Goal: Communication & Community: Answer question/provide support

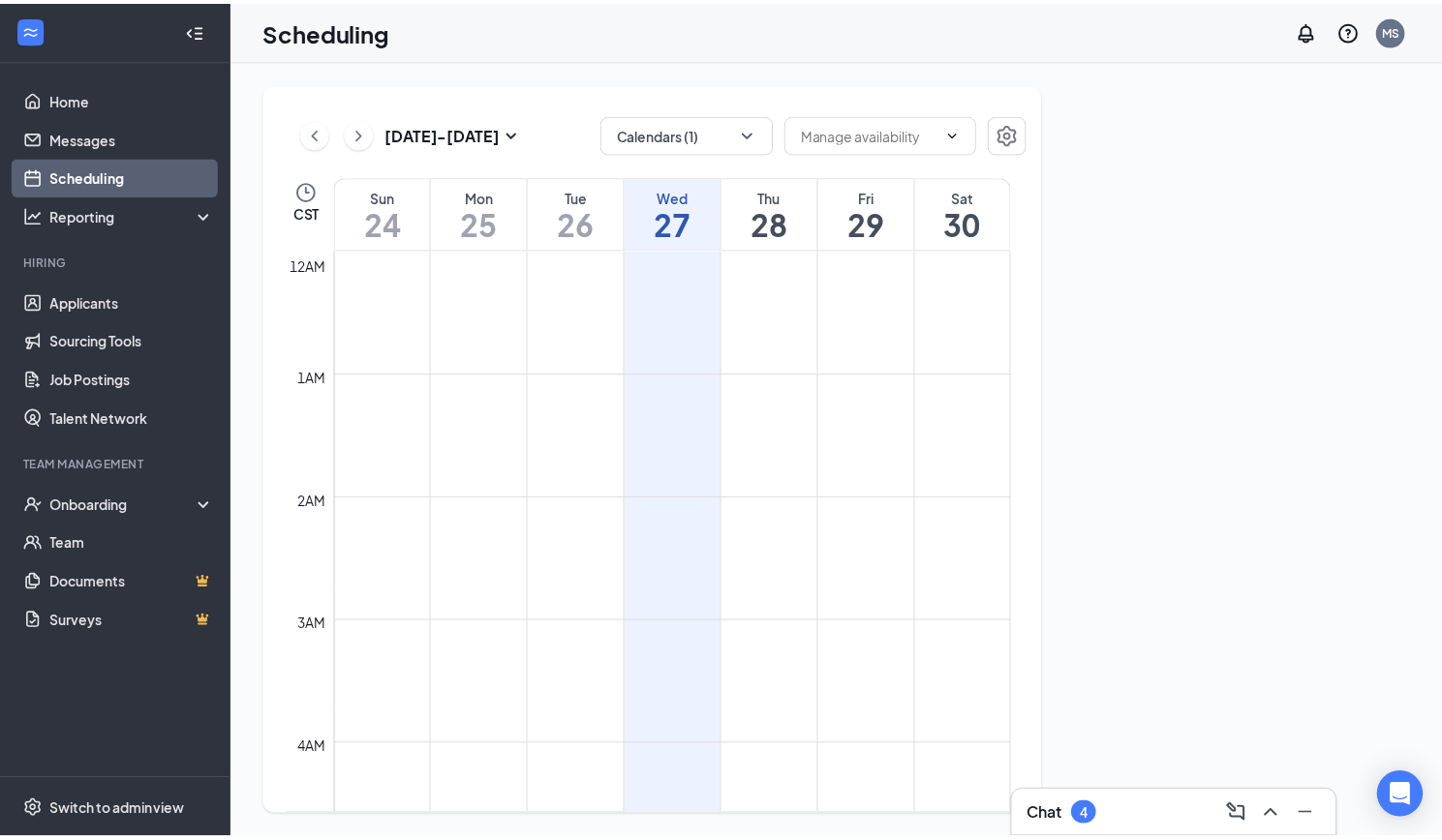
scroll to position [951, 0]
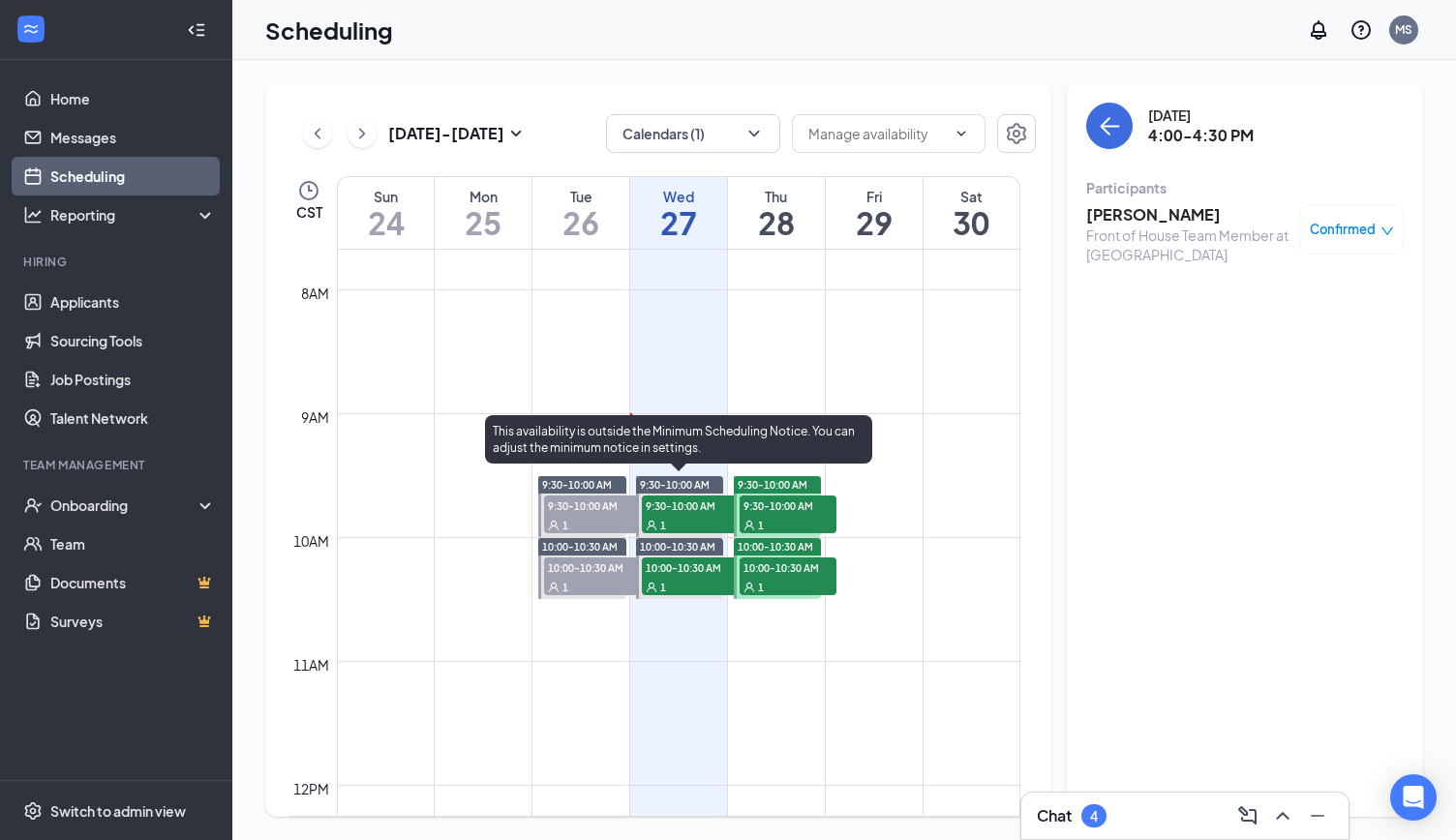
click at [698, 511] on span "9:30-10:00 AM" at bounding box center [690, 505] width 97 height 19
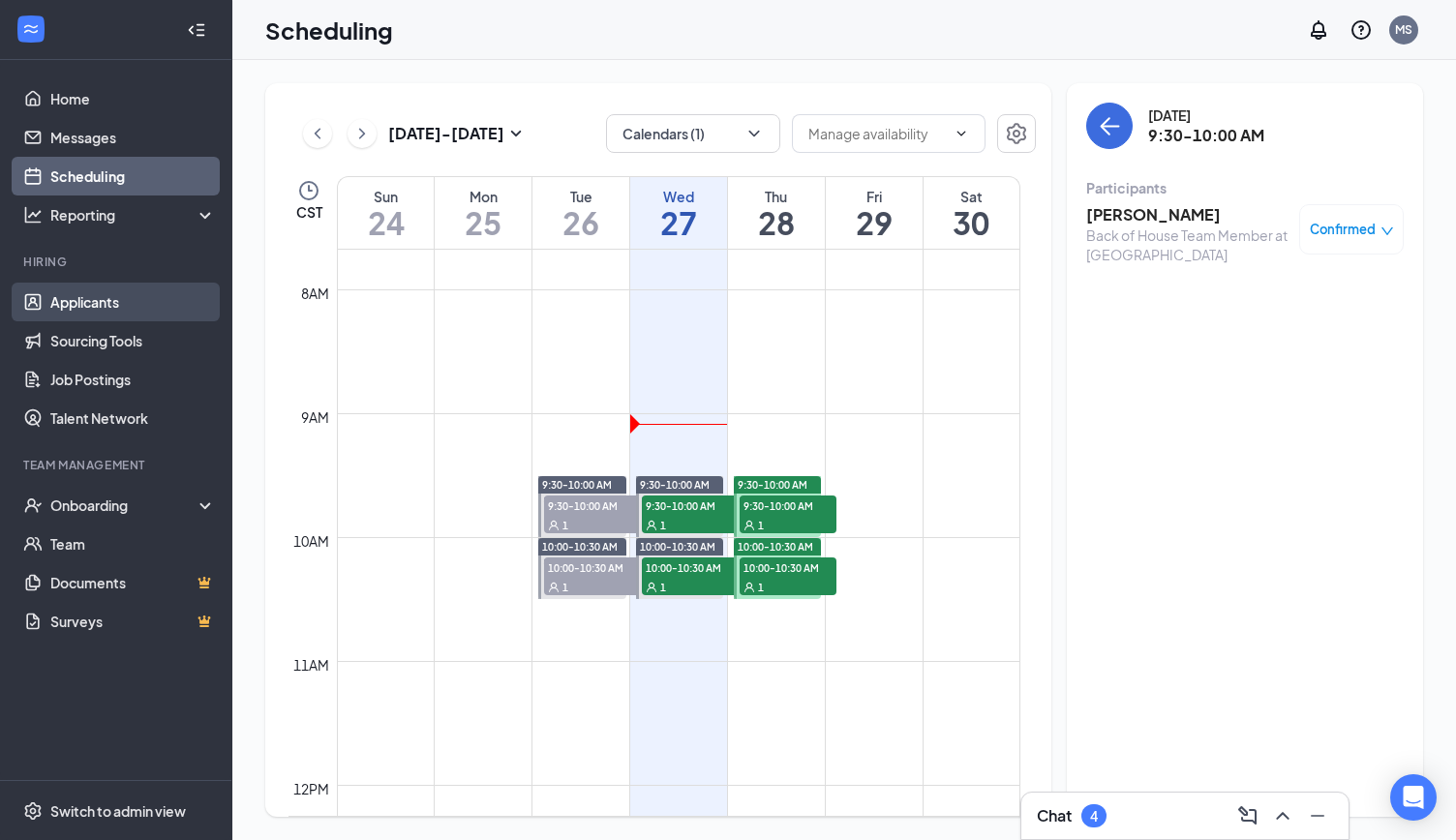
click at [80, 313] on link "Applicants" at bounding box center [133, 302] width 165 height 39
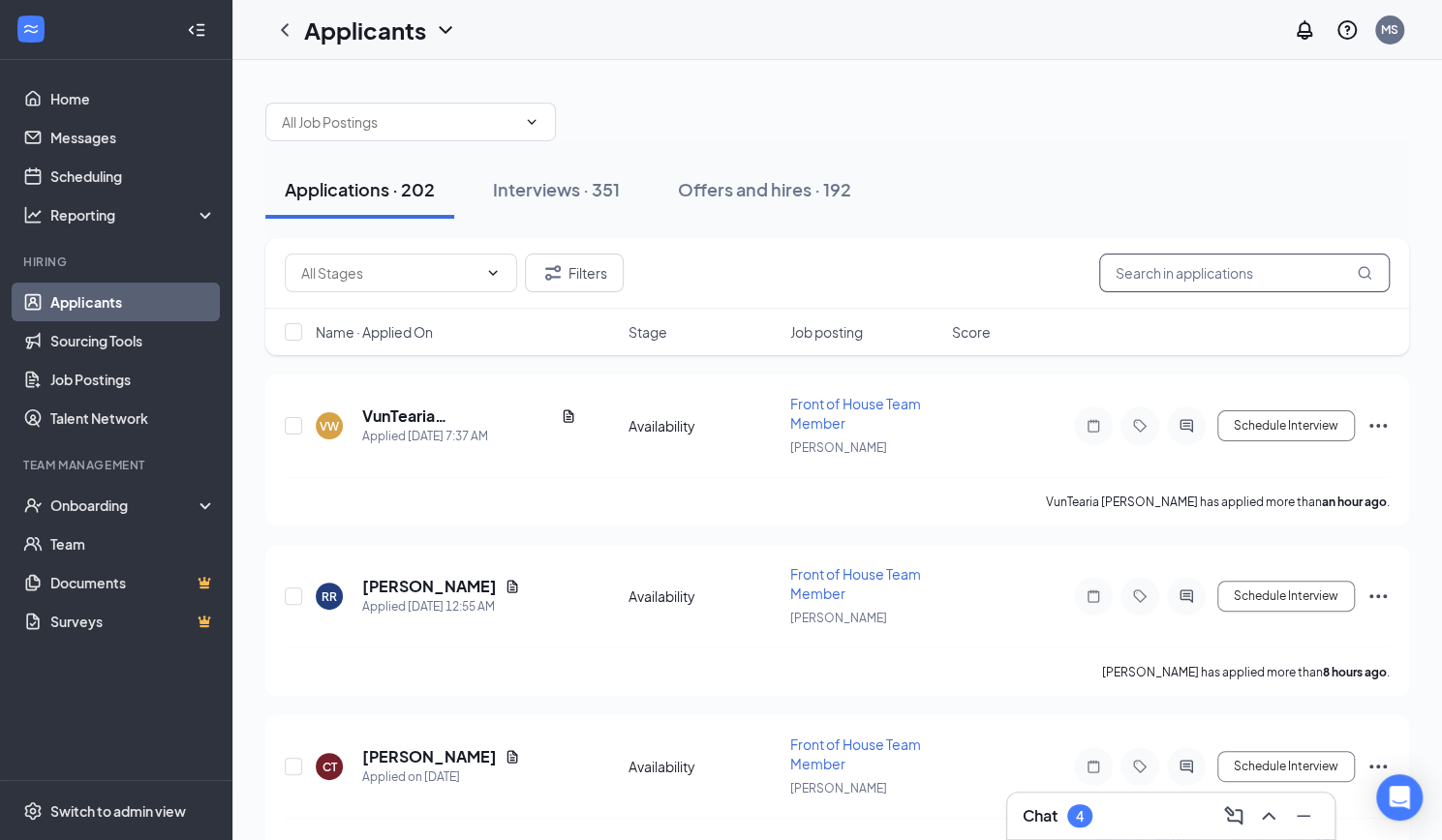
click at [1226, 274] on input "text" at bounding box center [1244, 273] width 291 height 39
paste input "[PERSON_NAME] [PERSON_NAME]"
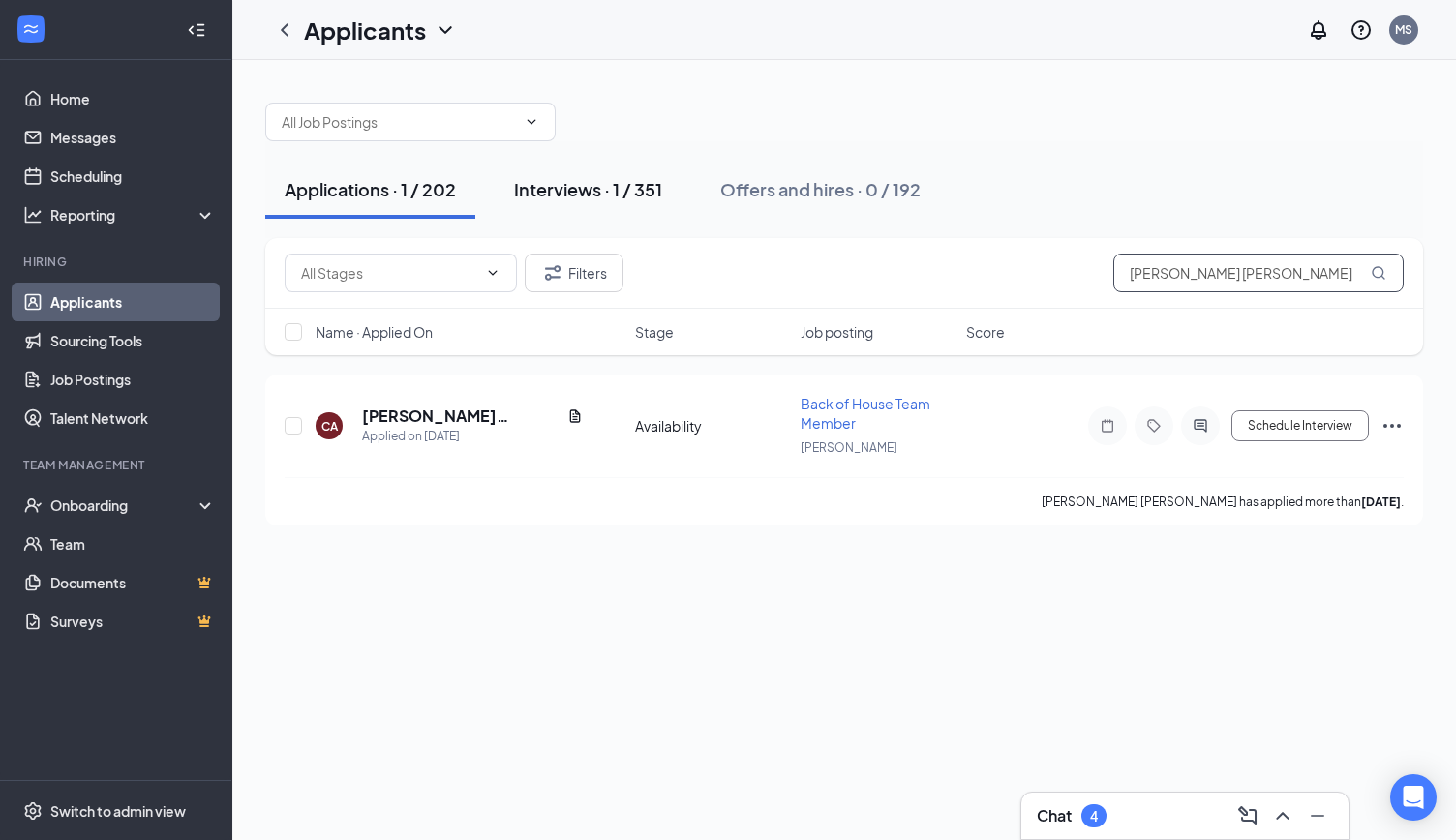
type input "[PERSON_NAME] [PERSON_NAME]"
click at [658, 183] on div "Interviews · 1 / 351" at bounding box center [588, 189] width 148 height 24
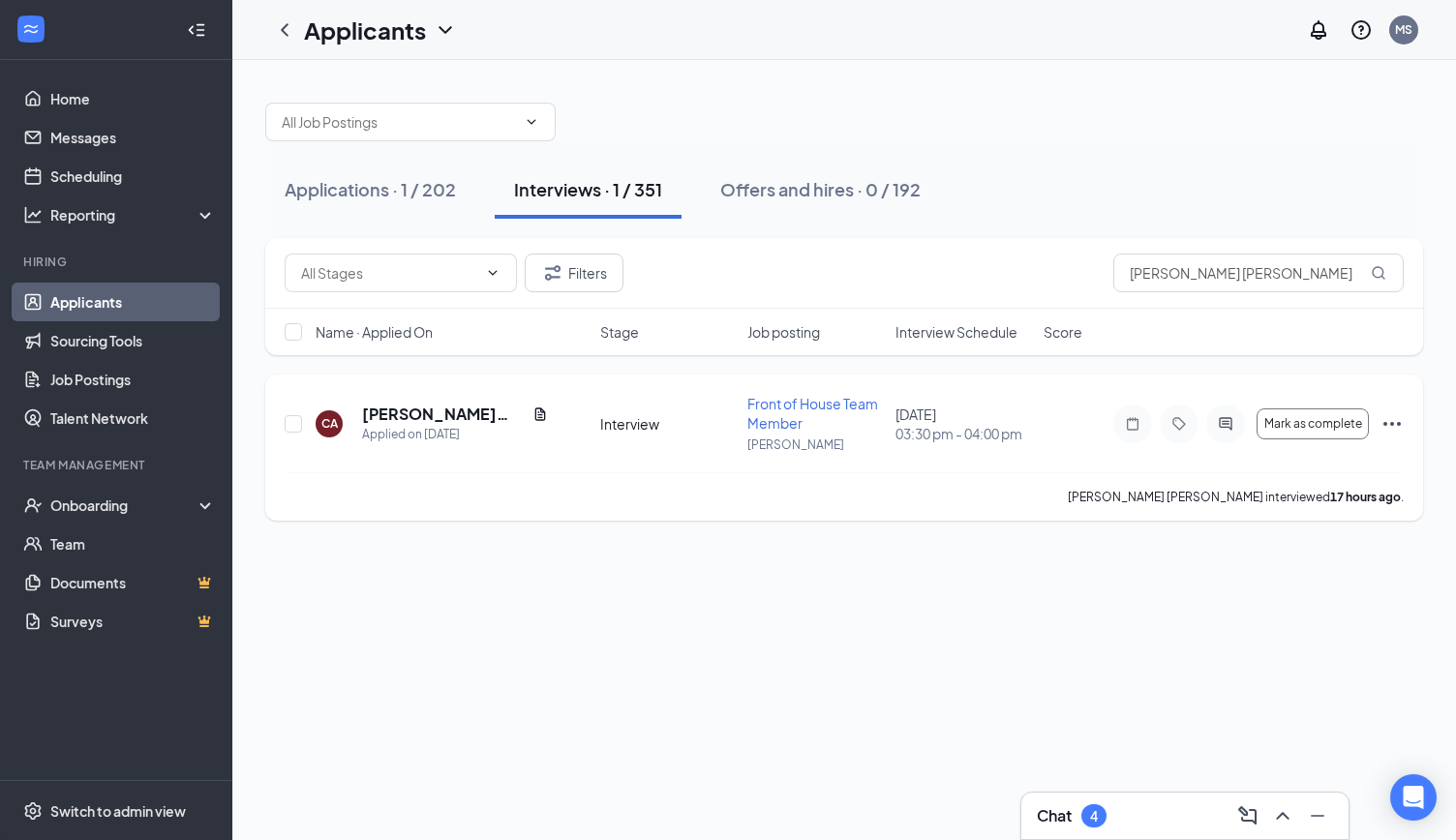
click at [1384, 431] on icon "Ellipses" at bounding box center [1391, 423] width 23 height 23
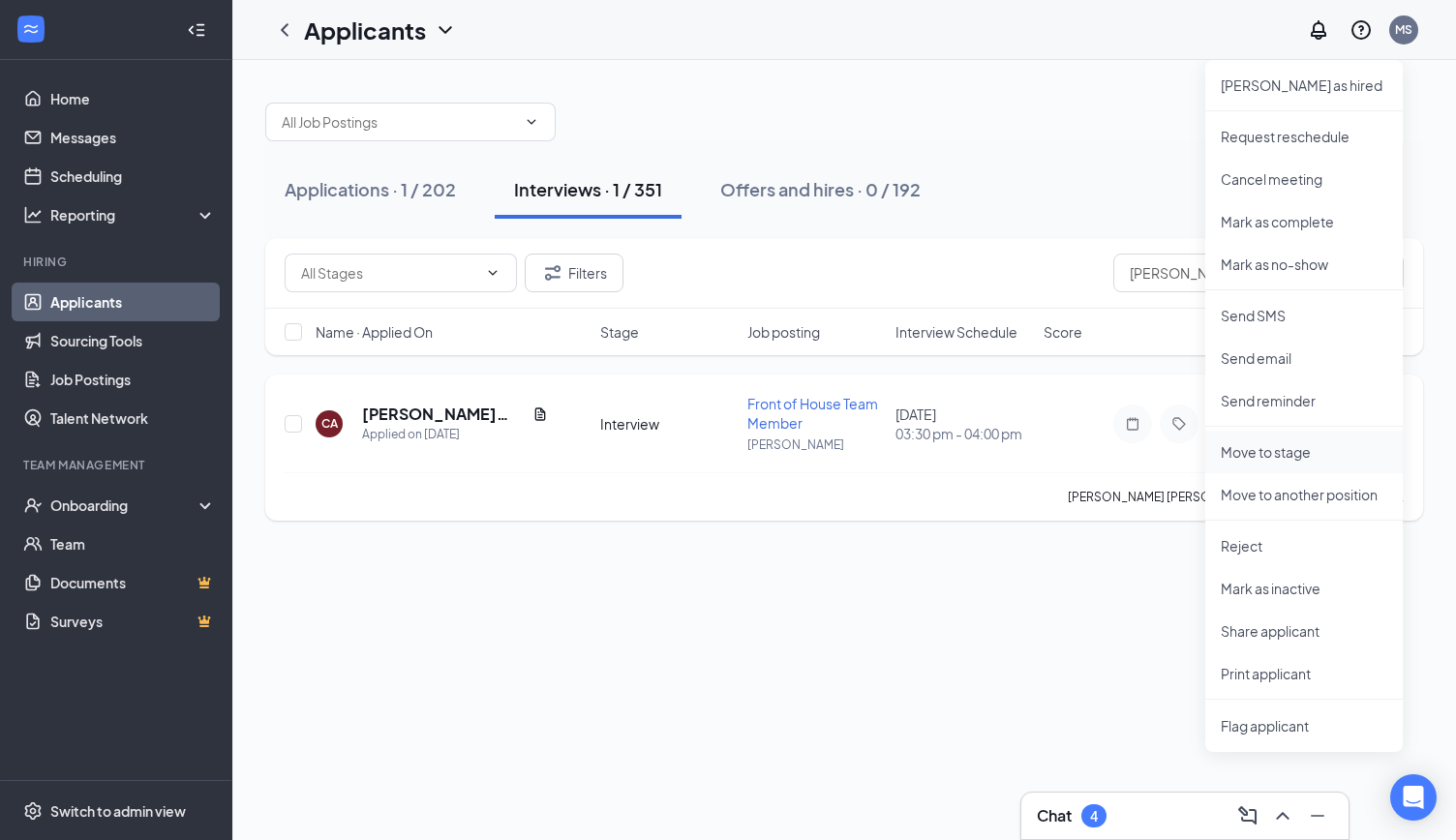
click at [1255, 454] on p "Move to stage" at bounding box center [1304, 452] width 166 height 19
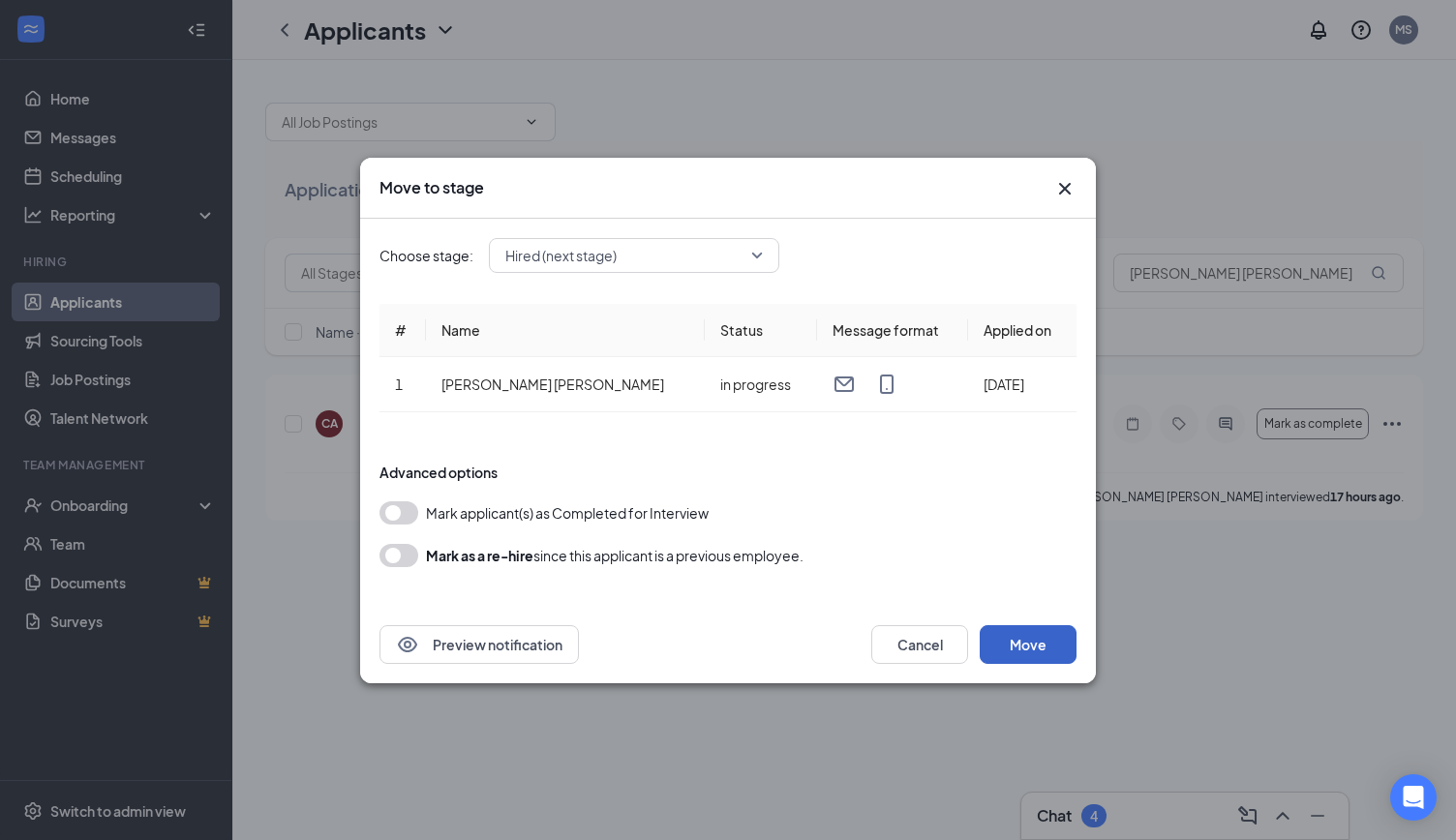
click at [1033, 642] on button "Move" at bounding box center [1028, 645] width 97 height 39
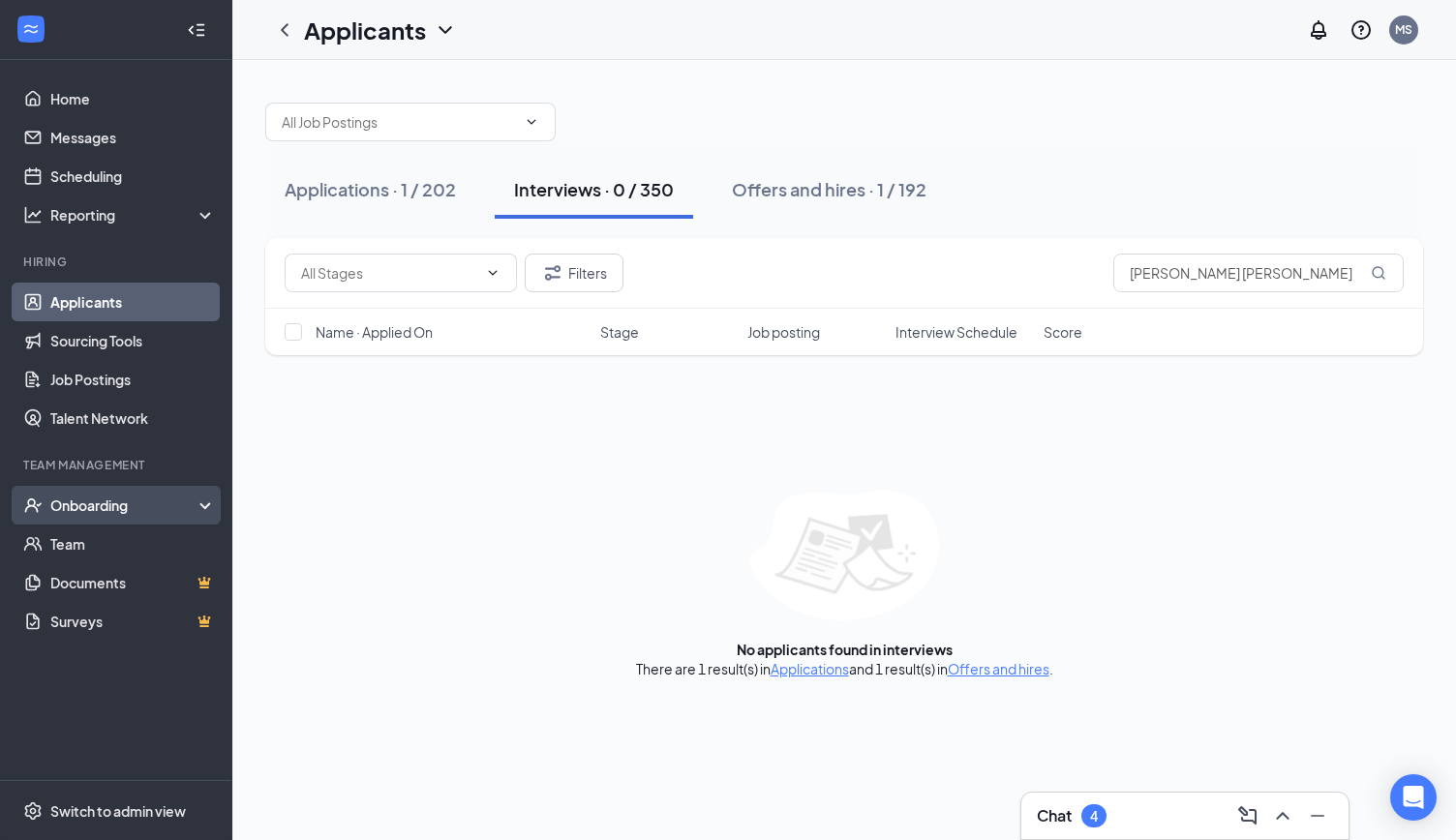
click at [81, 505] on div "Onboarding" at bounding box center [125, 505] width 149 height 19
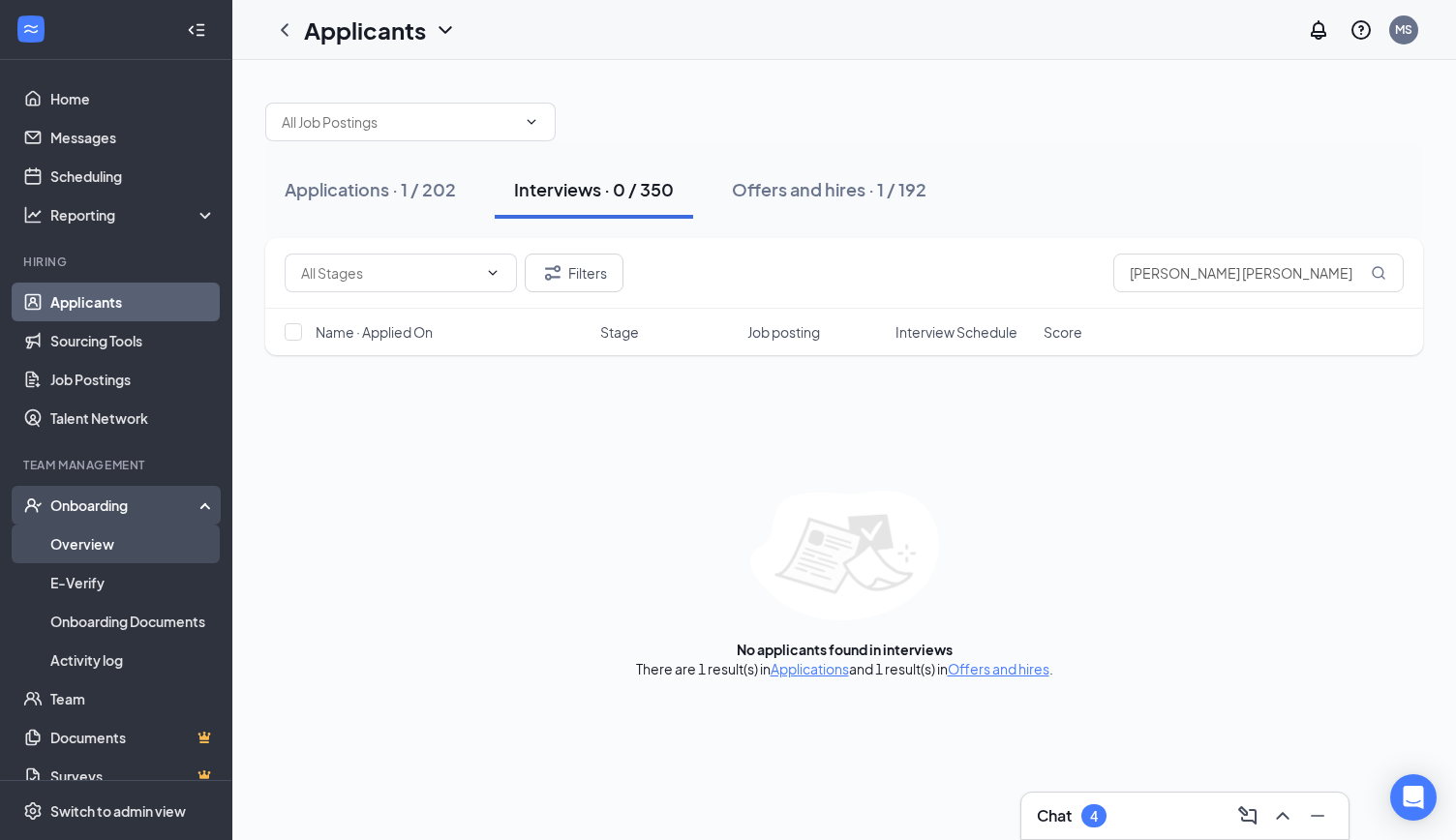
click at [86, 545] on link "Overview" at bounding box center [133, 543] width 165 height 39
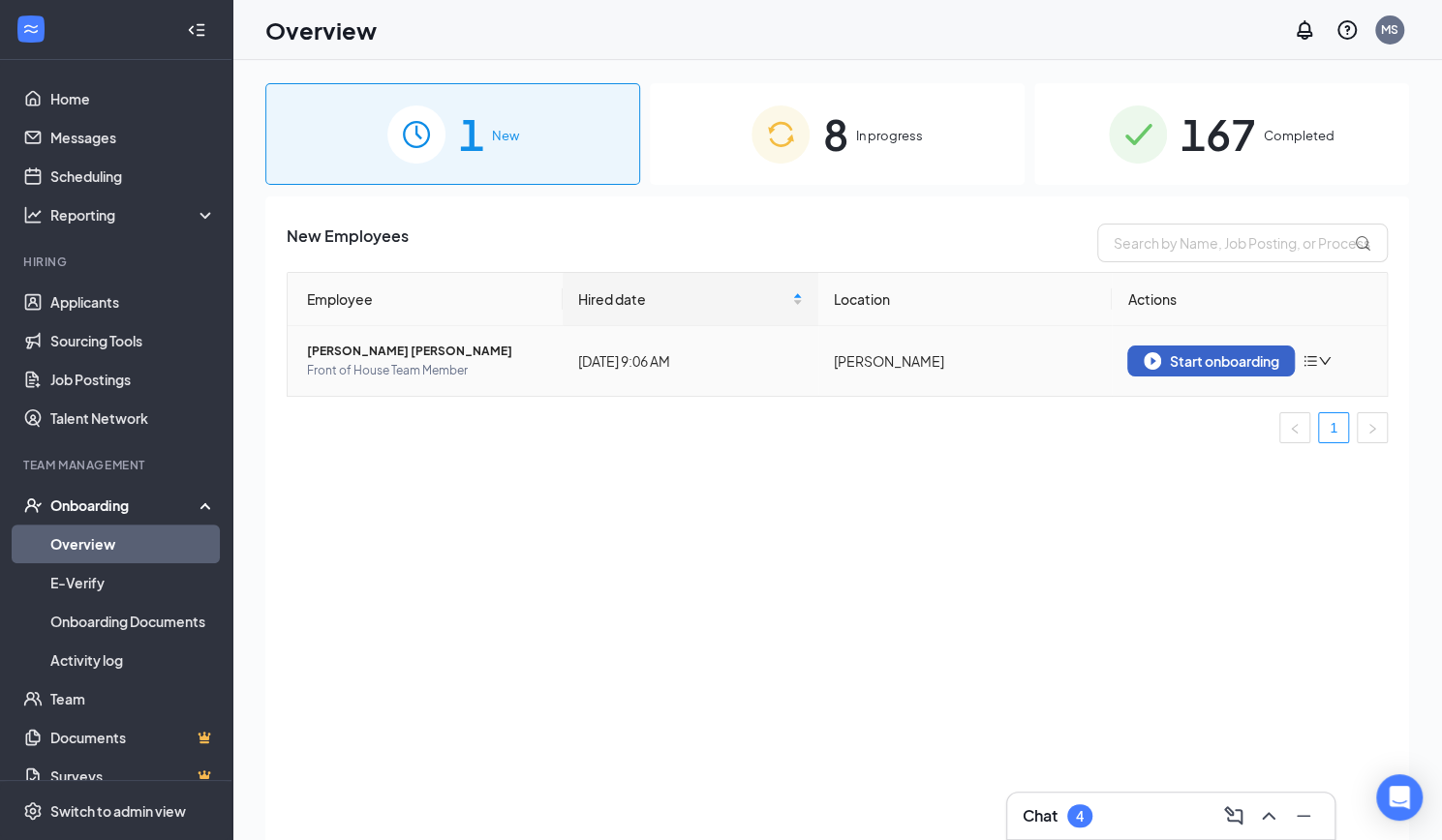
click at [1233, 365] on div "Start onboarding" at bounding box center [1210, 361] width 134 height 18
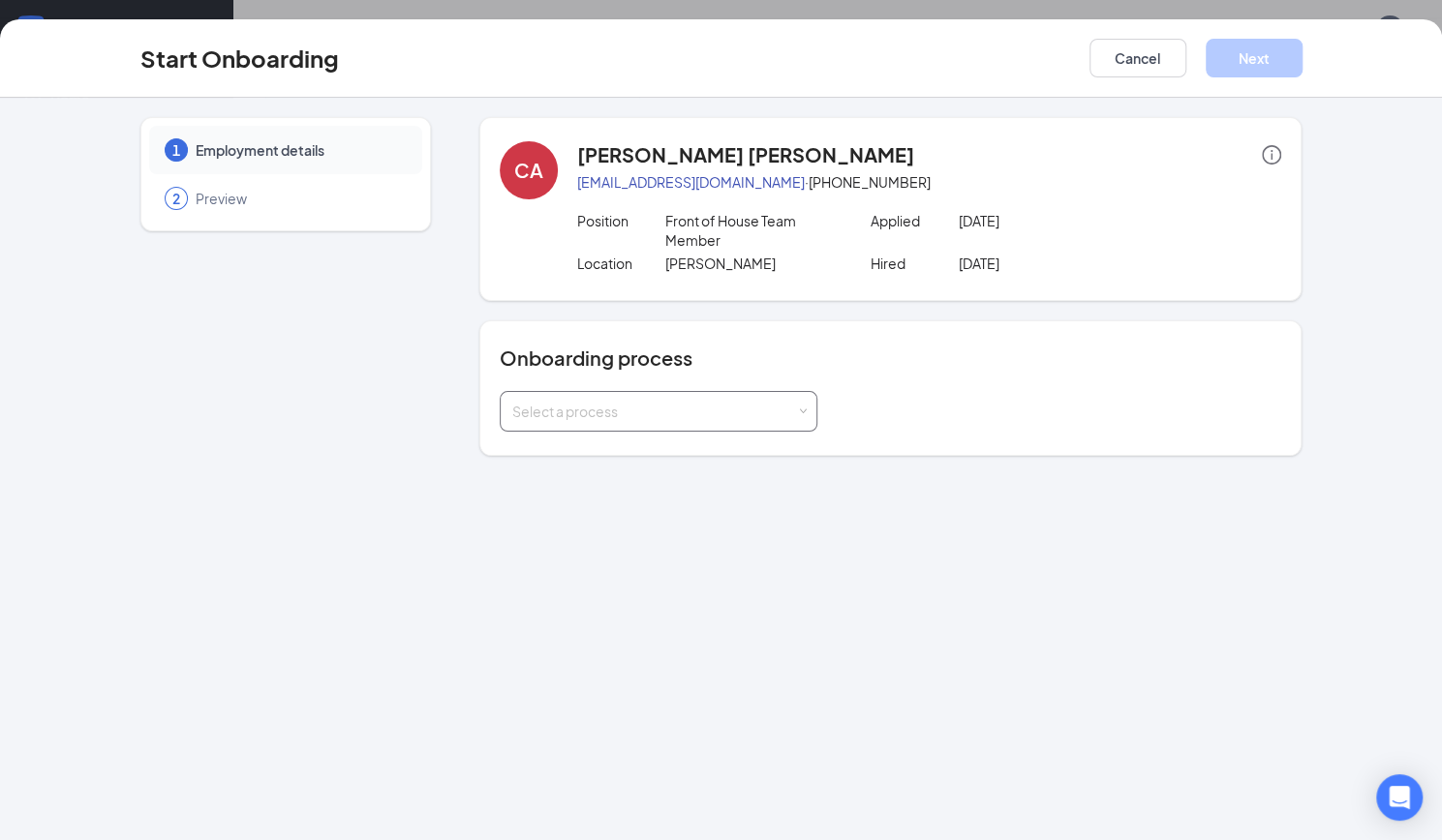
click at [677, 406] on div "Select a process" at bounding box center [654, 411] width 284 height 19
click at [633, 454] on li "Onboarding" at bounding box center [656, 451] width 317 height 35
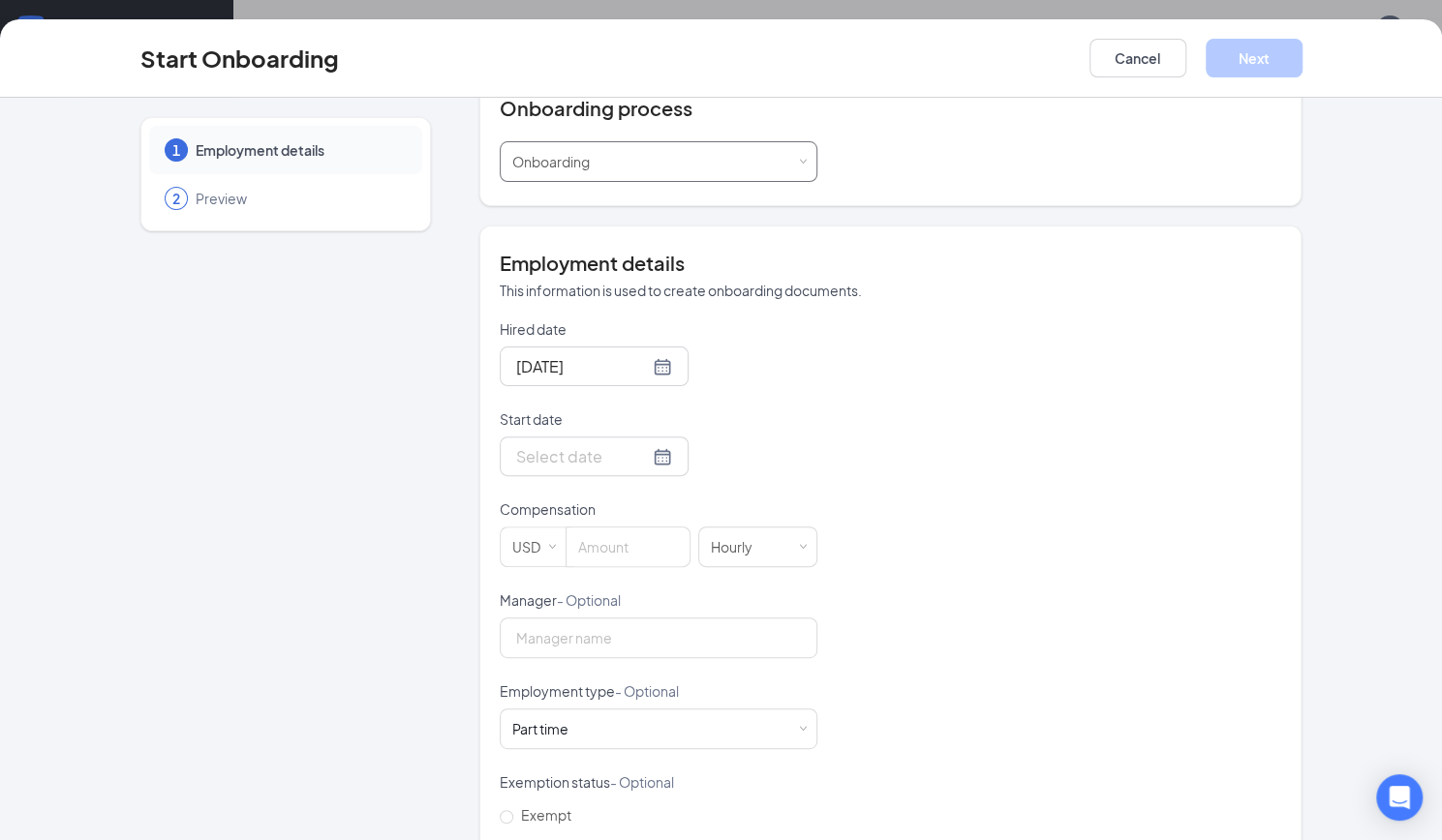
scroll to position [256, 0]
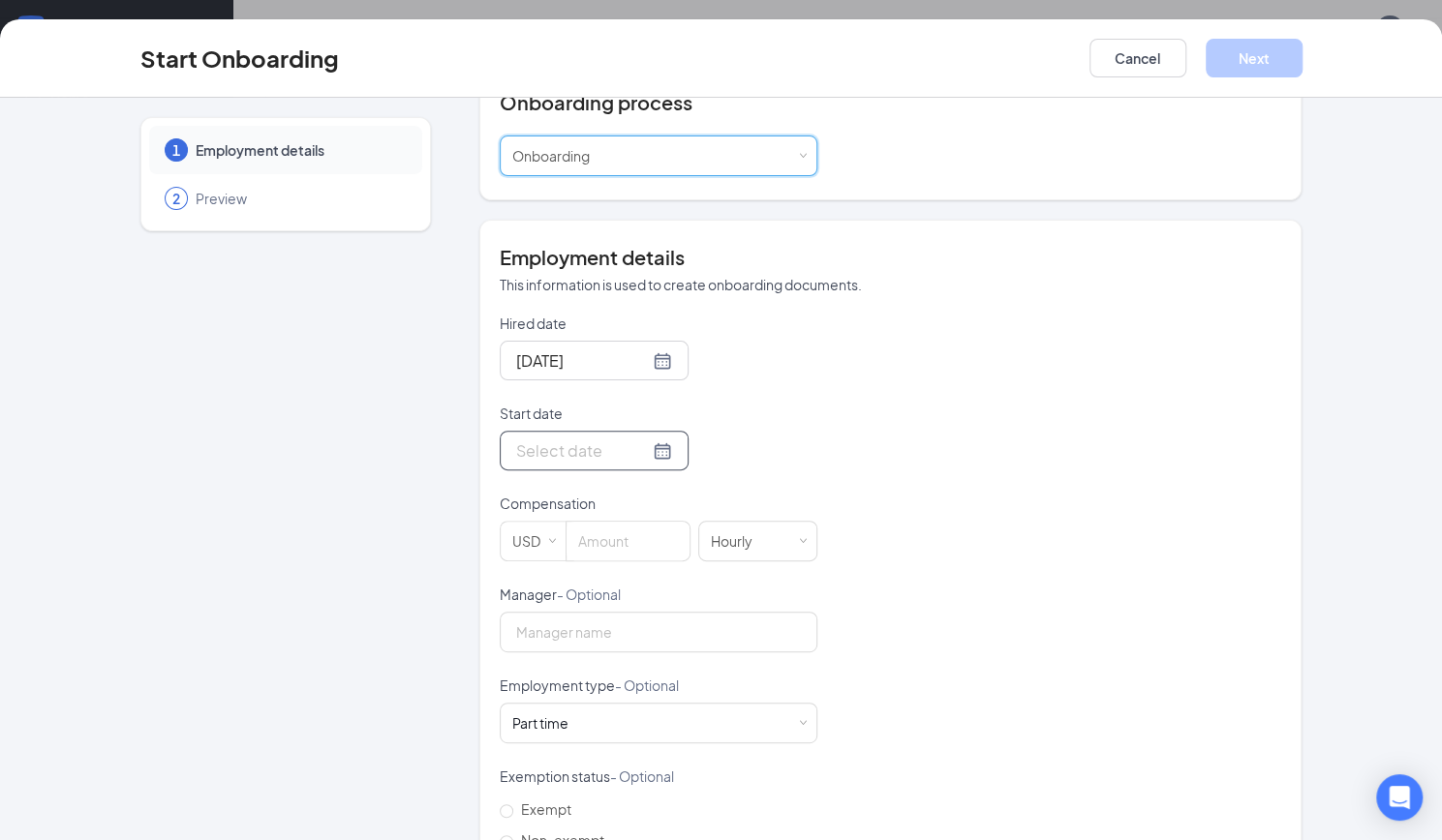
click at [635, 449] on div at bounding box center [594, 451] width 156 height 24
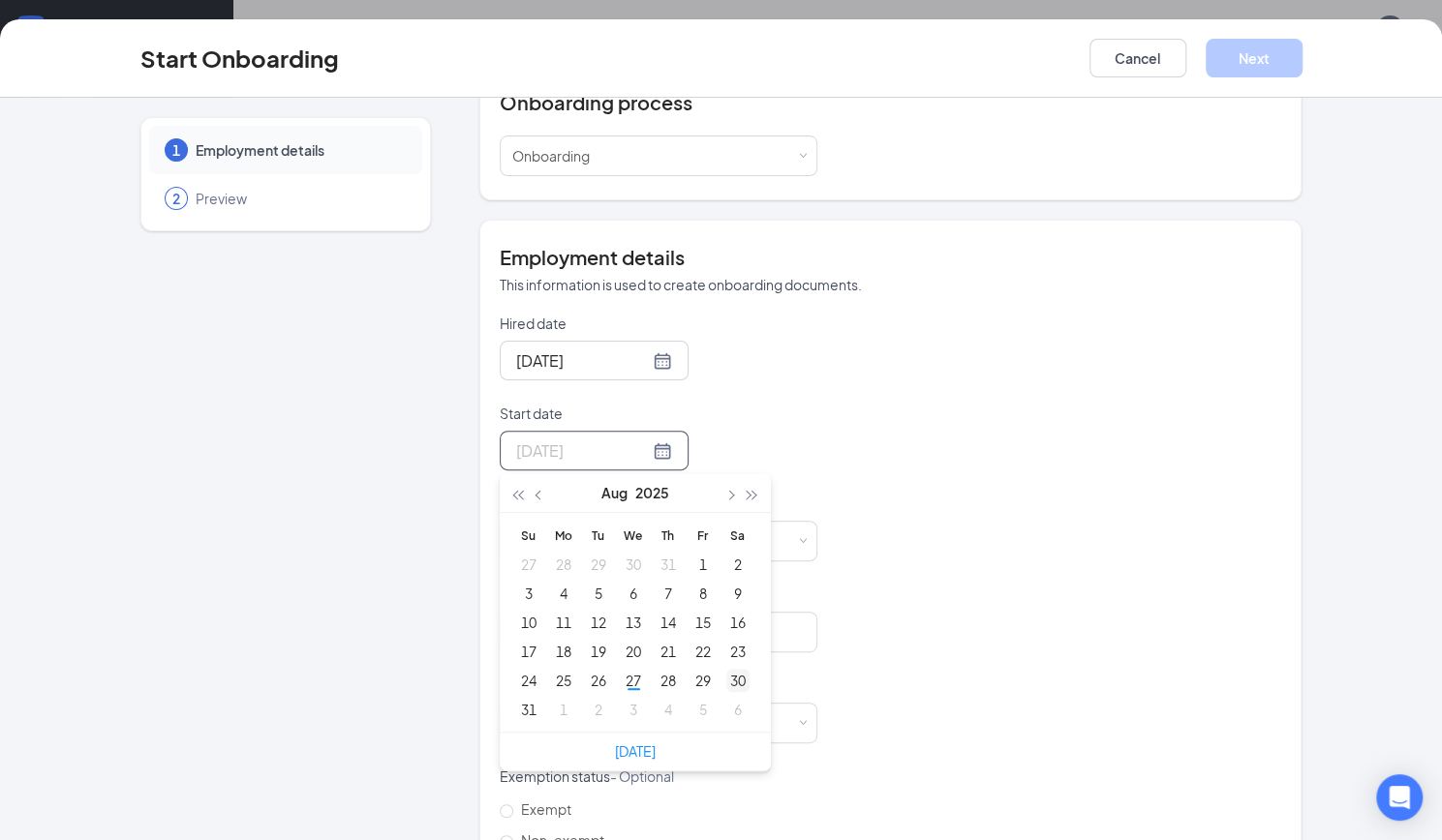
type input "[DATE]"
click at [557, 704] on div "1" at bounding box center [563, 709] width 23 height 23
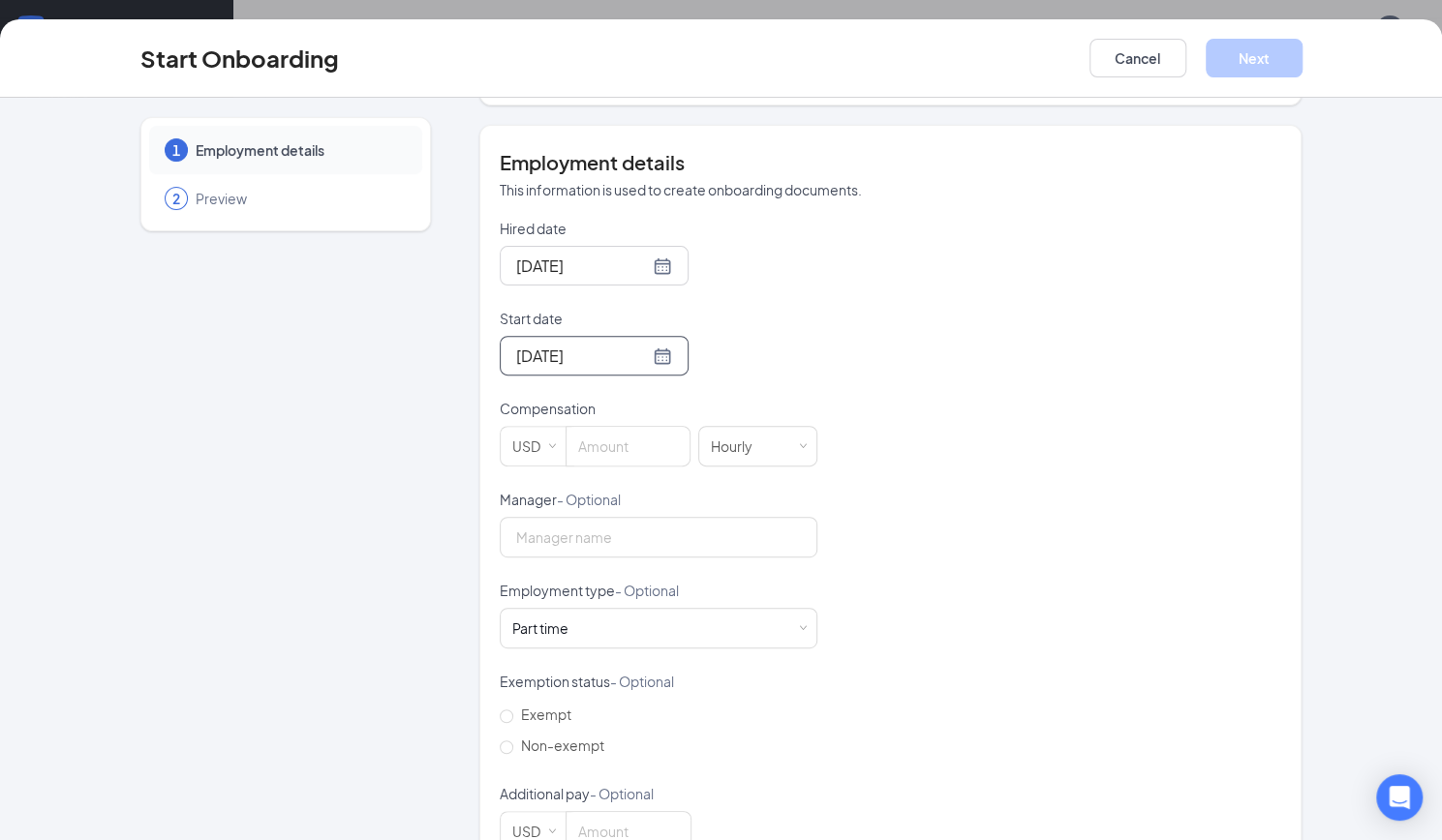
scroll to position [328, 0]
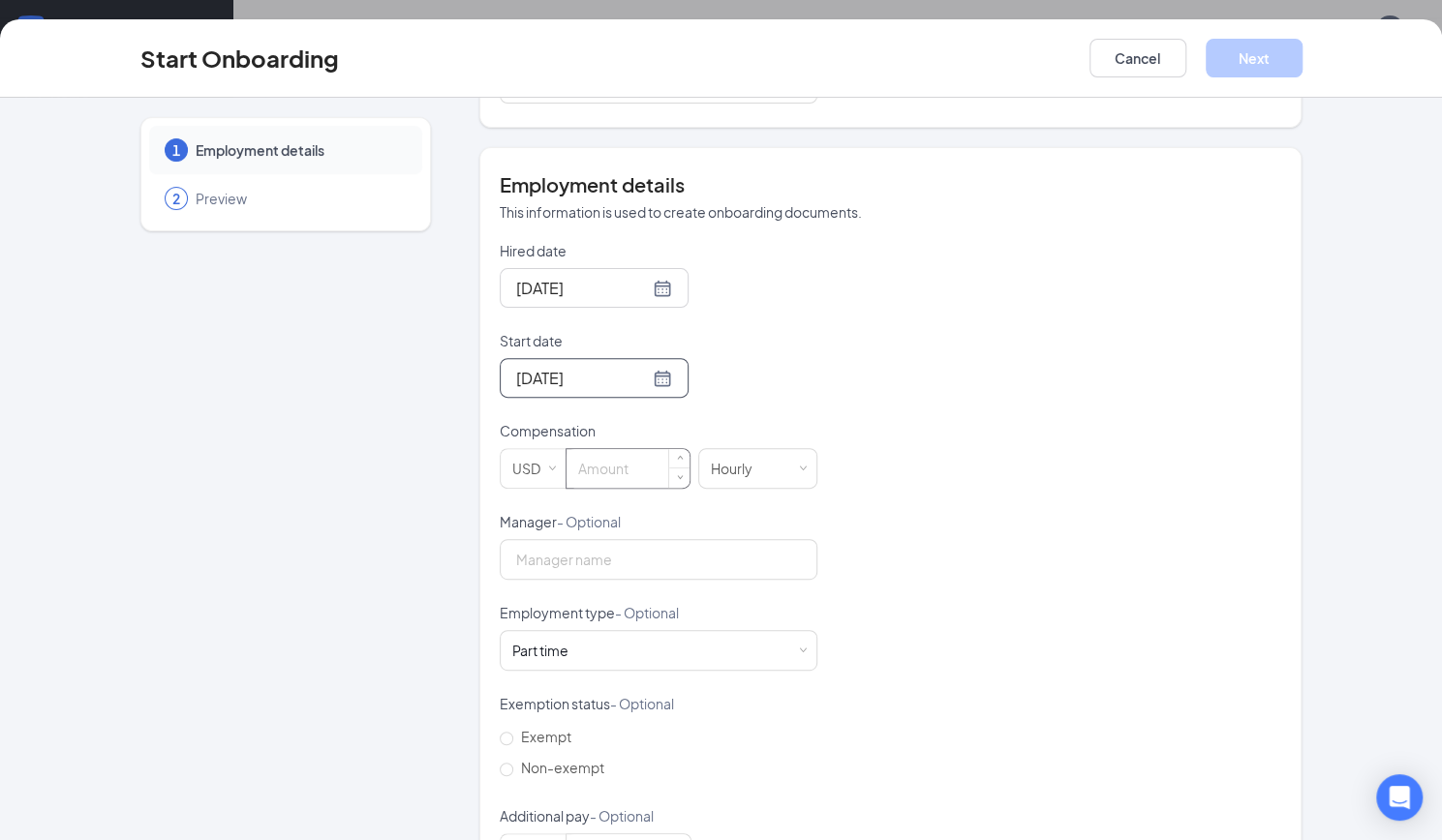
click at [587, 470] on input at bounding box center [628, 468] width 123 height 39
type input "13"
click at [1065, 564] on div "Hired date [DATE] Start date [DATE] [DATE] Su Mo Tu We Th Fr Sa 31 1 2 3 4 5 6 …" at bounding box center [891, 557] width 782 height 633
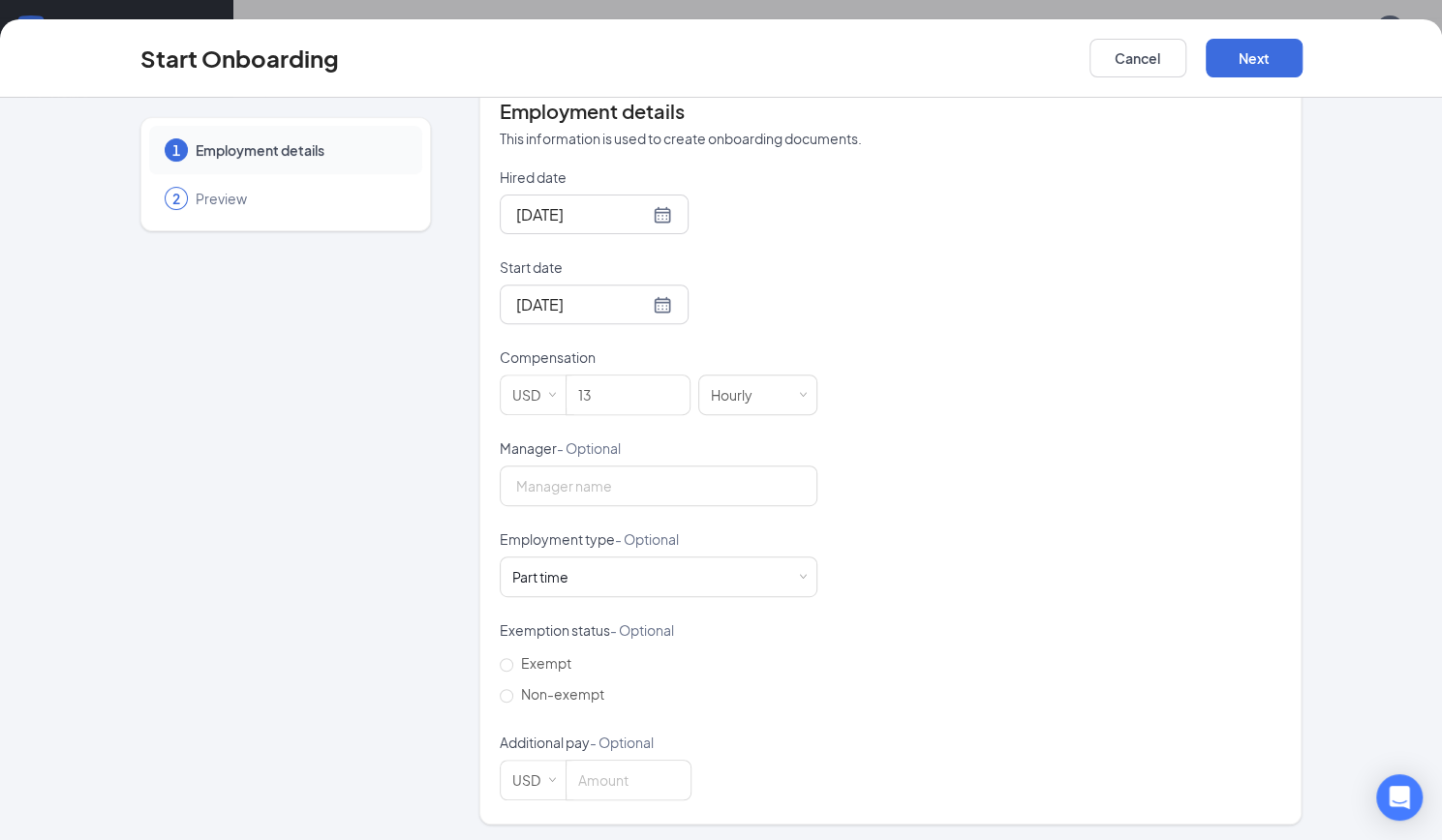
scroll to position [399, 0]
click at [500, 698] on input "Non-exempt" at bounding box center [507, 700] width 14 height 14
radio input "true"
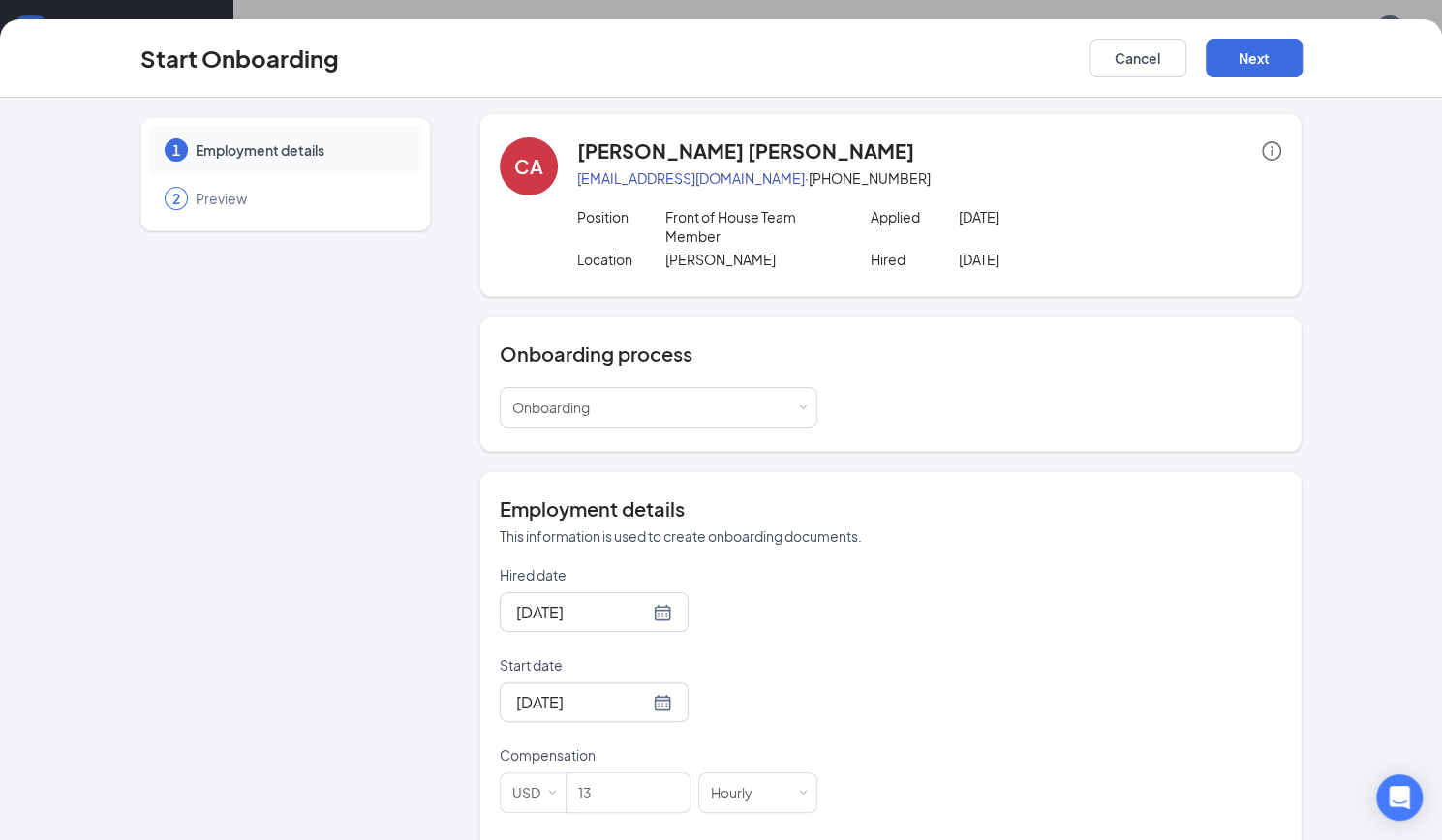
scroll to position [0, 0]
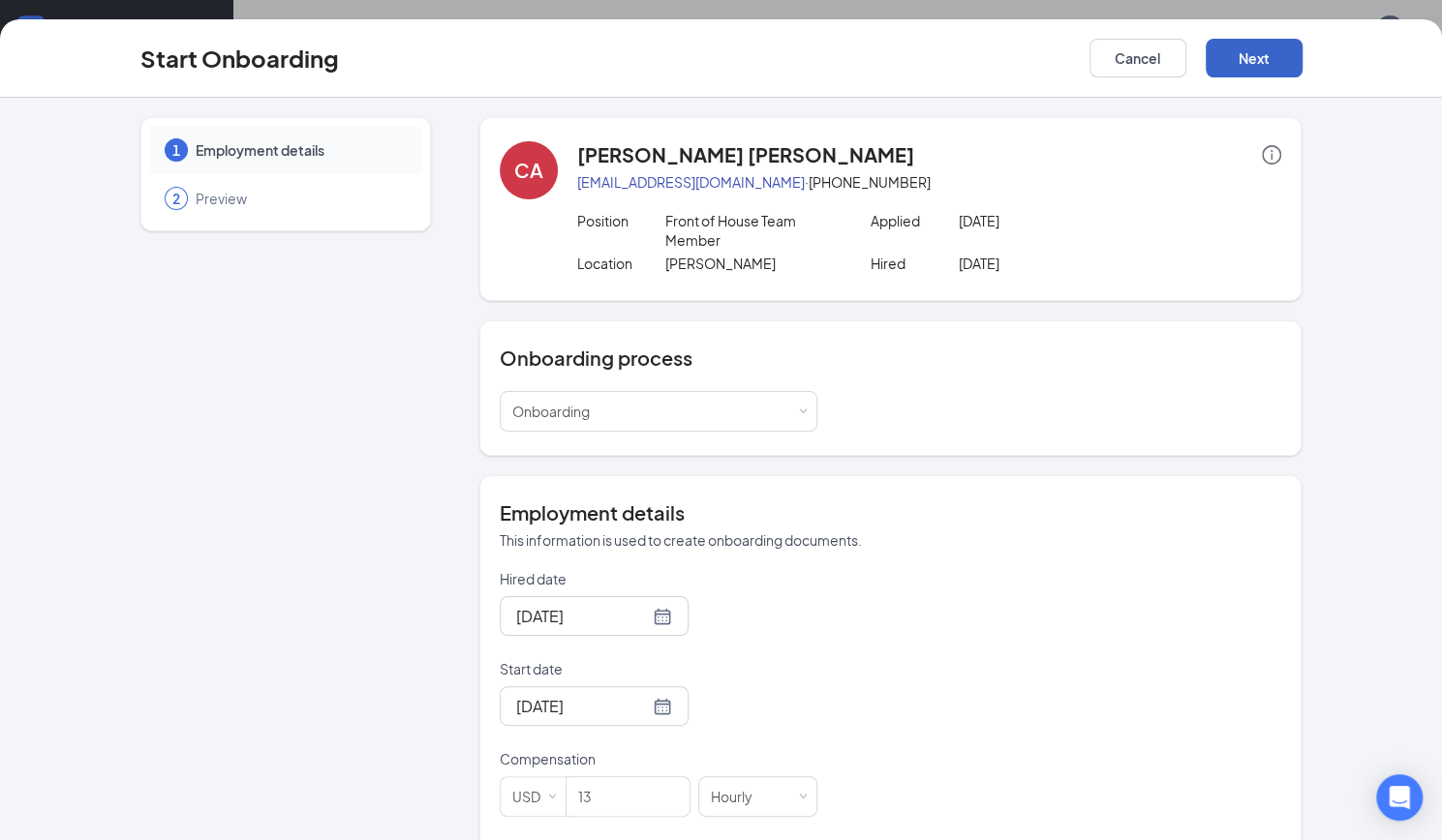
click at [1250, 57] on button "Next" at bounding box center [1253, 58] width 97 height 39
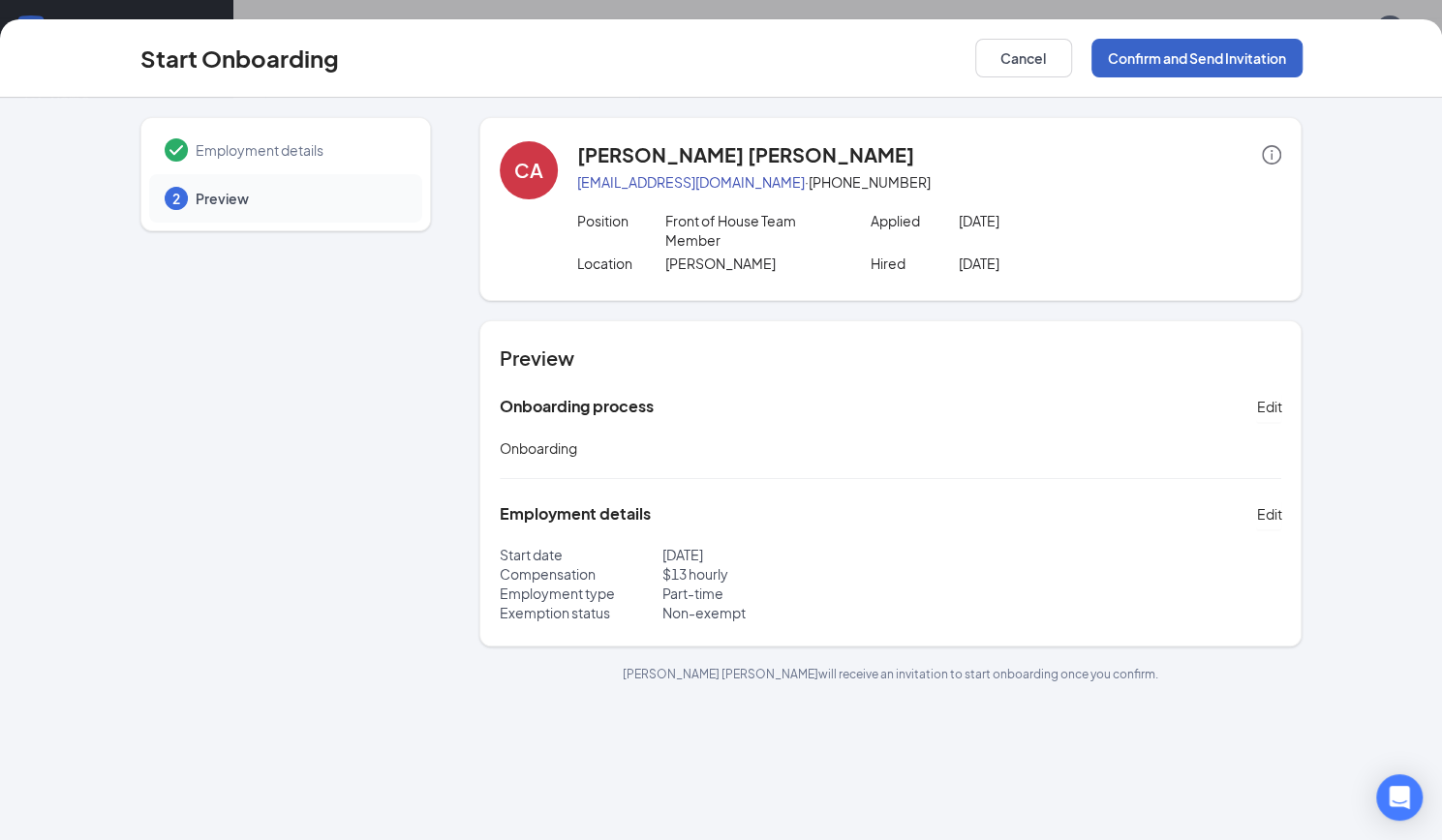
click at [1221, 57] on button "Confirm and Send Invitation" at bounding box center [1196, 58] width 211 height 39
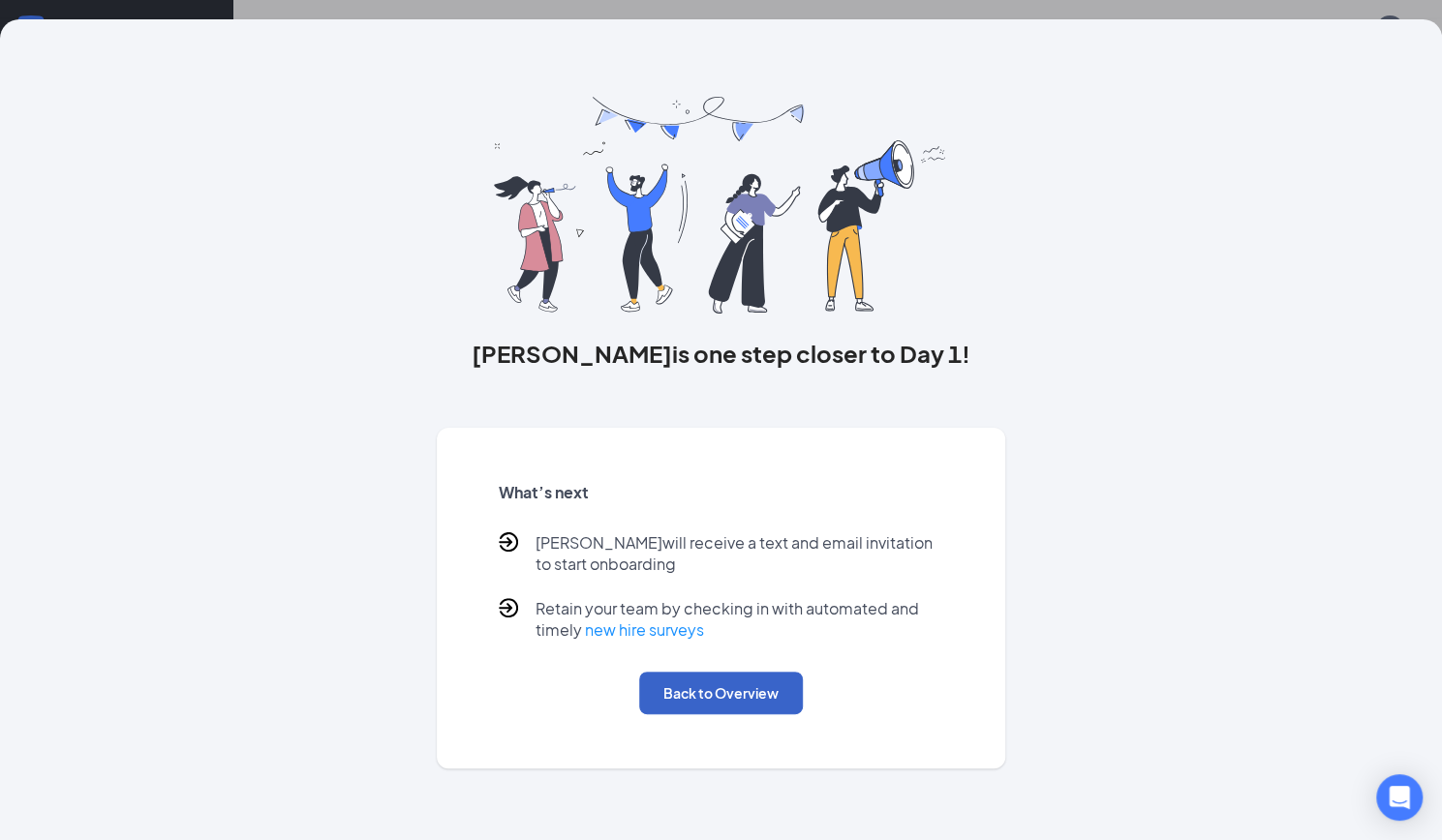
click at [735, 690] on button "Back to Overview" at bounding box center [721, 693] width 163 height 43
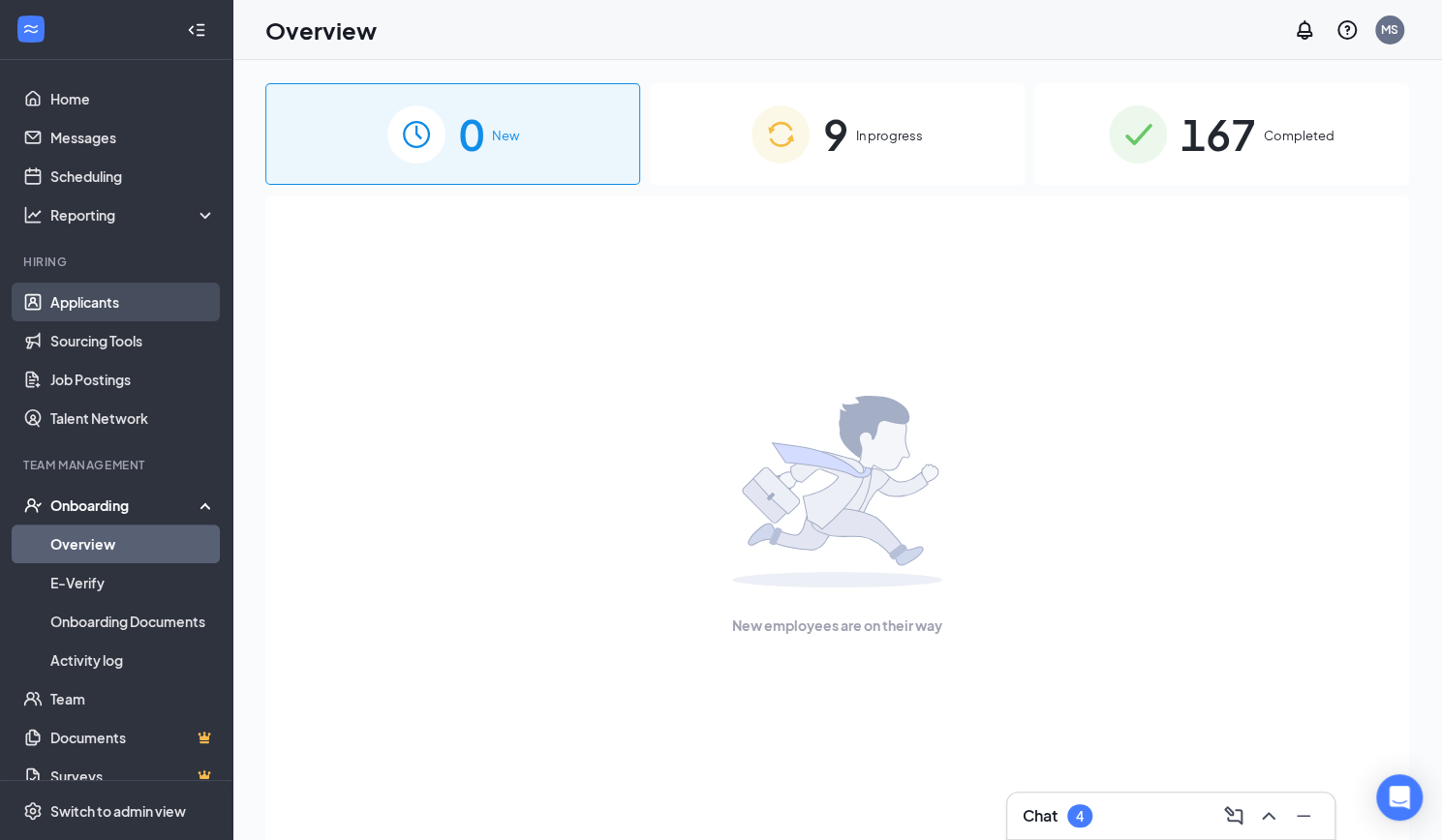
click at [58, 311] on link "Applicants" at bounding box center [133, 302] width 165 height 39
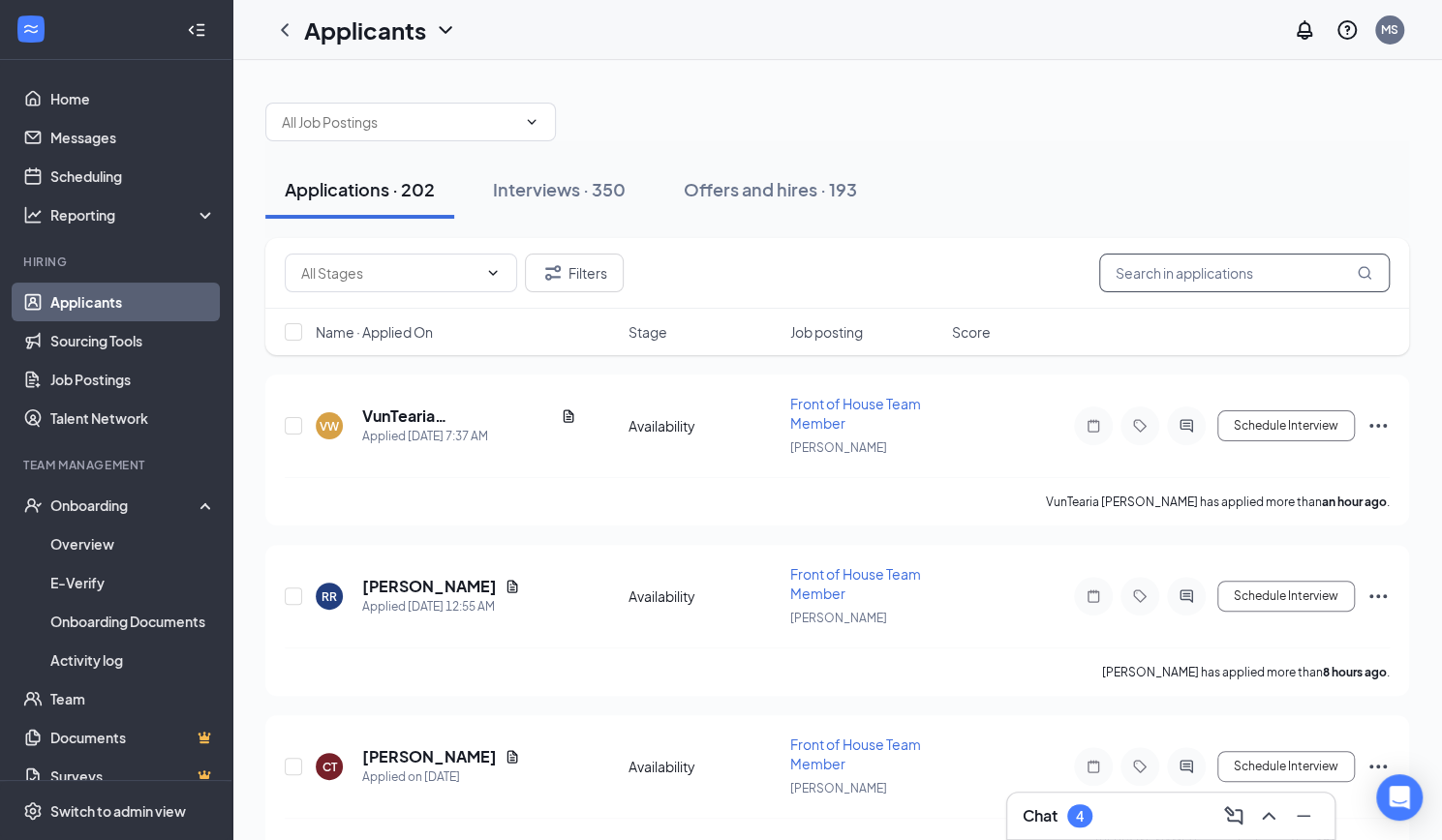
click at [1254, 270] on input "text" at bounding box center [1244, 273] width 291 height 39
paste input "[PERSON_NAME]"
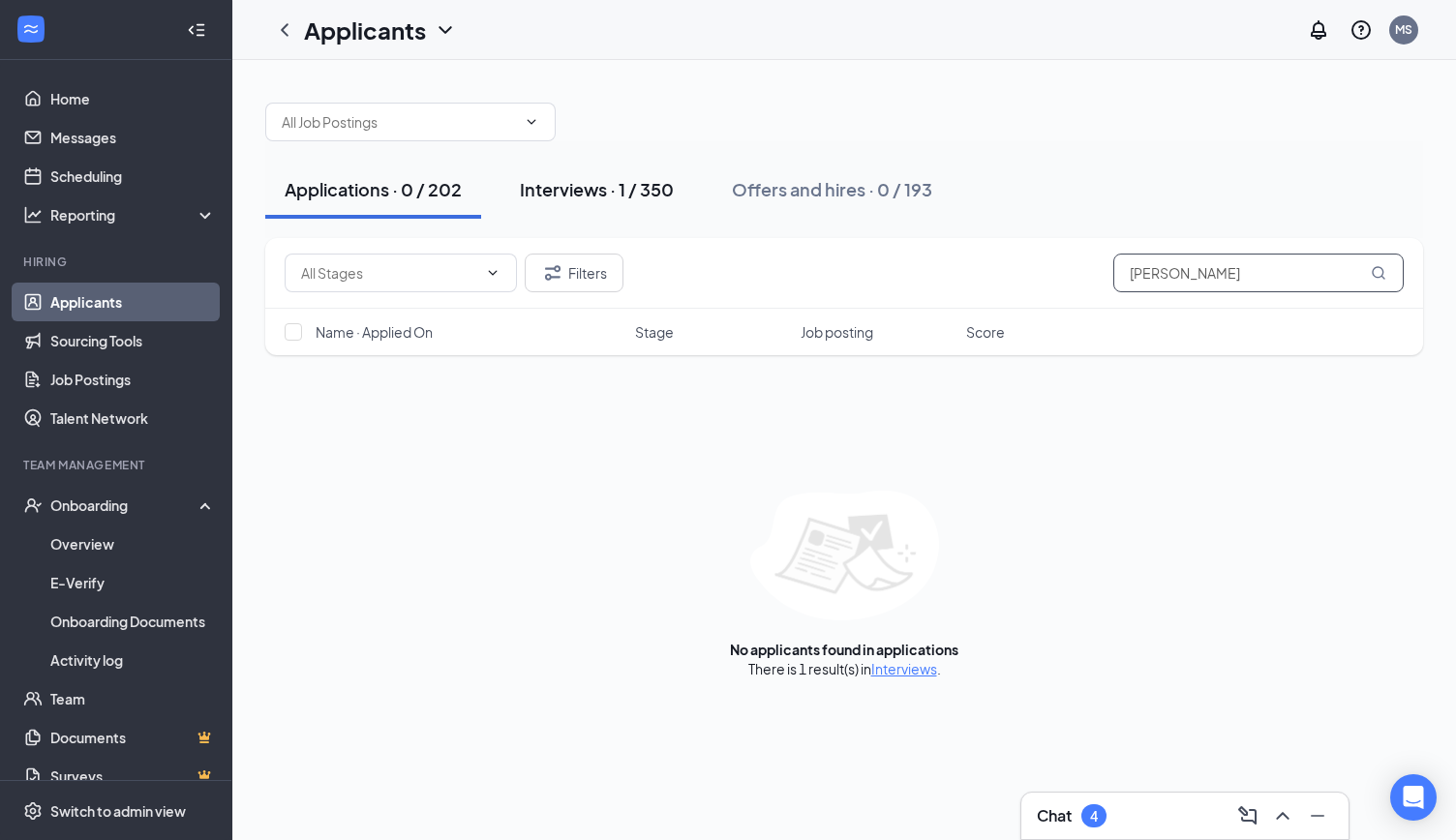
type input "[PERSON_NAME]"
click at [577, 197] on div "Interviews · 1 / 350" at bounding box center [596, 189] width 154 height 24
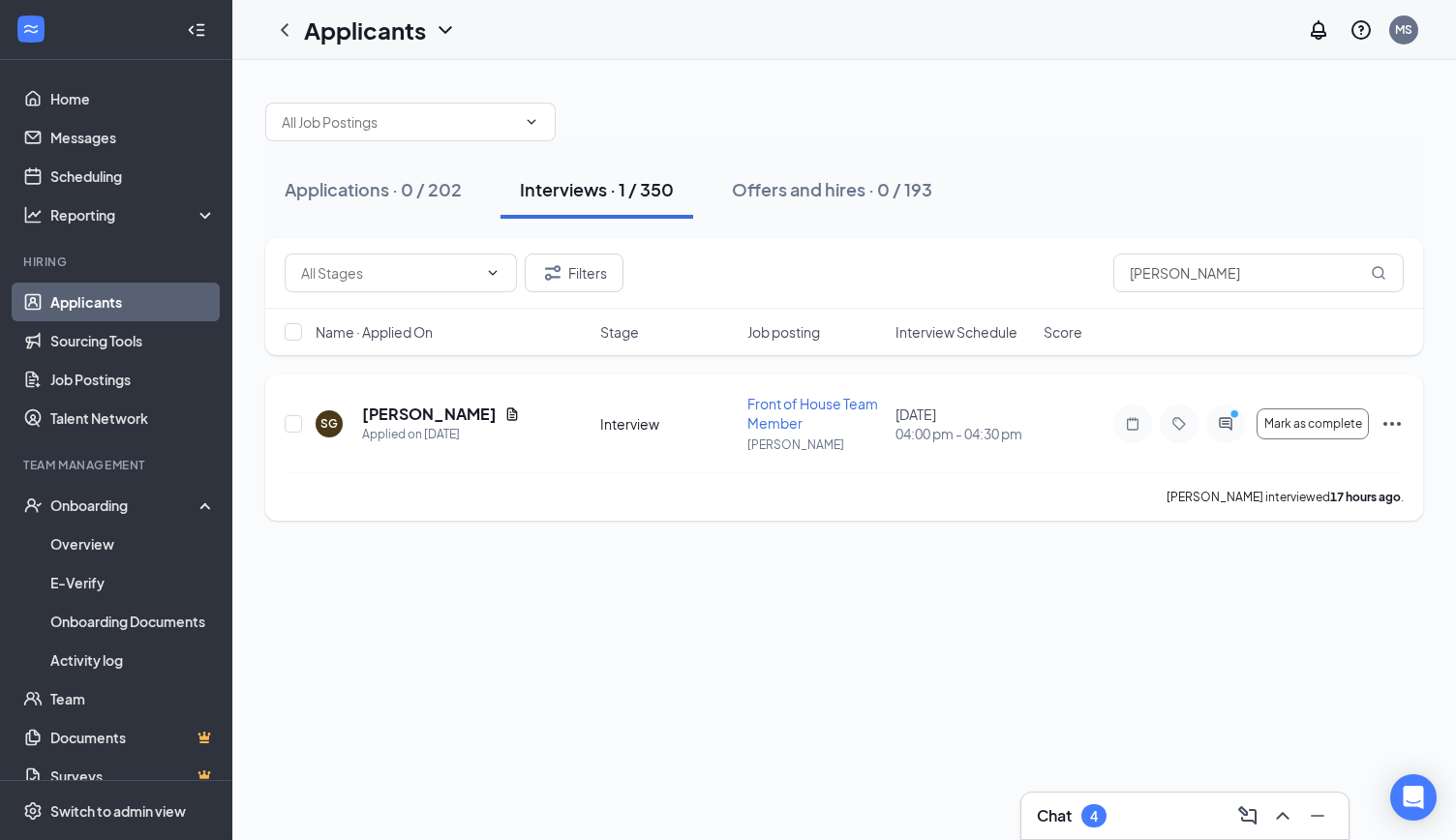
click at [1390, 420] on icon "Ellipses" at bounding box center [1391, 423] width 23 height 23
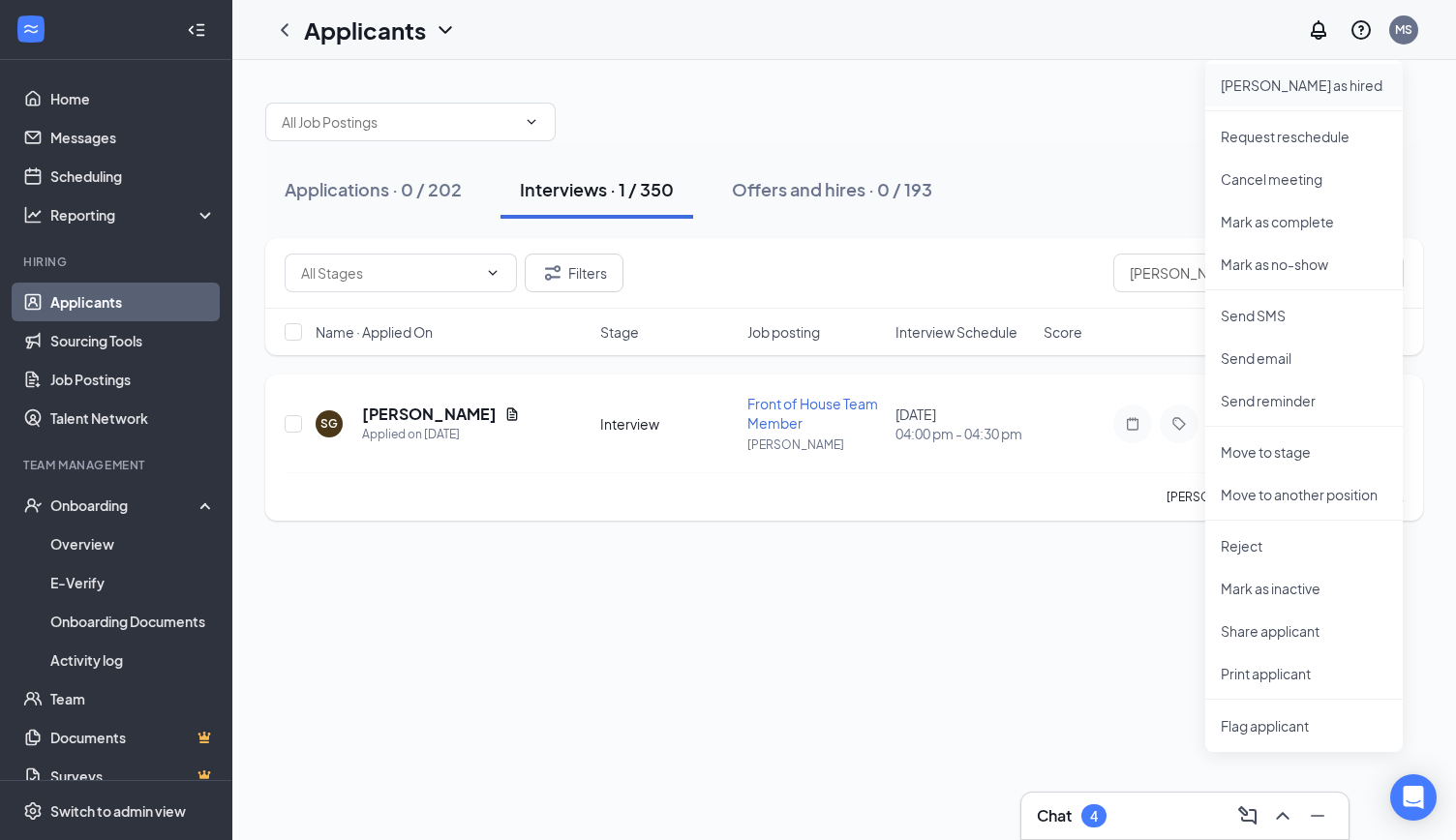
click at [1263, 88] on p "[PERSON_NAME] as hired" at bounding box center [1304, 85] width 166 height 19
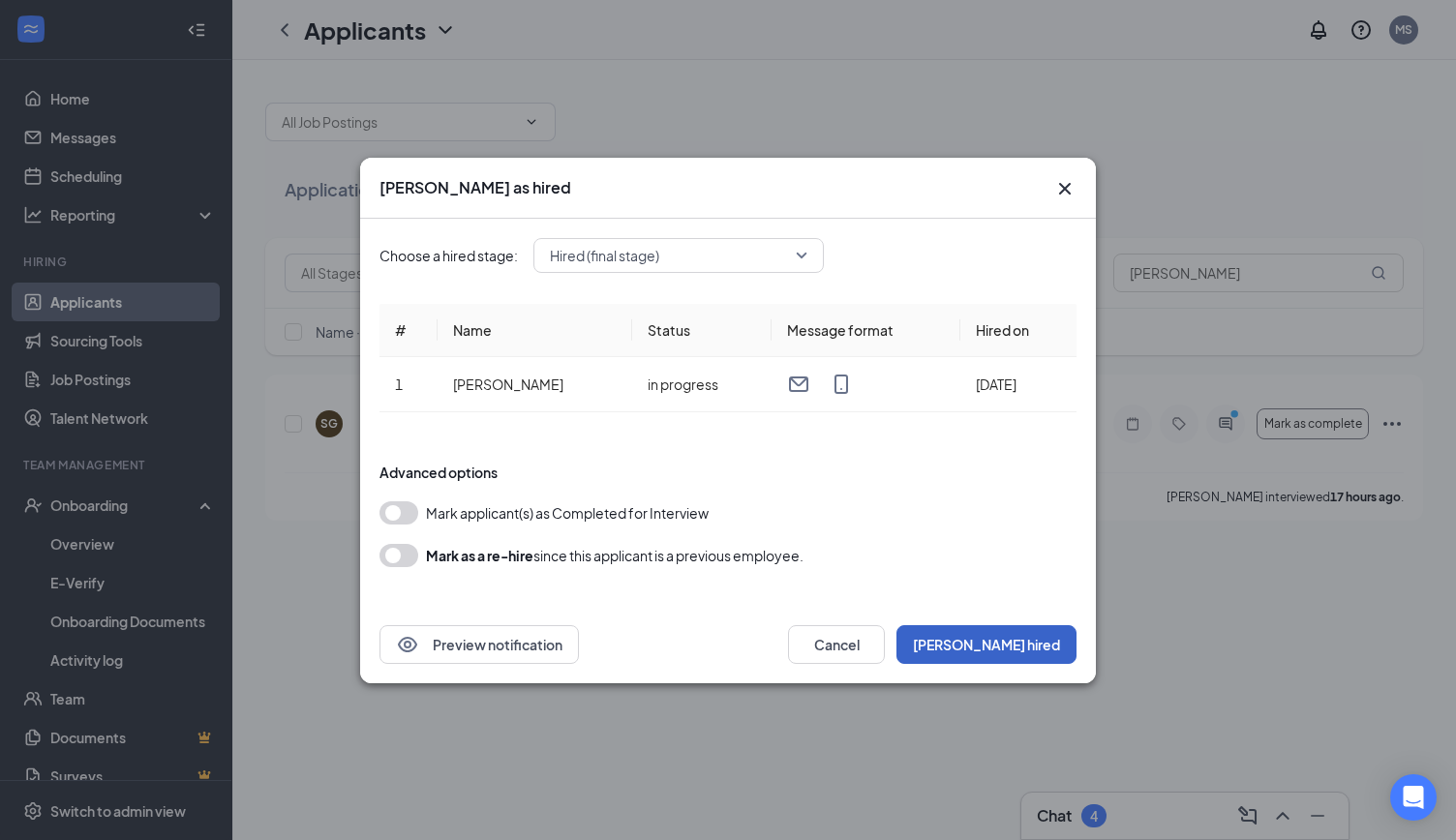
click at [1054, 643] on button "[PERSON_NAME] hired" at bounding box center [986, 645] width 180 height 39
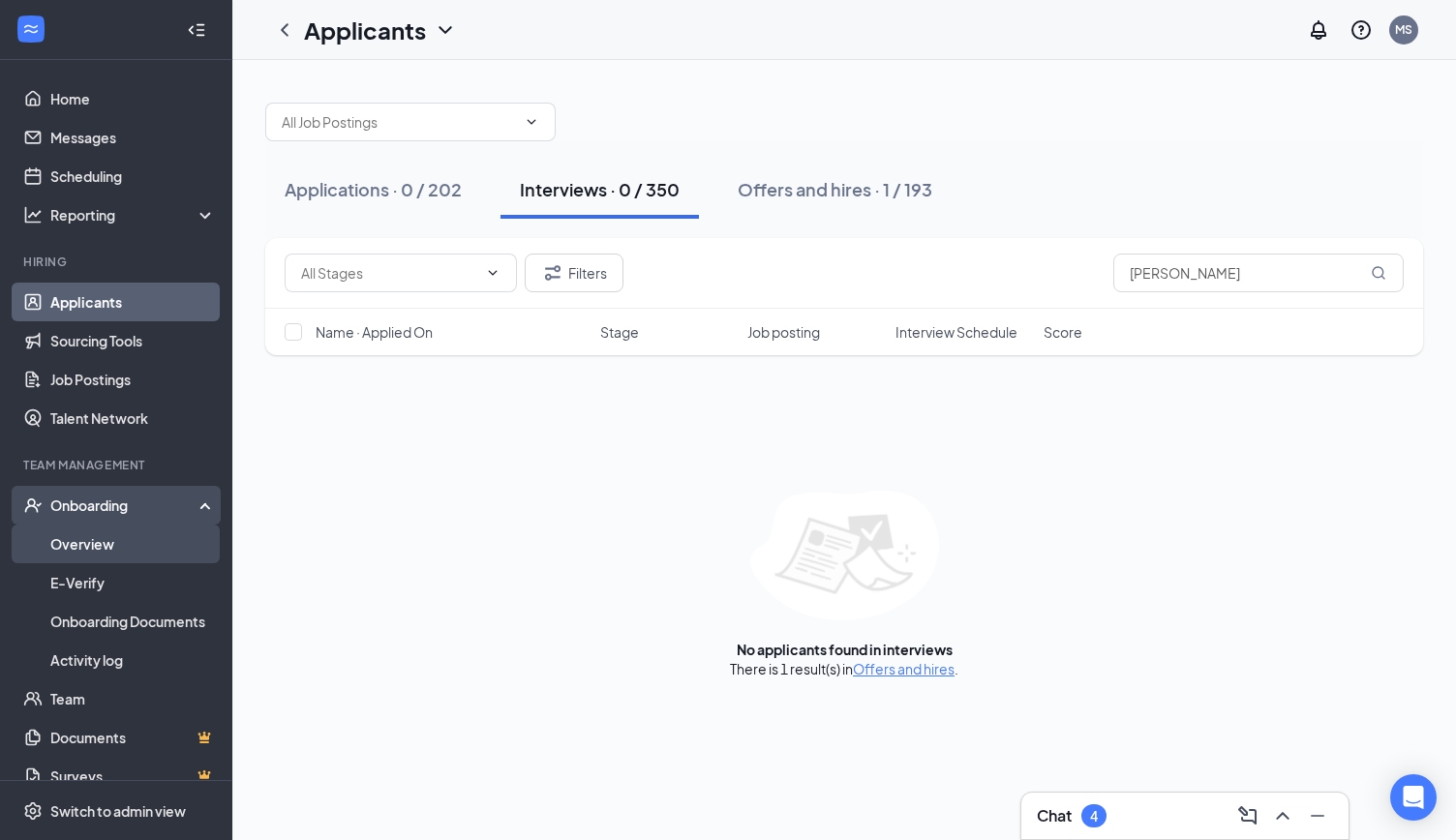
click at [108, 551] on link "Overview" at bounding box center [133, 543] width 165 height 39
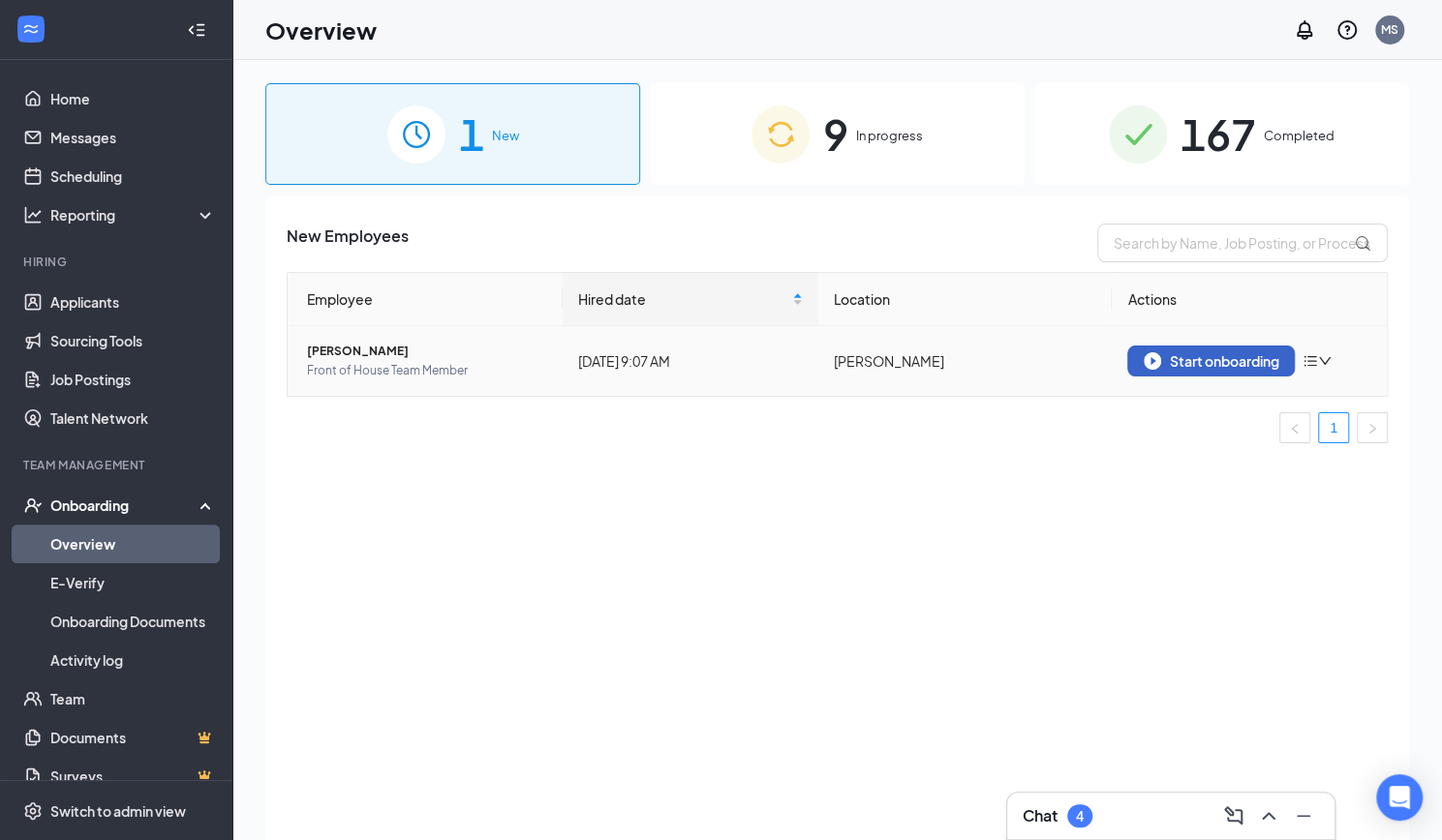
click at [1245, 362] on div "Start onboarding" at bounding box center [1210, 361] width 134 height 18
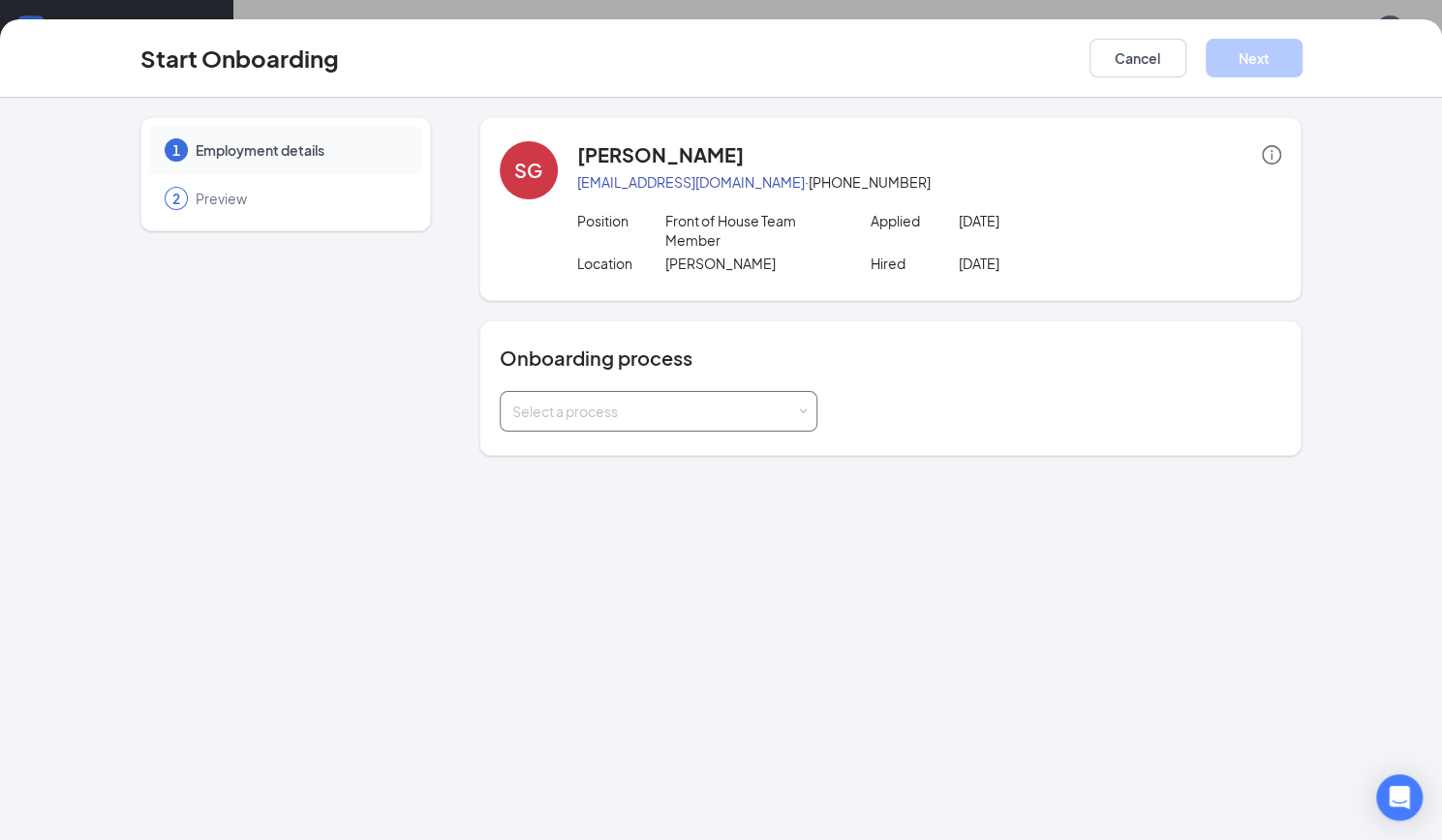
click at [658, 411] on div "Select a process" at bounding box center [654, 411] width 284 height 19
click at [626, 446] on li "Onboarding" at bounding box center [656, 451] width 317 height 35
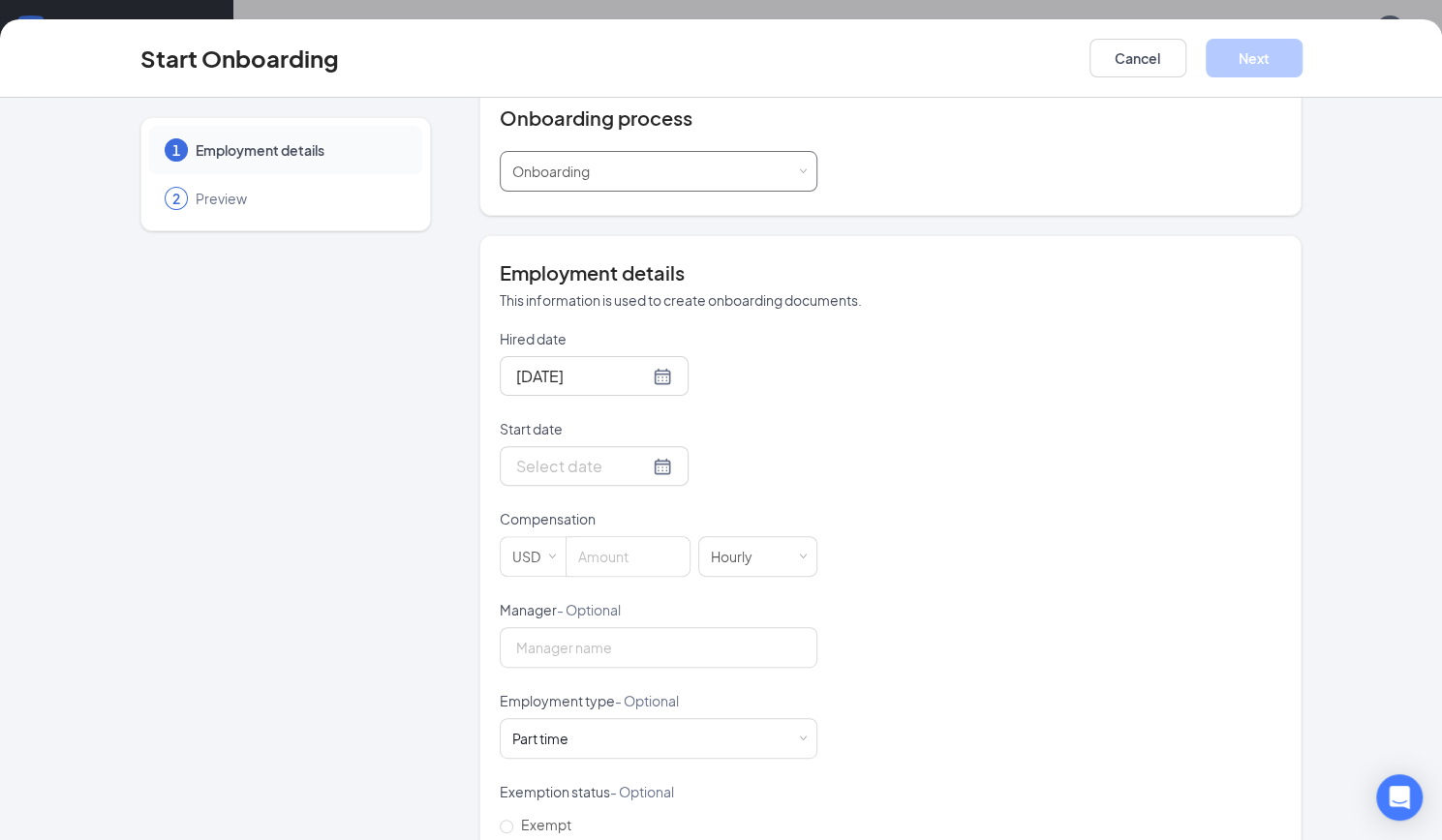
scroll to position [241, 0]
click at [635, 462] on div at bounding box center [594, 465] width 156 height 24
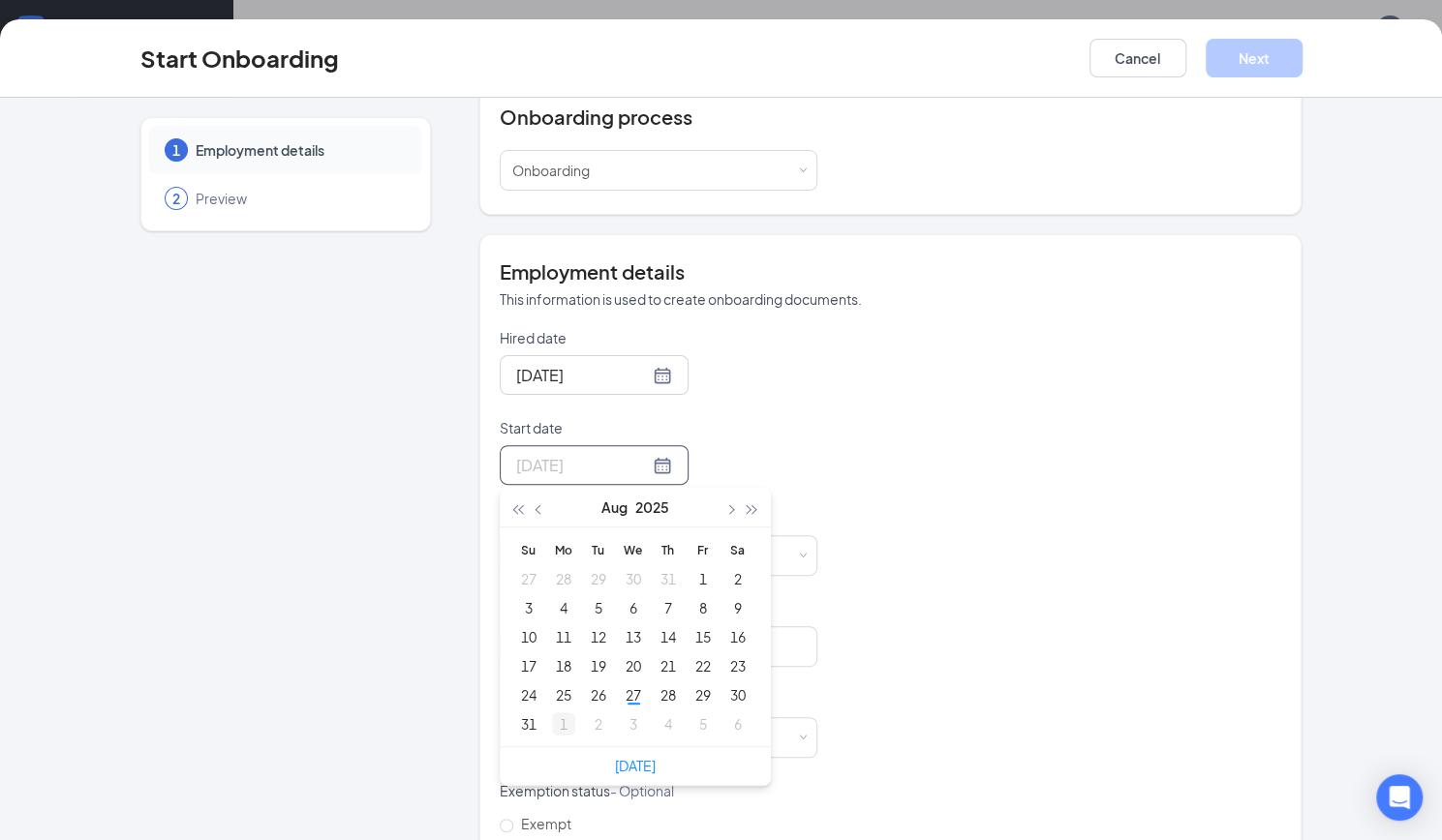
type input "[DATE]"
click at [552, 727] on div "1" at bounding box center [563, 724] width 23 height 23
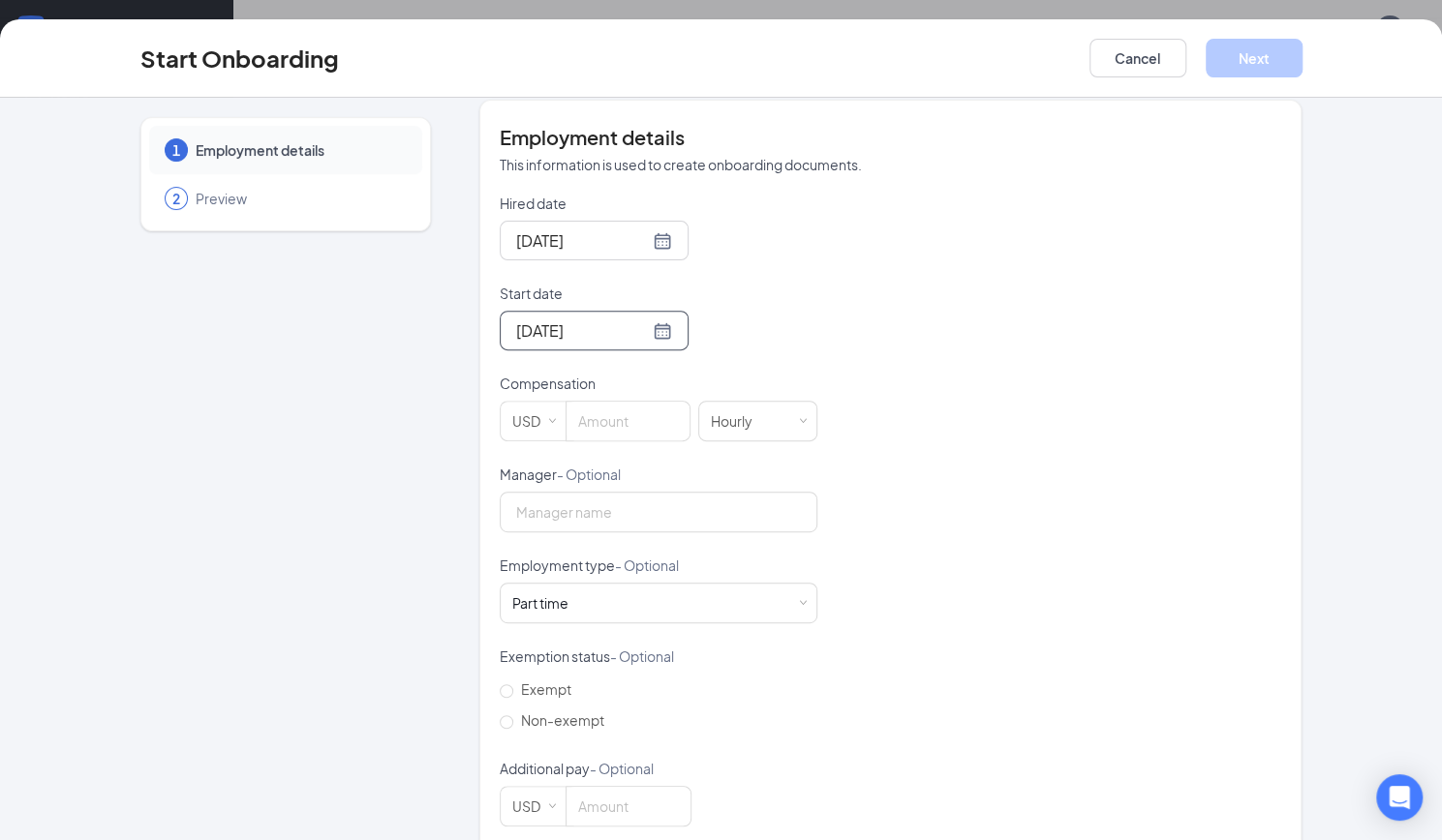
scroll to position [402, 0]
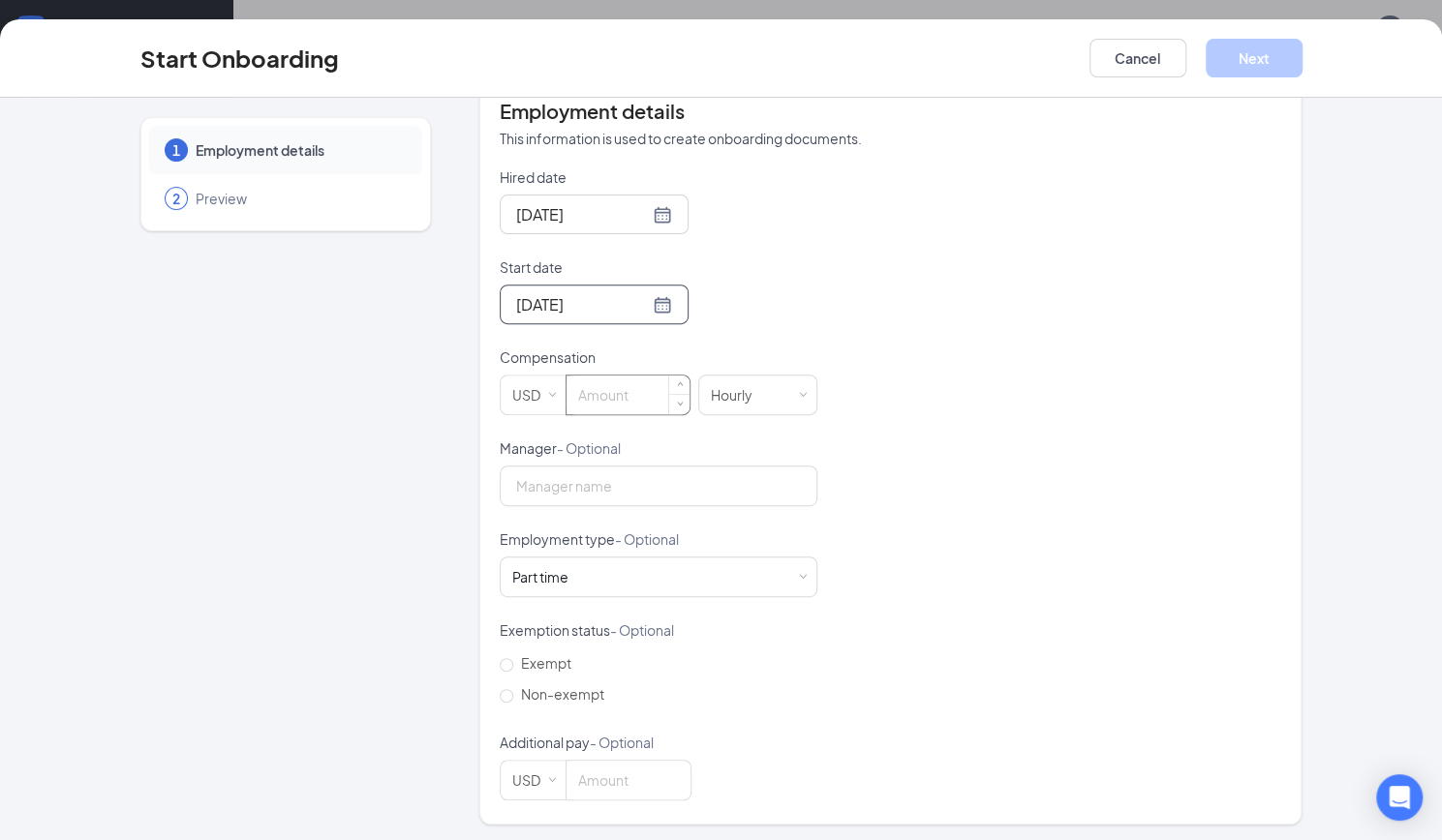
click at [602, 380] on input at bounding box center [628, 394] width 123 height 39
type input "11"
click at [500, 690] on input "Non-exempt" at bounding box center [507, 697] width 14 height 14
radio input "true"
click at [940, 263] on div "Hired date [DATE] Start date [DATE] [DATE] Su Mo Tu We Th Fr Sa 31 1 2 3 4 5 6 …" at bounding box center [891, 484] width 782 height 633
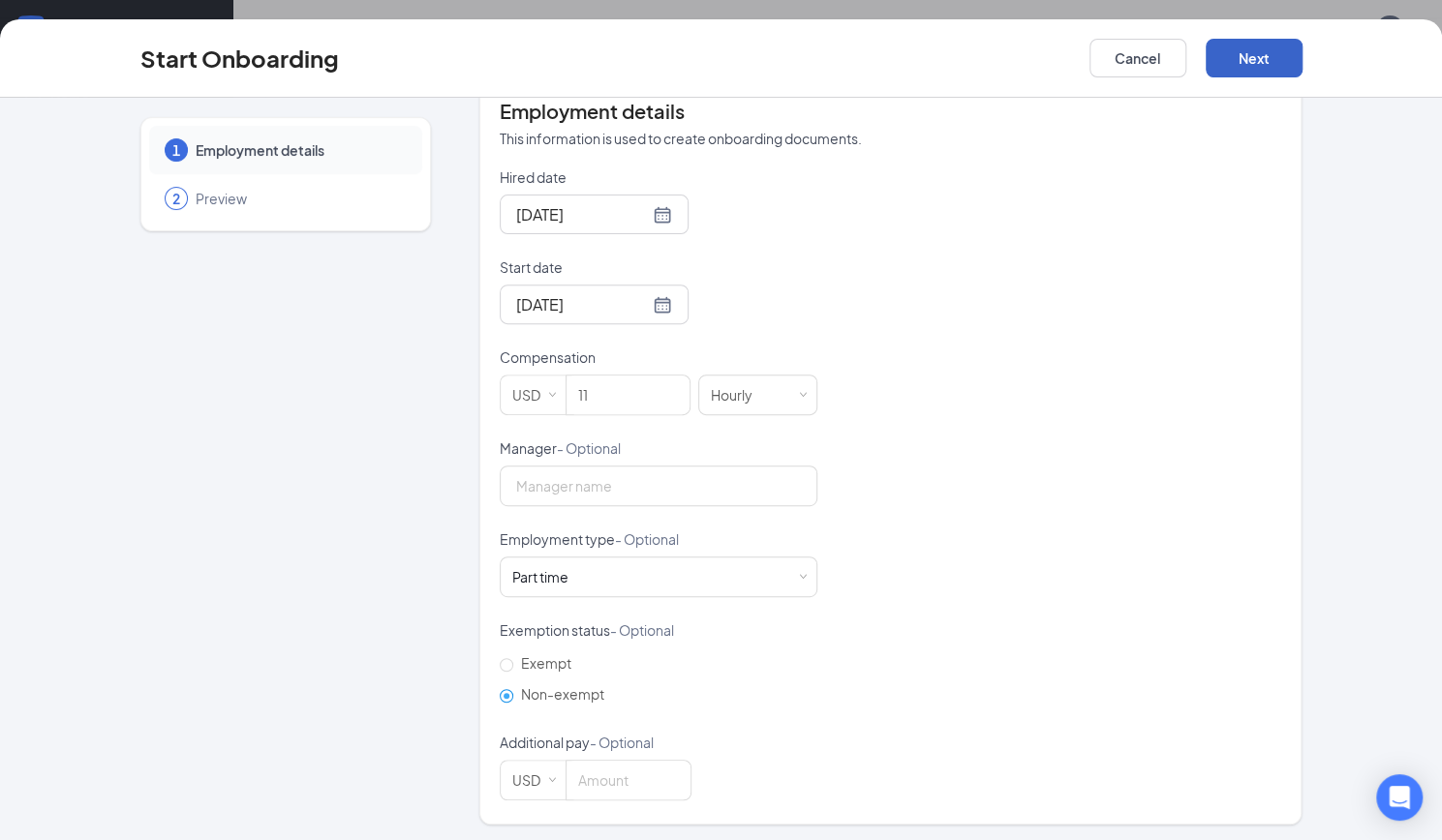
click at [1247, 63] on button "Next" at bounding box center [1253, 58] width 97 height 39
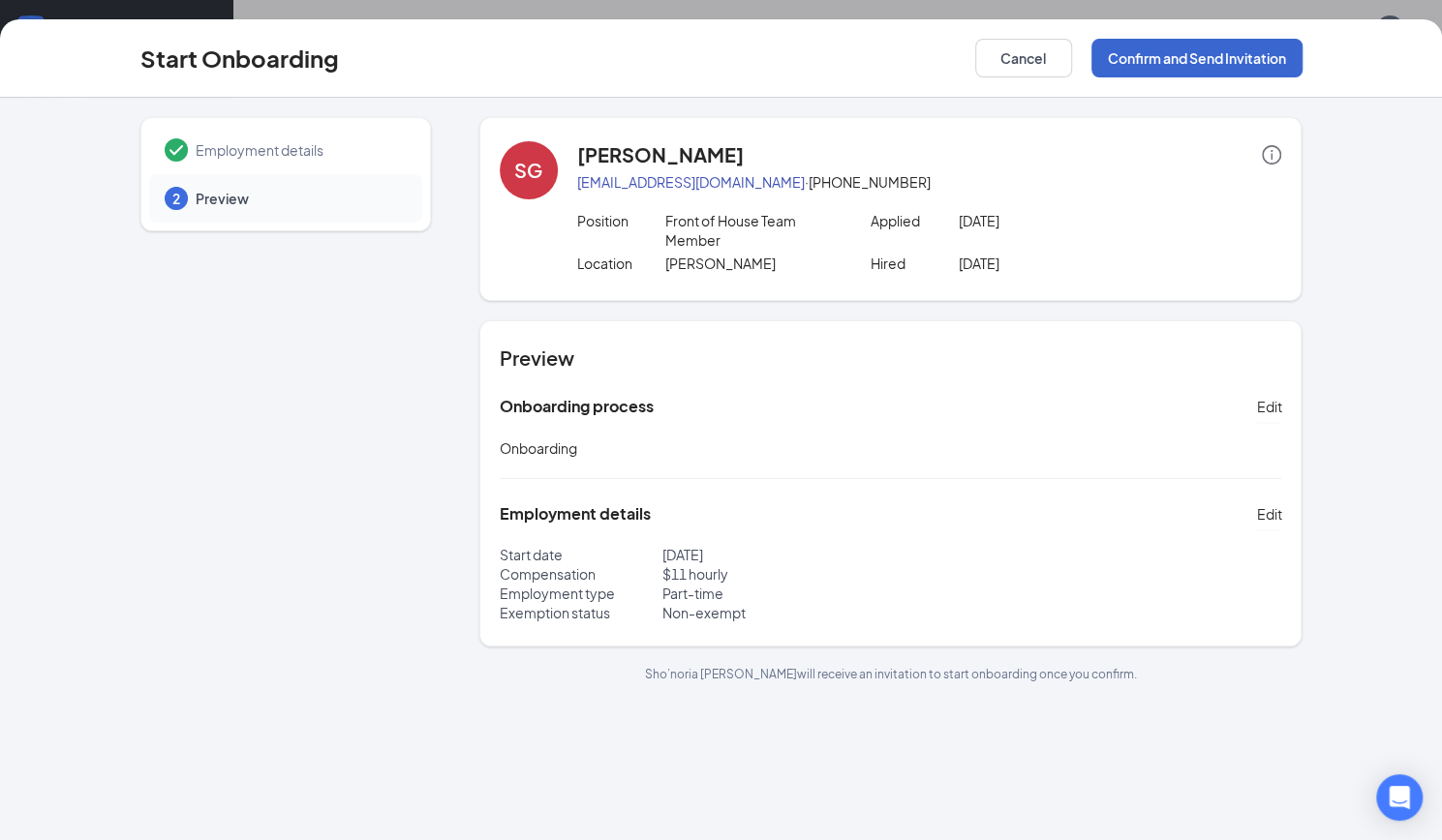
scroll to position [0, 0]
click at [1211, 57] on button "Confirm and Send Invitation" at bounding box center [1196, 58] width 211 height 39
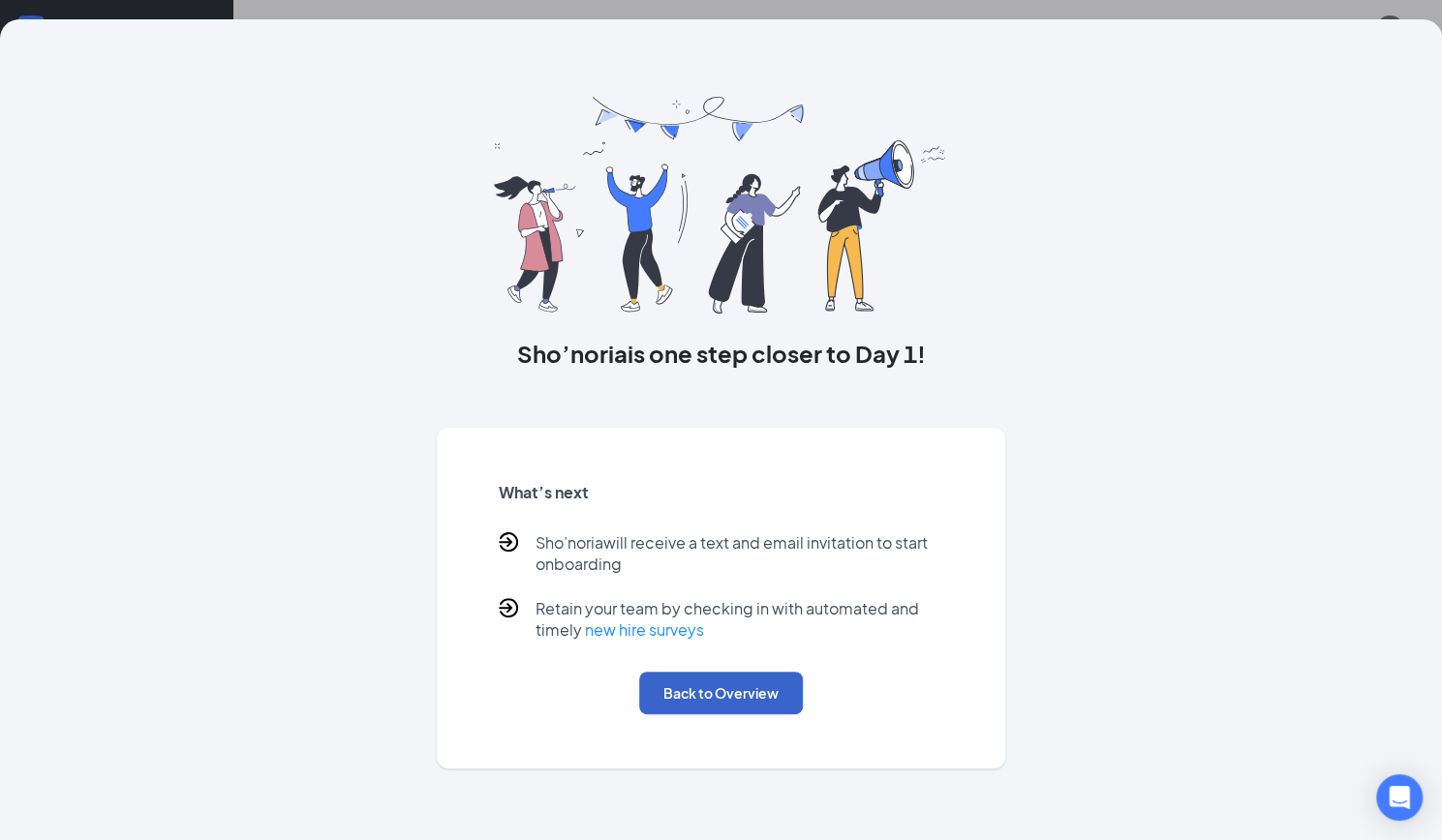
click at [779, 704] on button "Back to Overview" at bounding box center [721, 693] width 163 height 43
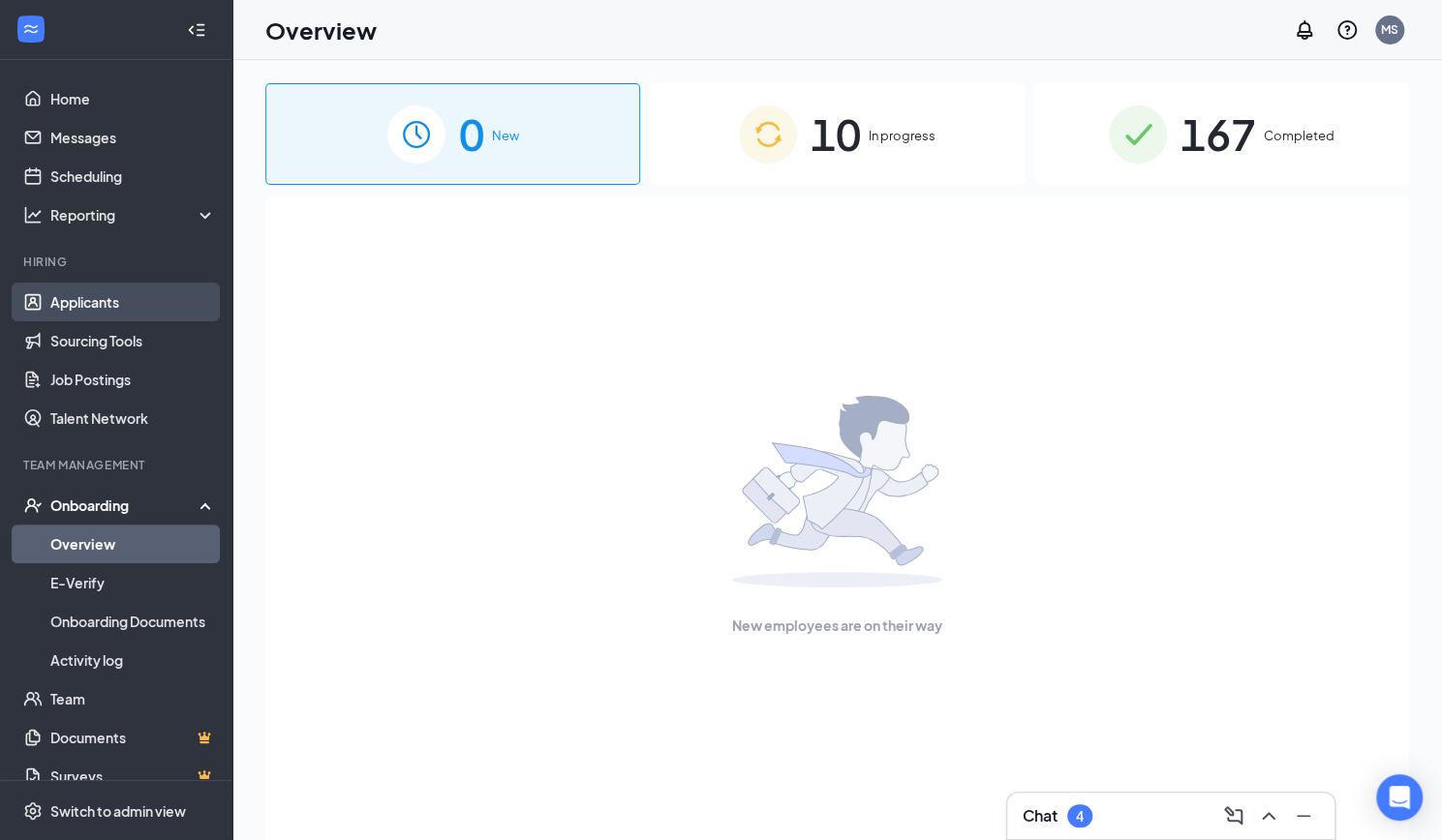
click at [95, 305] on link "Applicants" at bounding box center [133, 302] width 165 height 39
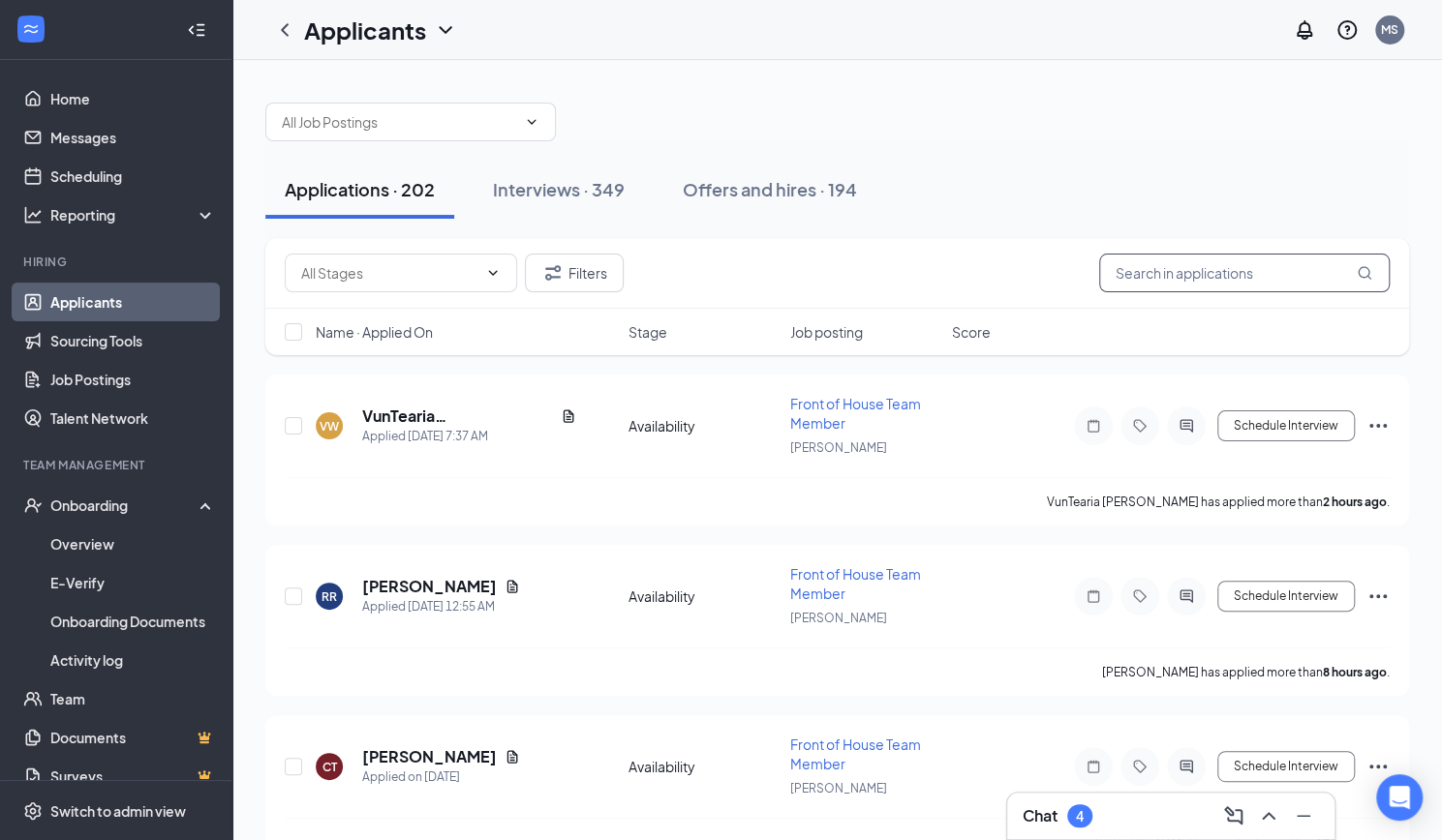
click at [1179, 276] on input "text" at bounding box center [1244, 273] width 291 height 39
paste input "[PERSON_NAME]"
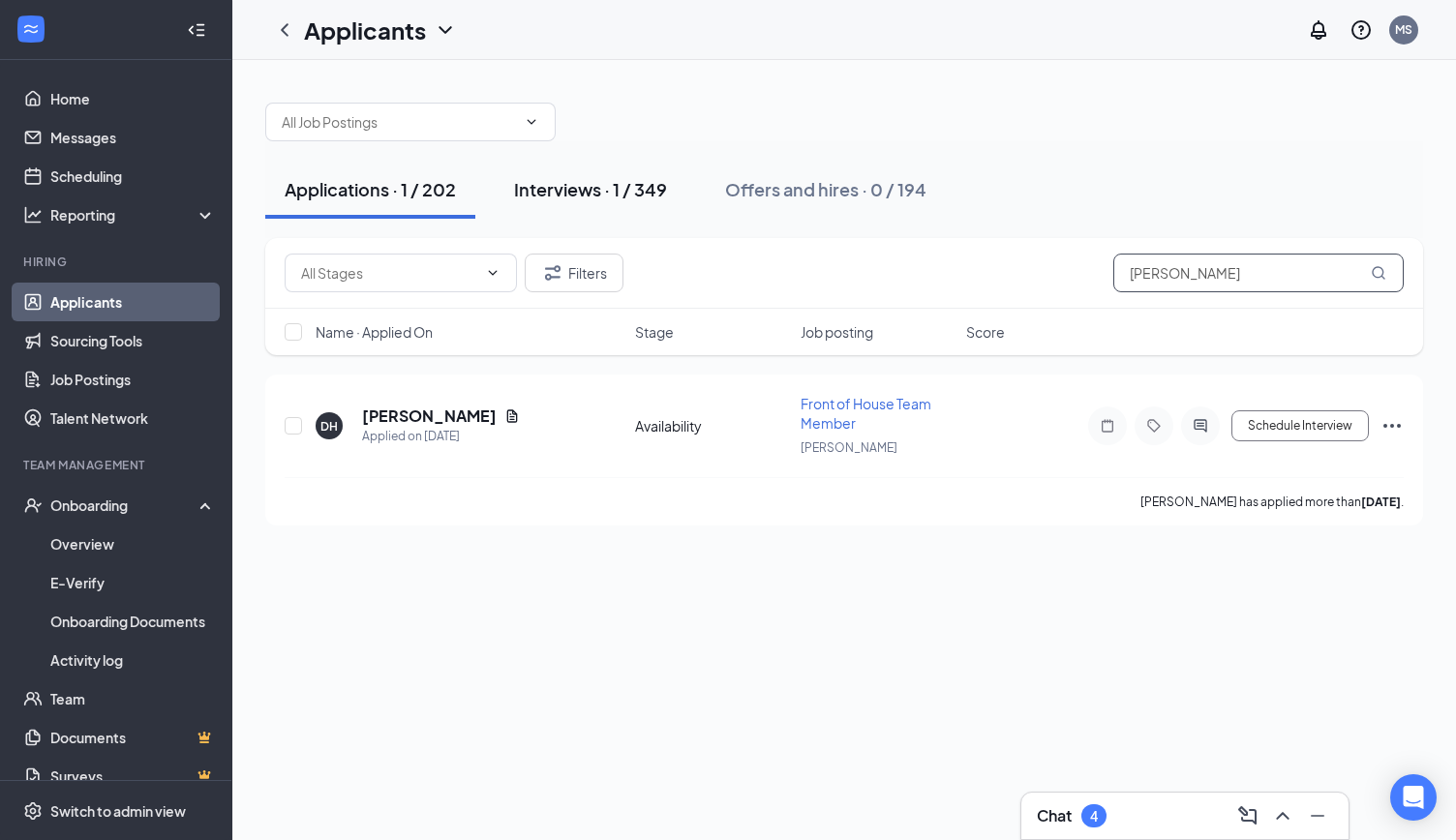
type input "[PERSON_NAME]"
click at [610, 193] on div "Interviews · 1 / 349" at bounding box center [591, 189] width 153 height 24
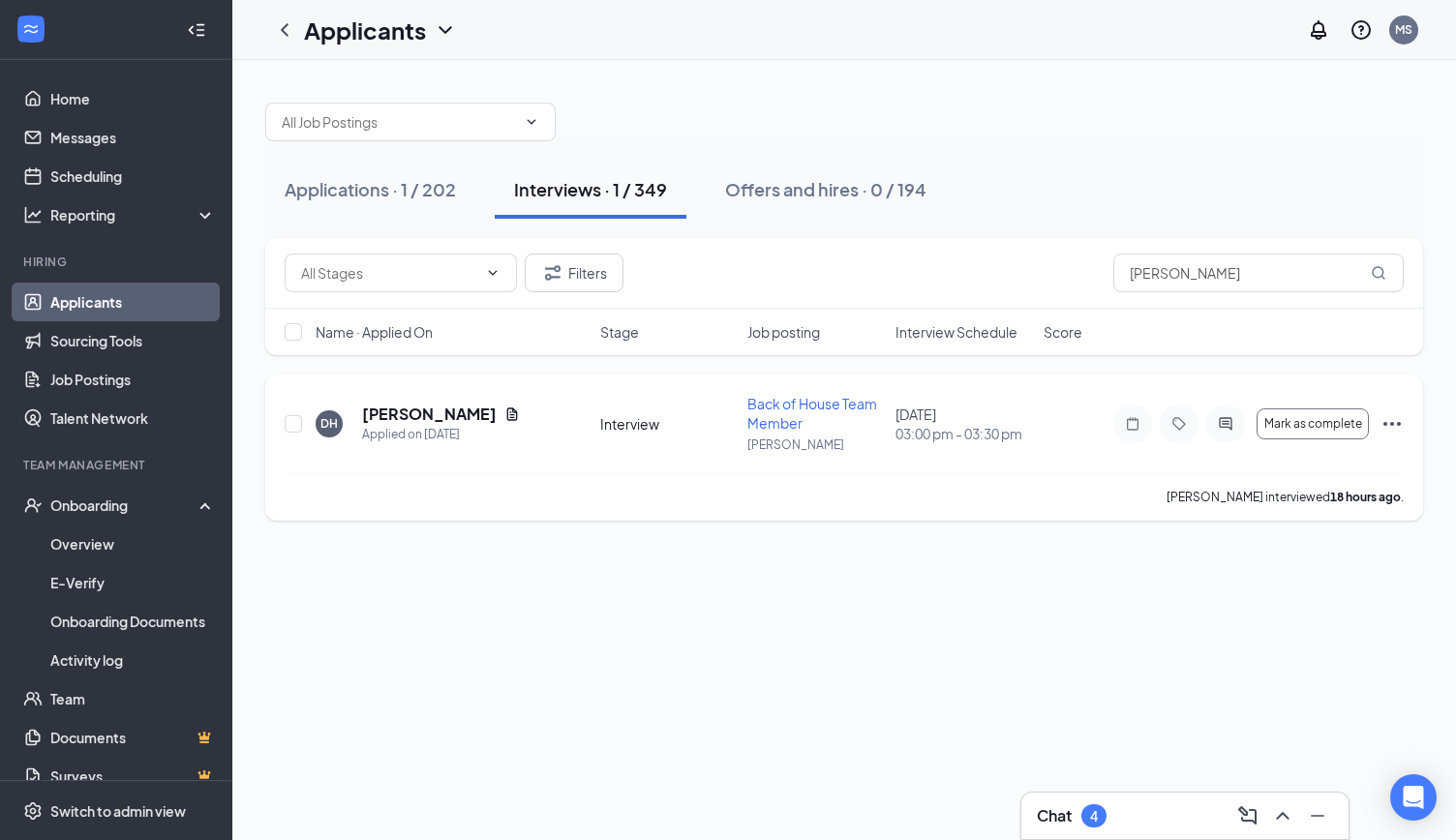
click at [1396, 428] on icon "Ellipses" at bounding box center [1391, 423] width 23 height 23
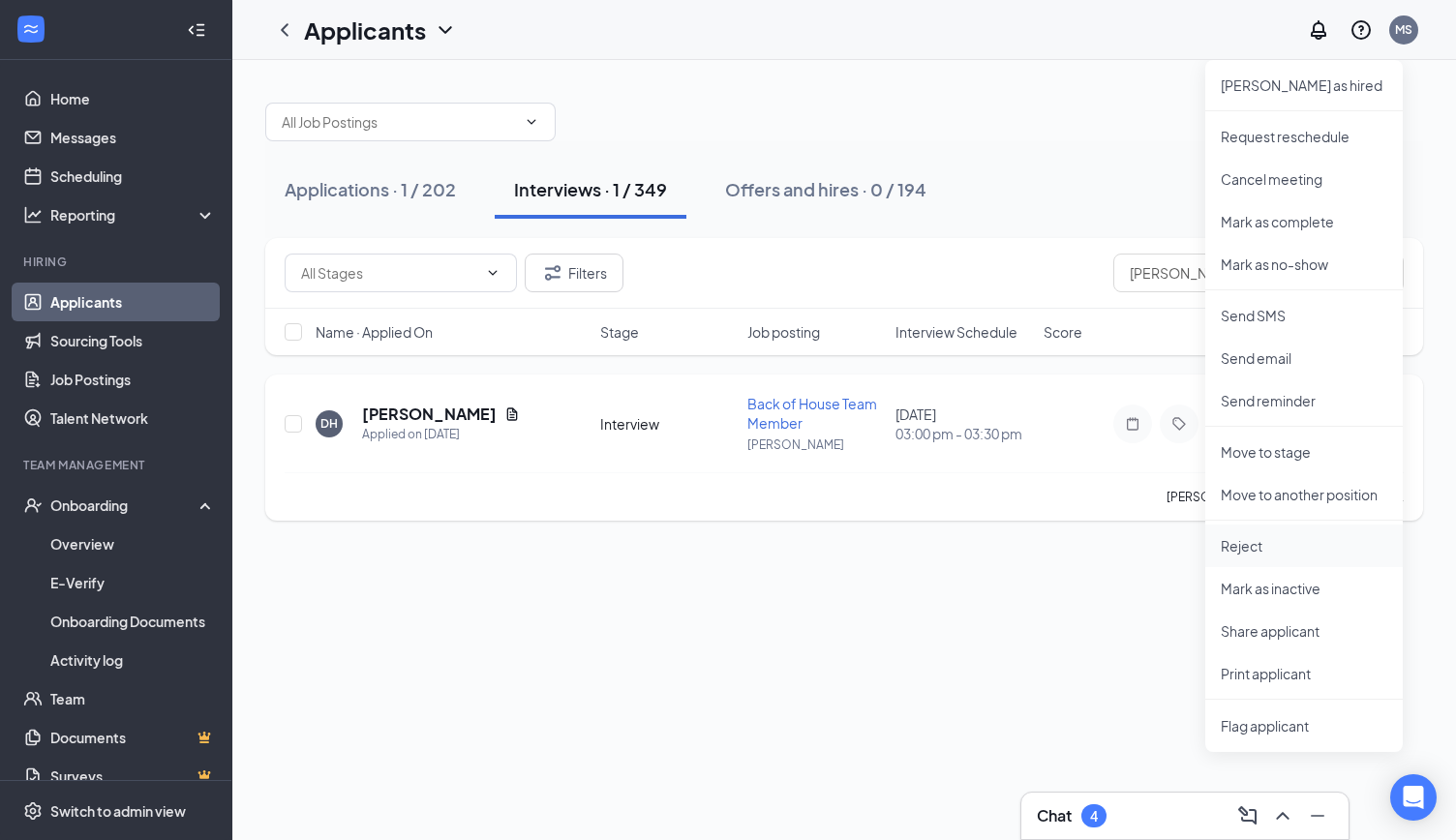
click at [1257, 543] on p "Reject" at bounding box center [1304, 545] width 166 height 19
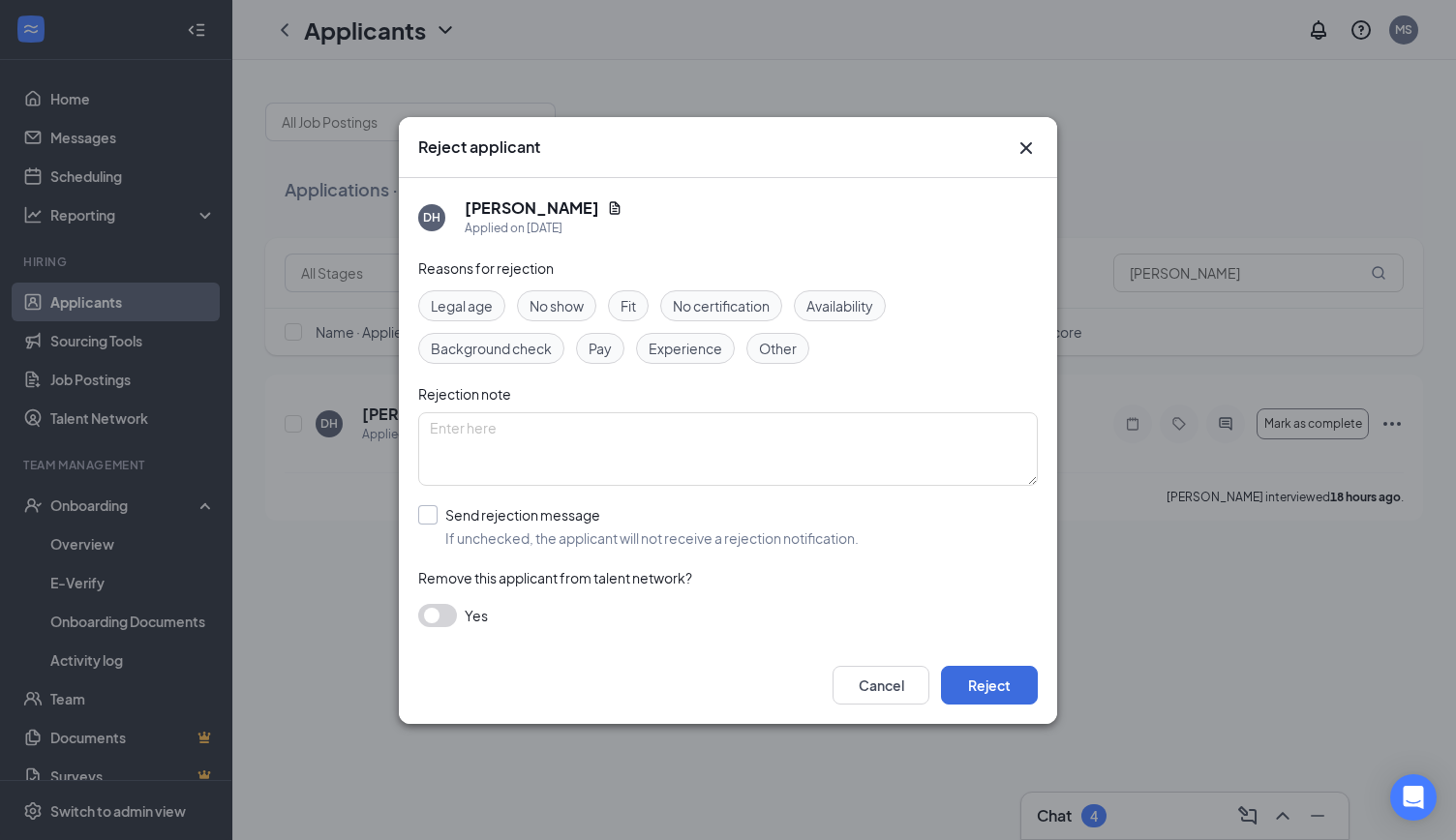
click at [432, 515] on input "Send rejection message If unchecked, the applicant will not receive a rejection…" at bounding box center [638, 526] width 441 height 43
checkbox input "true"
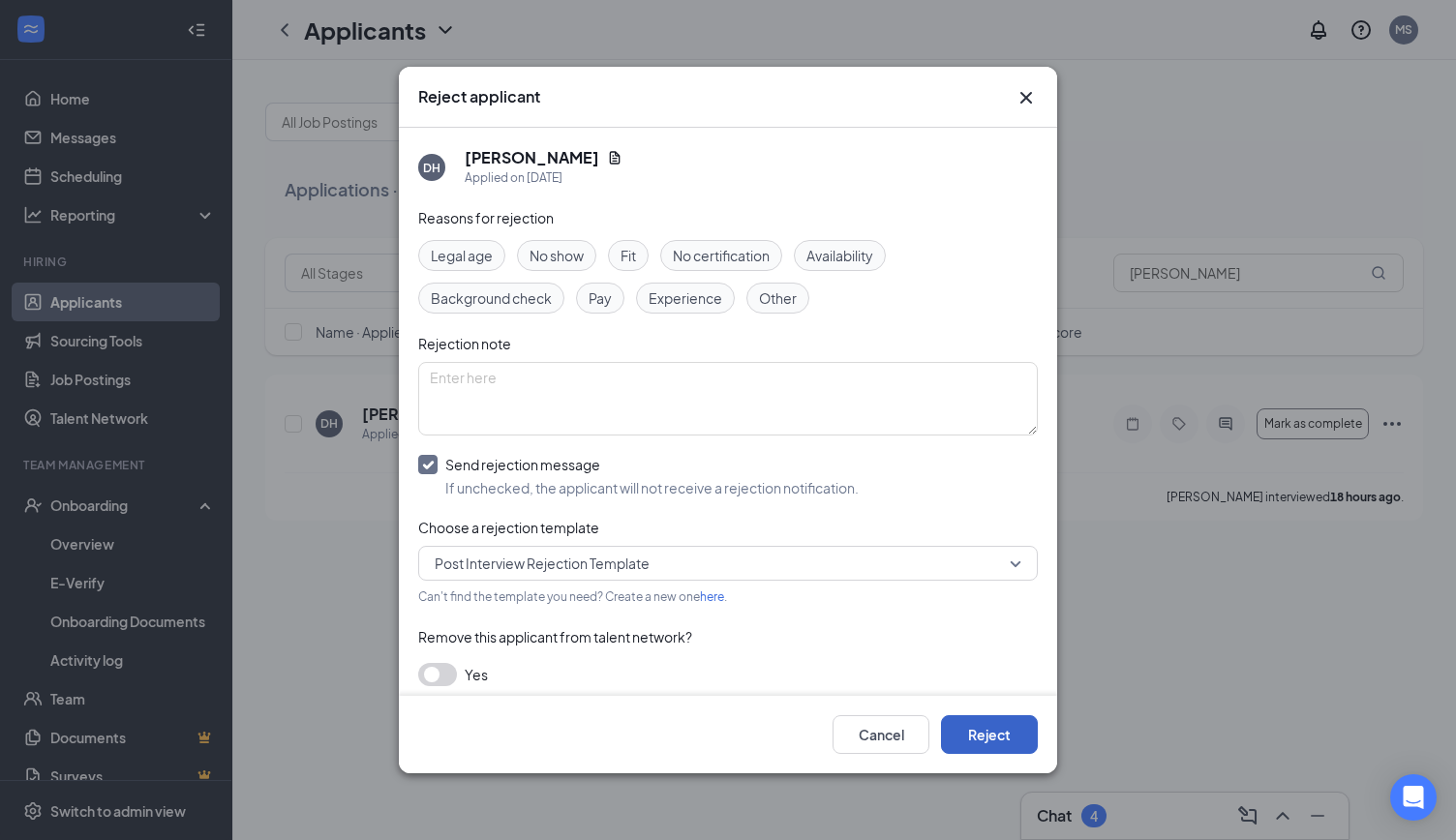
click at [983, 735] on button "Reject" at bounding box center [989, 735] width 97 height 39
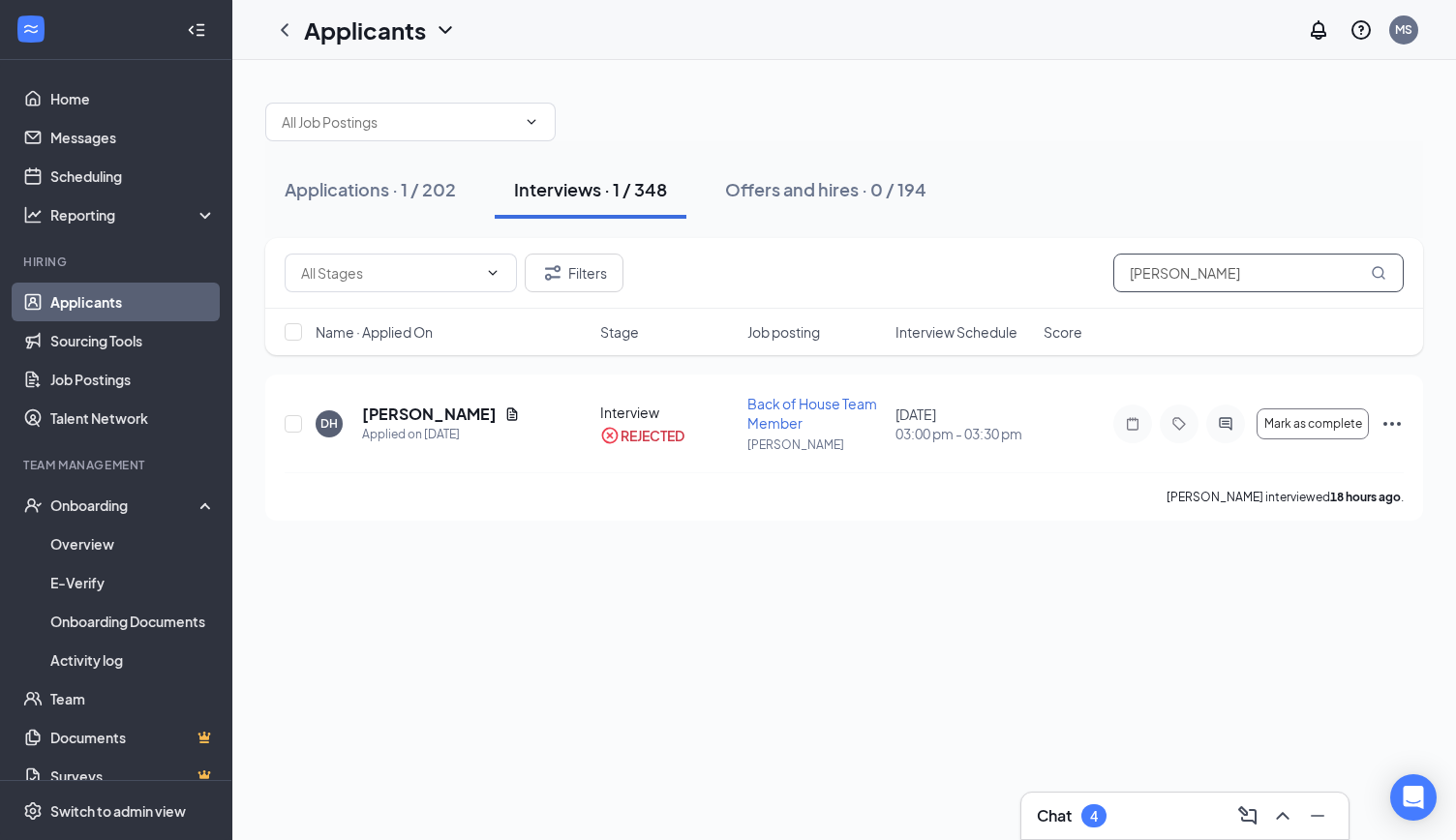
click at [1295, 255] on input "[PERSON_NAME]" at bounding box center [1259, 273] width 291 height 39
paste input "[PERSON_NAME]"
type input "[PERSON_NAME]"
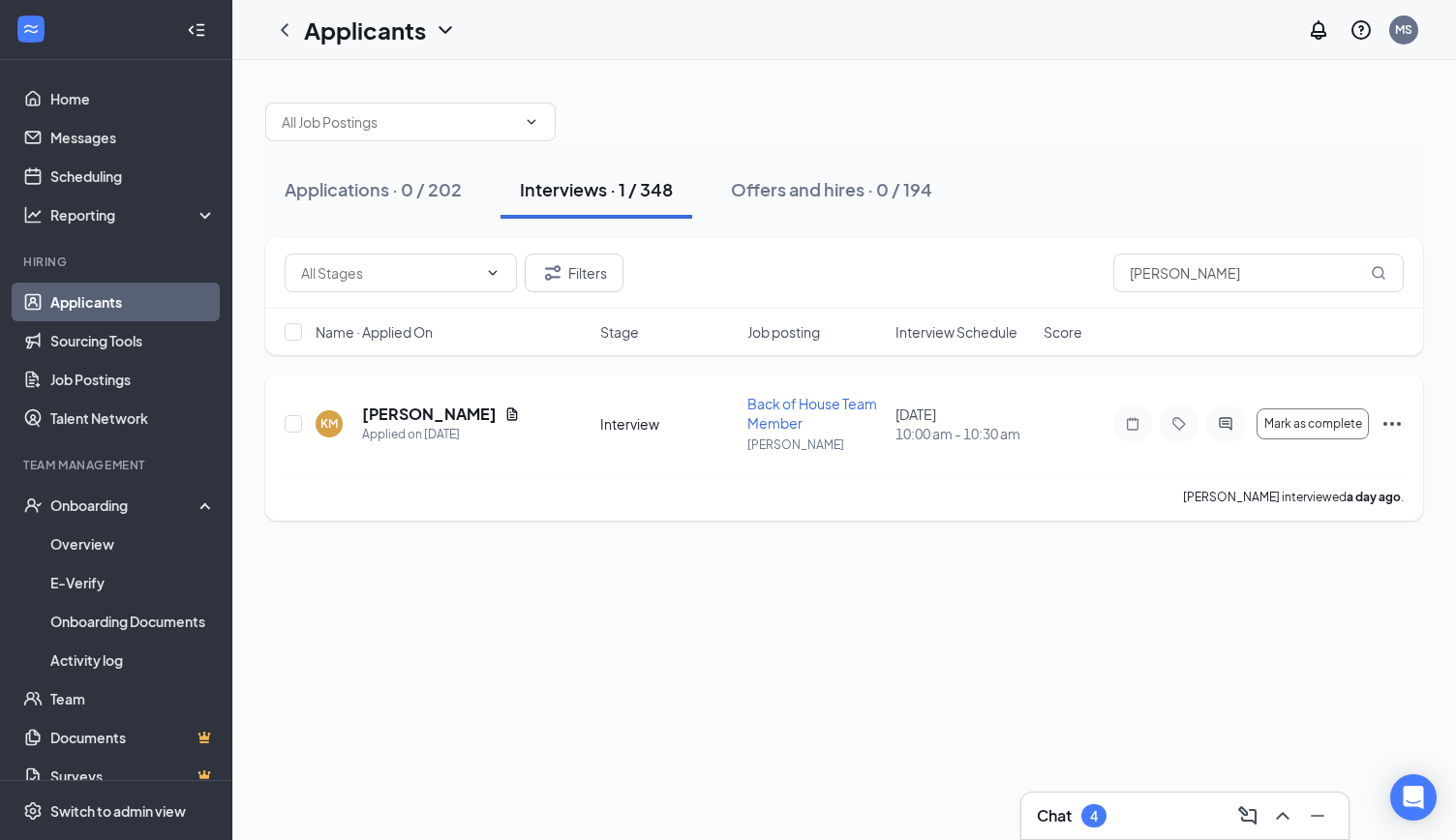
click at [1391, 418] on icon "Ellipses" at bounding box center [1391, 423] width 23 height 23
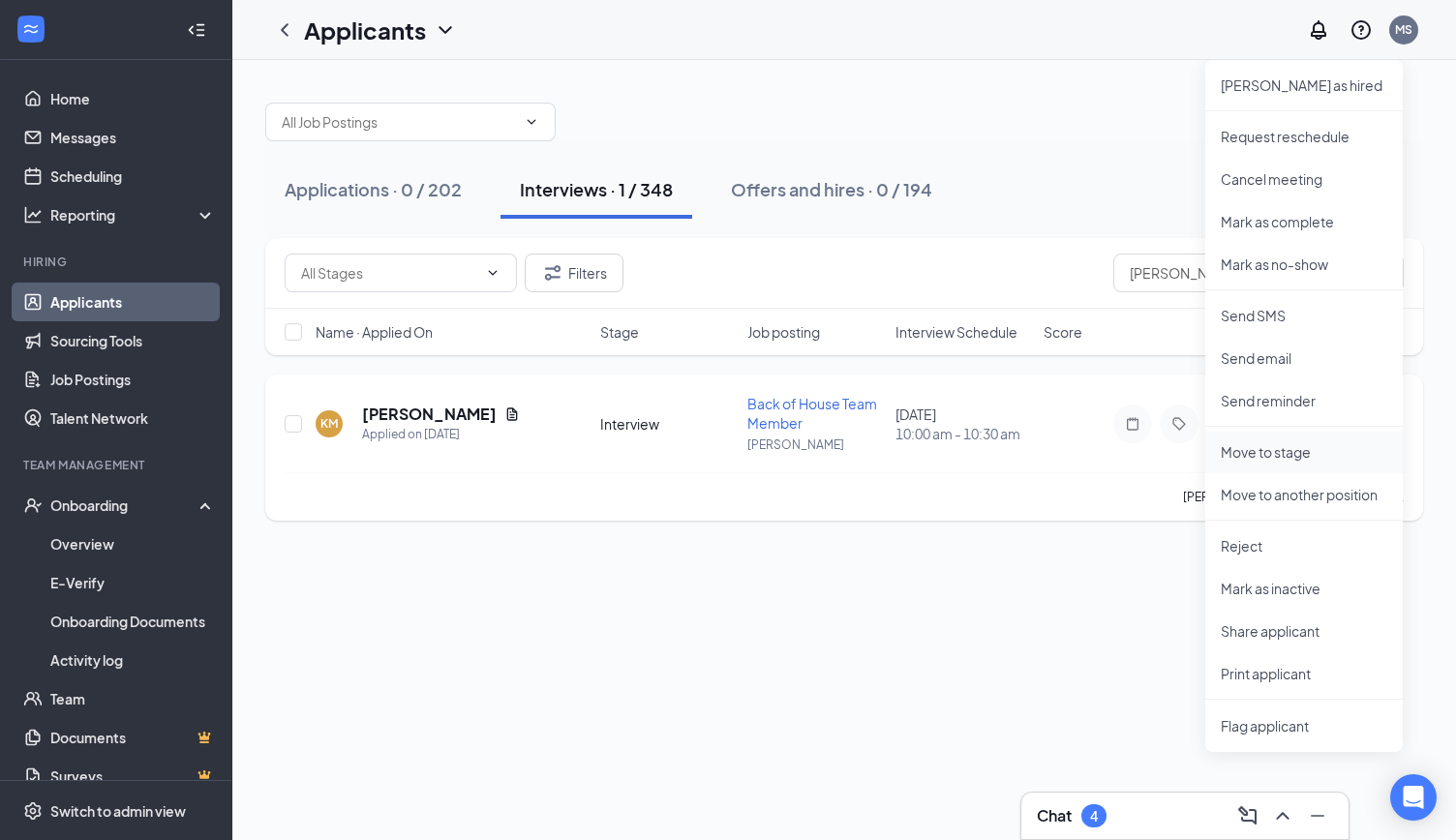
click at [1278, 460] on p "Move to stage" at bounding box center [1304, 452] width 166 height 19
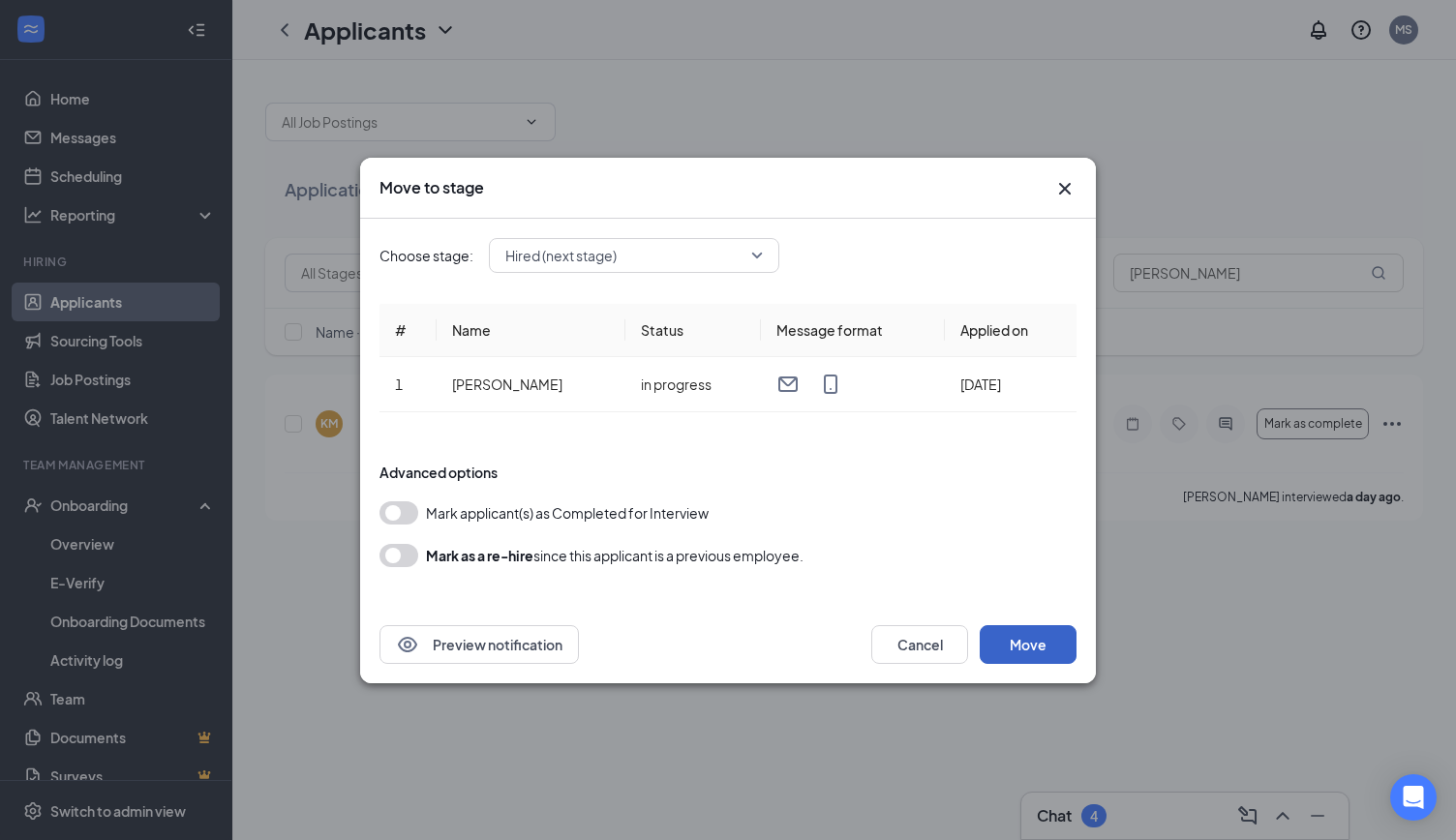
click at [1043, 650] on button "Move" at bounding box center [1028, 645] width 97 height 39
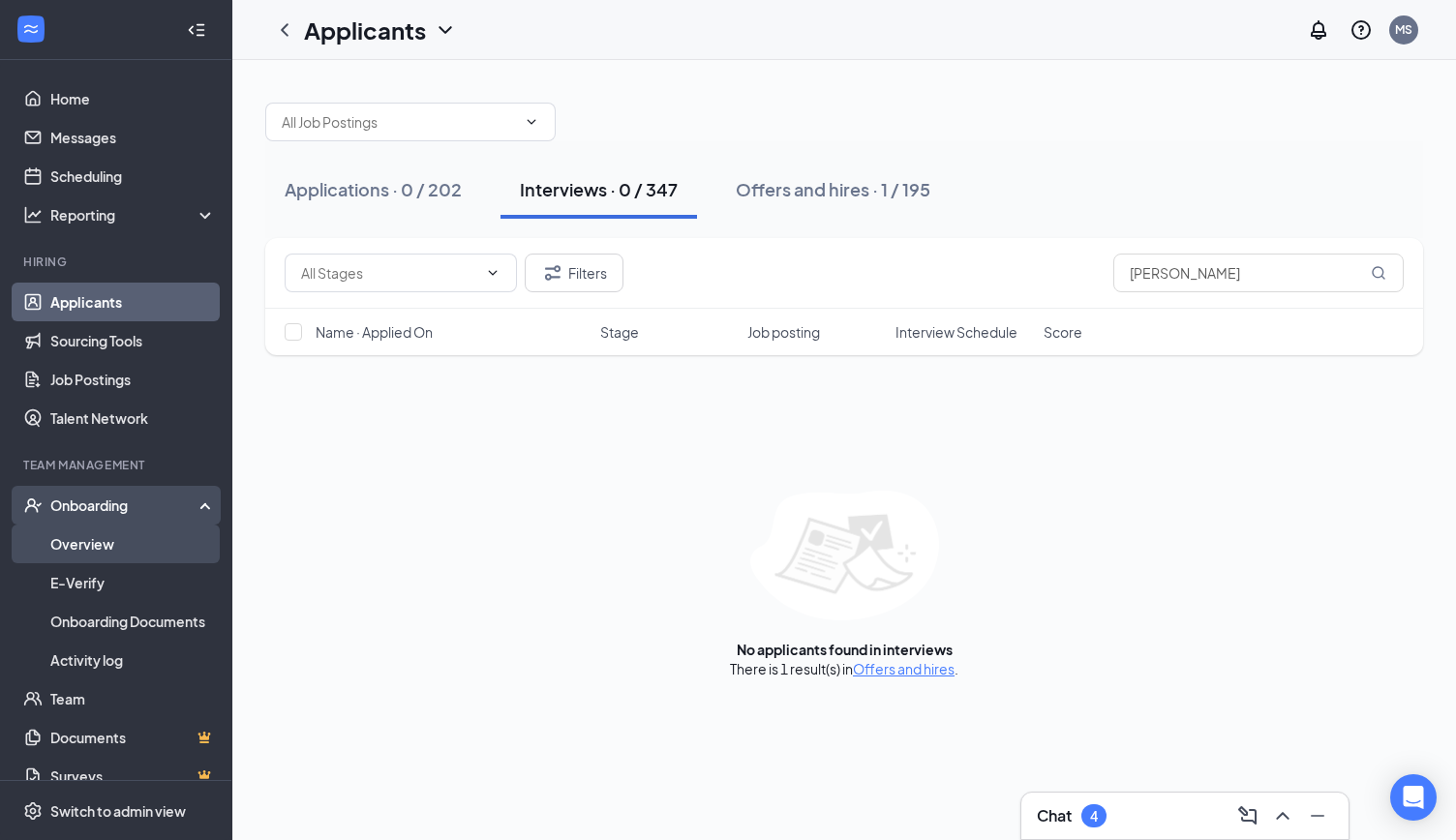
click at [95, 551] on link "Overview" at bounding box center [133, 543] width 165 height 39
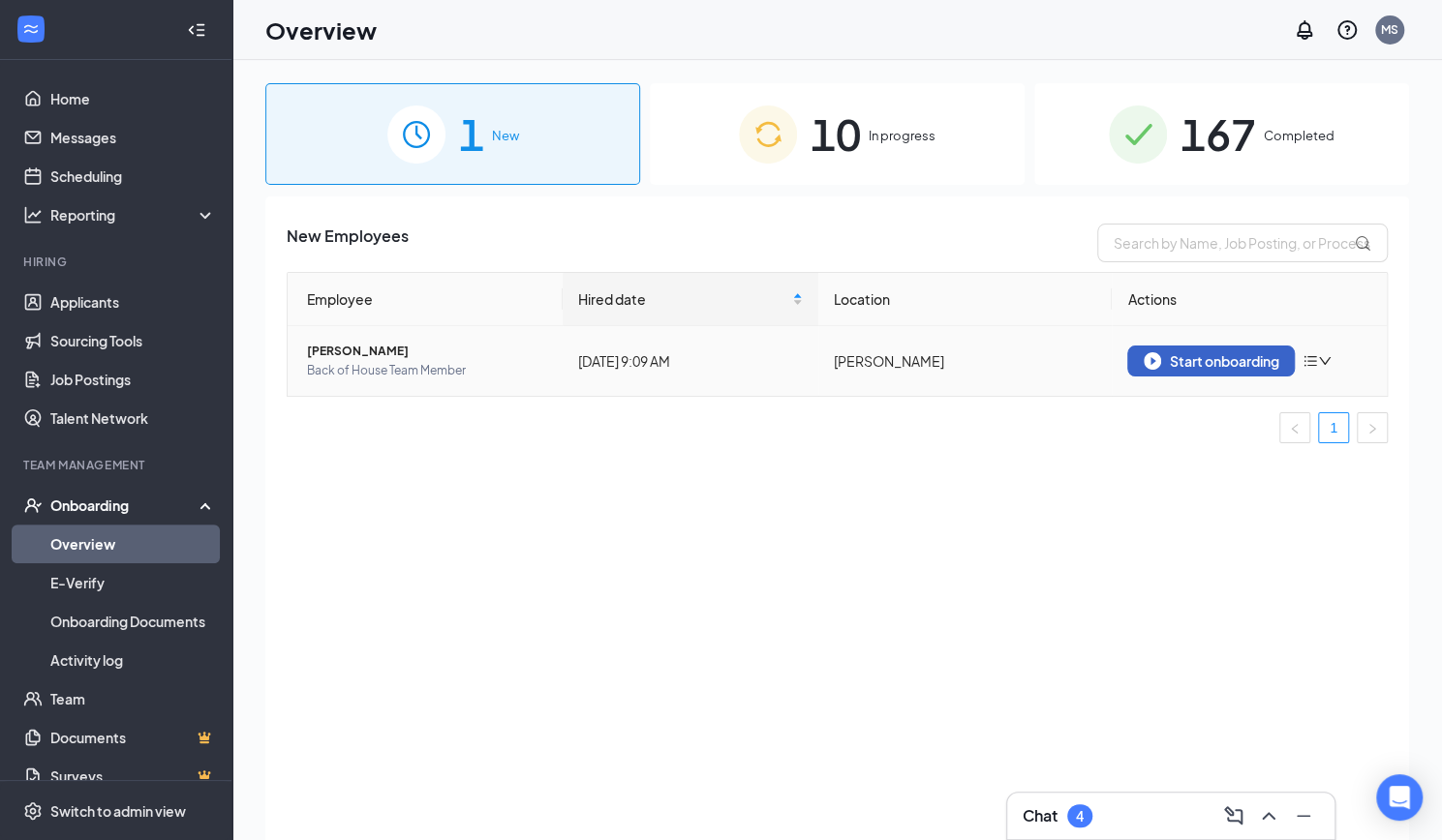
click at [1251, 370] on button "Start onboarding" at bounding box center [1210, 360] width 167 height 31
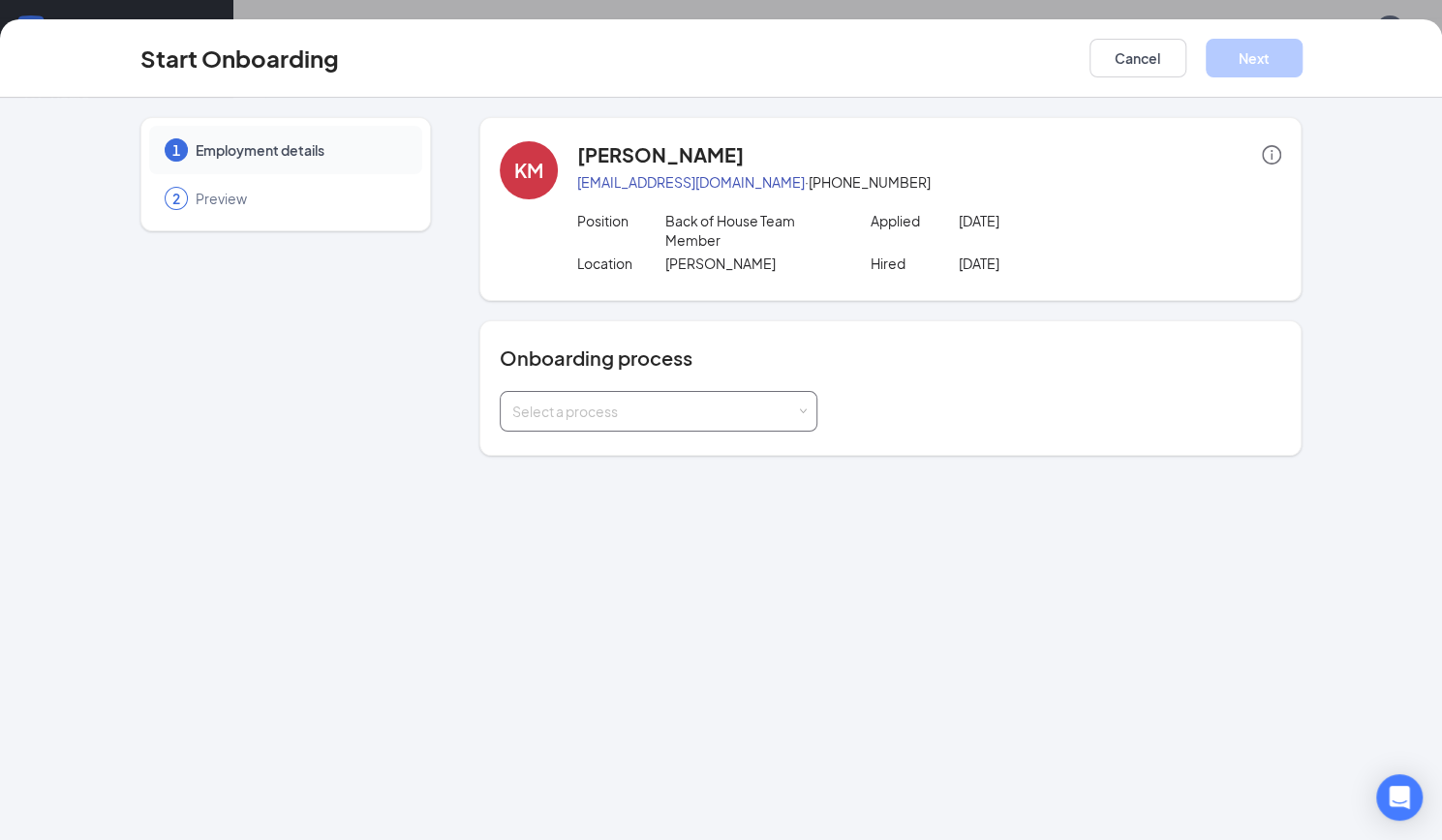
click at [600, 402] on div "Select a process" at bounding box center [654, 411] width 284 height 19
click at [589, 460] on li "Onboarding" at bounding box center [656, 451] width 317 height 35
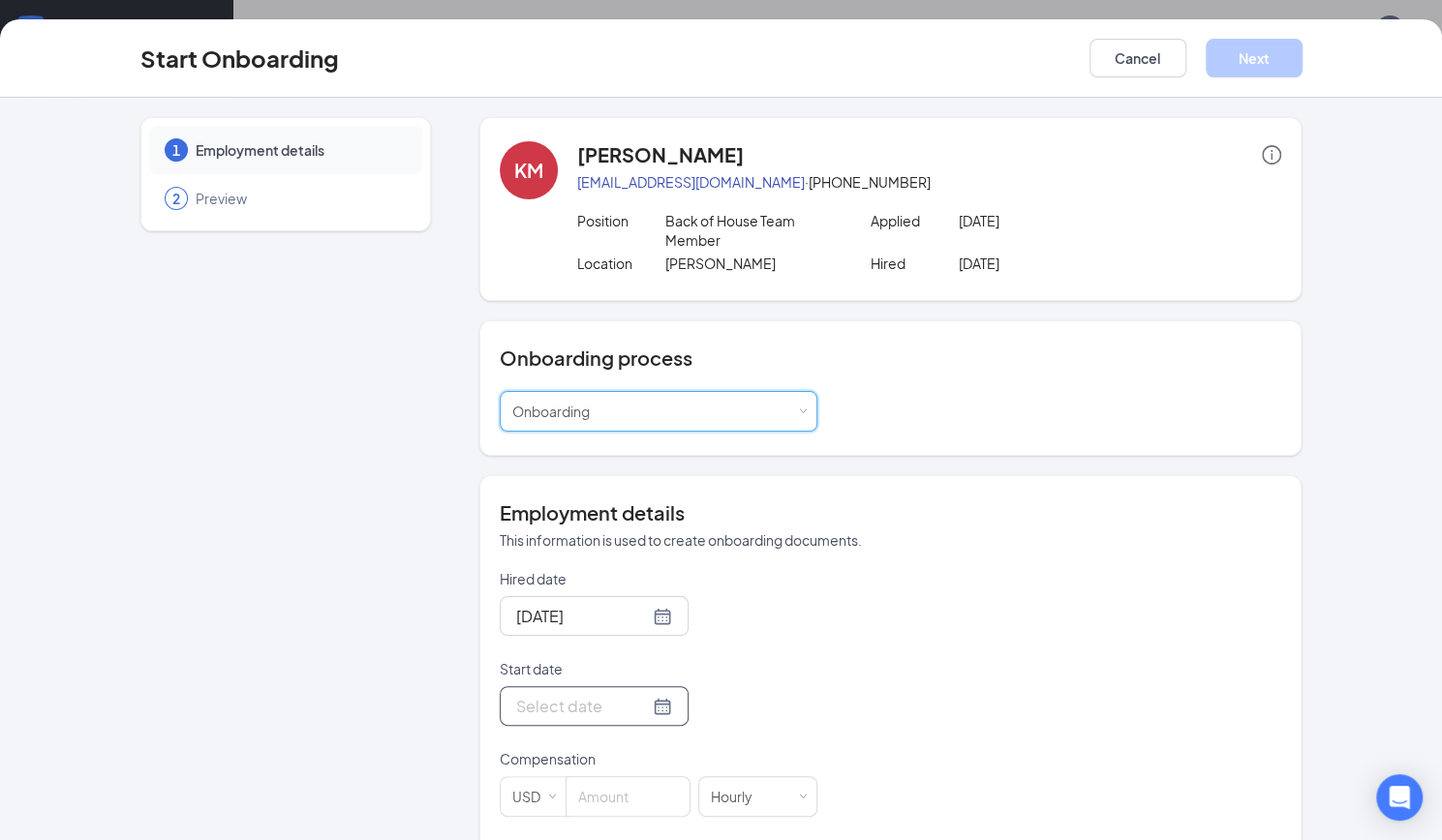
click at [643, 702] on div at bounding box center [594, 707] width 156 height 24
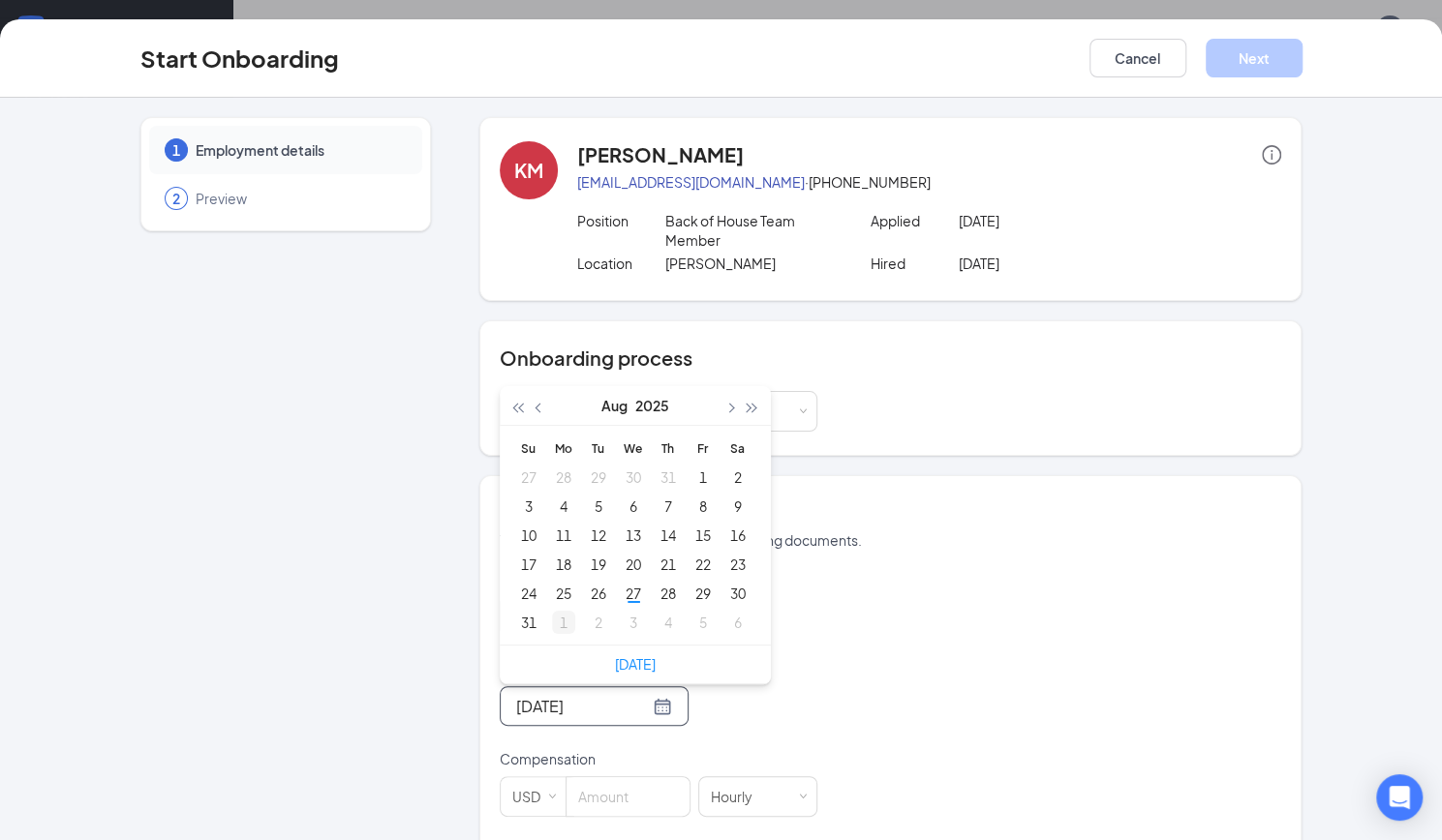
type input "[DATE]"
click at [557, 626] on div "1" at bounding box center [563, 622] width 23 height 23
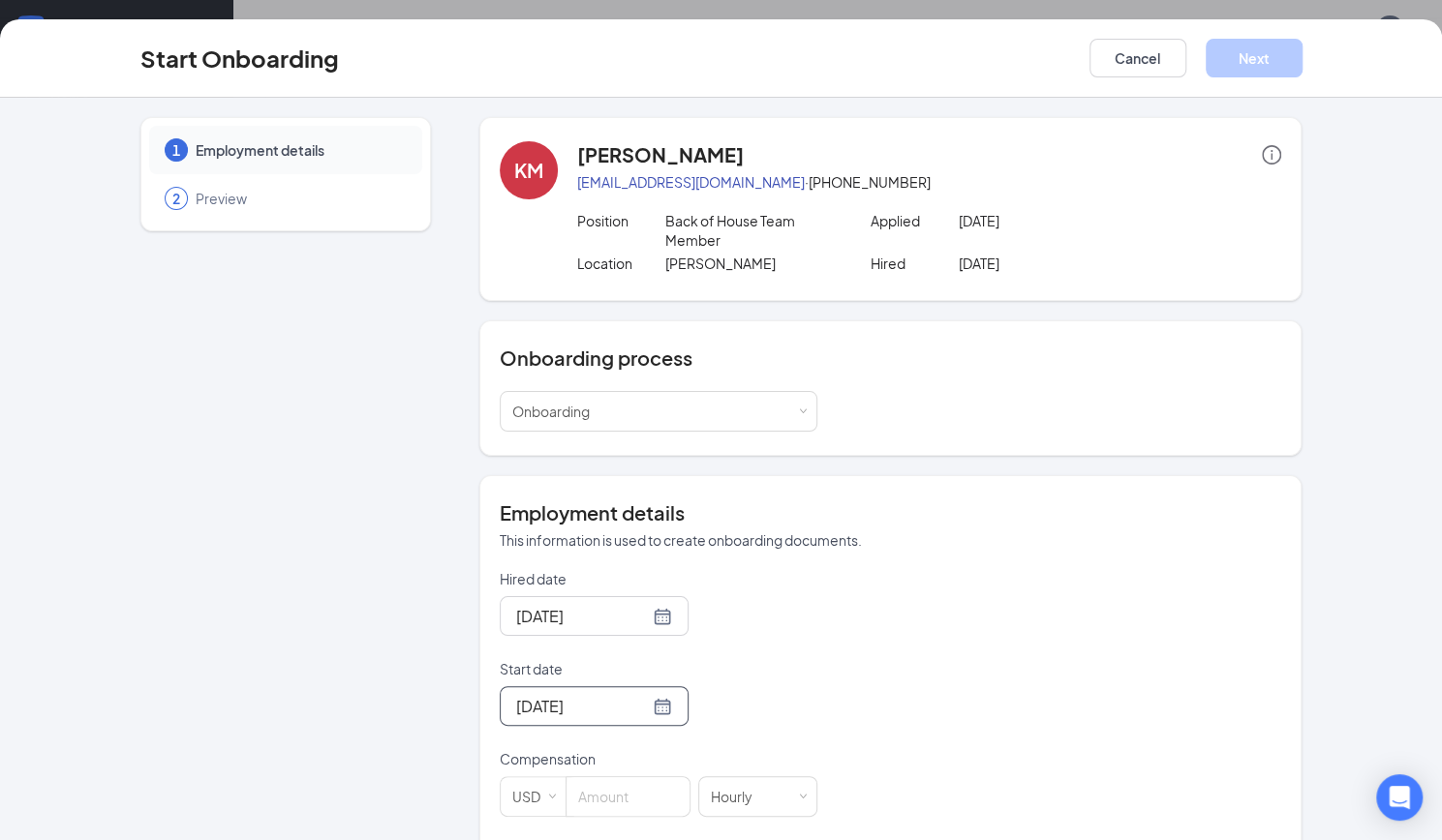
scroll to position [402, 0]
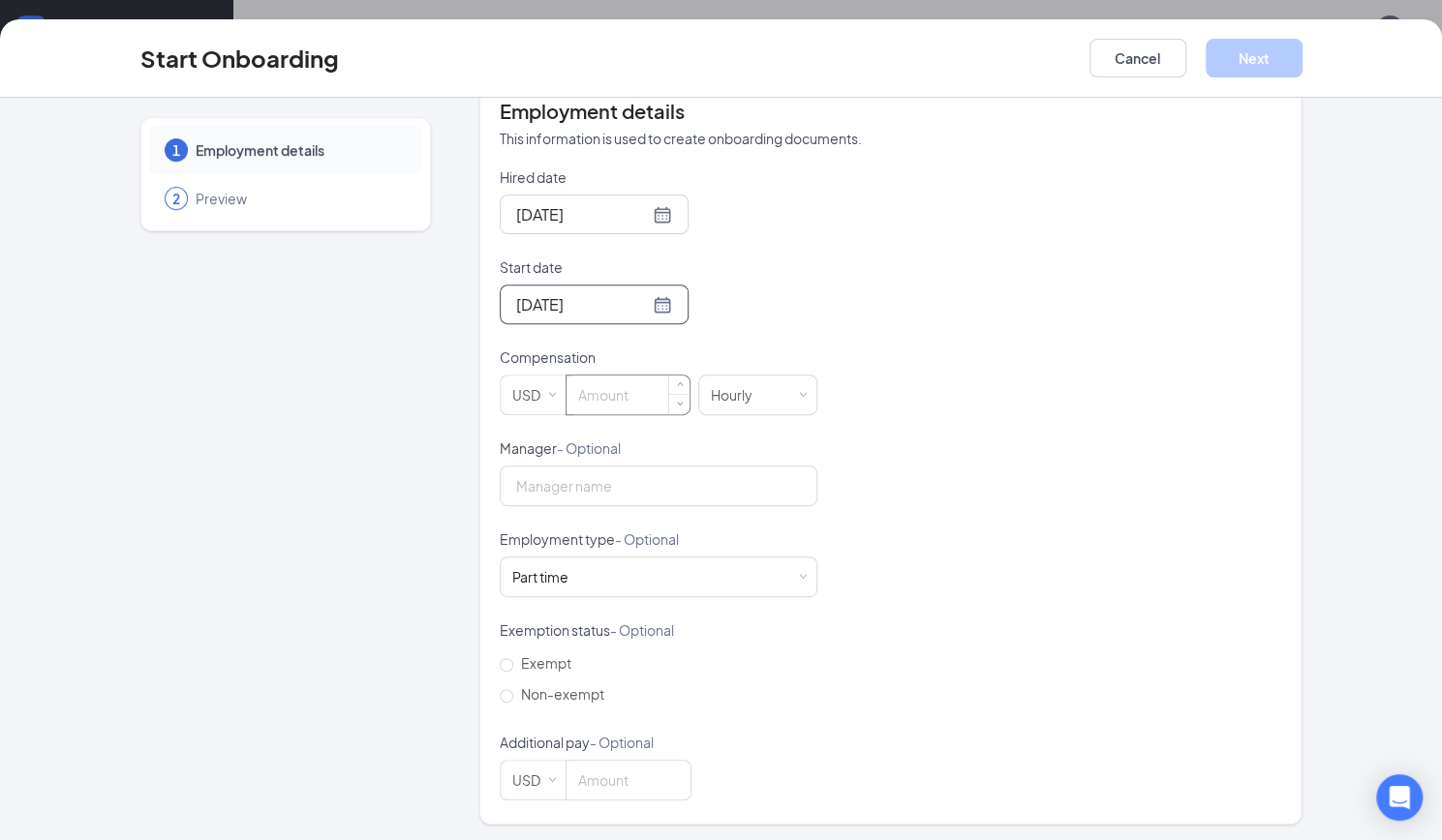
click at [620, 409] on input at bounding box center [628, 394] width 123 height 39
type input "13"
click at [500, 692] on input "Non-exempt" at bounding box center [507, 697] width 14 height 14
radio input "true"
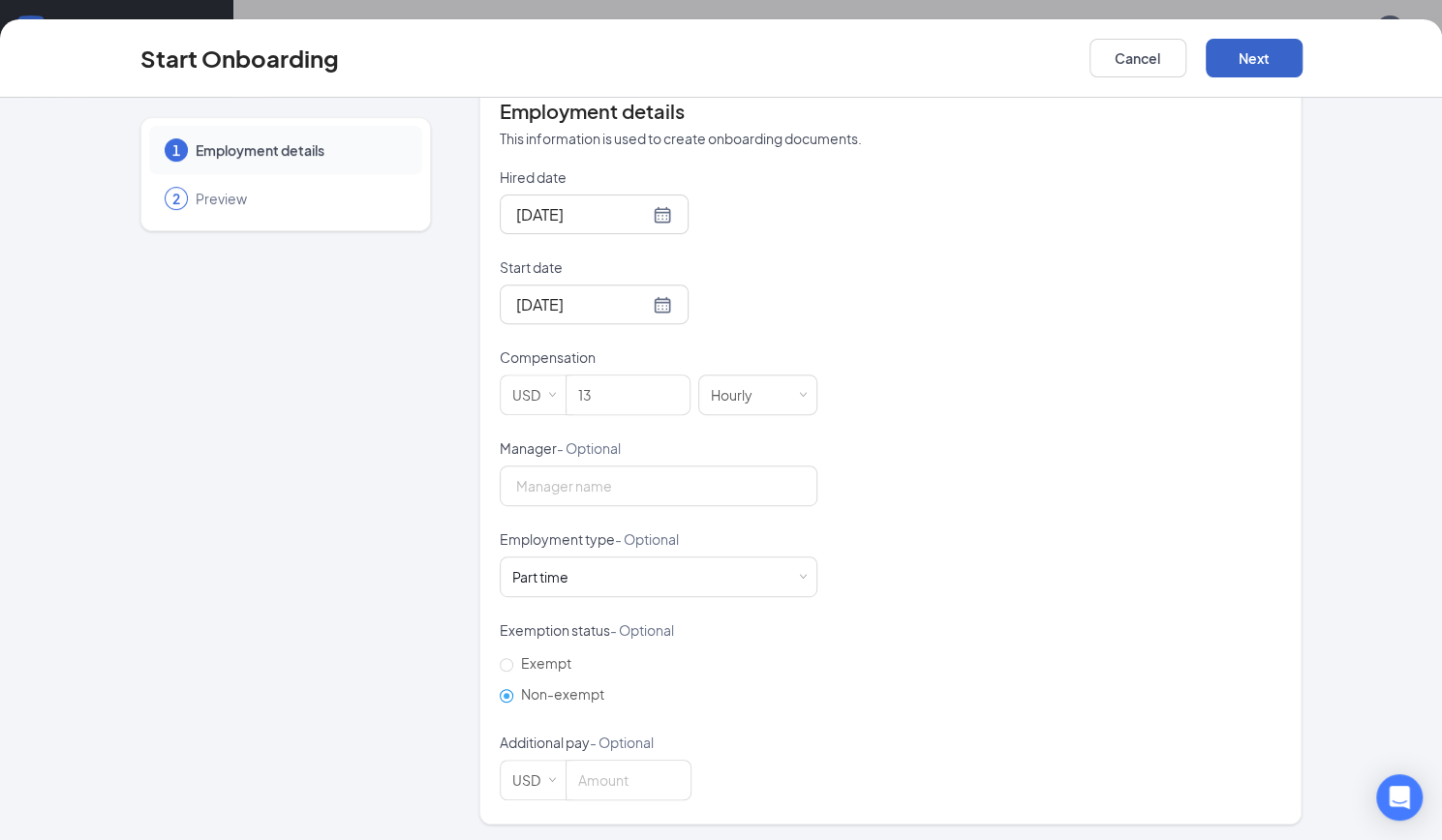
click at [1297, 62] on button "Next" at bounding box center [1253, 58] width 97 height 39
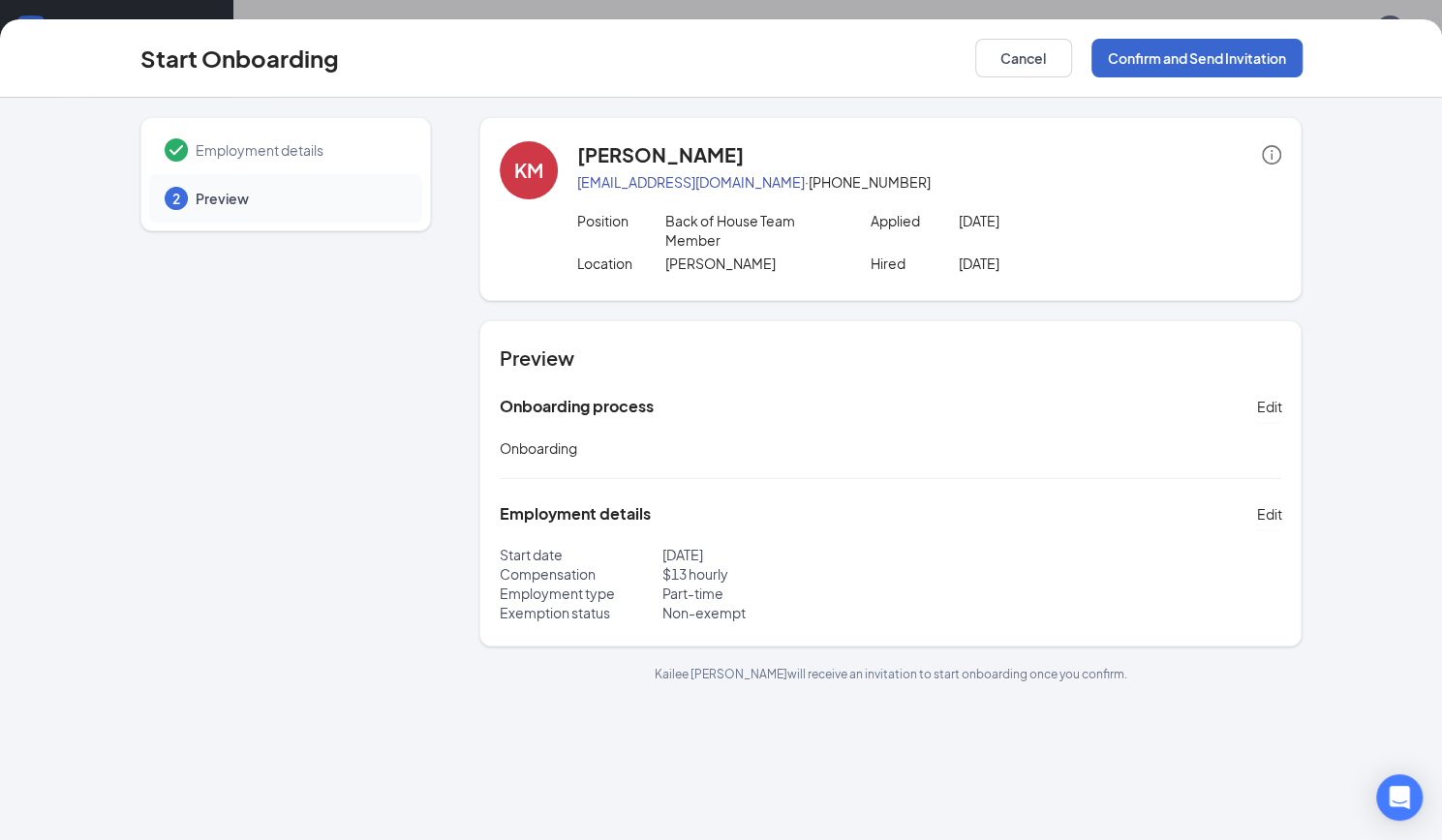
scroll to position [0, 0]
click at [1253, 65] on button "Confirm and Send Invitation" at bounding box center [1196, 58] width 211 height 39
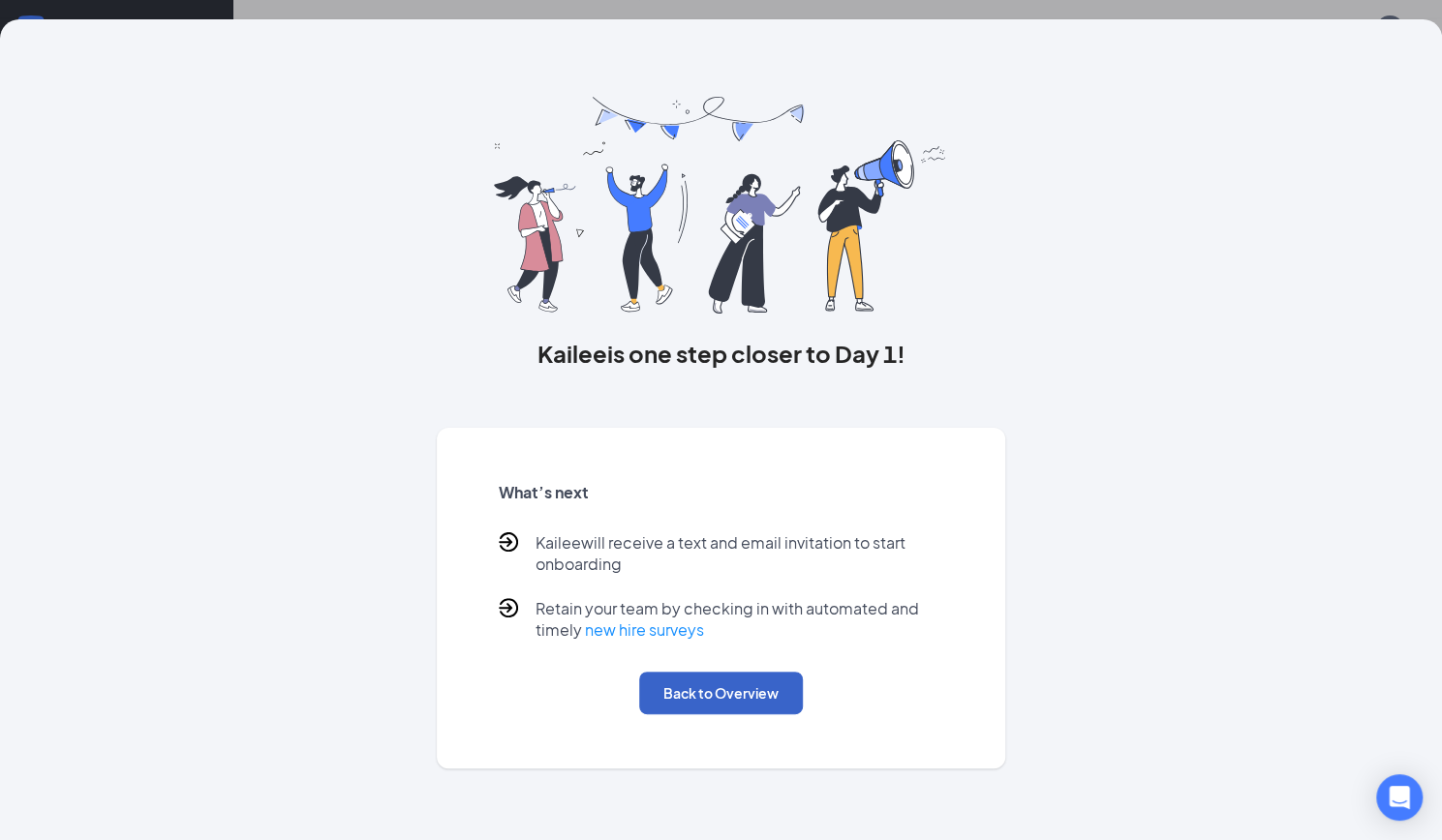
click at [738, 698] on button "Back to Overview" at bounding box center [721, 693] width 163 height 43
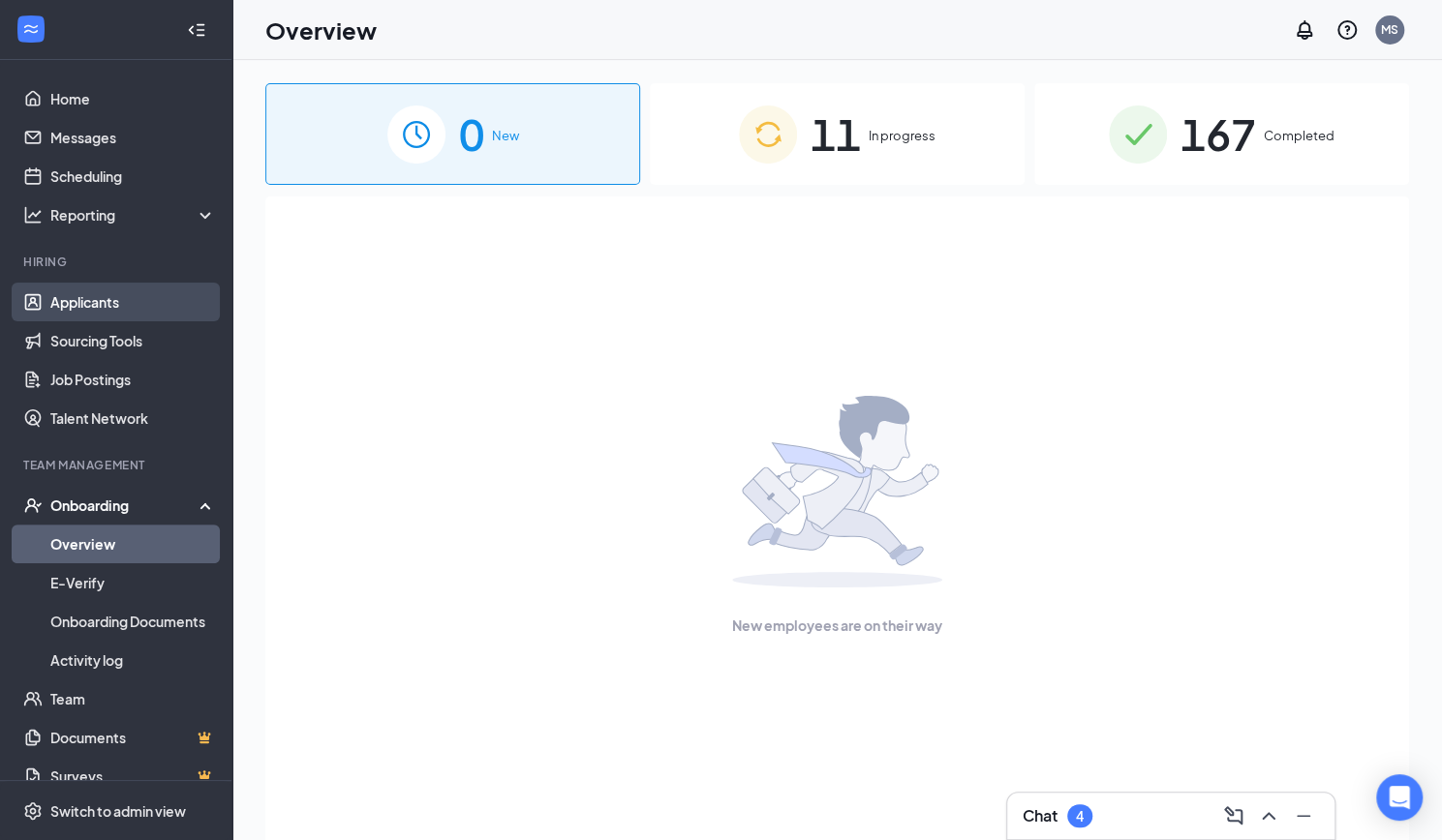
click at [97, 294] on link "Applicants" at bounding box center [133, 302] width 165 height 39
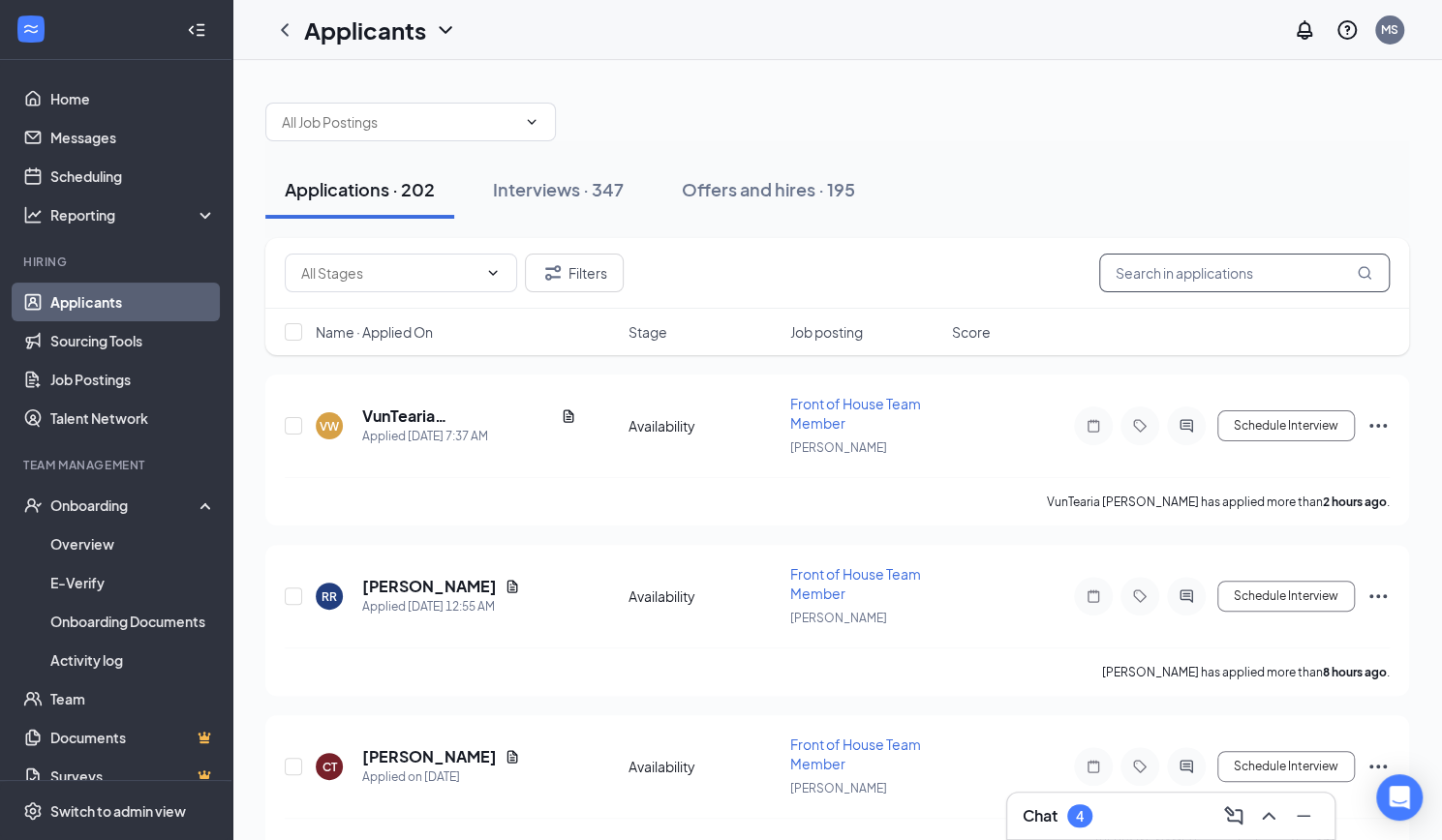
click at [1272, 270] on input "text" at bounding box center [1244, 273] width 291 height 39
paste input "Untearia [PERSON_NAME]"
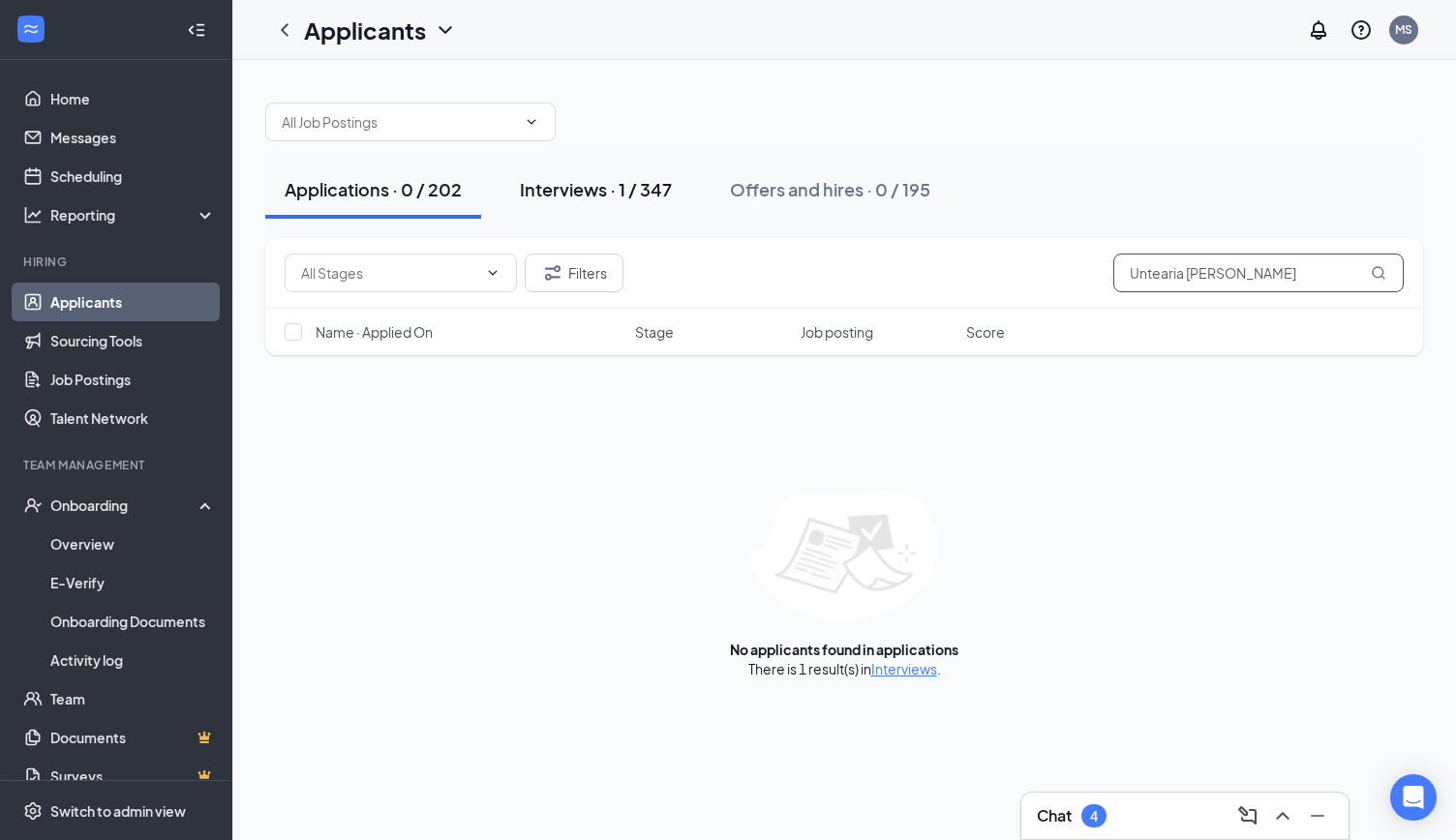
type input "Untearia [PERSON_NAME]"
click at [614, 187] on div "Interviews · 1 / 347" at bounding box center [595, 189] width 152 height 24
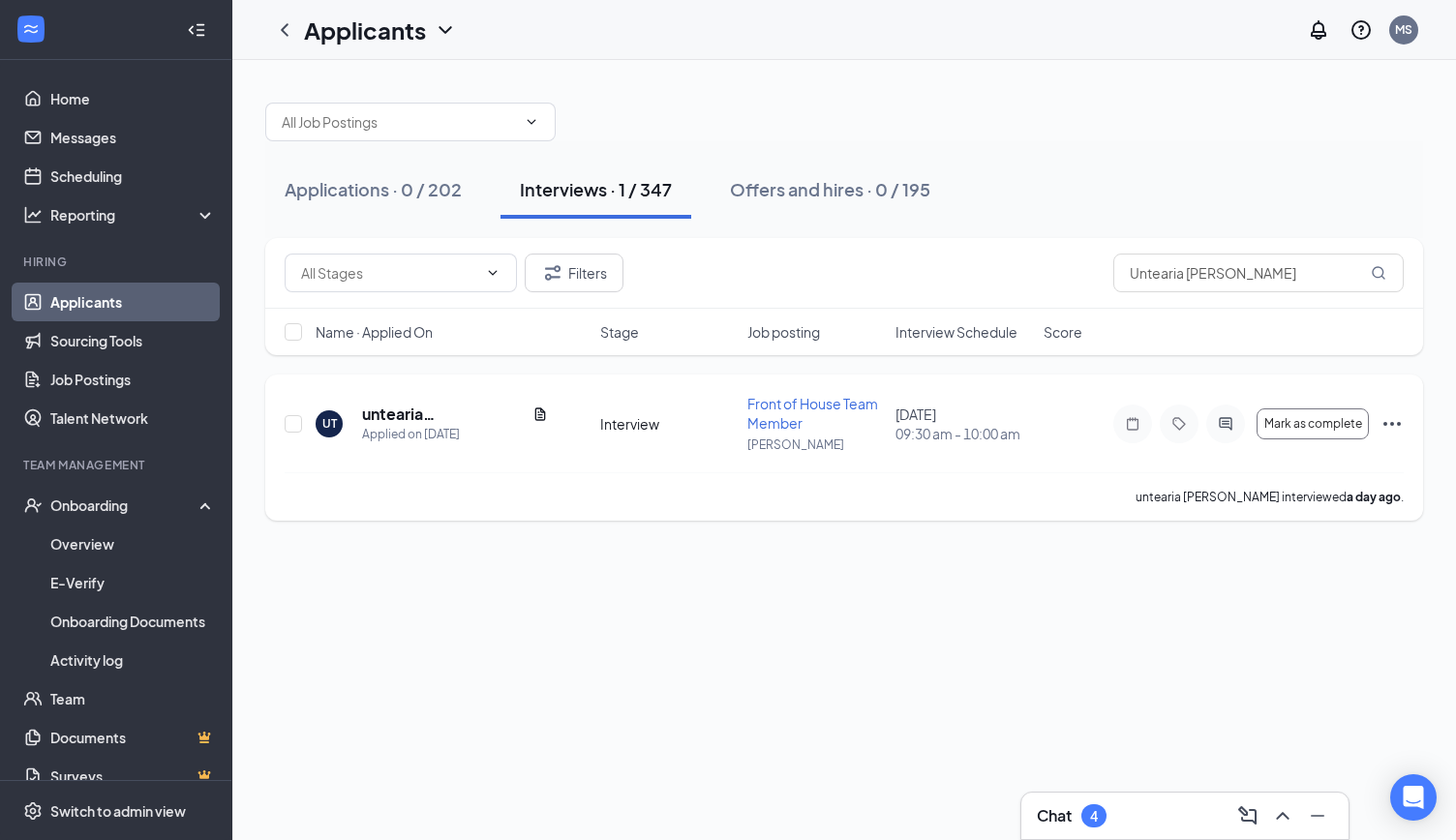
click at [1395, 420] on icon "Ellipses" at bounding box center [1391, 423] width 23 height 23
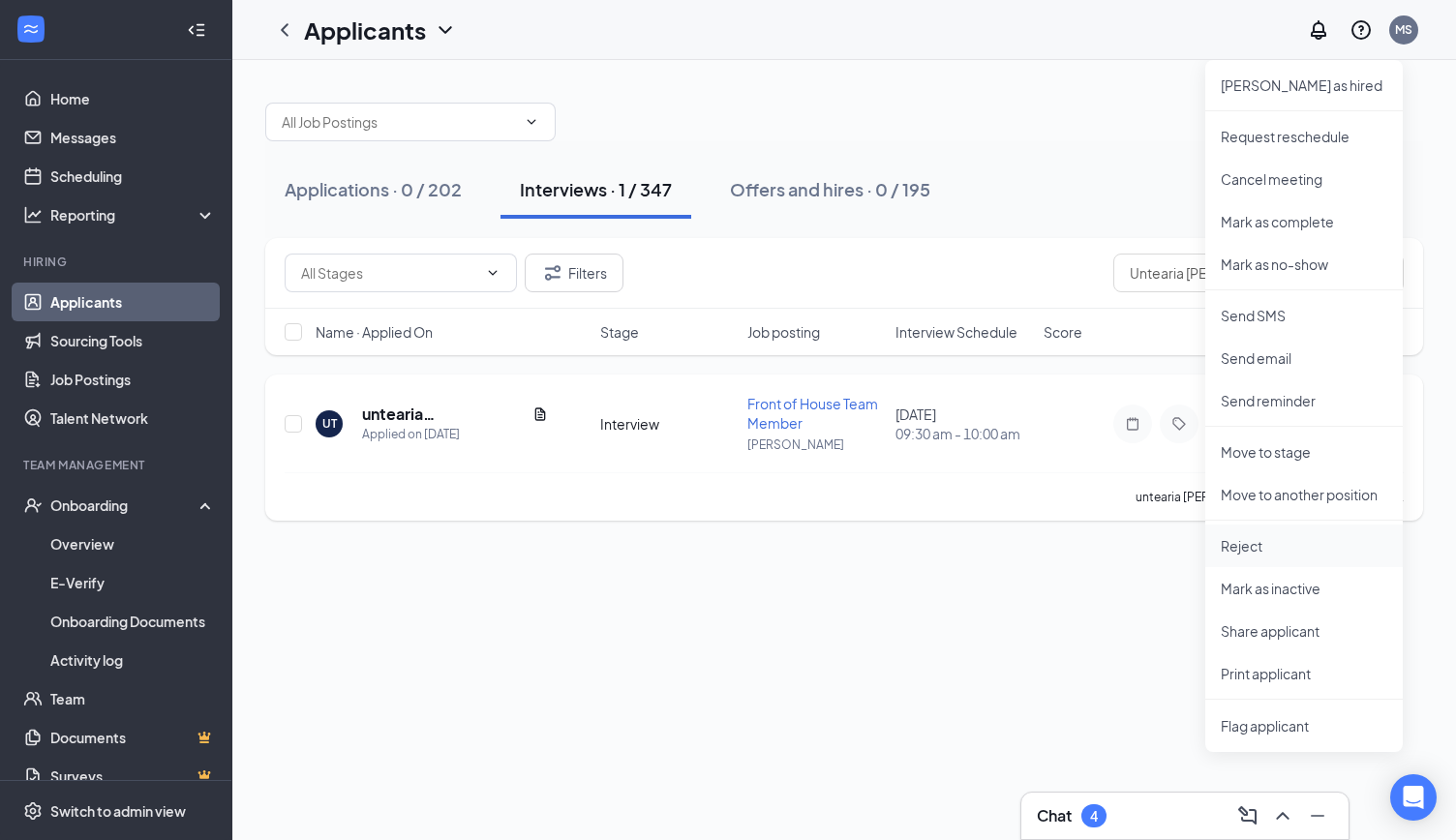
click at [1257, 535] on li "Reject" at bounding box center [1304, 545] width 197 height 43
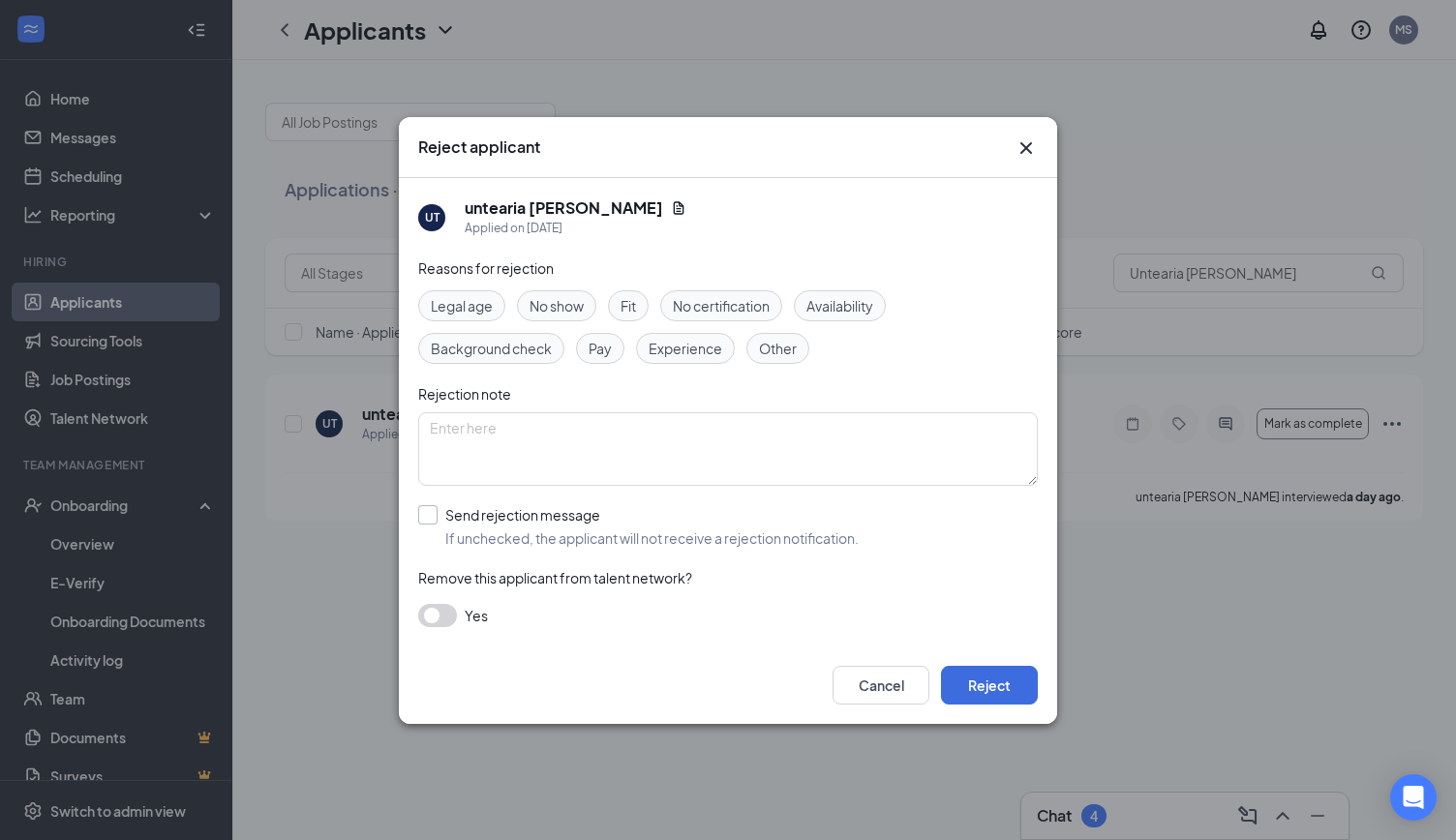
click at [426, 524] on input "Send rejection message If unchecked, the applicant will not receive a rejection…" at bounding box center [638, 526] width 441 height 43
checkbox input "true"
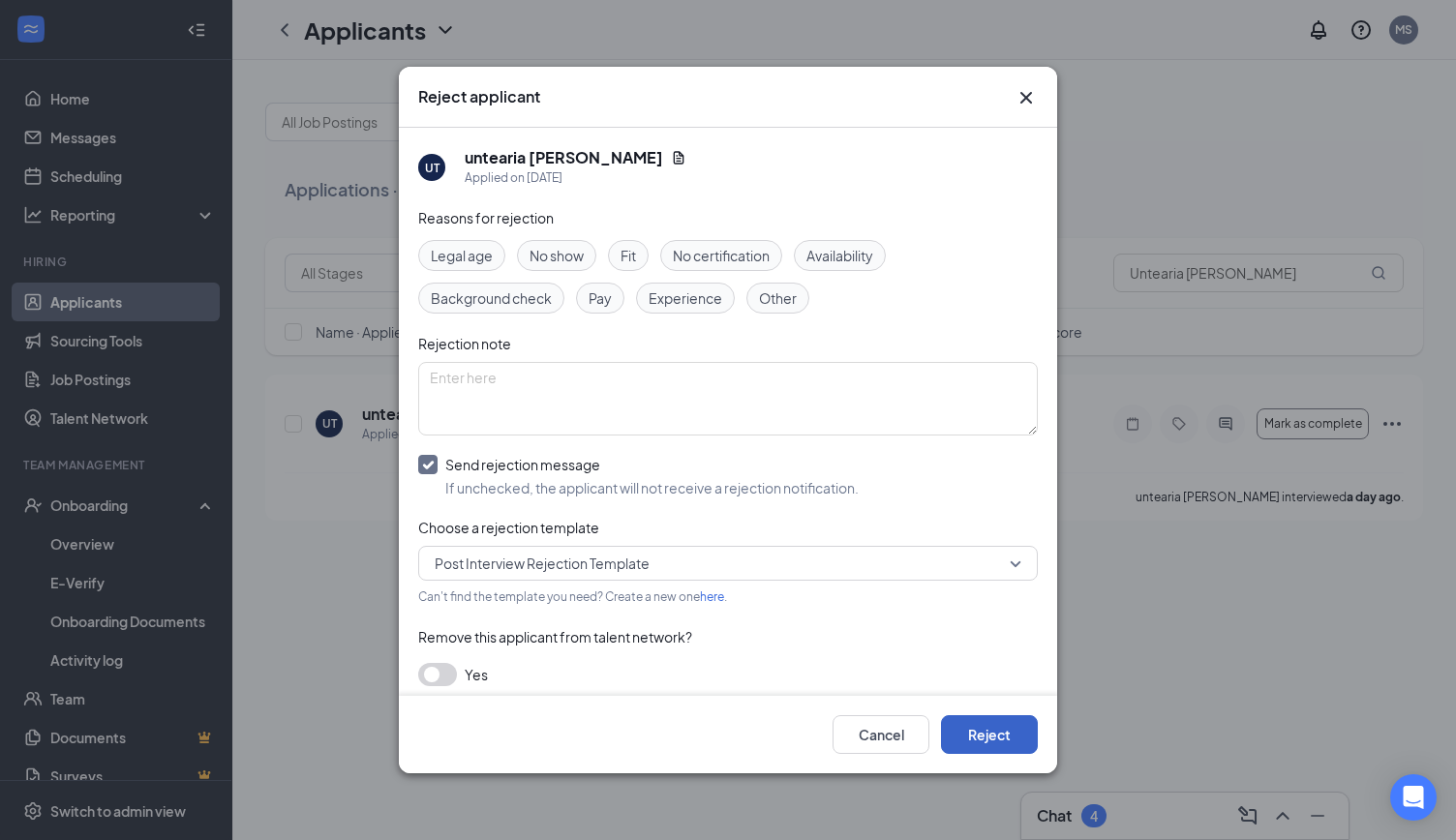
click at [1005, 739] on button "Reject" at bounding box center [989, 735] width 97 height 39
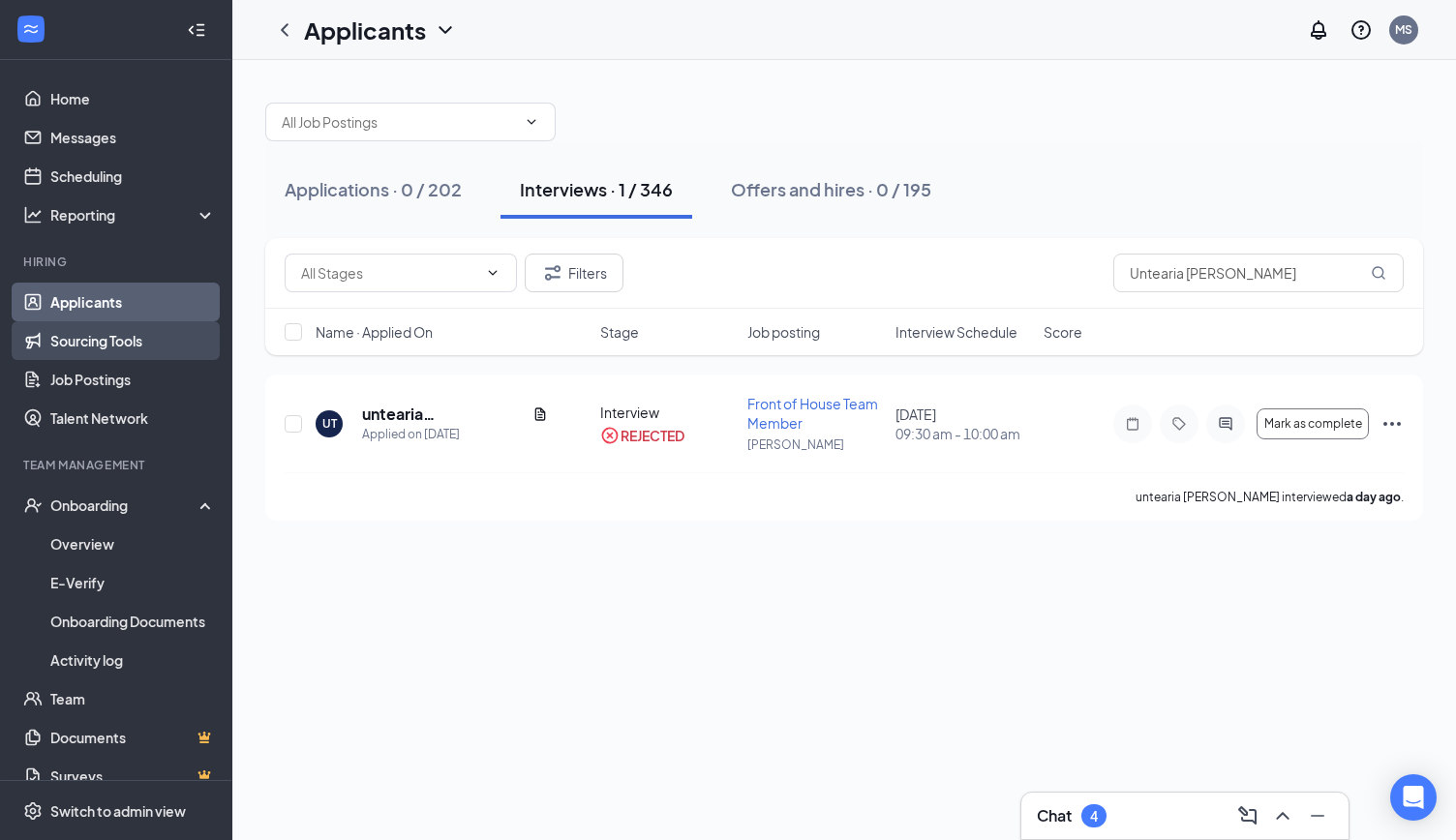
click at [90, 351] on link "Sourcing Tools" at bounding box center [133, 340] width 165 height 39
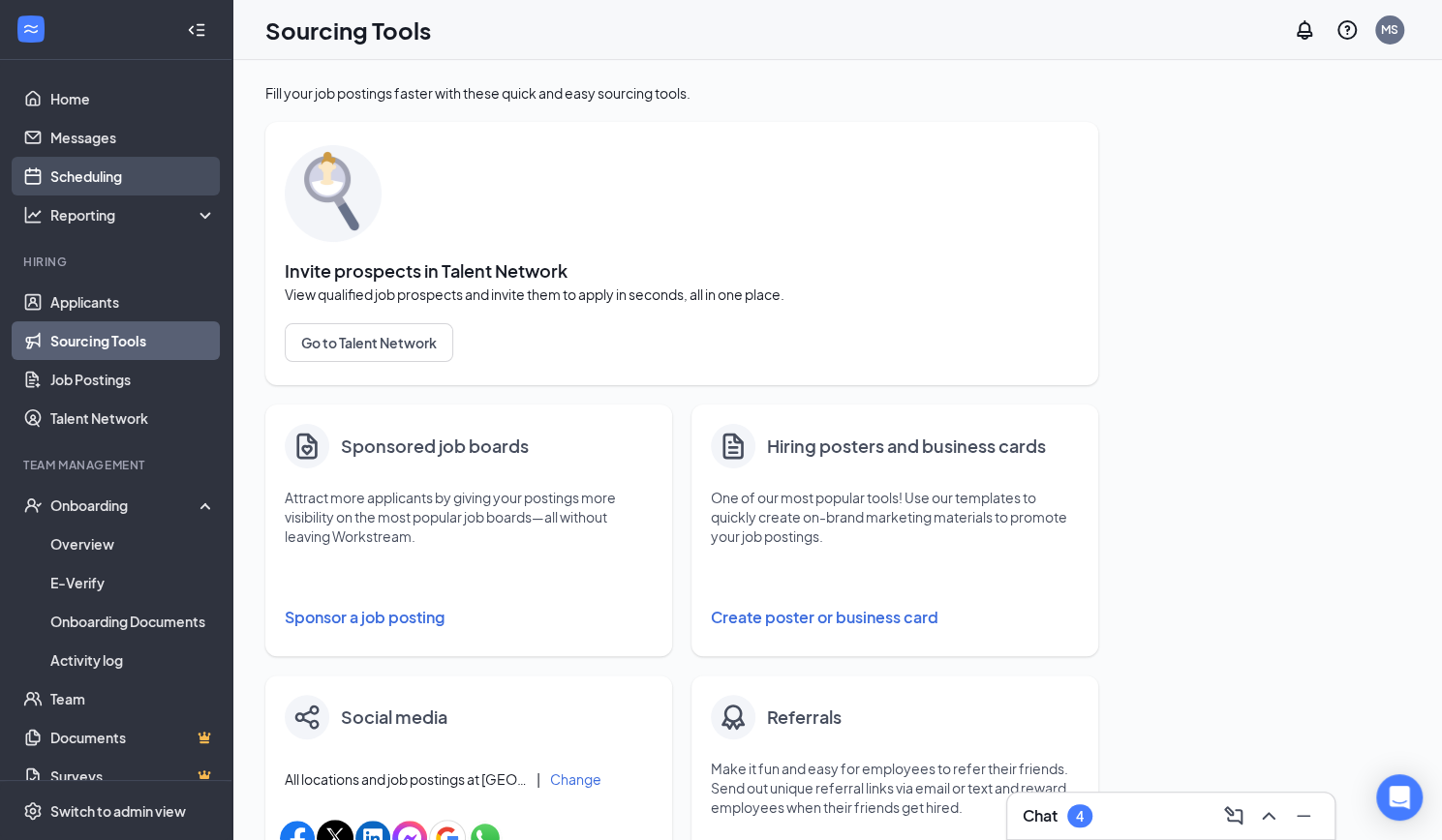
click at [103, 174] on link "Scheduling" at bounding box center [133, 176] width 165 height 39
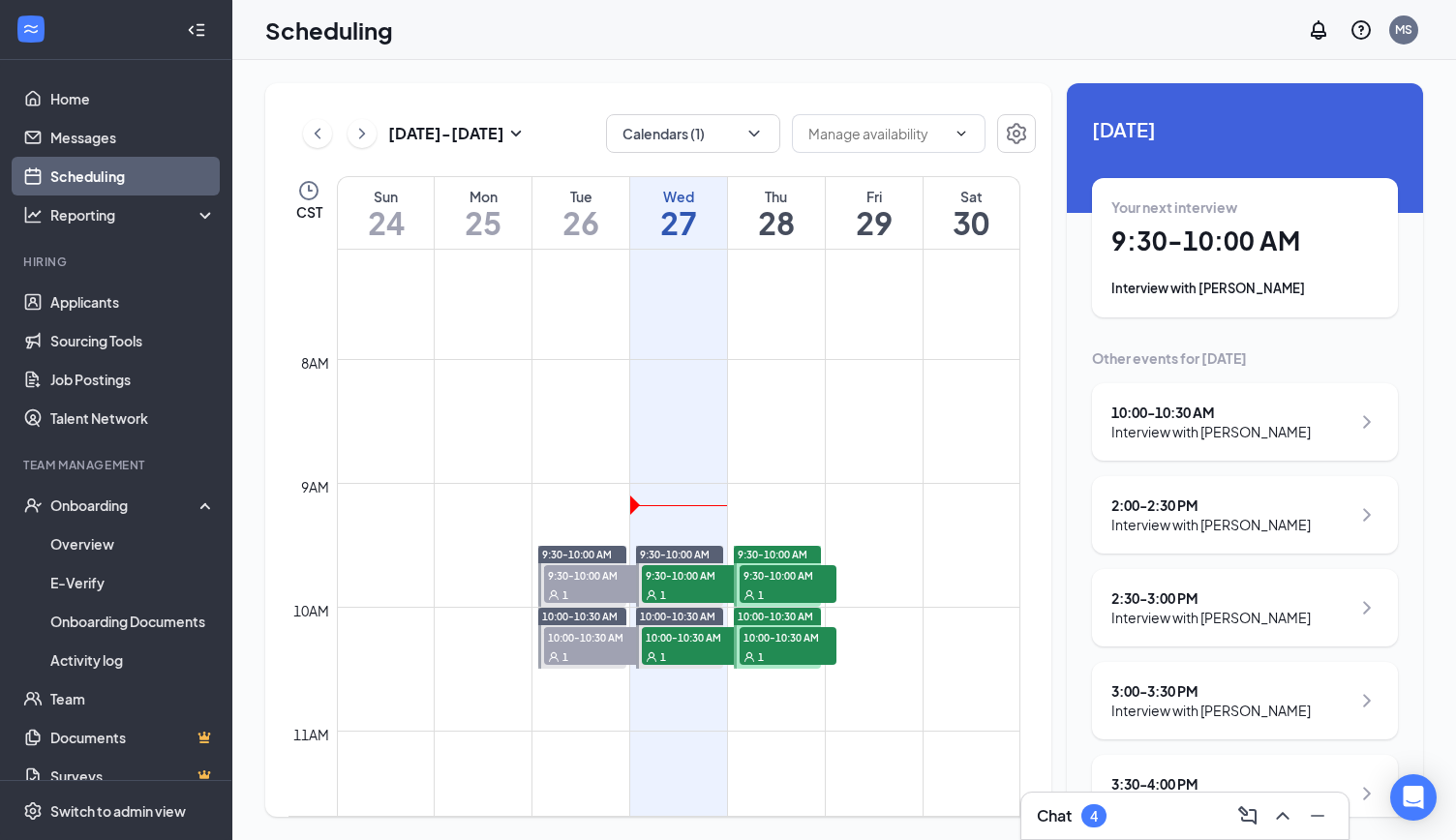
scroll to position [876, 0]
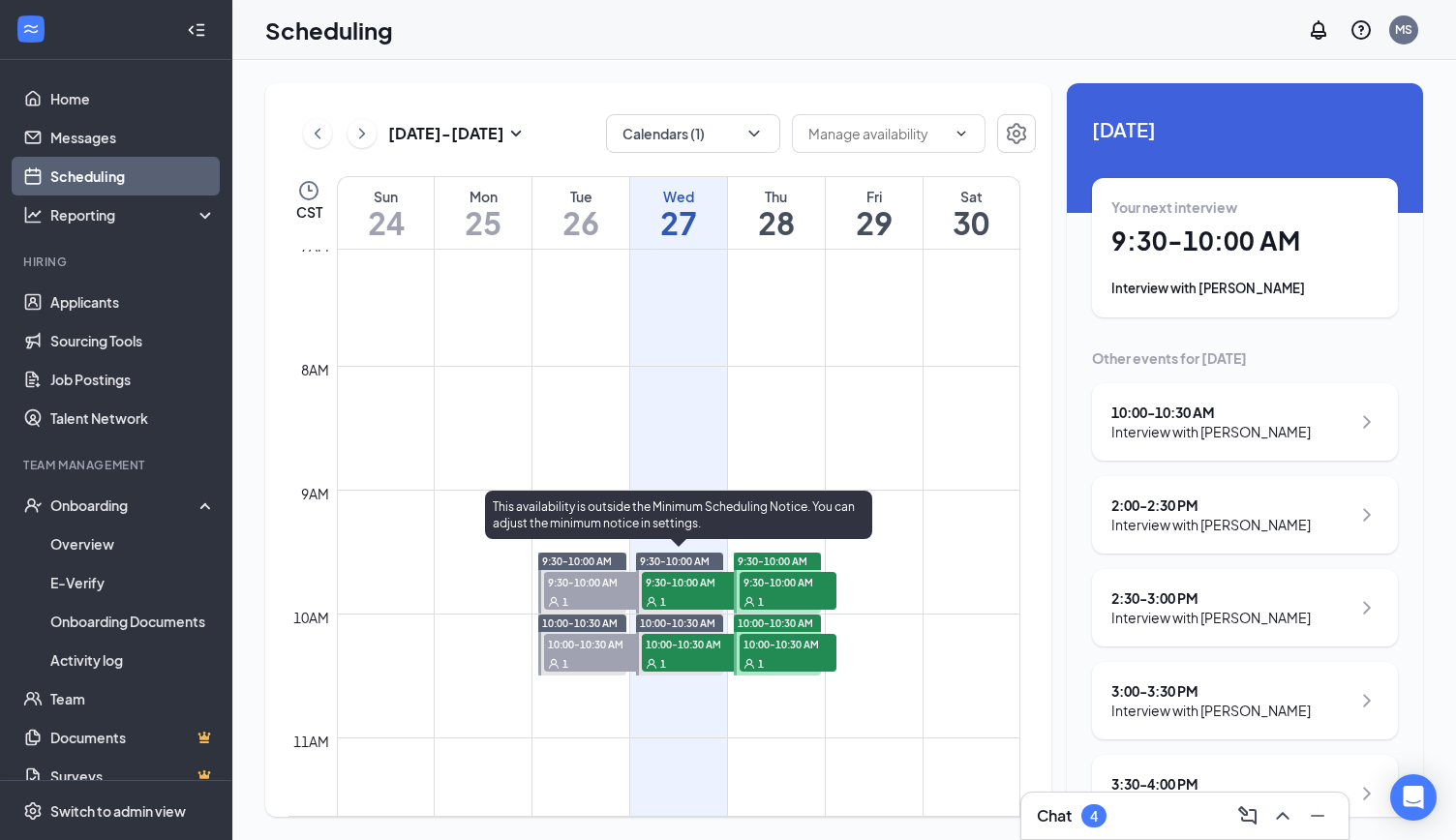
click at [703, 597] on div "1" at bounding box center [690, 600] width 97 height 19
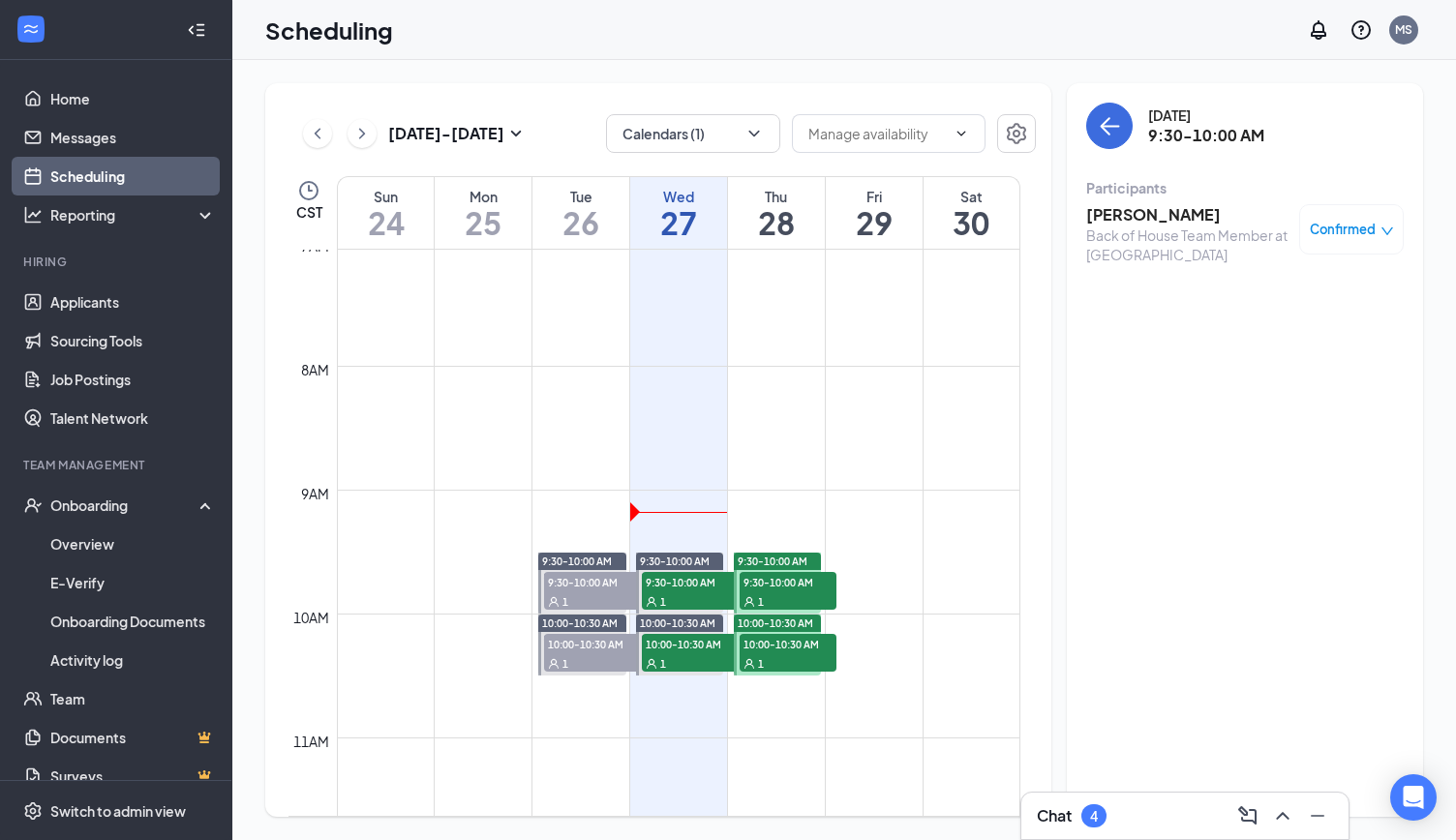
click at [1131, 214] on h3 "[PERSON_NAME]" at bounding box center [1188, 214] width 203 height 21
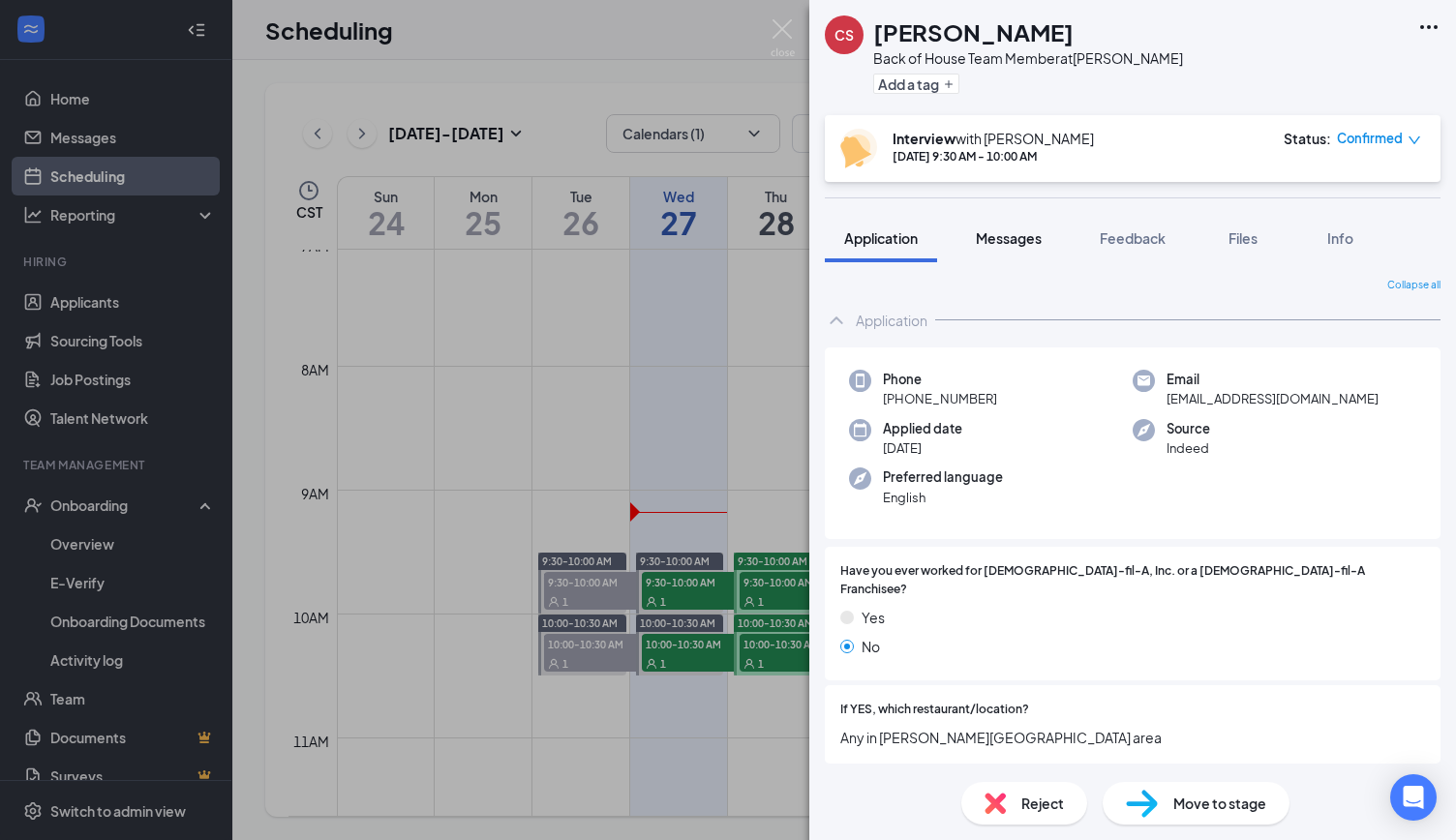
click at [1010, 253] on button "Messages" at bounding box center [1008, 238] width 104 height 49
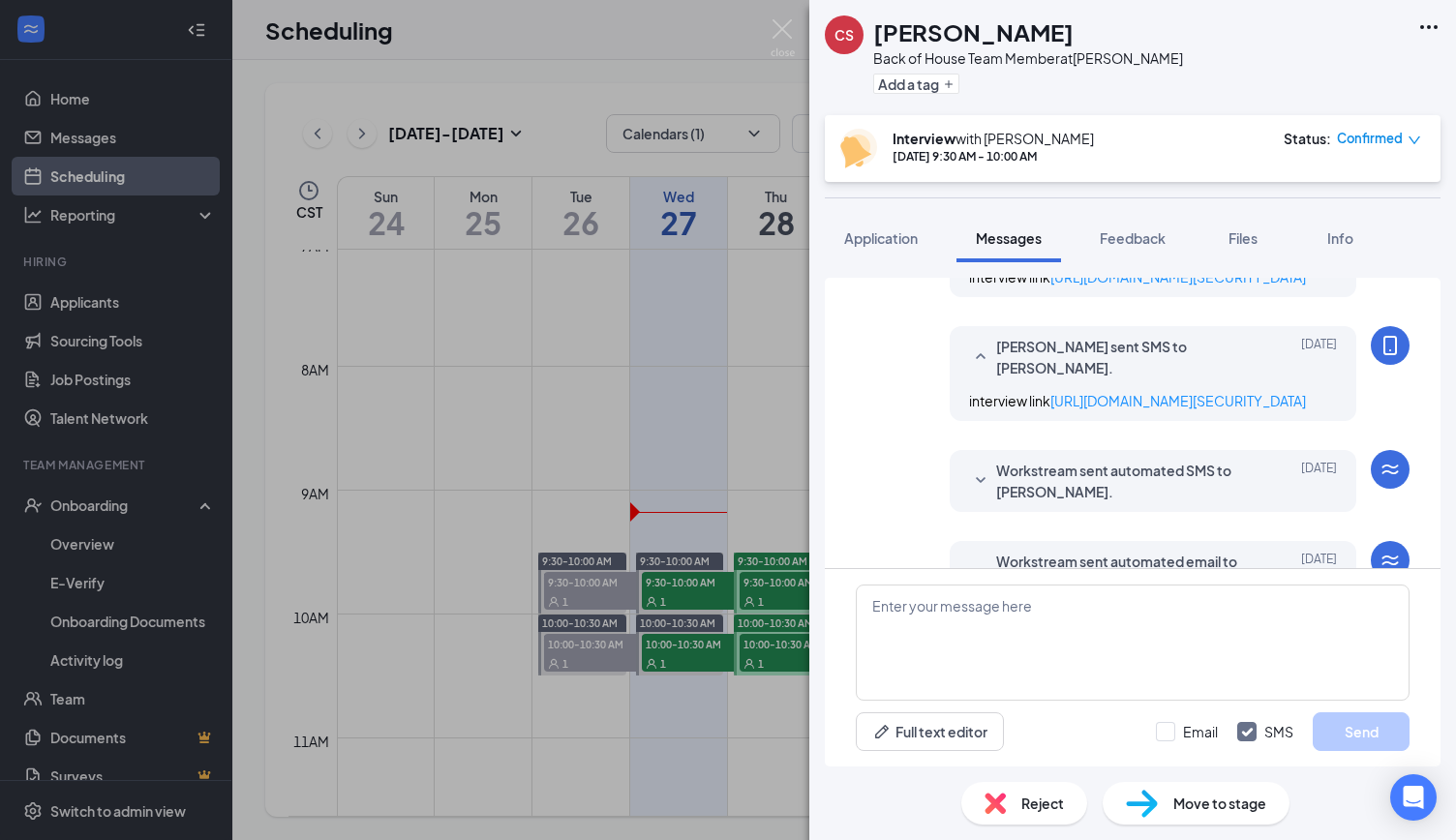
scroll to position [474, 0]
click at [719, 348] on div "CS [PERSON_NAME] Back of House Team Member at [PERSON_NAME] Add a tag Interview…" at bounding box center [728, 420] width 1456 height 840
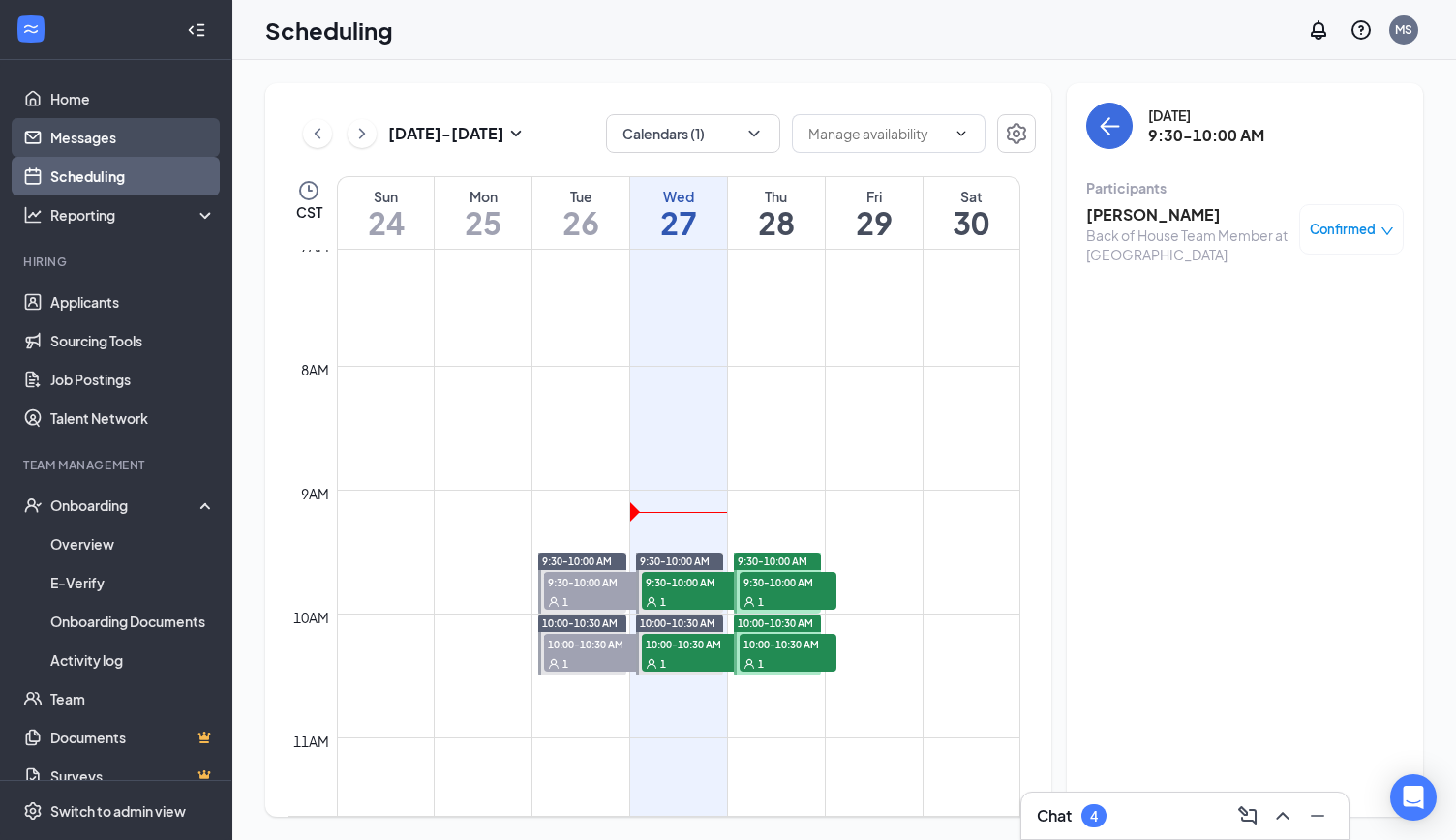
click at [77, 133] on link "Messages" at bounding box center [133, 137] width 165 height 39
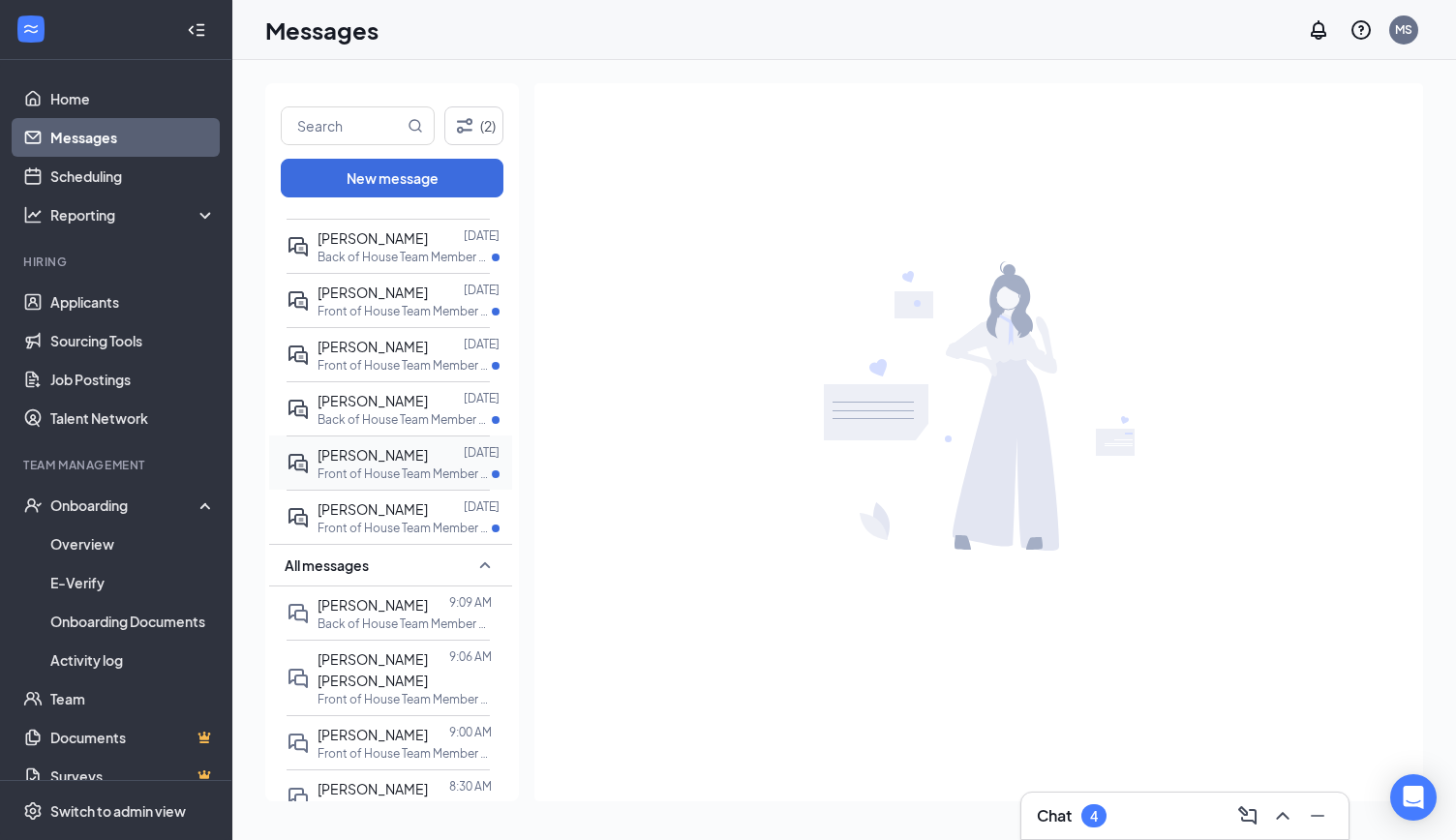
scroll to position [222, 0]
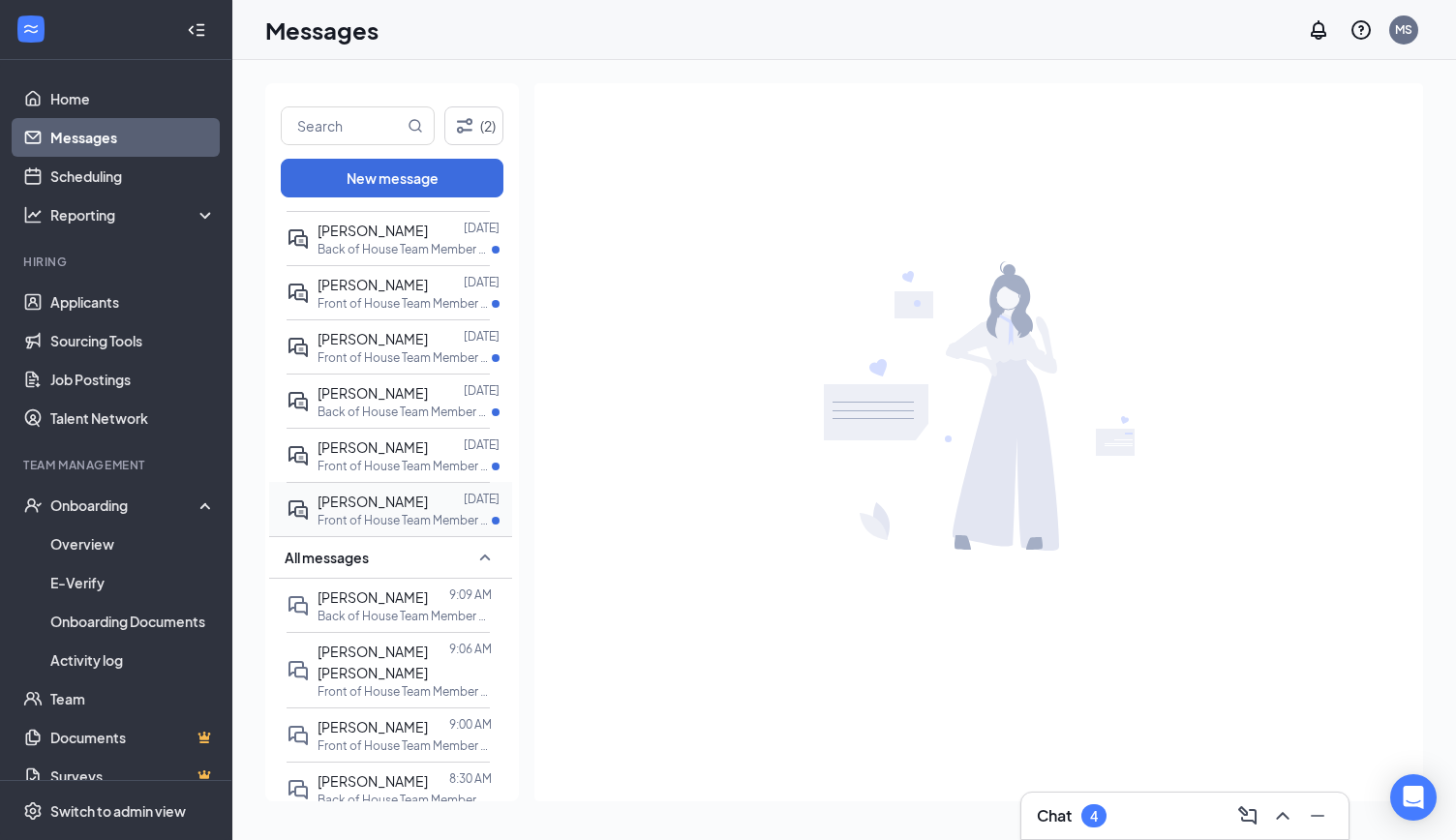
click at [372, 491] on div "[PERSON_NAME]" at bounding box center [372, 501] width 110 height 21
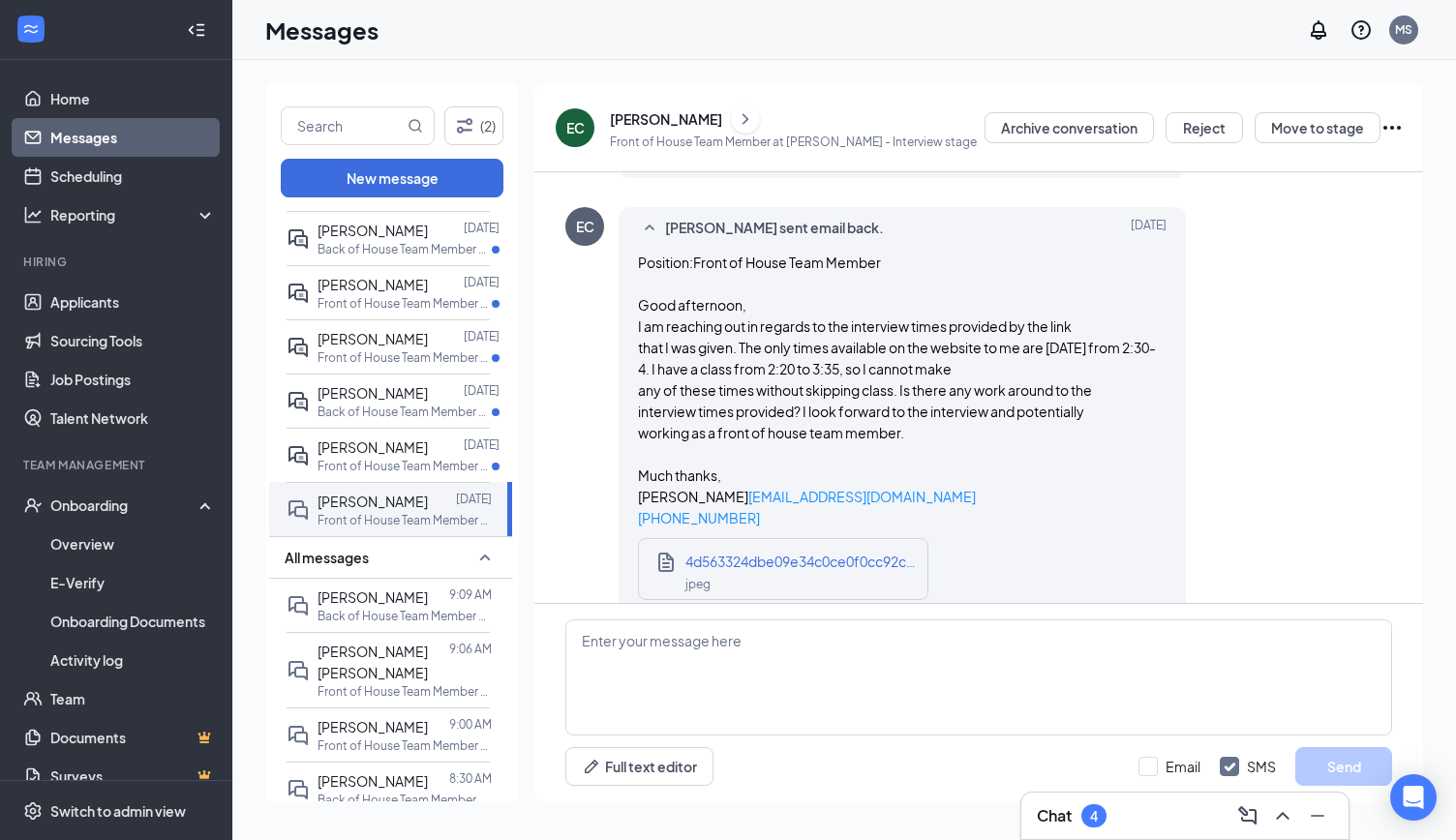
scroll to position [2107, 0]
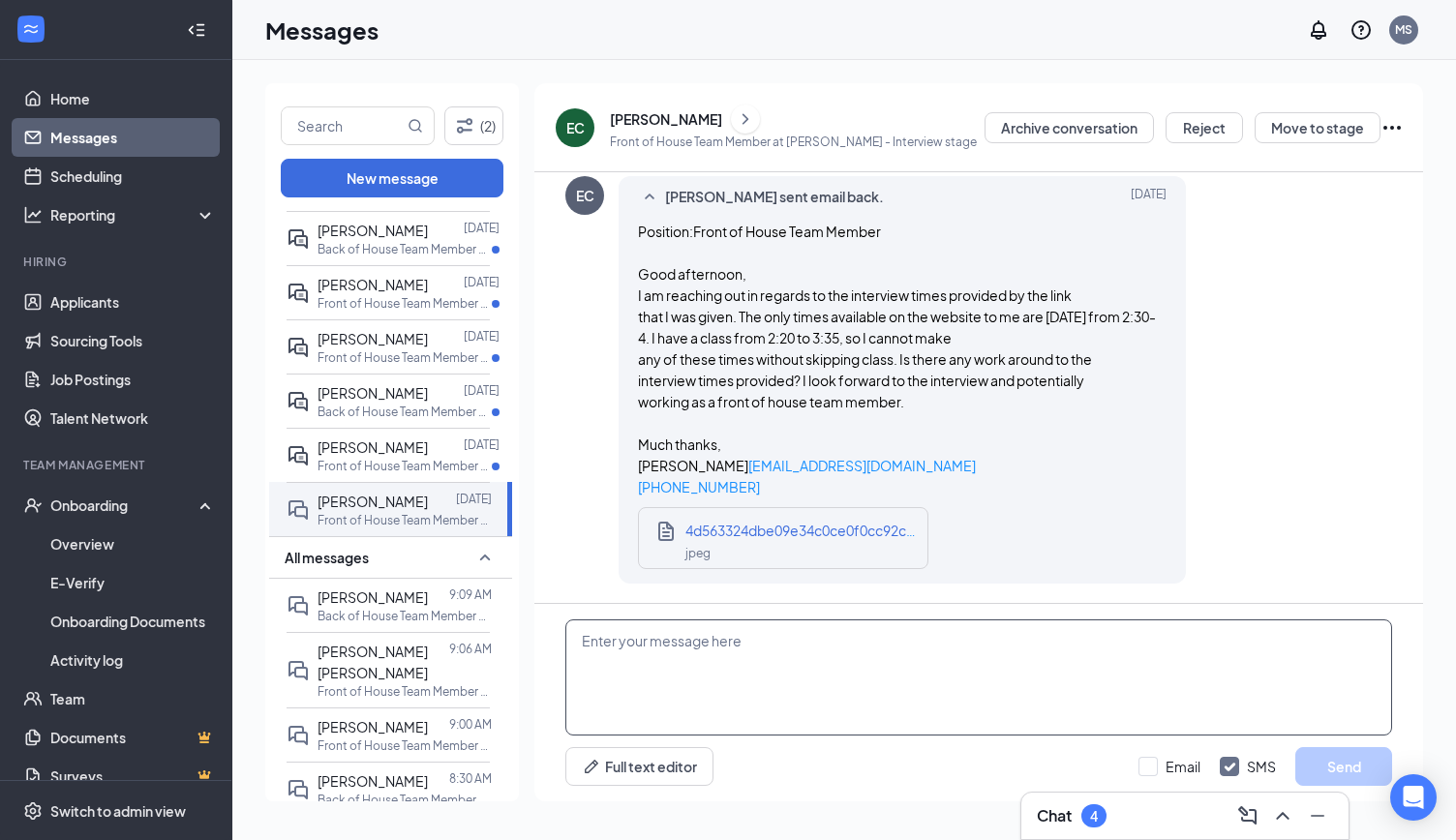
click at [923, 662] on textarea at bounding box center [978, 678] width 827 height 116
click at [631, 107] on div "[PERSON_NAME]" at bounding box center [793, 118] width 367 height 29
click at [645, 121] on div "[PERSON_NAME]" at bounding box center [666, 118] width 112 height 19
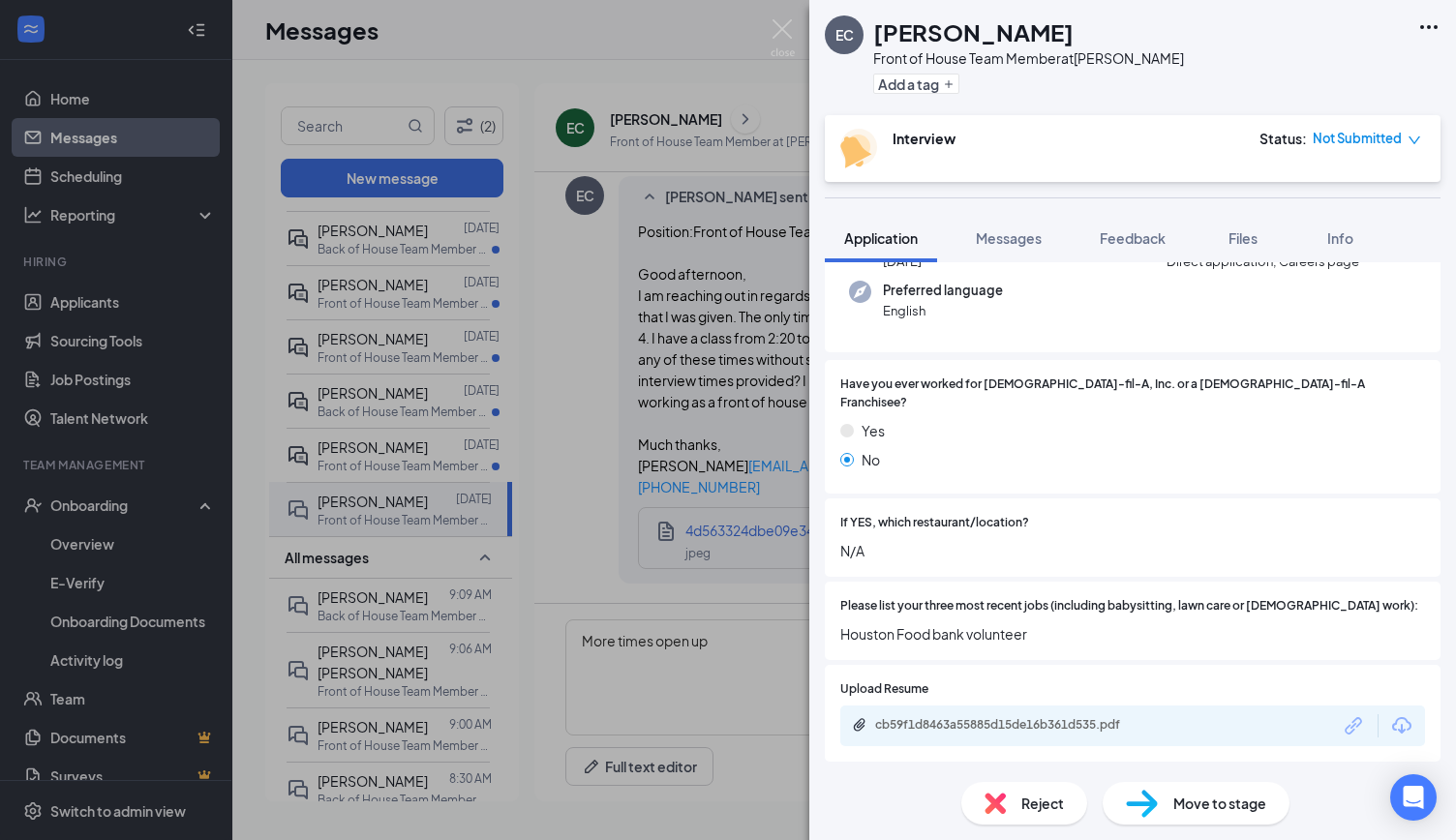
scroll to position [233, 0]
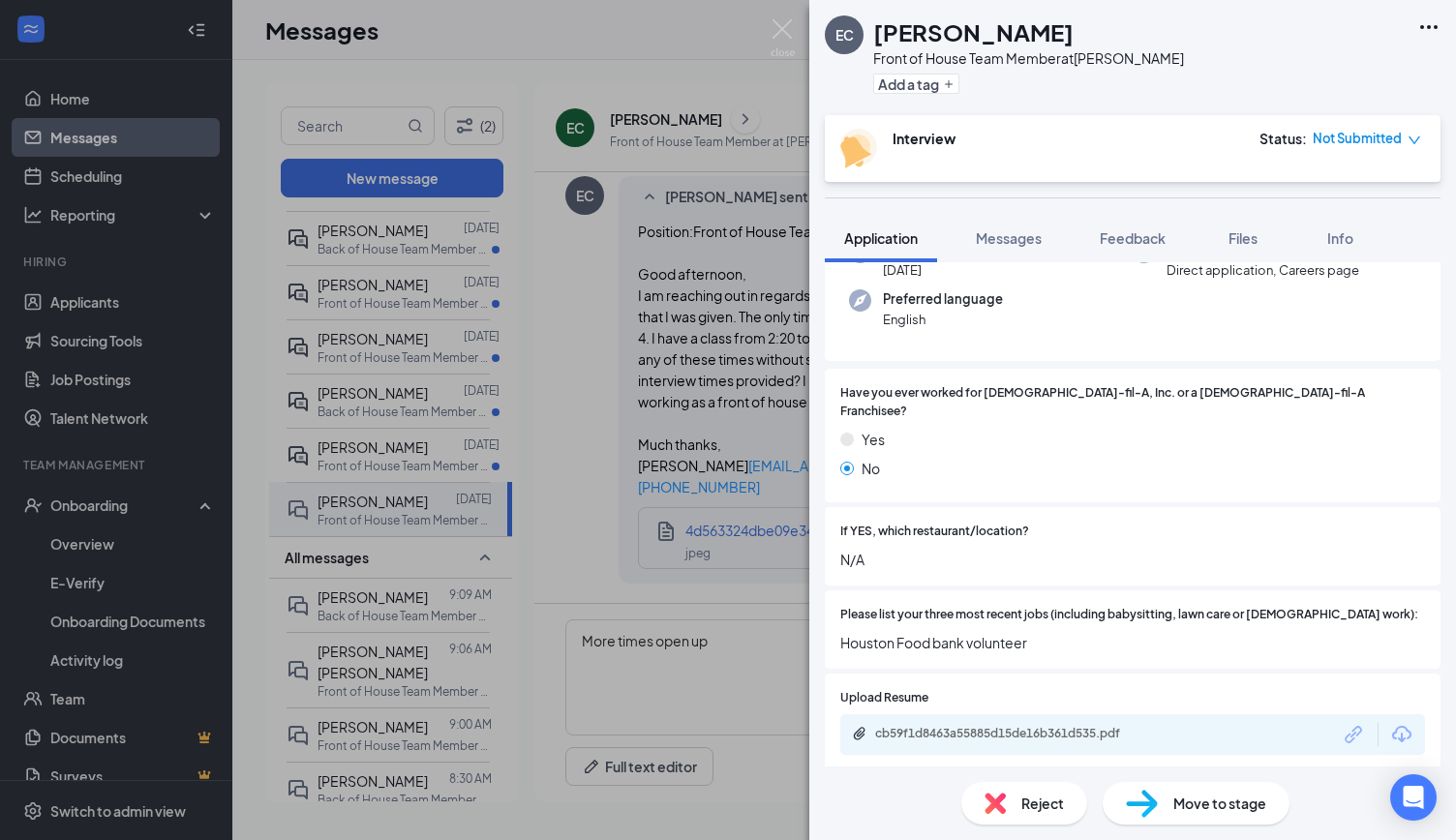
click at [698, 90] on div "EC [PERSON_NAME] Front of House Team Member at [PERSON_NAME] Add a tag Intervie…" at bounding box center [728, 420] width 1456 height 840
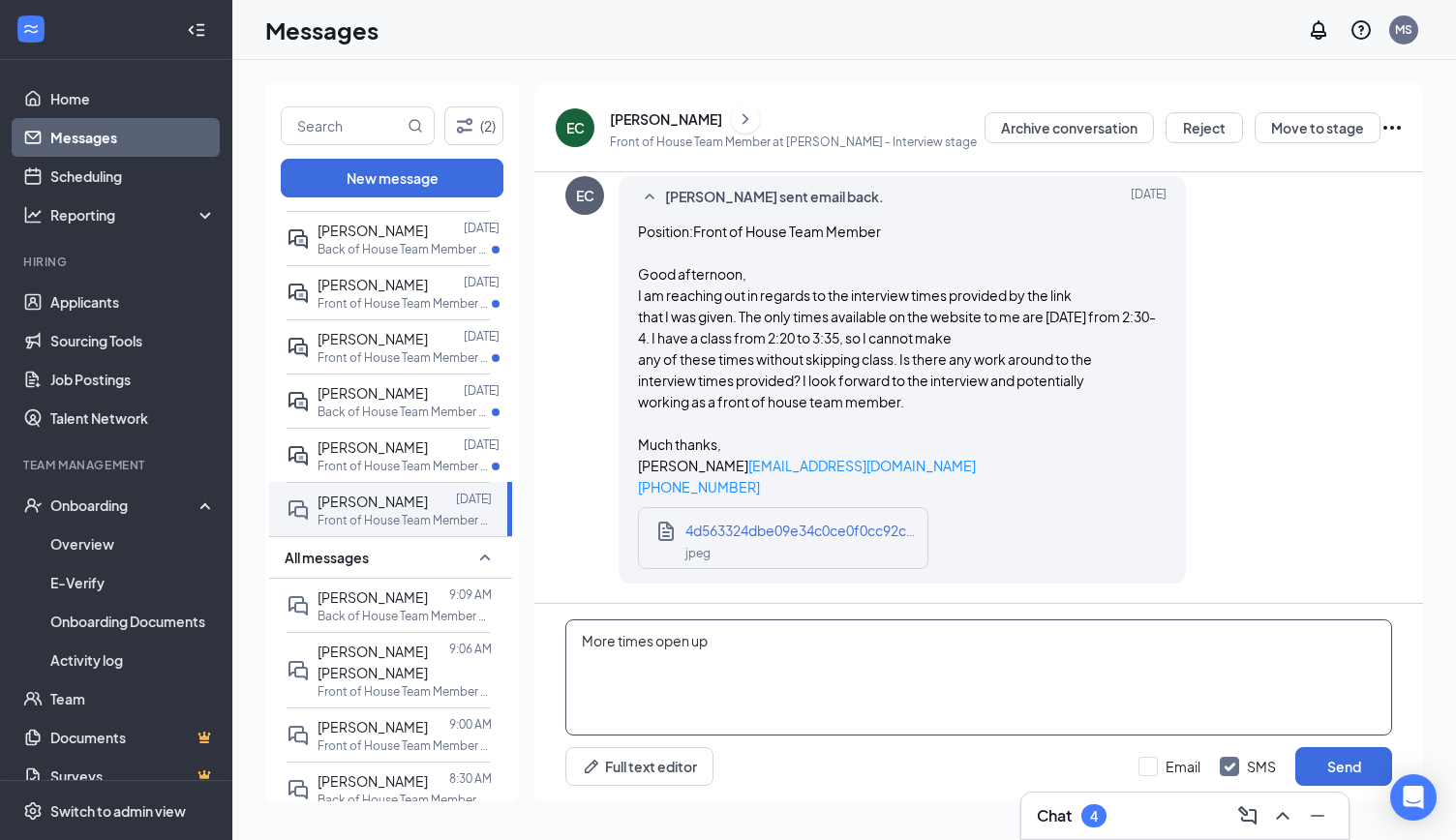
click at [817, 646] on textarea "More times open up" at bounding box center [978, 678] width 827 height 116
click at [967, 651] on textarea "More times open up weekly, as well as cancellations." at bounding box center [978, 678] width 827 height 116
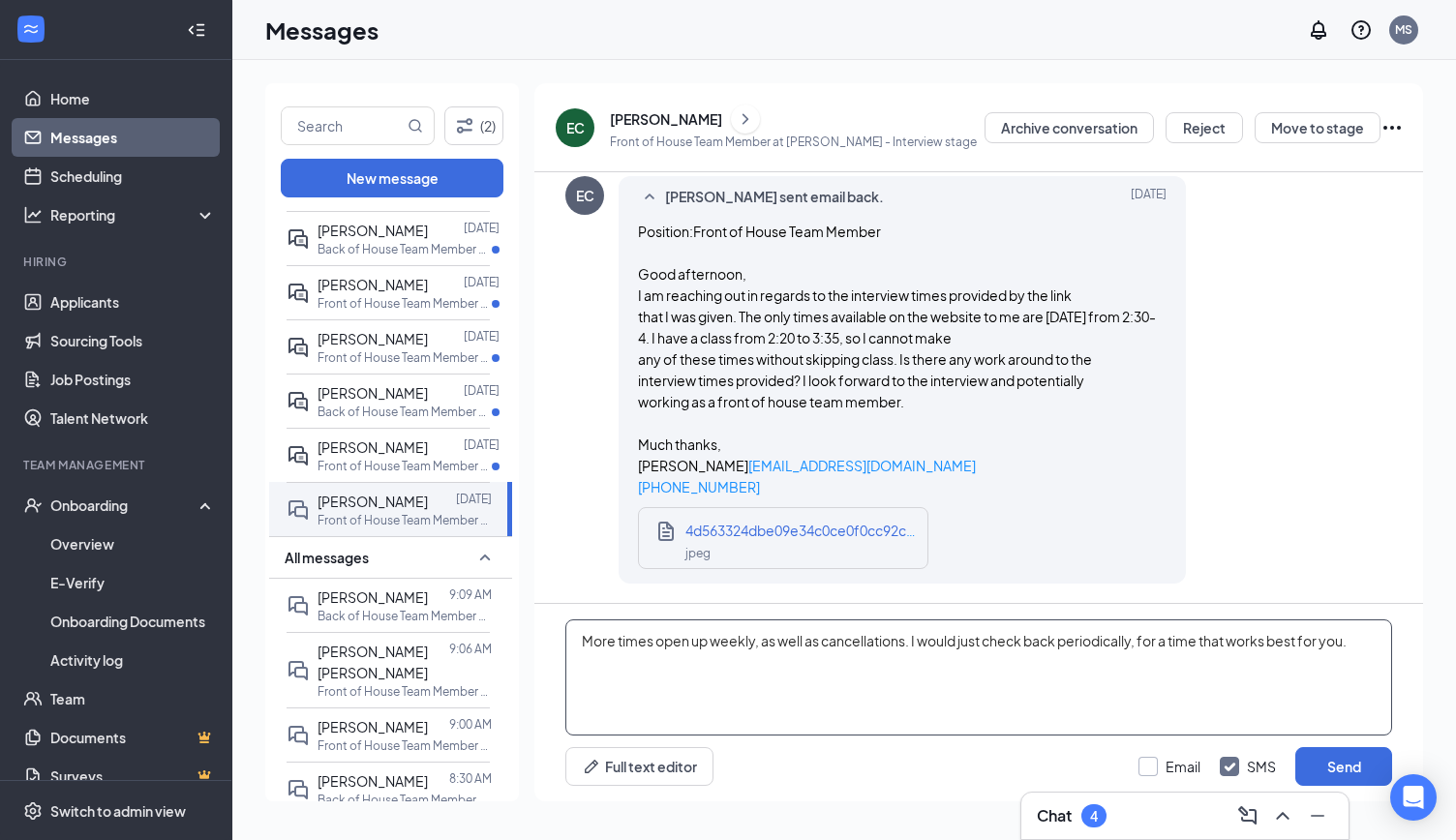
type textarea "More times open up weekly, as well as cancellations. I would just check back pe…"
click at [1144, 765] on input "Email" at bounding box center [1169, 766] width 62 height 19
checkbox input "true"
click at [1361, 766] on button "Send" at bounding box center [1344, 766] width 97 height 39
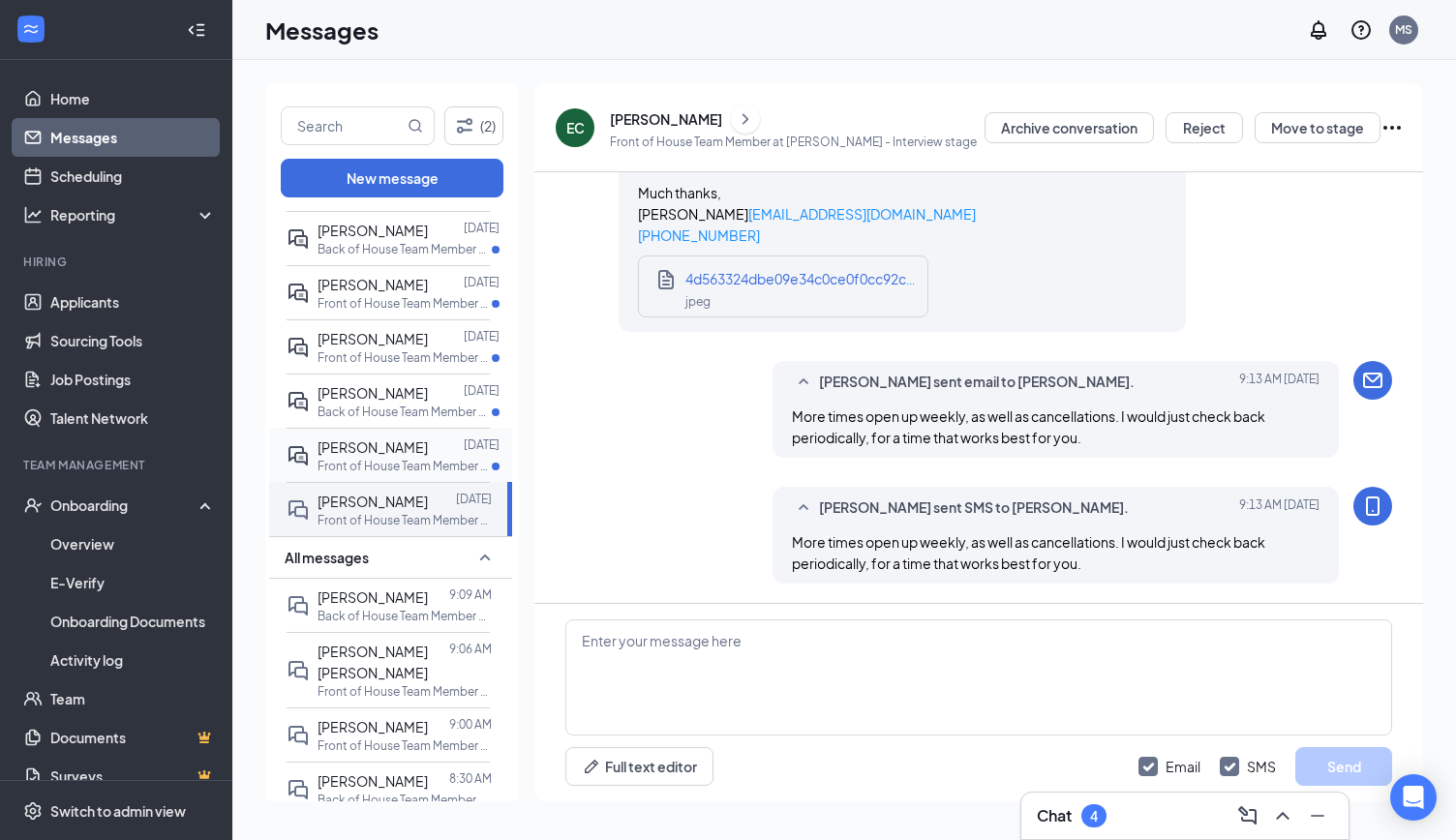
scroll to position [2359, 0]
click at [381, 458] on p "Front of House Team Member at [GEOGRAPHIC_DATA]" at bounding box center [404, 466] width 174 height 17
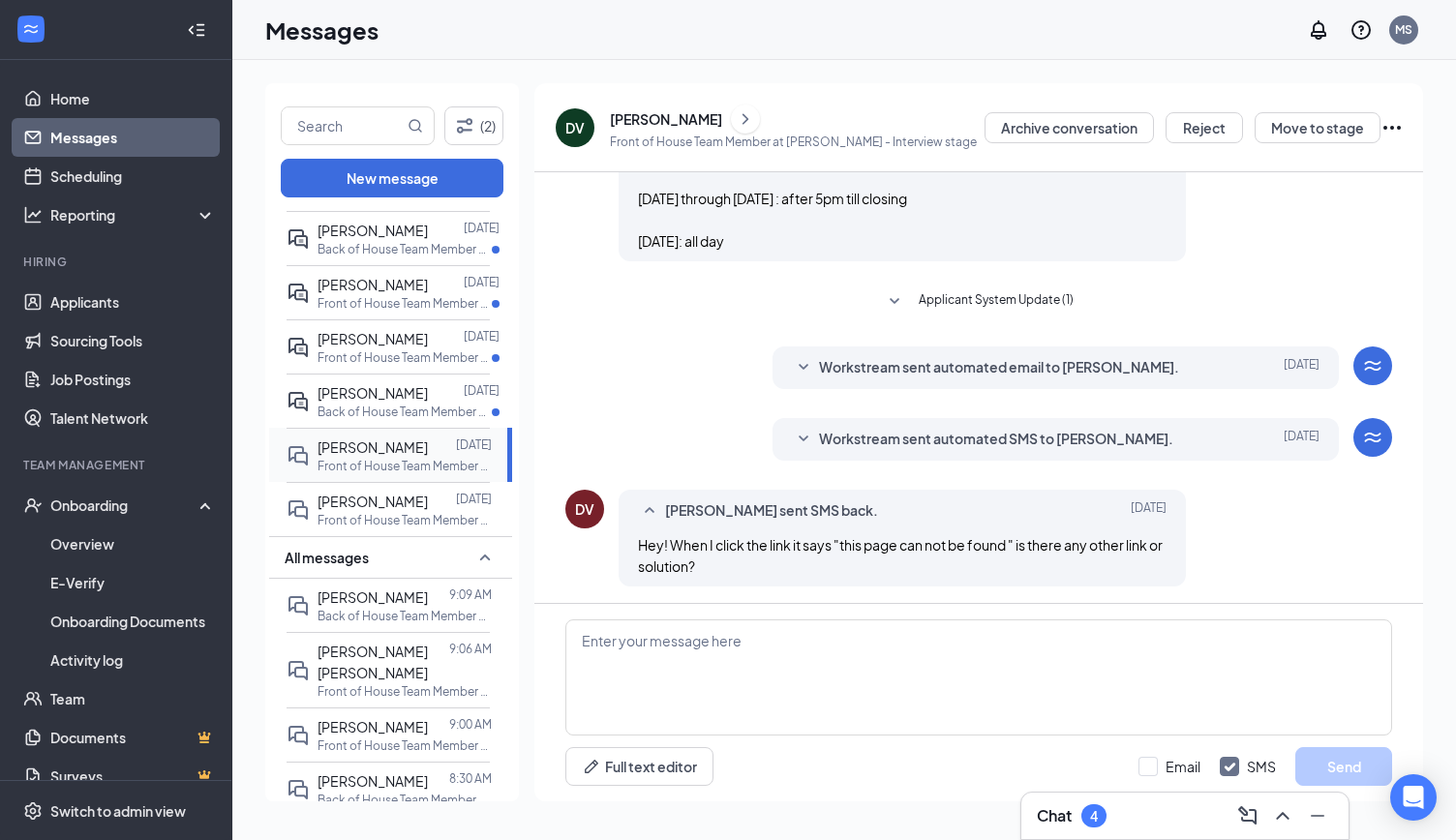
scroll to position [602, 0]
click at [796, 430] on icon "SmallChevronDown" at bounding box center [803, 437] width 23 height 23
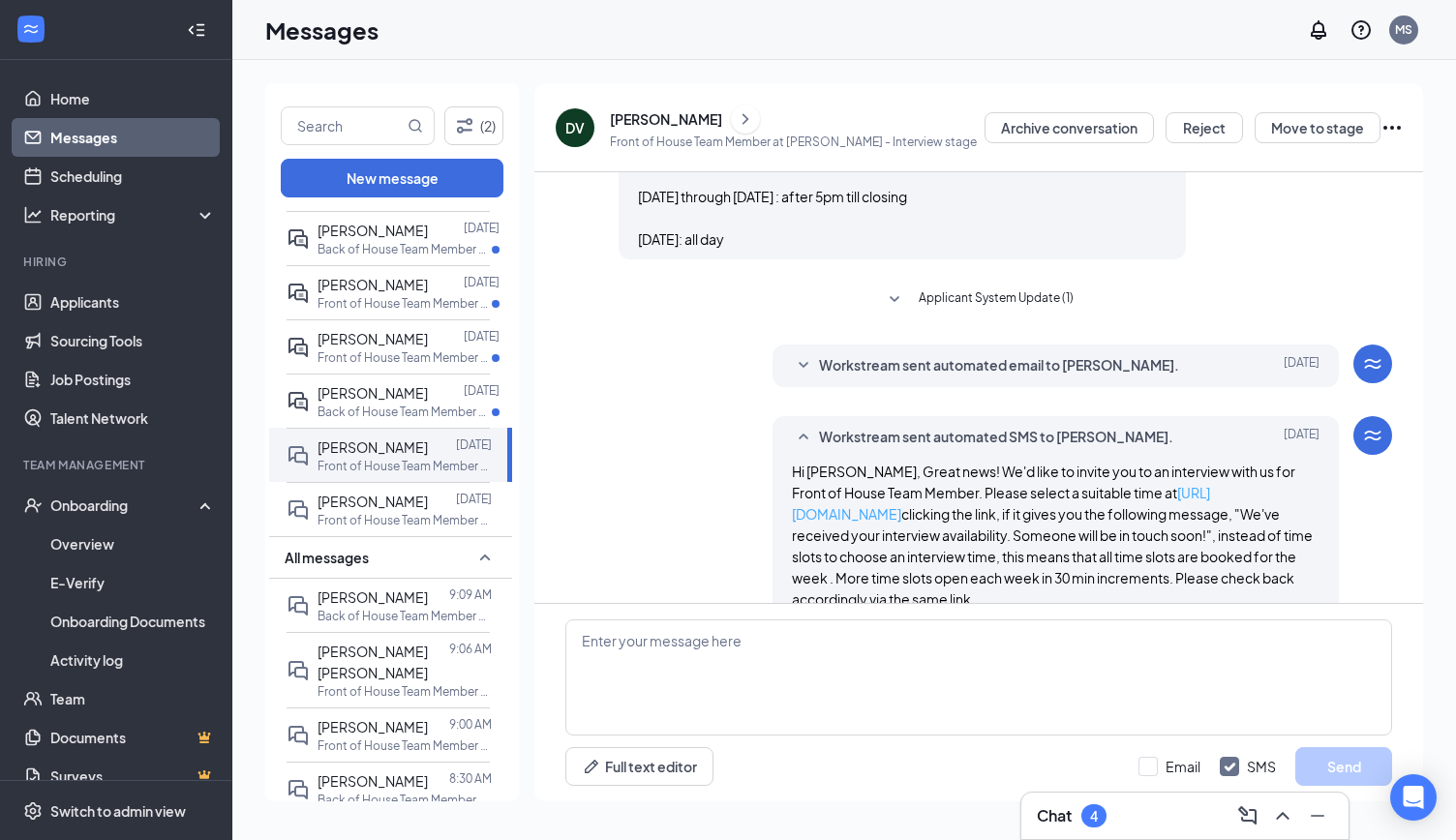
click at [877, 510] on link "[URL][DOMAIN_NAME]" at bounding box center [1001, 503] width 418 height 39
click at [889, 365] on span "Workstream sent automated email to [PERSON_NAME]." at bounding box center [999, 365] width 360 height 23
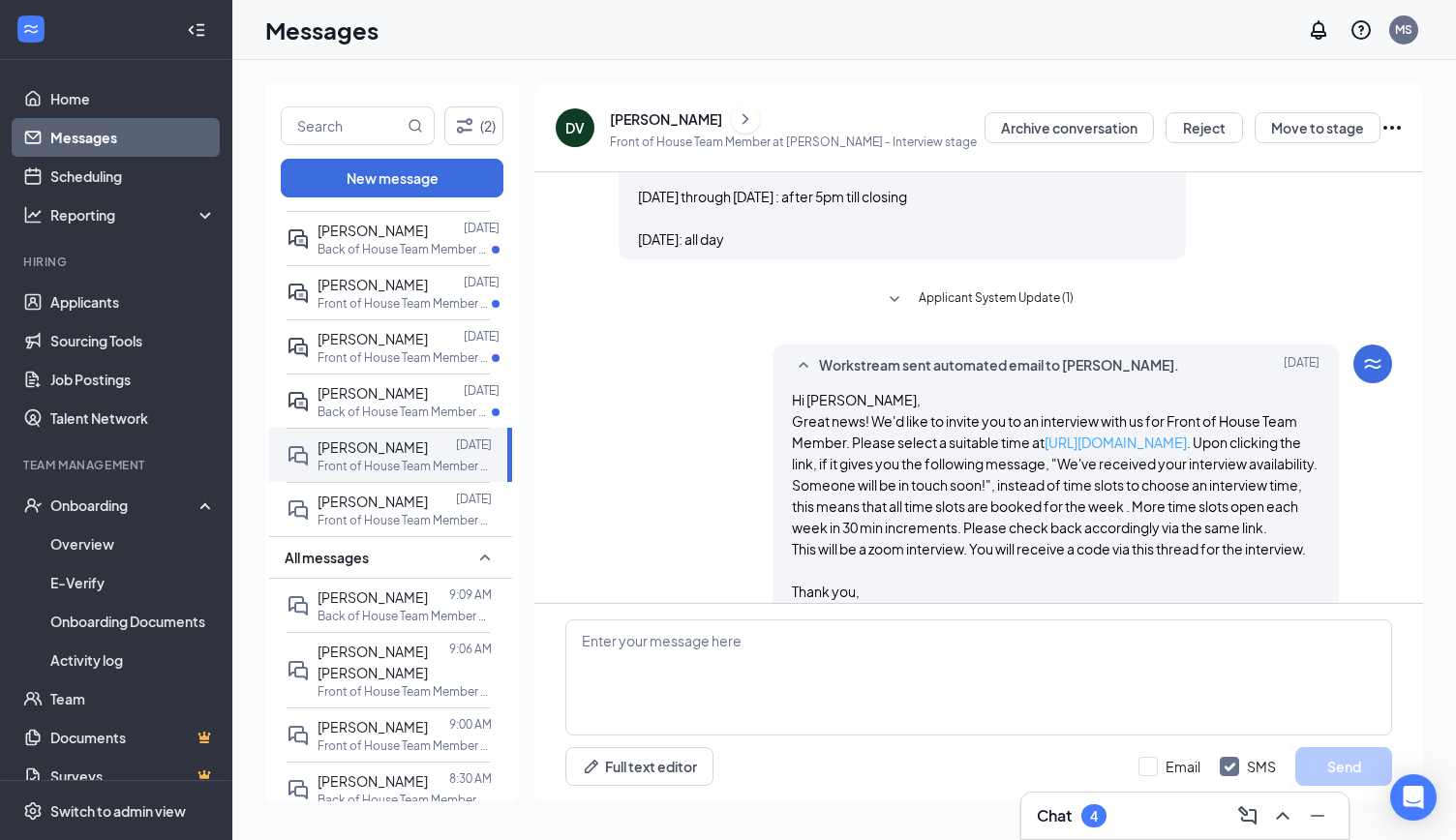
click at [1109, 447] on link "[URL][DOMAIN_NAME]" at bounding box center [1116, 443] width 142 height 18
click at [779, 663] on textarea at bounding box center [978, 678] width 827 height 116
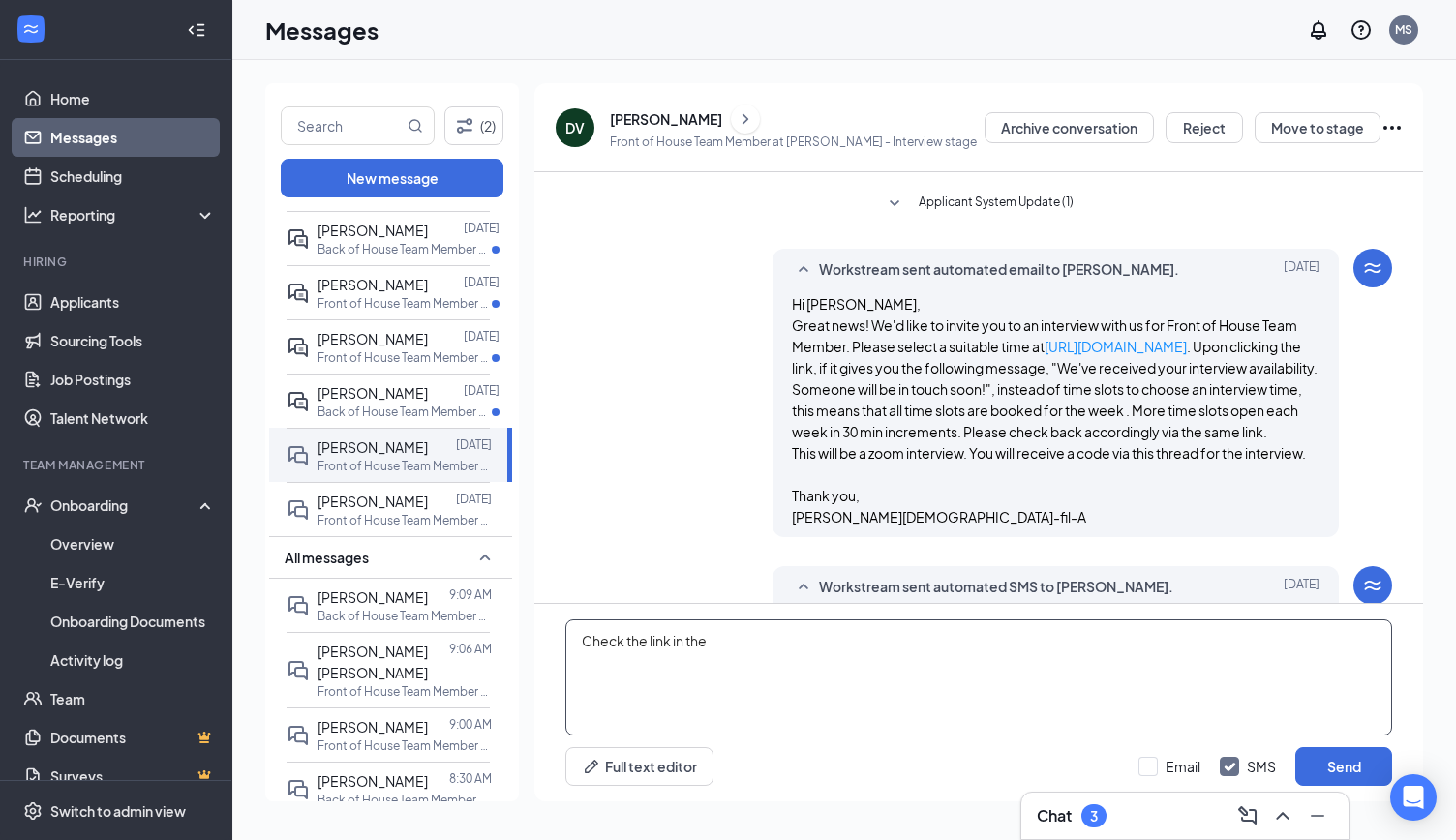
scroll to position [696, 0]
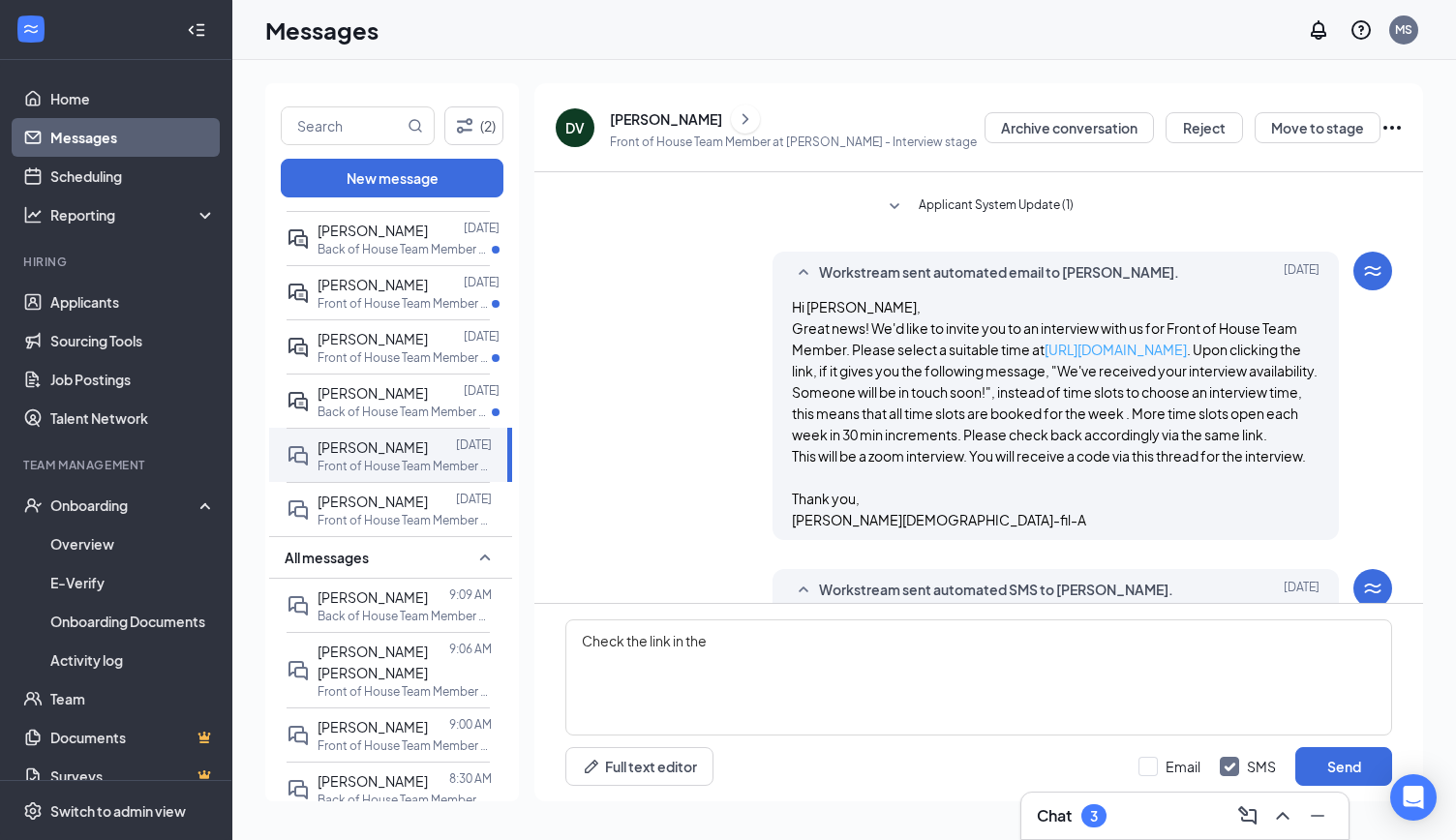
drag, startPoint x: 1044, startPoint y: 350, endPoint x: 1247, endPoint y: 348, distance: 203.0
click at [1247, 348] on p "Great news! We'd like to invite you to an interview with us for Front of House …" at bounding box center [1056, 381] width 528 height 127
copy link "[URL][DOMAIN_NAME]"
click at [844, 647] on textarea "Check the link in the" at bounding box center [978, 678] width 827 height 116
paste textarea "[URL][DOMAIN_NAME]"
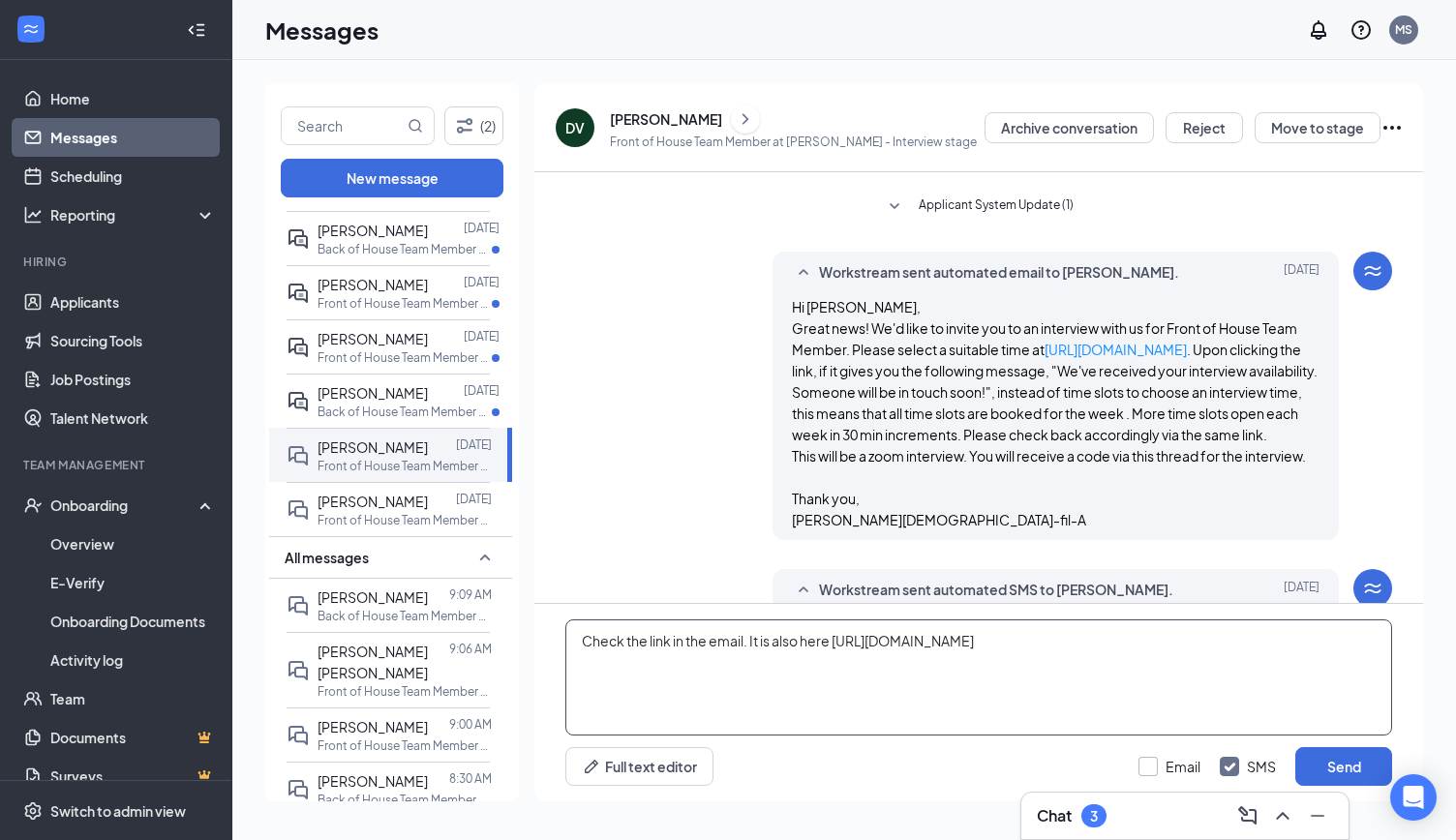
type textarea "Check the link in the email. It is also here [URL][DOMAIN_NAME]"
click at [1156, 767] on input "Email" at bounding box center [1169, 766] width 62 height 19
checkbox input "true"
click at [1352, 768] on button "Send" at bounding box center [1344, 766] width 97 height 39
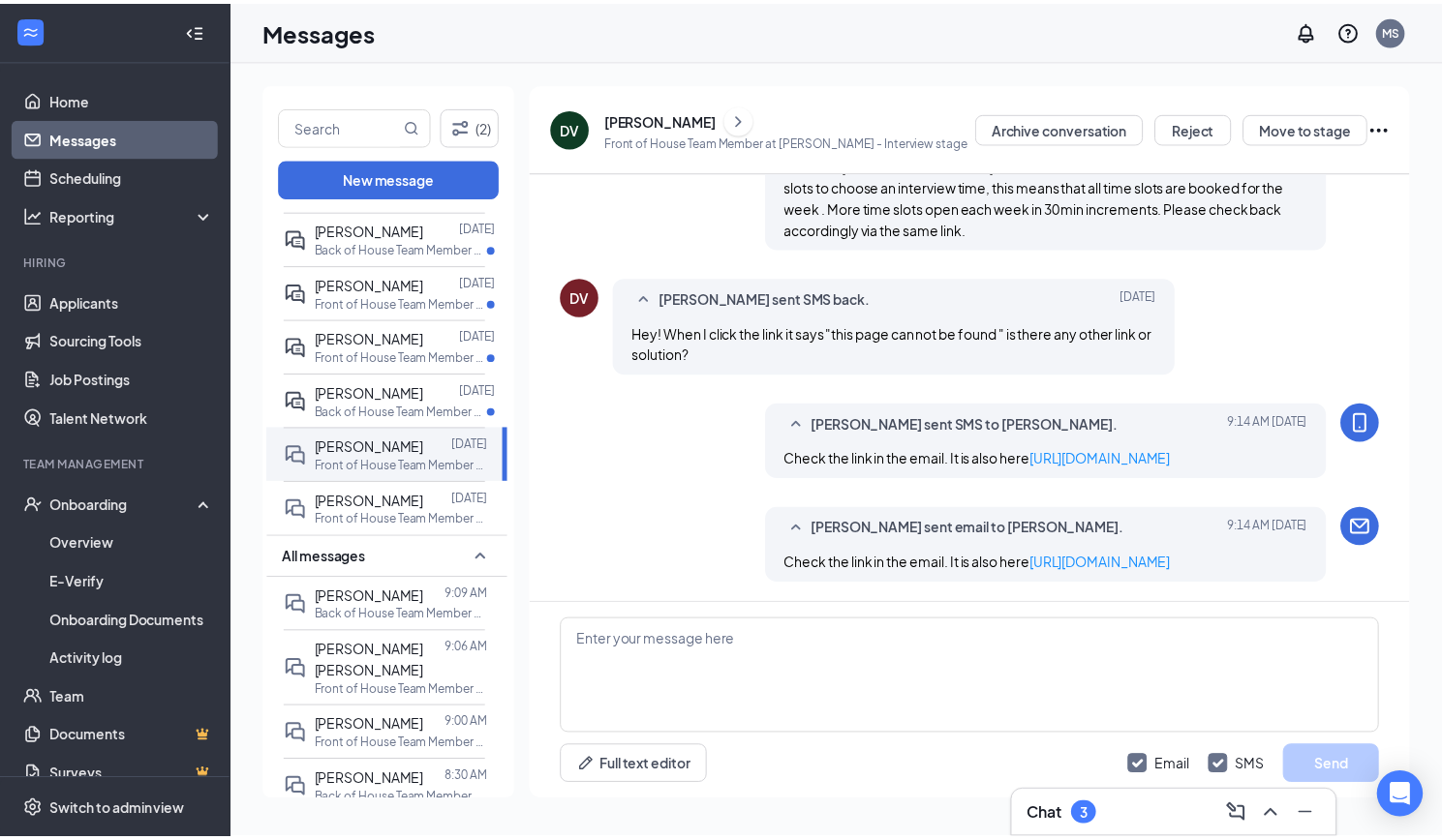
scroll to position [1261, 0]
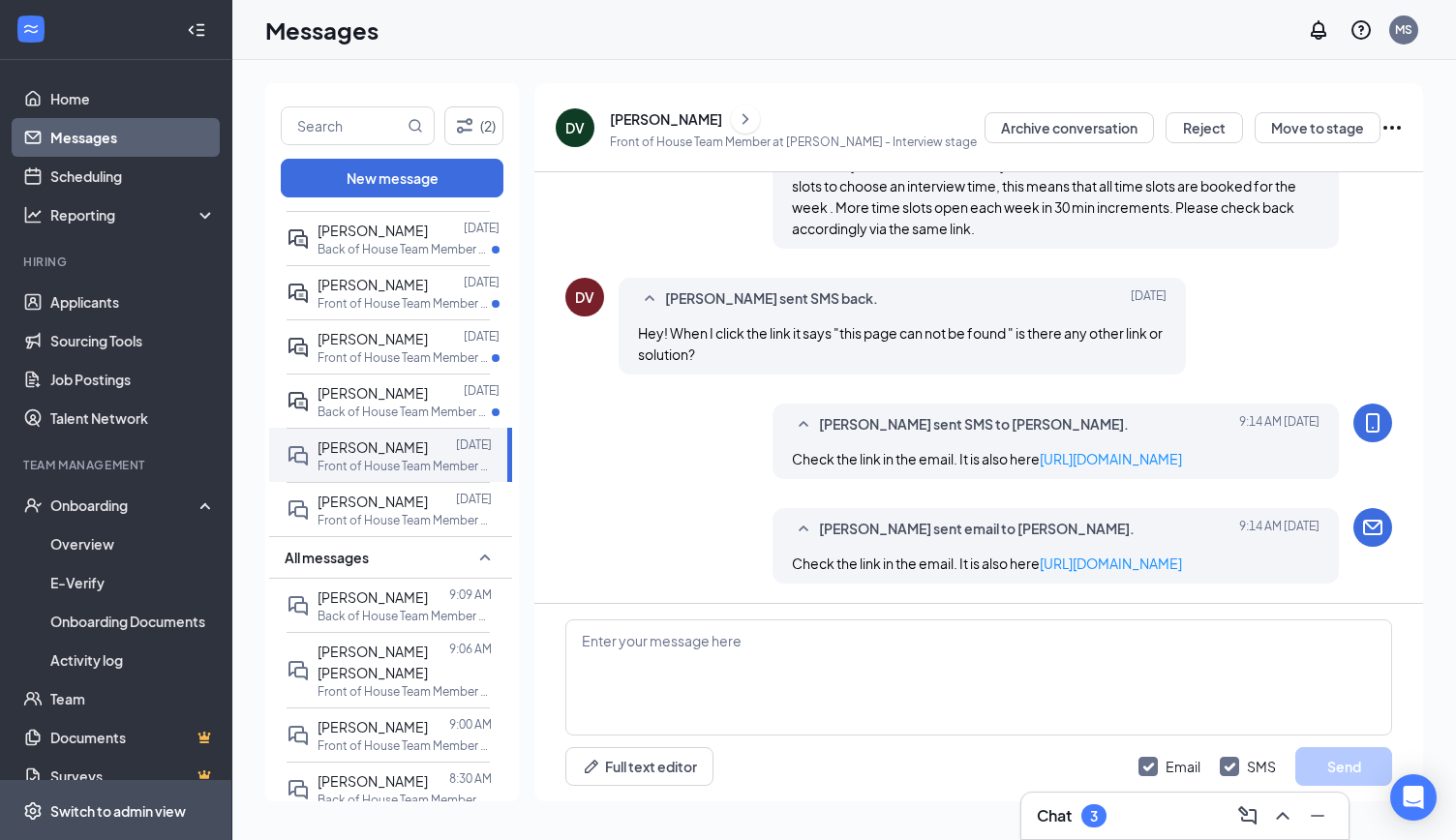
click at [149, 810] on div "Switch to admin view" at bounding box center [118, 811] width 135 height 19
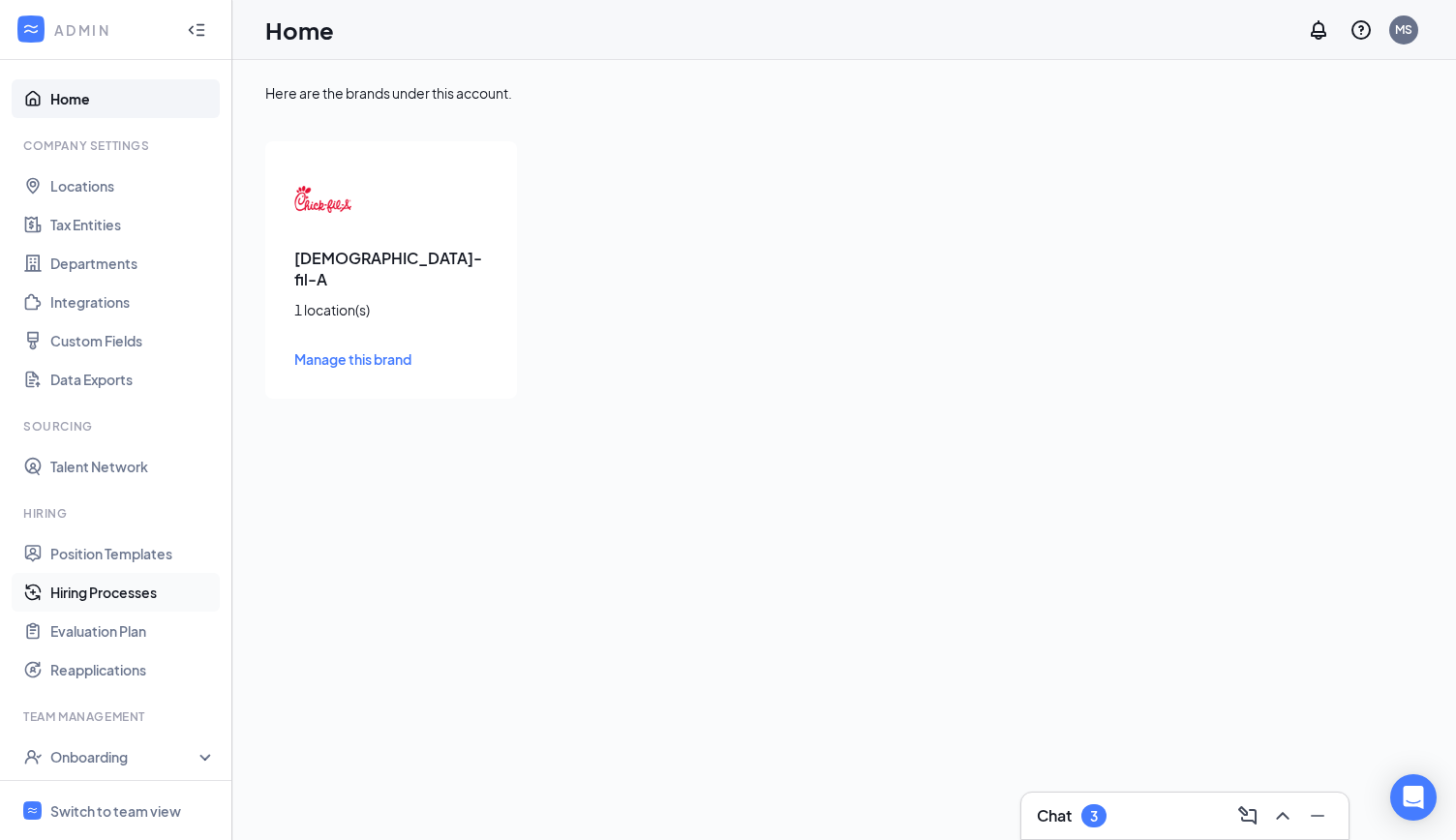
click at [122, 584] on link "Hiring Processes" at bounding box center [133, 592] width 165 height 39
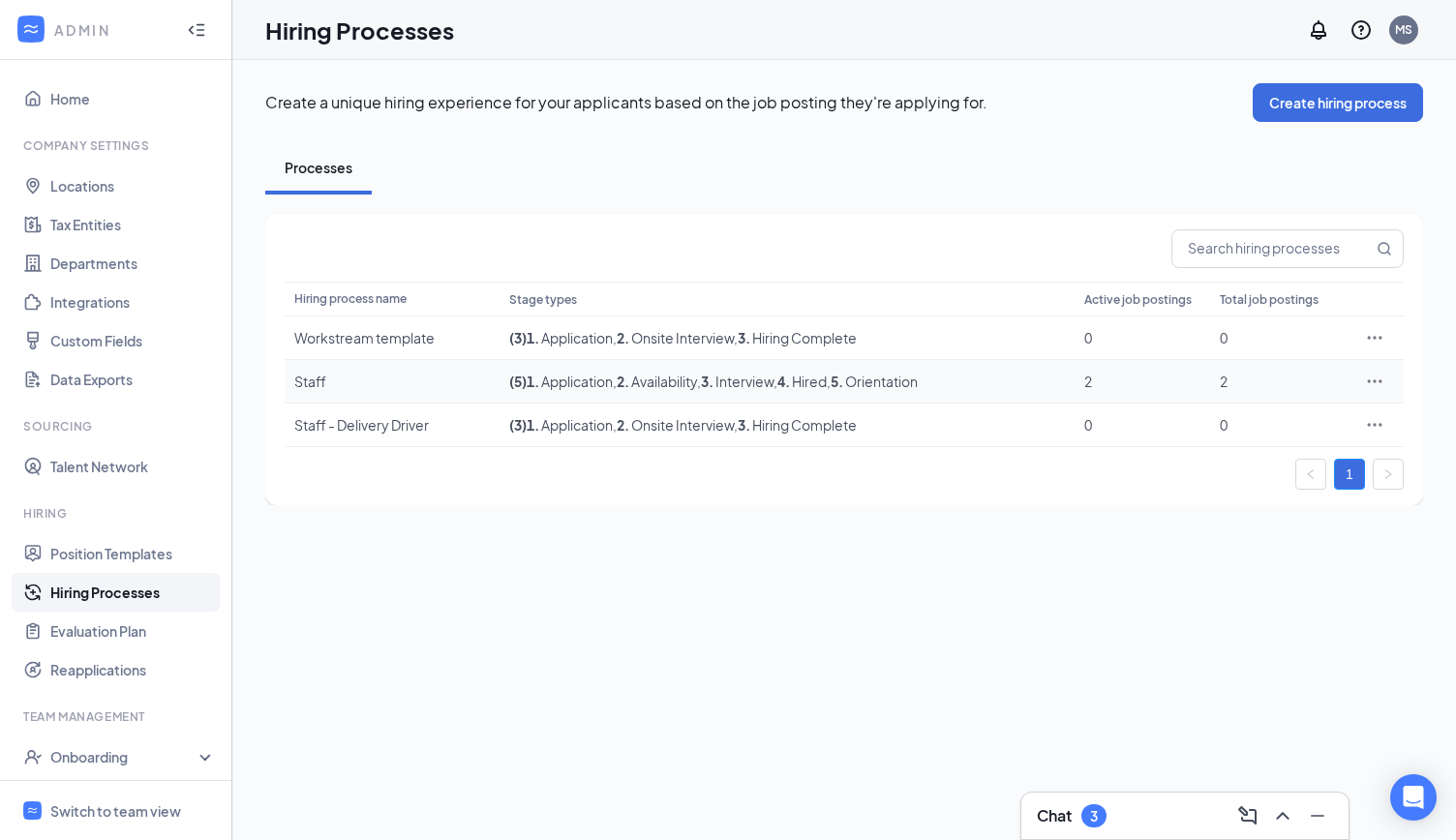
click at [1375, 380] on icon "Ellipses" at bounding box center [1375, 380] width 15 height 3
click at [1207, 415] on span "Edit" at bounding box center [1214, 420] width 25 height 18
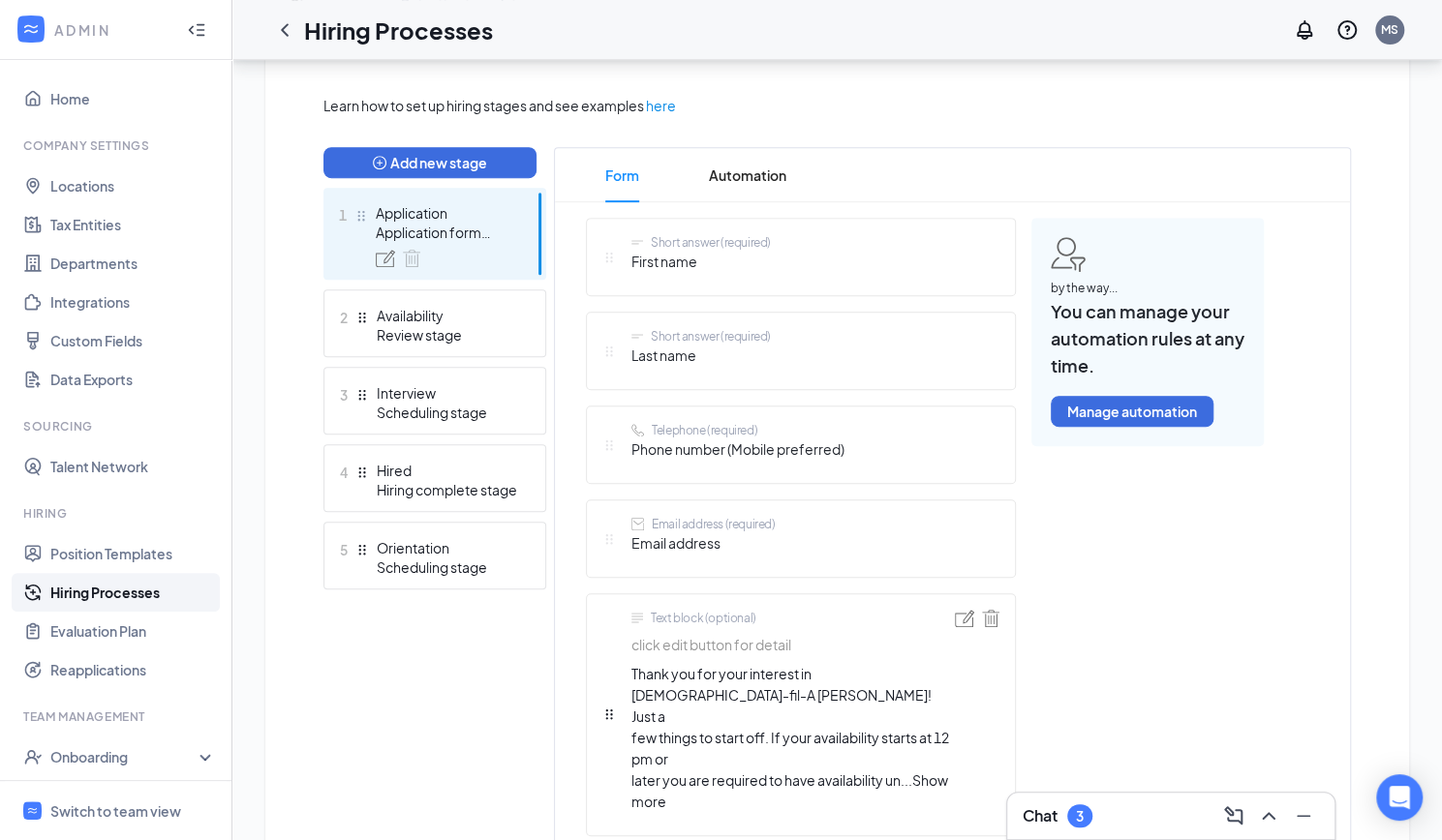
scroll to position [429, 0]
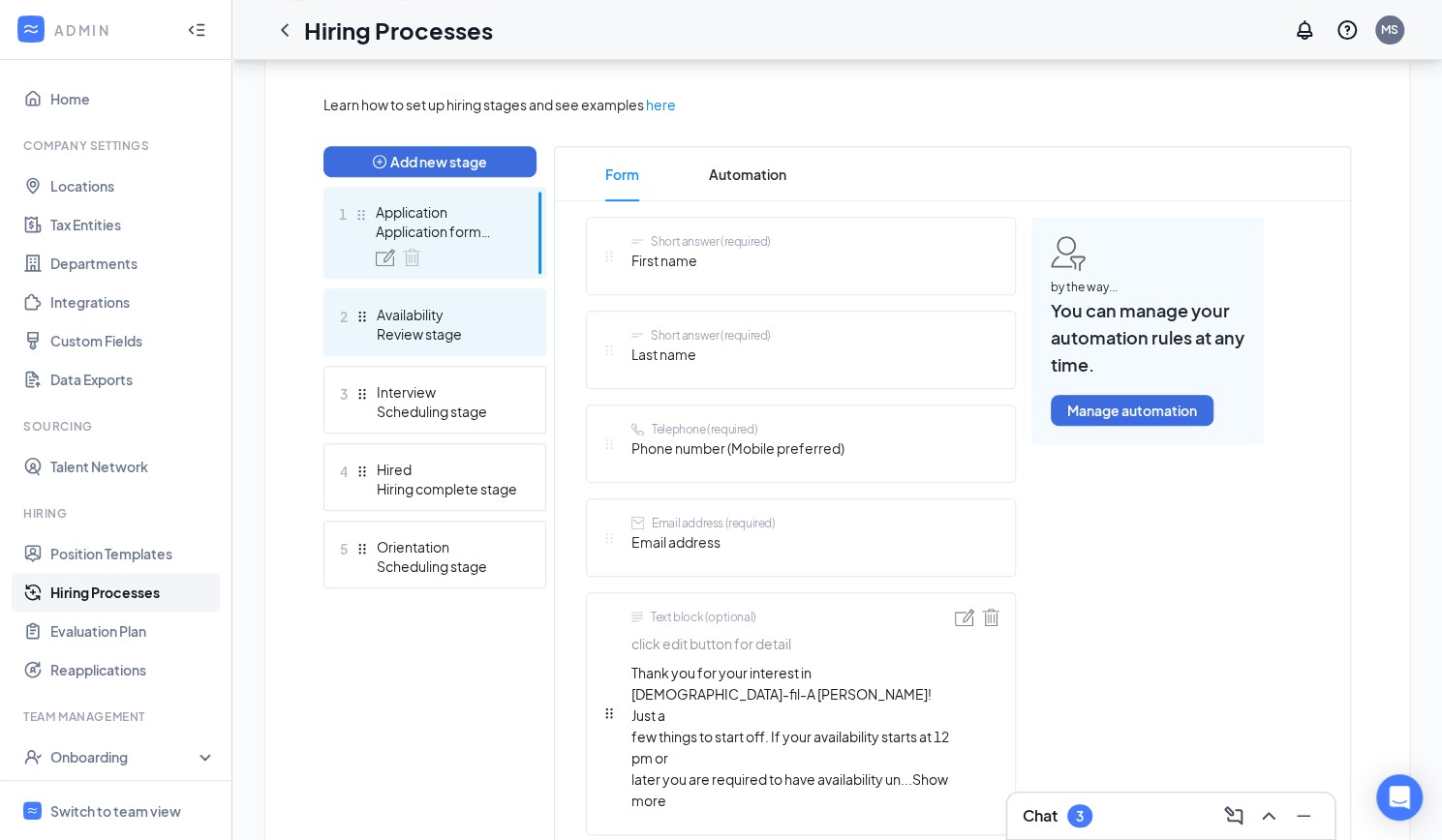
click at [483, 311] on div "Availability" at bounding box center [447, 314] width 141 height 19
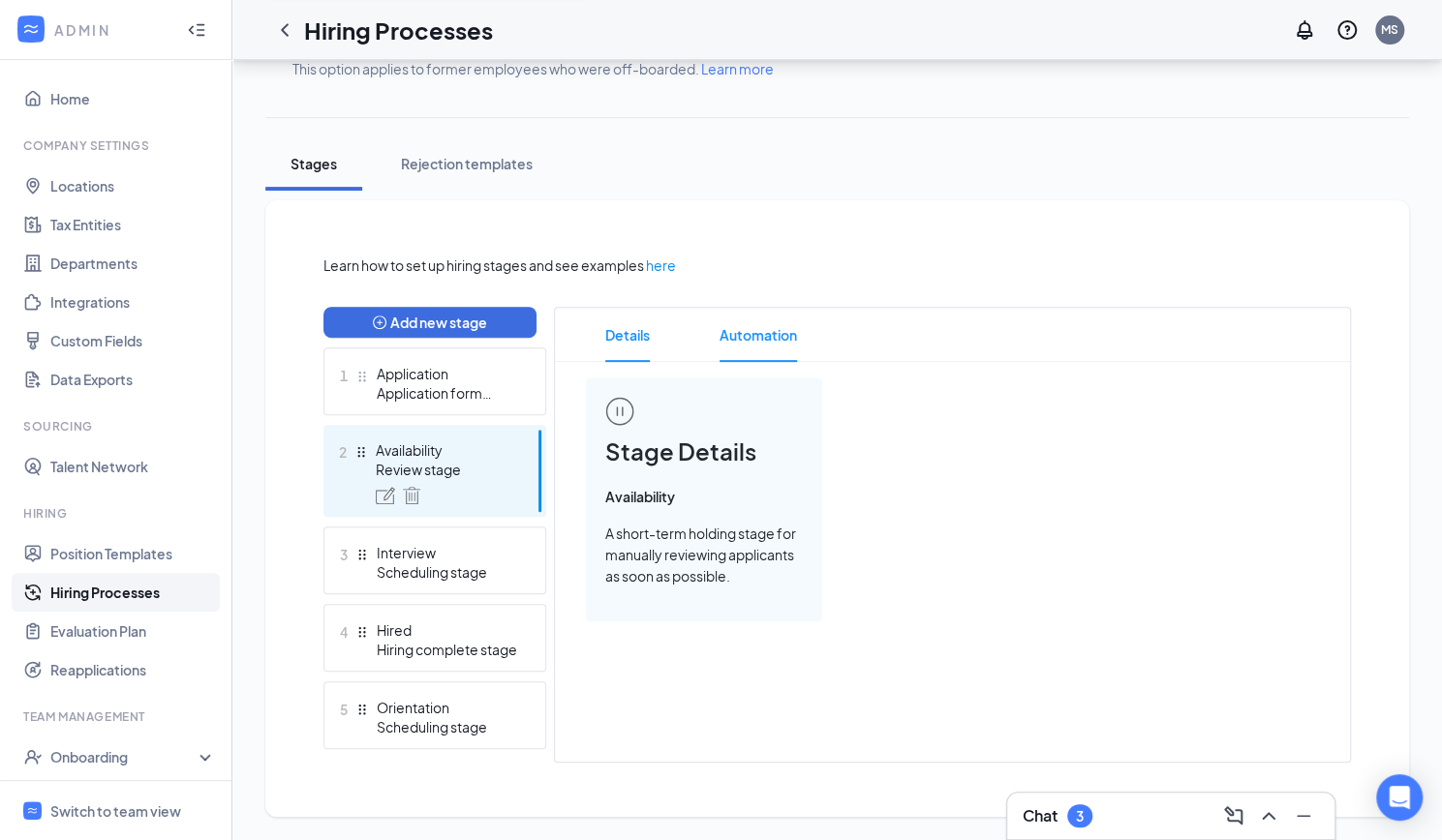
click at [759, 332] on span "Automation" at bounding box center [758, 334] width 78 height 54
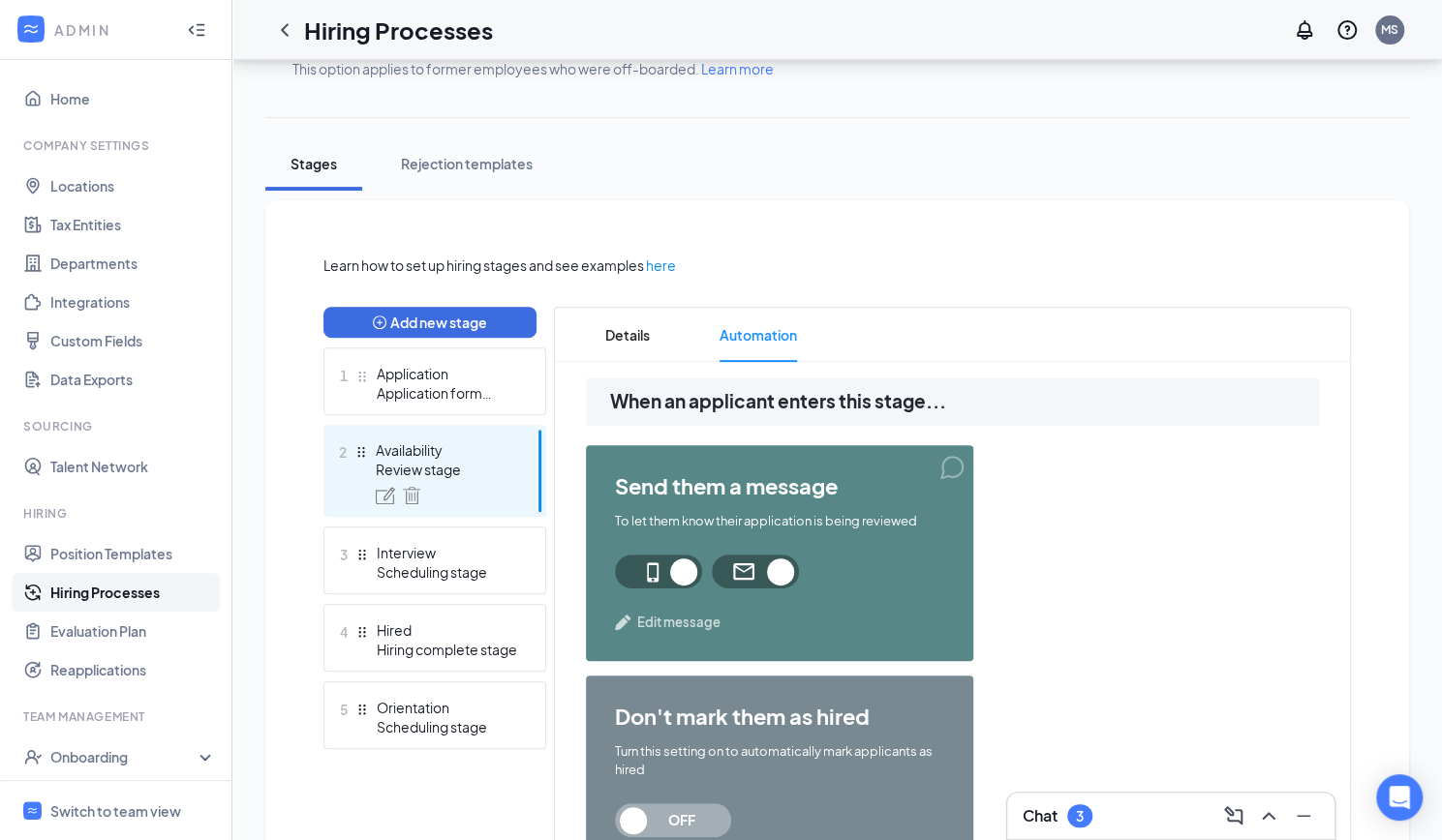
scroll to position [566, 0]
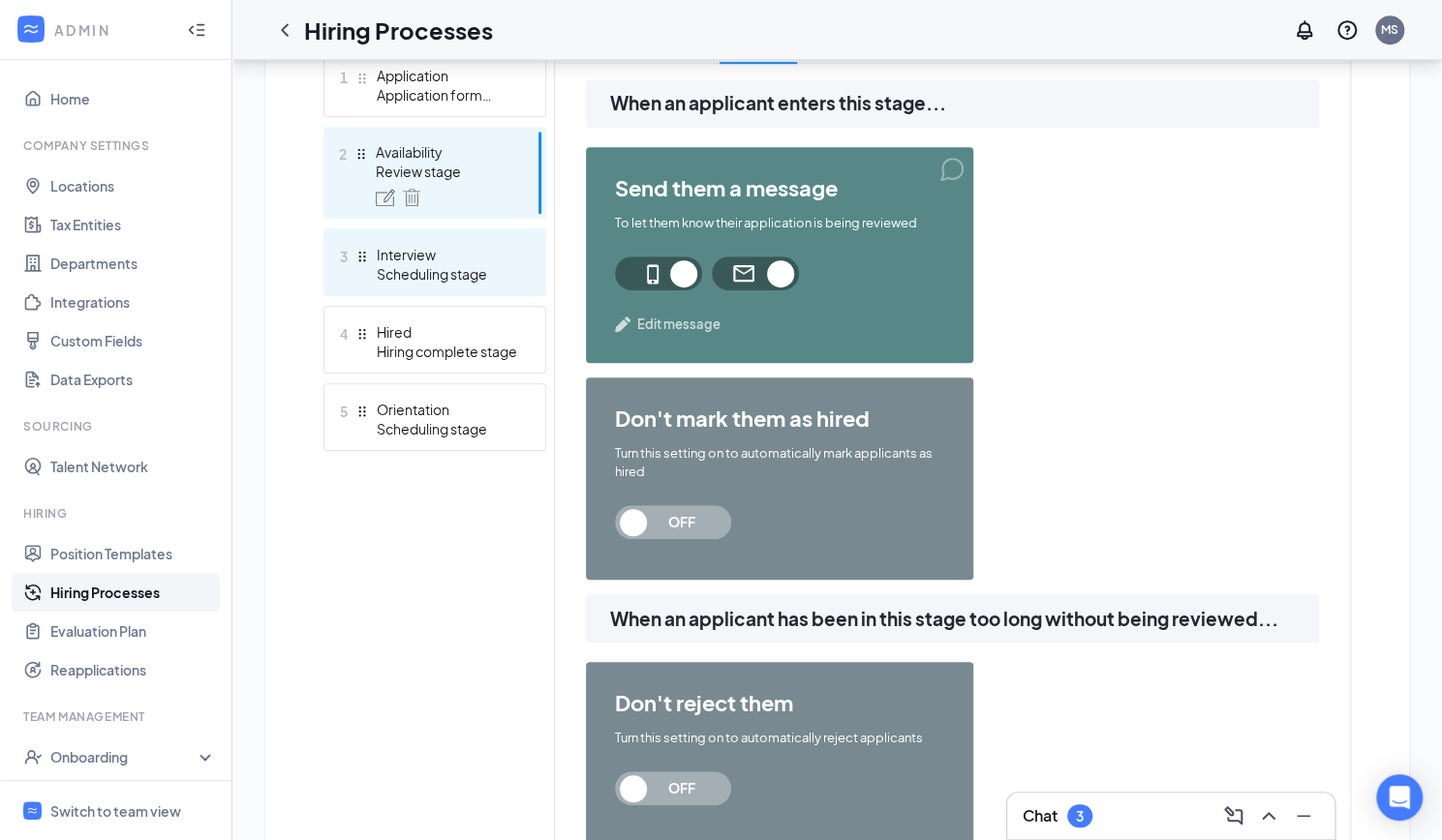
click at [478, 255] on div "Interview" at bounding box center [447, 254] width 141 height 19
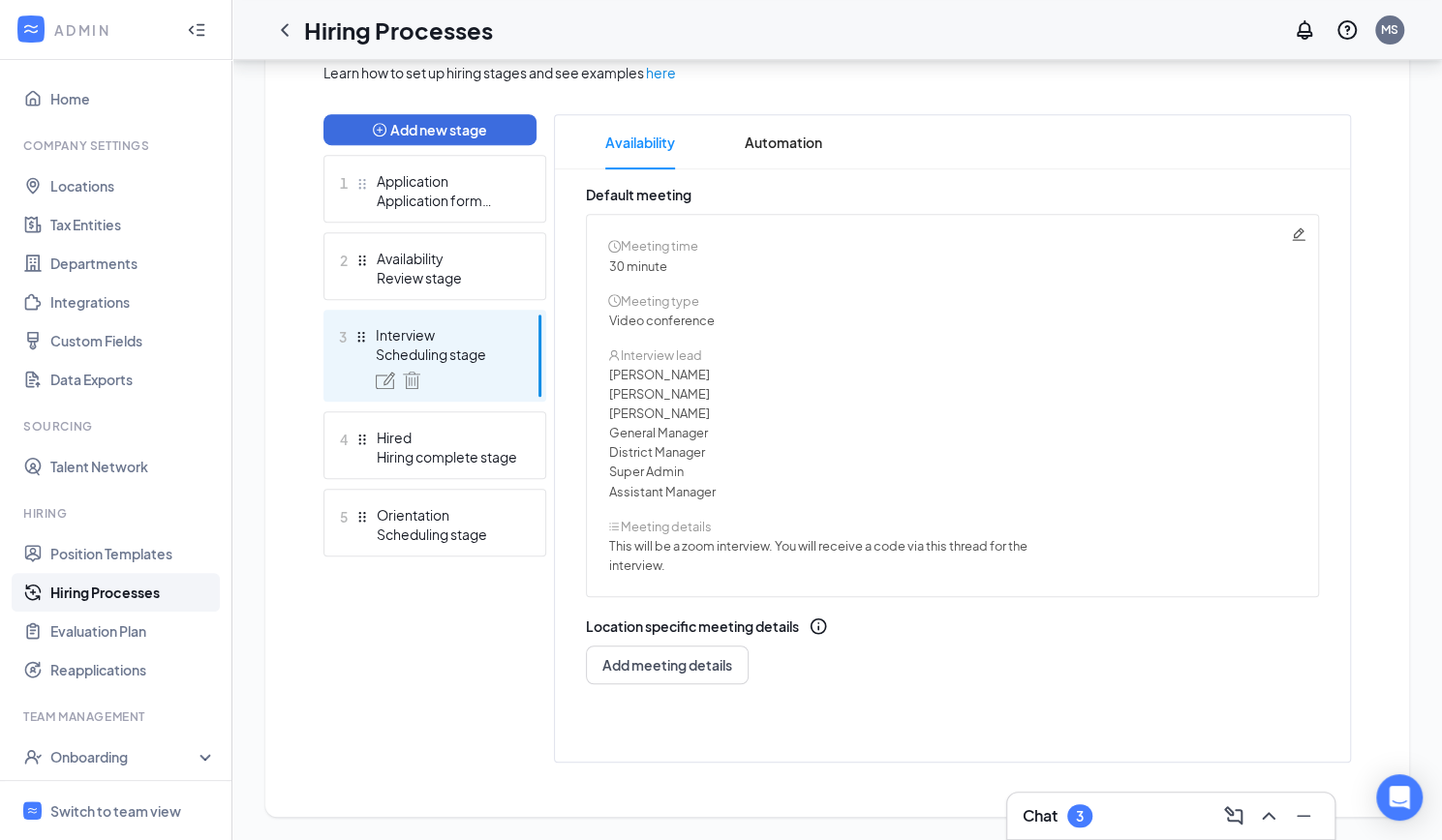
scroll to position [461, 0]
click at [772, 146] on span "Automation" at bounding box center [783, 142] width 78 height 54
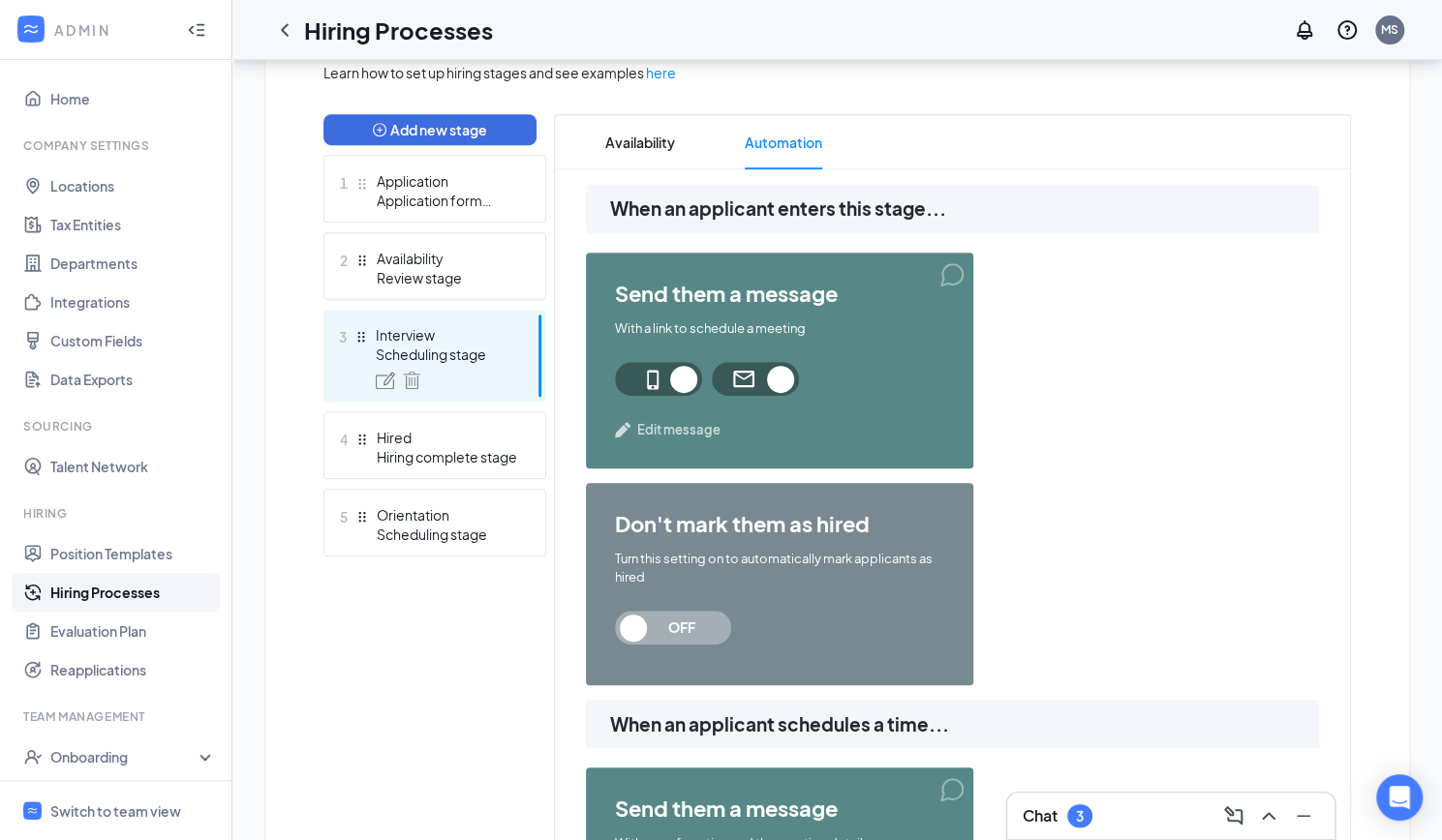
click at [690, 427] on span "Edit message" at bounding box center [679, 429] width 84 height 19
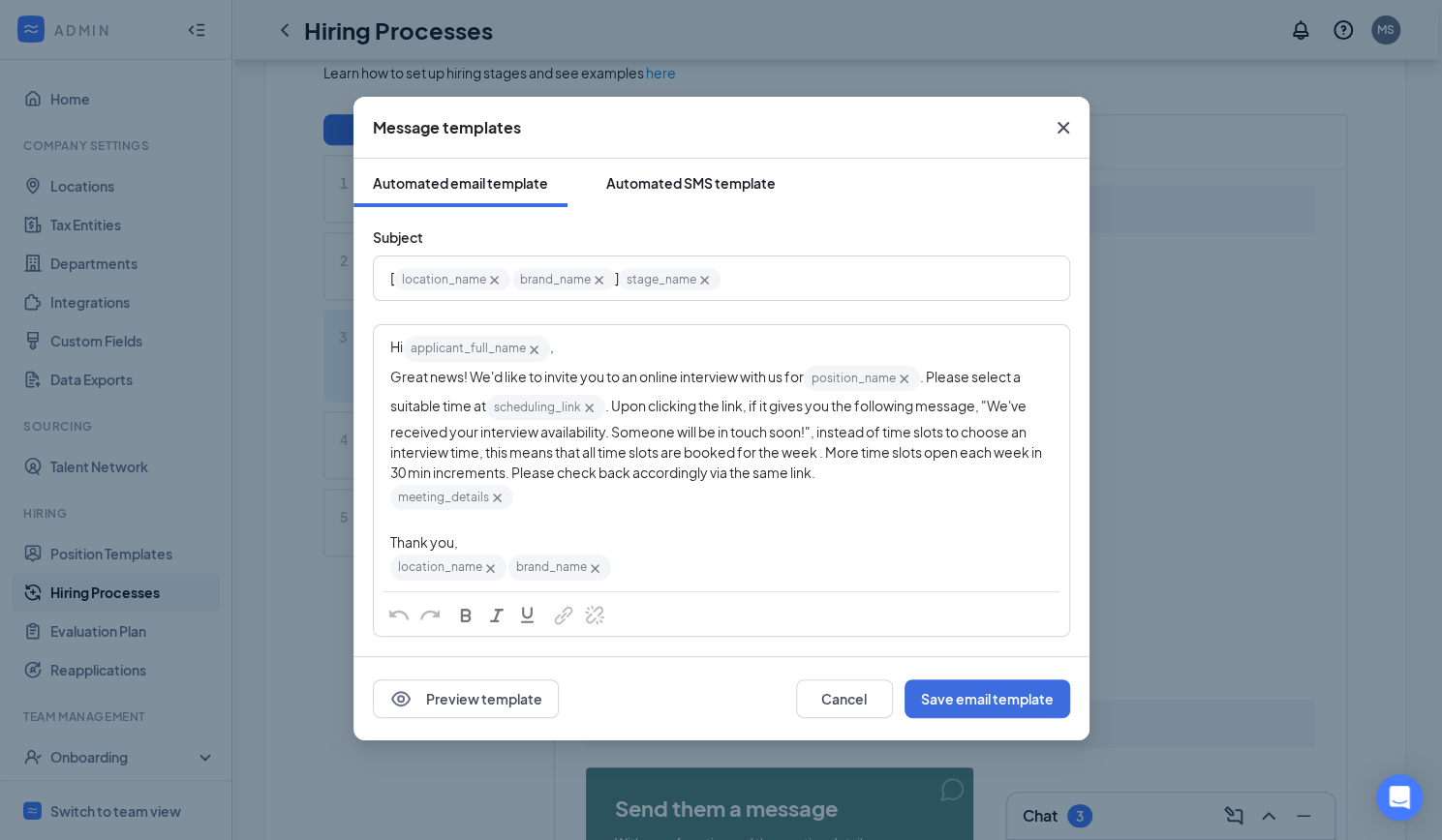
click at [676, 197] on button "Automated SMS template" at bounding box center [691, 183] width 208 height 49
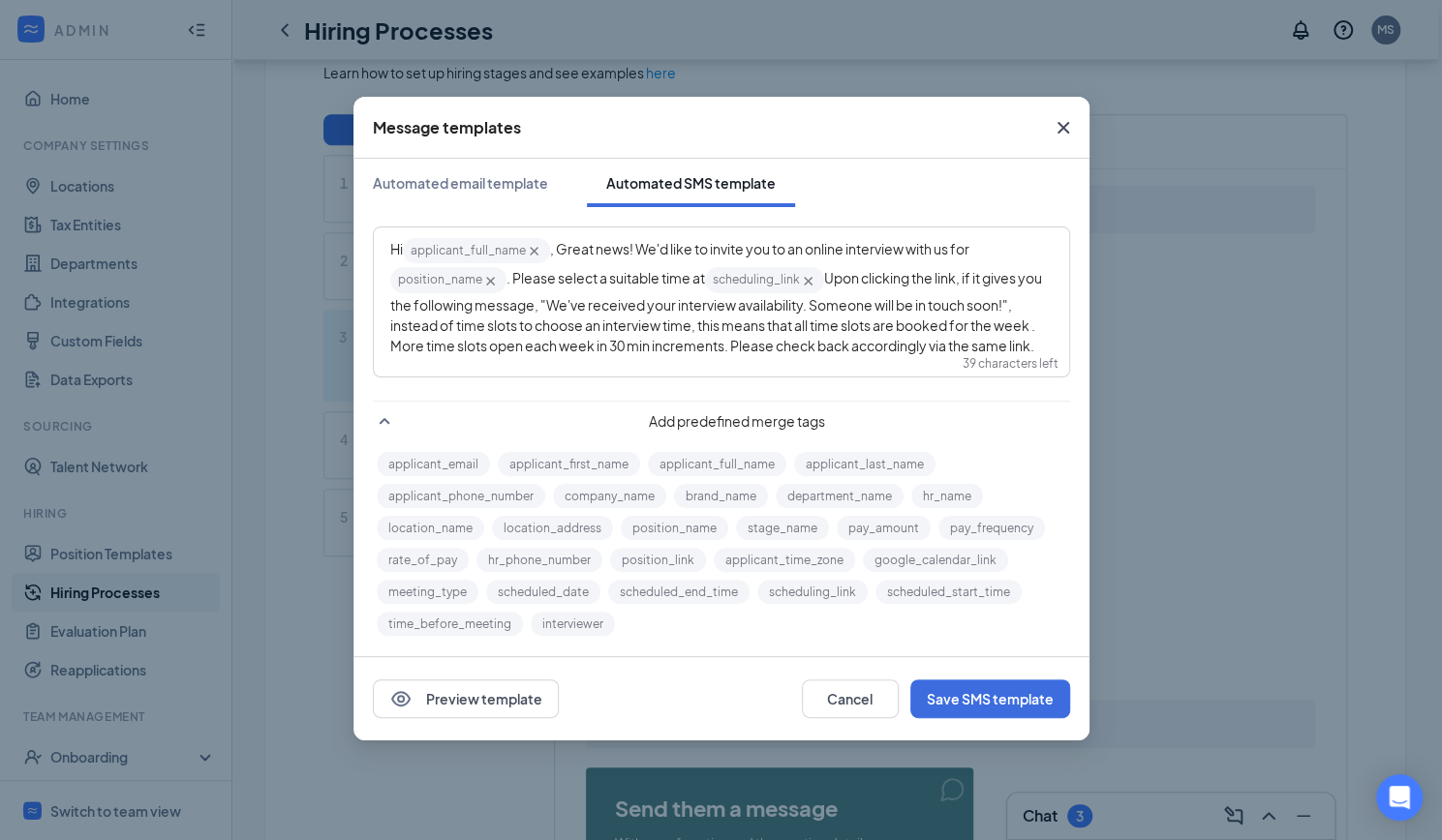
click at [833, 280] on span "Upon clicking the link, if it gives you the following message, "We've received …" at bounding box center [717, 311] width 654 height 85
click at [984, 708] on button "Save SMS template" at bounding box center [990, 699] width 160 height 39
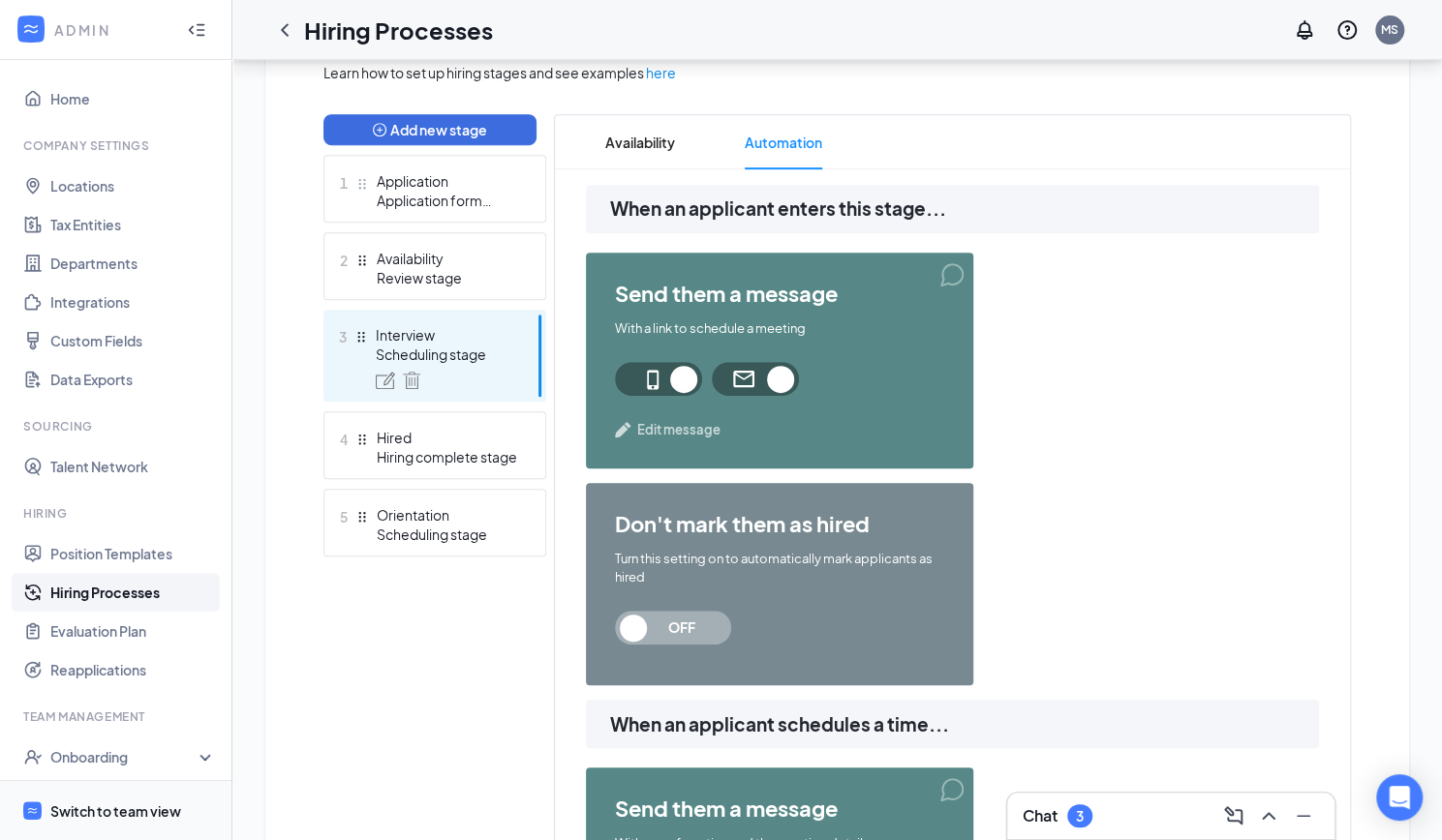
click at [135, 807] on div "Switch to team view" at bounding box center [115, 811] width 130 height 19
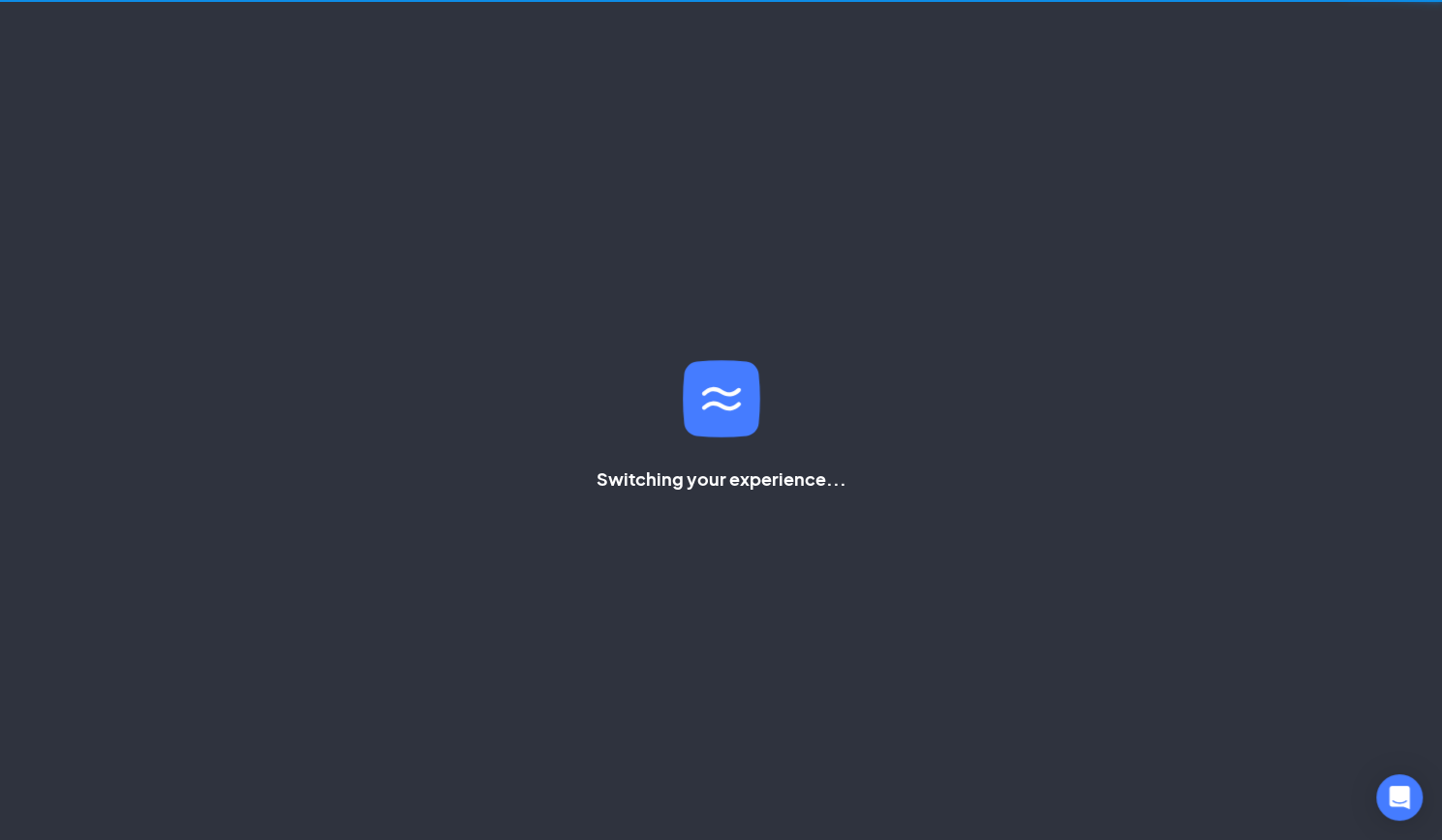
scroll to position [105, 0]
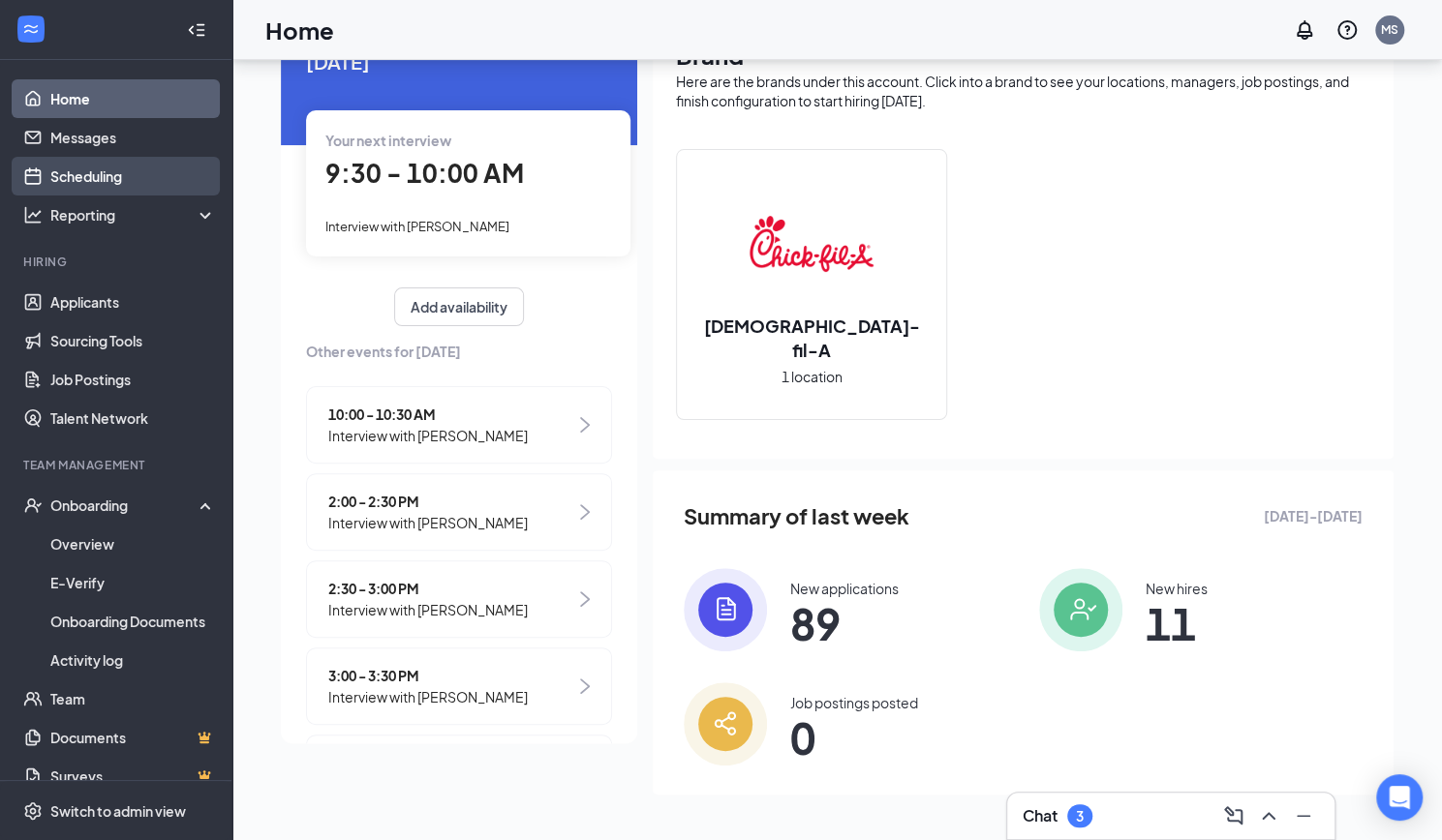
click at [95, 181] on link "Scheduling" at bounding box center [133, 176] width 165 height 39
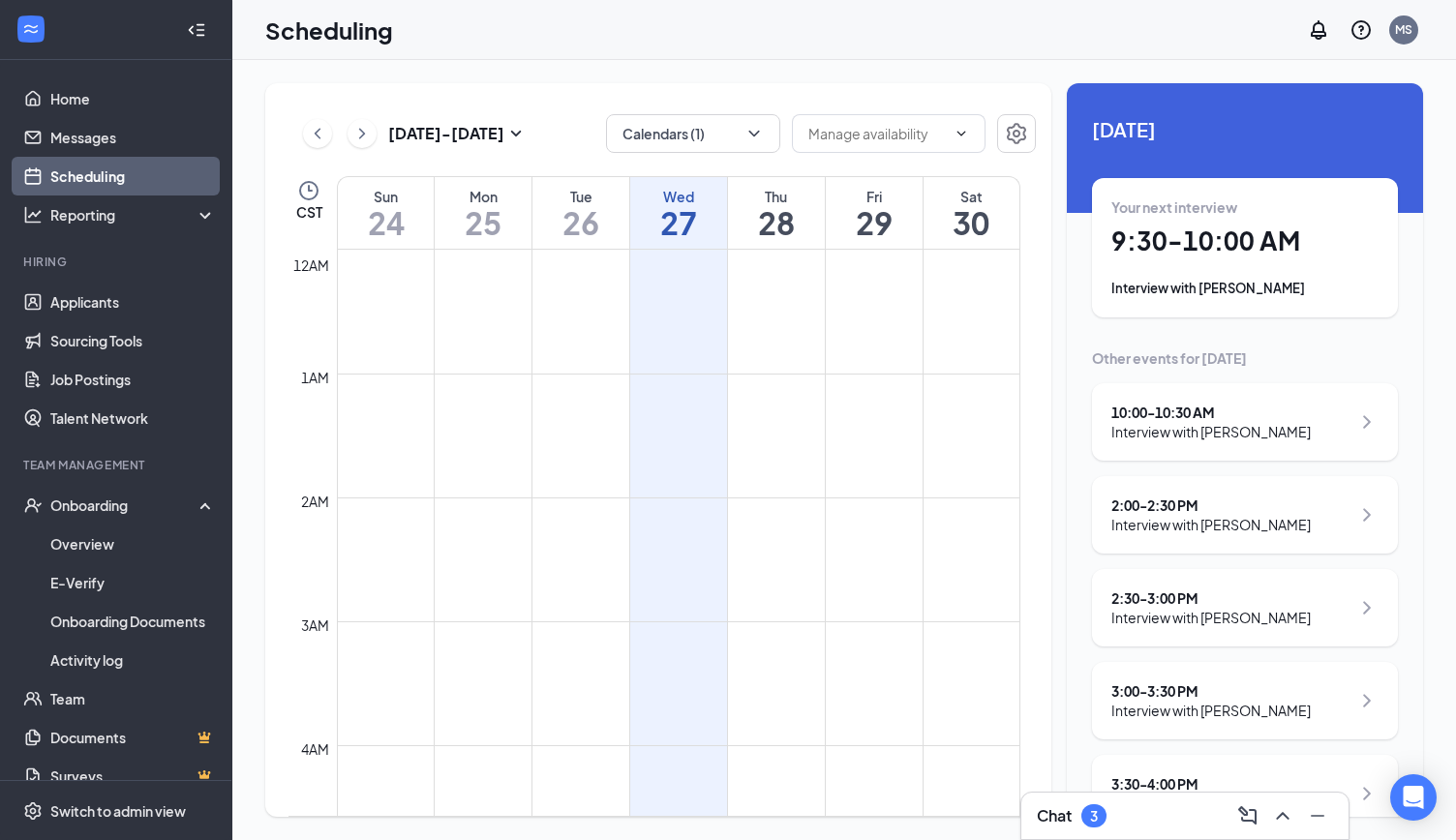
scroll to position [951, 0]
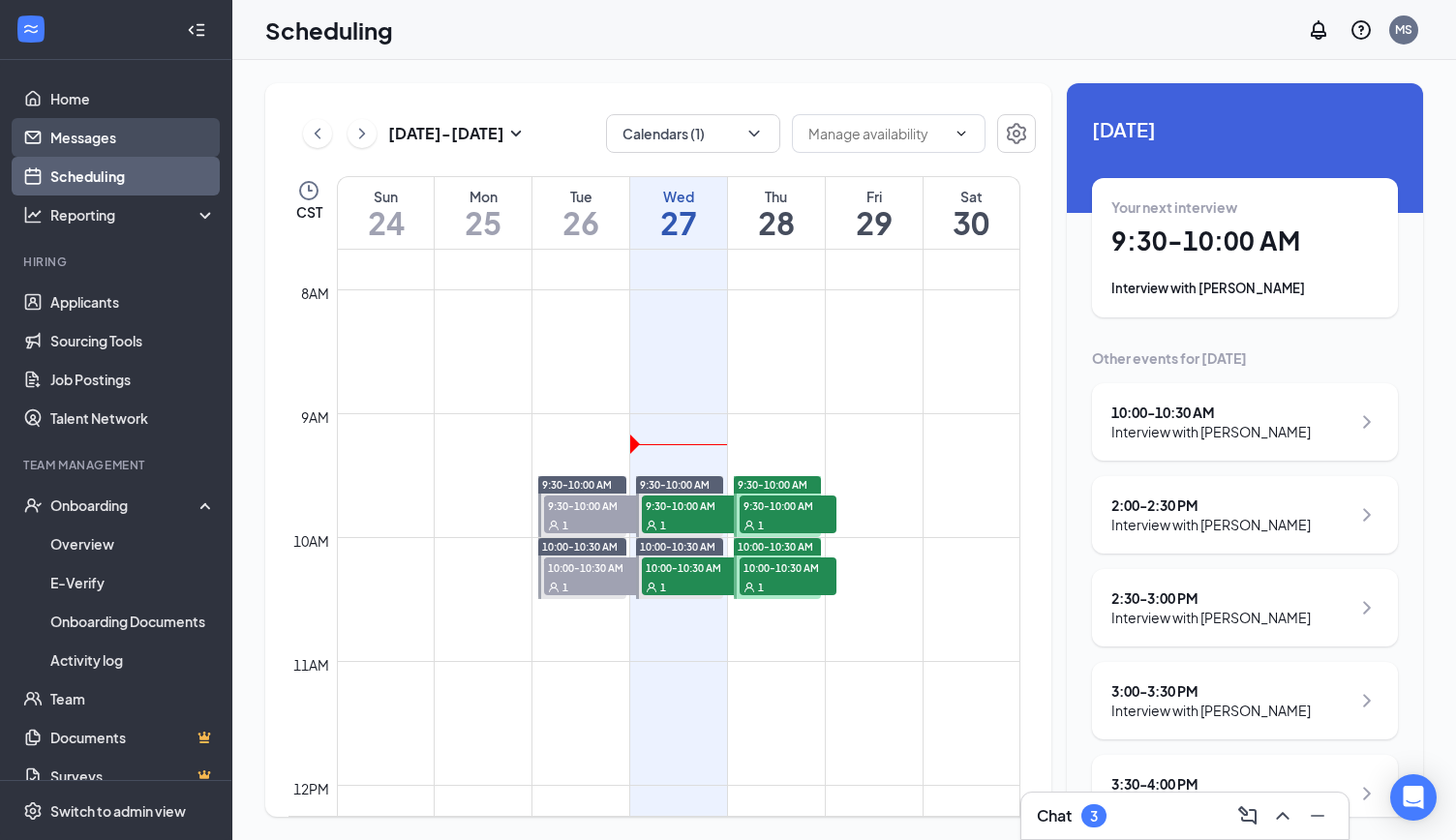
click at [72, 133] on link "Messages" at bounding box center [133, 137] width 165 height 39
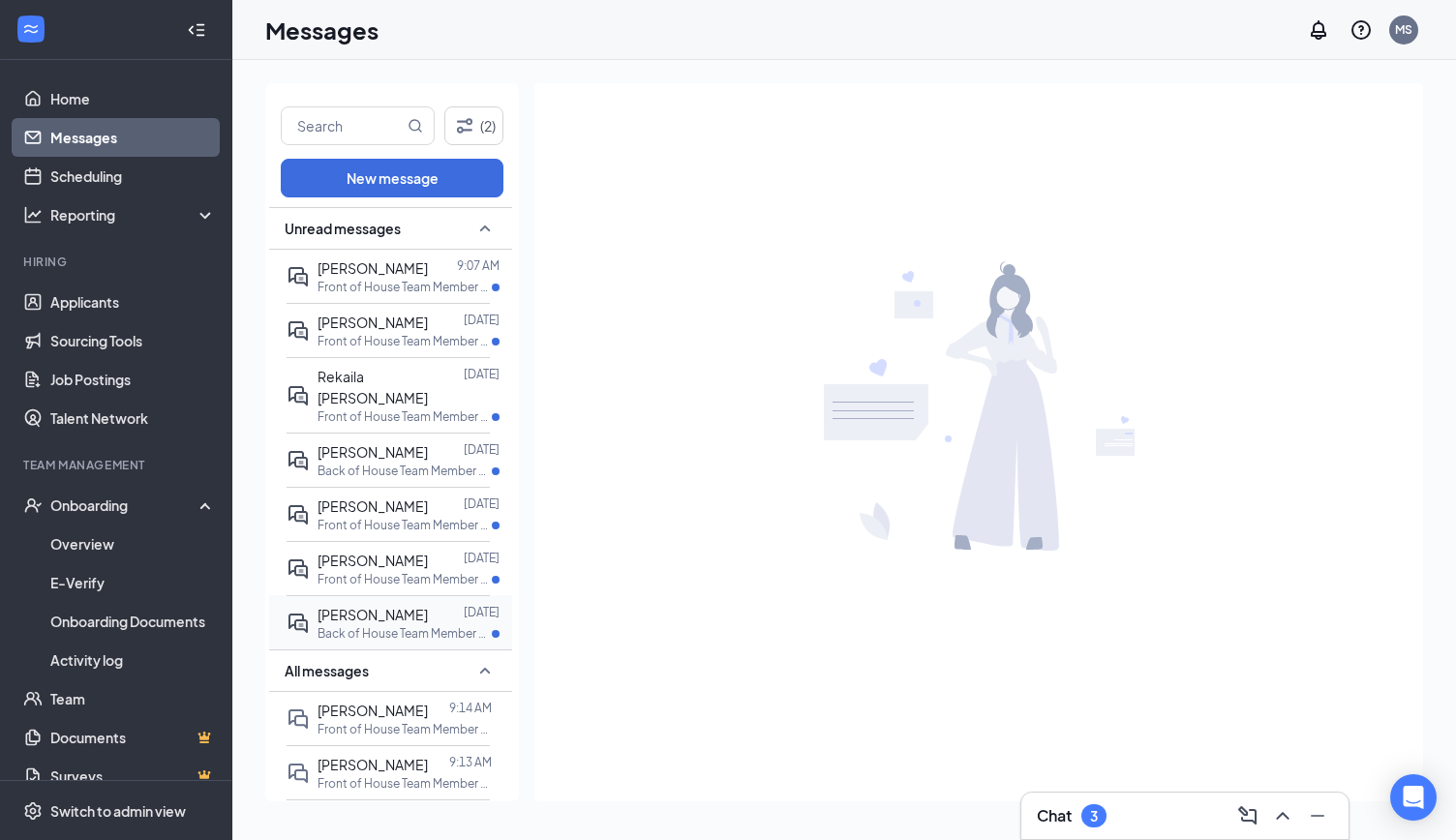
click at [391, 626] on p "Back of House Team Member at [GEOGRAPHIC_DATA]" at bounding box center [404, 634] width 174 height 17
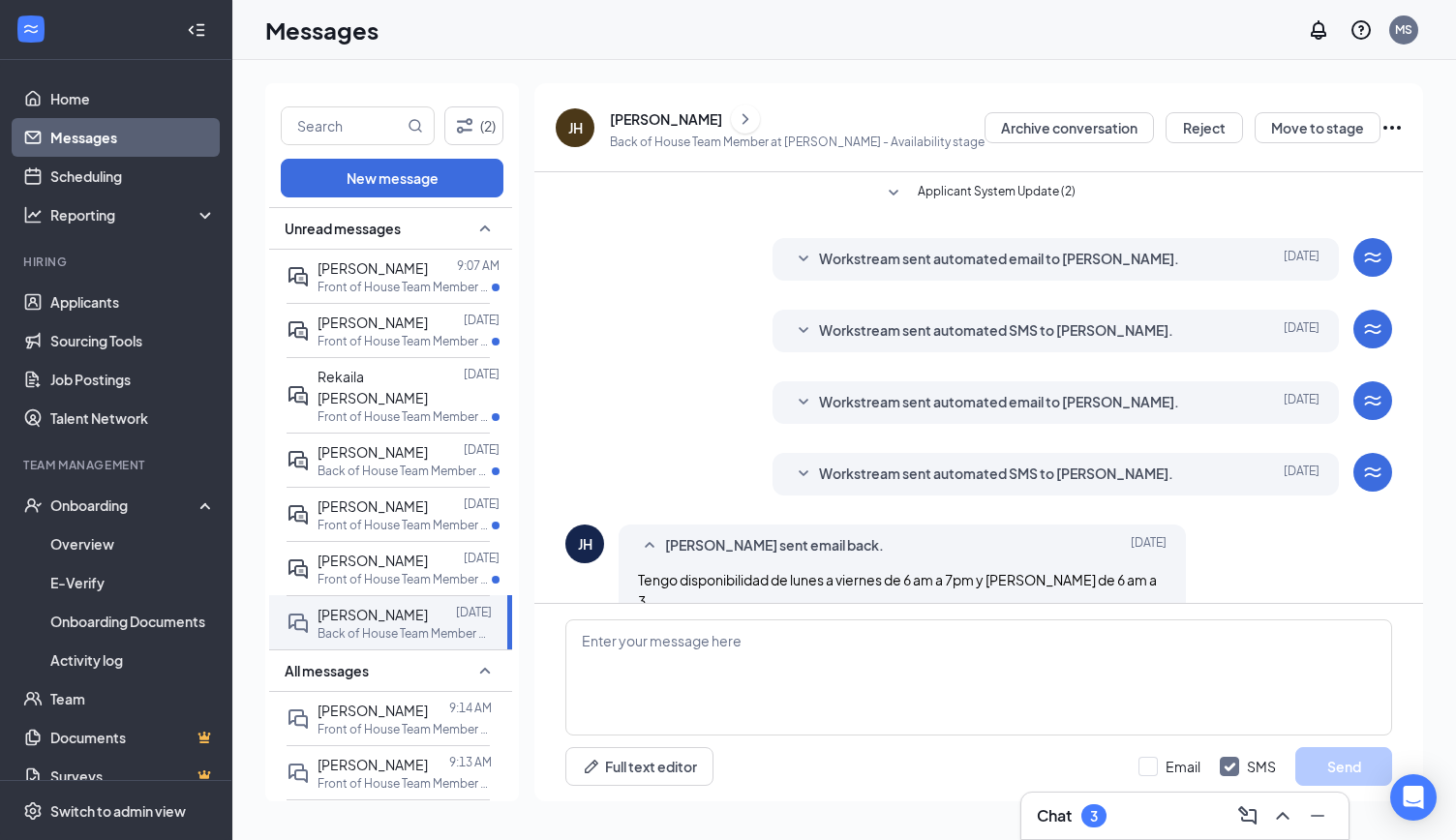
scroll to position [101, 0]
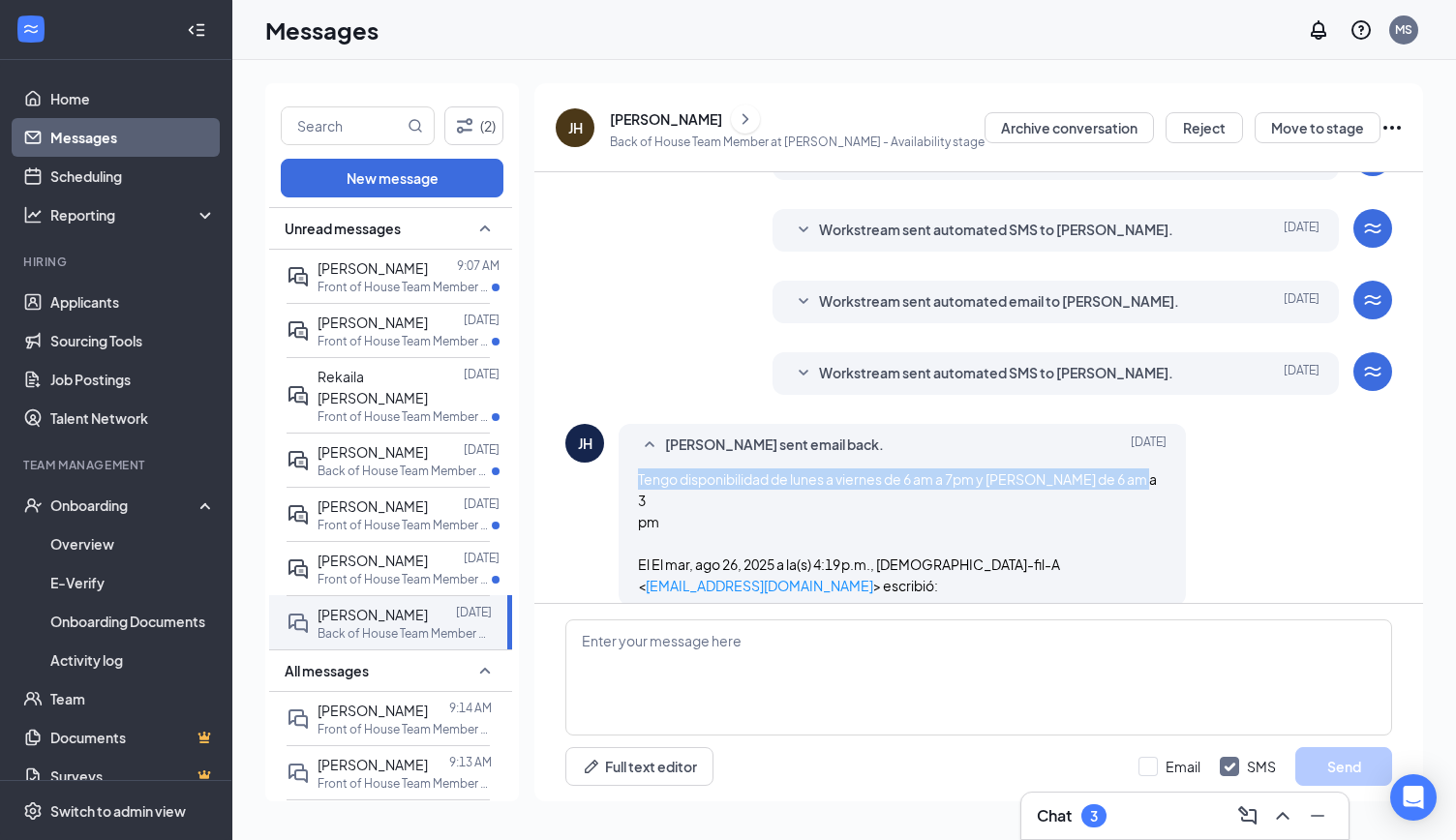
drag, startPoint x: 672, startPoint y: 502, endPoint x: 632, endPoint y: 482, distance: 44.7
click at [632, 482] on div "[PERSON_NAME] sent email back. [DATE] Tengo disponibilidad de lunes a viernes d…" at bounding box center [903, 515] width 567 height 182
copy span "Tengo disponibilidad de lunes a viernes de 6 am a 7pm y [PERSON_NAME] de 6 am a…"
click at [1224, 130] on button "Reject" at bounding box center [1204, 127] width 78 height 31
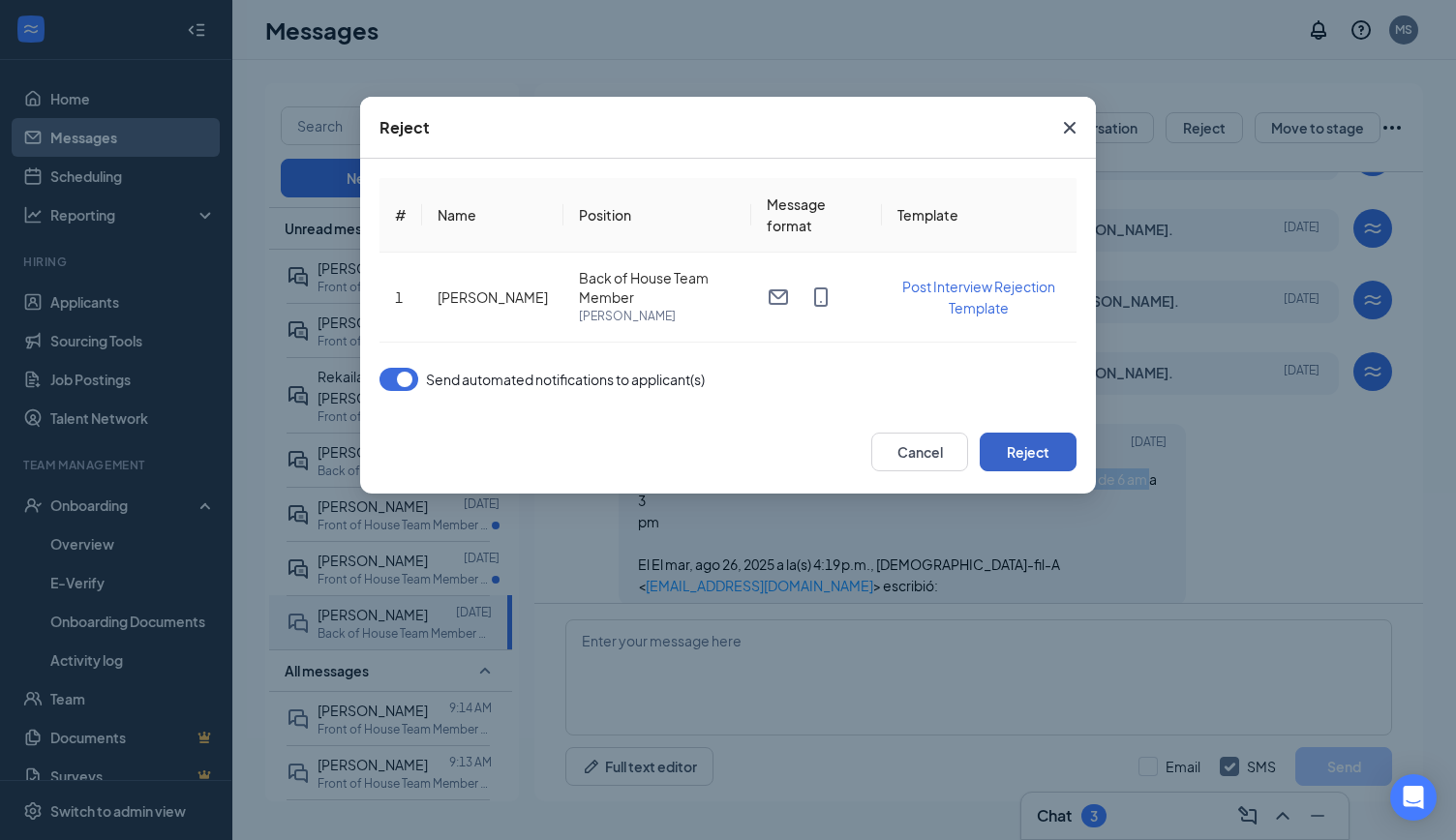
click at [1023, 452] on button "Reject" at bounding box center [1028, 452] width 97 height 39
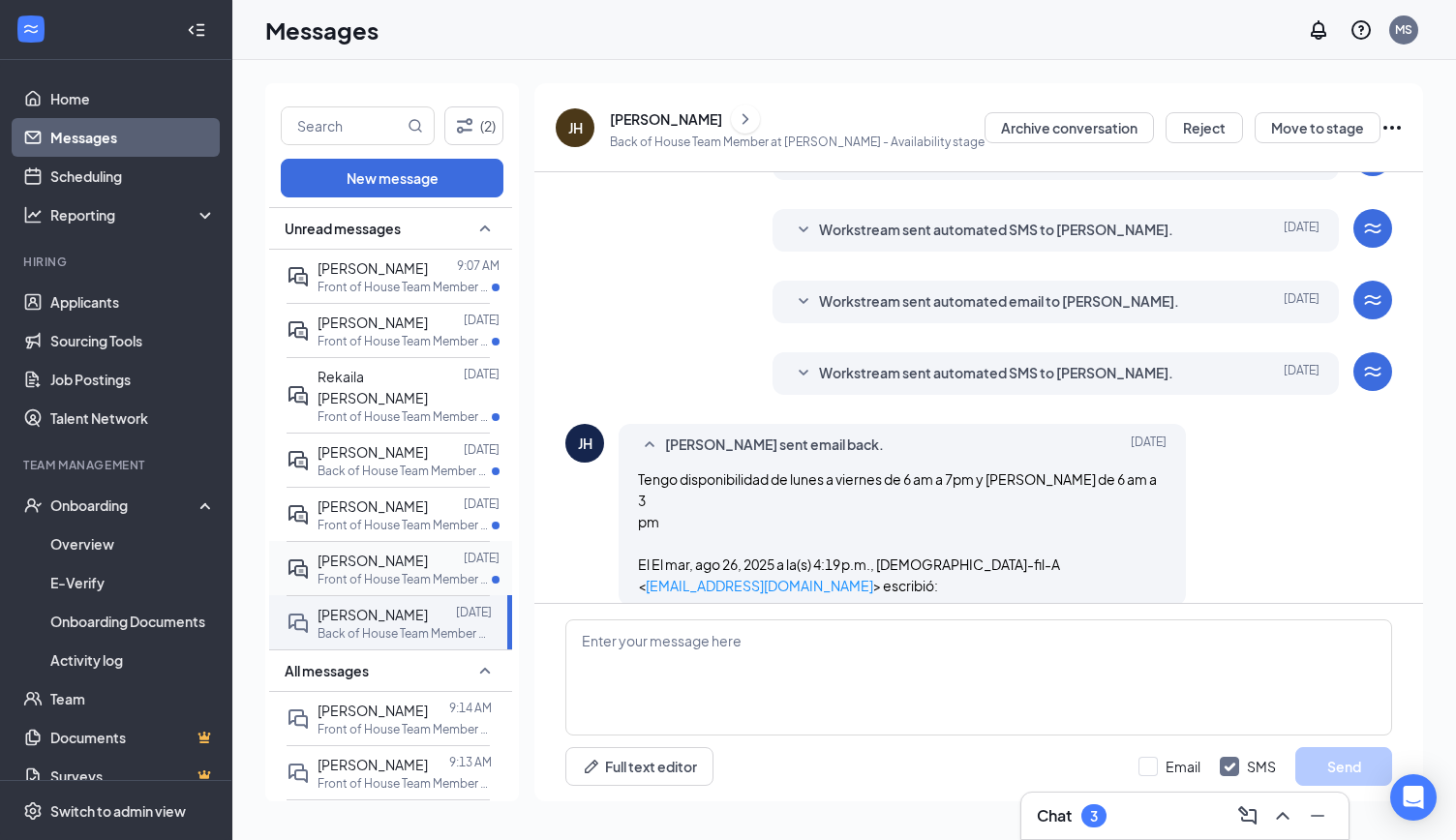
click at [391, 571] on p "Front of House Team Member at [GEOGRAPHIC_DATA]" at bounding box center [404, 579] width 174 height 17
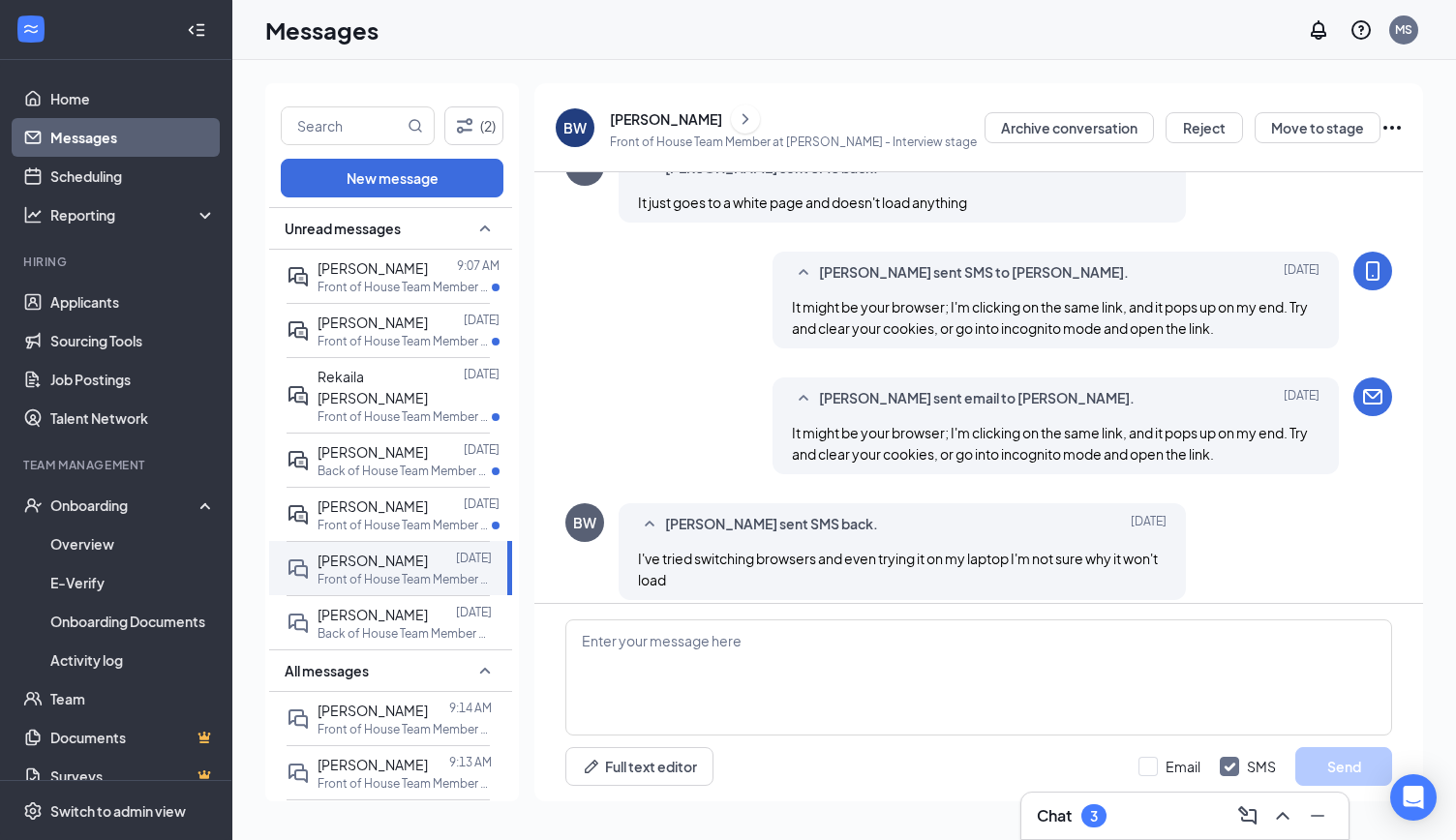
scroll to position [817, 0]
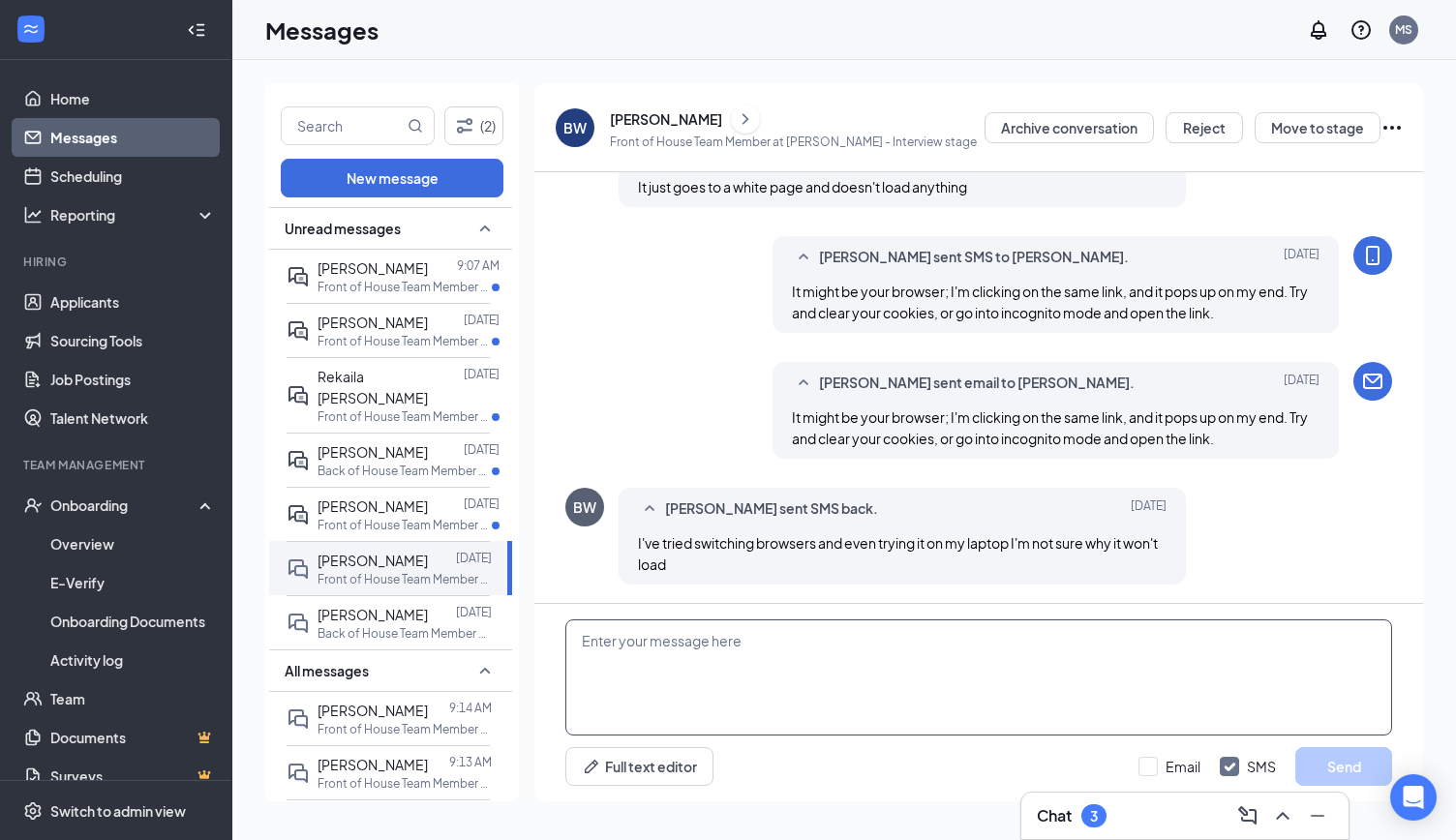
click at [826, 662] on textarea at bounding box center [978, 678] width 827 height 116
paste textarea "Tengo disponibilidad de lunes a viernes de 6 am a 7pm y [PERSON_NAME] de 6 am a…"
type textarea "T"
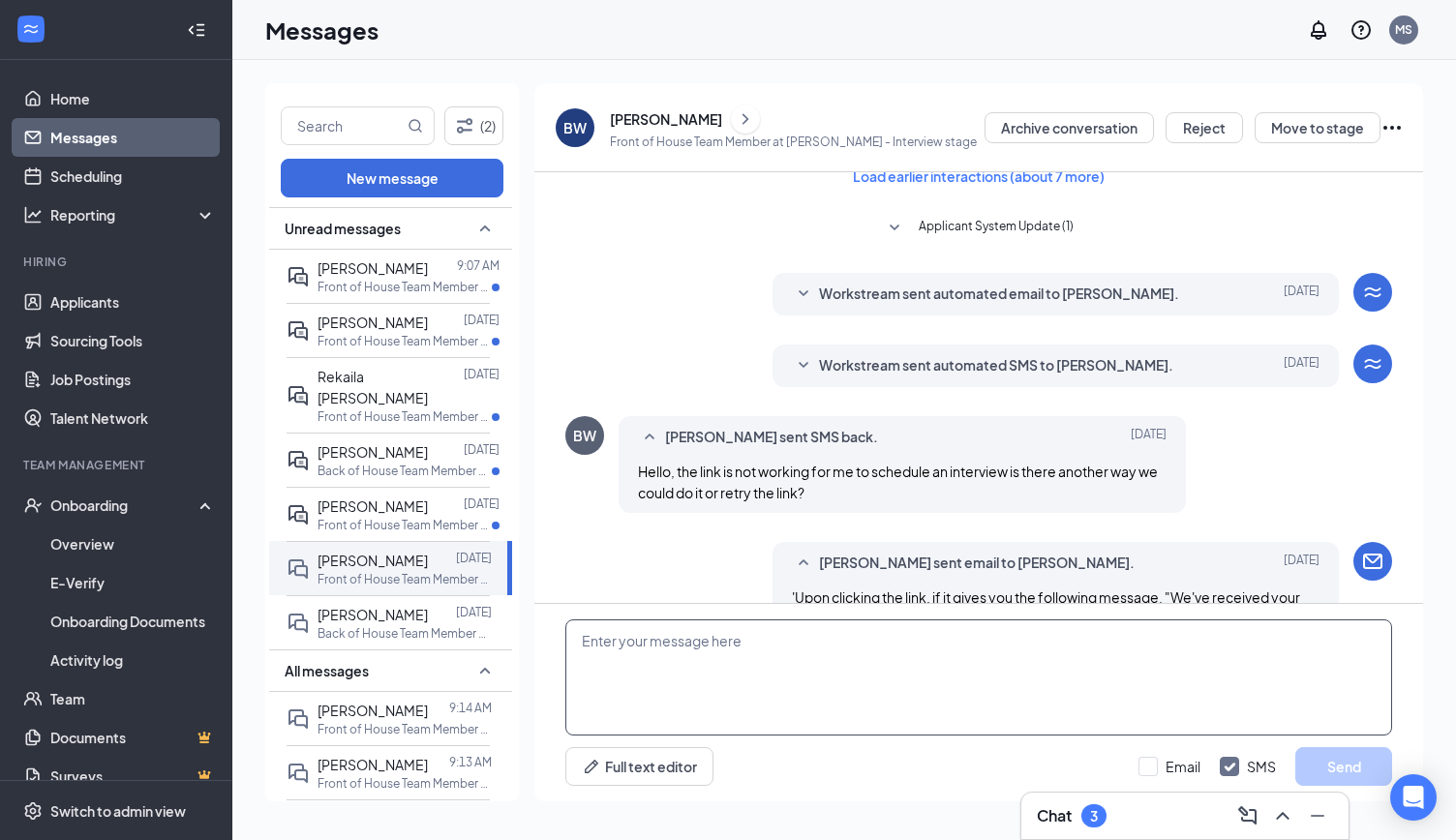
scroll to position [0, 0]
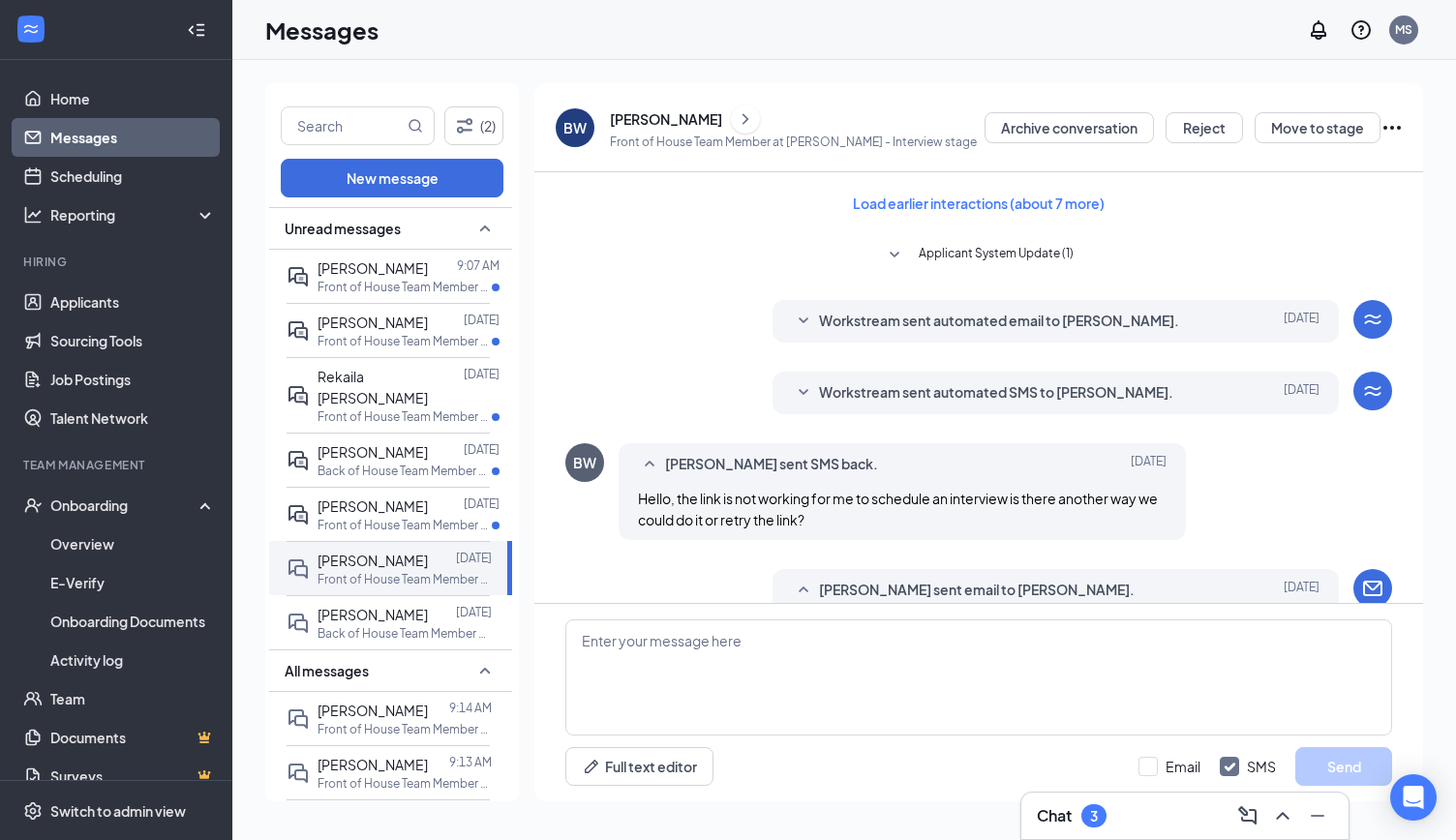
click at [829, 398] on span "Workstream sent automated SMS to [PERSON_NAME]." at bounding box center [996, 392] width 354 height 23
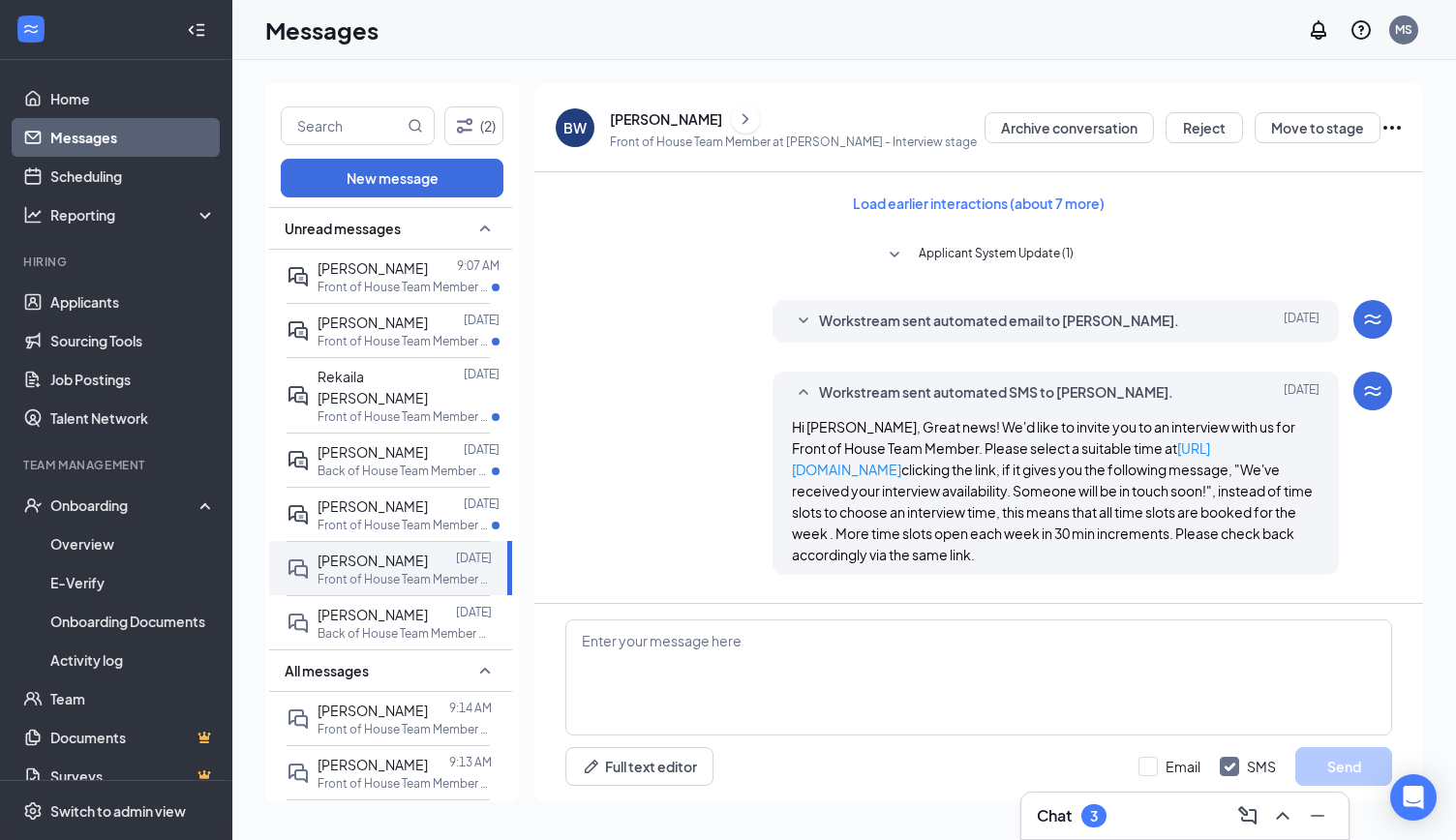
click at [858, 330] on span "Workstream sent automated email to [PERSON_NAME]." at bounding box center [999, 320] width 360 height 23
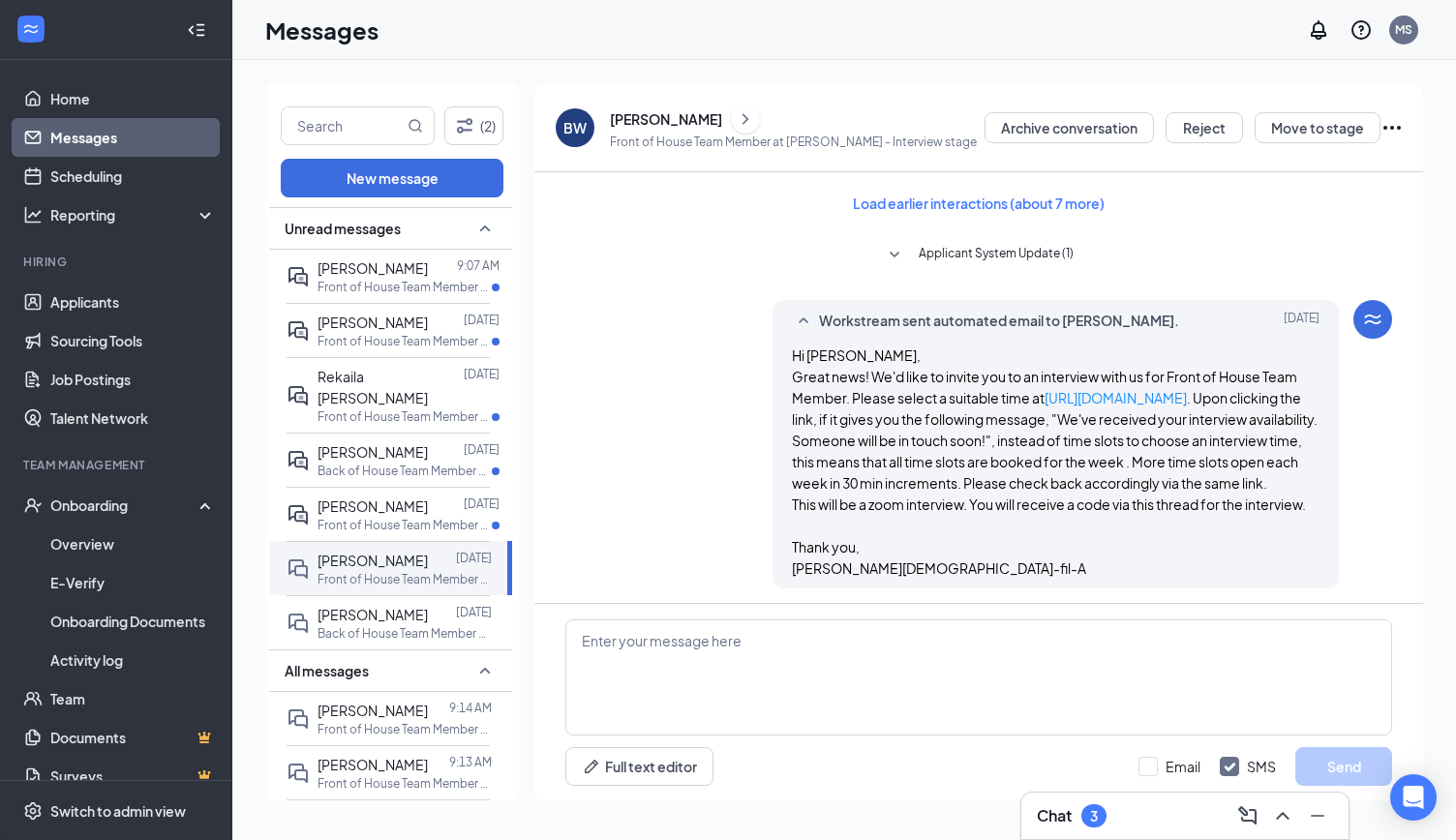
drag, startPoint x: 1042, startPoint y: 398, endPoint x: 1251, endPoint y: 397, distance: 209.0
click at [1251, 397] on p "Great news! We'd like to invite you to an interview with us for Front of House …" at bounding box center [1056, 430] width 528 height 127
copy p "[URL][DOMAIN_NAME]"
click at [843, 661] on textarea at bounding box center [978, 678] width 827 height 116
type textarea "T"
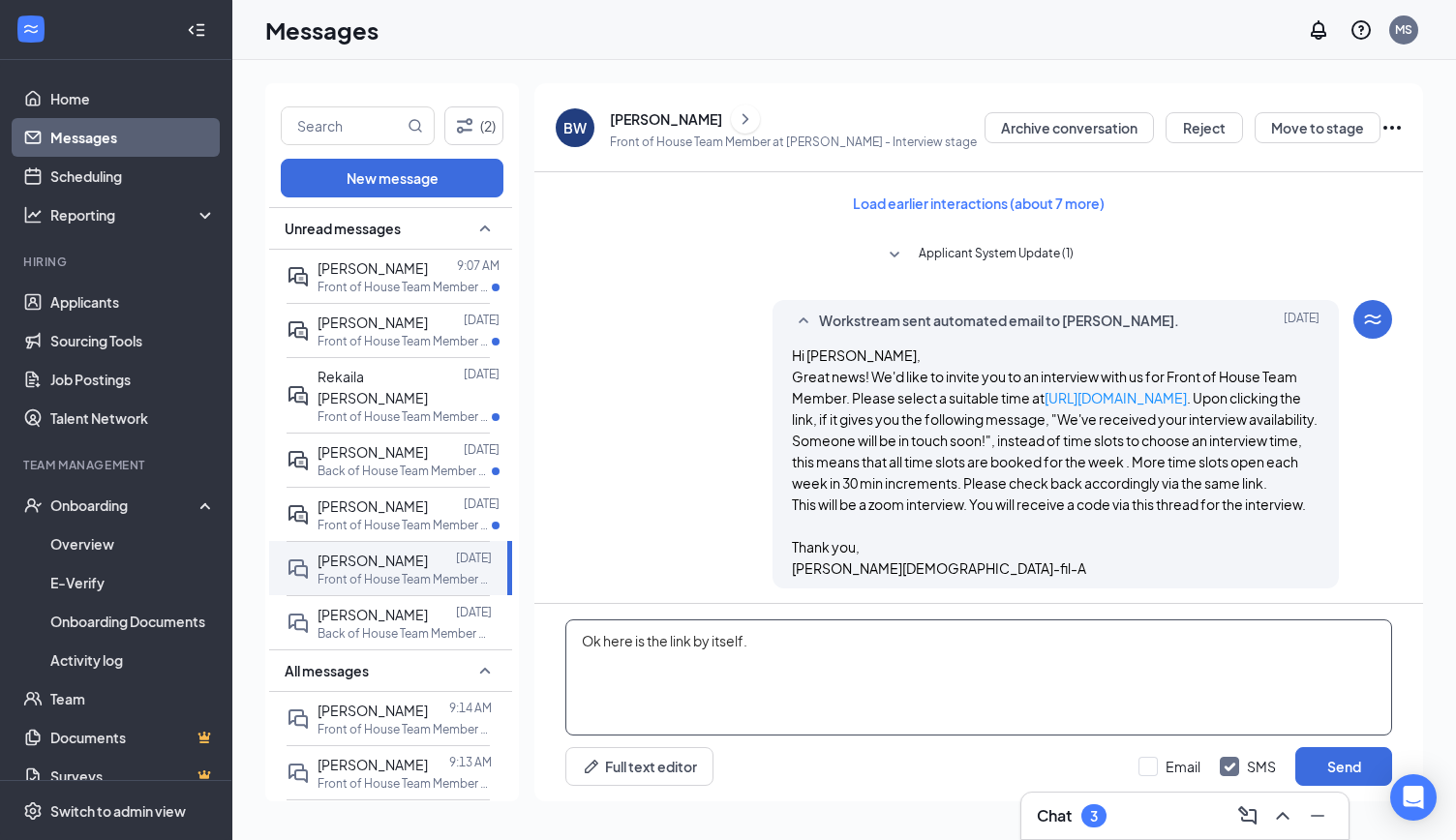
paste textarea "[URL][DOMAIN_NAME]"
type textarea "Ok here is the link by itself. [URL][DOMAIN_NAME]"
click at [1146, 769] on input "Email" at bounding box center [1169, 766] width 62 height 19
checkbox input "true"
click at [1320, 760] on button "Send" at bounding box center [1344, 766] width 97 height 39
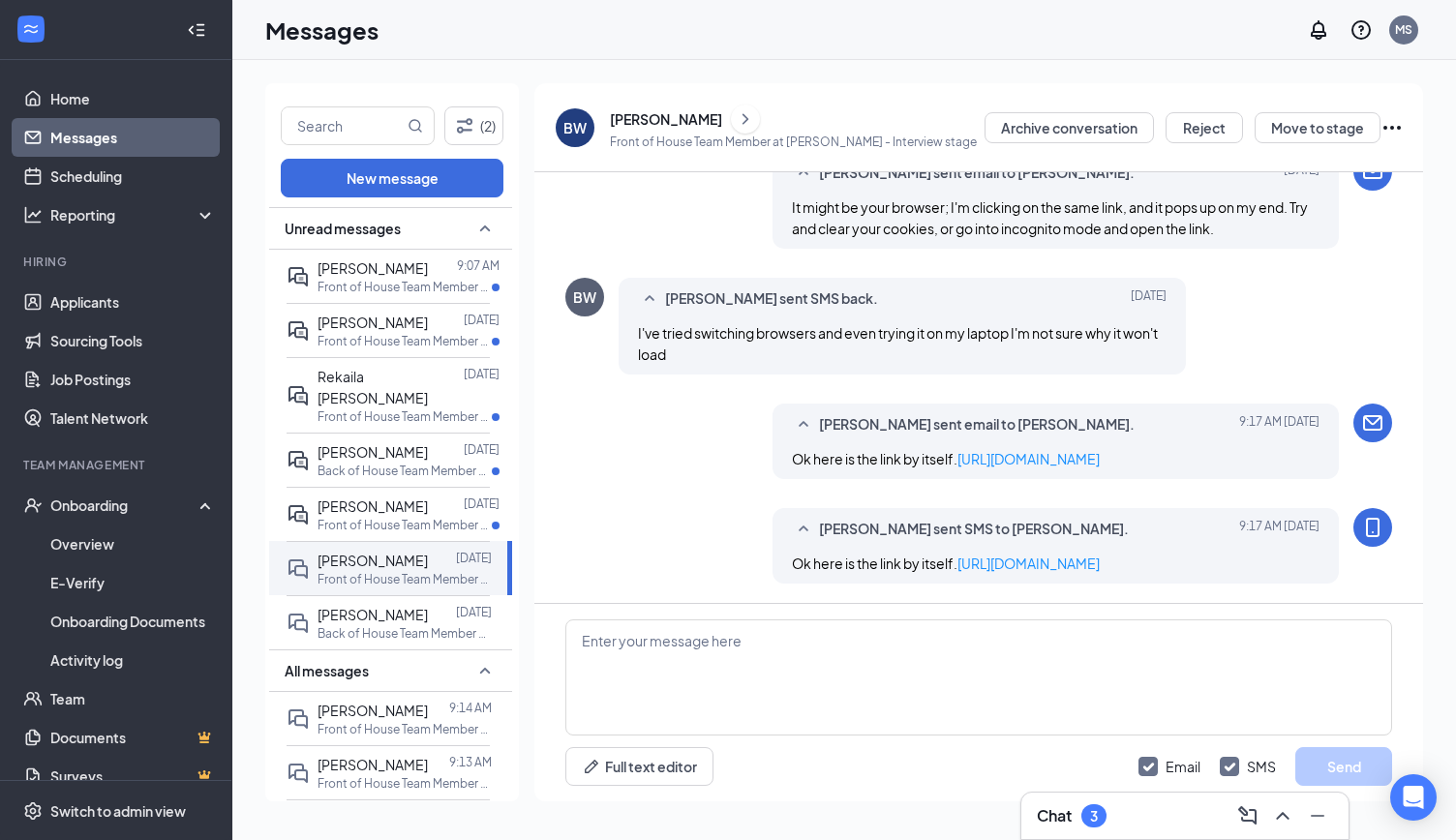
scroll to position [1476, 0]
click at [401, 518] on p "Front of House Team Member at [GEOGRAPHIC_DATA]" at bounding box center [404, 525] width 174 height 17
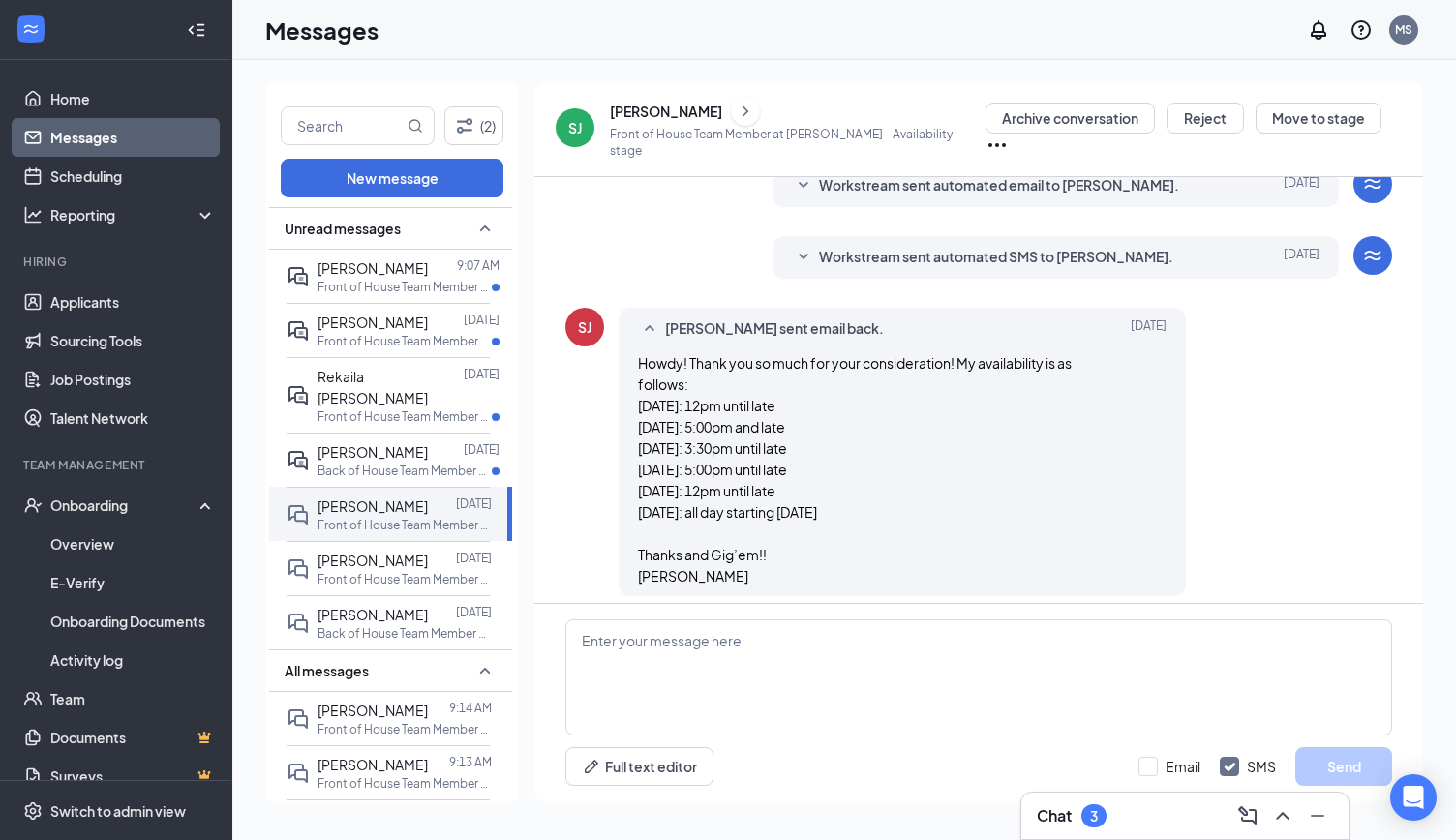
scroll to position [229, 0]
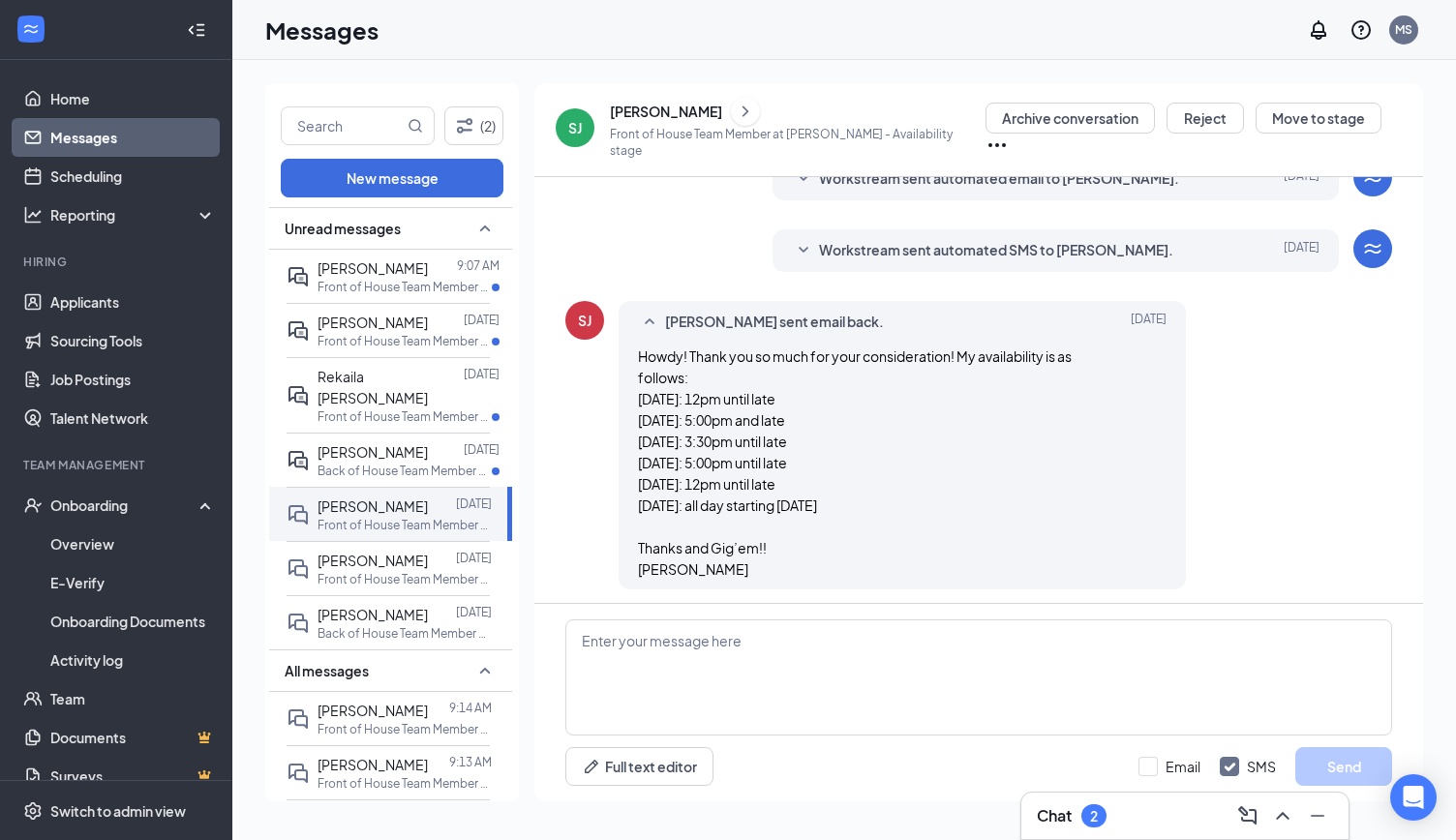
click at [754, 321] on span "[PERSON_NAME] sent email back." at bounding box center [774, 321] width 219 height 23
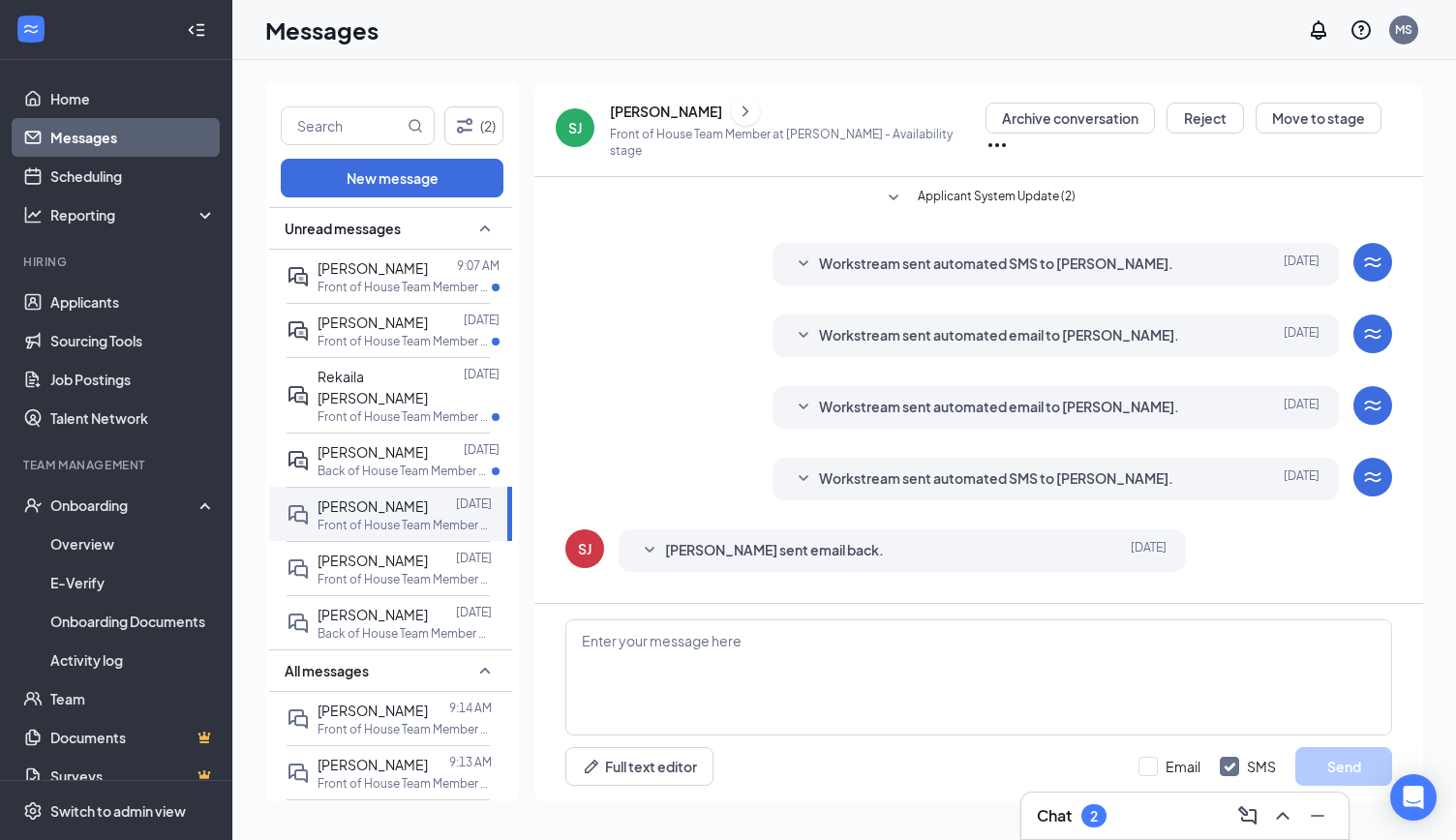
click at [721, 543] on span "[PERSON_NAME] sent email back." at bounding box center [774, 550] width 219 height 23
click at [653, 121] on div "[PERSON_NAME]" at bounding box center [666, 110] width 112 height 19
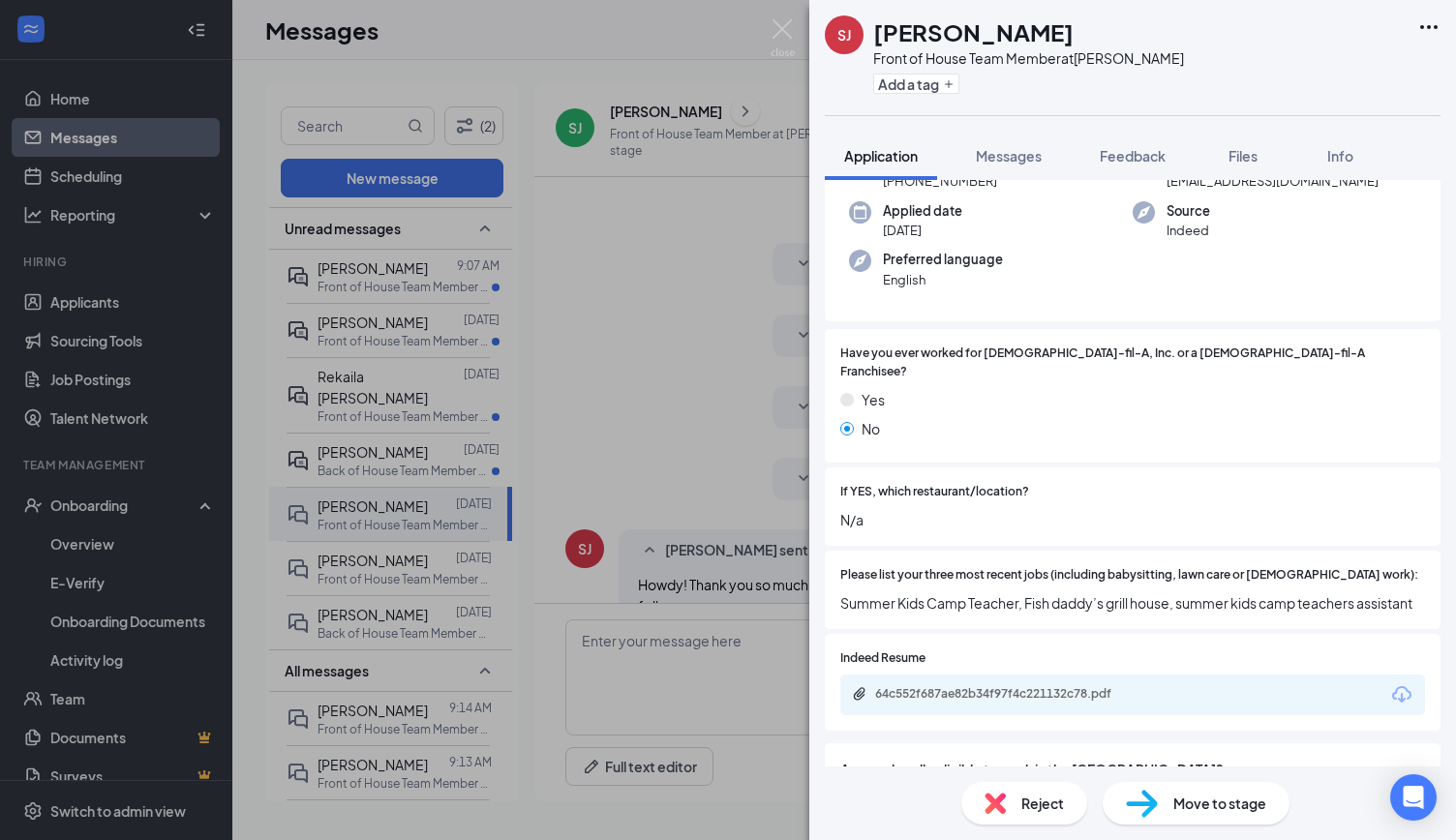
scroll to position [274, 0]
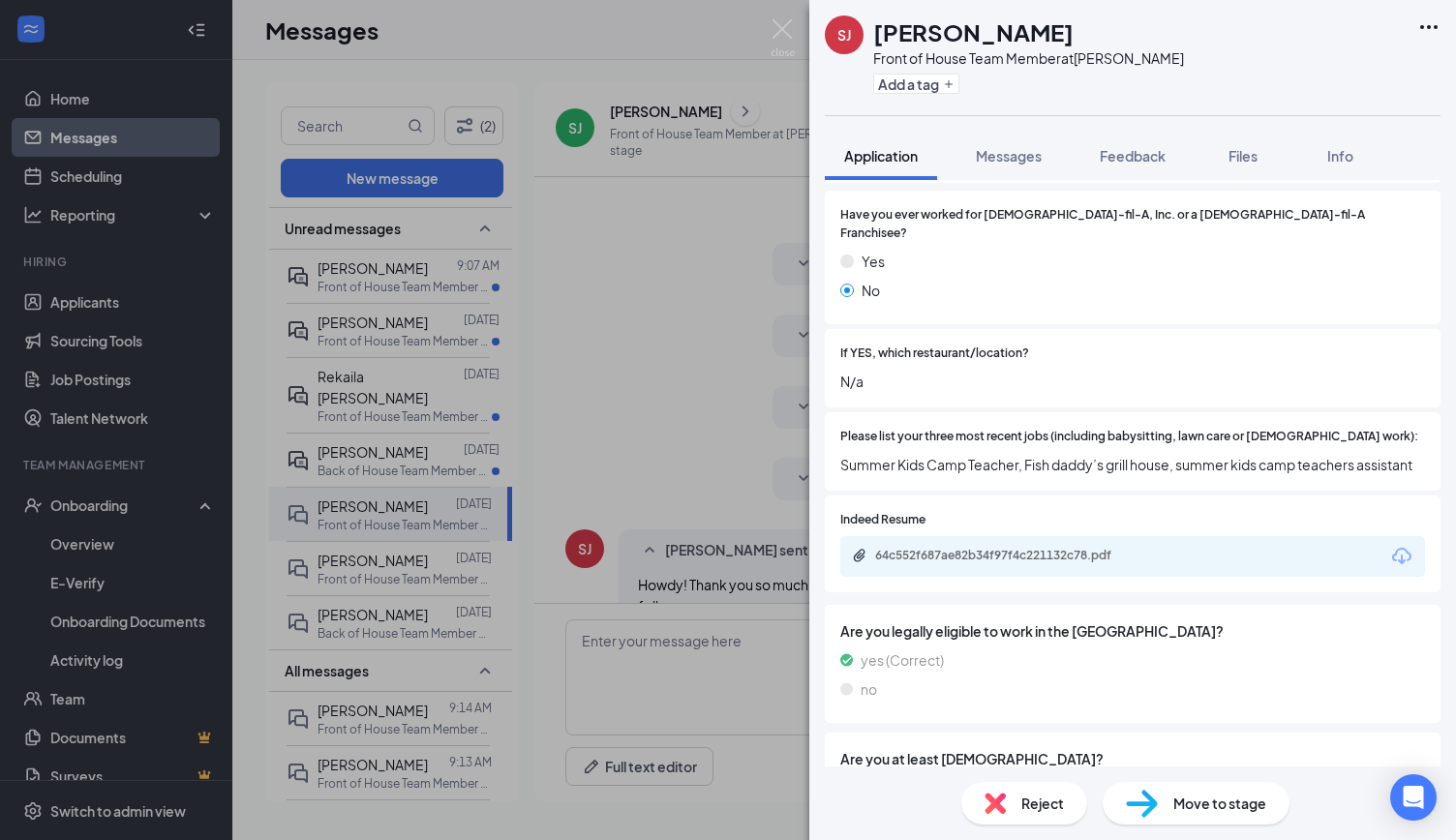
click at [744, 372] on div "SJ [PERSON_NAME] Front of House Team Member at [PERSON_NAME] Add a tag Applicat…" at bounding box center [728, 420] width 1456 height 840
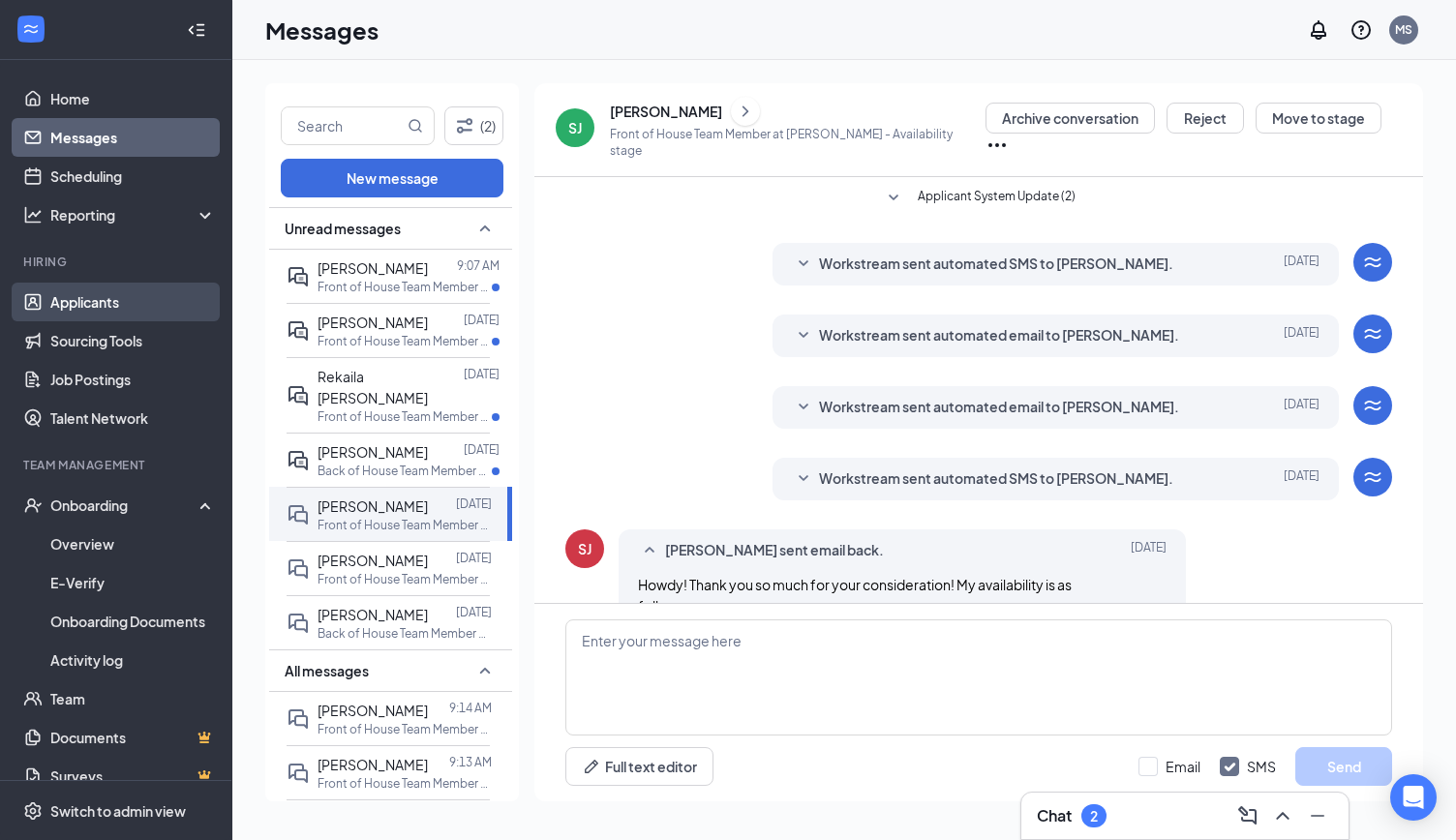
click at [111, 314] on link "Applicants" at bounding box center [133, 302] width 165 height 39
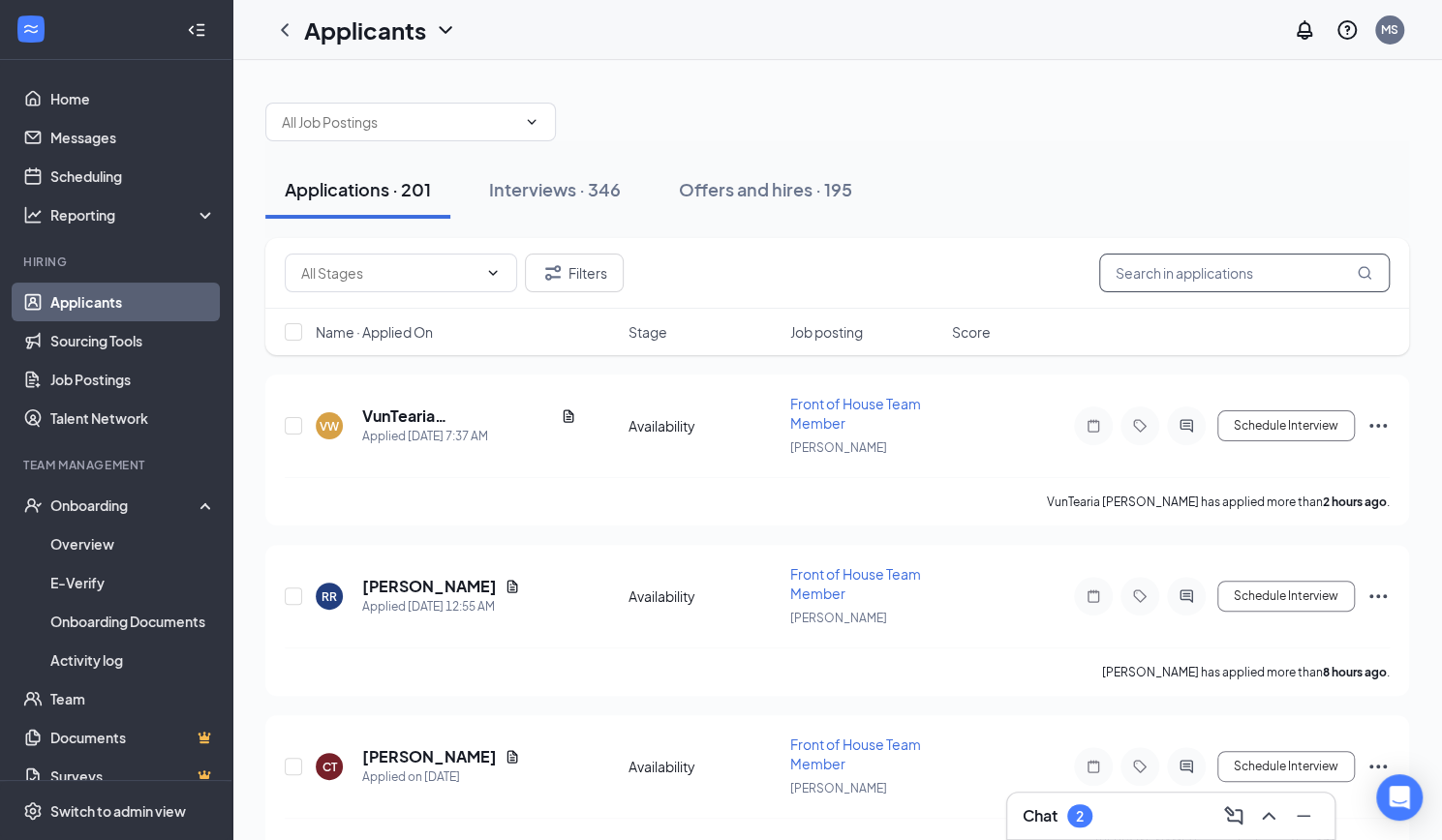
click at [1245, 263] on input "text" at bounding box center [1244, 273] width 291 height 39
paste input "[PERSON_NAME]"
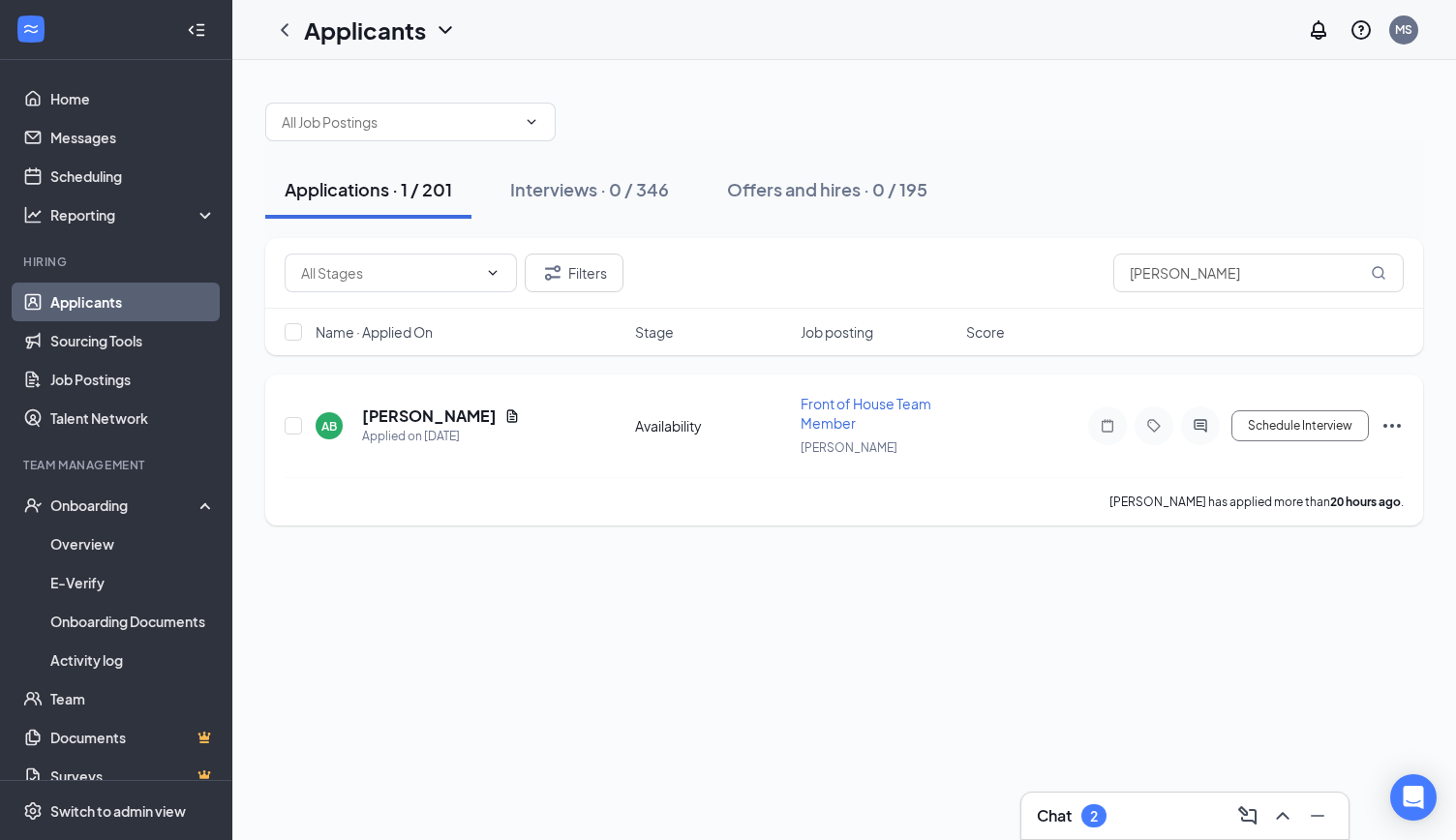
click at [1394, 429] on icon "Ellipses" at bounding box center [1391, 425] width 23 height 23
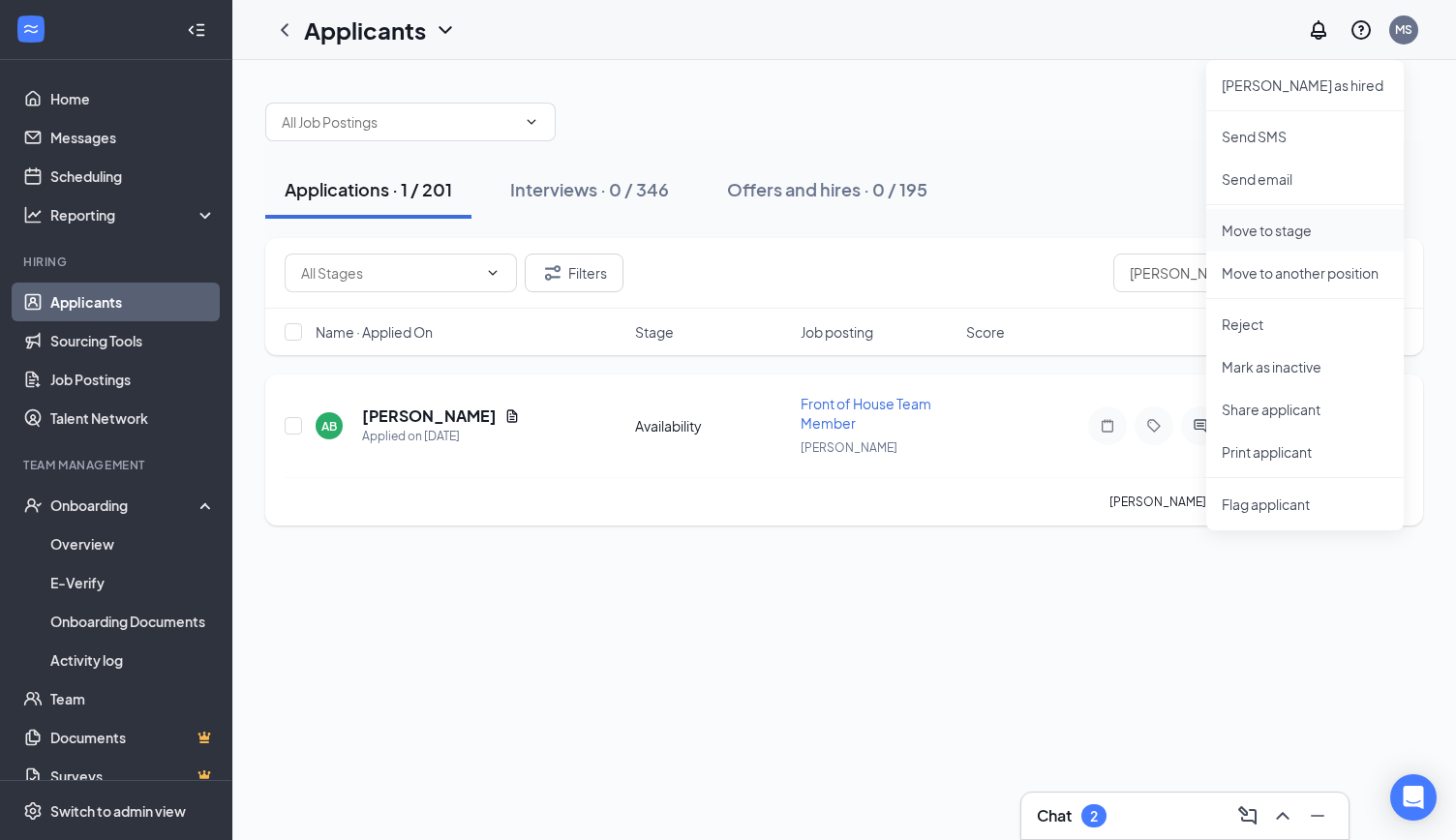
click at [1261, 226] on p "Move to stage" at bounding box center [1305, 230] width 166 height 19
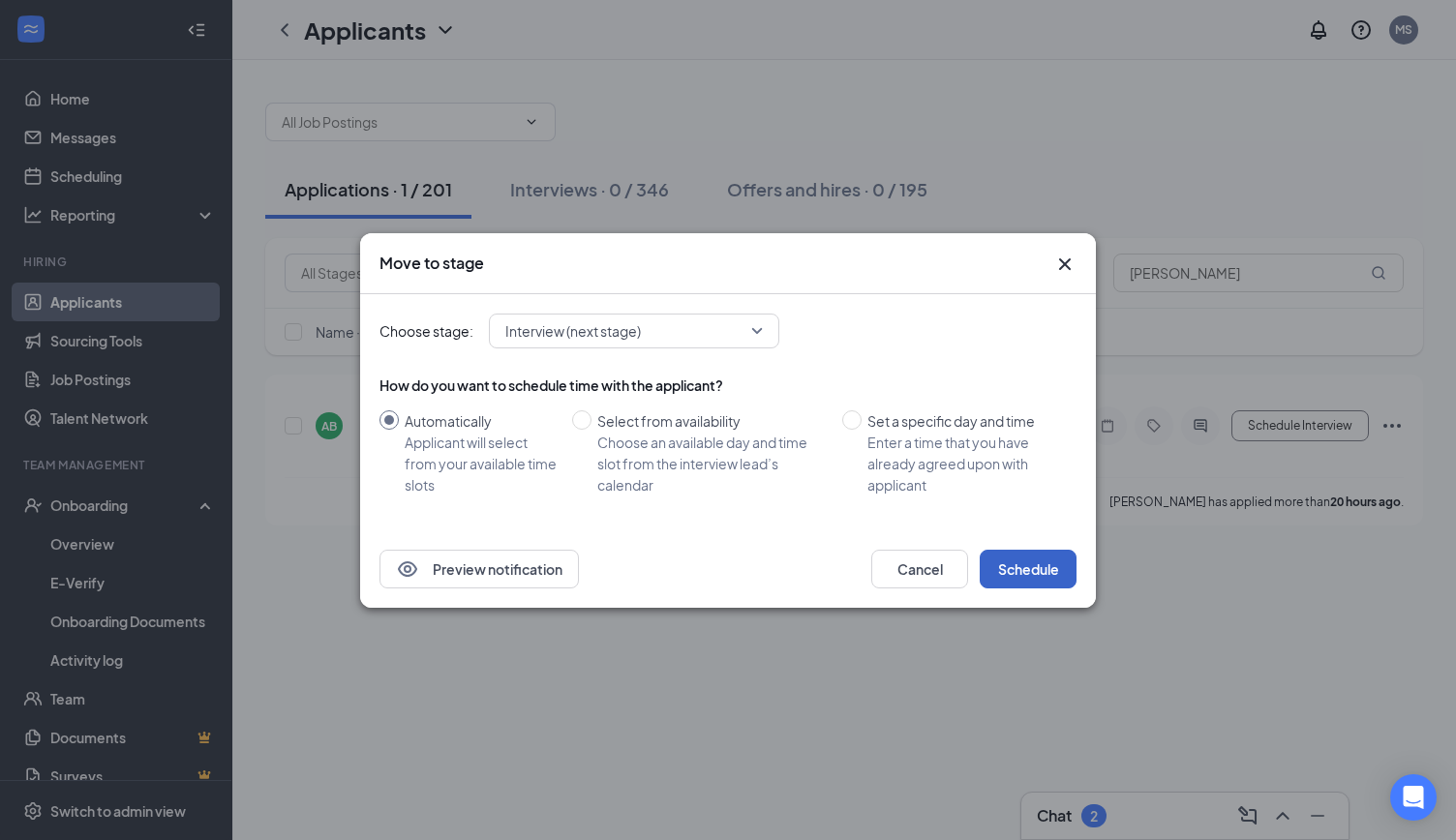
click at [1020, 581] on button "Schedule" at bounding box center [1028, 569] width 97 height 39
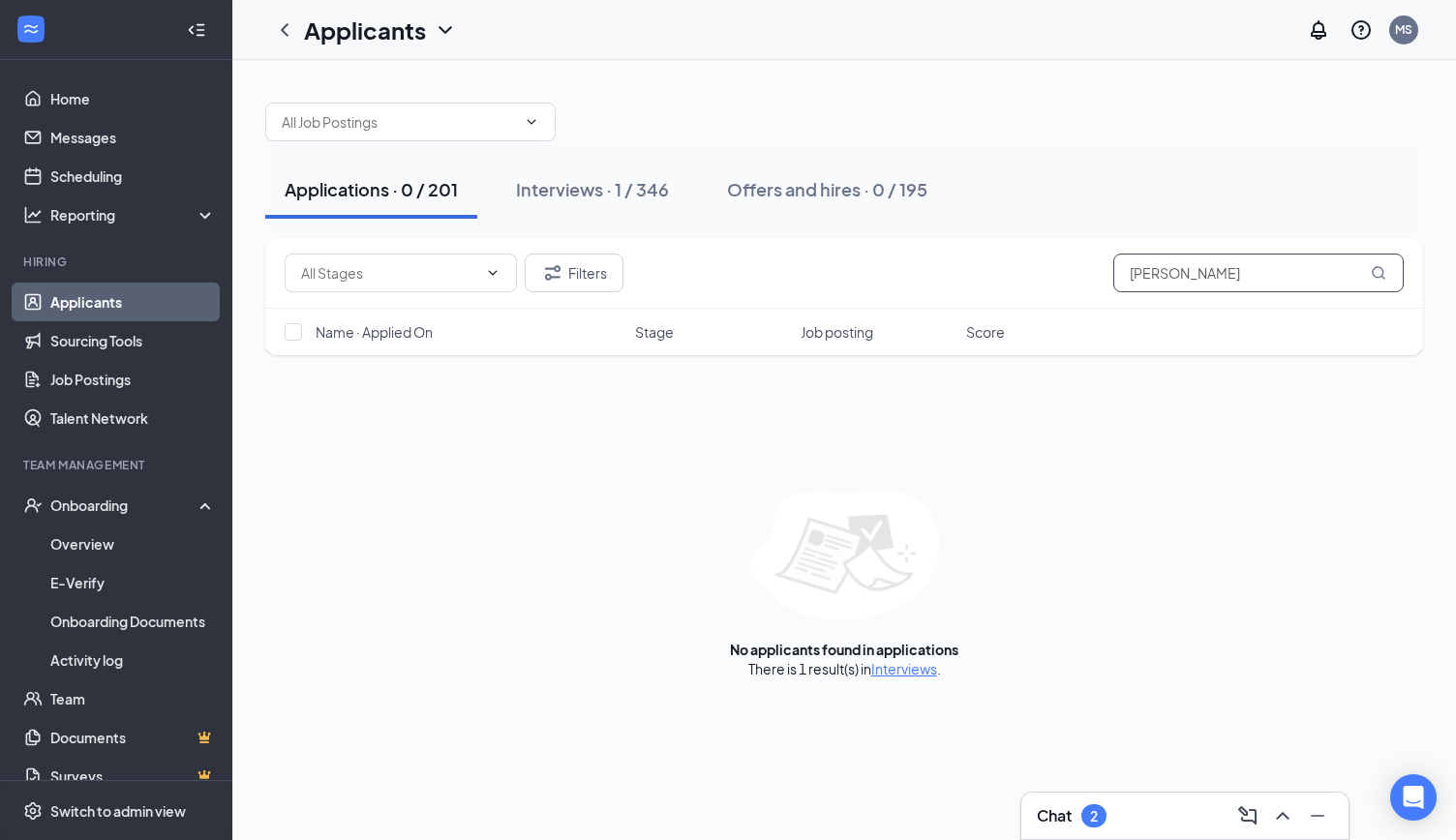
click at [1244, 279] on input "[PERSON_NAME]" at bounding box center [1259, 273] width 291 height 39
paste input "[PERSON_NAME]"
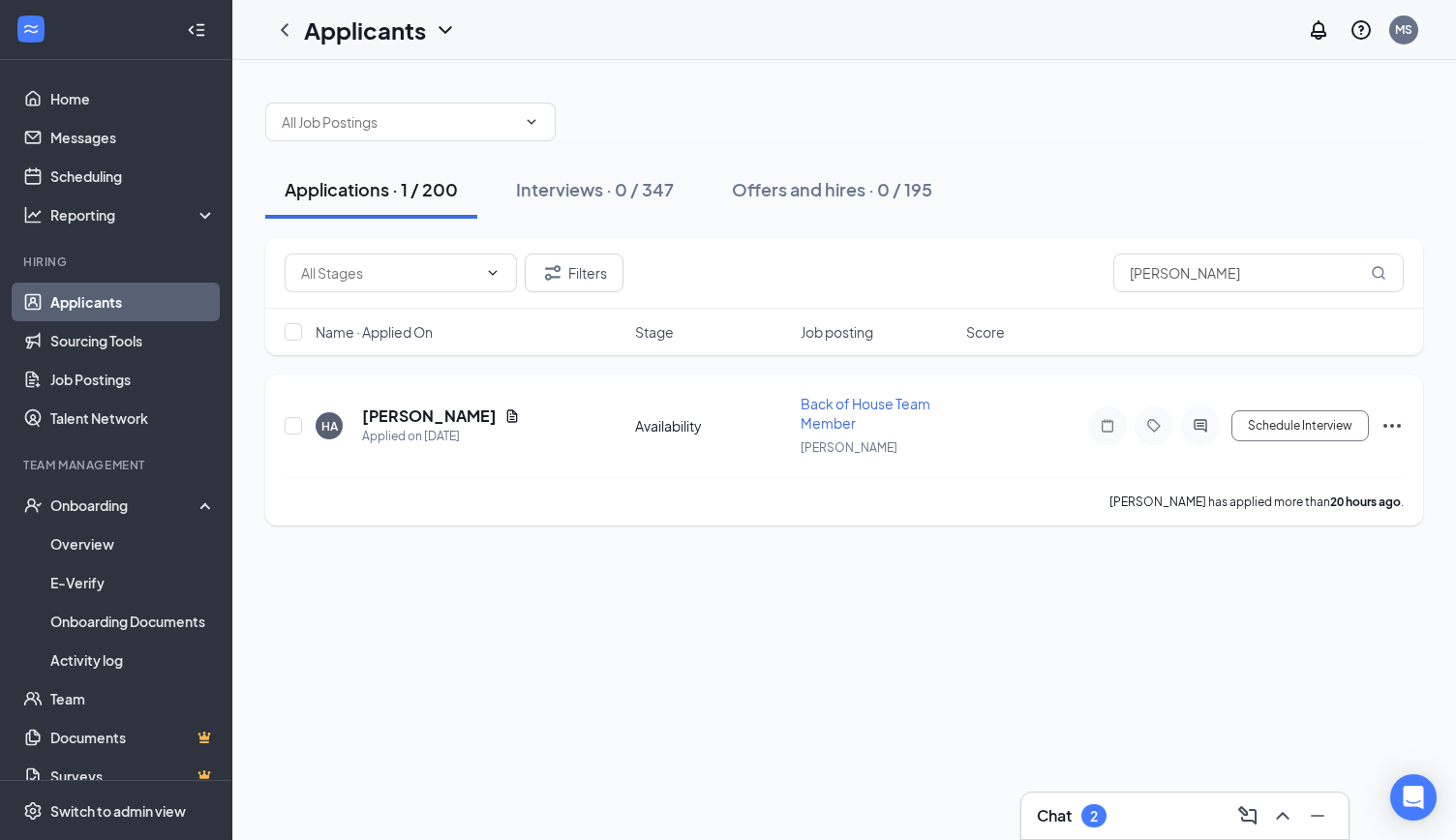
click at [1403, 426] on icon "Ellipses" at bounding box center [1391, 425] width 23 height 23
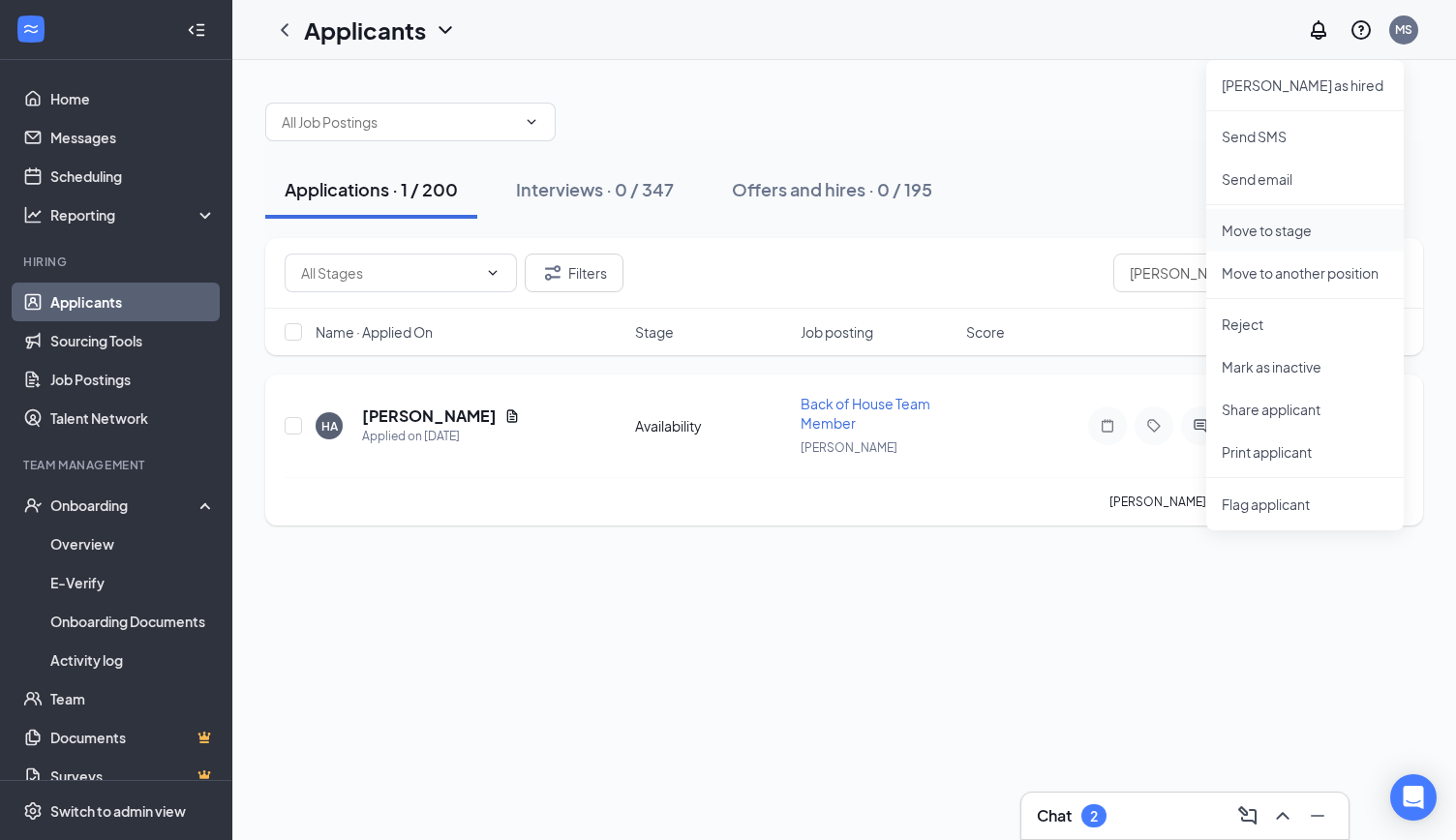
click at [1276, 225] on p "Move to stage" at bounding box center [1305, 230] width 166 height 19
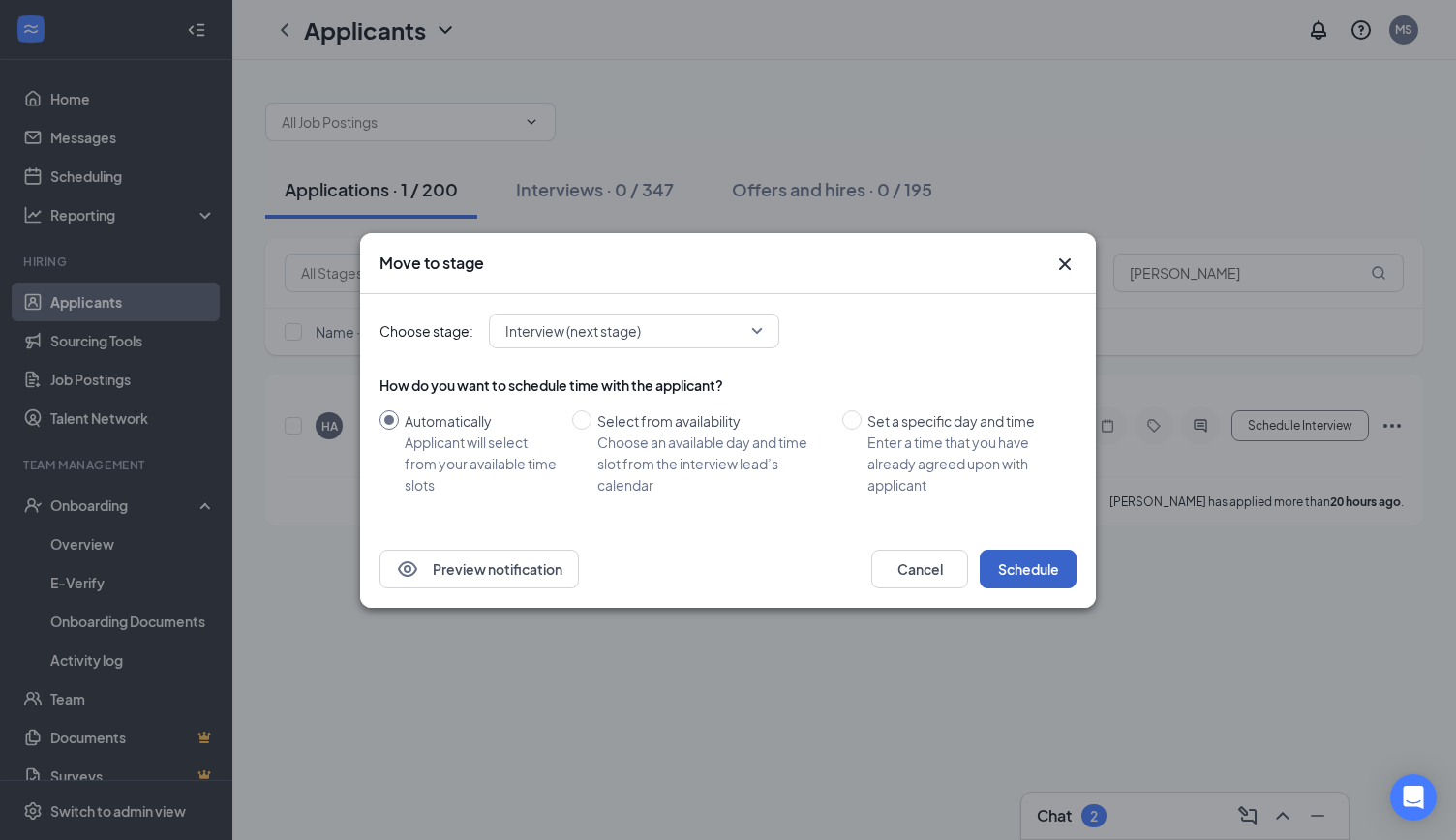
click at [1047, 570] on button "Schedule" at bounding box center [1028, 569] width 97 height 39
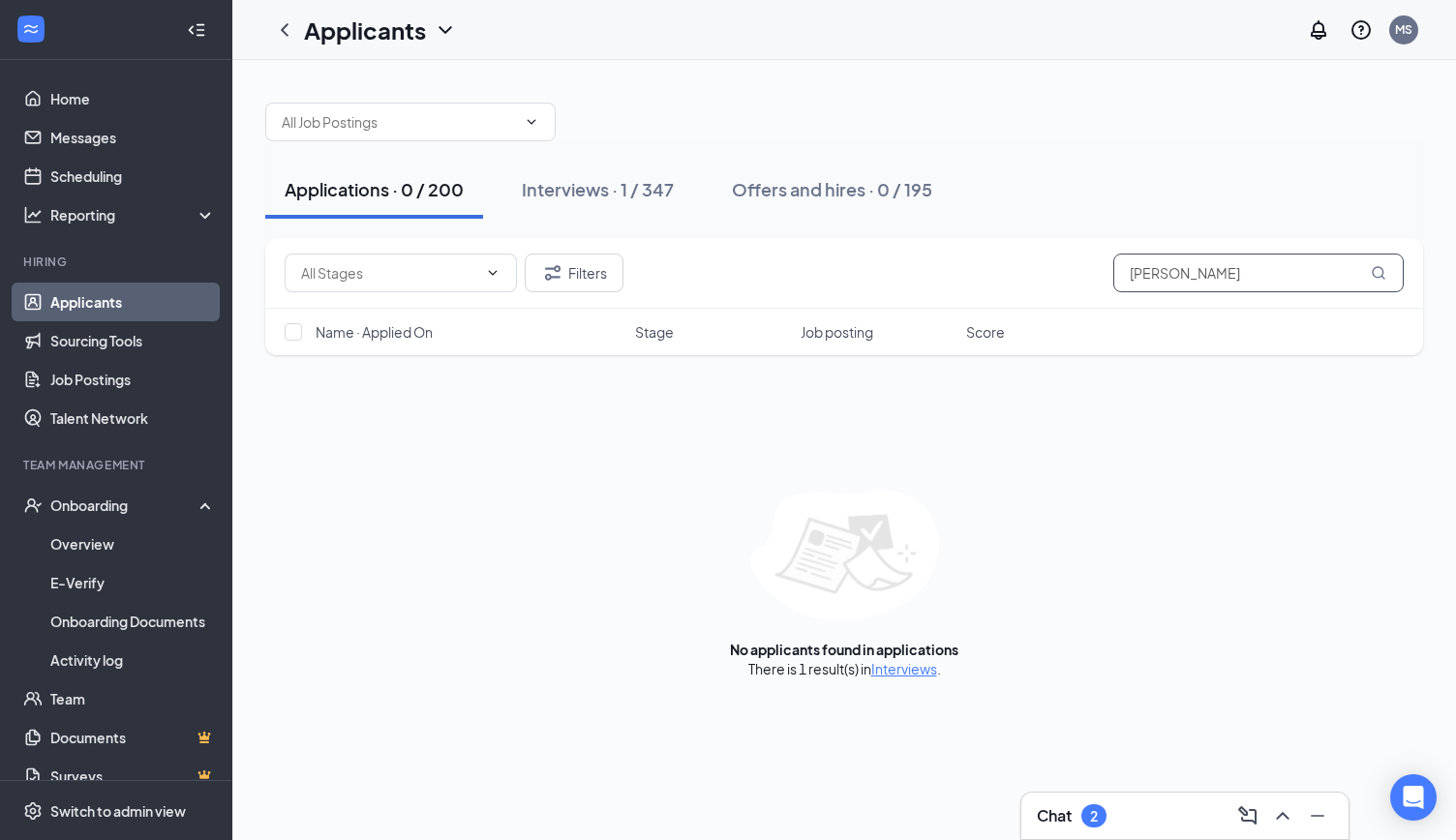
click at [1224, 277] on input "[PERSON_NAME]" at bounding box center [1259, 273] width 291 height 39
paste input "[PERSON_NAME]"
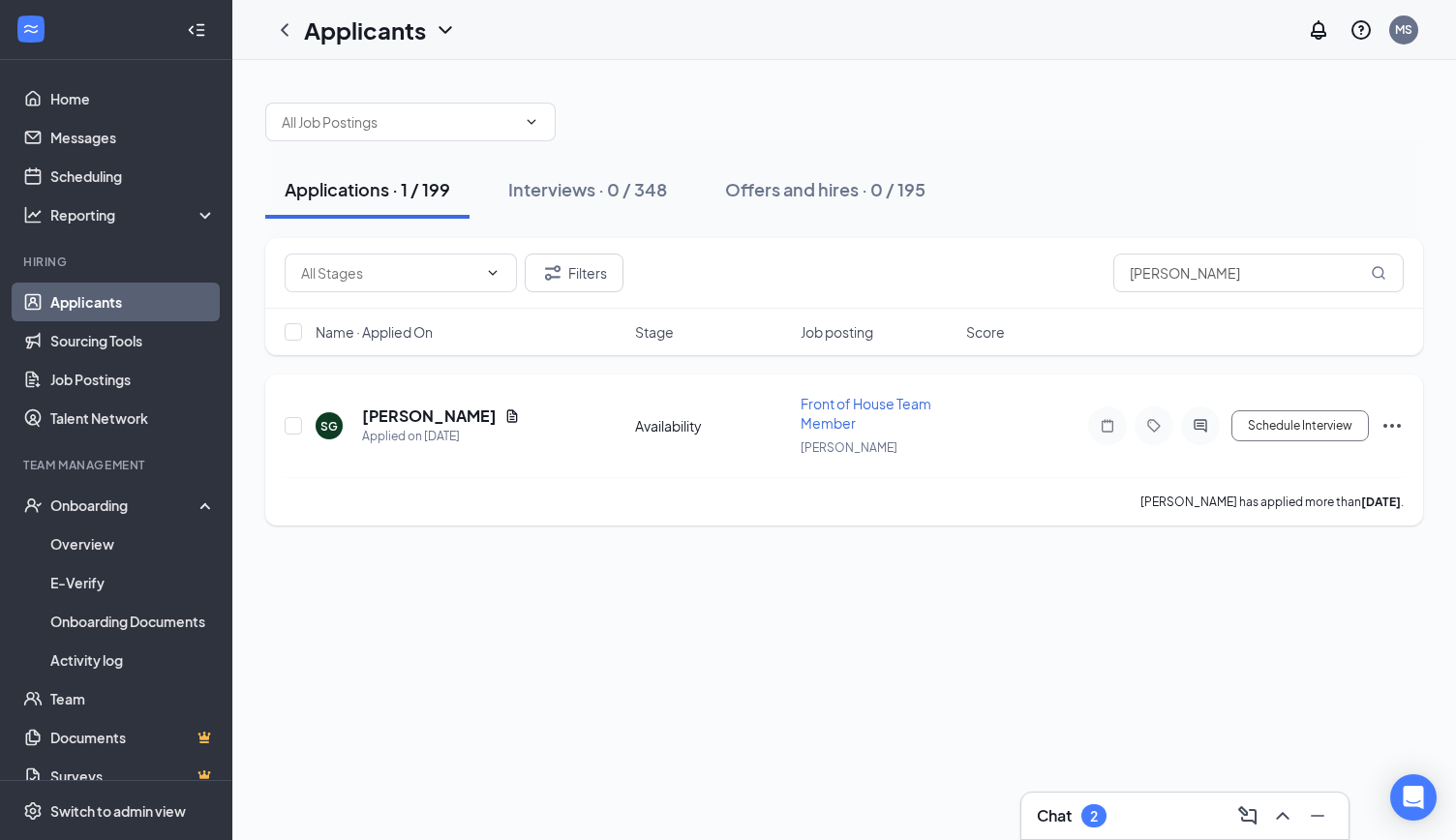
click at [1396, 424] on icon "Ellipses" at bounding box center [1391, 425] width 23 height 23
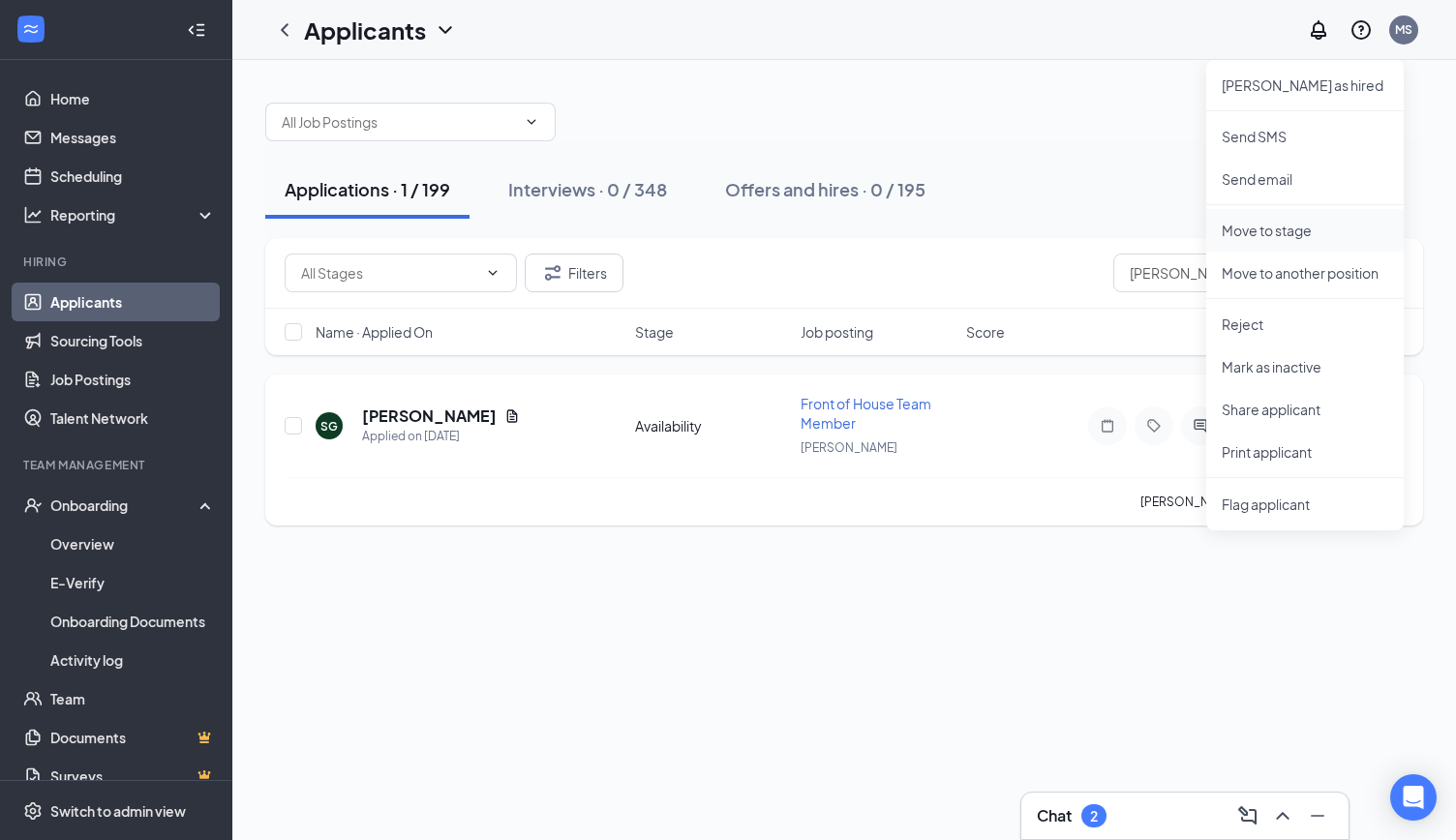
click at [1254, 210] on li "Move to stage" at bounding box center [1305, 230] width 197 height 43
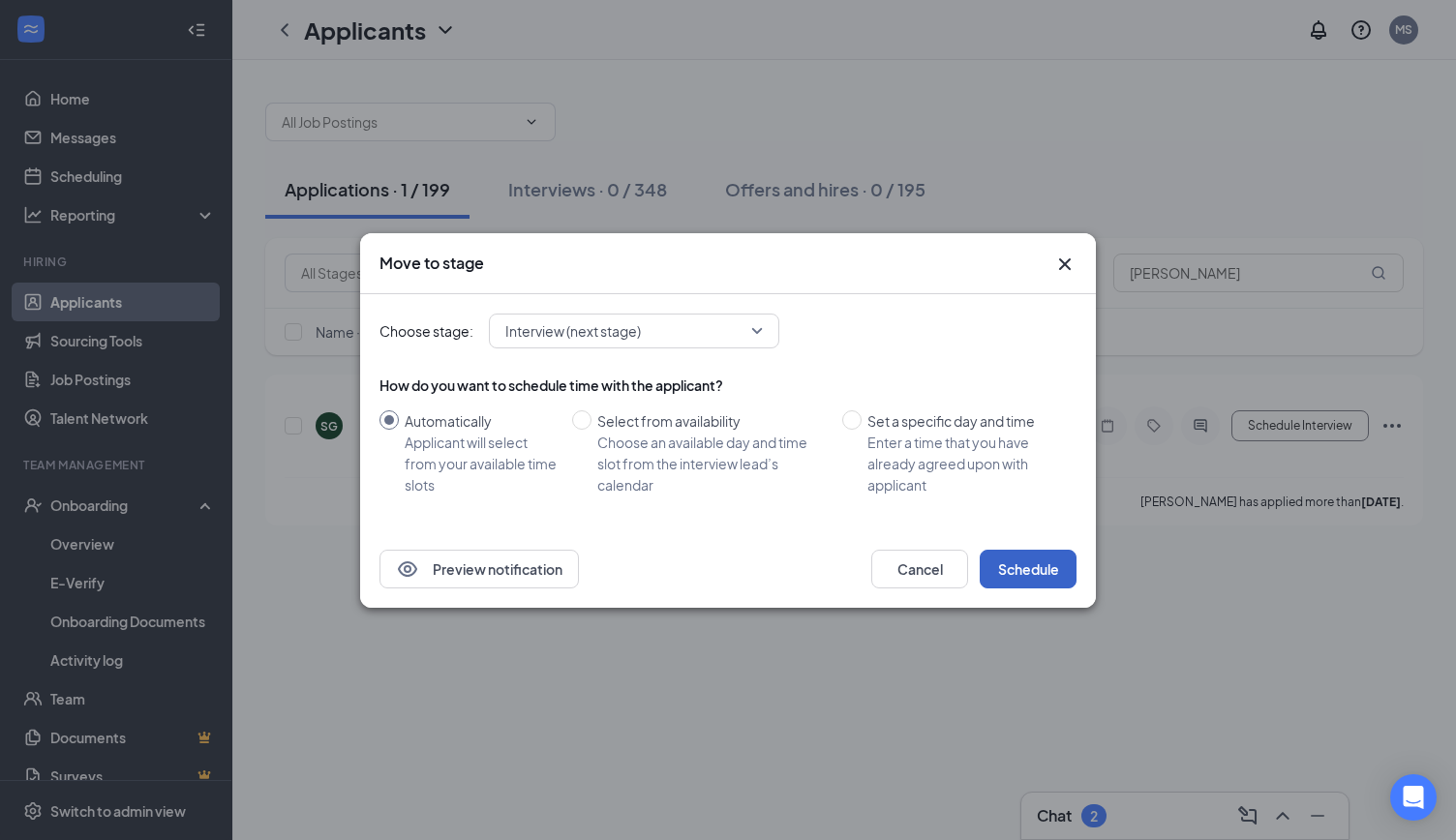
click at [1011, 570] on button "Schedule" at bounding box center [1028, 569] width 97 height 39
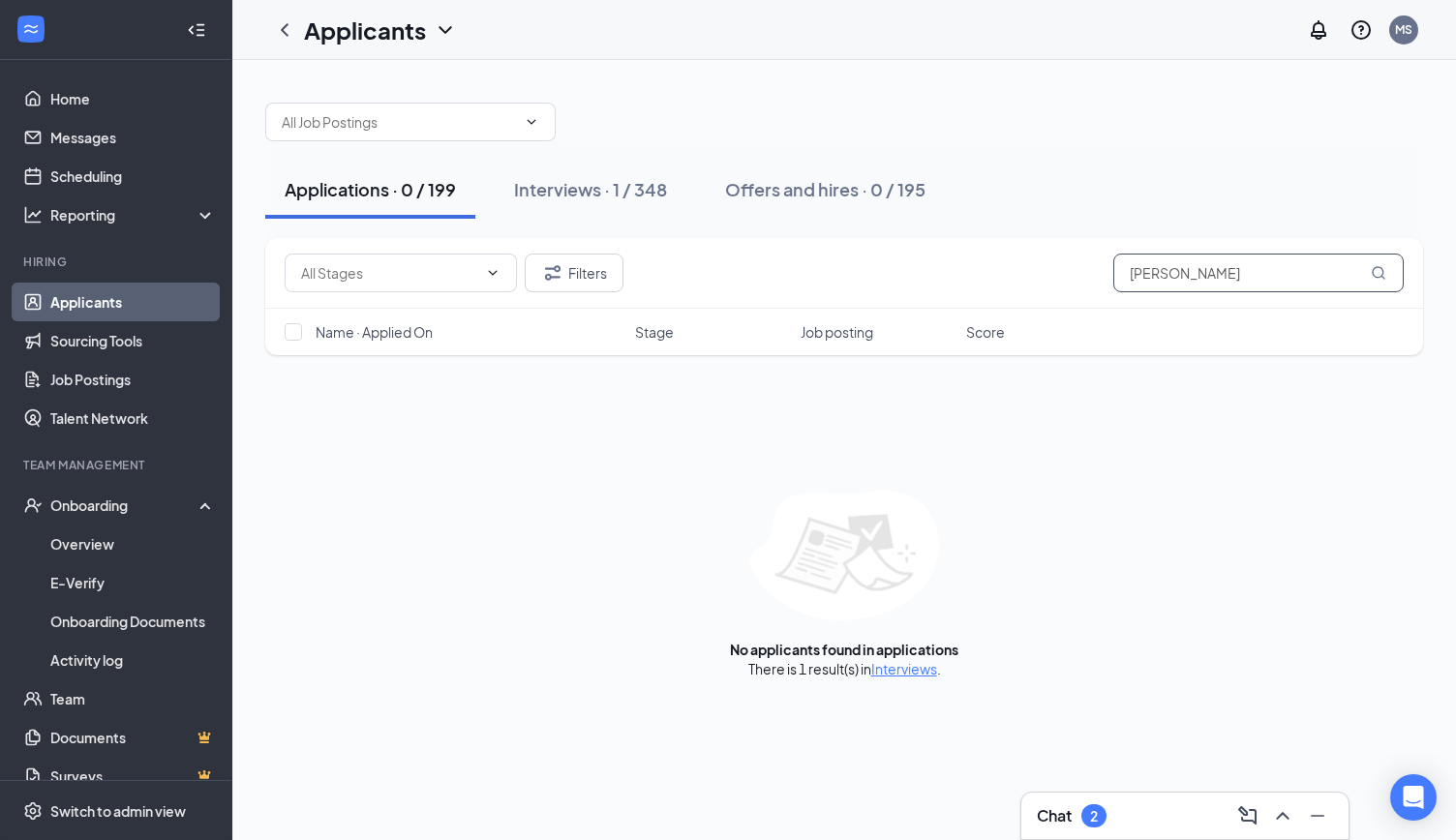
click at [1286, 276] on input "[PERSON_NAME]" at bounding box center [1259, 273] width 291 height 39
paste input "[PERSON_NAME]"
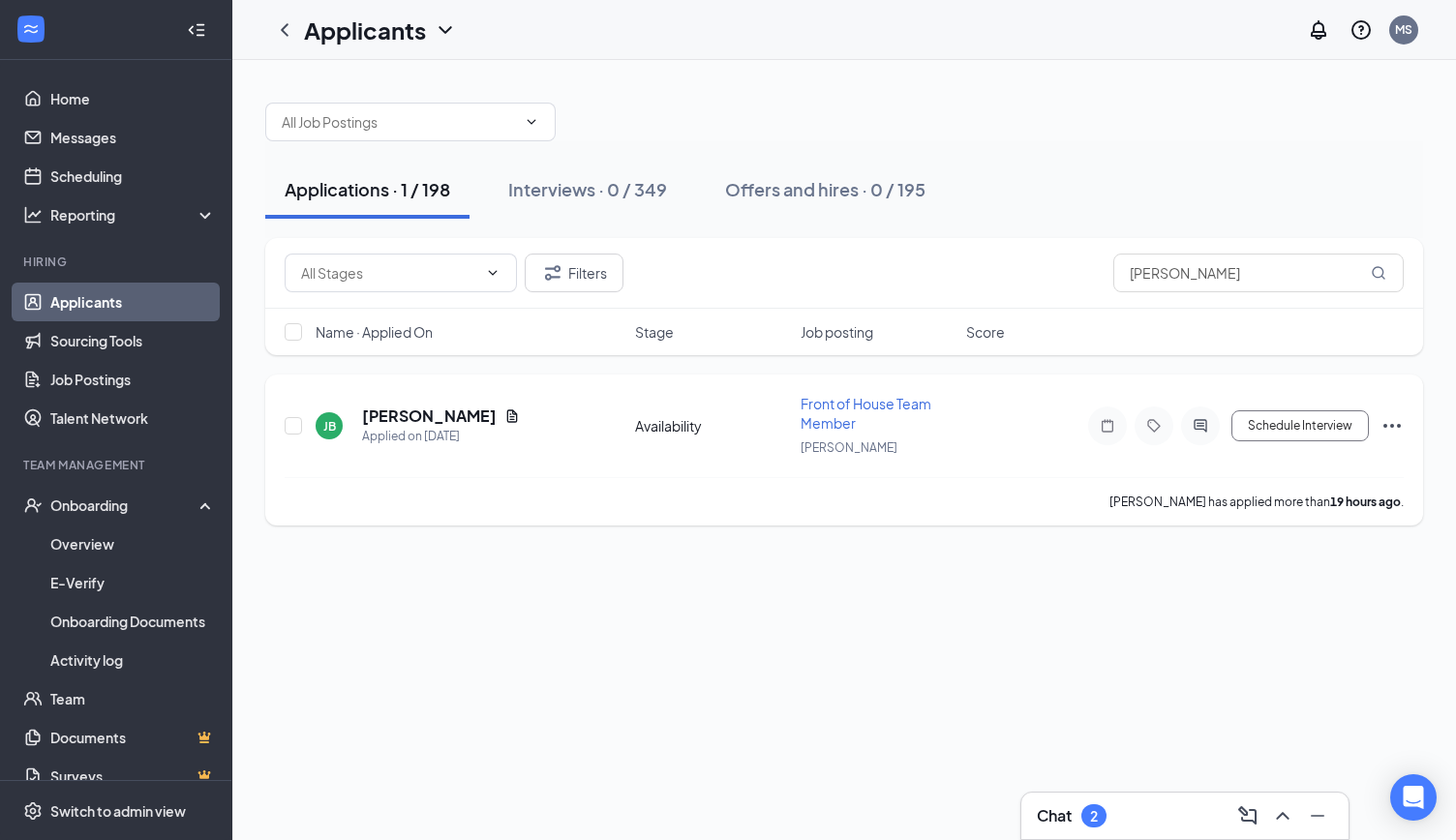
click at [1398, 424] on icon "Ellipses" at bounding box center [1392, 426] width 18 height 4
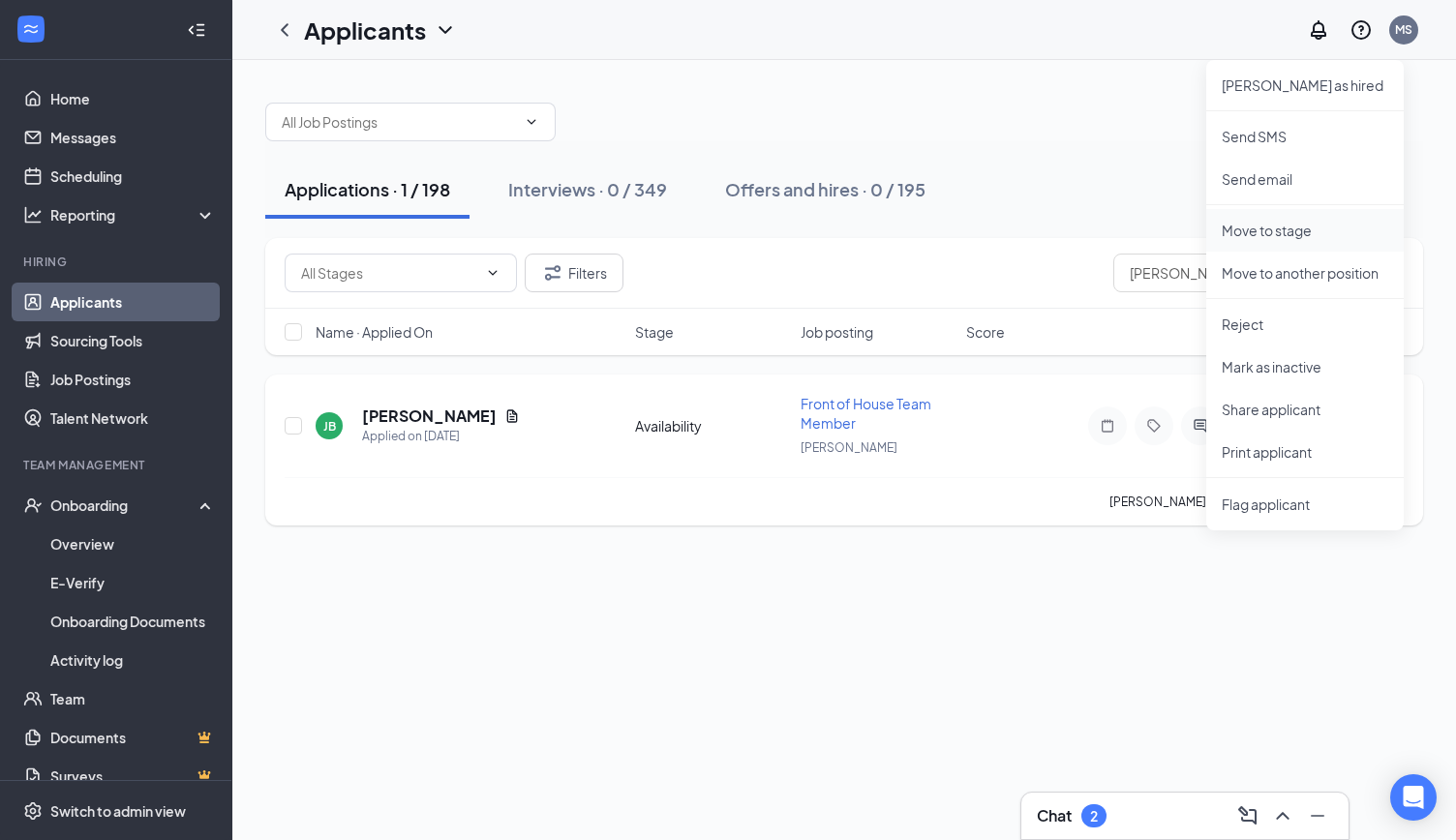
click at [1257, 230] on p "Move to stage" at bounding box center [1305, 230] width 166 height 19
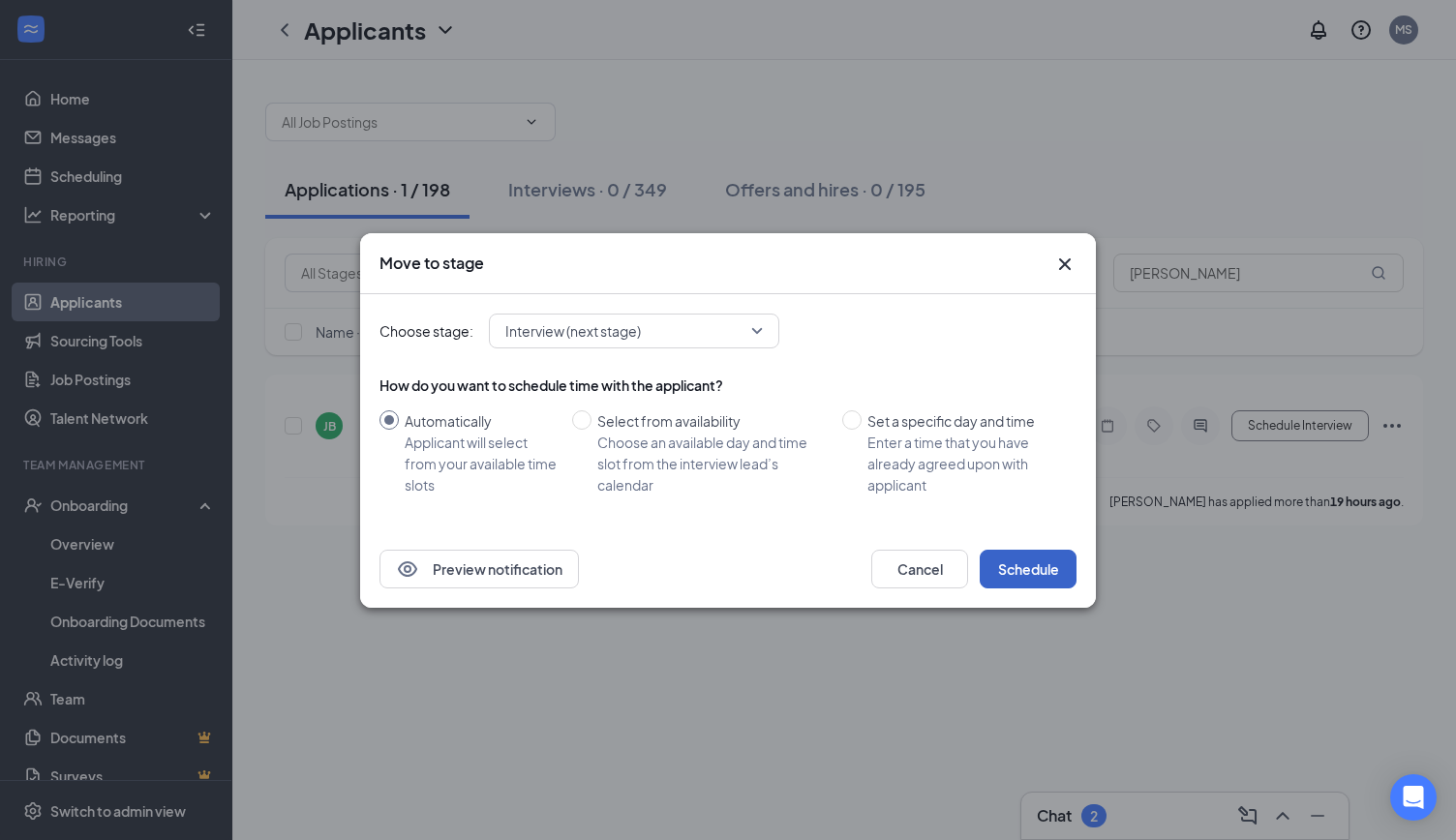
click at [1019, 578] on button "Schedule" at bounding box center [1028, 569] width 97 height 39
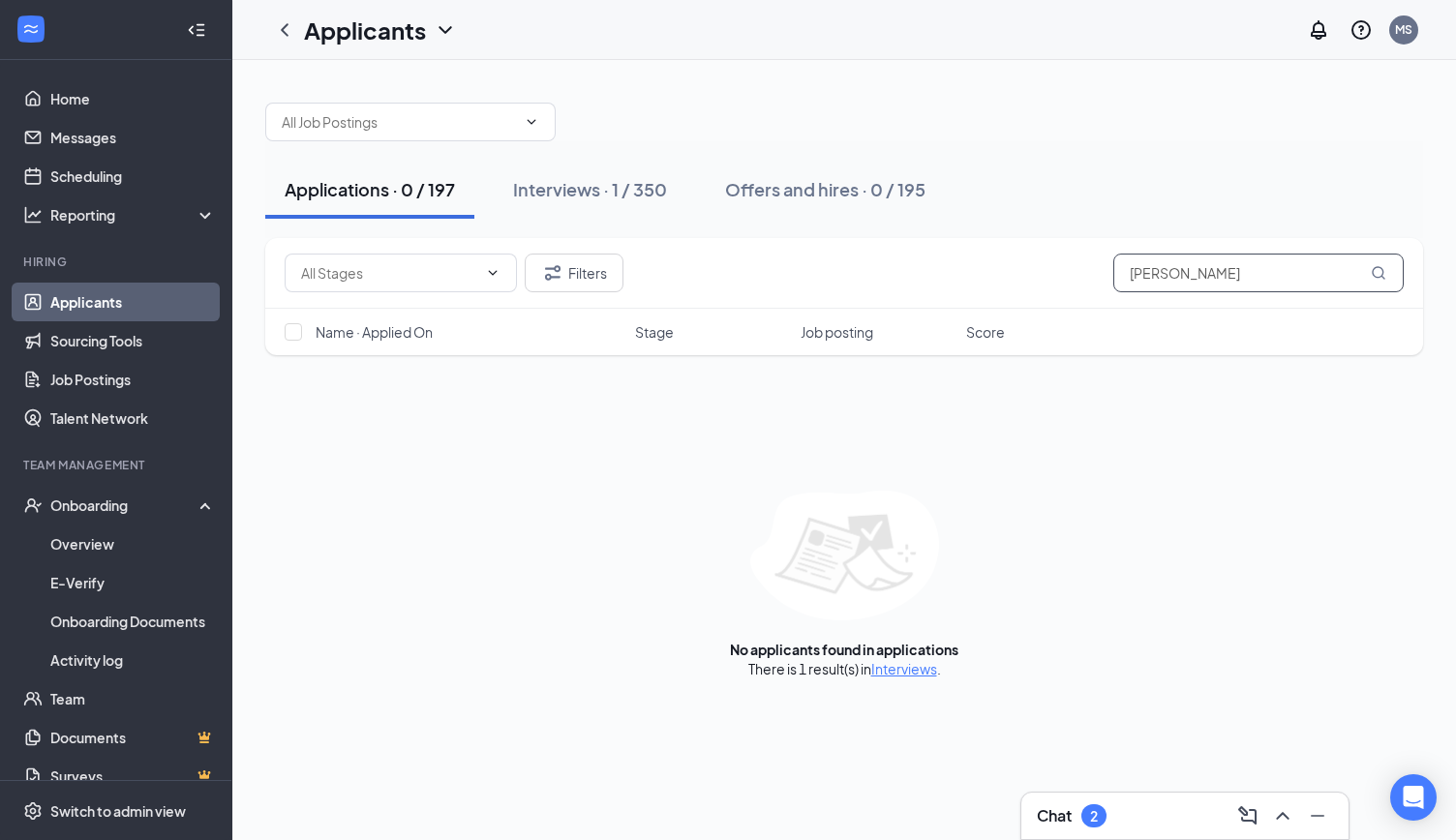
click at [1273, 280] on input "[PERSON_NAME]" at bounding box center [1259, 273] width 291 height 39
paste input "[PERSON_NAME]"
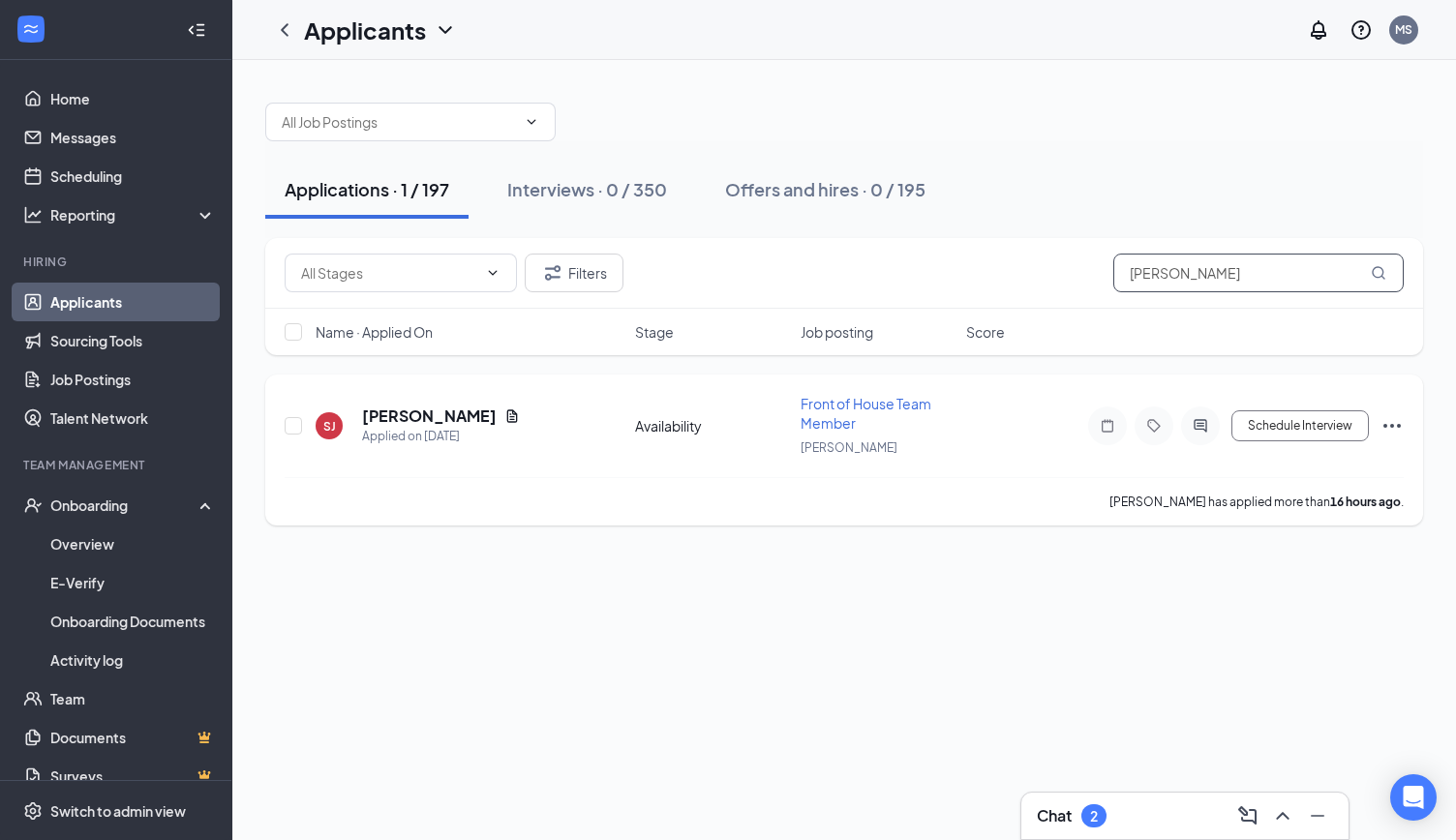
type input "[PERSON_NAME]"
click at [1396, 421] on icon "Ellipses" at bounding box center [1391, 425] width 23 height 23
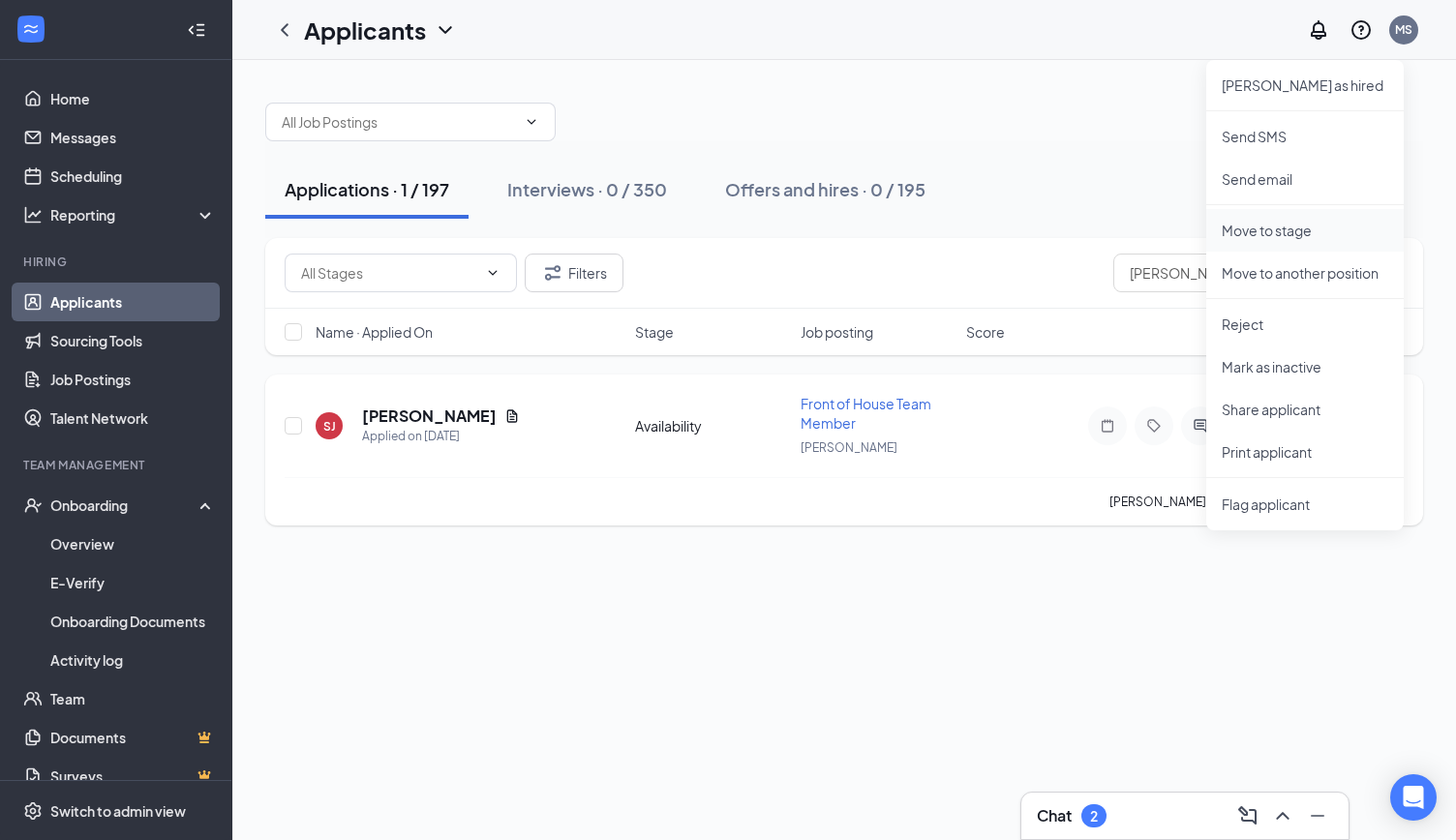
click at [1263, 231] on p "Move to stage" at bounding box center [1305, 230] width 166 height 19
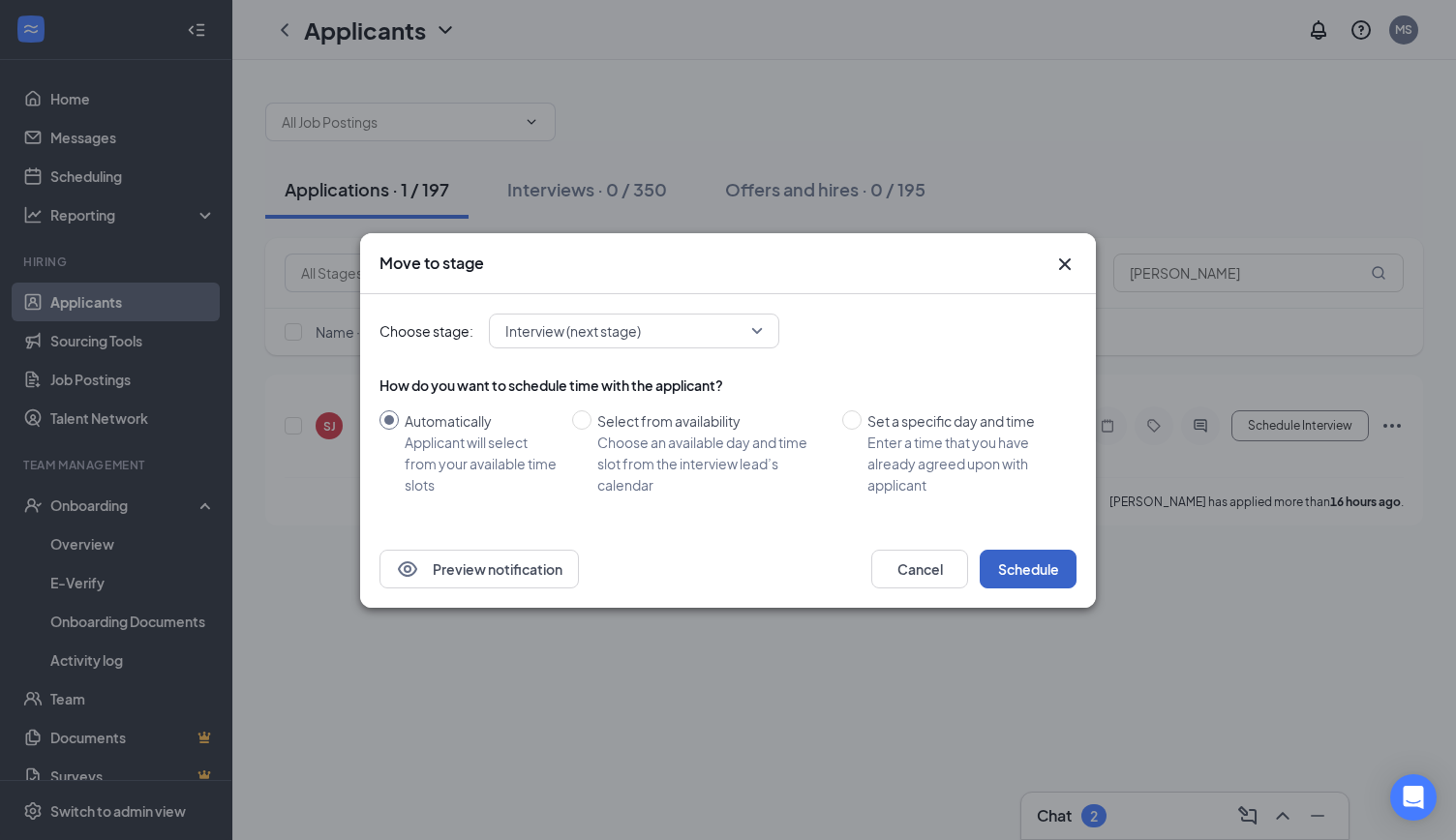
click at [1038, 569] on button "Schedule" at bounding box center [1028, 569] width 97 height 39
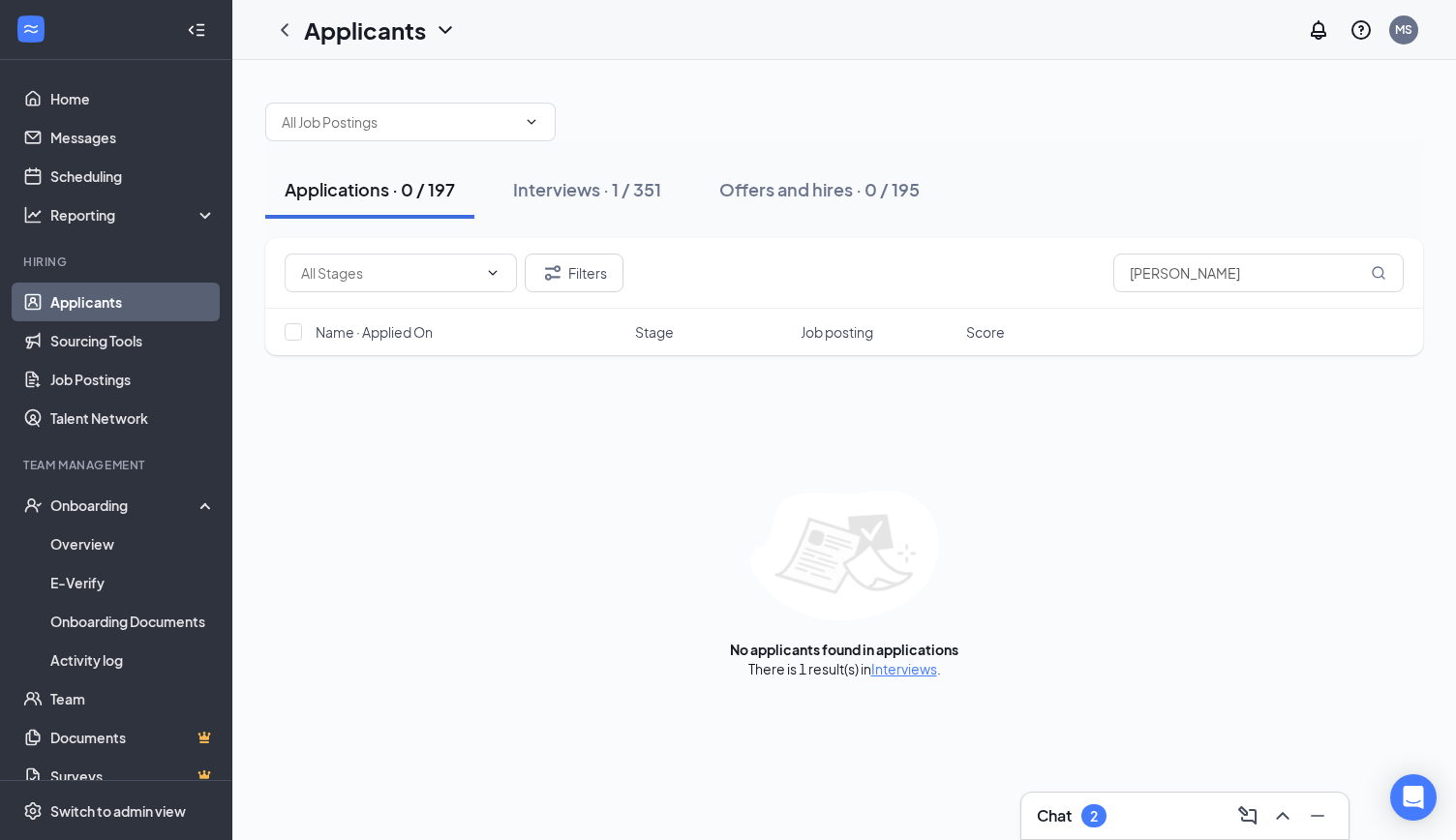
click at [515, 421] on div "Filters [PERSON_NAME] Name · Applied On Stage Job posting Score No applicants f…" at bounding box center [845, 458] width 1158 height 441
click at [102, 176] on link "Scheduling" at bounding box center [133, 176] width 165 height 39
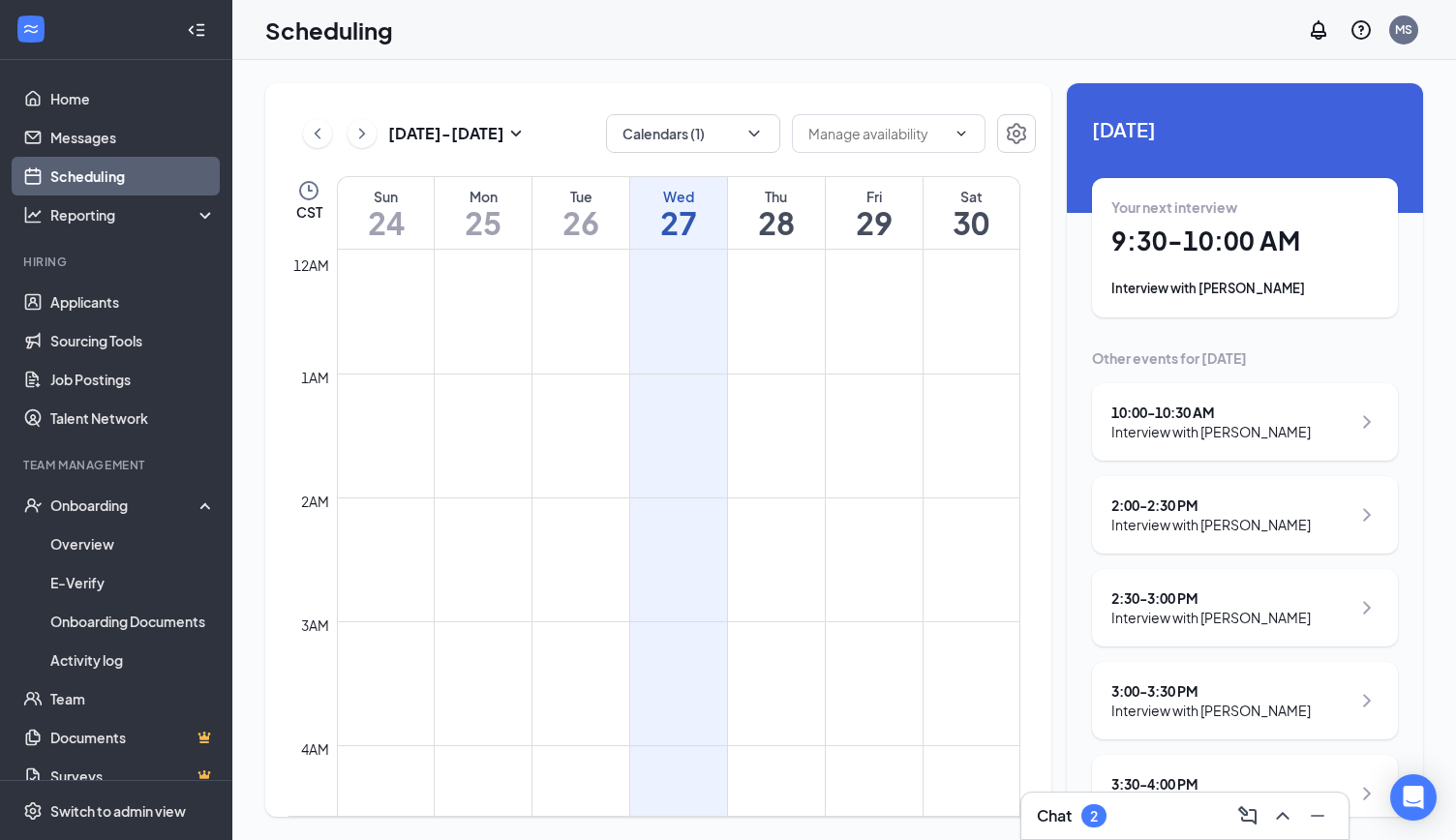
scroll to position [951, 0]
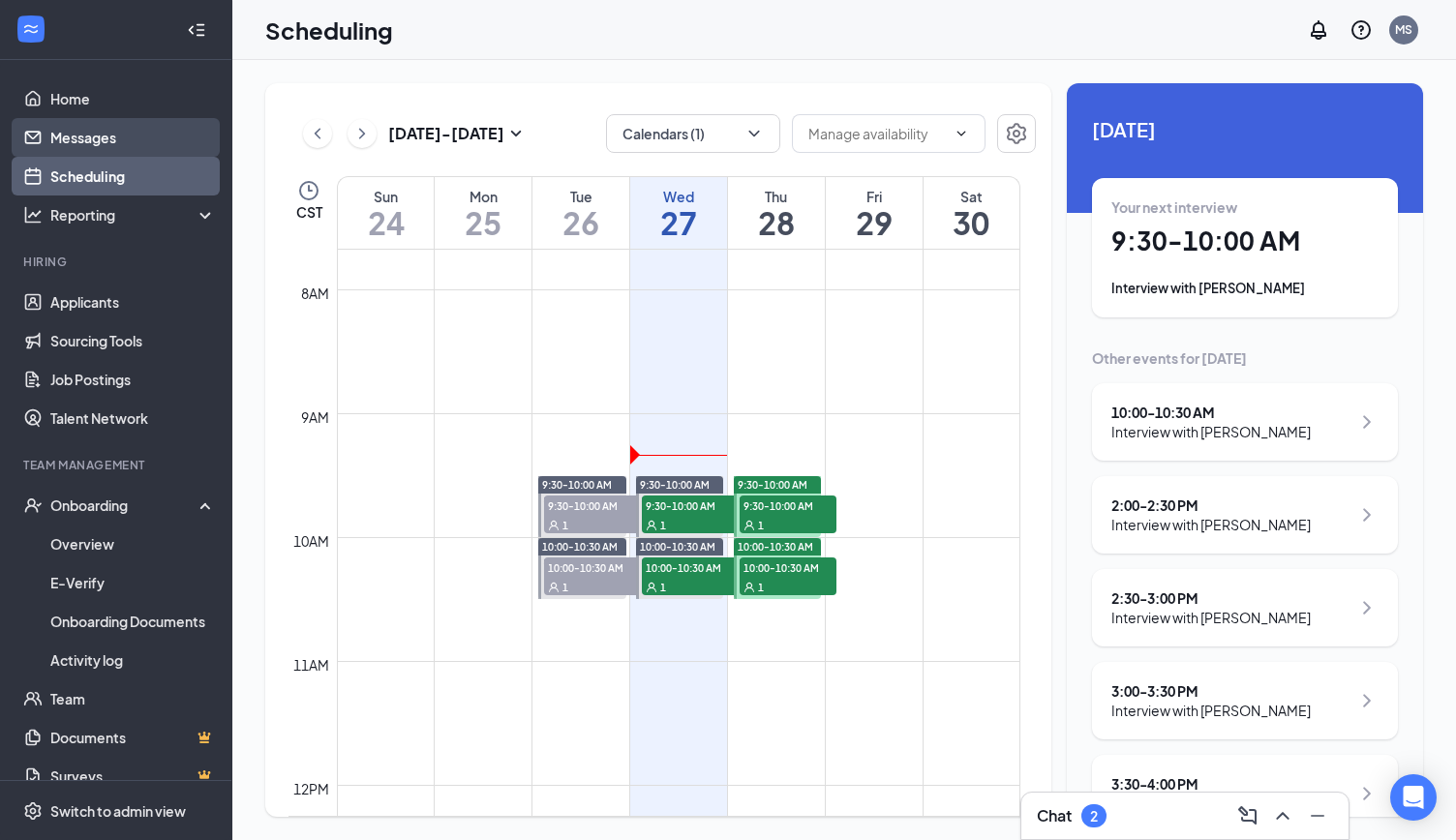
click at [117, 134] on link "Messages" at bounding box center [133, 137] width 165 height 39
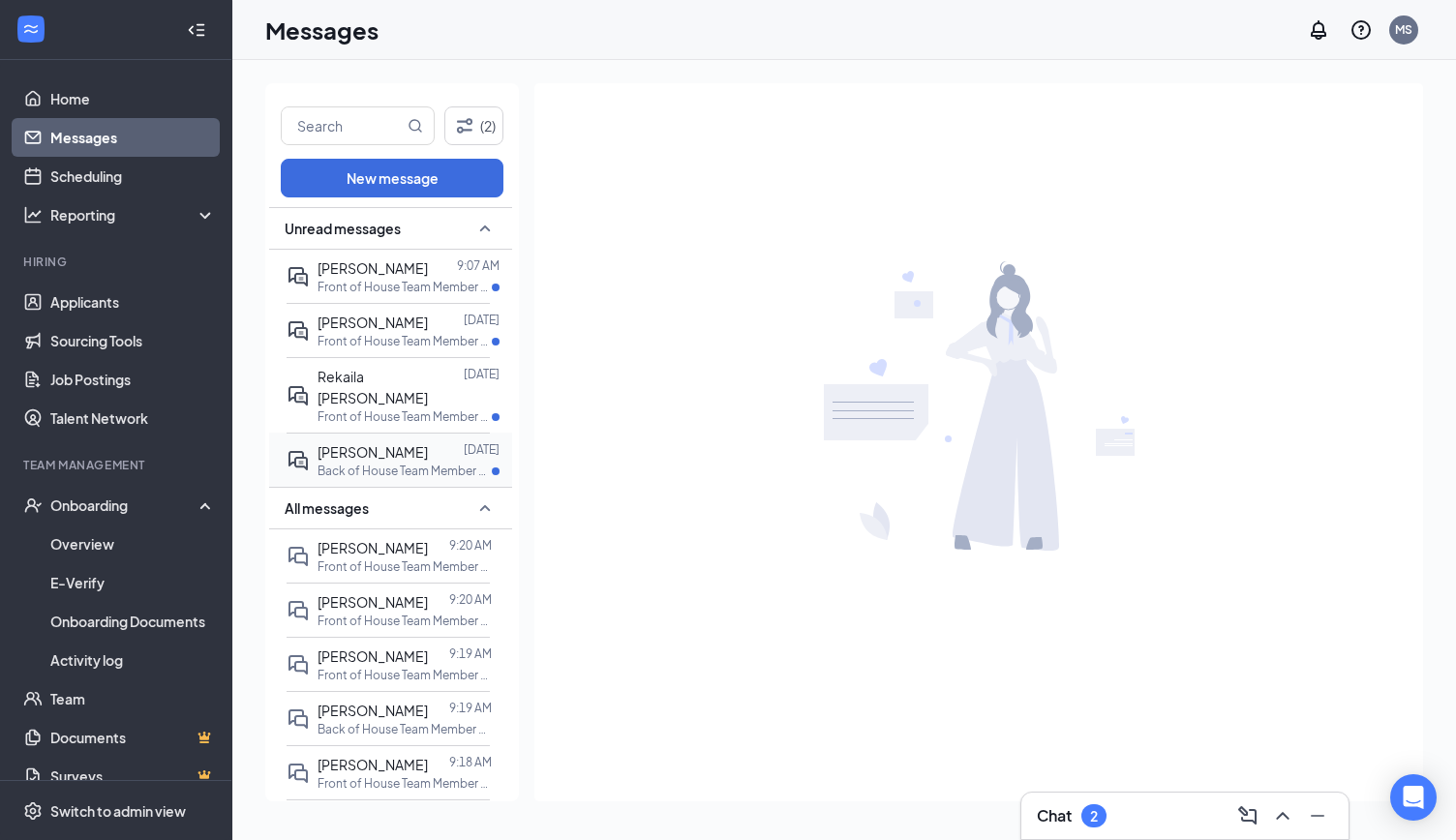
click at [389, 463] on p "Back of House Team Member at [GEOGRAPHIC_DATA]" at bounding box center [404, 471] width 174 height 17
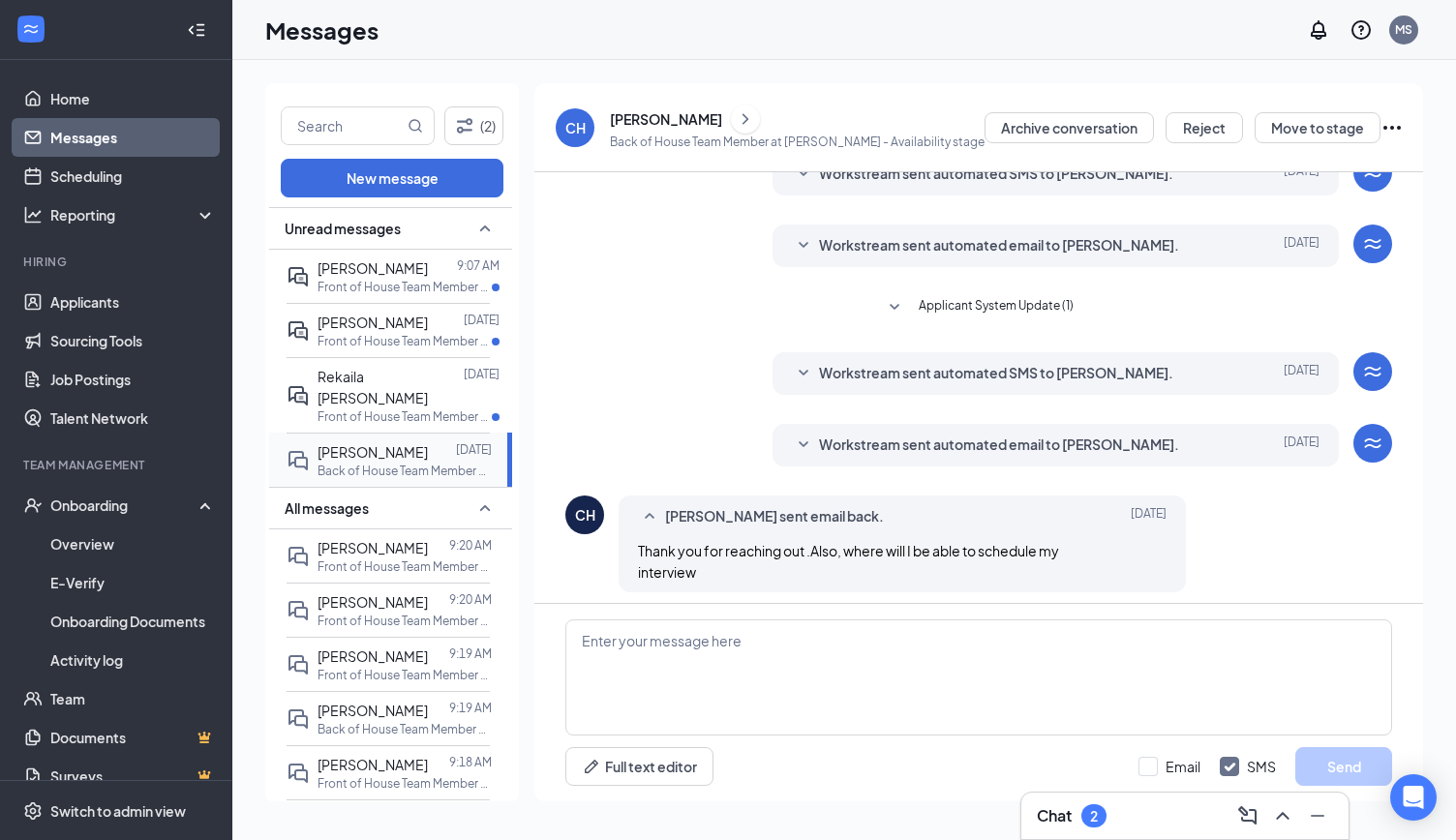
scroll to position [93, 0]
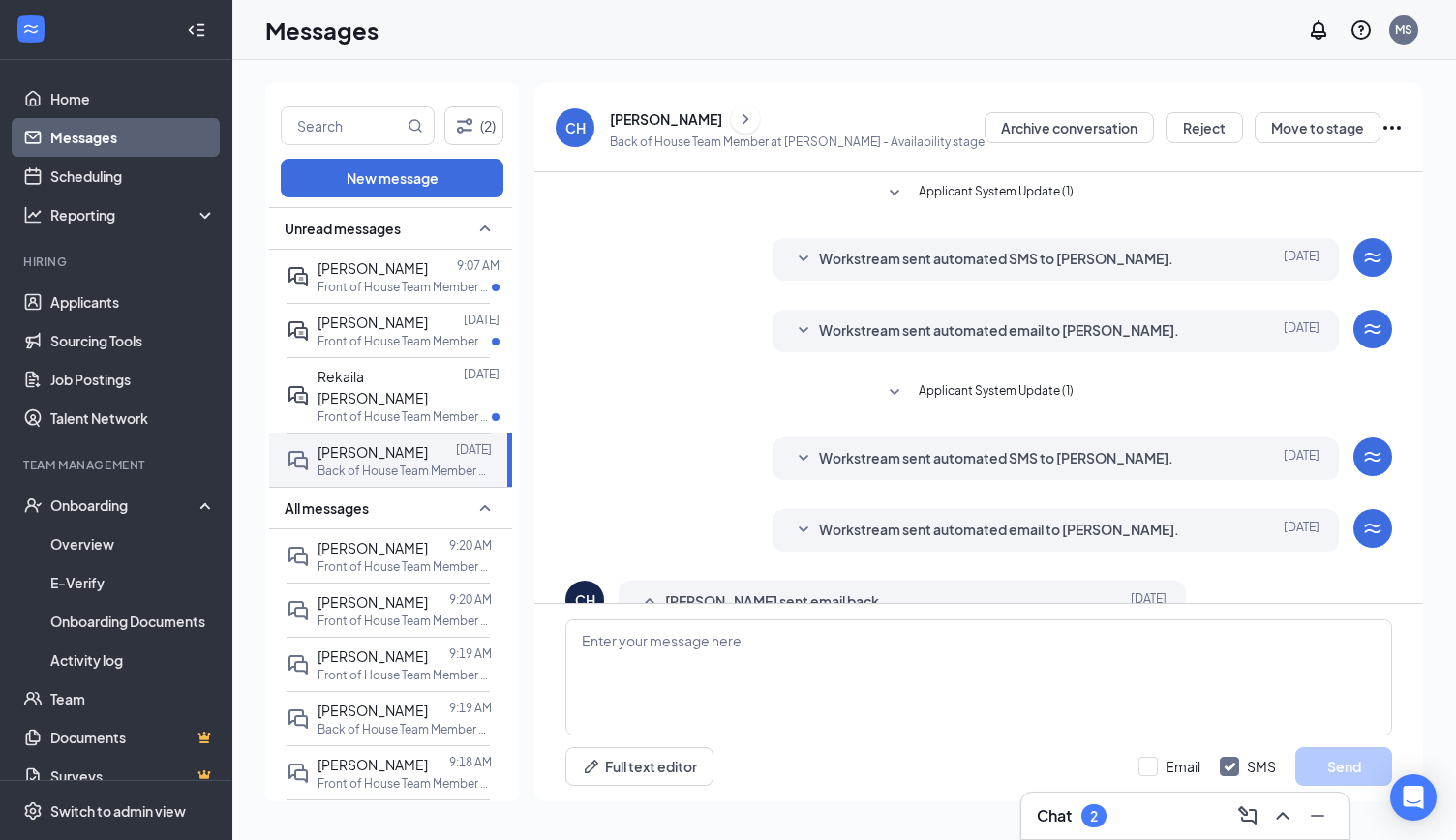
scroll to position [93, 0]
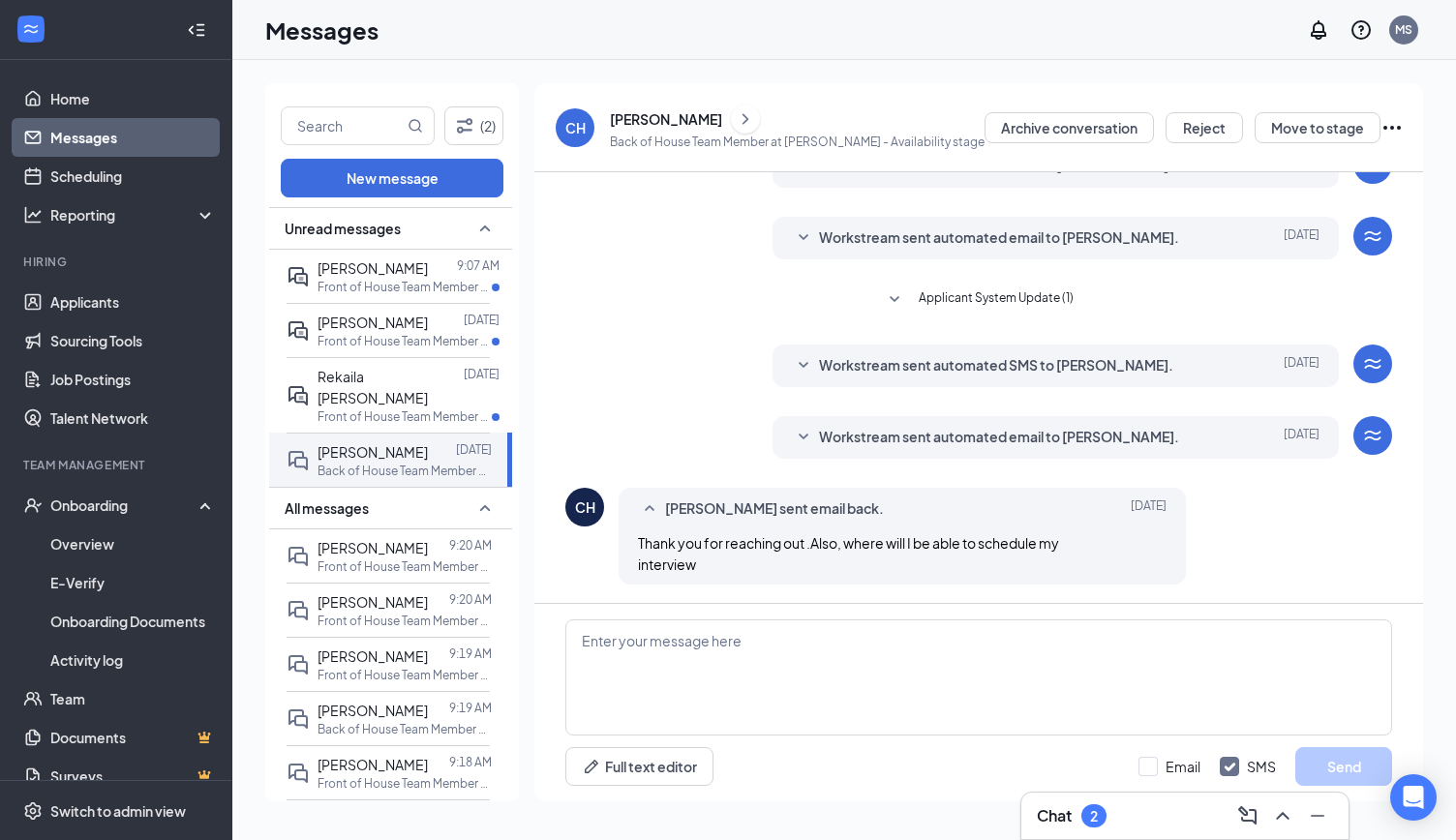
click at [800, 439] on icon "SmallChevronDown" at bounding box center [804, 437] width 10 height 6
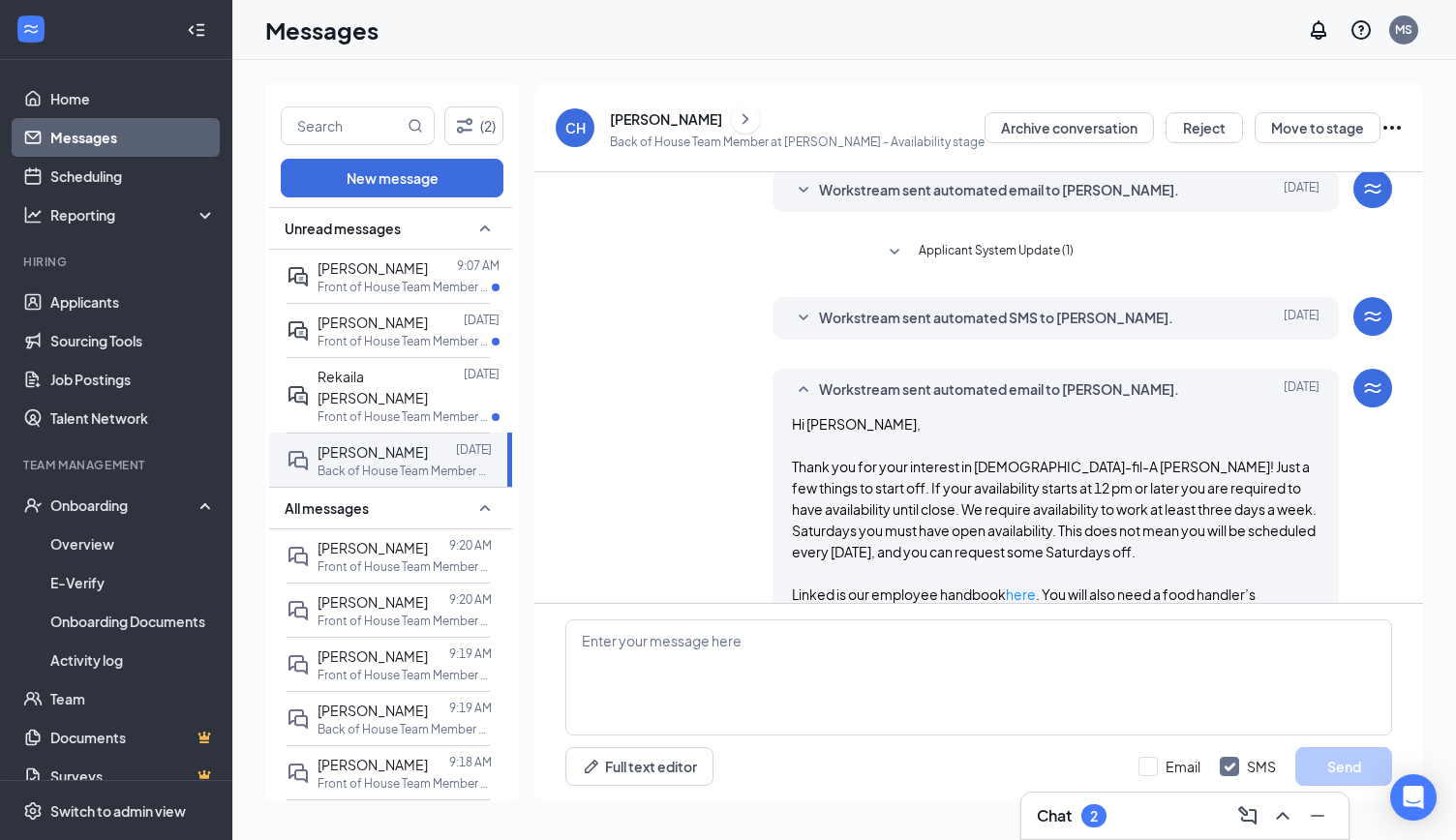
scroll to position [0, 0]
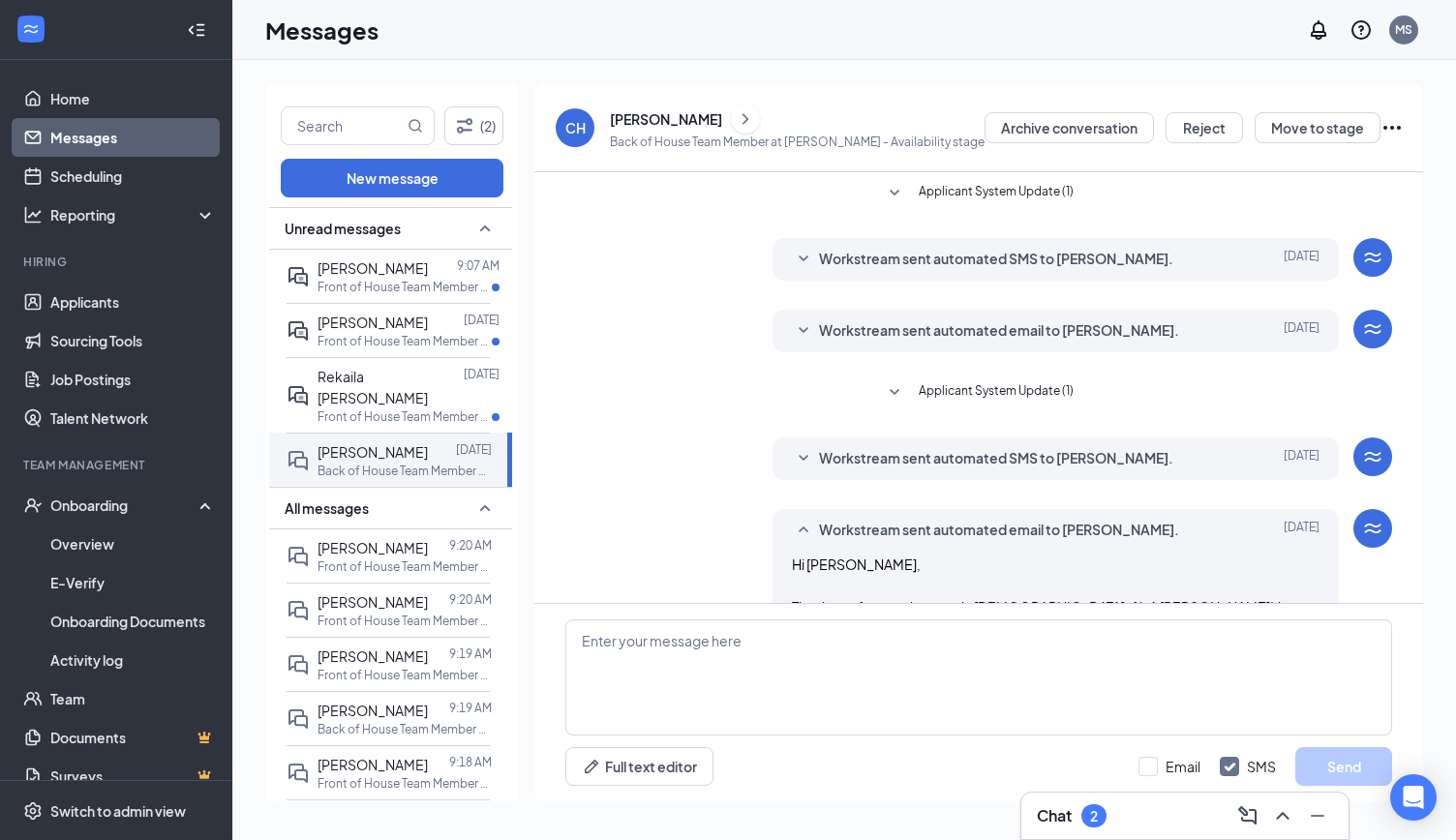
click at [796, 460] on icon "SmallChevronDown" at bounding box center [803, 458] width 23 height 23
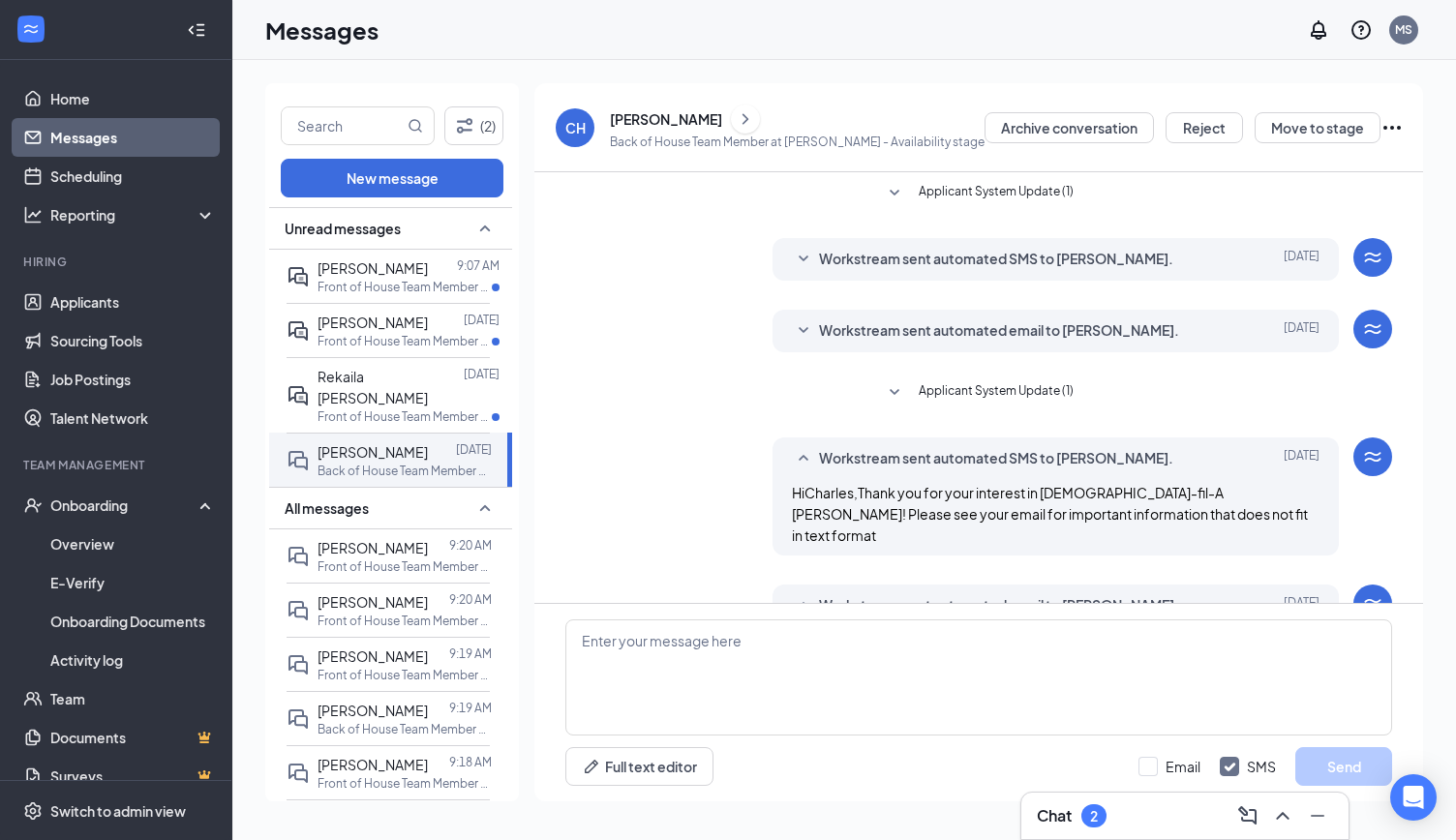
click at [794, 327] on icon "SmallChevronDown" at bounding box center [803, 330] width 23 height 23
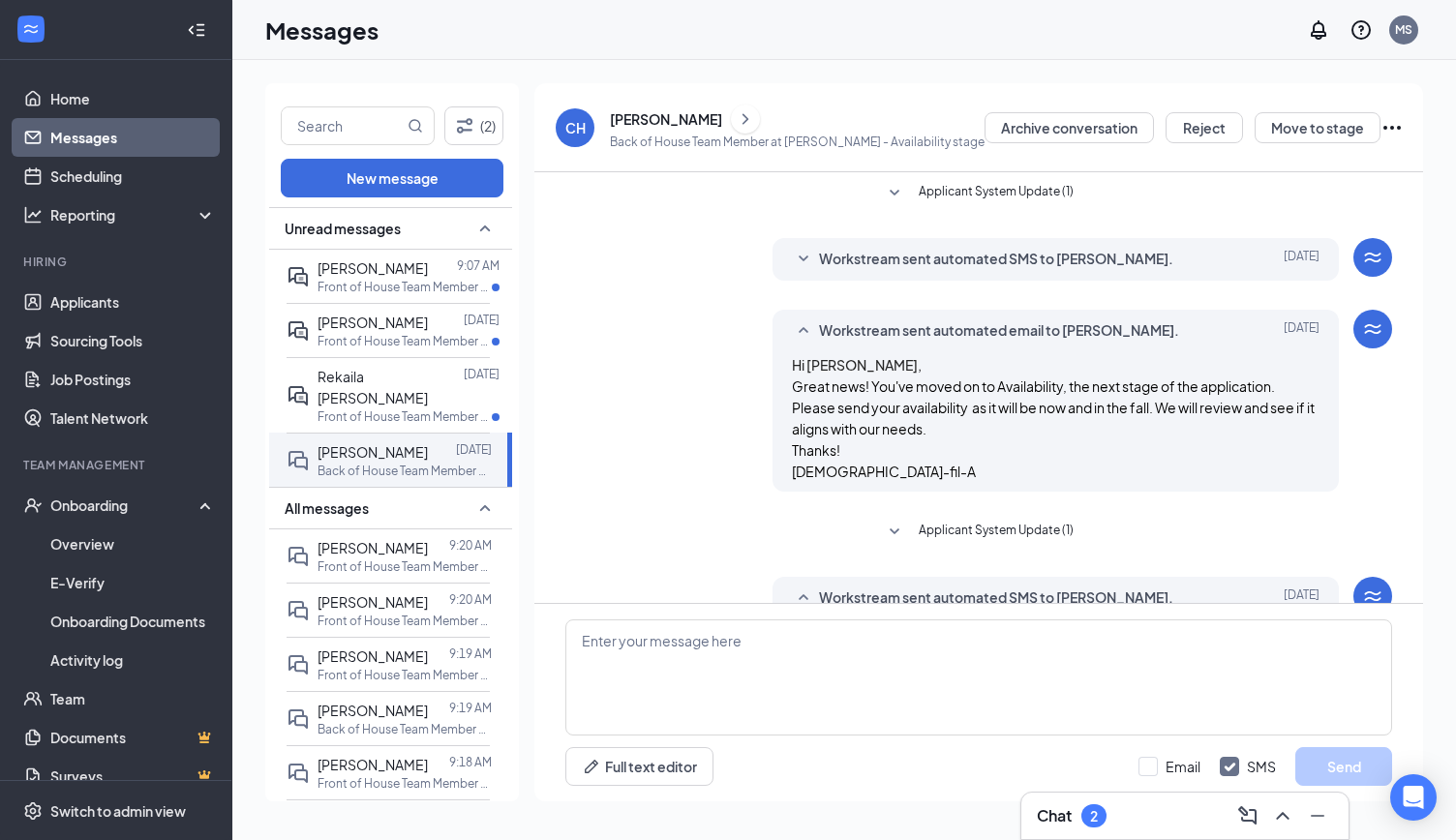
click at [803, 248] on icon "SmallChevronDown" at bounding box center [803, 259] width 23 height 23
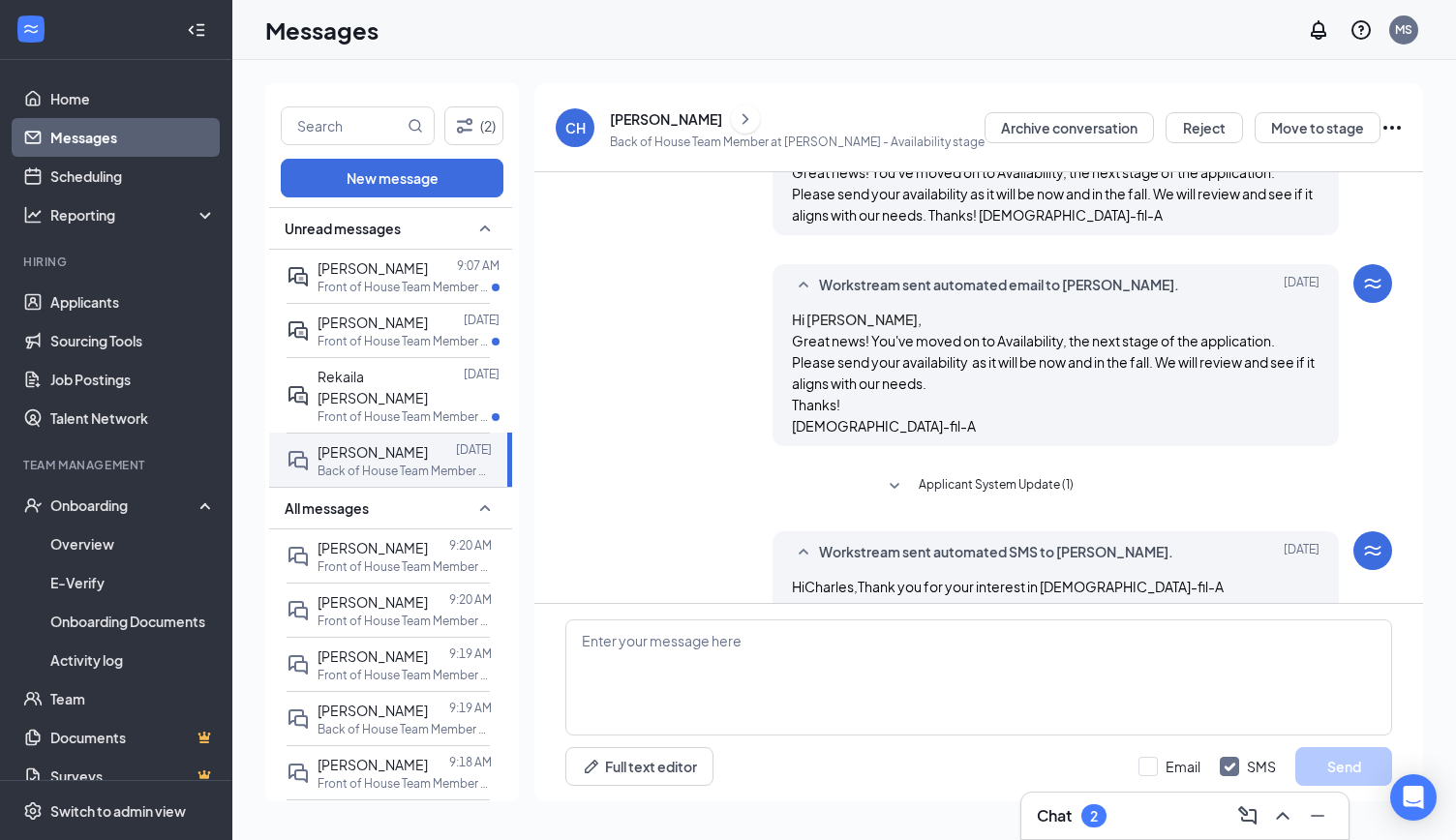
scroll to position [122, 0]
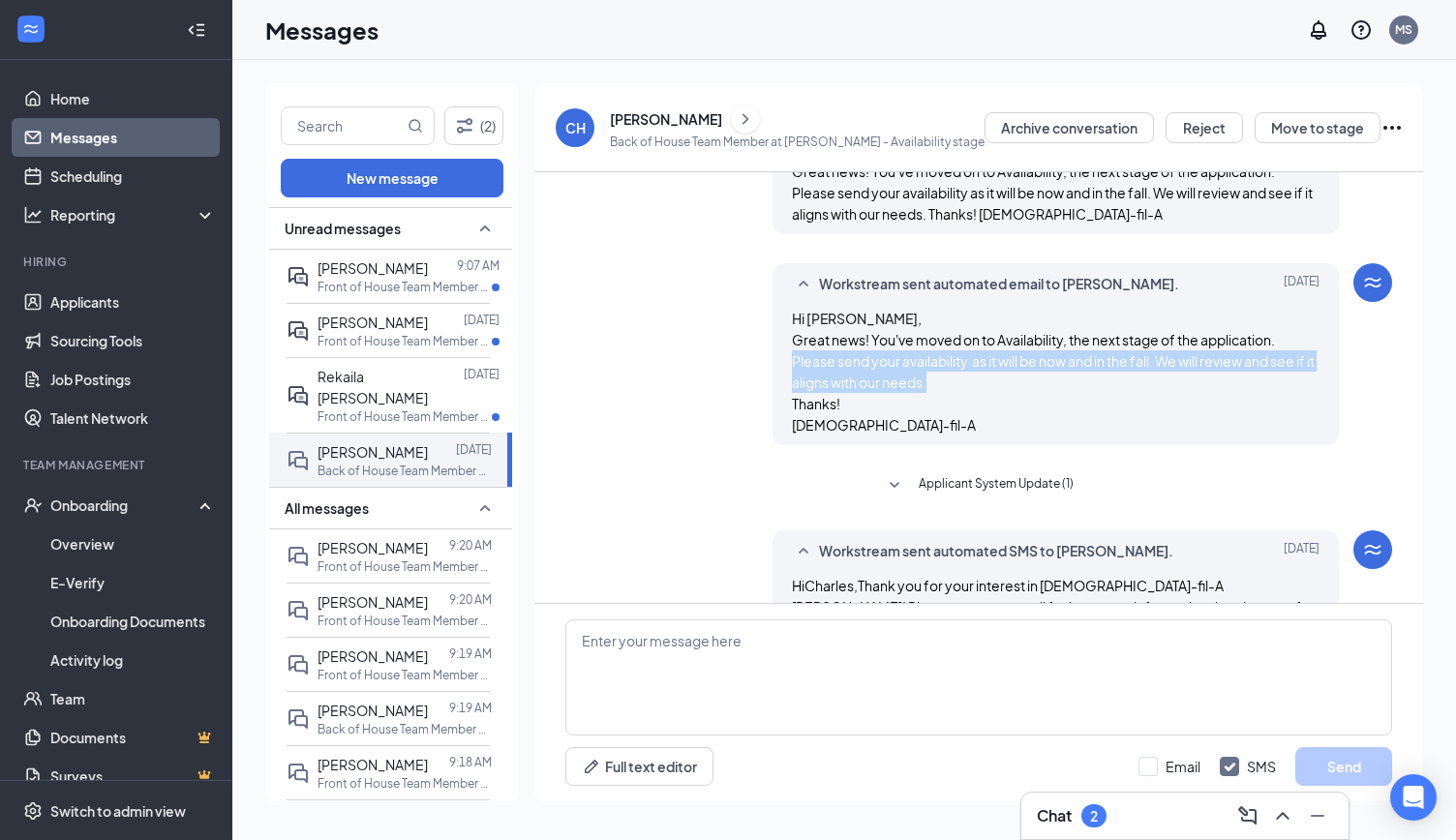
drag, startPoint x: 791, startPoint y: 355, endPoint x: 997, endPoint y: 376, distance: 207.1
click at [997, 376] on p "Great news! You've moved on to Availability, the next stage of the application.…" at bounding box center [1056, 361] width 528 height 64
copy p "Please send your availability as it will be now and in the fall. We will review…"
click at [787, 675] on textarea at bounding box center [978, 678] width 827 height 116
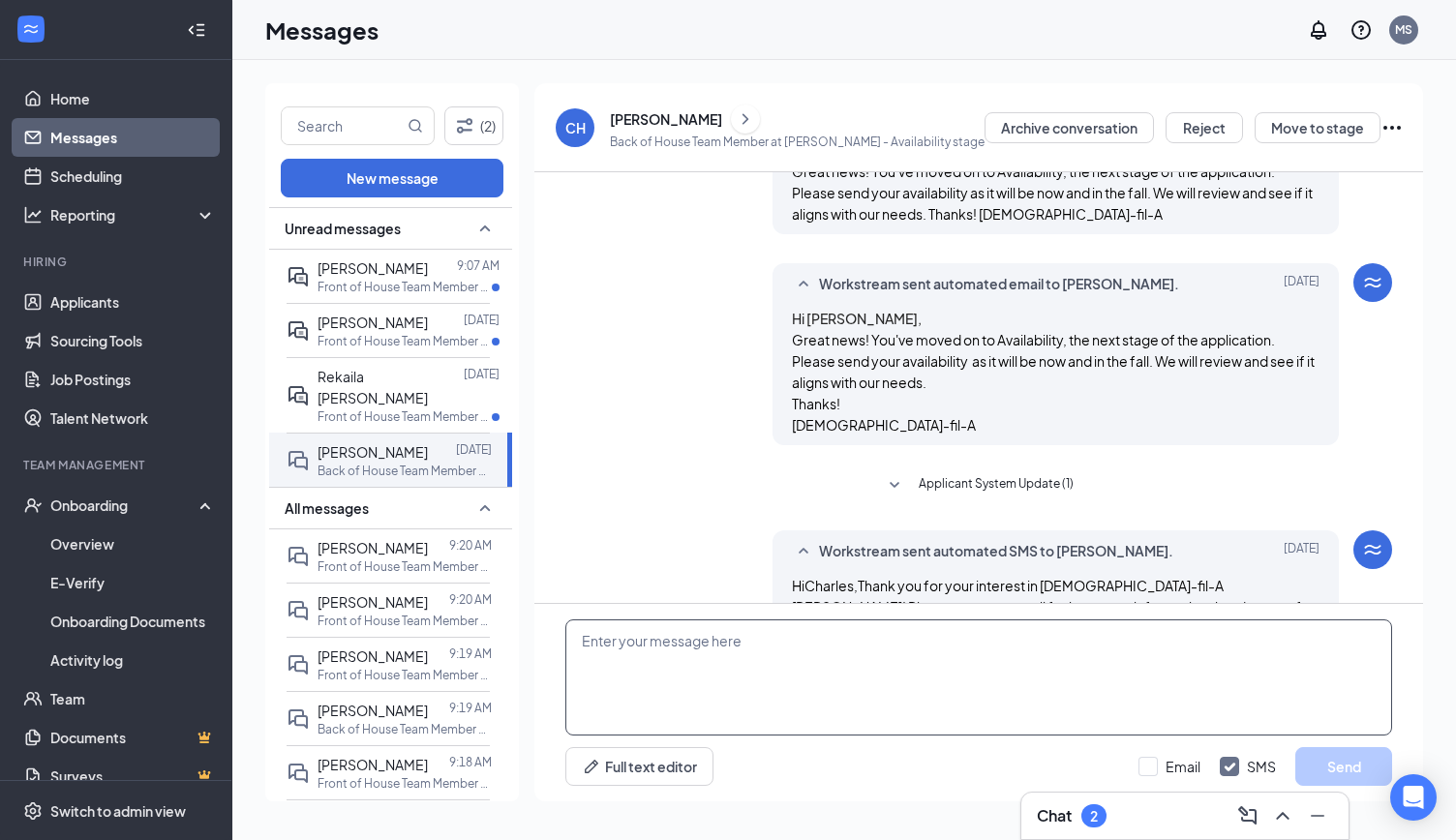
paste textarea "Please send your availability as it will be now and in the fall. We will review…"
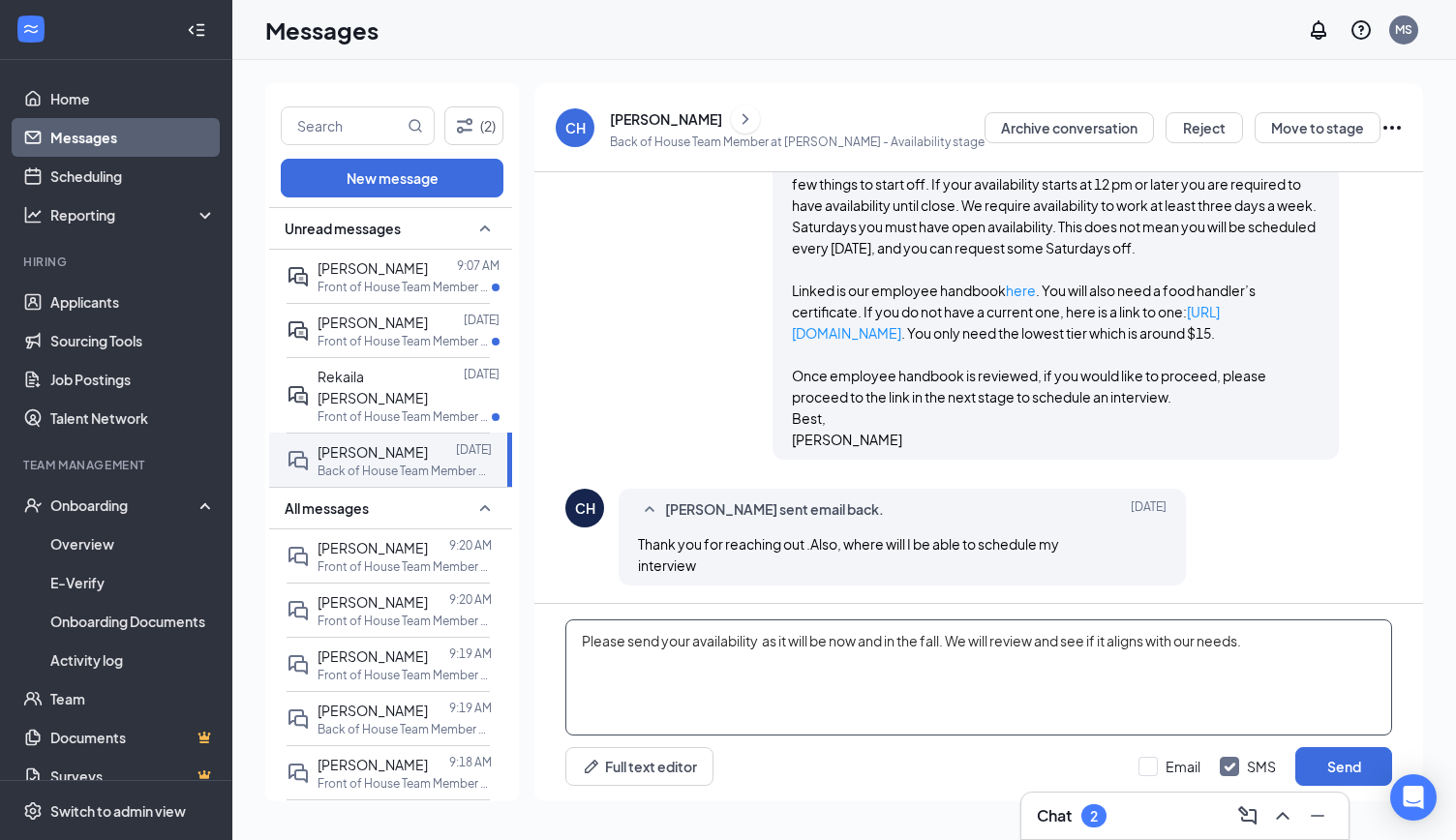
scroll to position [735, 0]
type textarea "Please send your availability as it will be now and in the fall. We will review…"
click at [1347, 769] on button "Send" at bounding box center [1344, 766] width 97 height 39
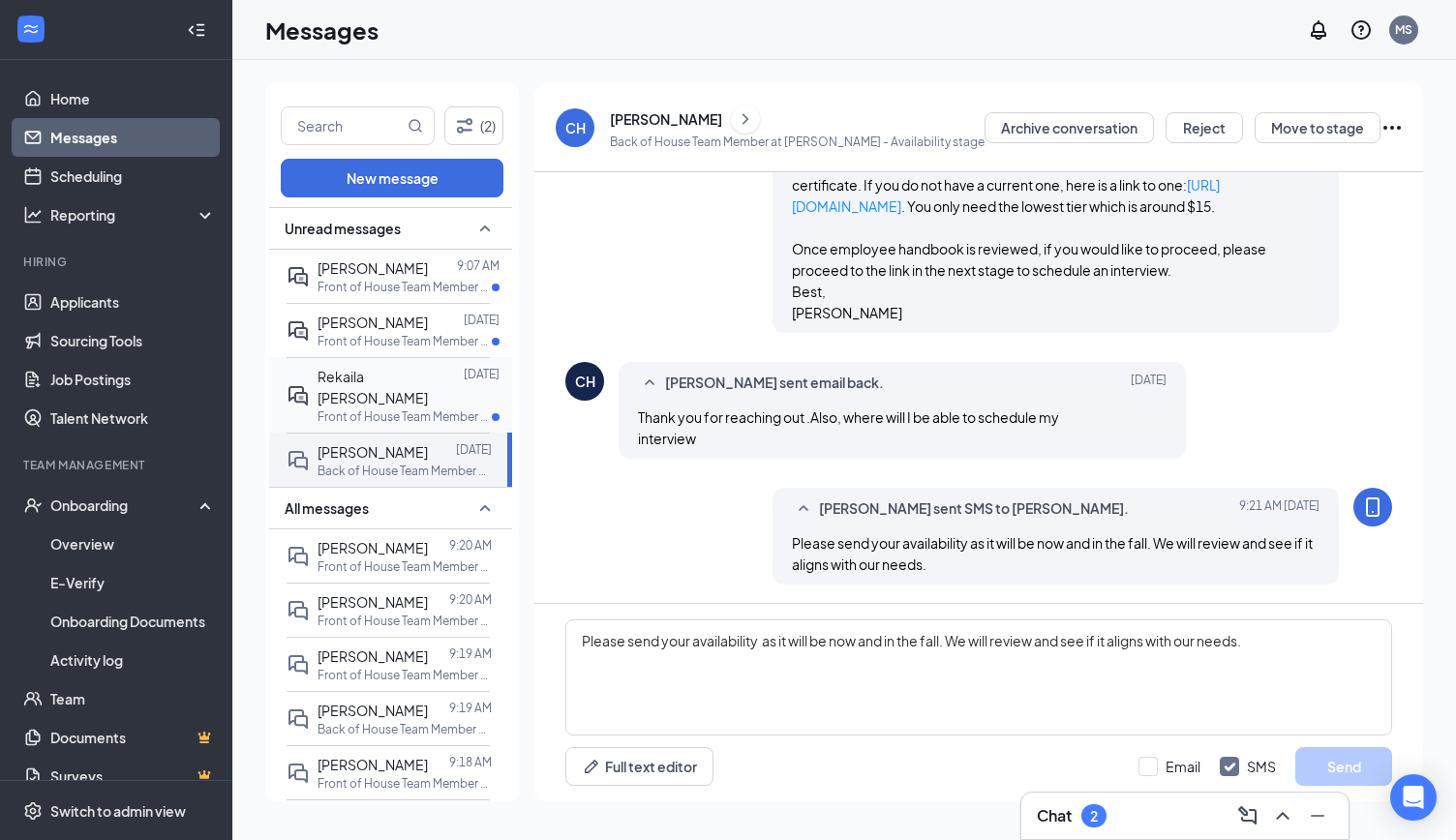
click at [395, 409] on p "Front of House Team Member at [GEOGRAPHIC_DATA]" at bounding box center [404, 417] width 174 height 17
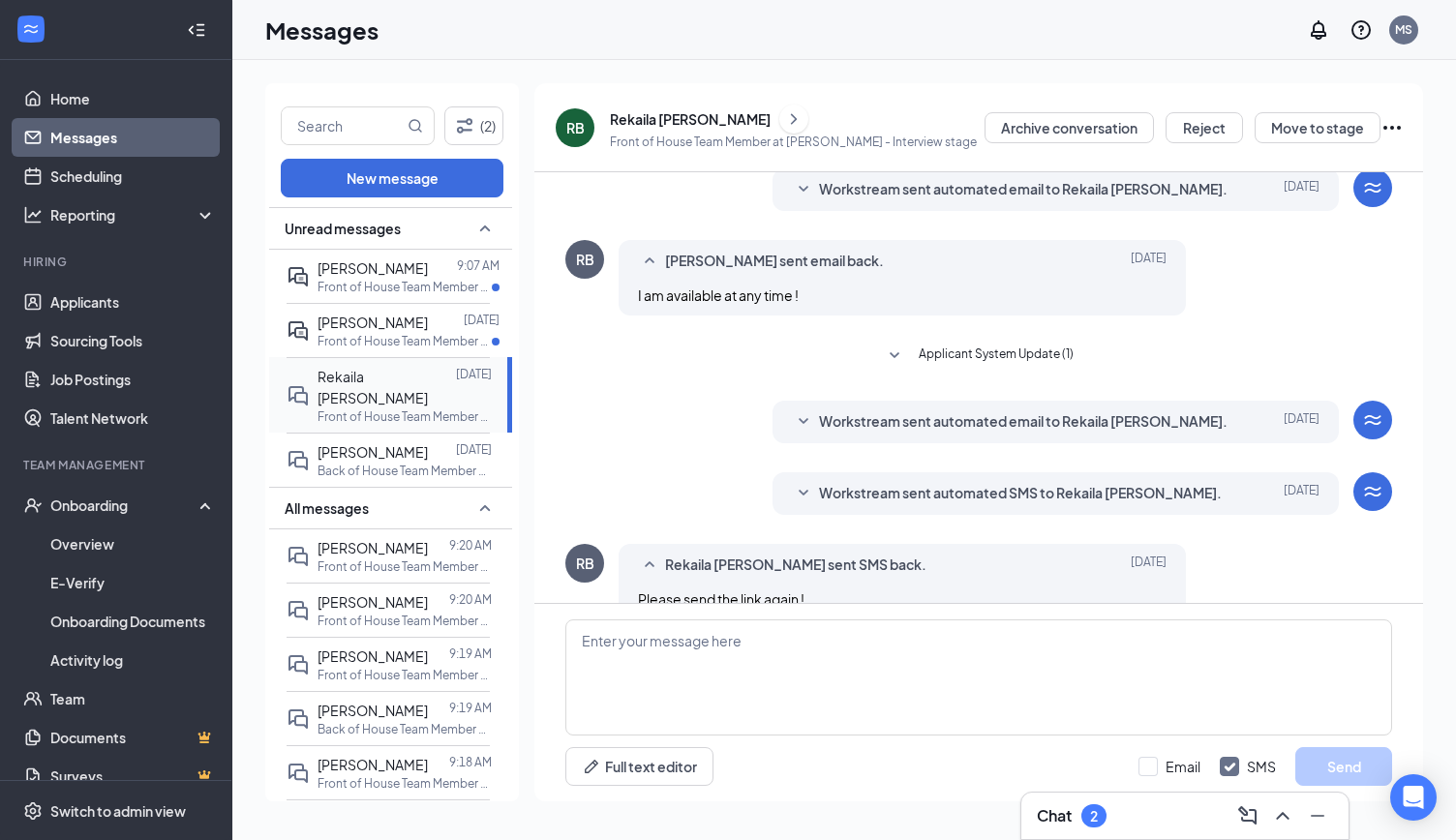
scroll to position [381, 0]
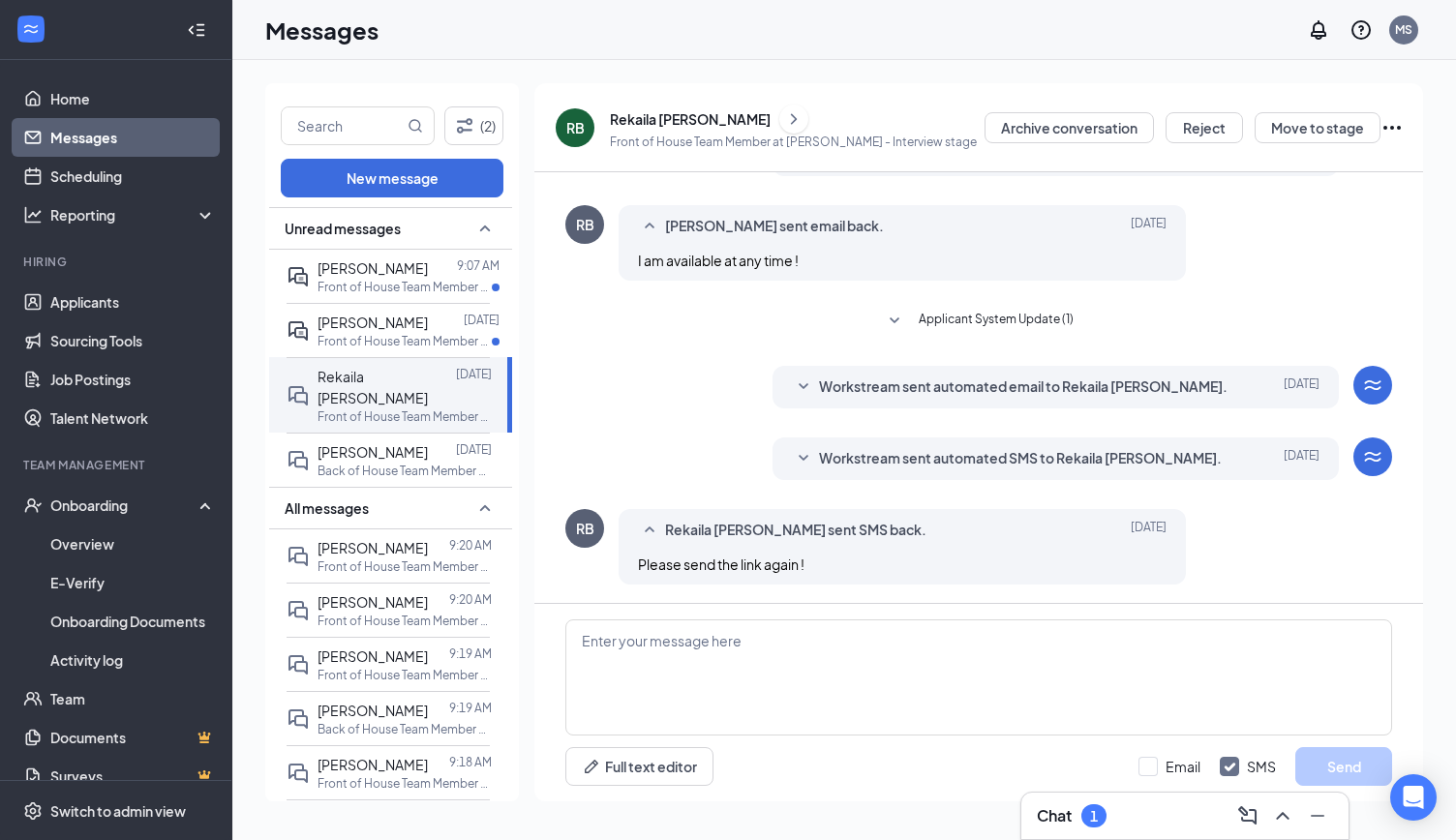
click at [807, 393] on icon "SmallChevronDown" at bounding box center [803, 386] width 23 height 23
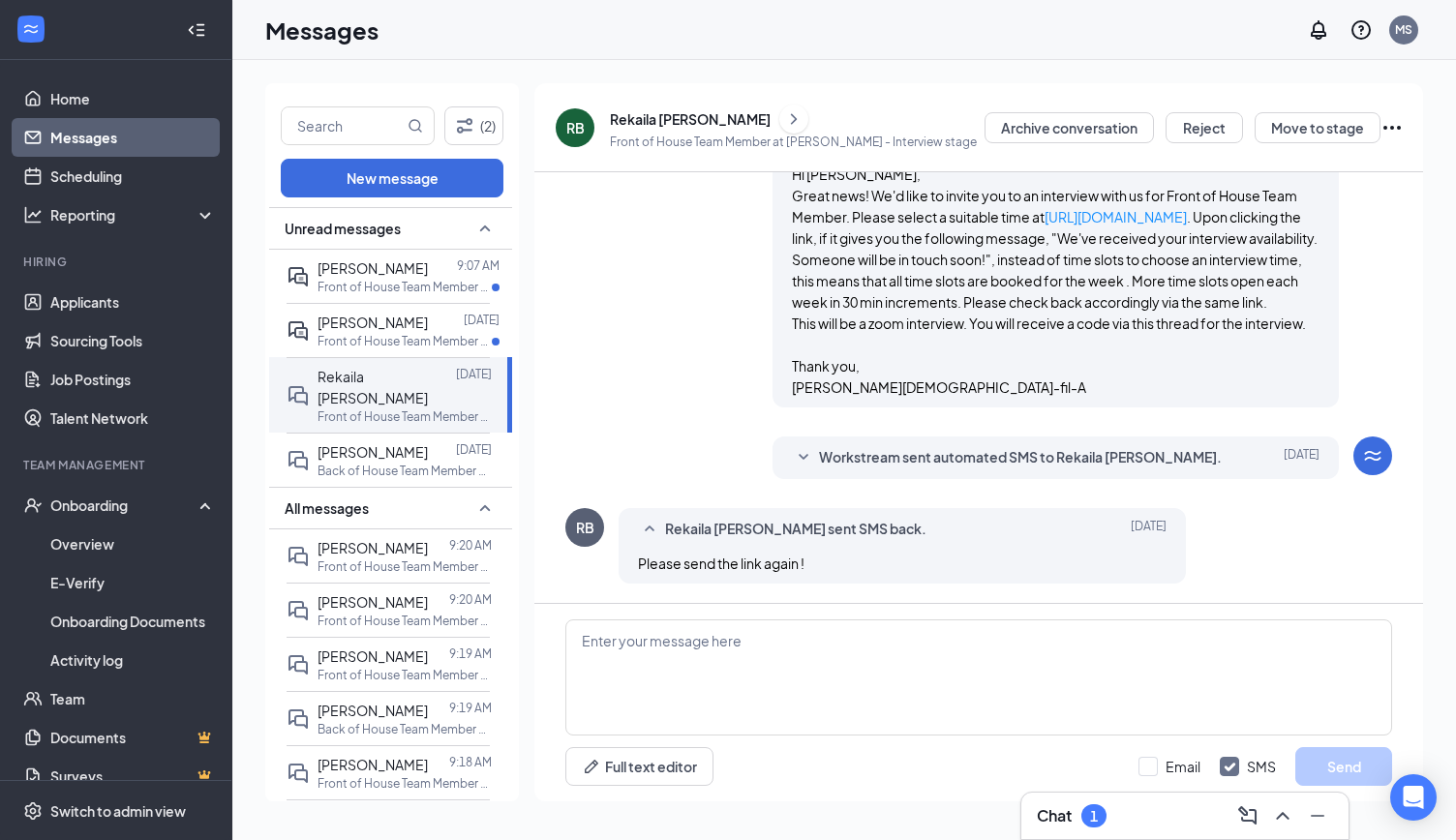
scroll to position [644, 0]
click at [799, 460] on icon "SmallChevronDown" at bounding box center [804, 457] width 10 height 6
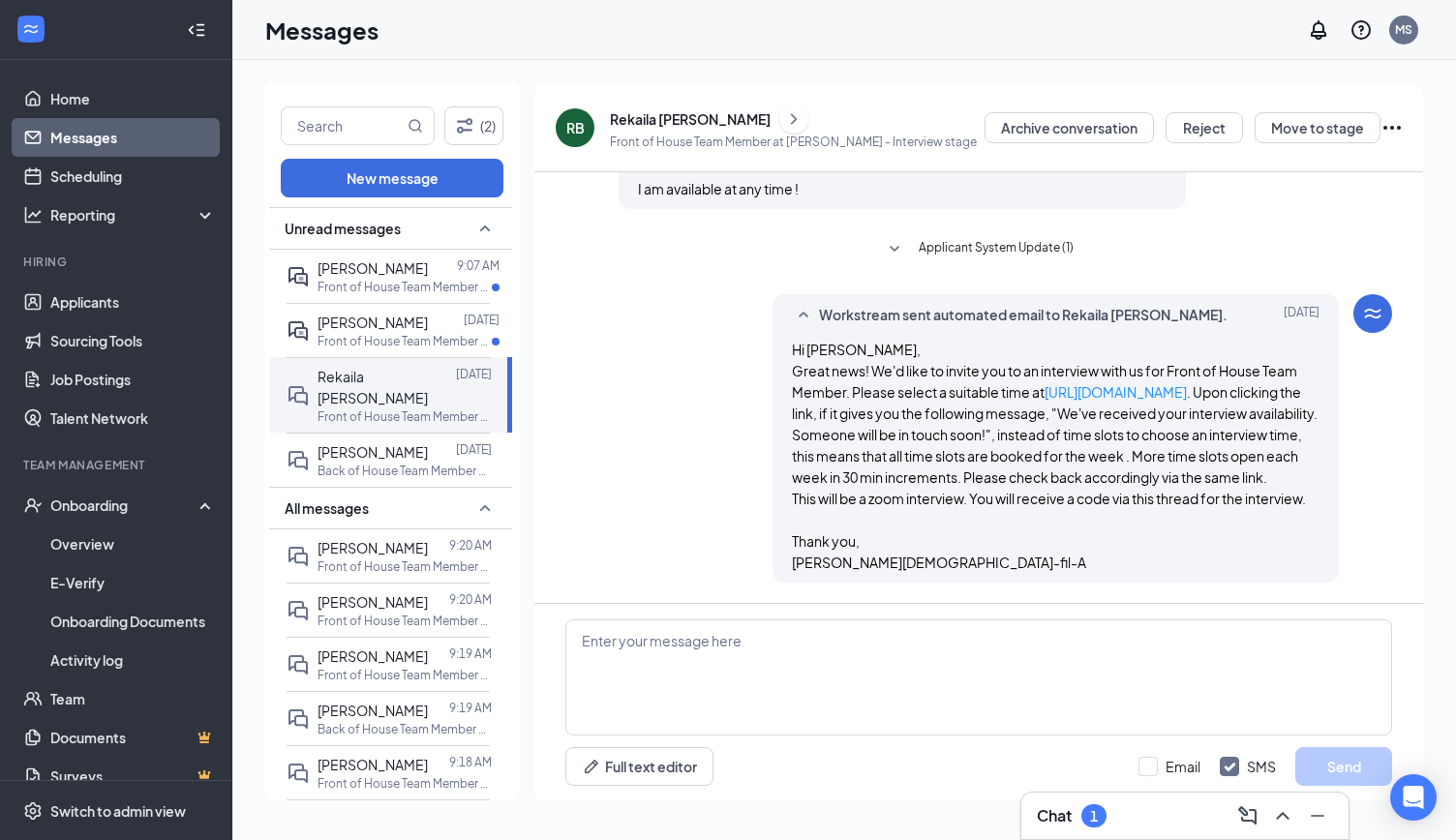
scroll to position [432, 0]
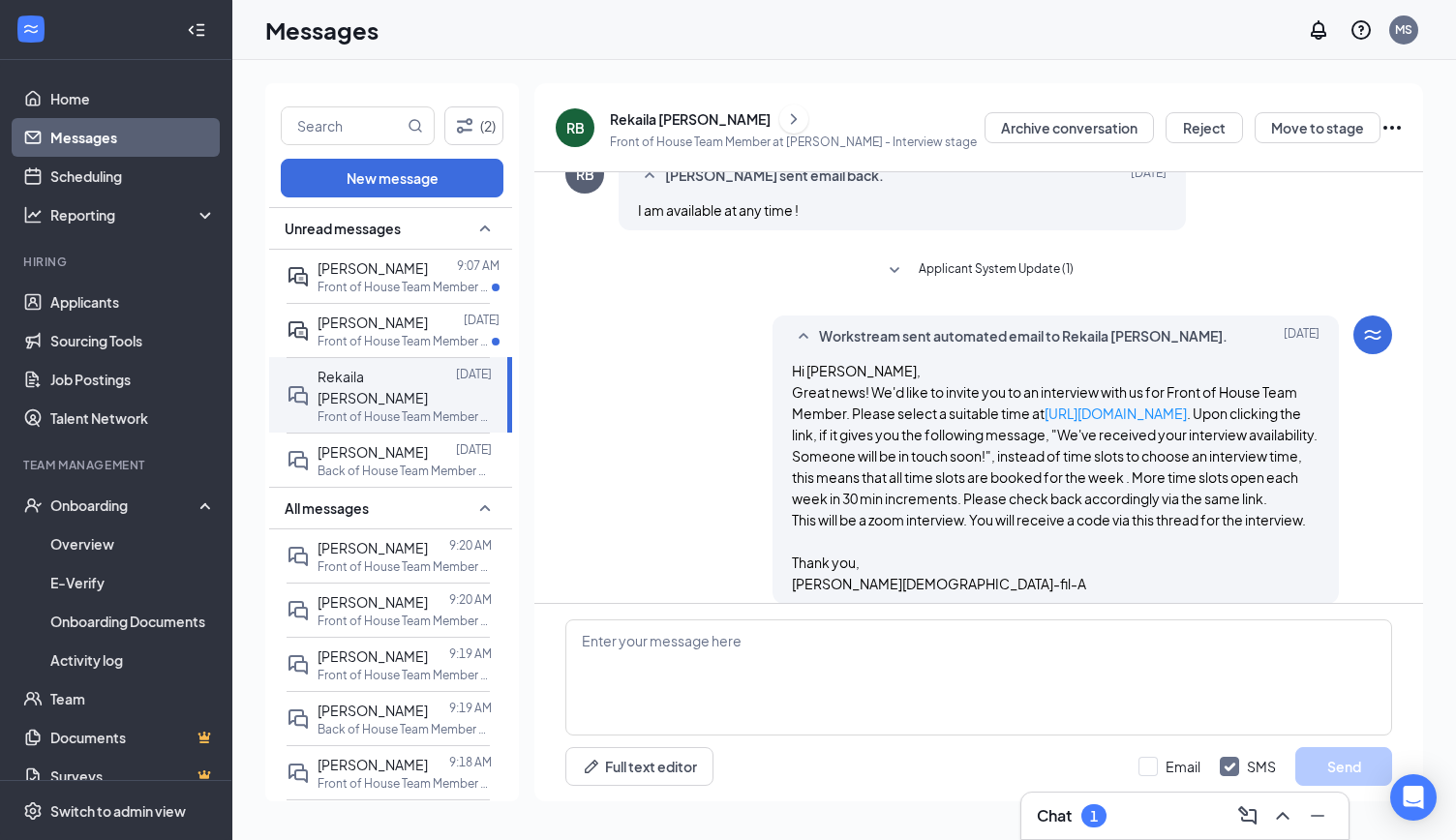
drag, startPoint x: 1042, startPoint y: 415, endPoint x: 1261, endPoint y: 415, distance: 219.0
click at [1261, 415] on p "Great news! We'd like to invite you to an interview with us for Front of House …" at bounding box center [1056, 445] width 528 height 127
copy p "https://l.wrkstrm.us/HFwne7w9p"
click at [751, 710] on textarea at bounding box center [978, 678] width 827 height 116
paste textarea "https://l.wrkstrm.us/HFwne7w9p"
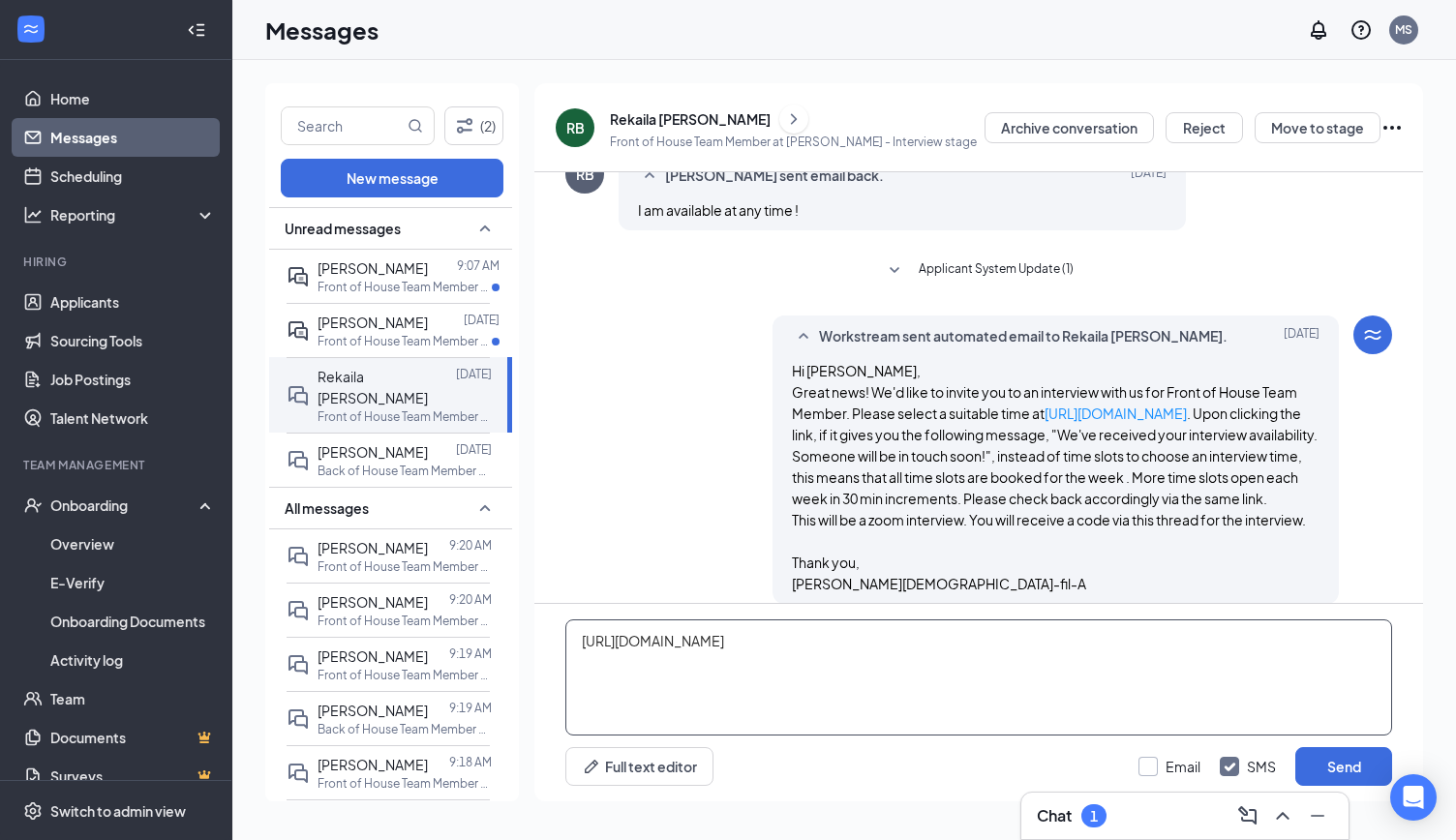
type textarea "https://l.wrkstrm.us/HFwne7w9p"
click at [1149, 764] on input "Email" at bounding box center [1169, 766] width 62 height 19
checkbox input "true"
click at [1353, 773] on button "Send" at bounding box center [1344, 766] width 97 height 39
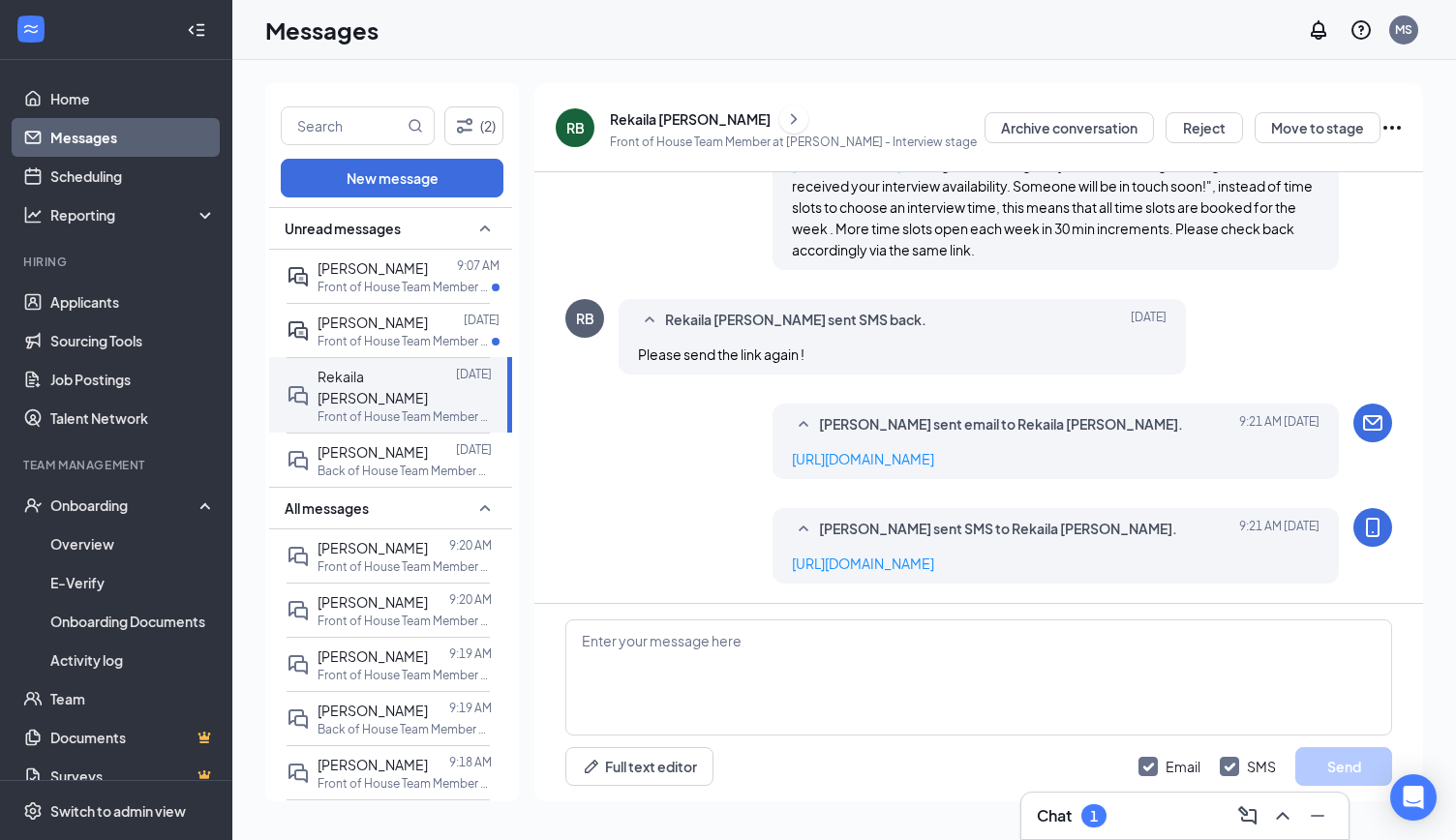
scroll to position [1040, 0]
click at [396, 341] on p "Front of House Team Member at [GEOGRAPHIC_DATA]" at bounding box center [404, 341] width 174 height 17
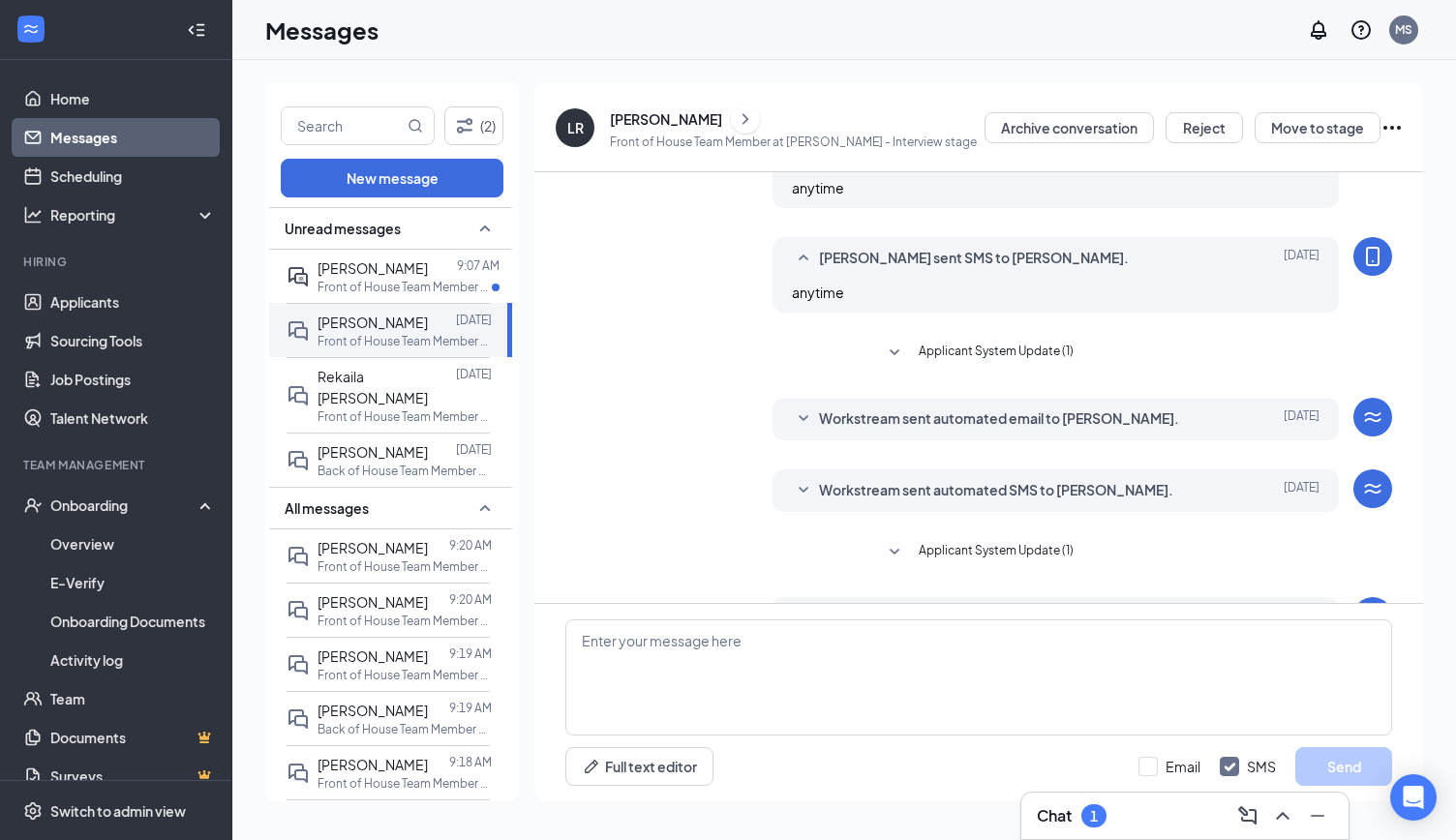
scroll to position [447, 0]
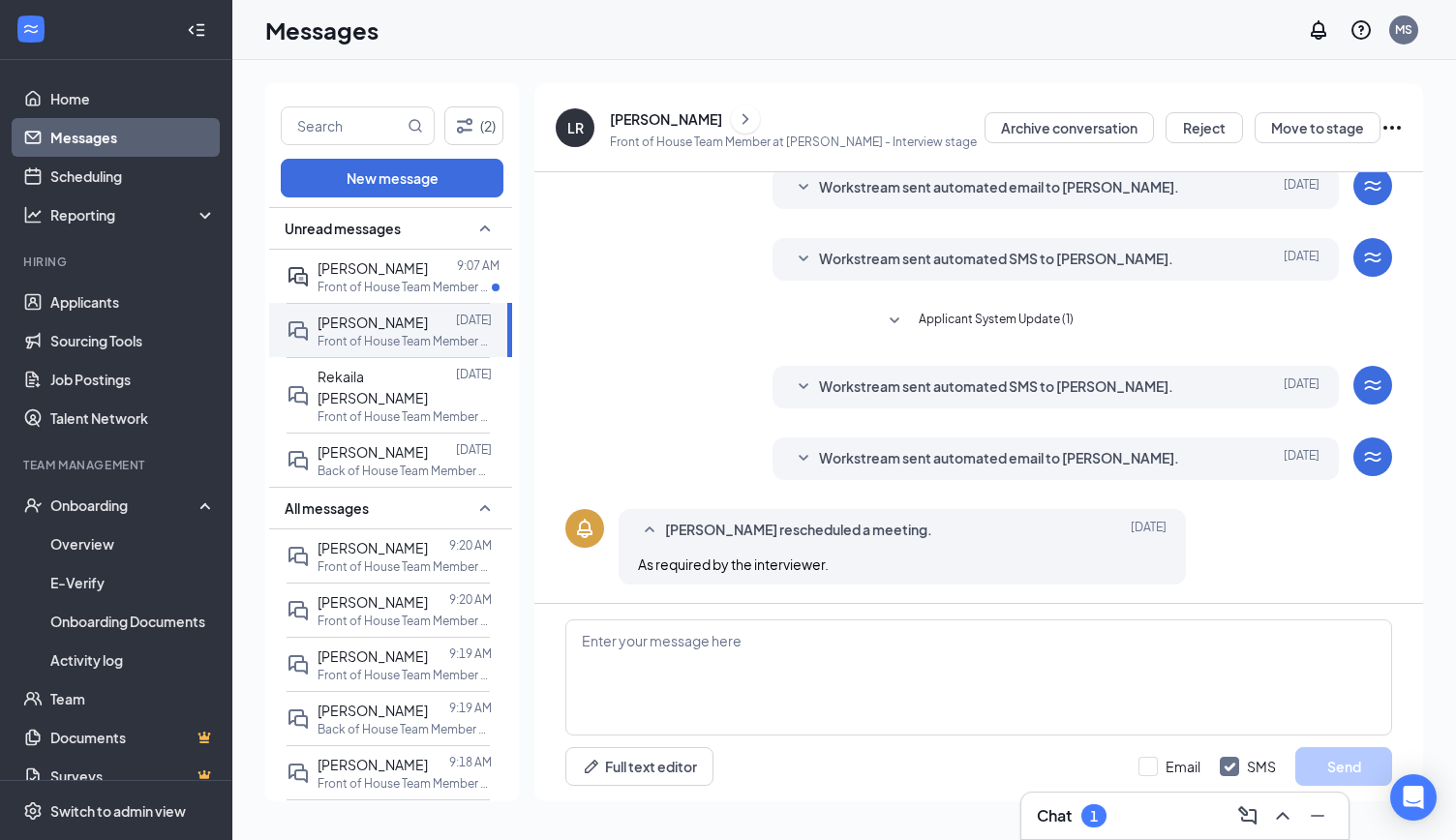
click at [835, 470] on div "Workstream sent automated email to Ladarian Ramsey. Aug 26 Hi Ladarian Ramsey, …" at bounding box center [1056, 459] width 567 height 43
click at [819, 454] on span "Workstream sent automated email to Ladarian Ramsey." at bounding box center [999, 458] width 360 height 23
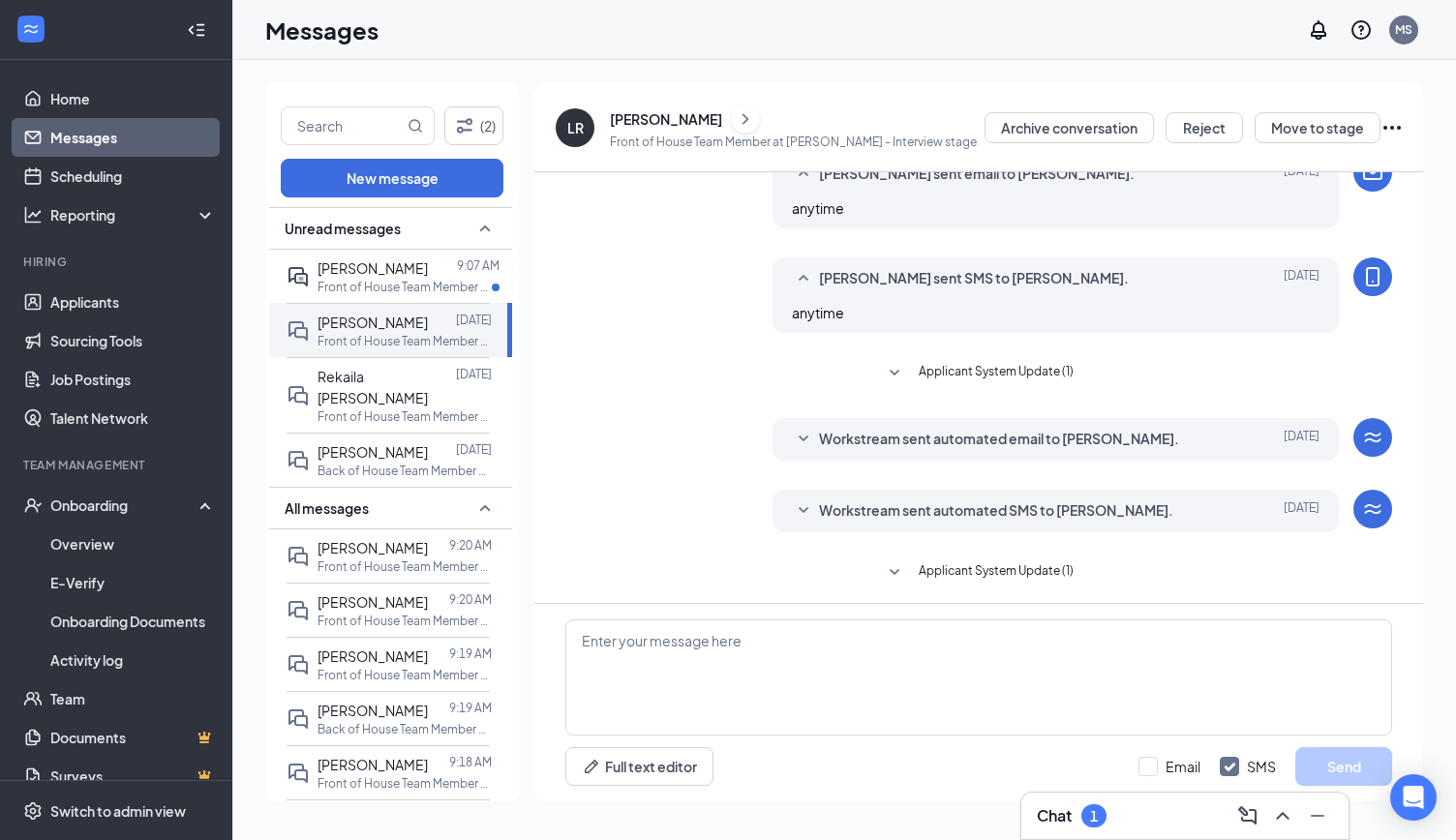
scroll to position [184, 0]
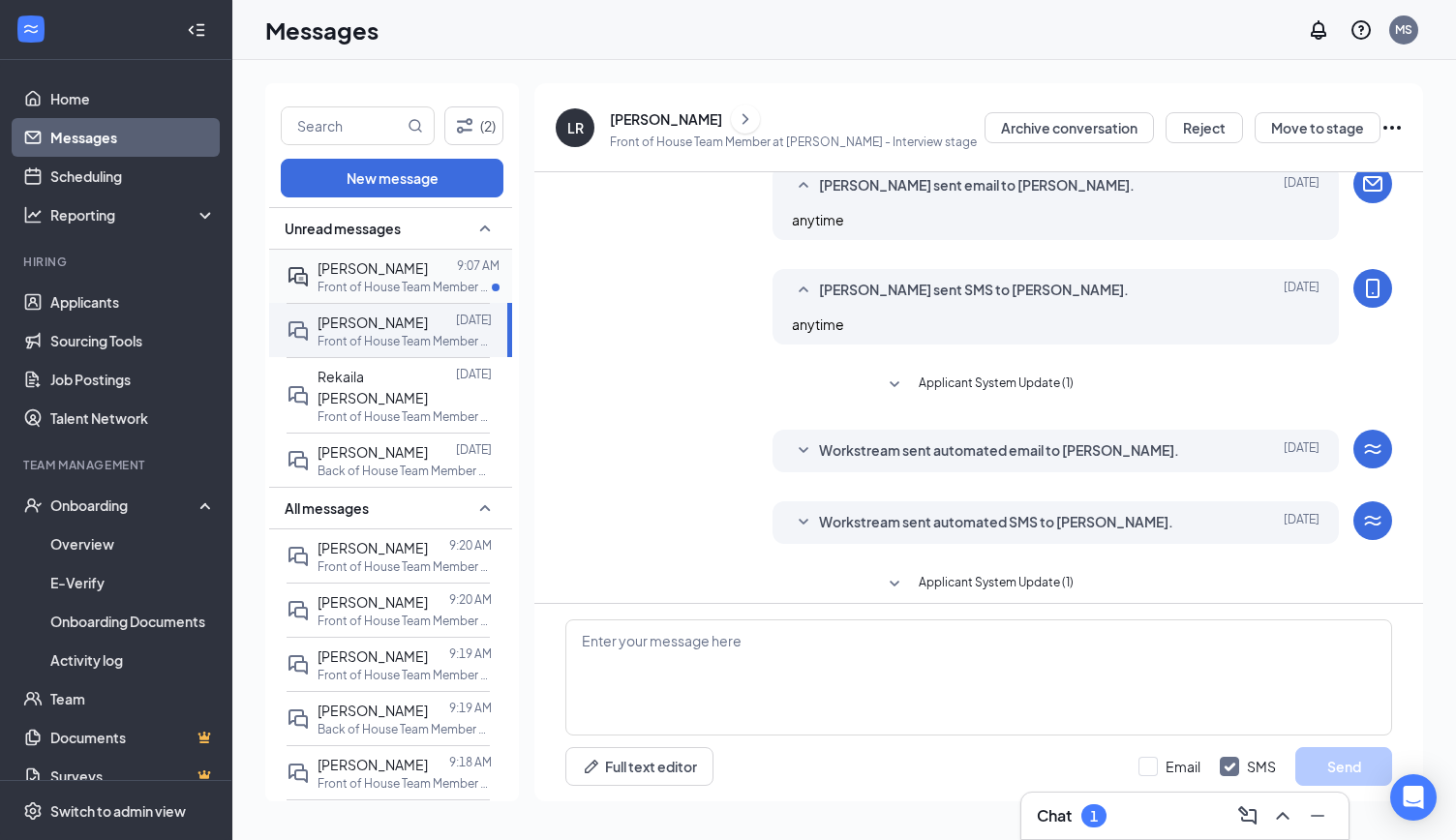
click at [428, 277] on div at bounding box center [442, 268] width 29 height 21
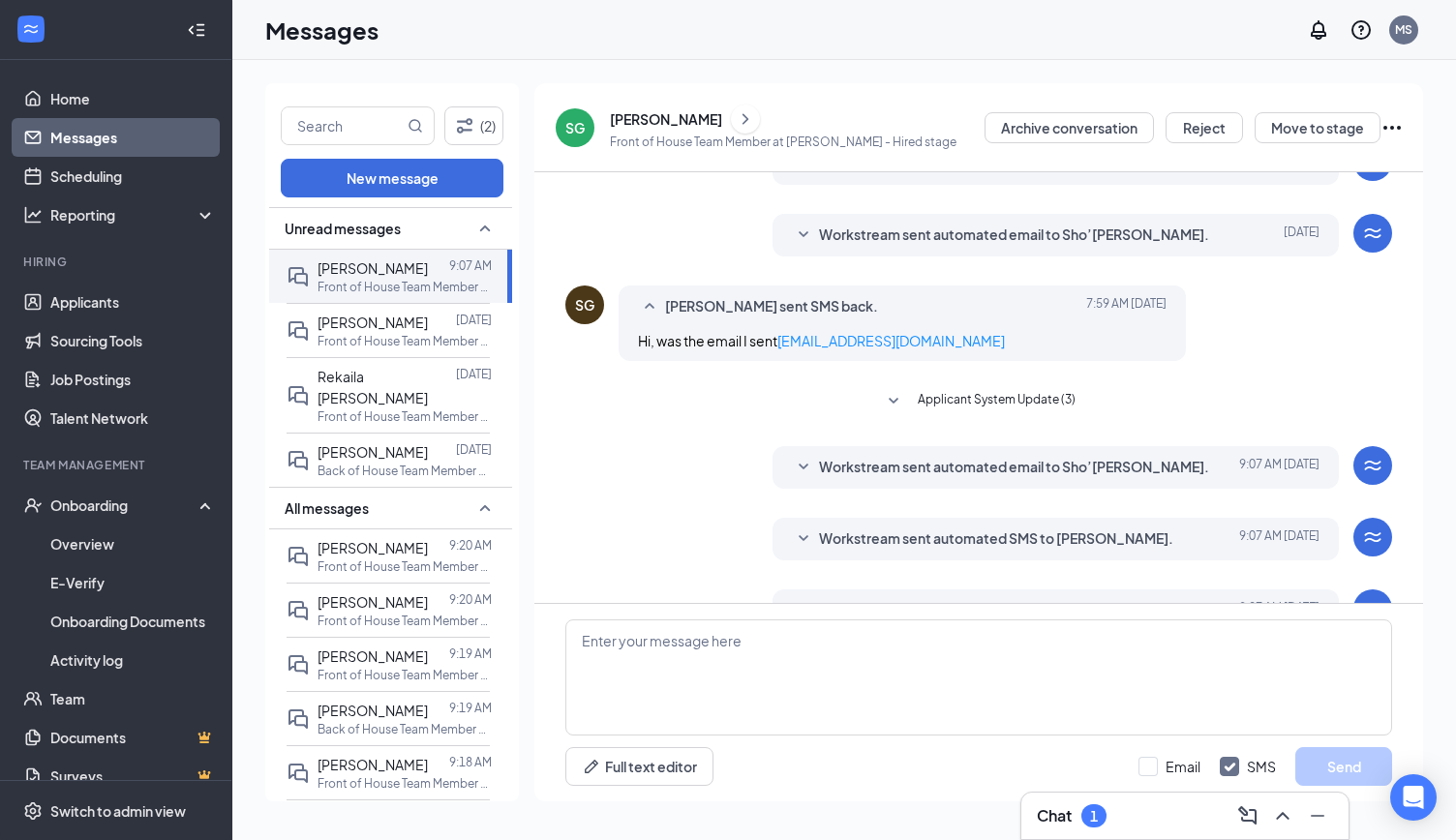
scroll to position [99, 0]
click at [794, 472] on icon "SmallChevronDown" at bounding box center [803, 470] width 23 height 23
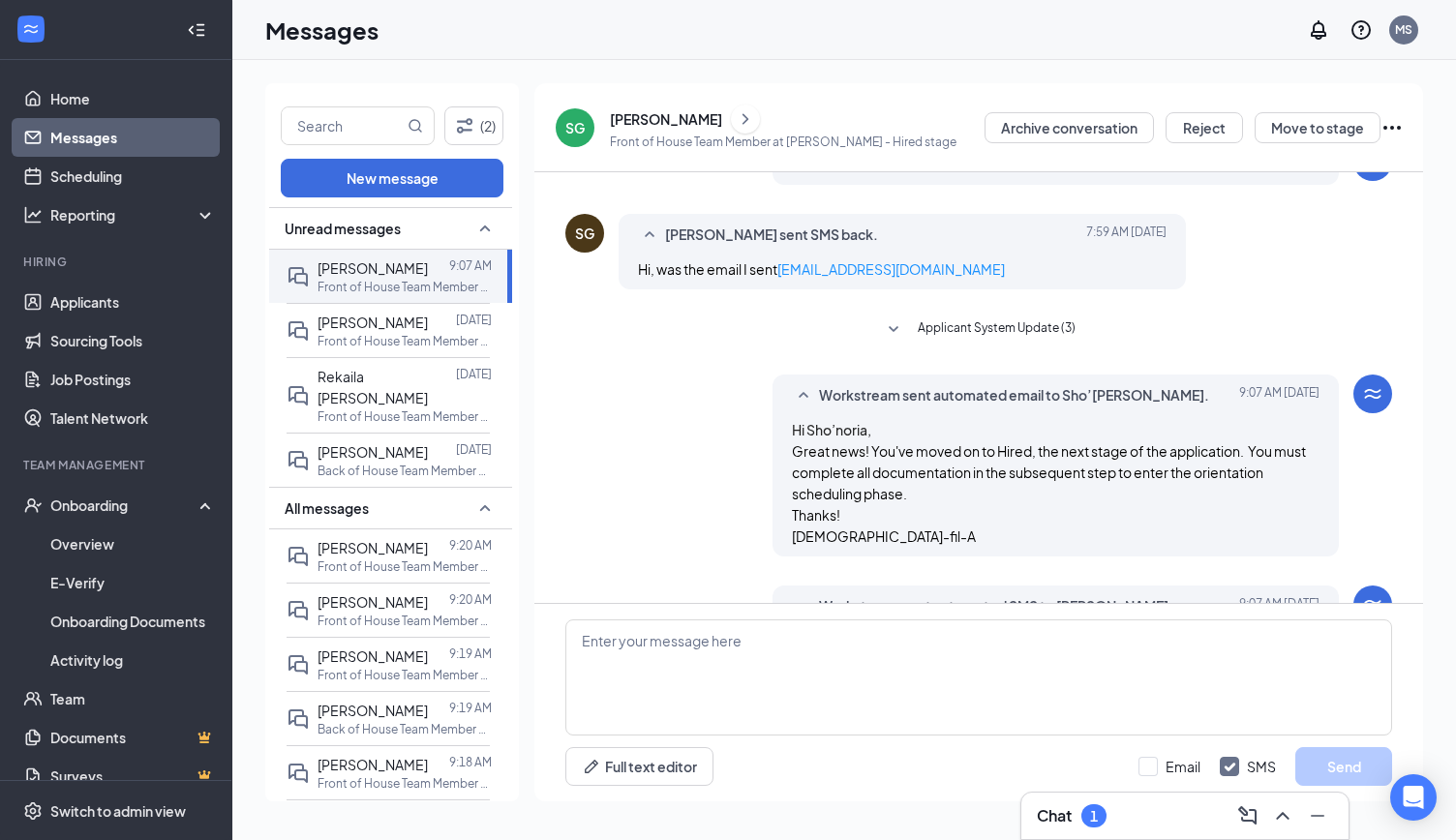
scroll to position [182, 0]
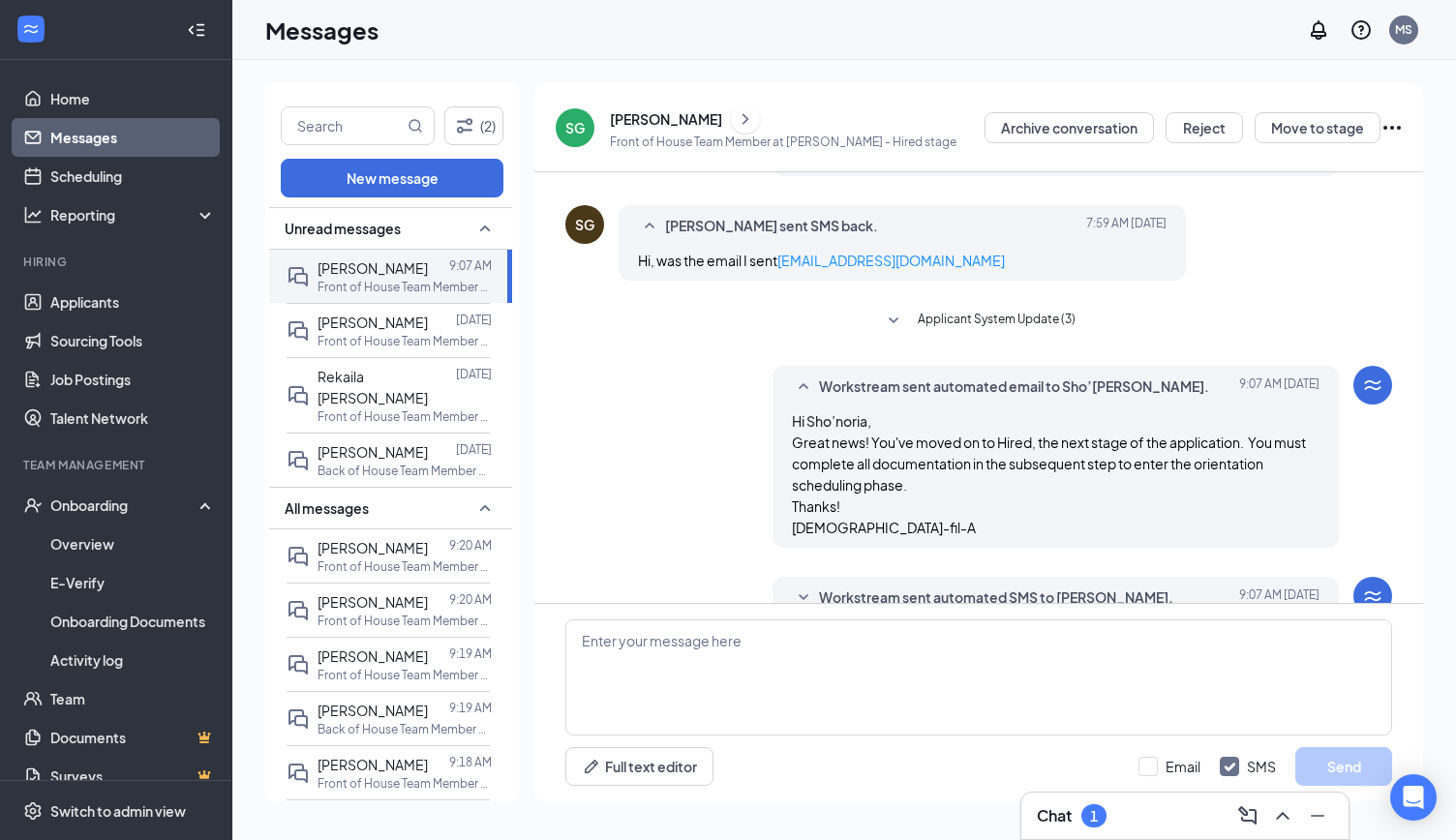
click at [669, 121] on div "[PERSON_NAME]" at bounding box center [666, 118] width 112 height 19
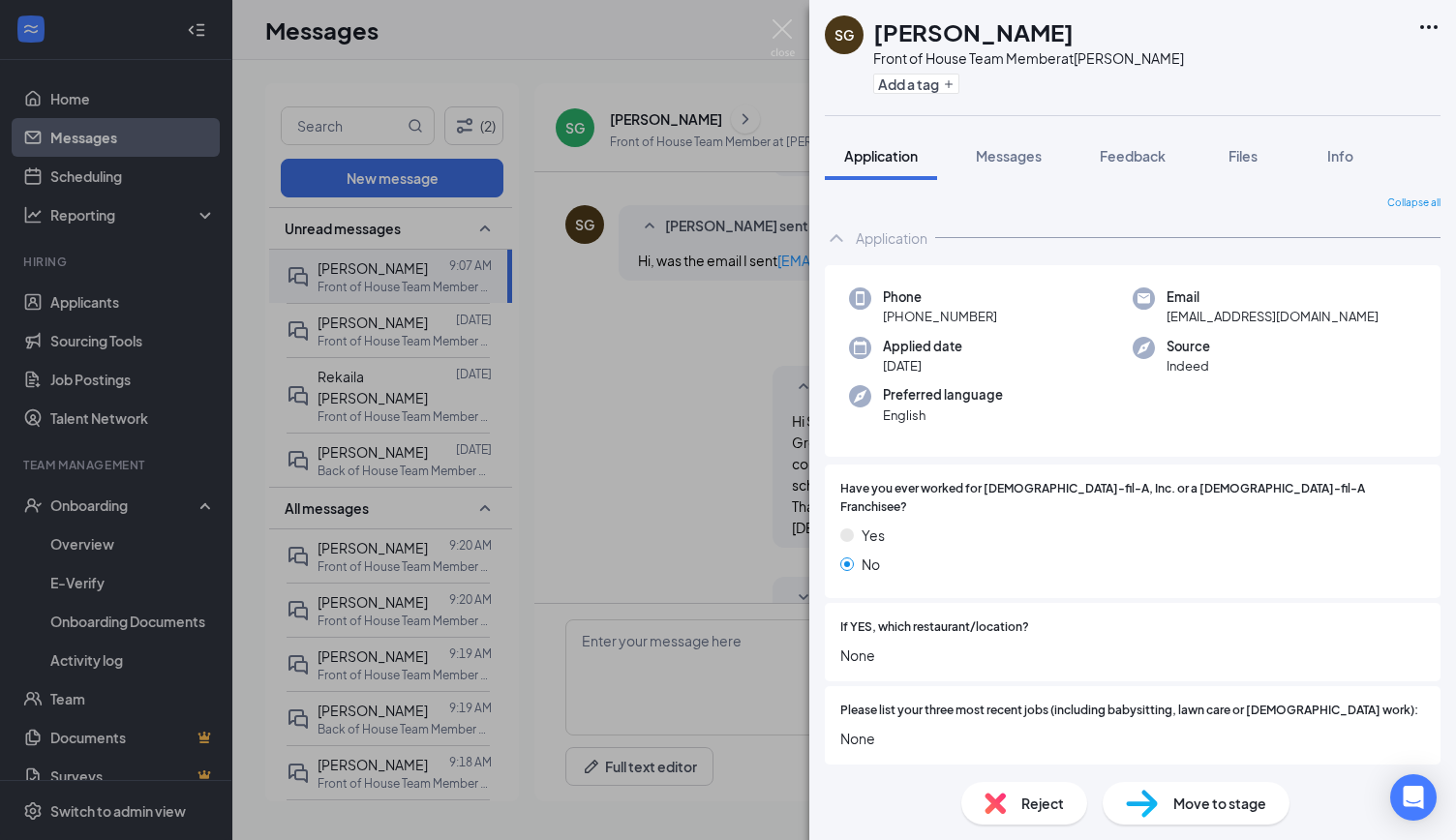
click at [721, 360] on div "SG Sho’noria Gibson Front of House Team Member at Bryan Add a tag Application M…" at bounding box center [728, 420] width 1456 height 840
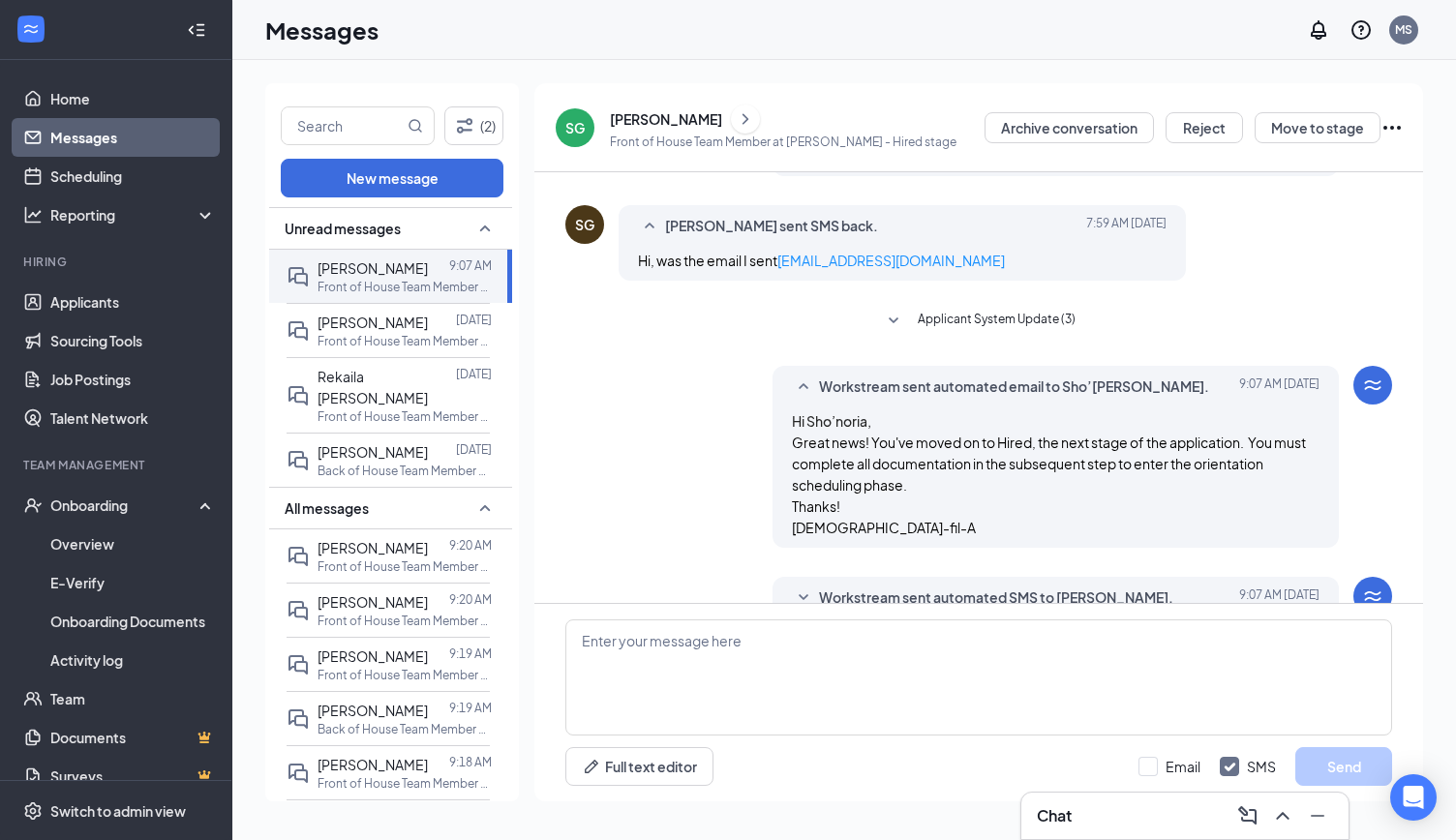
scroll to position [360, 0]
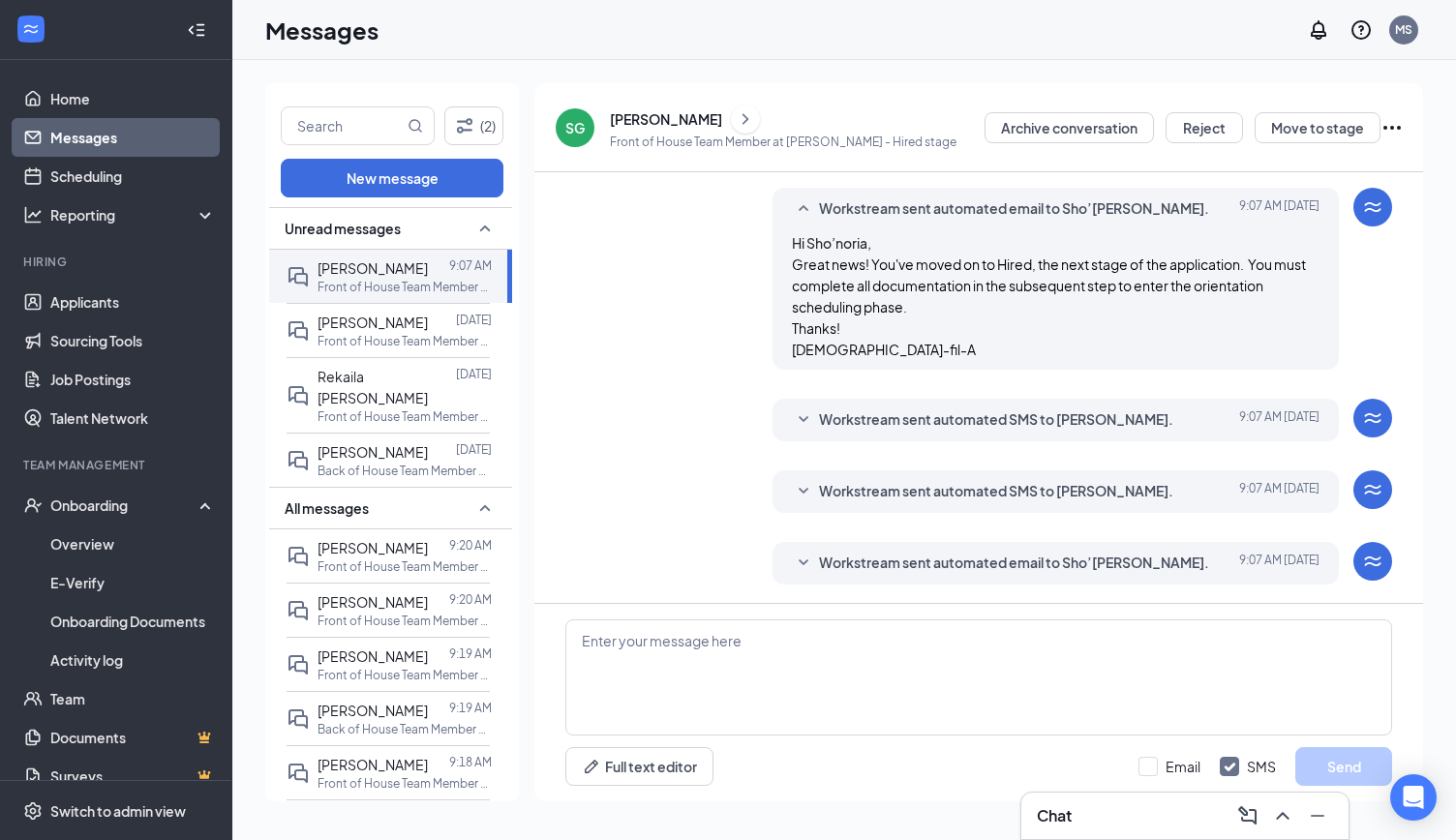
click at [801, 416] on icon "SmallChevronDown" at bounding box center [803, 420] width 23 height 23
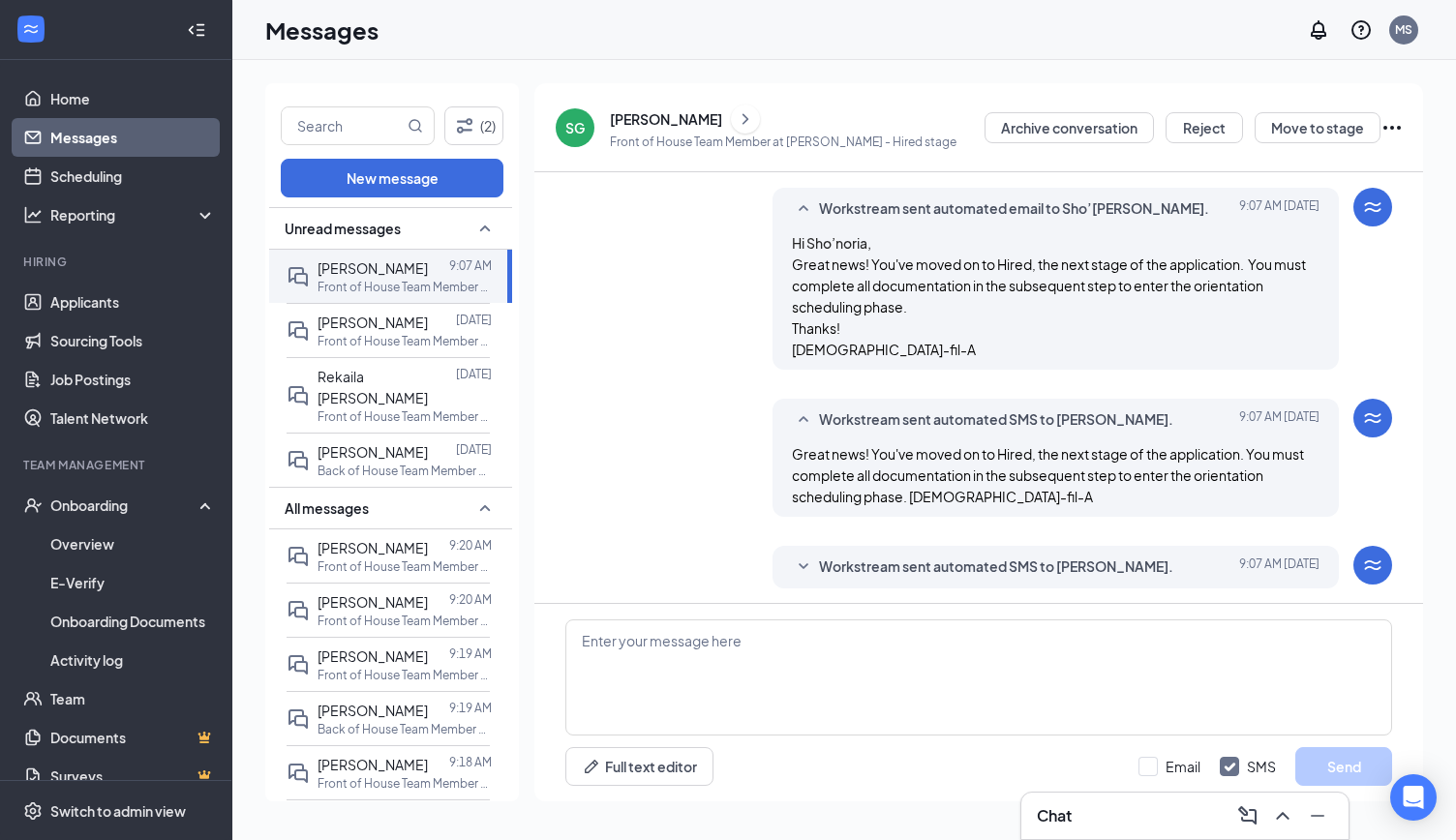
scroll to position [436, 0]
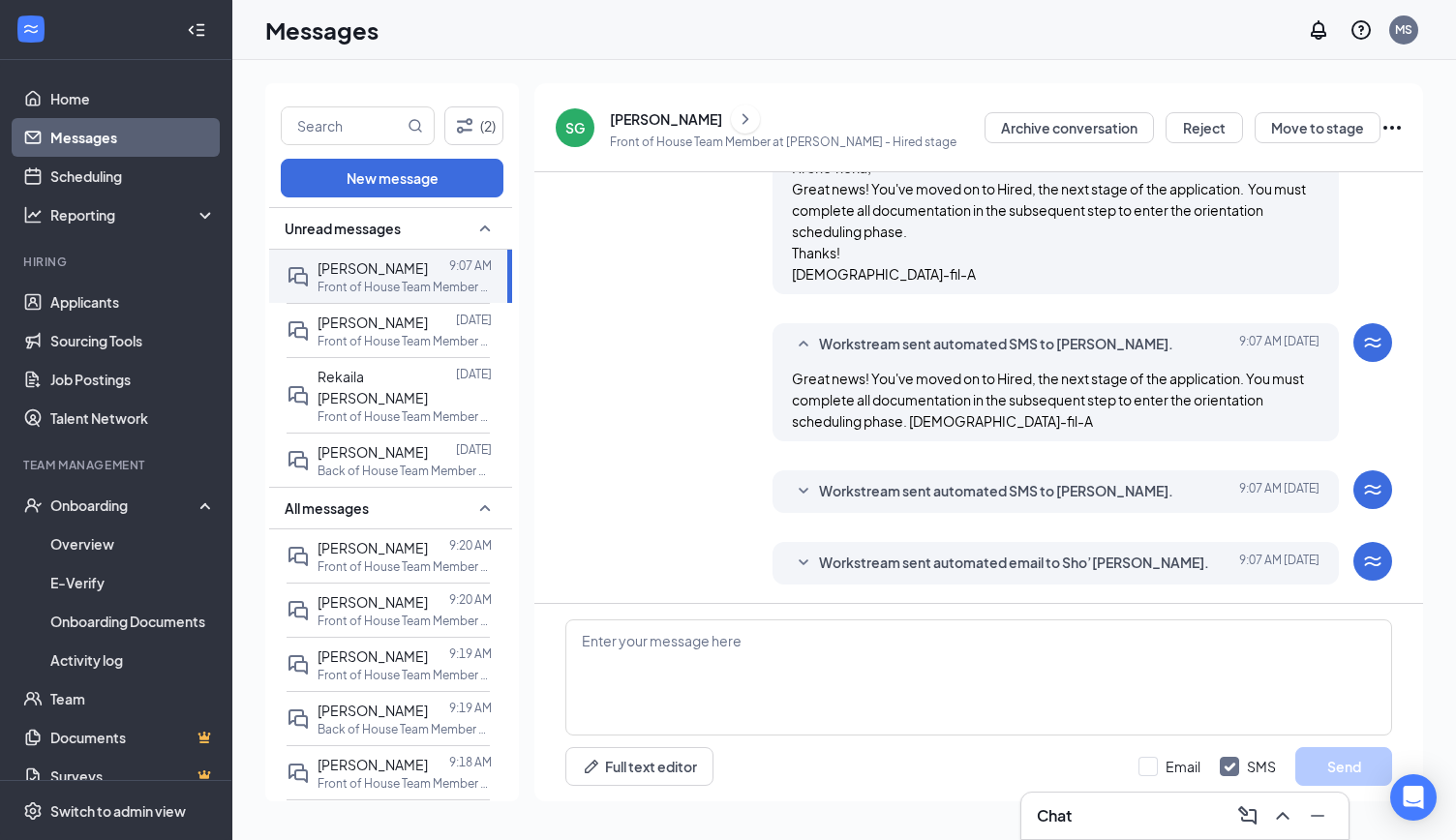
click at [792, 495] on icon "SmallChevronDown" at bounding box center [803, 492] width 23 height 23
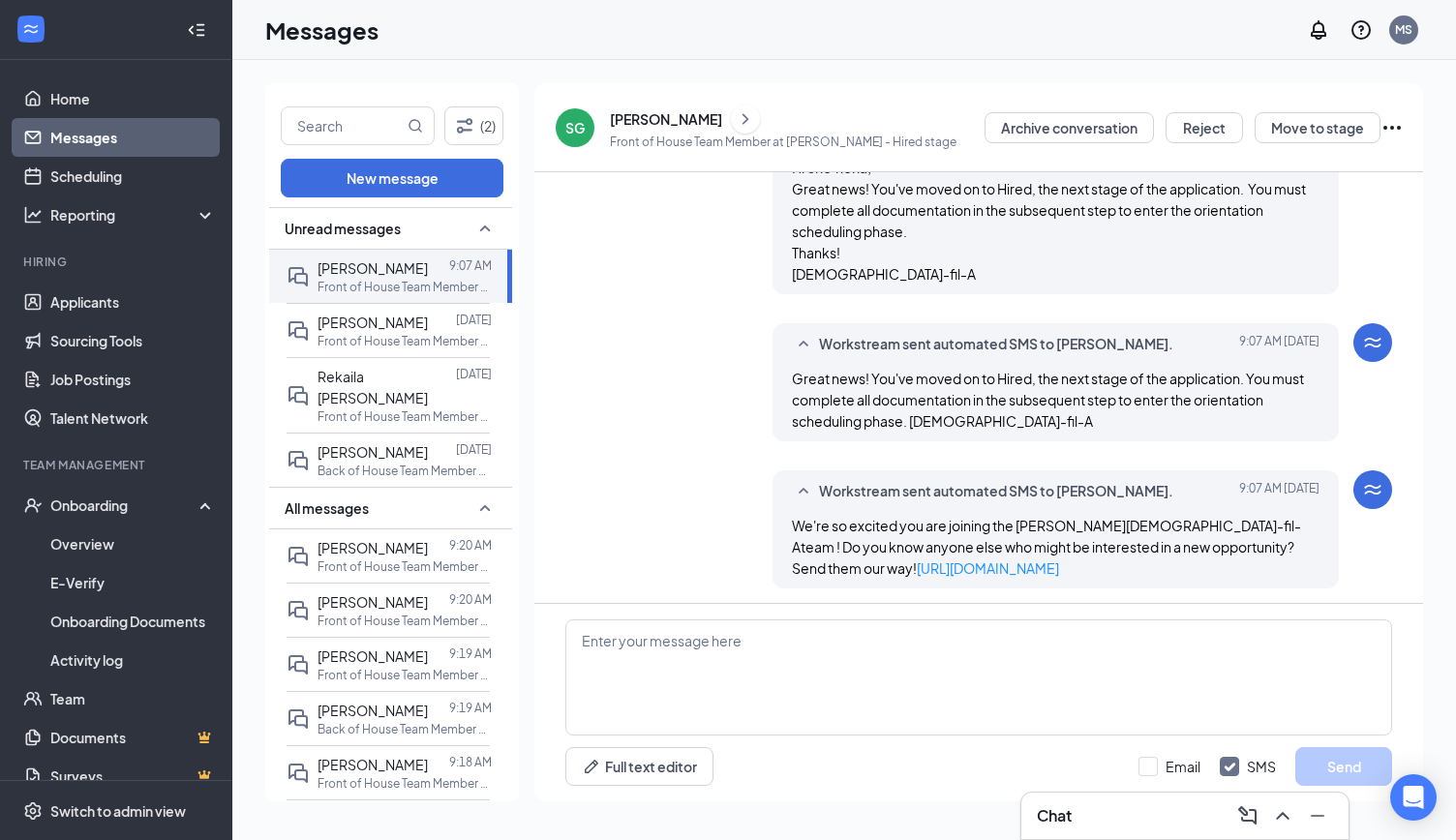
scroll to position [512, 0]
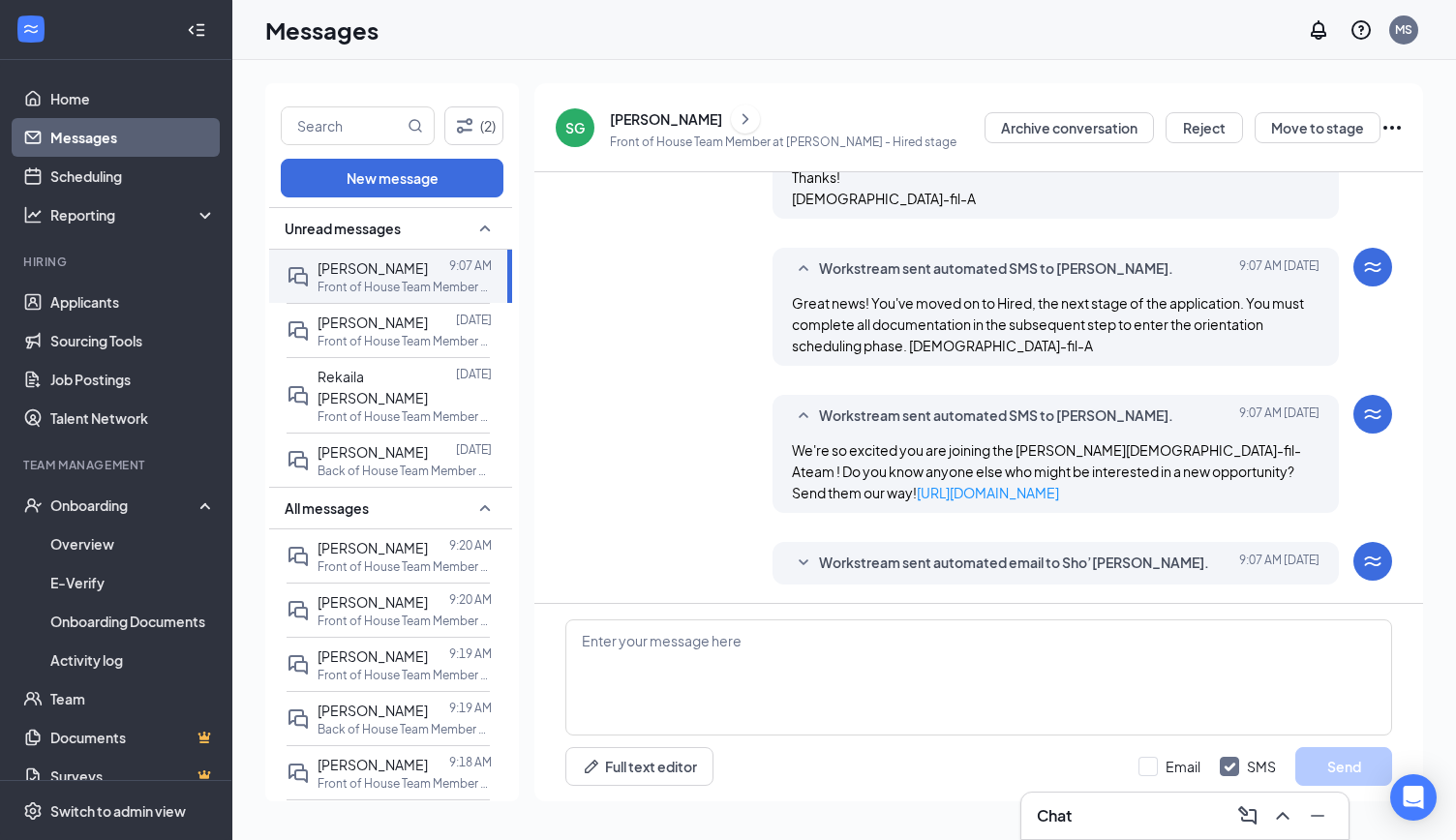
click at [799, 558] on icon "SmallChevronDown" at bounding box center [803, 563] width 23 height 23
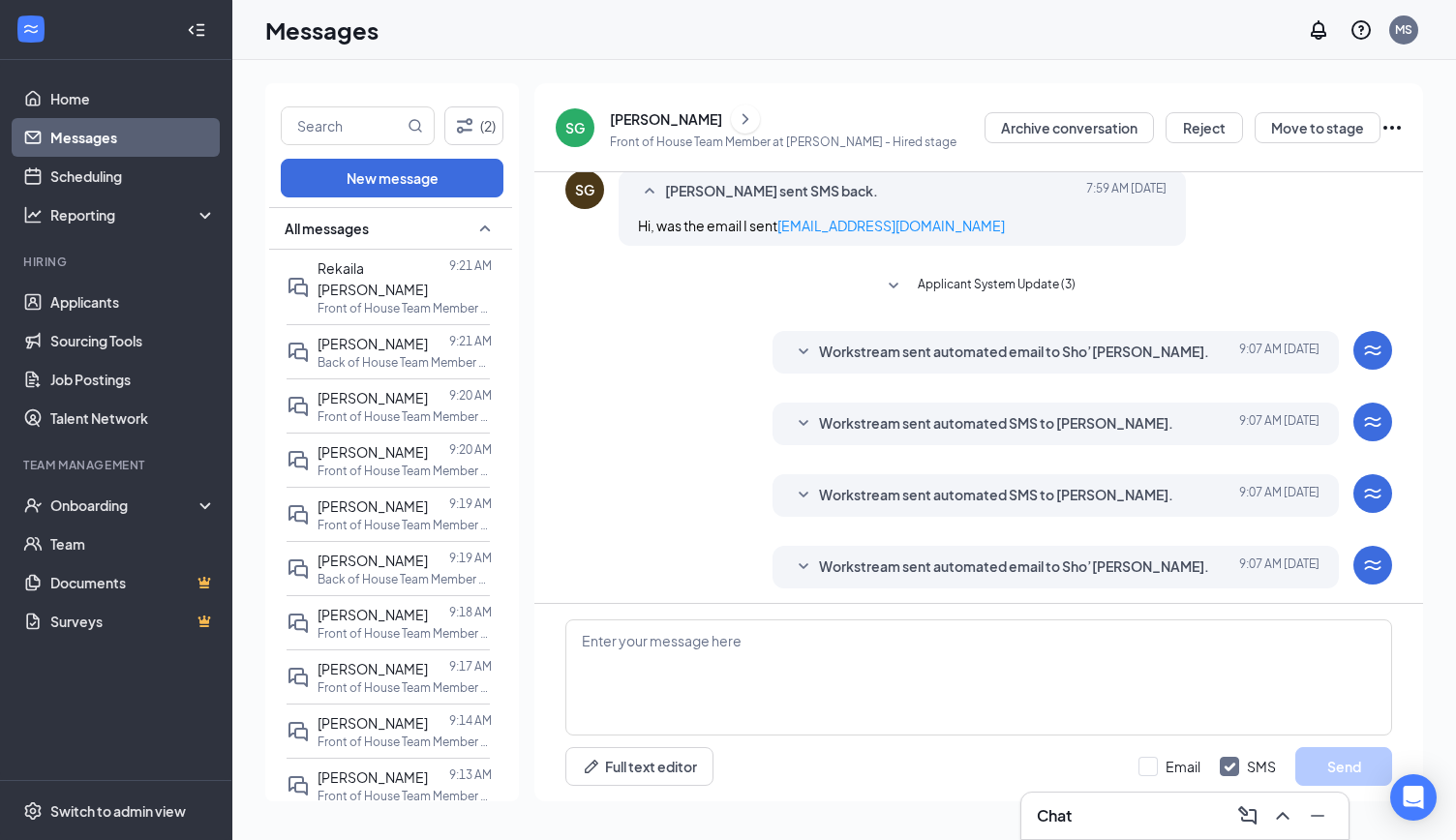
scroll to position [221, 0]
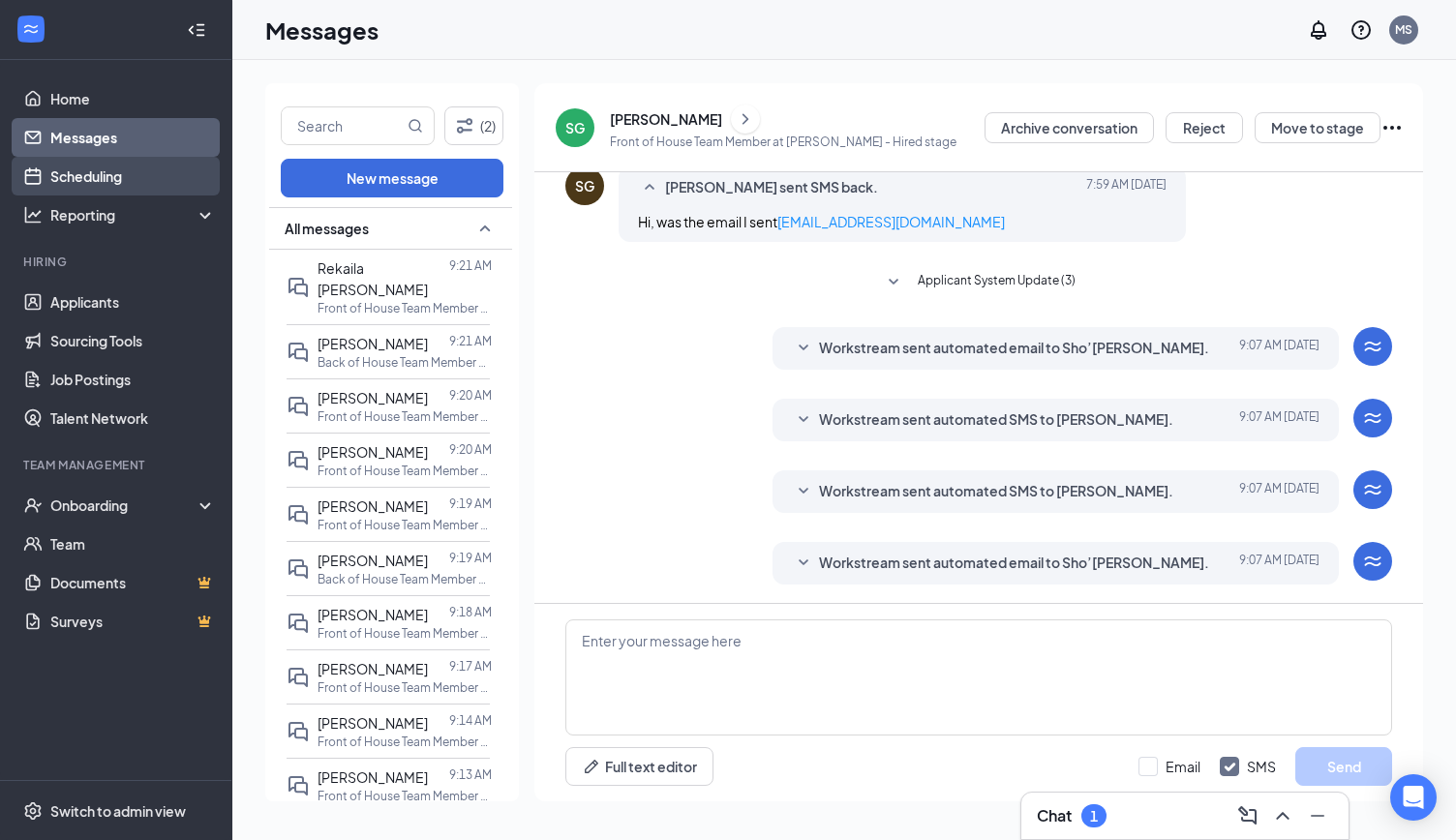
click at [82, 173] on link "Scheduling" at bounding box center [133, 176] width 165 height 39
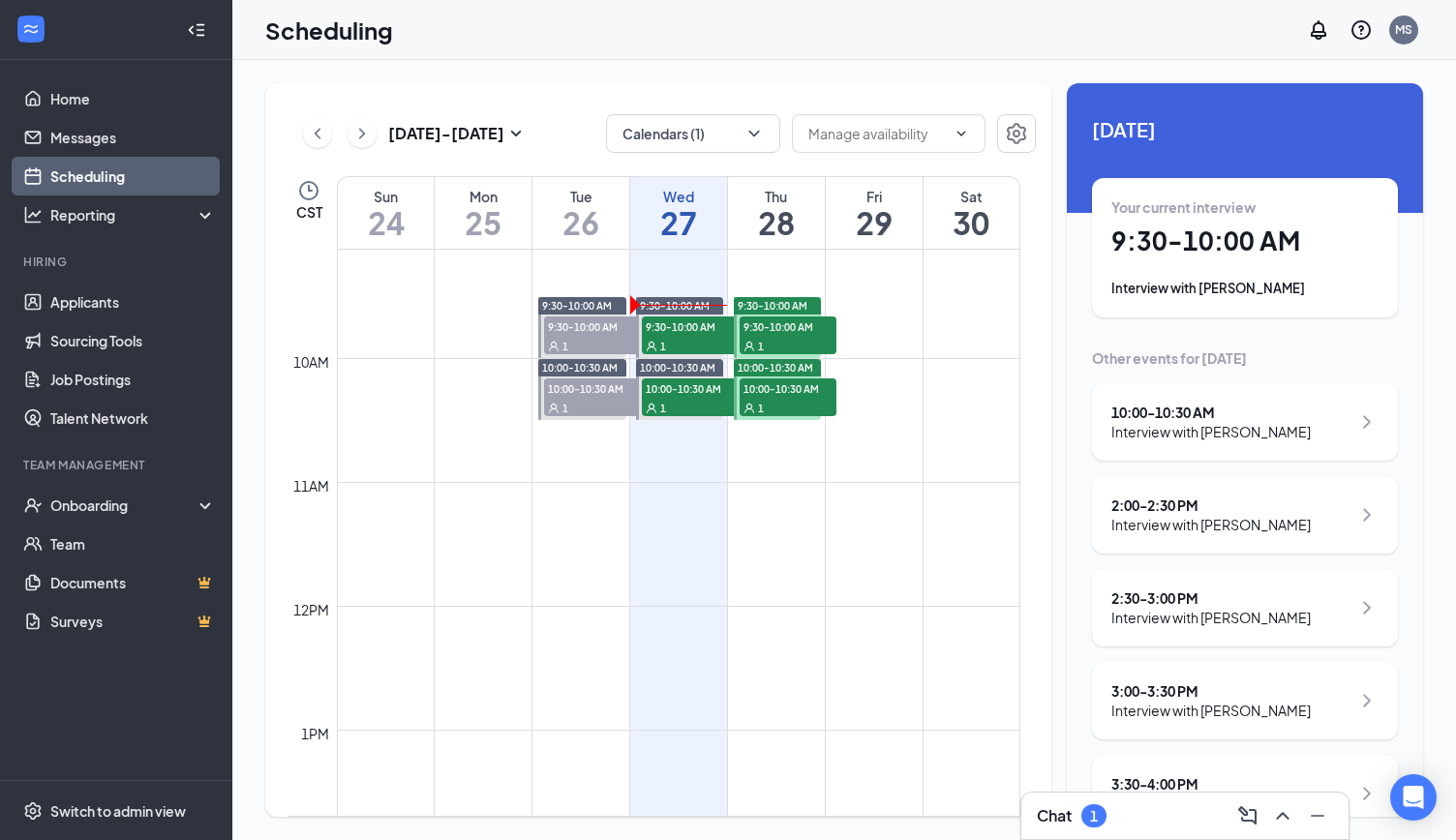
scroll to position [1133, 0]
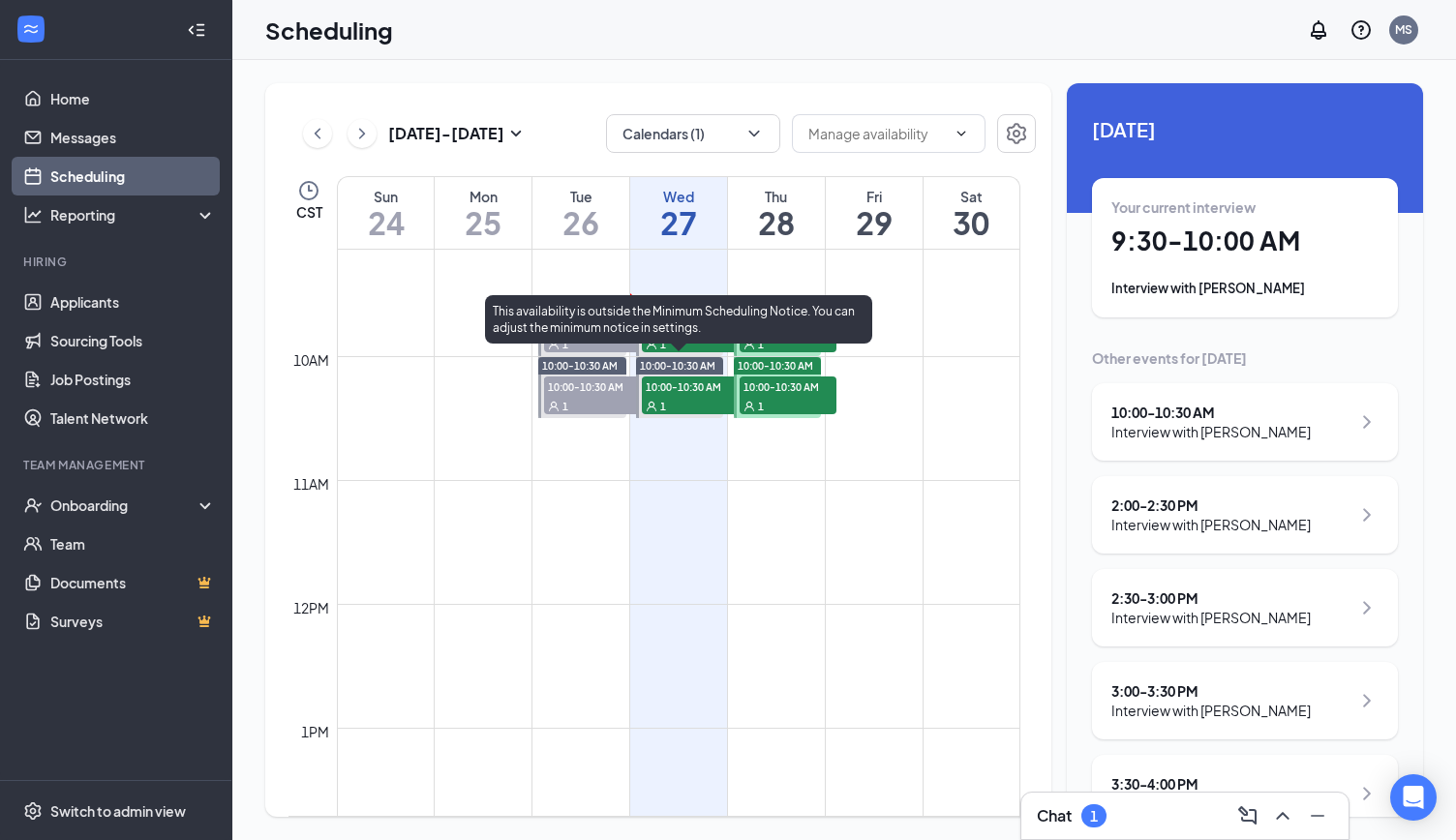
click at [699, 342] on div "This availability is outside the Minimum Scheduling Notice. You can adjust the …" at bounding box center [678, 319] width 387 height 49
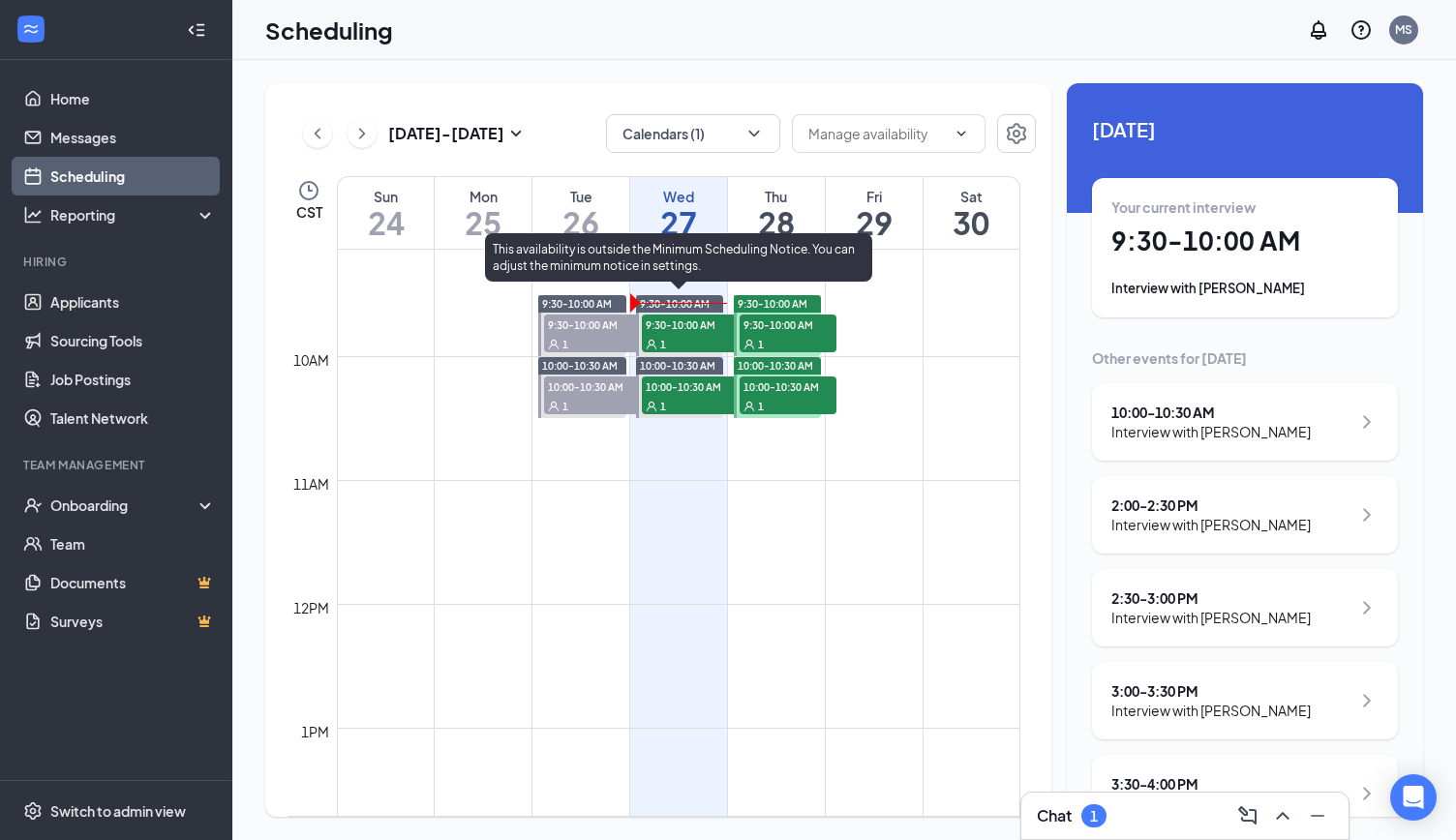
click at [690, 334] on div "1" at bounding box center [690, 343] width 97 height 19
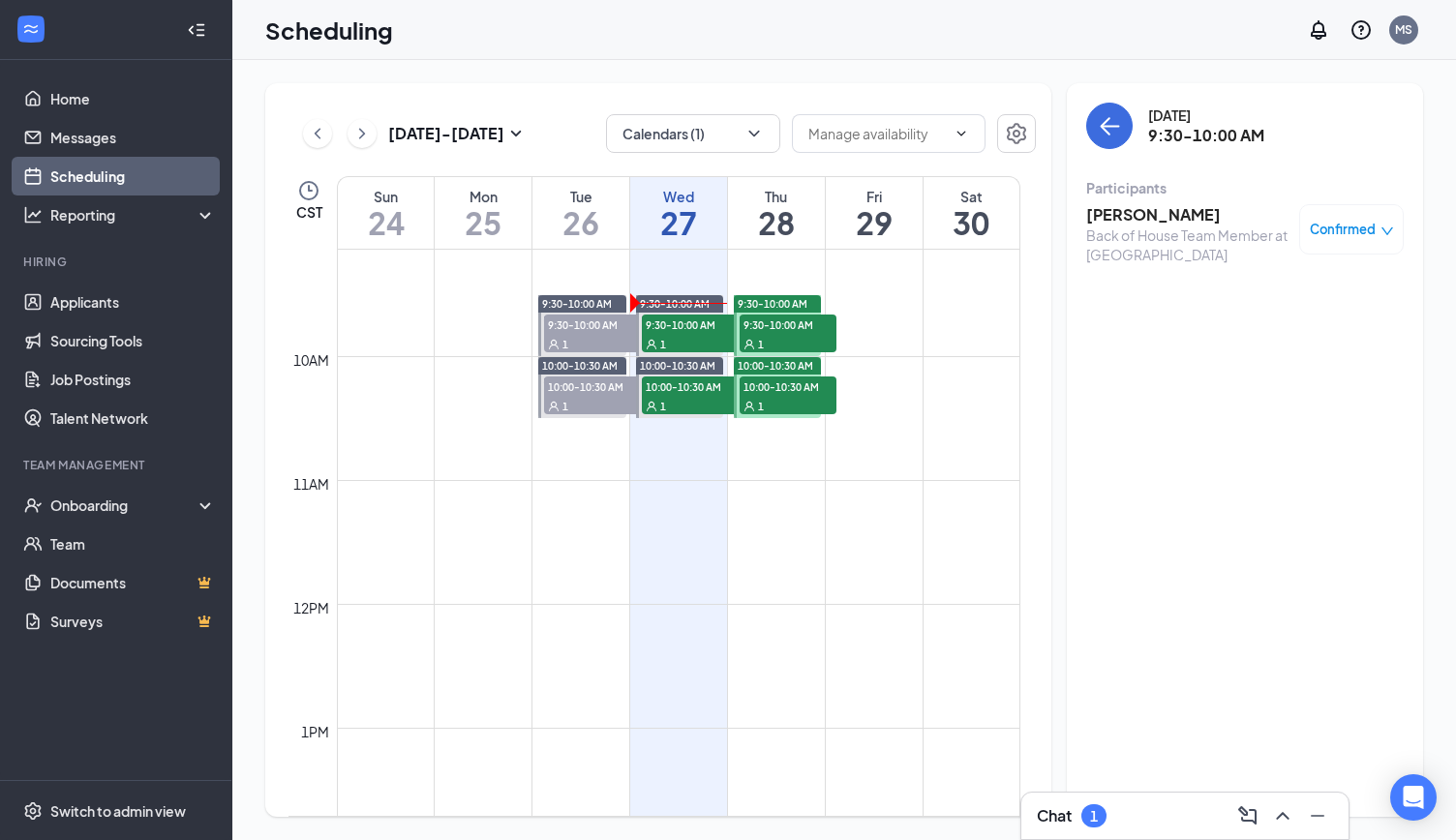
click at [1144, 218] on h3 "[PERSON_NAME]" at bounding box center [1188, 214] width 203 height 21
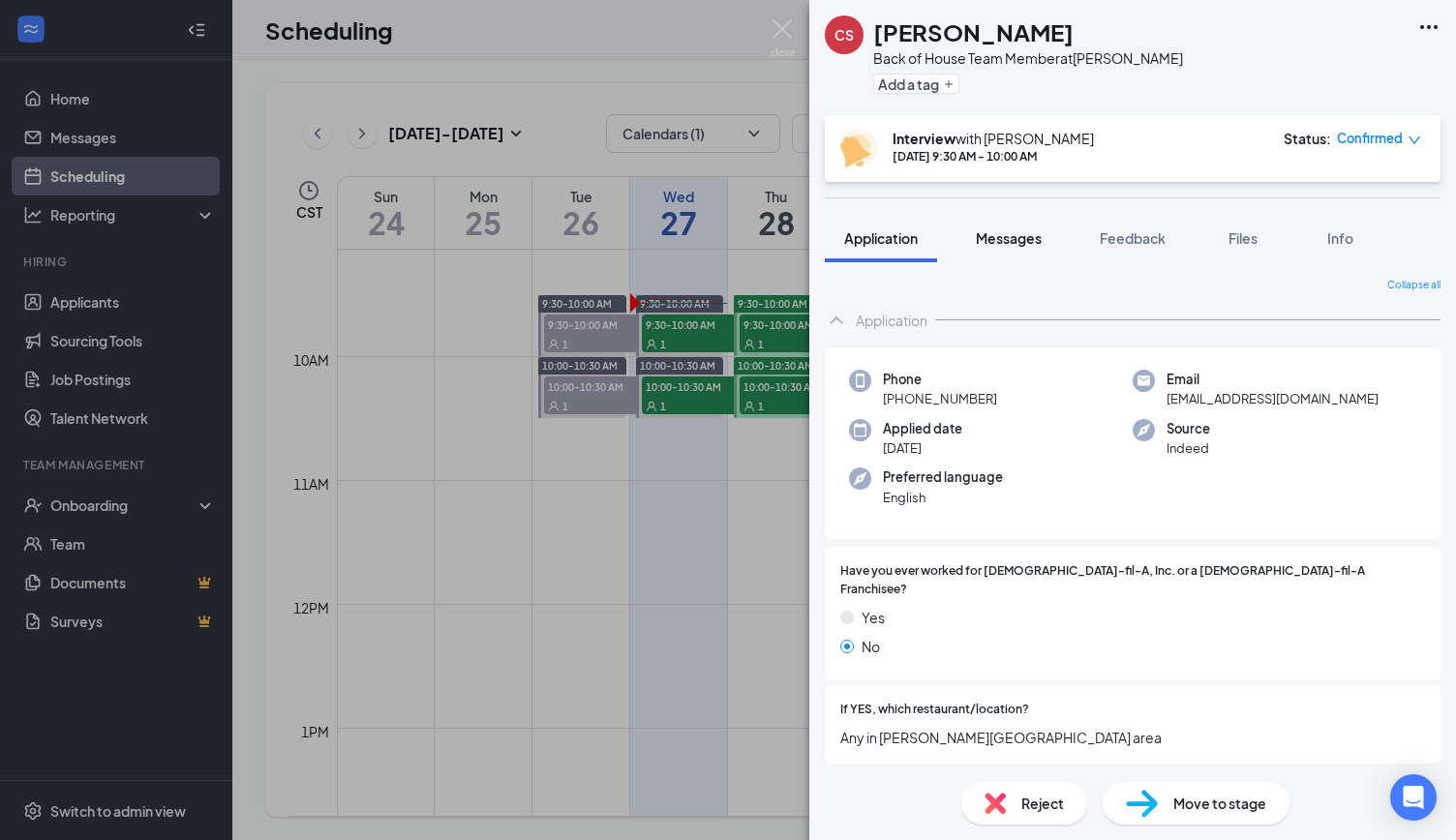
click at [1011, 220] on button "Messages" at bounding box center [1008, 238] width 104 height 49
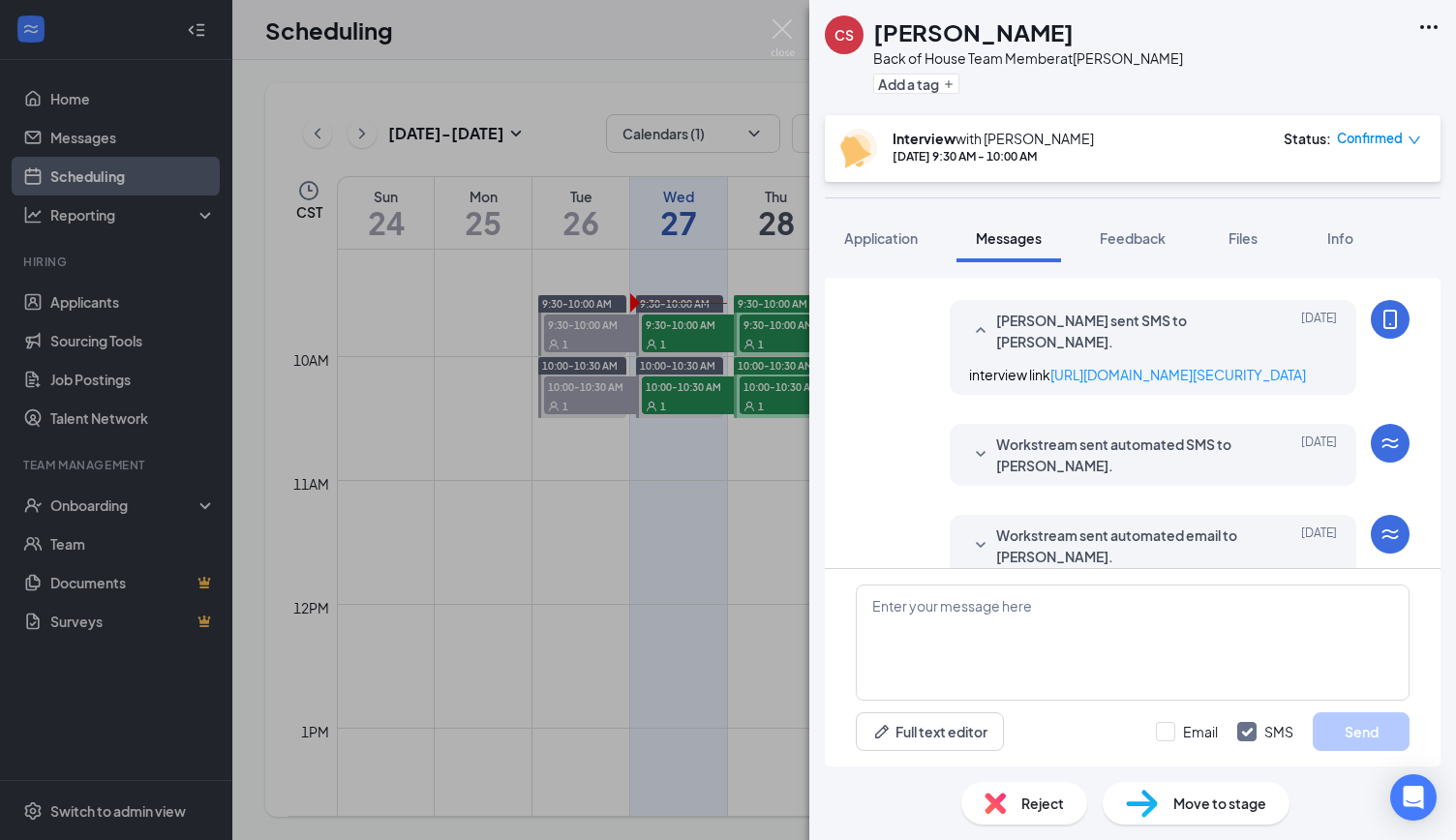
scroll to position [473, 0]
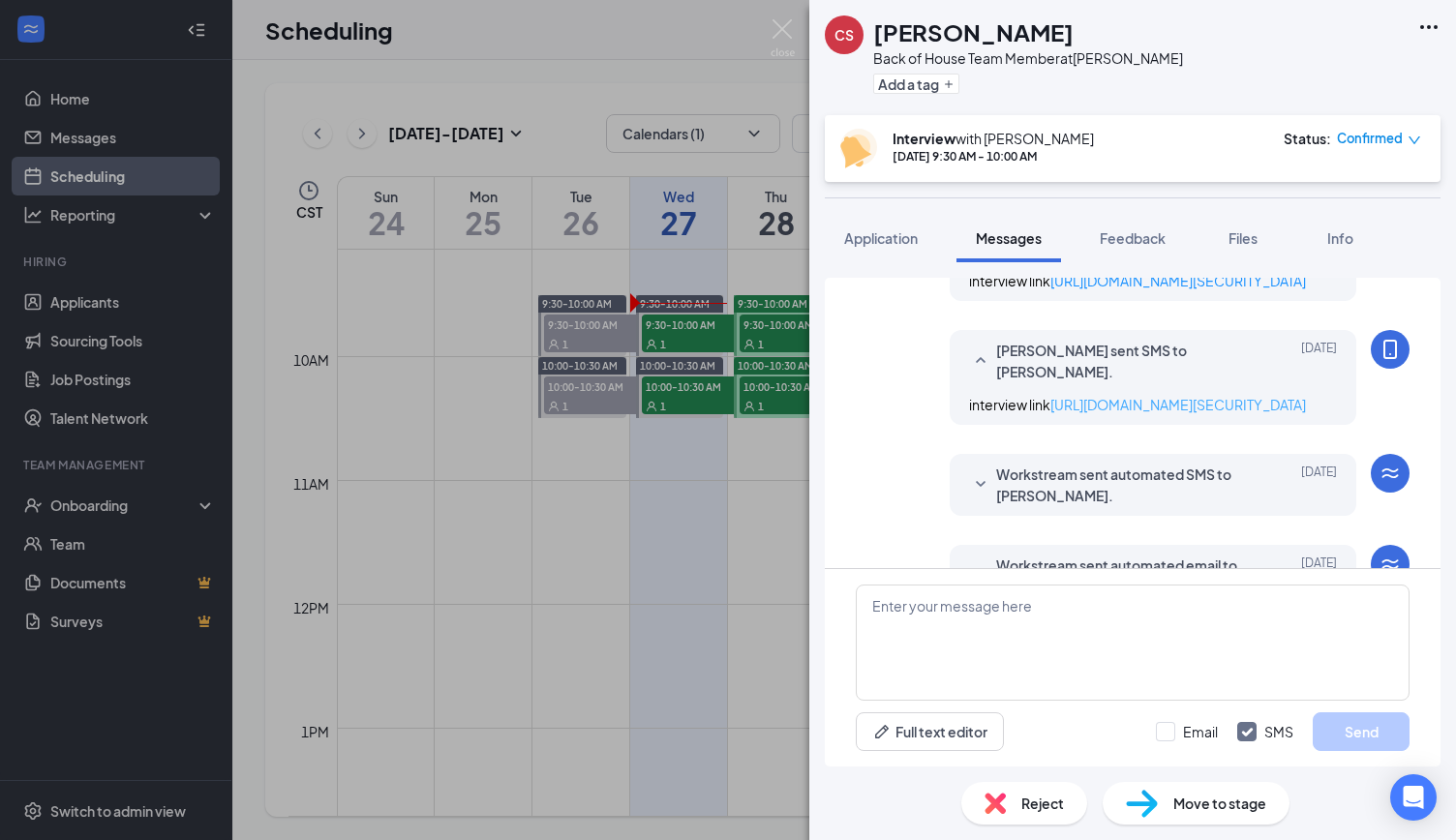
click at [1162, 413] on link "[URL][DOMAIN_NAME][SECURITY_DATA]" at bounding box center [1178, 405] width 256 height 18
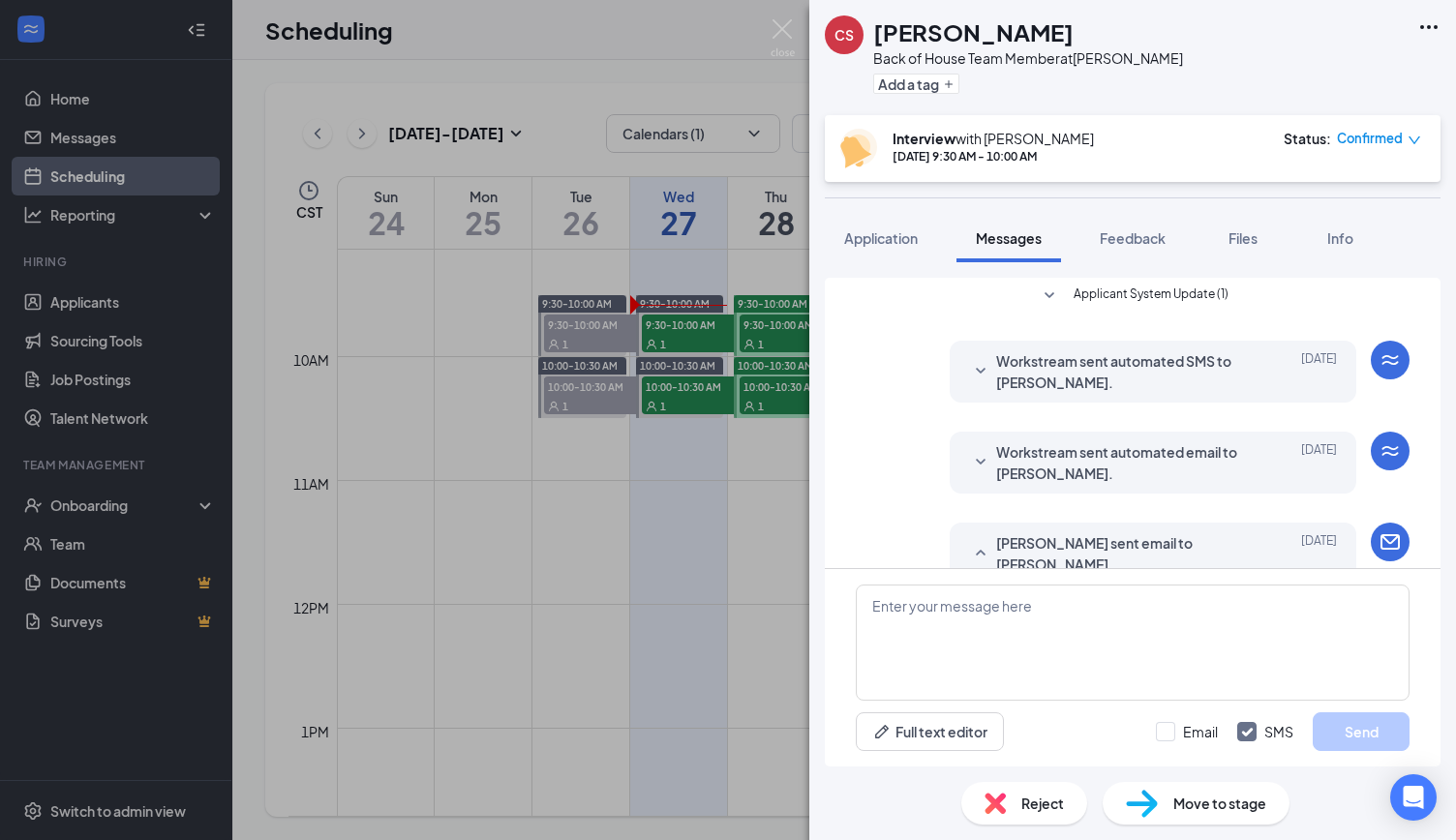
scroll to position [0, 0]
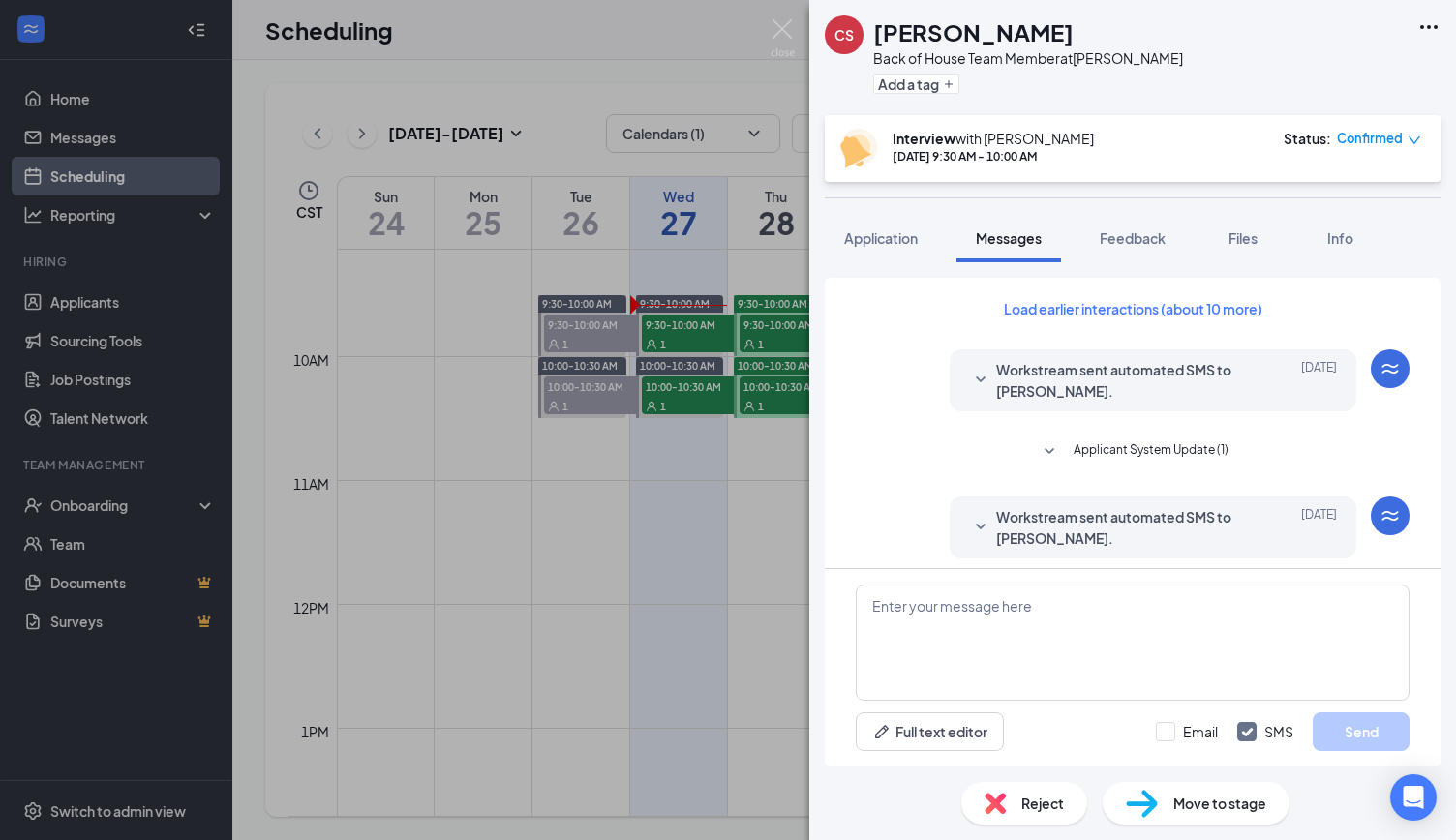
click at [1019, 363] on span "Workstream sent automated SMS to [PERSON_NAME]." at bounding box center [1123, 380] width 254 height 43
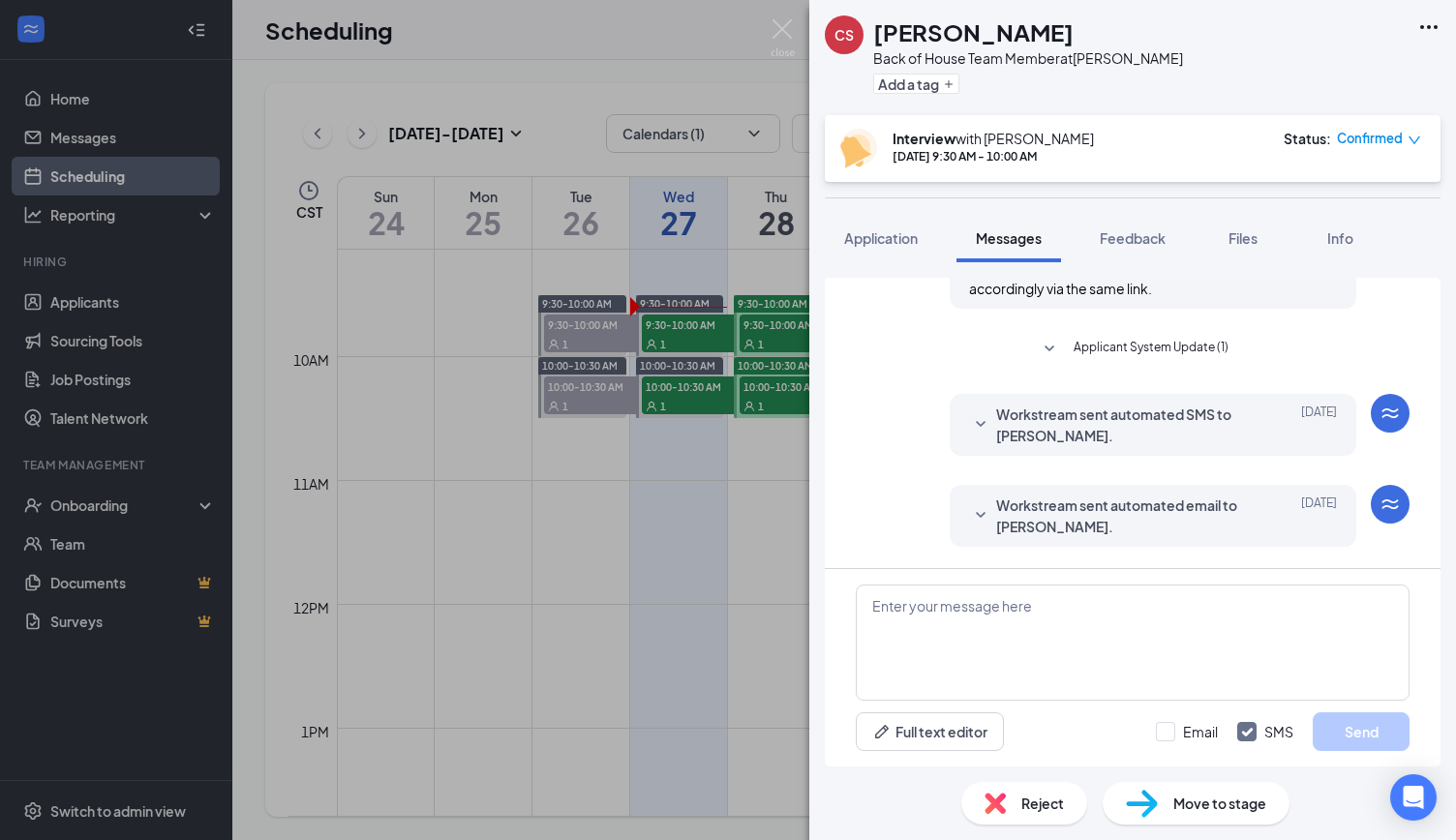
scroll to position [328, 0]
click at [1102, 344] on span "Applicant System Update (1)" at bounding box center [1151, 348] width 155 height 23
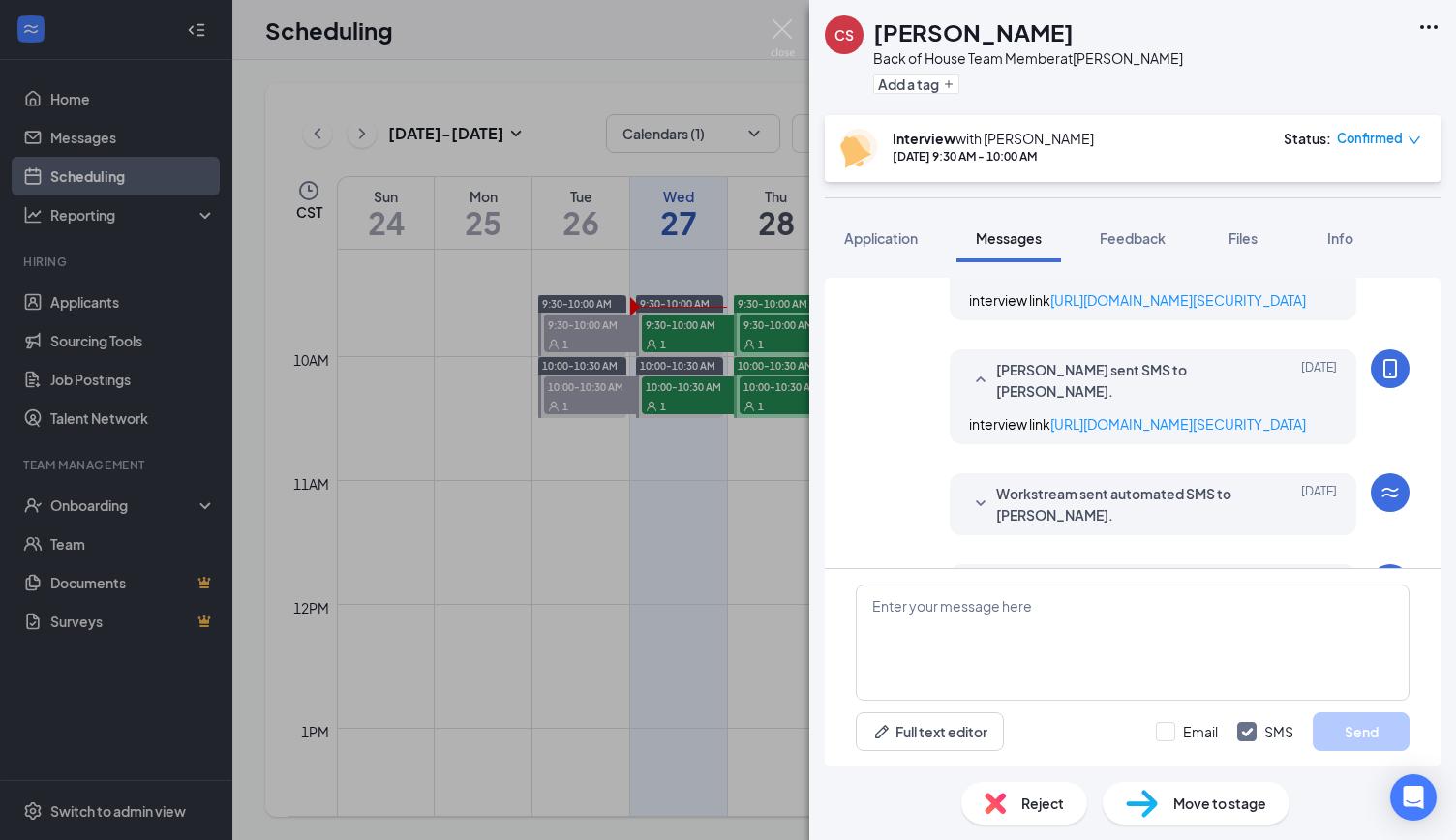
scroll to position [1049, 0]
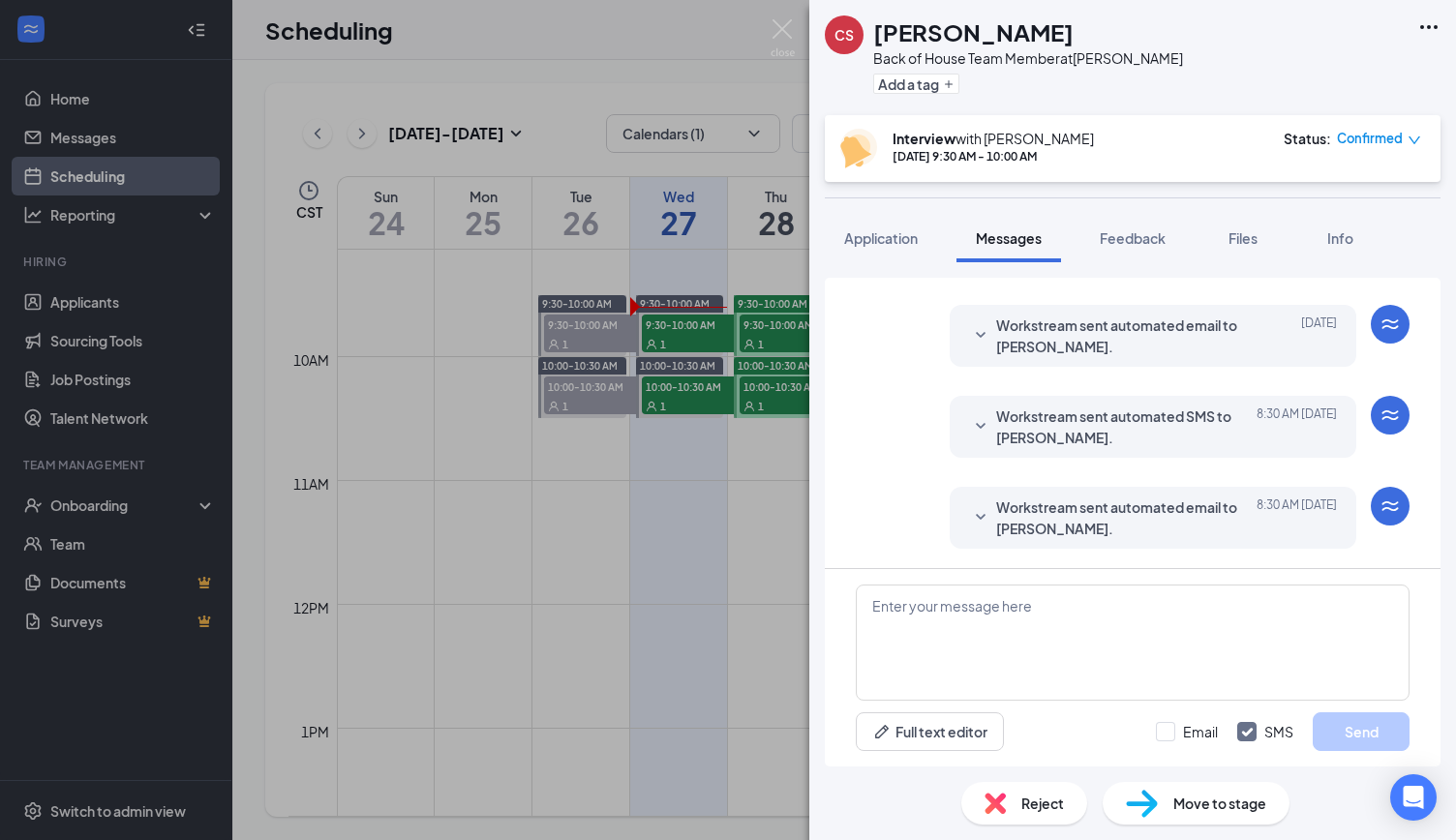
click at [795, 30] on div "CS Cyrus Sanders Back of House Team Member at Bryan Add a tag Interview with Ma…" at bounding box center [728, 420] width 1456 height 840
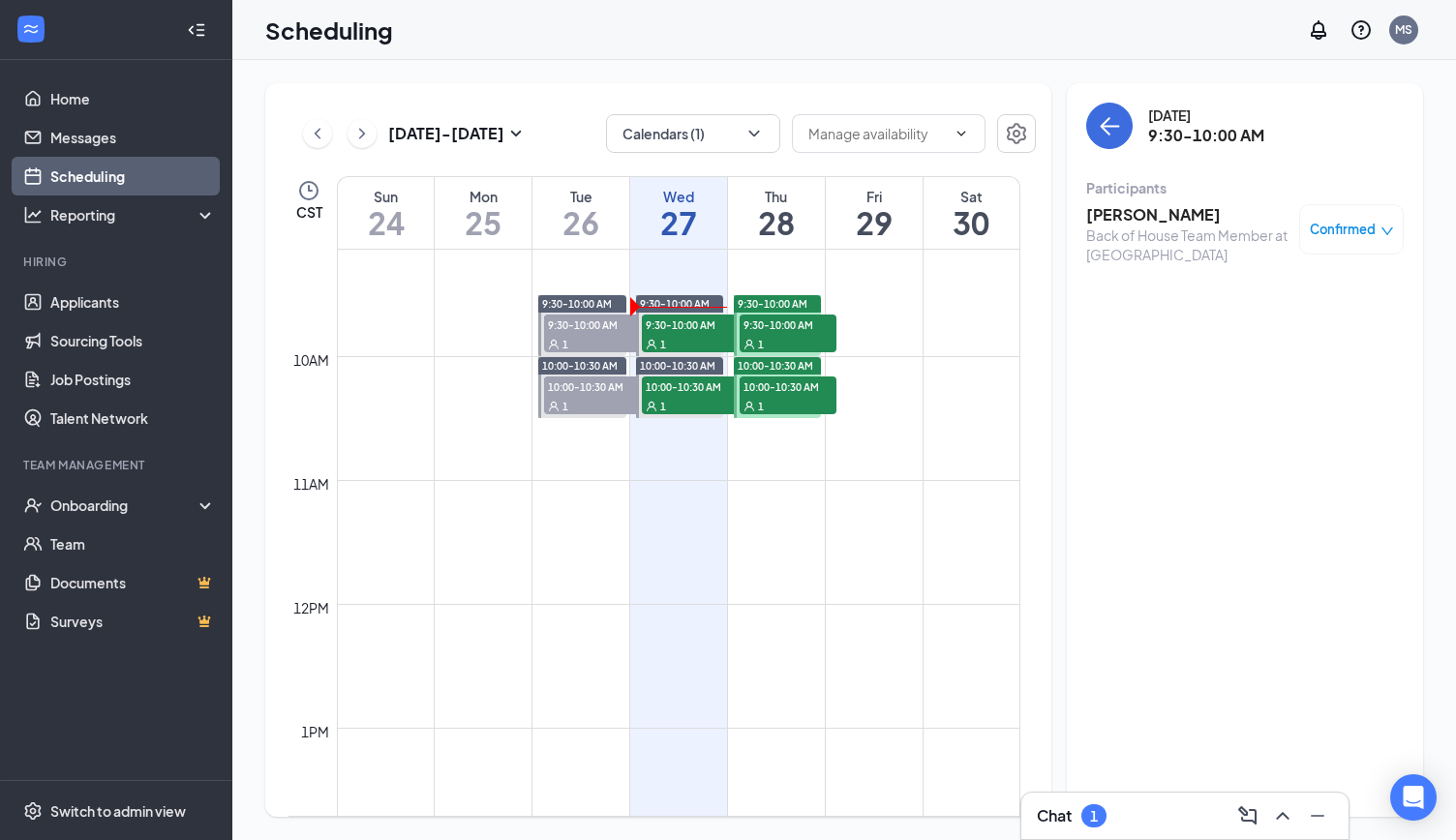
click at [1077, 823] on div "Chat 1" at bounding box center [1072, 815] width 70 height 23
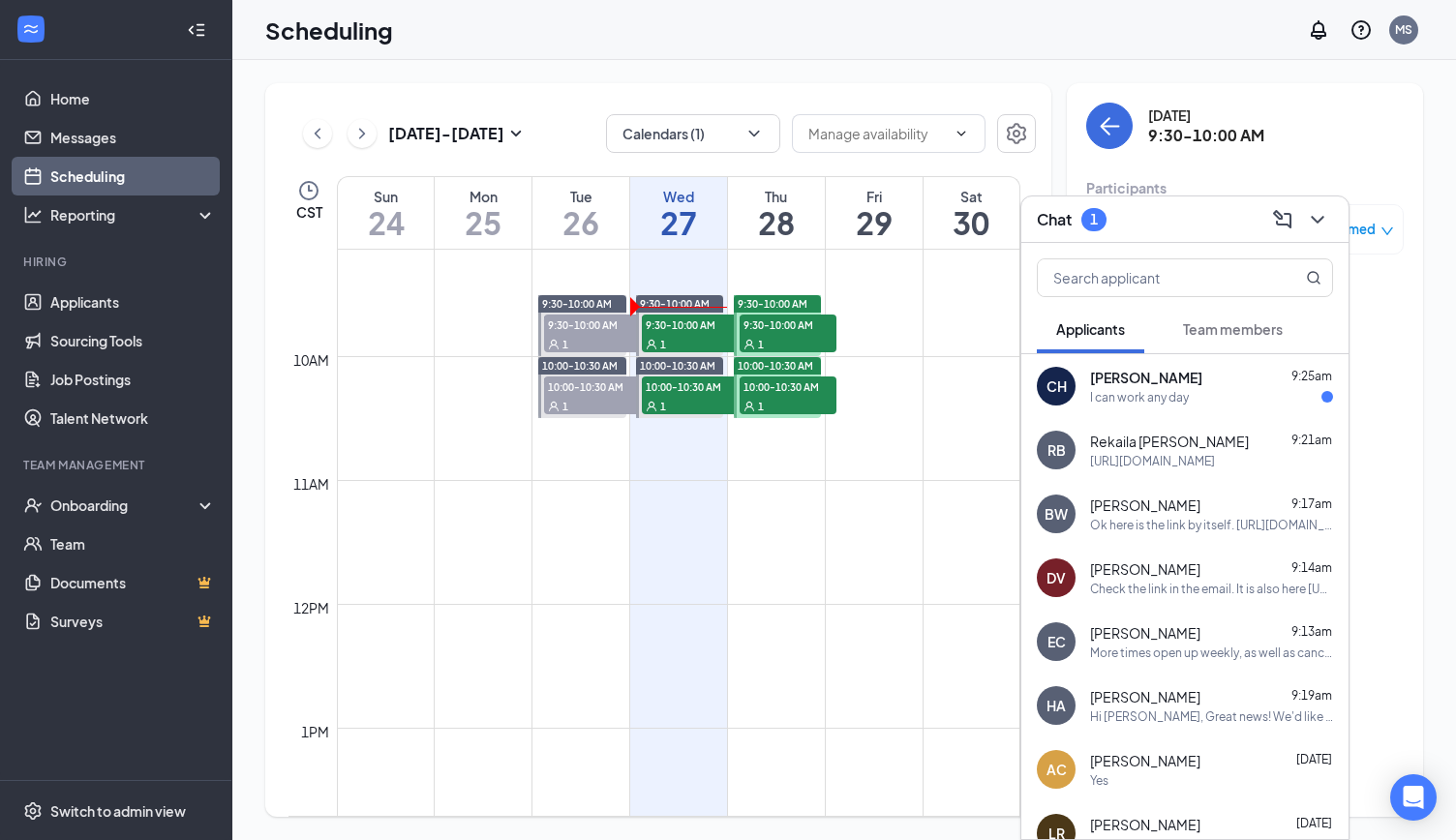
click at [849, 37] on div "Scheduling MS" at bounding box center [845, 30] width 1224 height 60
click at [1319, 216] on icon "ChevronDown" at bounding box center [1317, 219] width 23 height 23
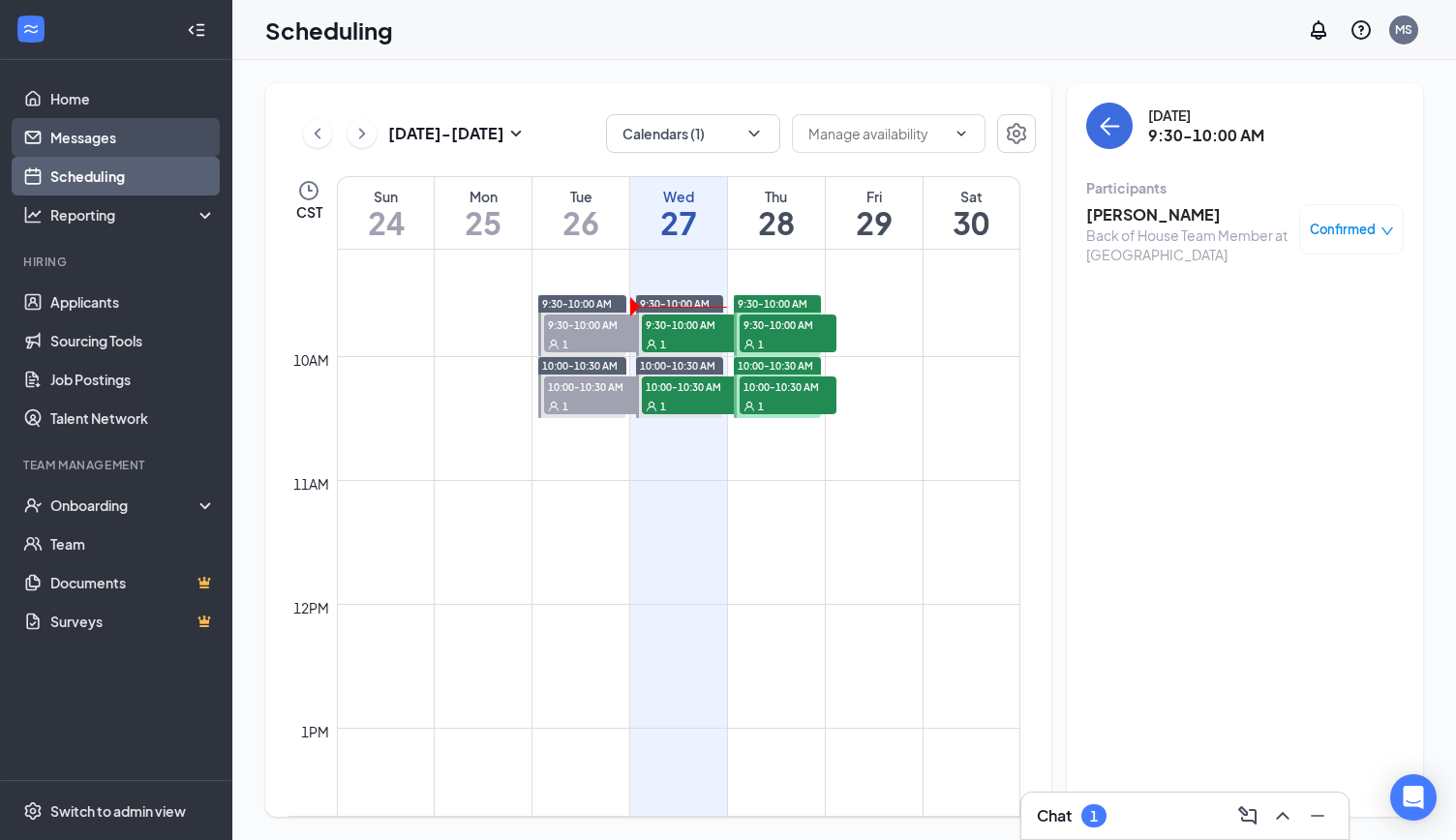
click at [104, 140] on link "Messages" at bounding box center [133, 137] width 165 height 39
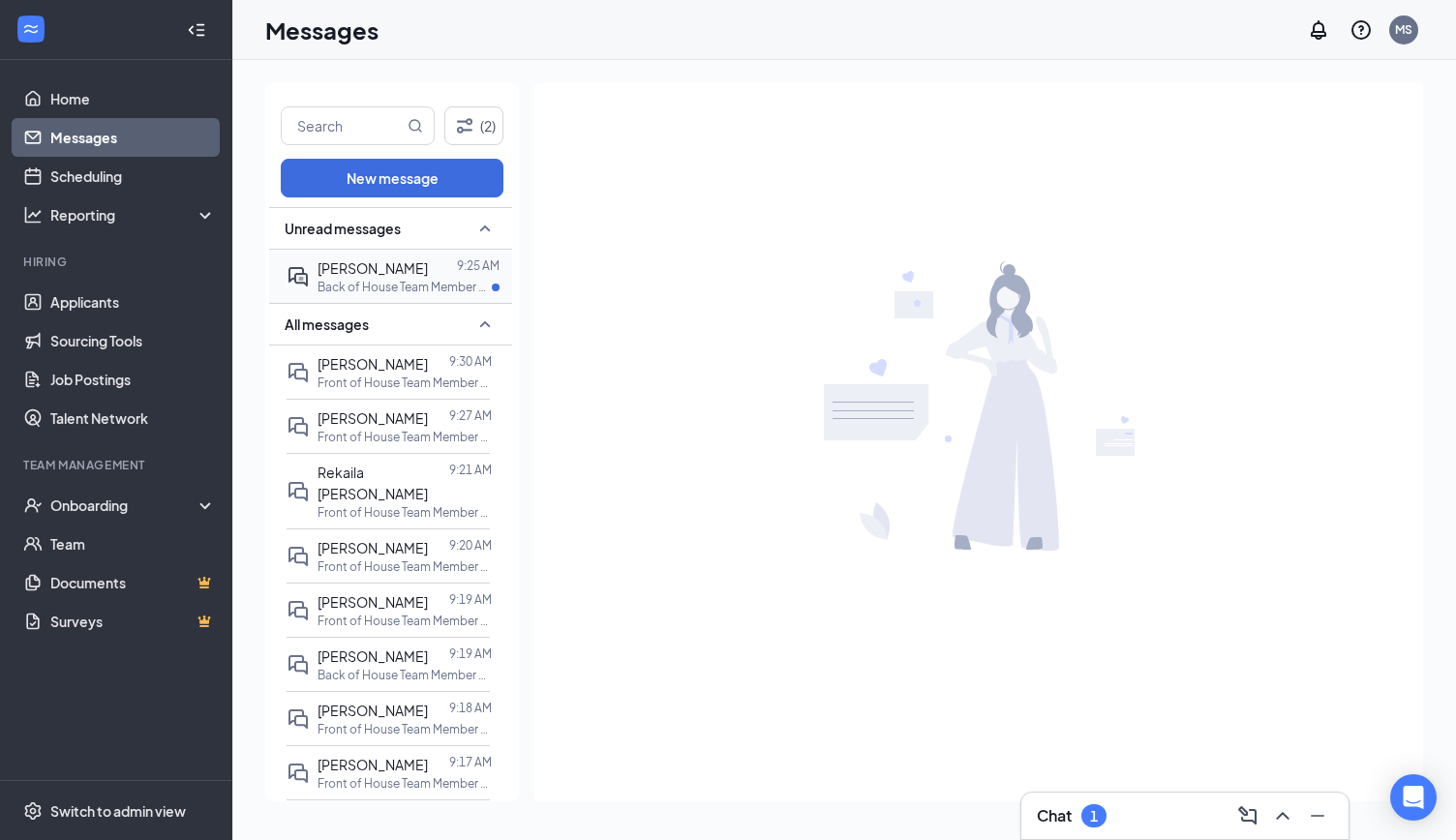
click at [401, 292] on p "Back of House Team Member at [GEOGRAPHIC_DATA]" at bounding box center [404, 287] width 174 height 17
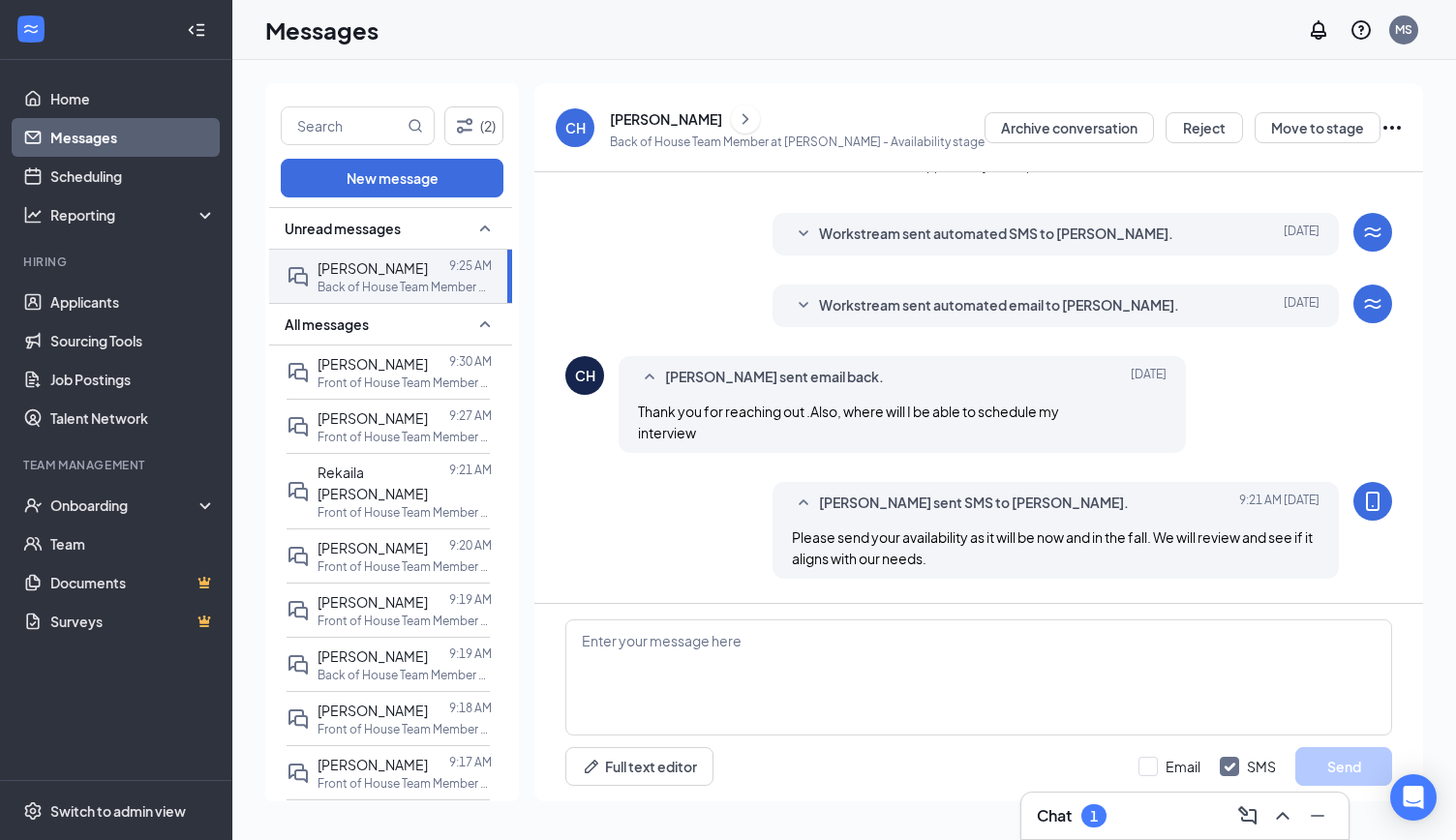
scroll to position [323, 0]
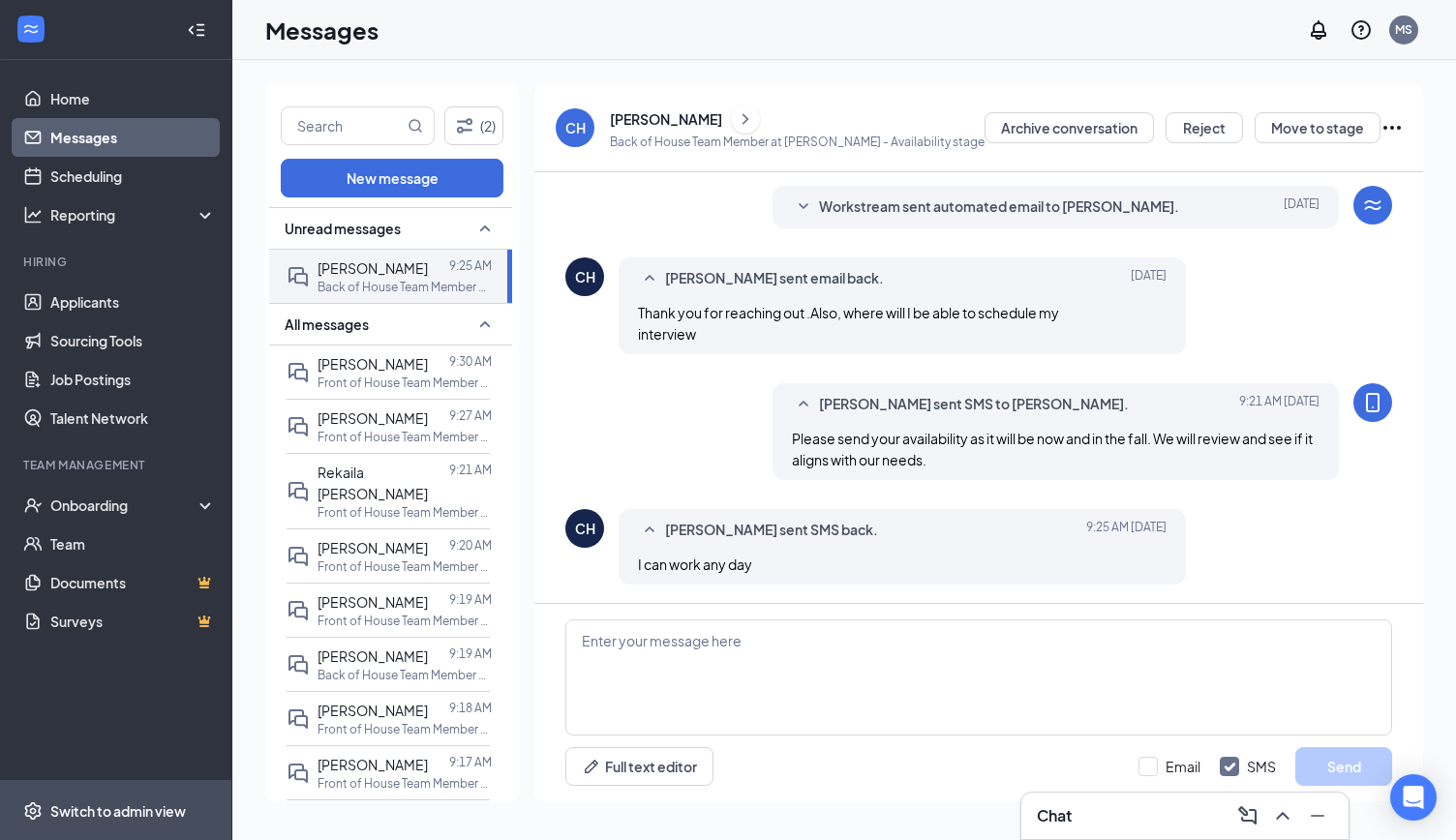
click at [159, 814] on div "Switch to admin view" at bounding box center [118, 811] width 135 height 19
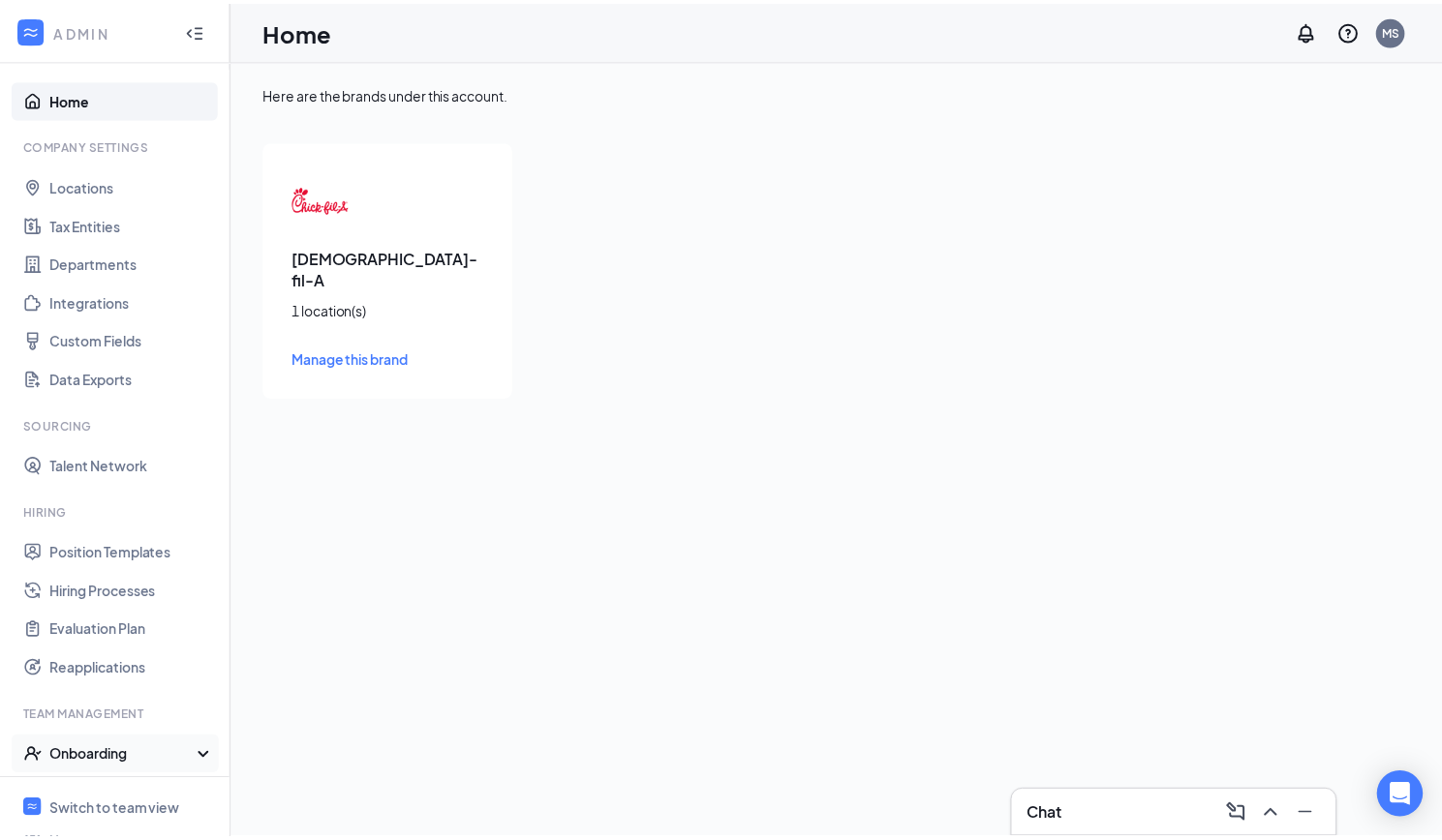
scroll to position [129, 0]
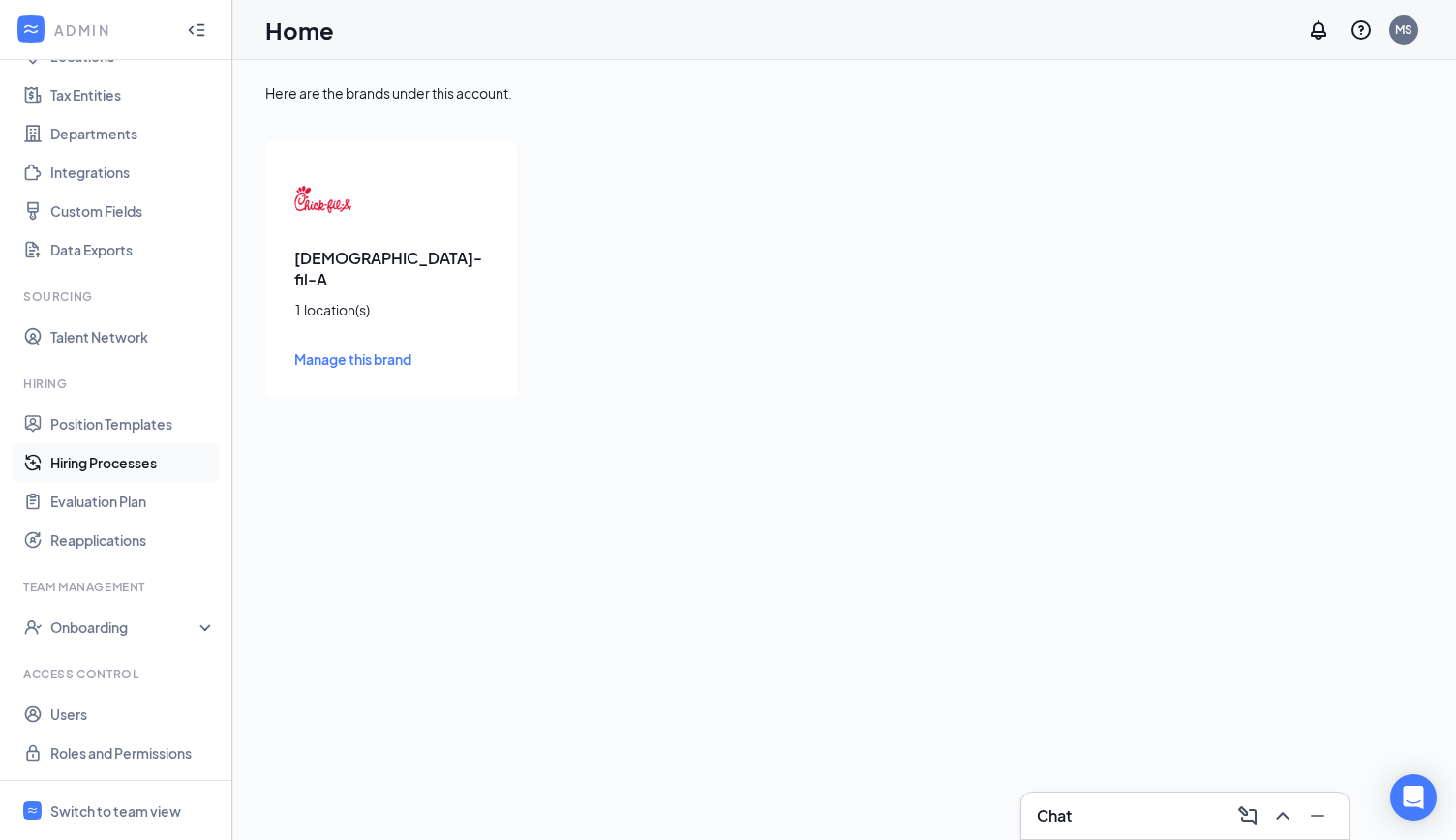
click at [112, 468] on link "Hiring Processes" at bounding box center [133, 463] width 165 height 39
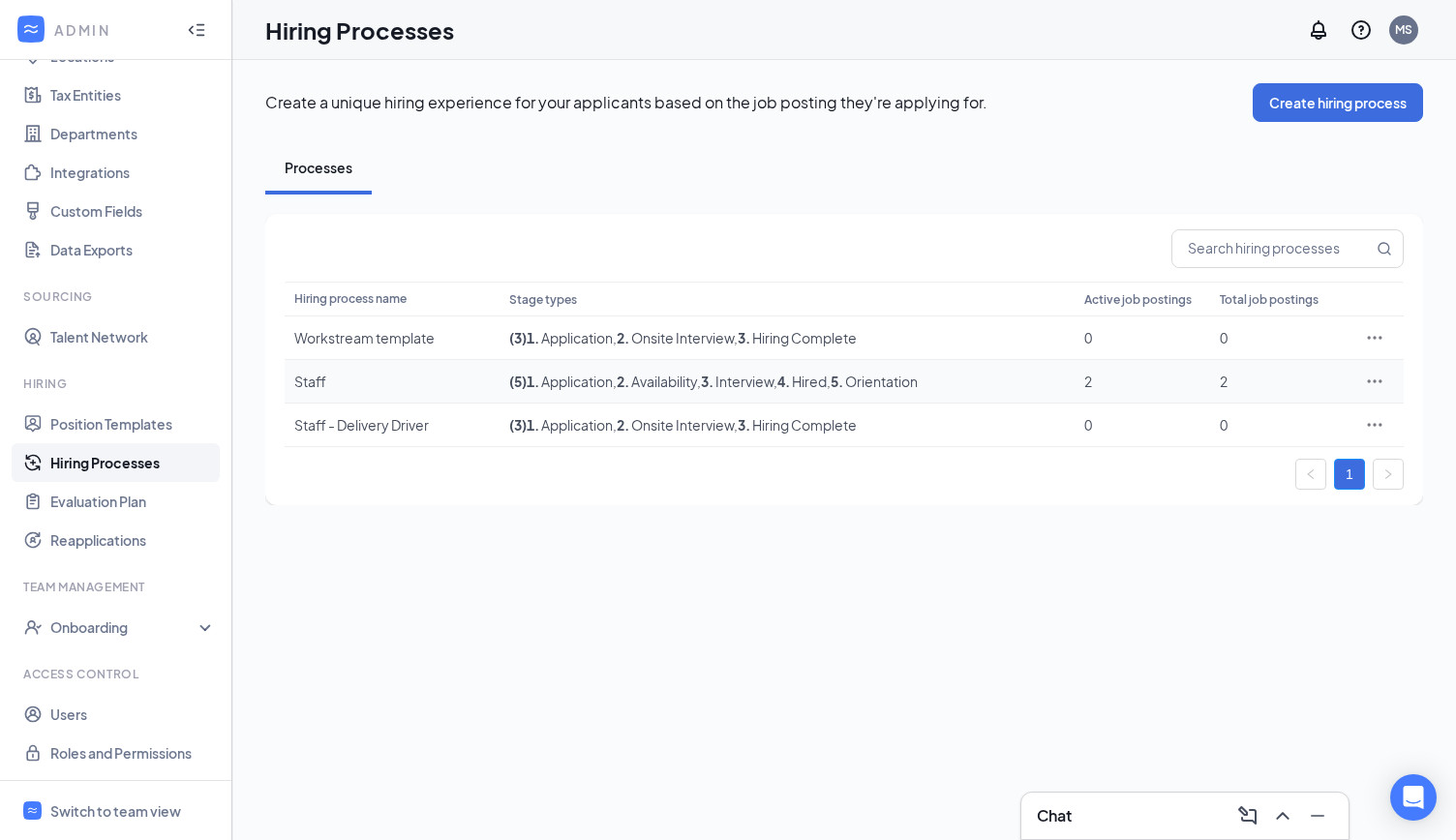
click at [1381, 380] on icon "Ellipses" at bounding box center [1375, 380] width 15 height 3
click at [1260, 417] on span "Edit" at bounding box center [1285, 420] width 166 height 21
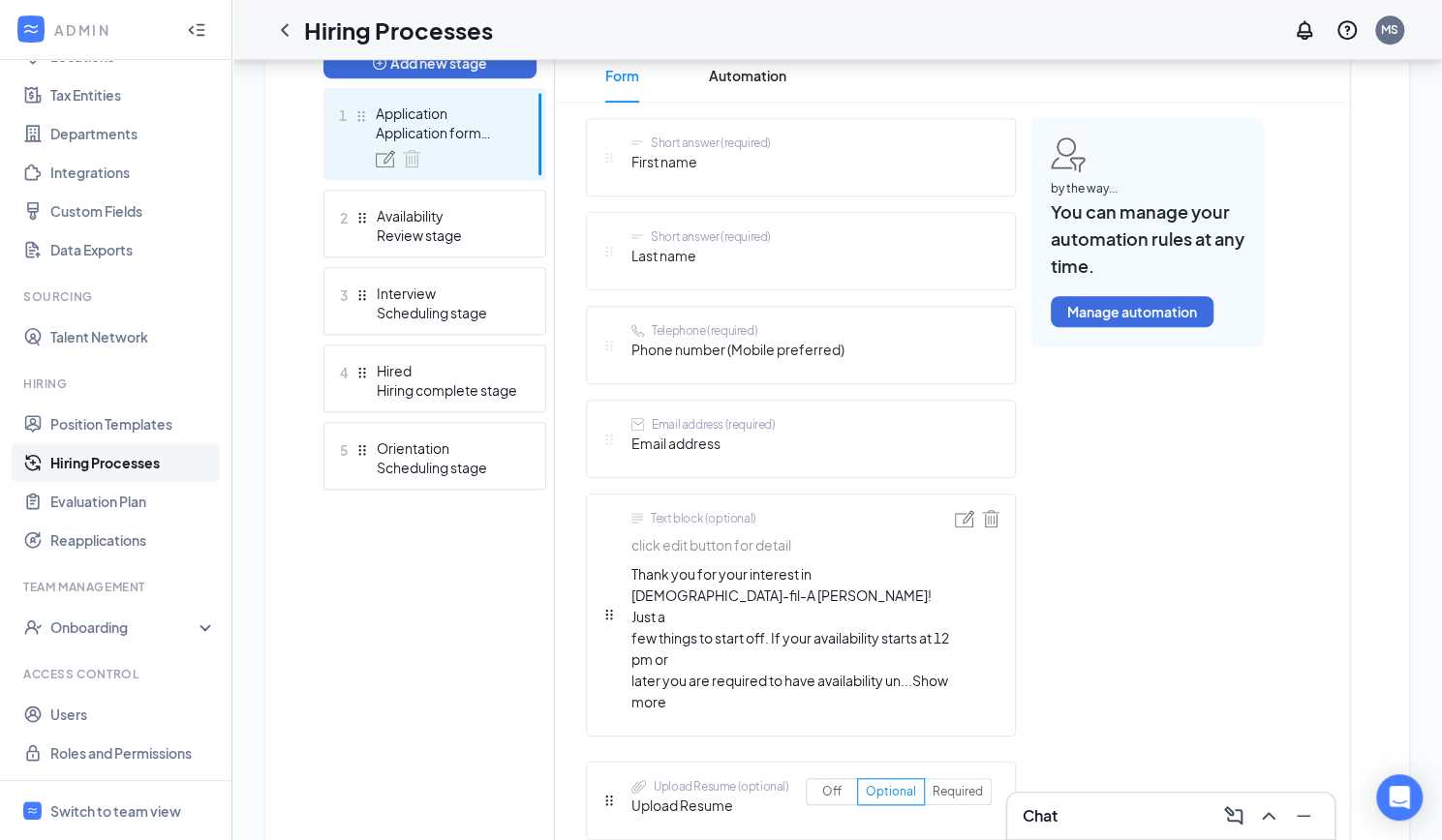
scroll to position [531, 0]
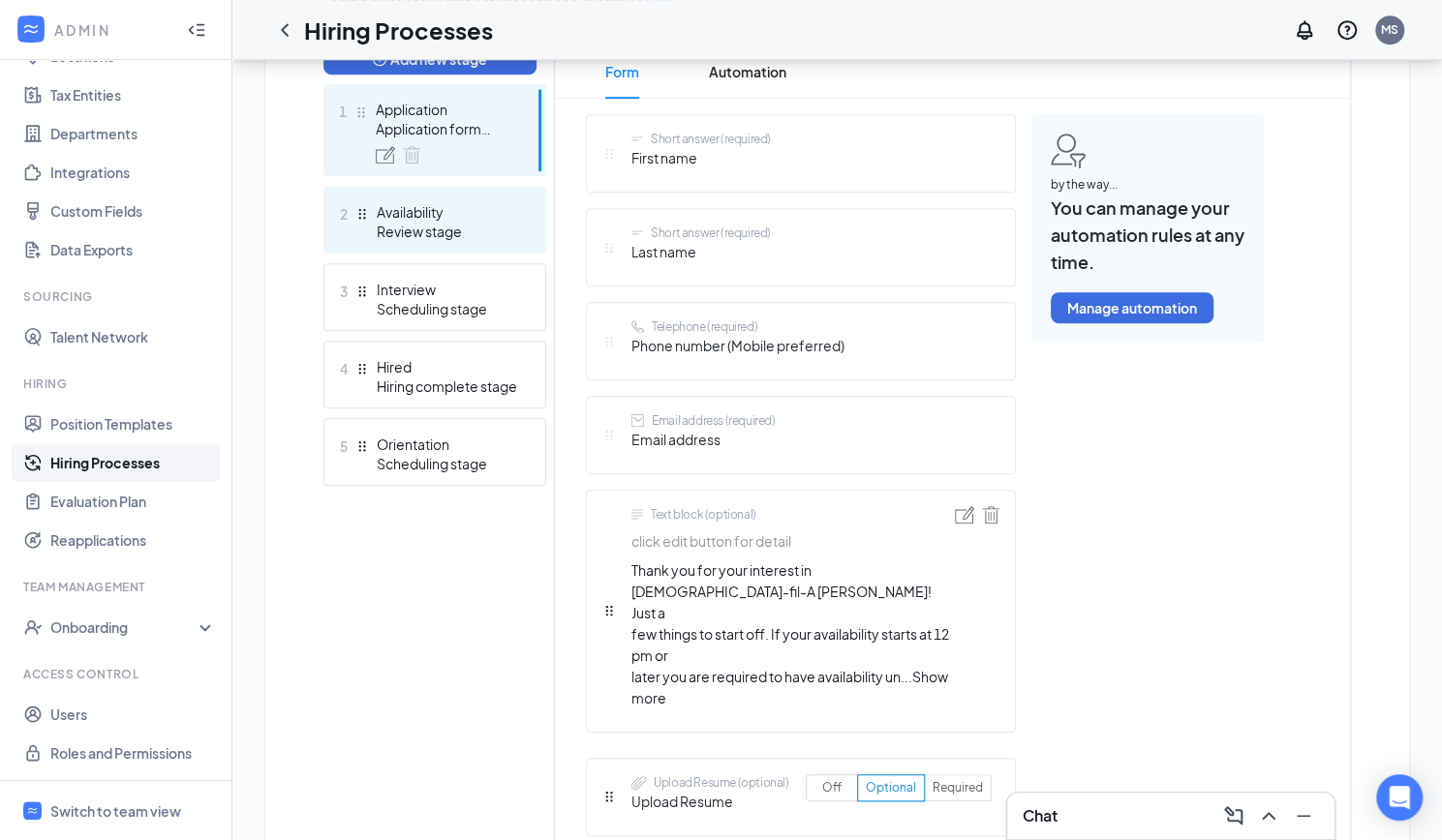
click at [481, 225] on div "Review stage" at bounding box center [447, 231] width 141 height 19
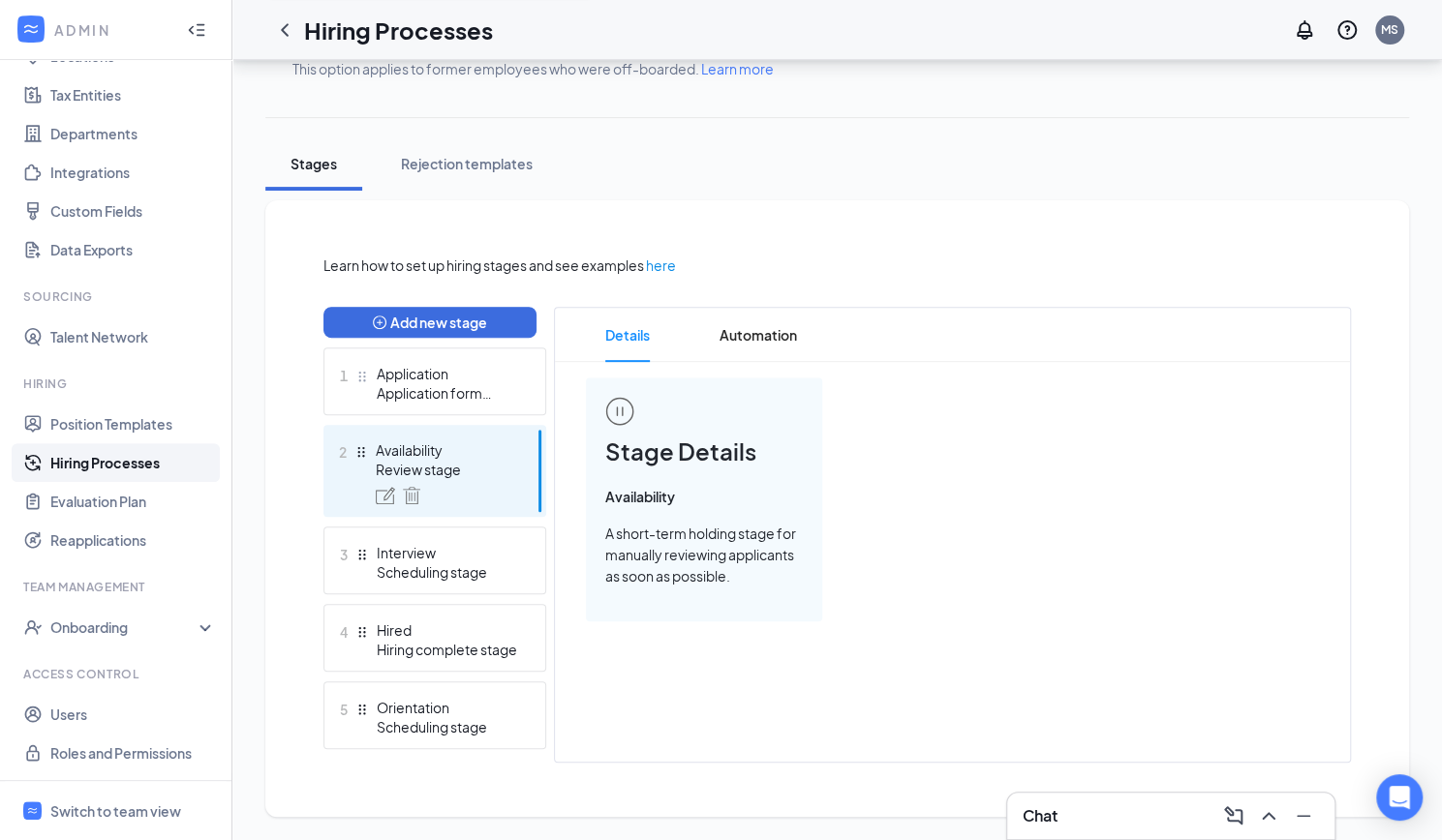
scroll to position [268, 0]
click at [767, 343] on span "Automation" at bounding box center [758, 334] width 78 height 54
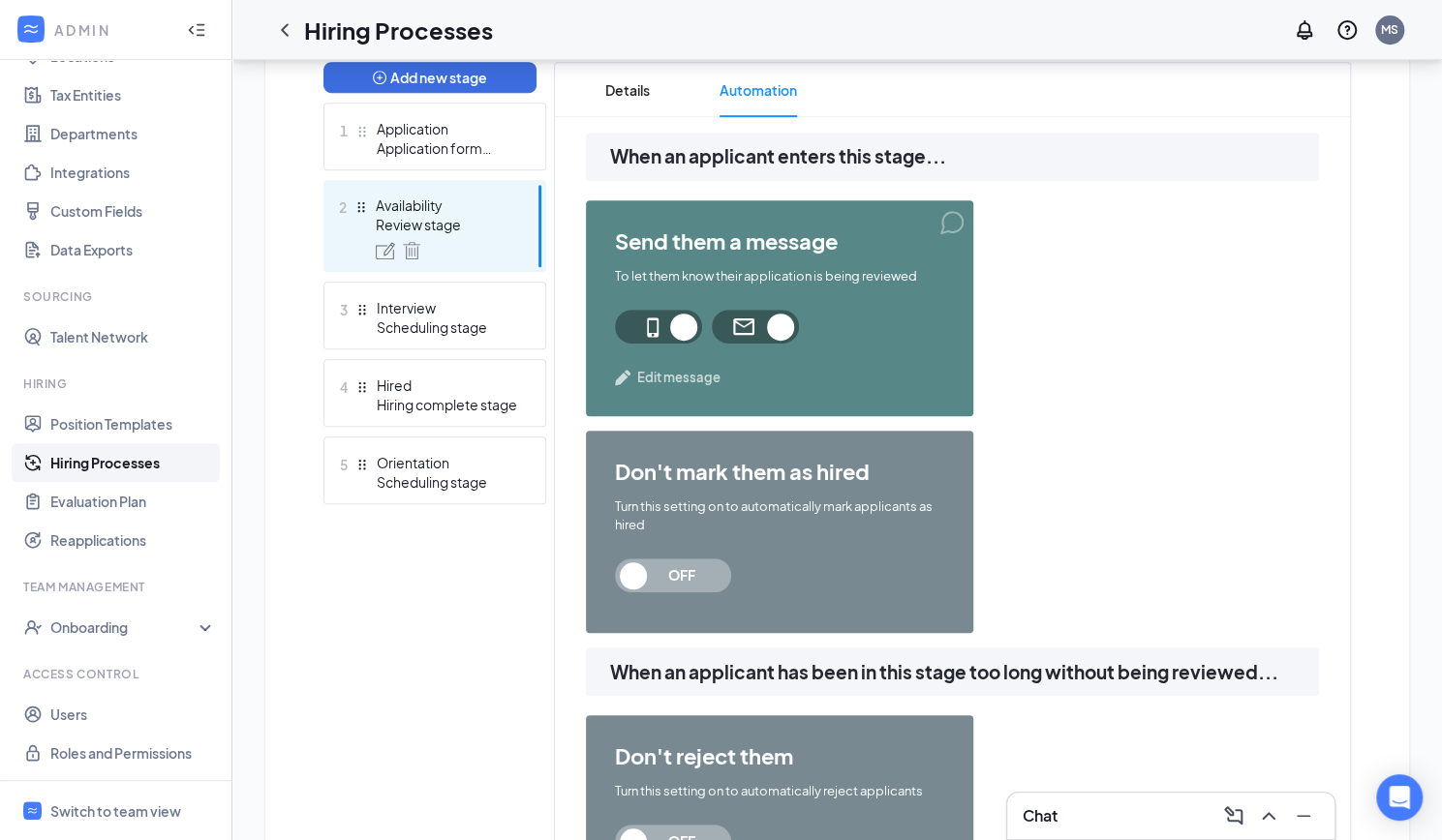
scroll to position [515, 0]
click at [645, 375] on span "Edit message" at bounding box center [679, 376] width 84 height 19
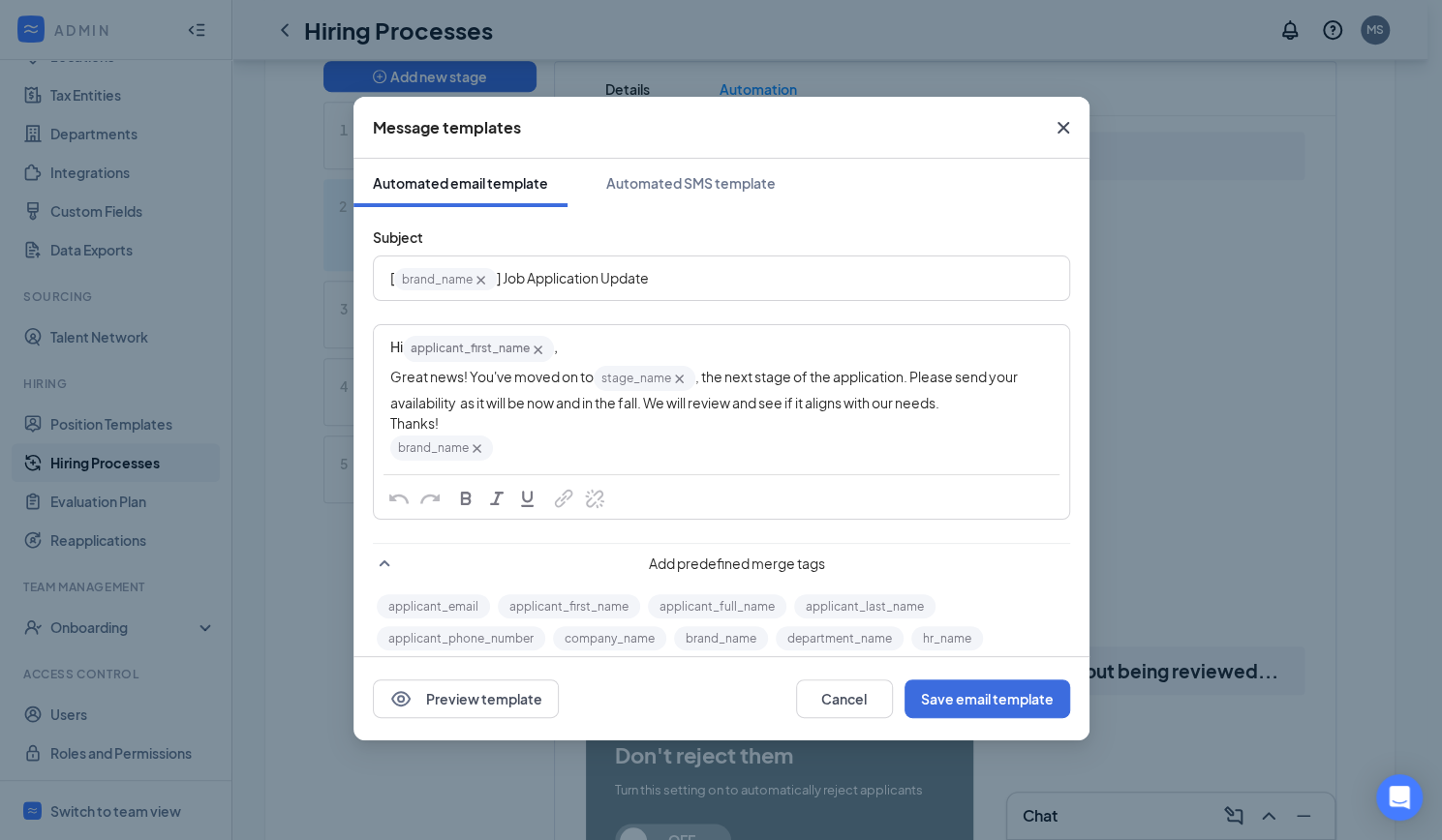
click at [635, 406] on span ", the next stage of the application. Please send your availability as it will b…" at bounding box center [705, 390] width 629 height 44
click at [975, 714] on button "Save email template" at bounding box center [987, 699] width 165 height 39
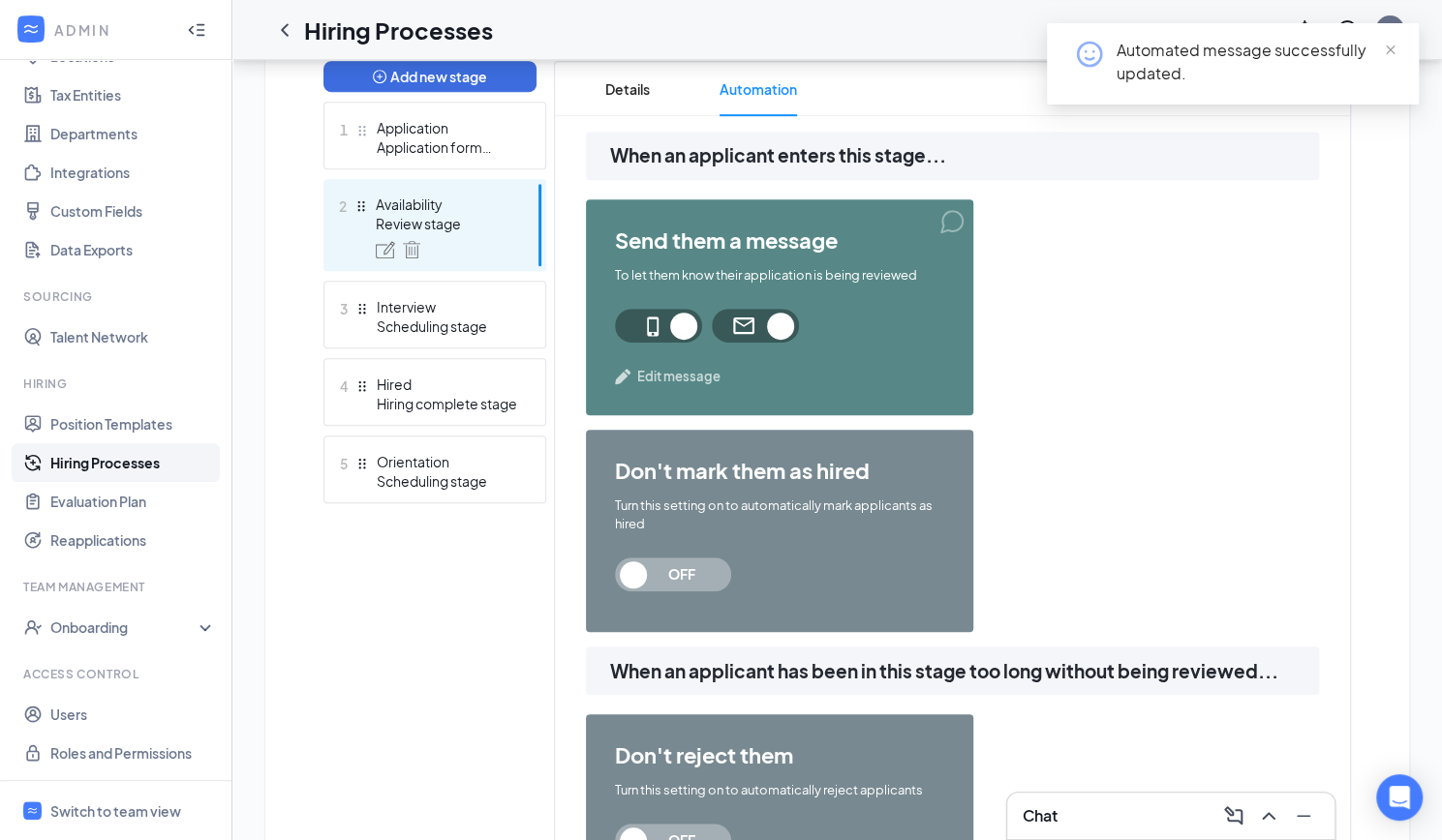
click at [676, 373] on span "Edit message" at bounding box center [679, 376] width 84 height 19
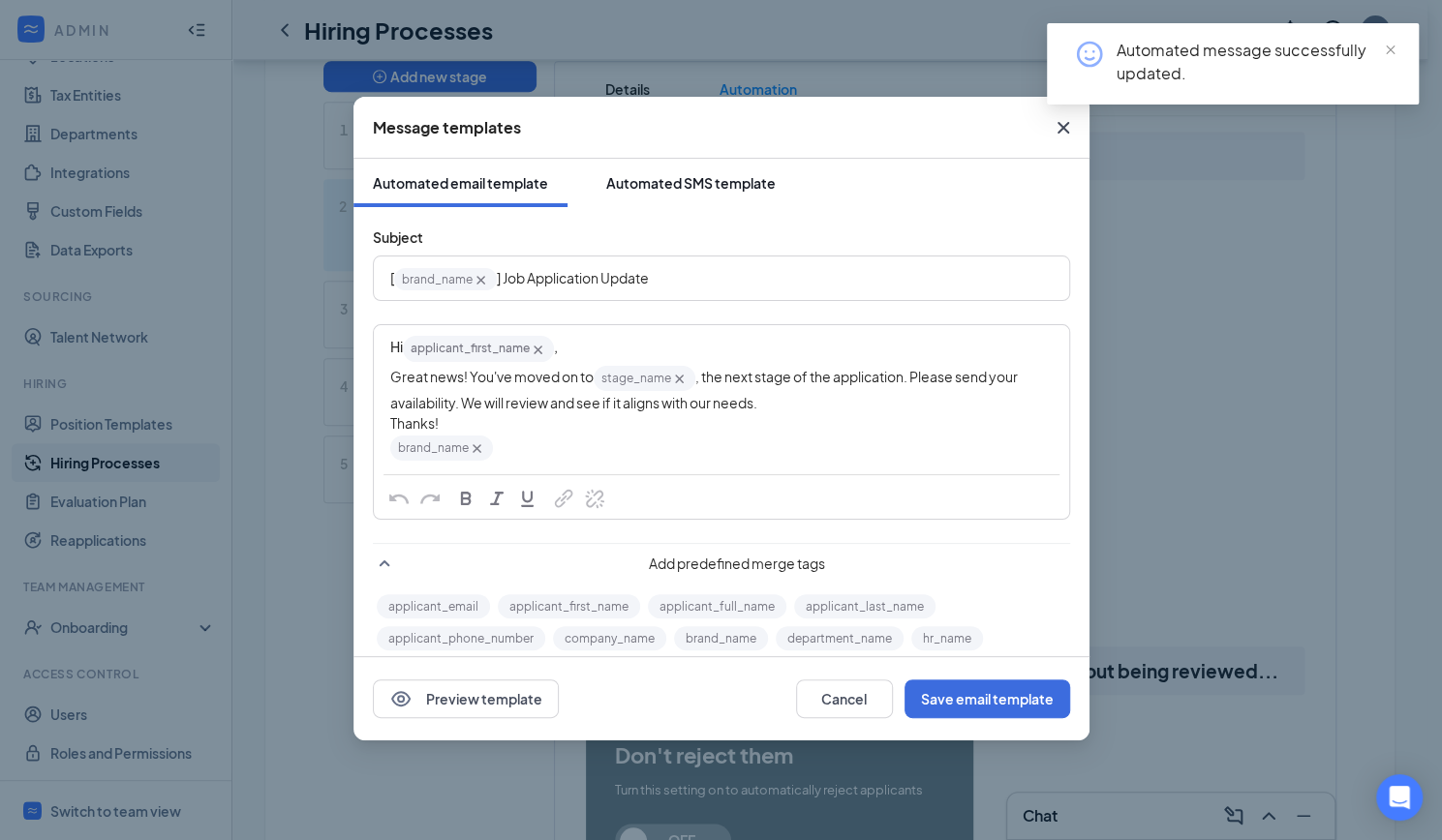
click at [673, 181] on div "Automated SMS template" at bounding box center [691, 182] width 169 height 19
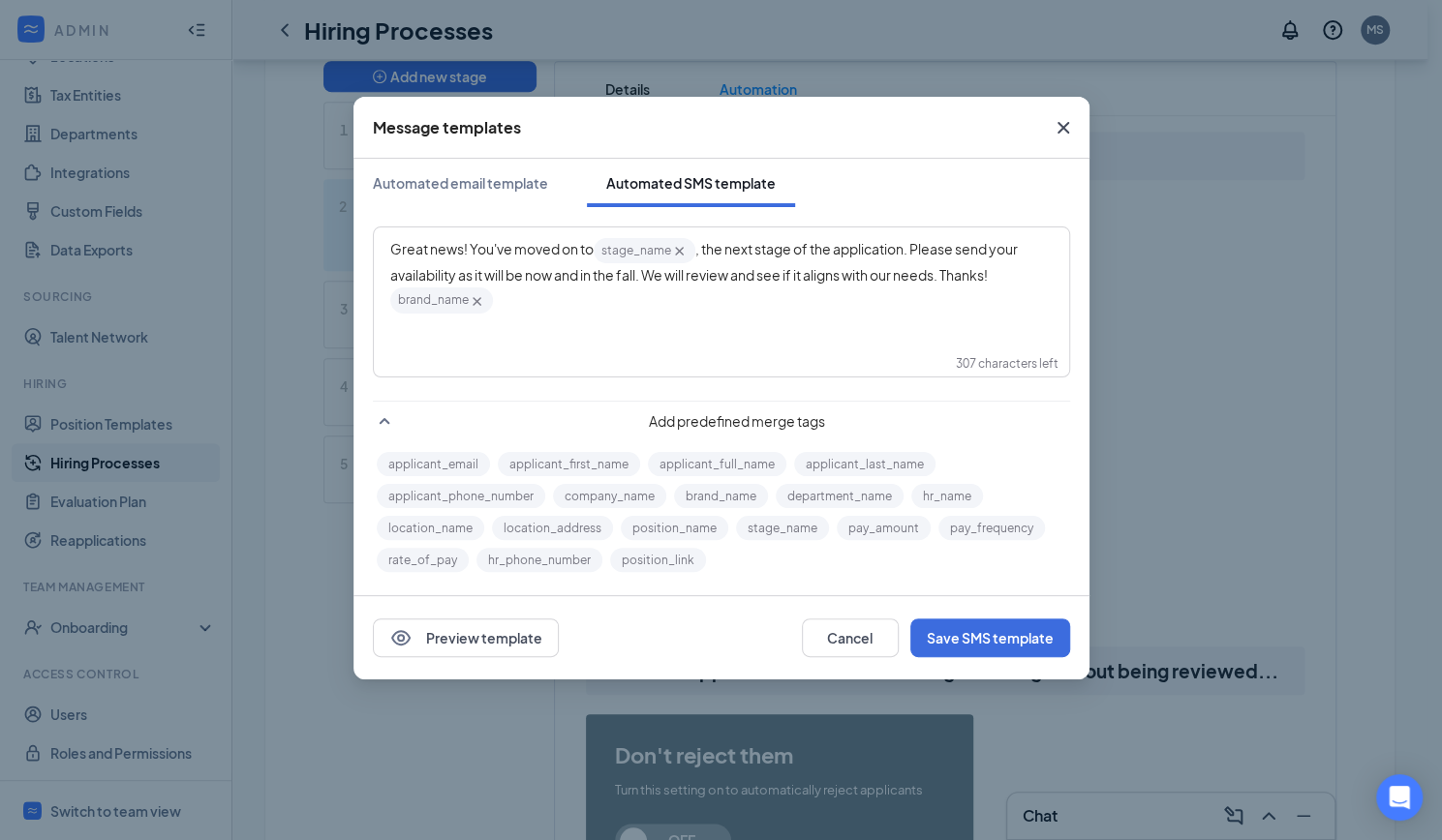
click at [637, 277] on span ", the next stage of the application. Please send your availability as it will b…" at bounding box center [705, 262] width 629 height 44
click at [987, 651] on button "Save SMS template" at bounding box center [990, 638] width 160 height 39
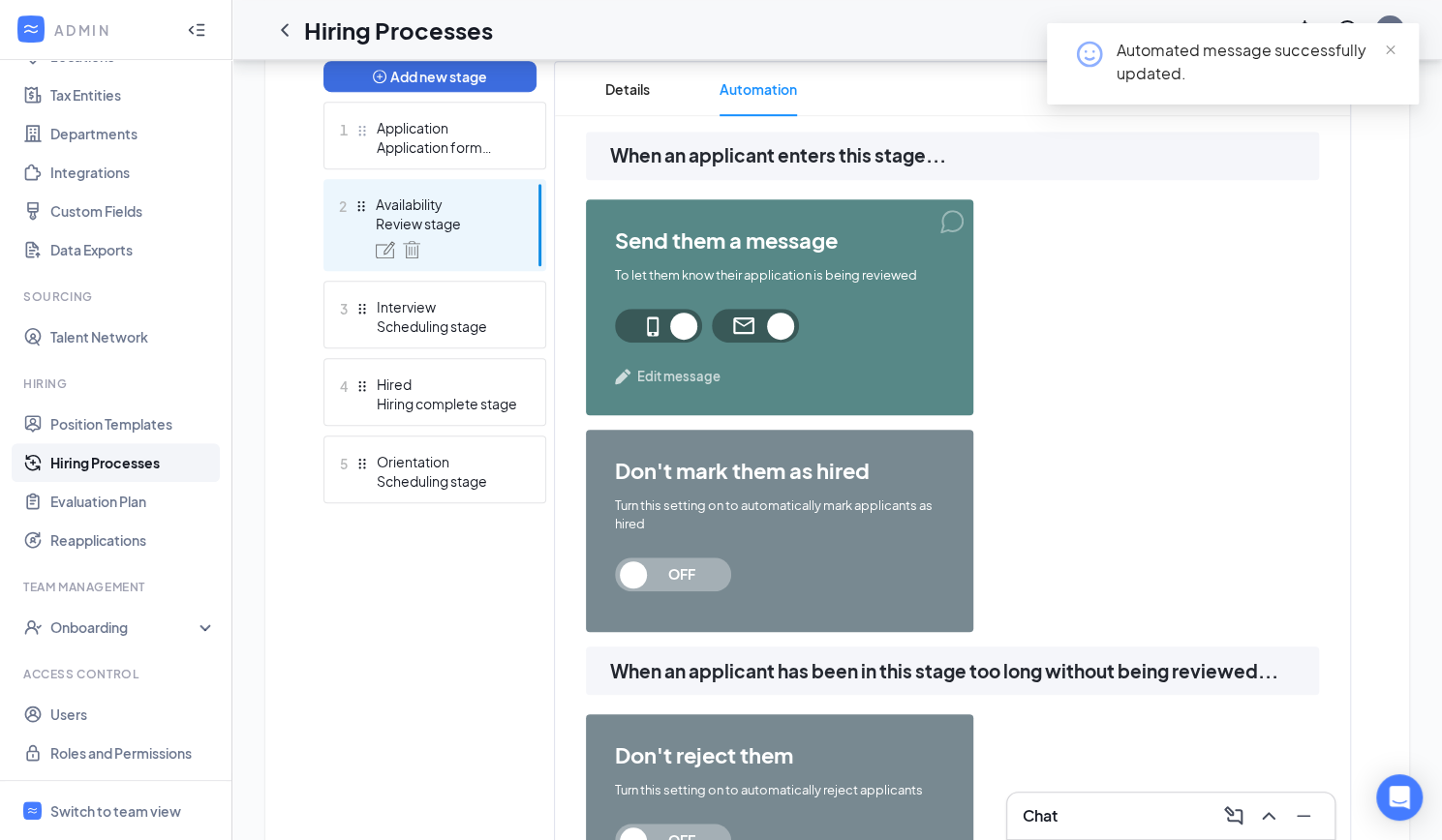
click at [670, 380] on span "Edit message" at bounding box center [679, 376] width 84 height 19
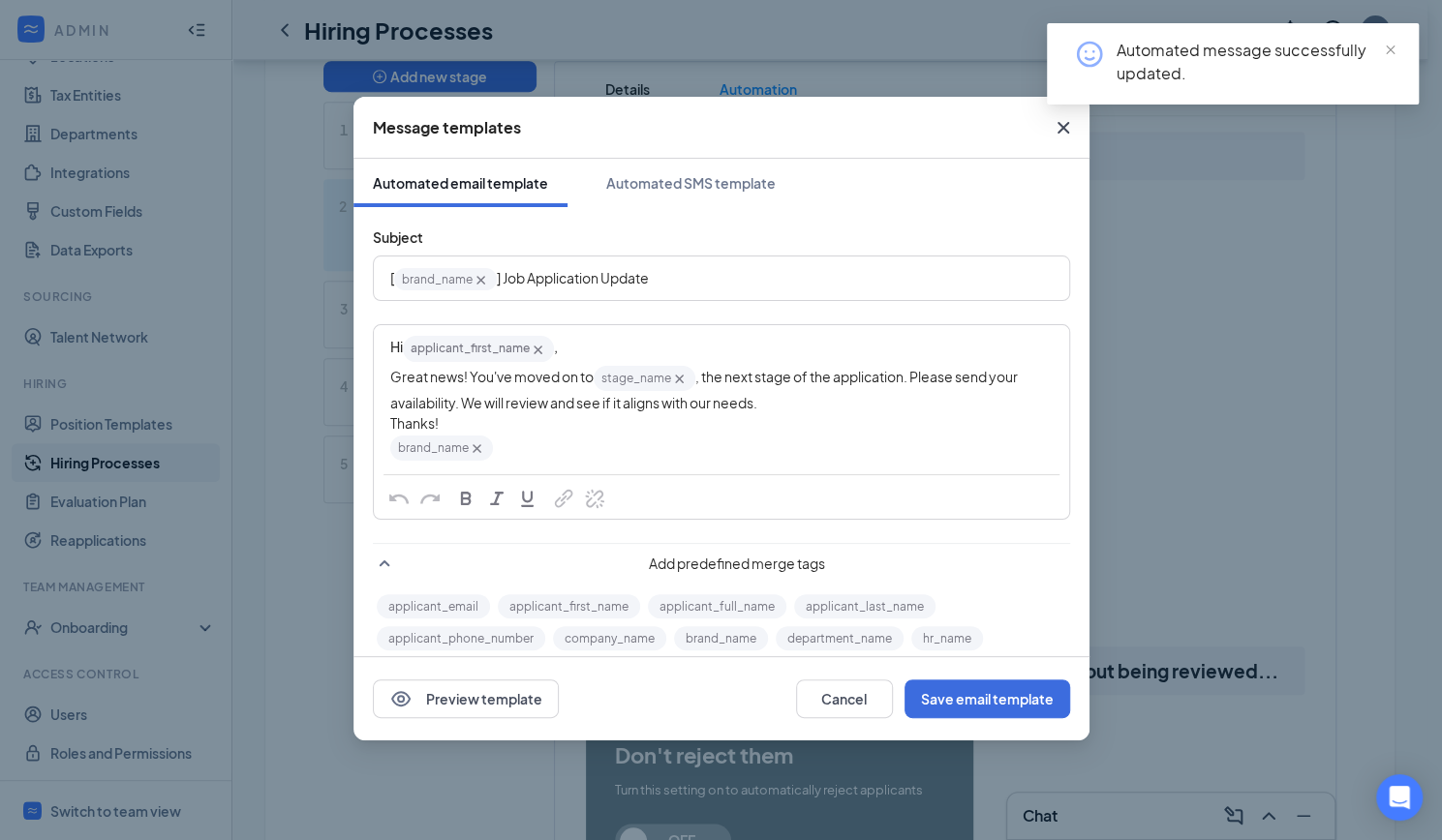
click at [1061, 123] on icon "Cross" at bounding box center [1063, 127] width 23 height 23
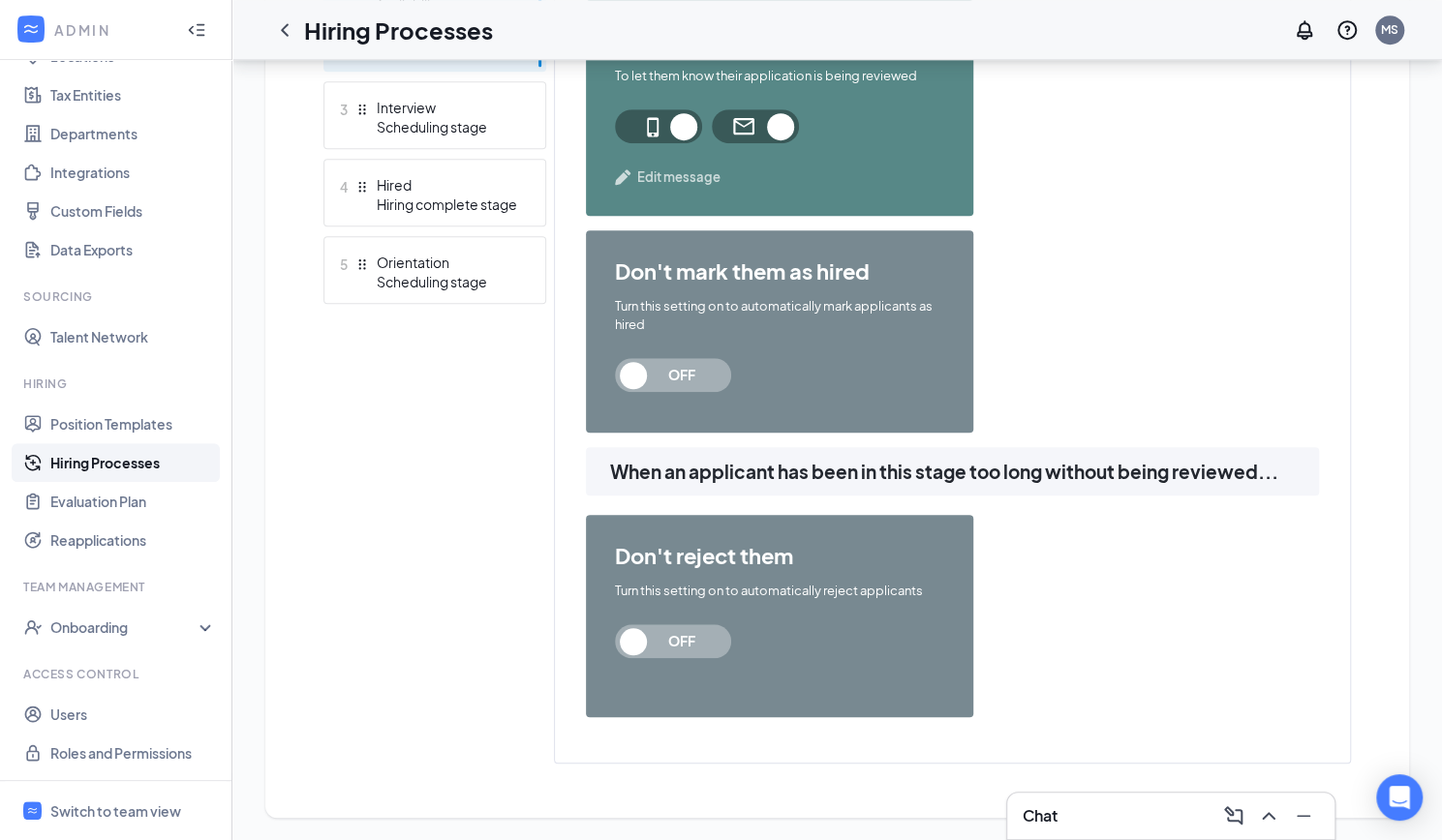
scroll to position [0, 0]
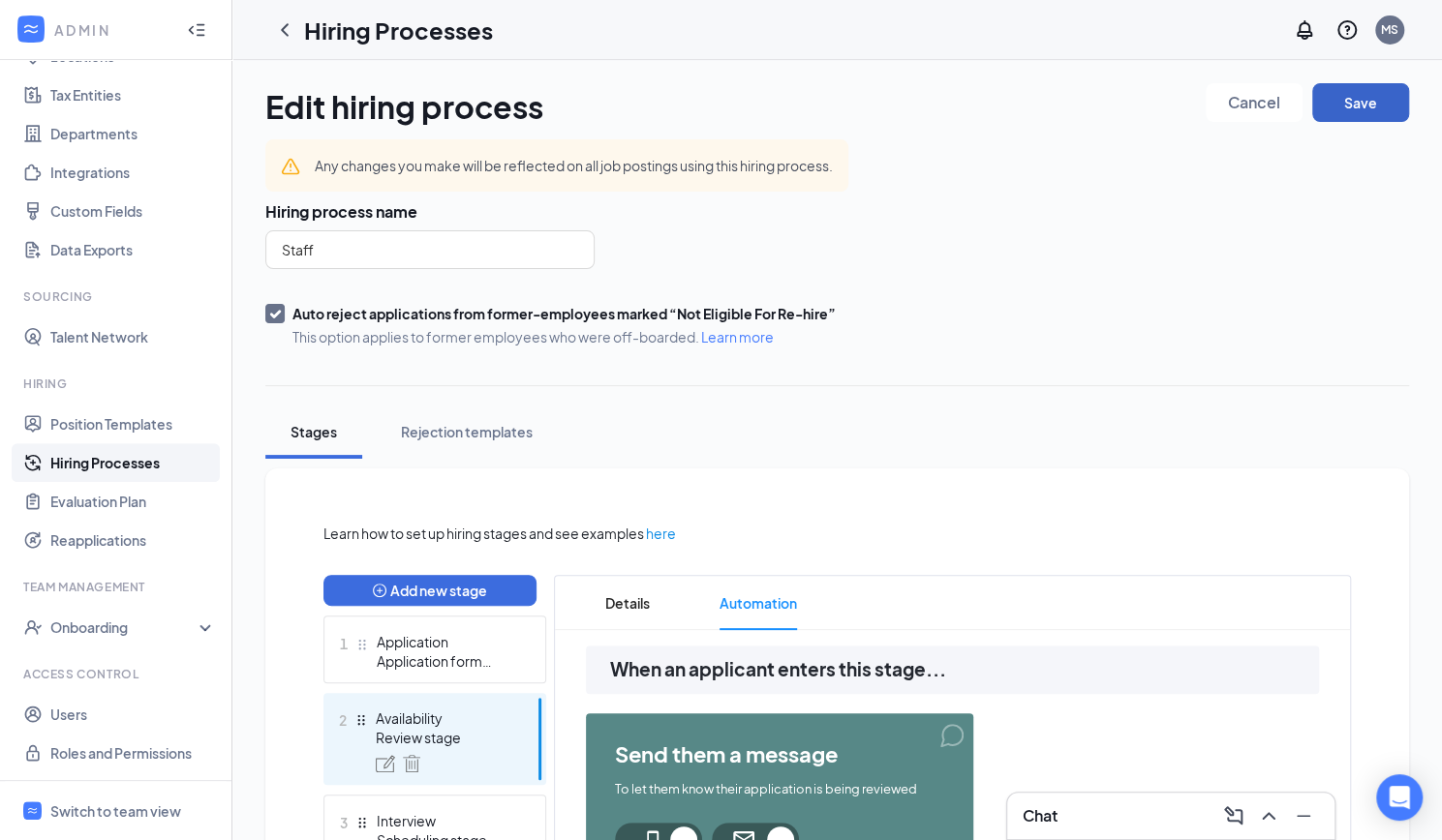
click at [1392, 106] on button "Save" at bounding box center [1359, 103] width 97 height 39
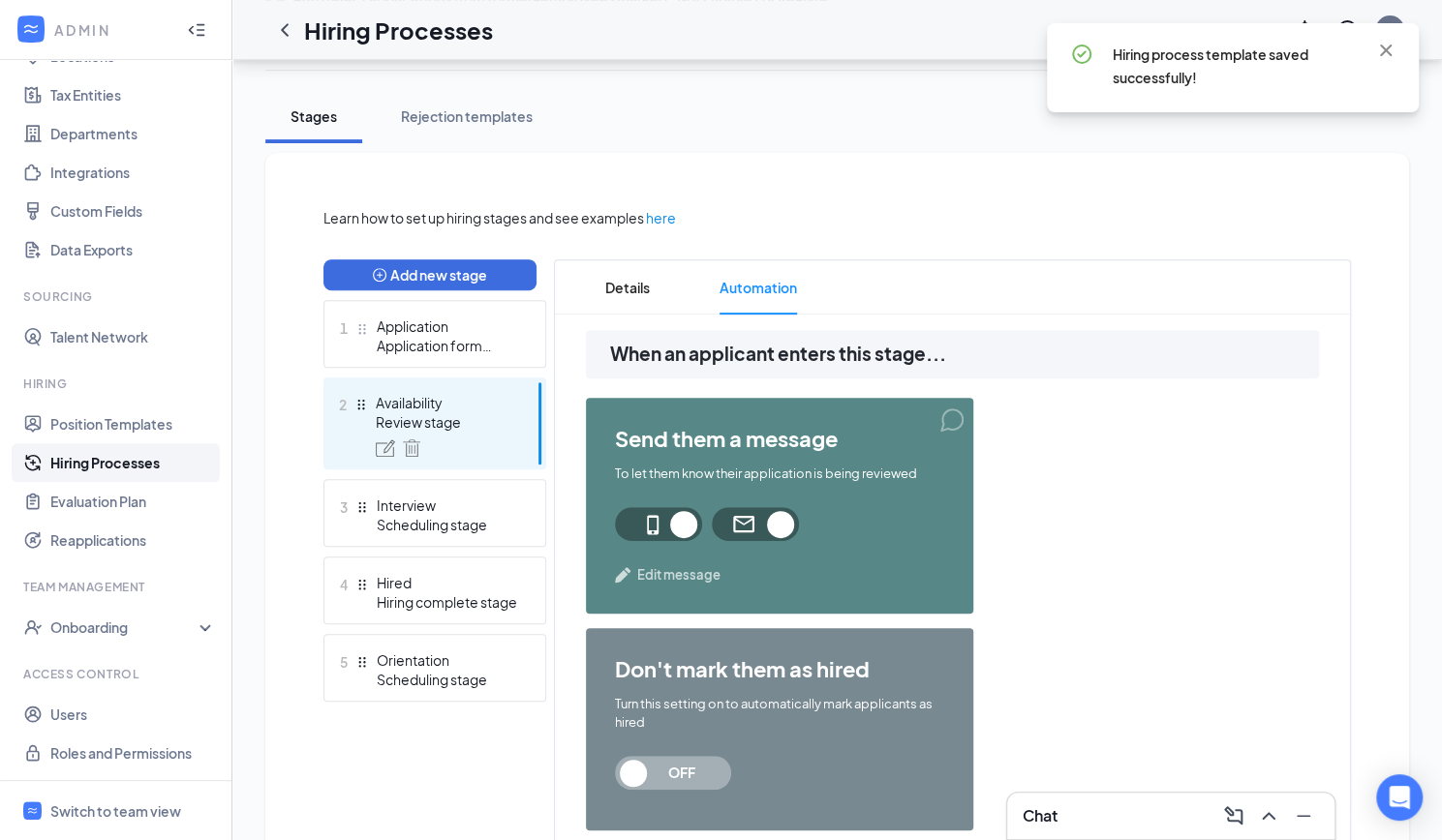
scroll to position [321, 0]
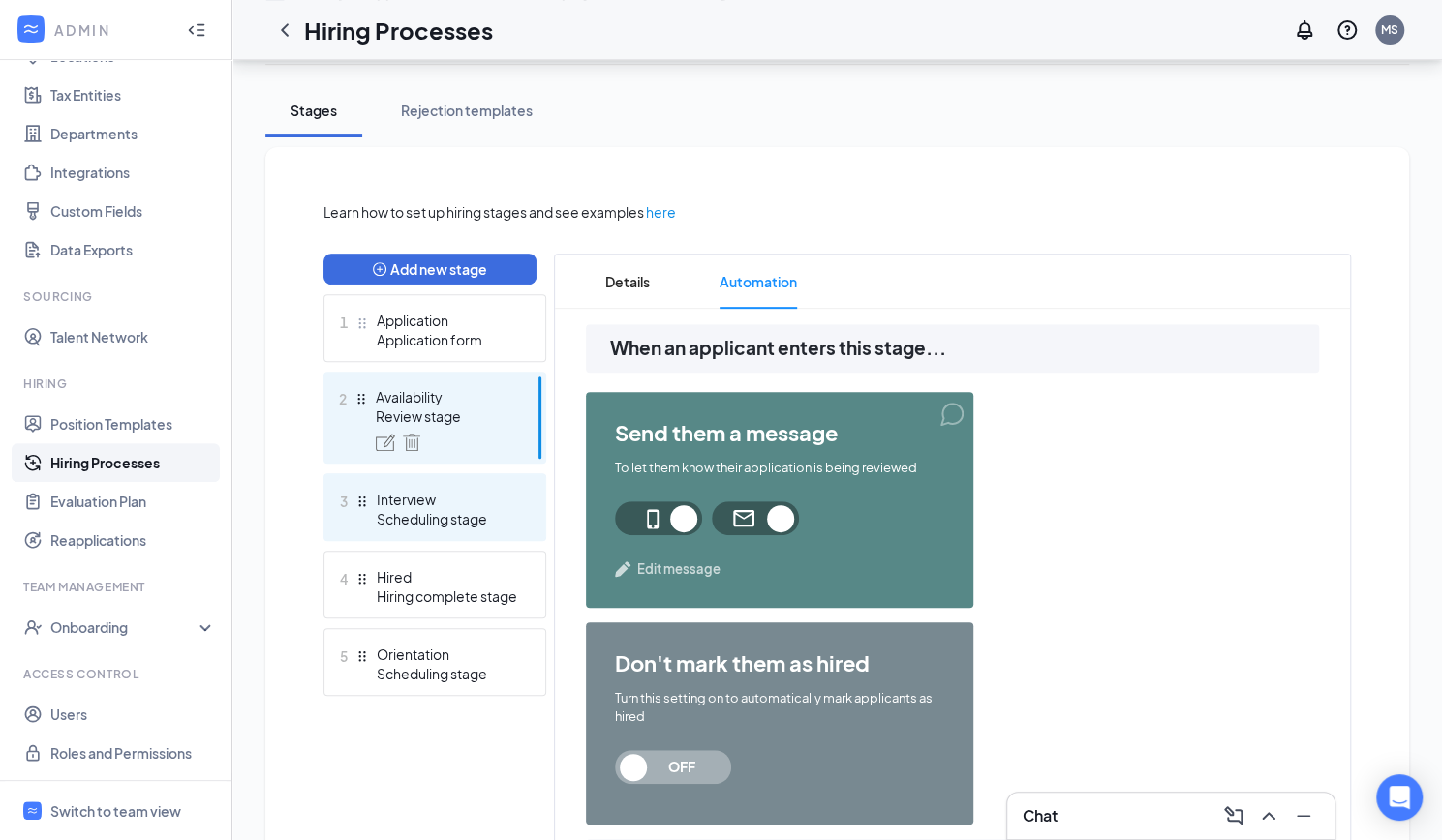
click at [465, 507] on div "Interview" at bounding box center [447, 499] width 141 height 19
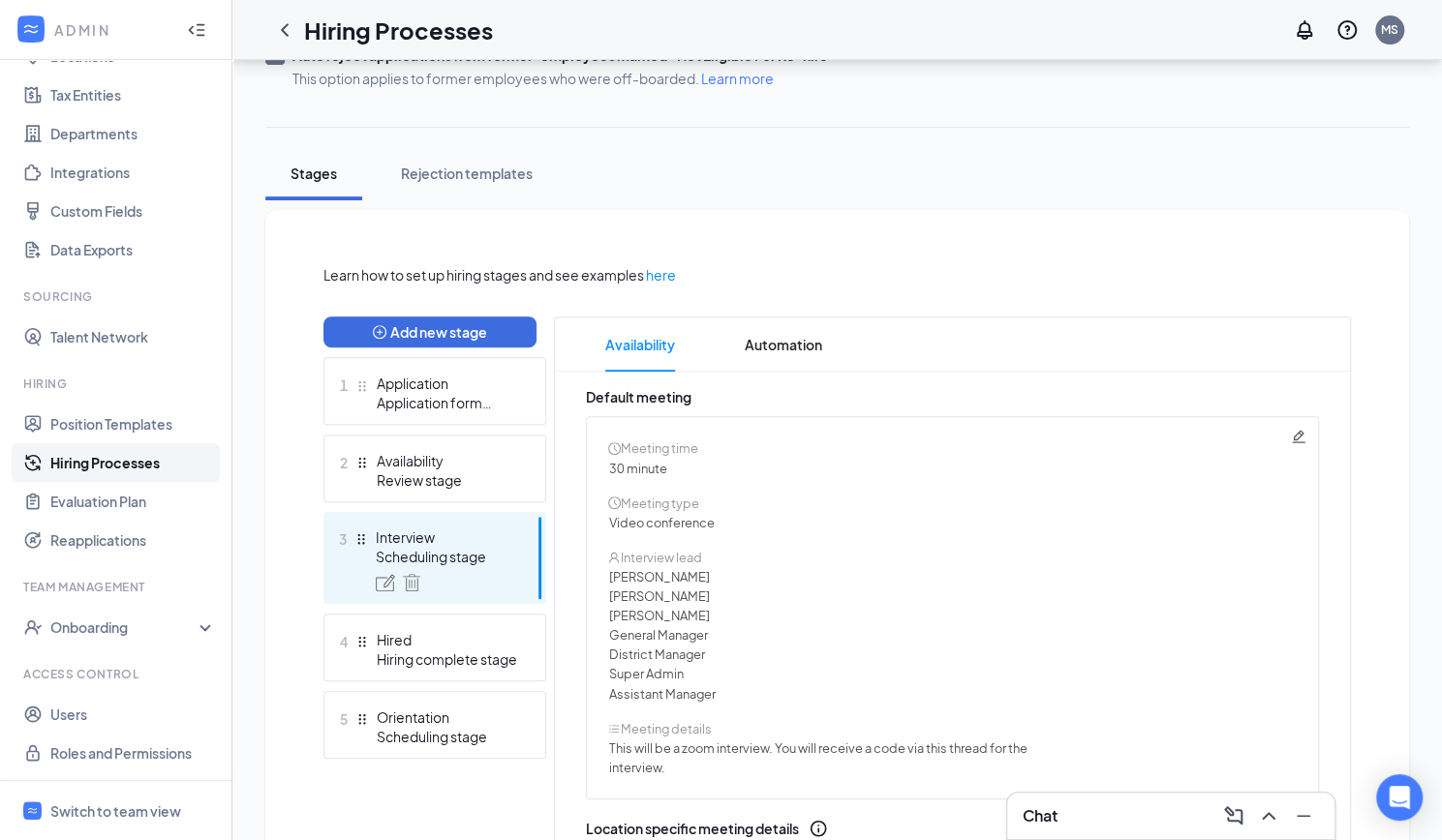
scroll to position [258, 0]
click at [809, 347] on span "Automation" at bounding box center [783, 345] width 78 height 54
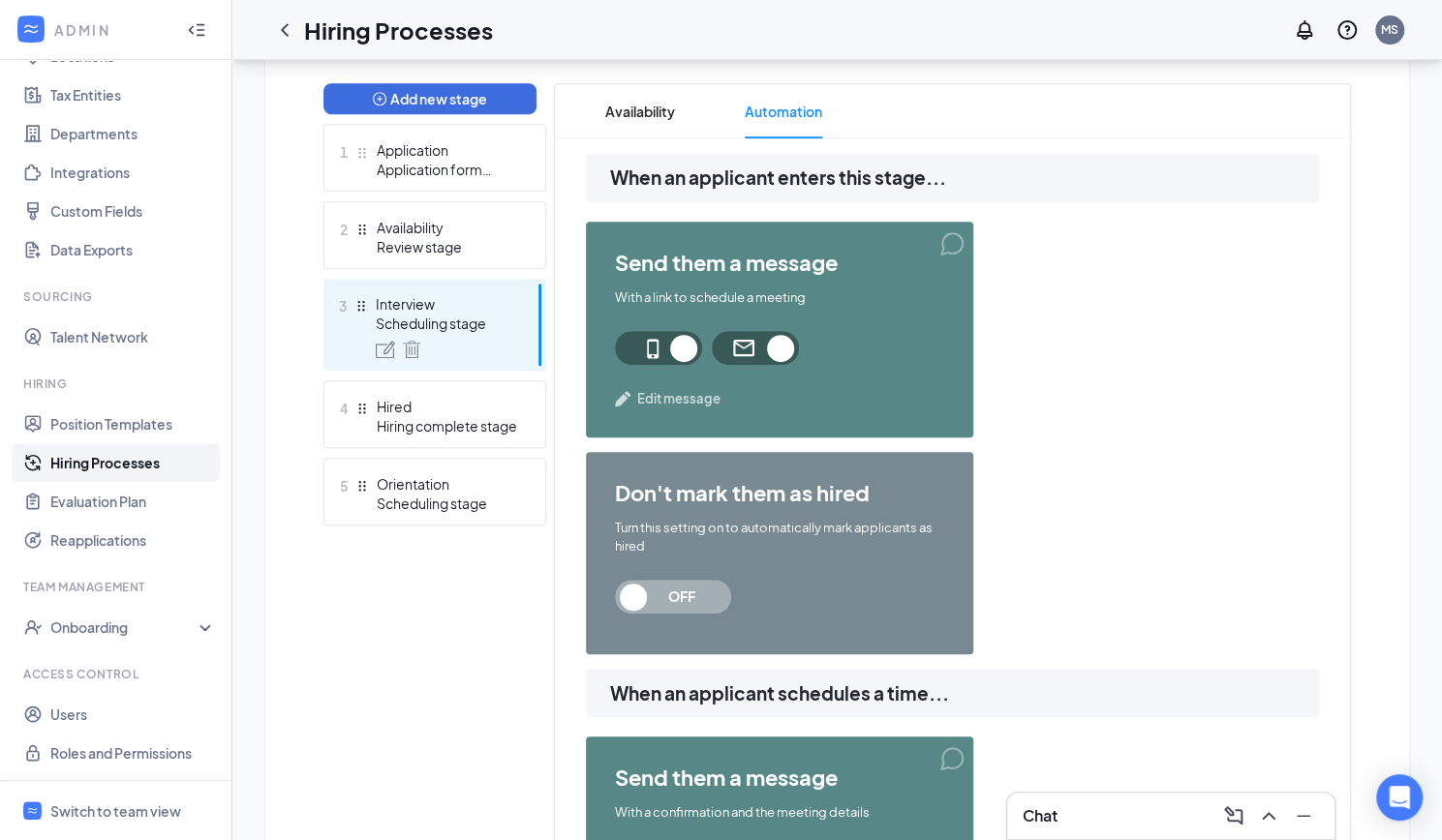
scroll to position [533, 0]
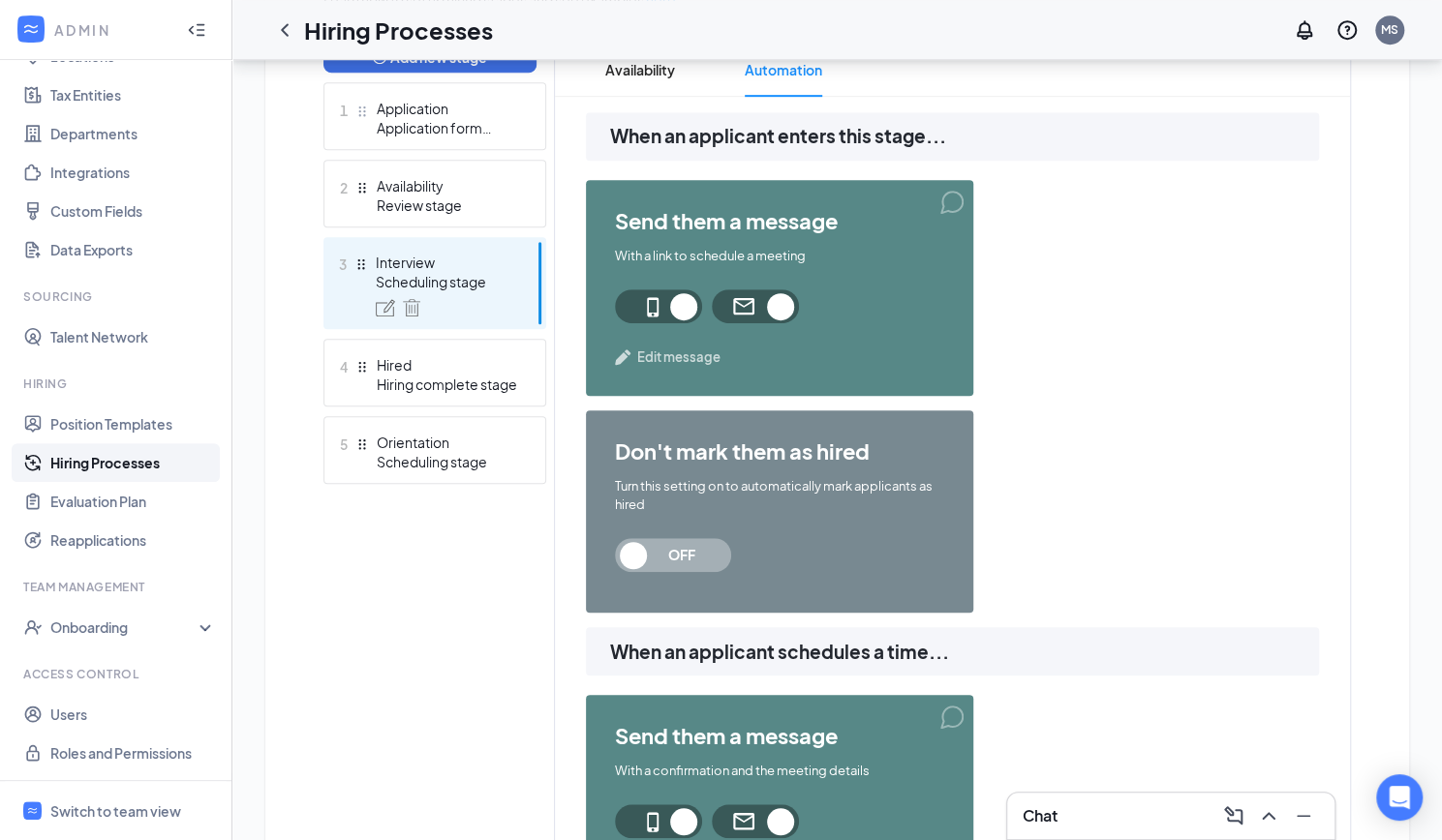
click at [707, 355] on span "Edit message" at bounding box center [679, 356] width 84 height 19
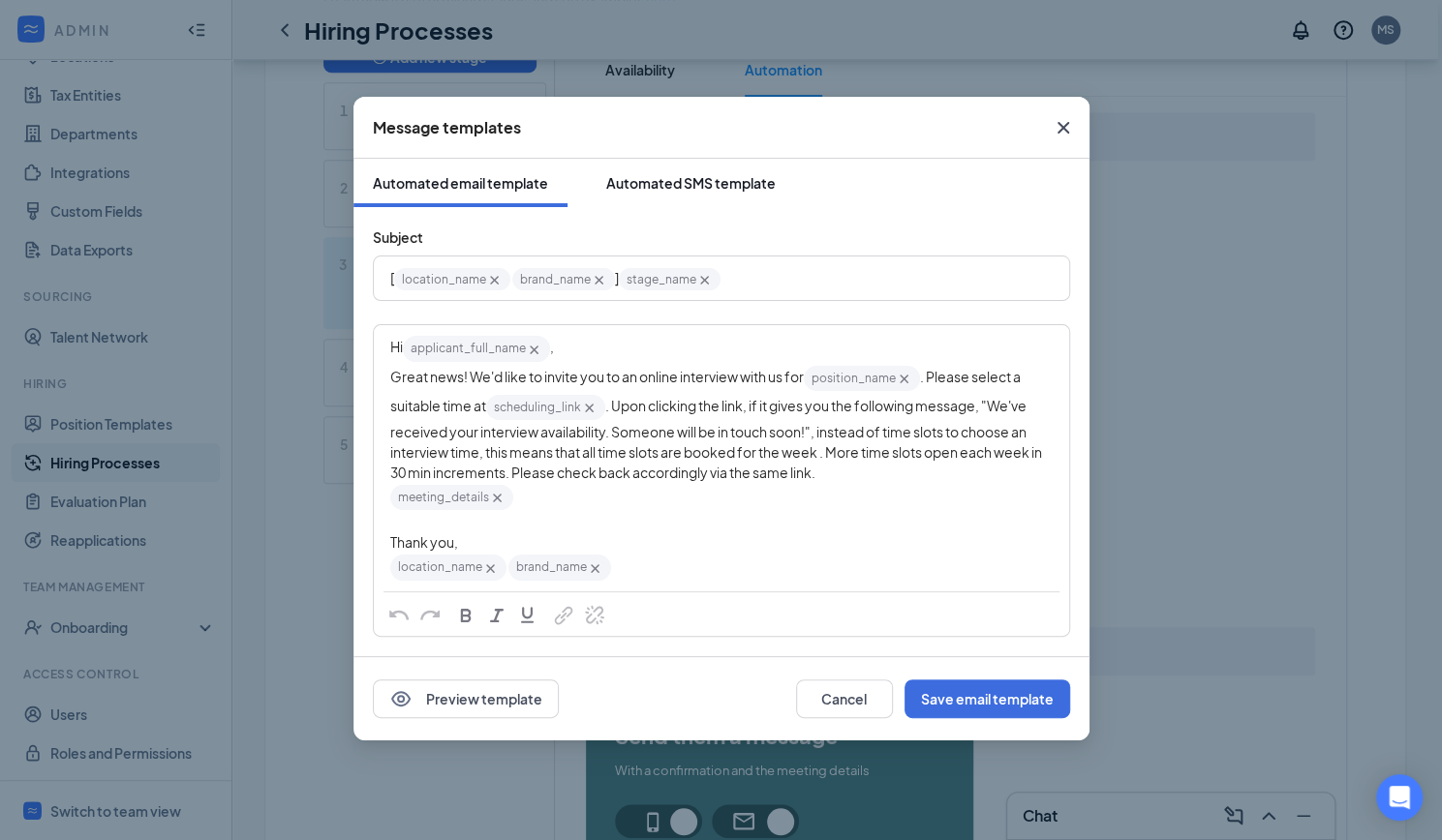
click at [680, 177] on div "Automated SMS template" at bounding box center [691, 182] width 169 height 19
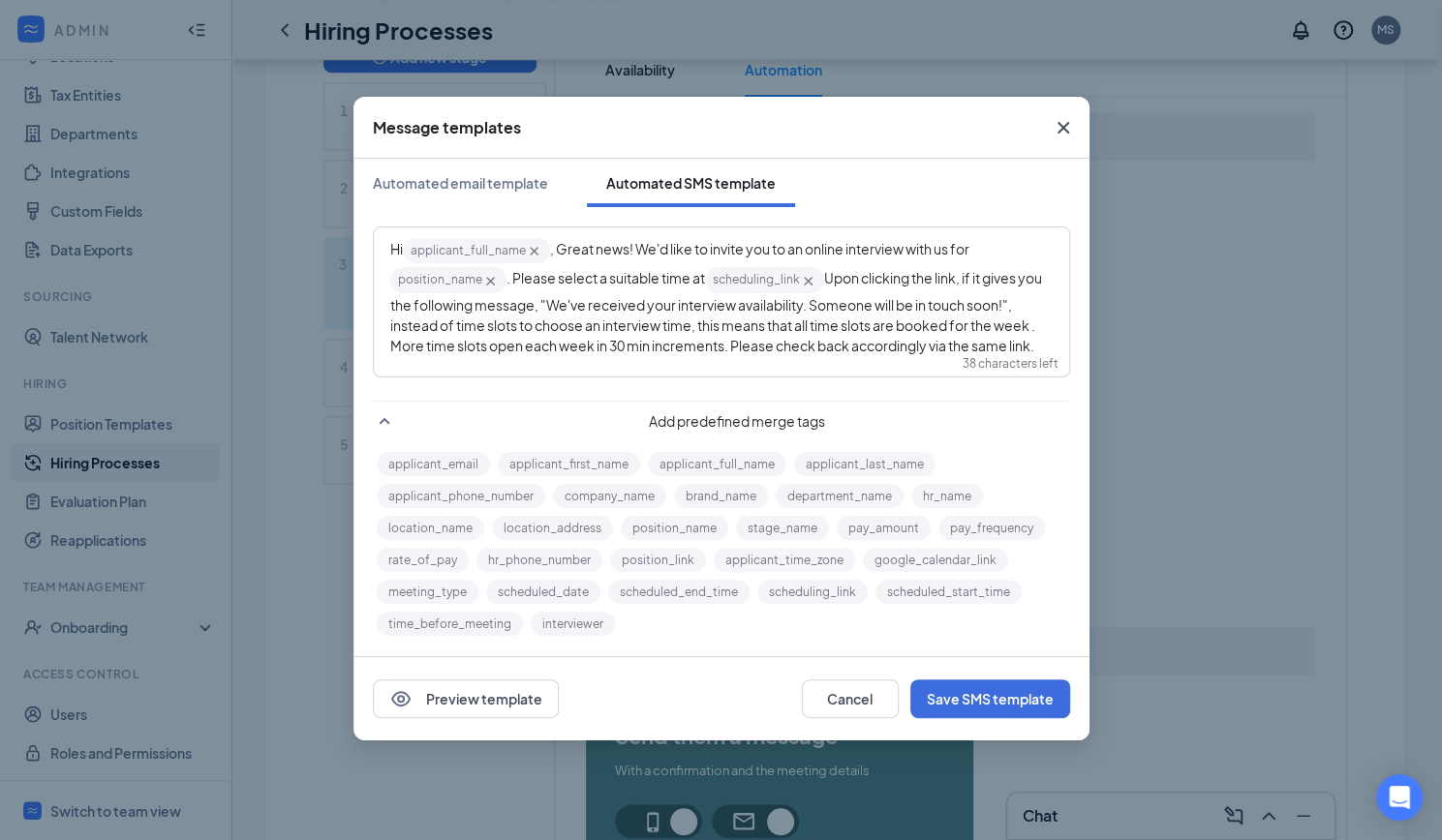
click at [828, 287] on span "Upon clicking the link, if it gives you the following message, "We've received …" at bounding box center [717, 311] width 654 height 85
click at [1001, 700] on button "Save SMS template" at bounding box center [990, 699] width 160 height 39
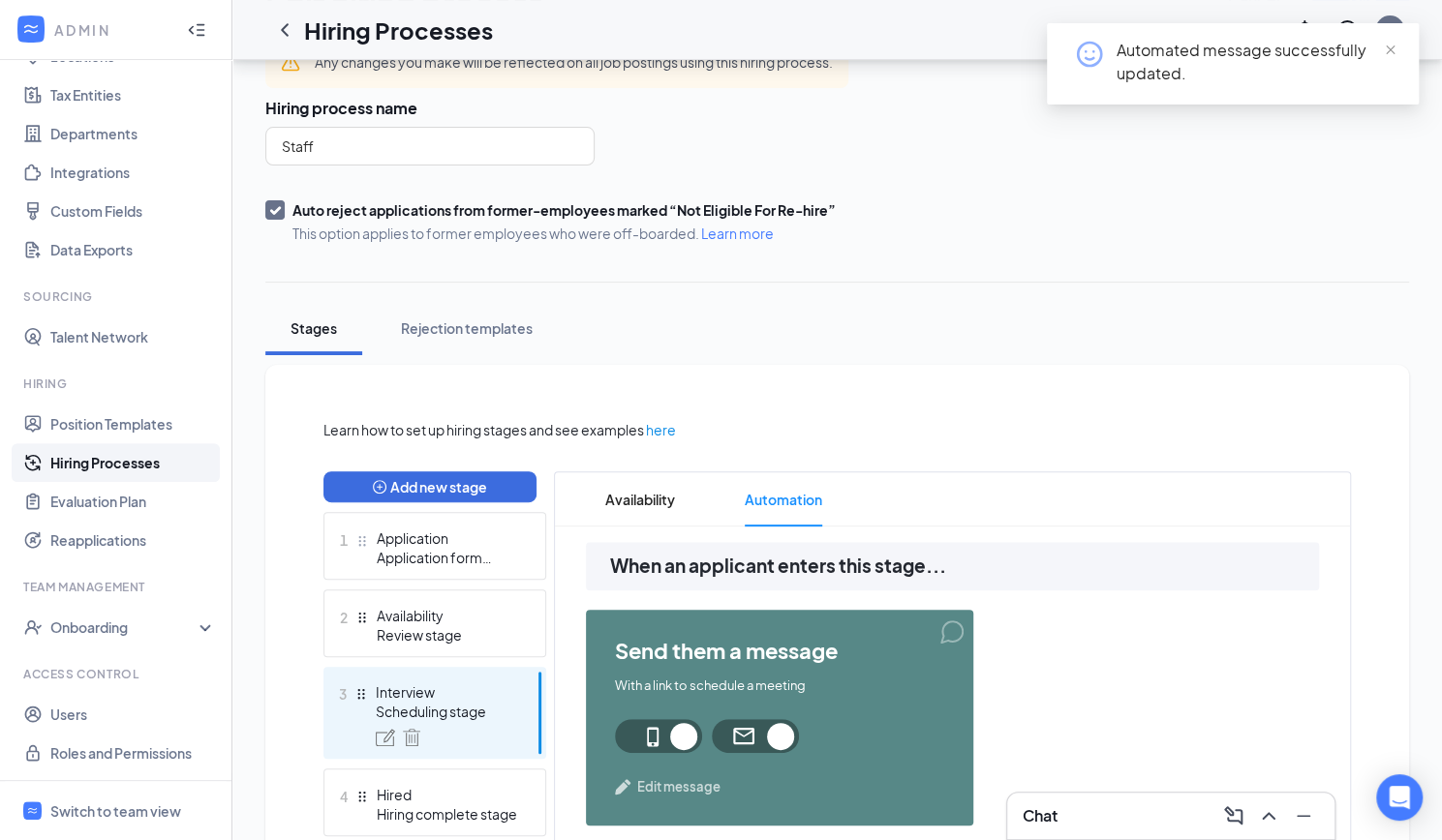
scroll to position [0, 0]
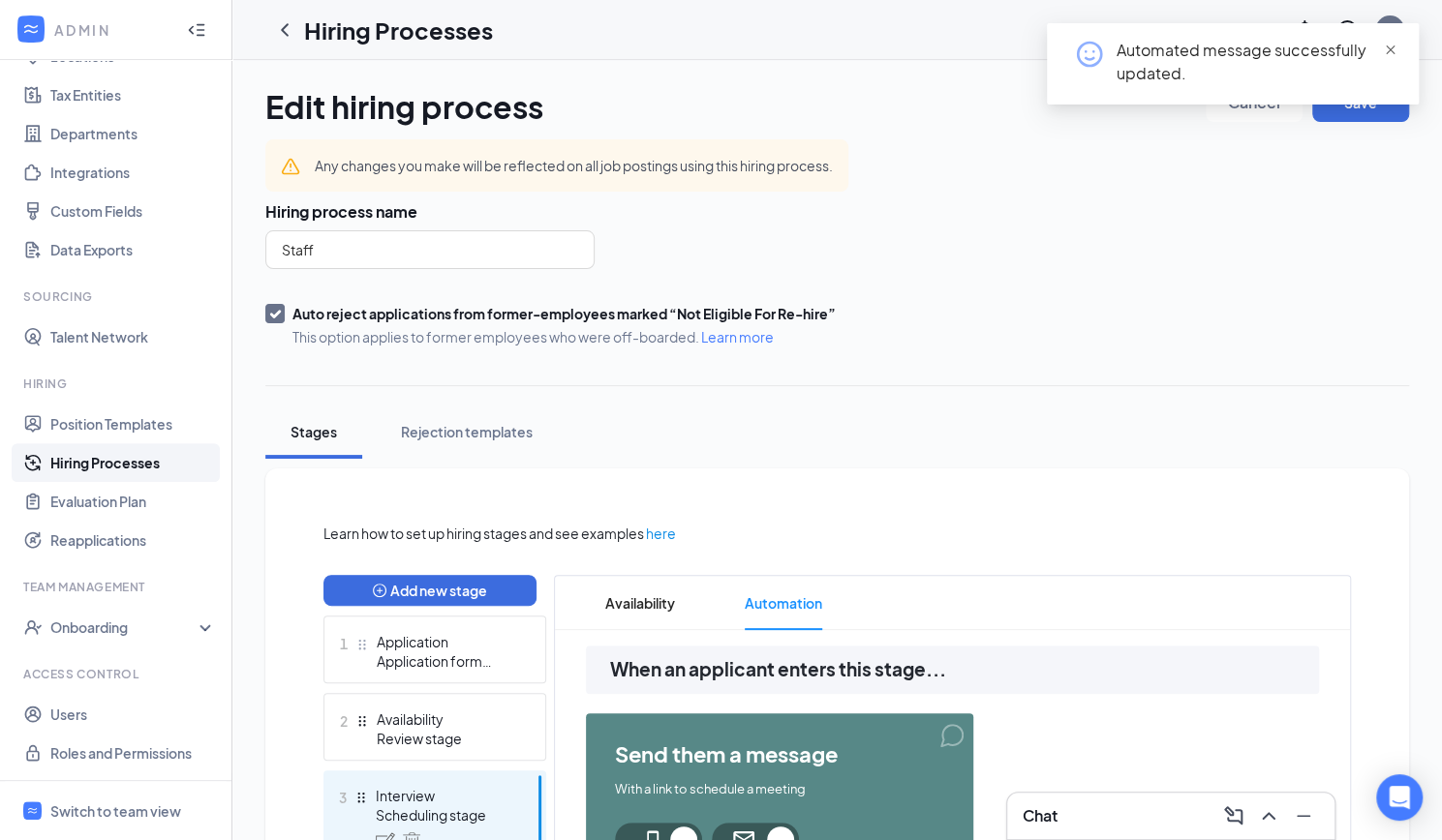
click at [1385, 53] on span "close" at bounding box center [1390, 51] width 14 height 14
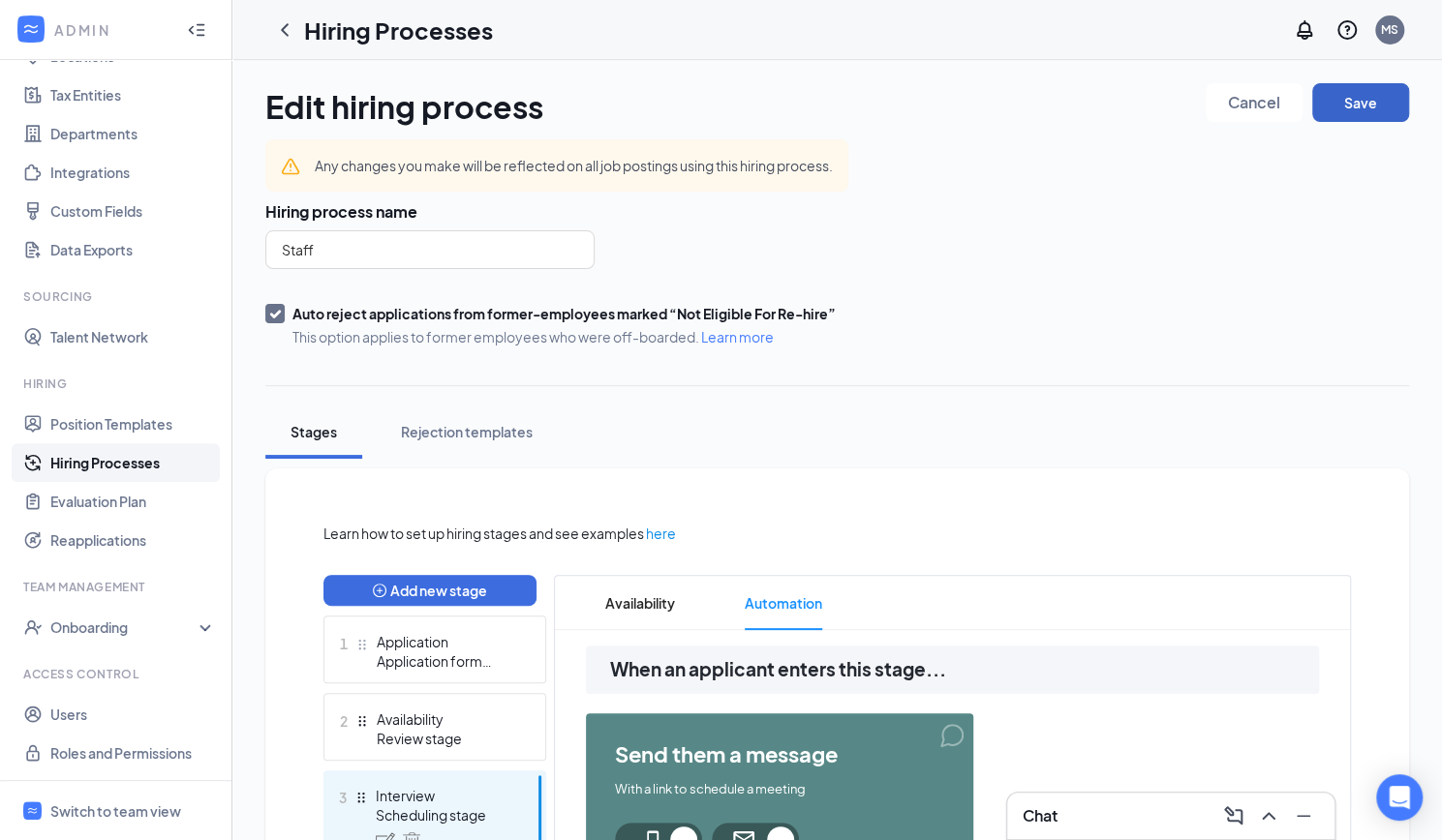
click at [1365, 98] on button "Save" at bounding box center [1359, 103] width 97 height 39
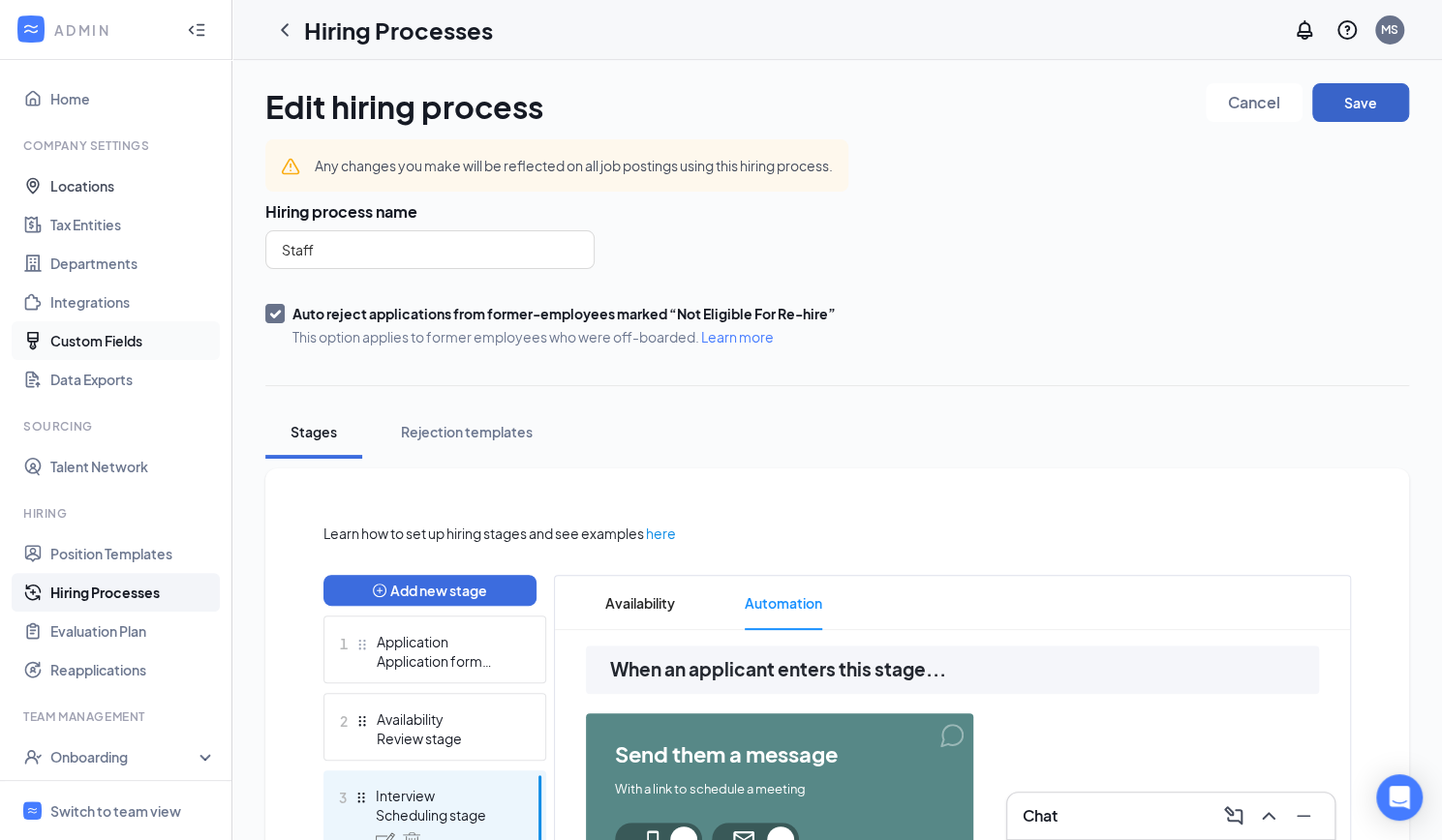
scroll to position [129, 0]
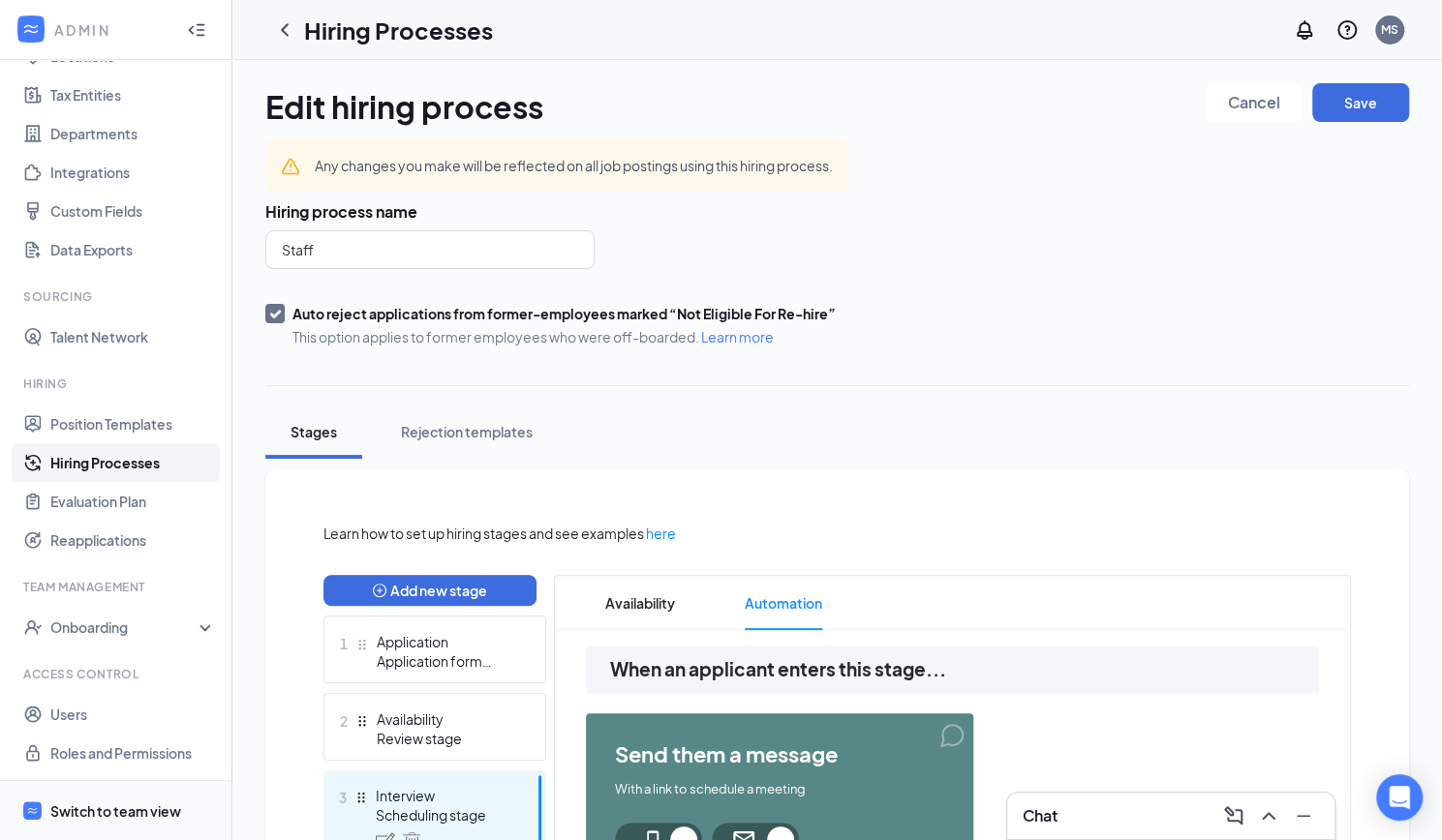
click at [134, 804] on div "Switch to team view" at bounding box center [115, 811] width 130 height 19
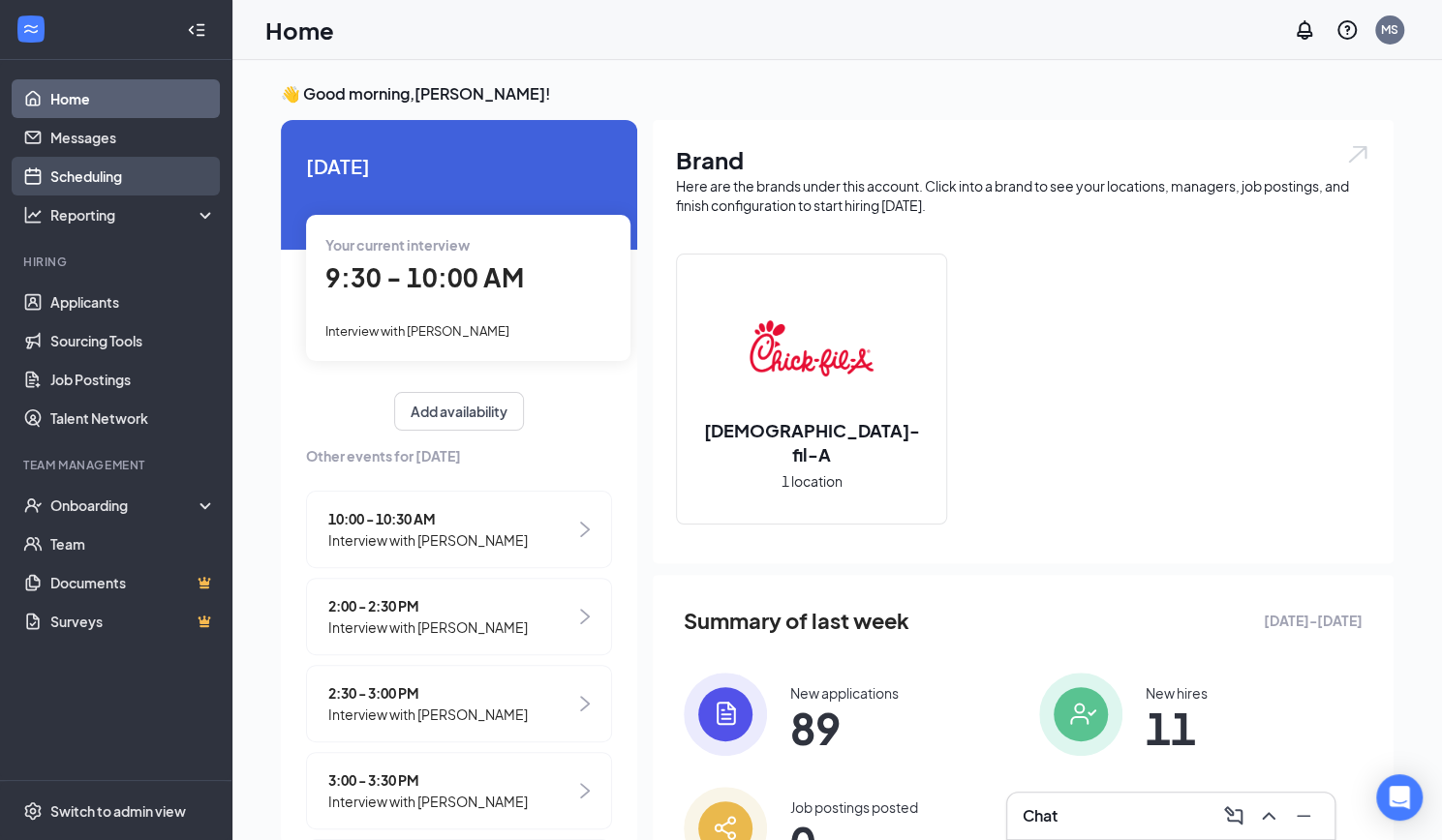
click at [118, 169] on link "Scheduling" at bounding box center [133, 176] width 165 height 39
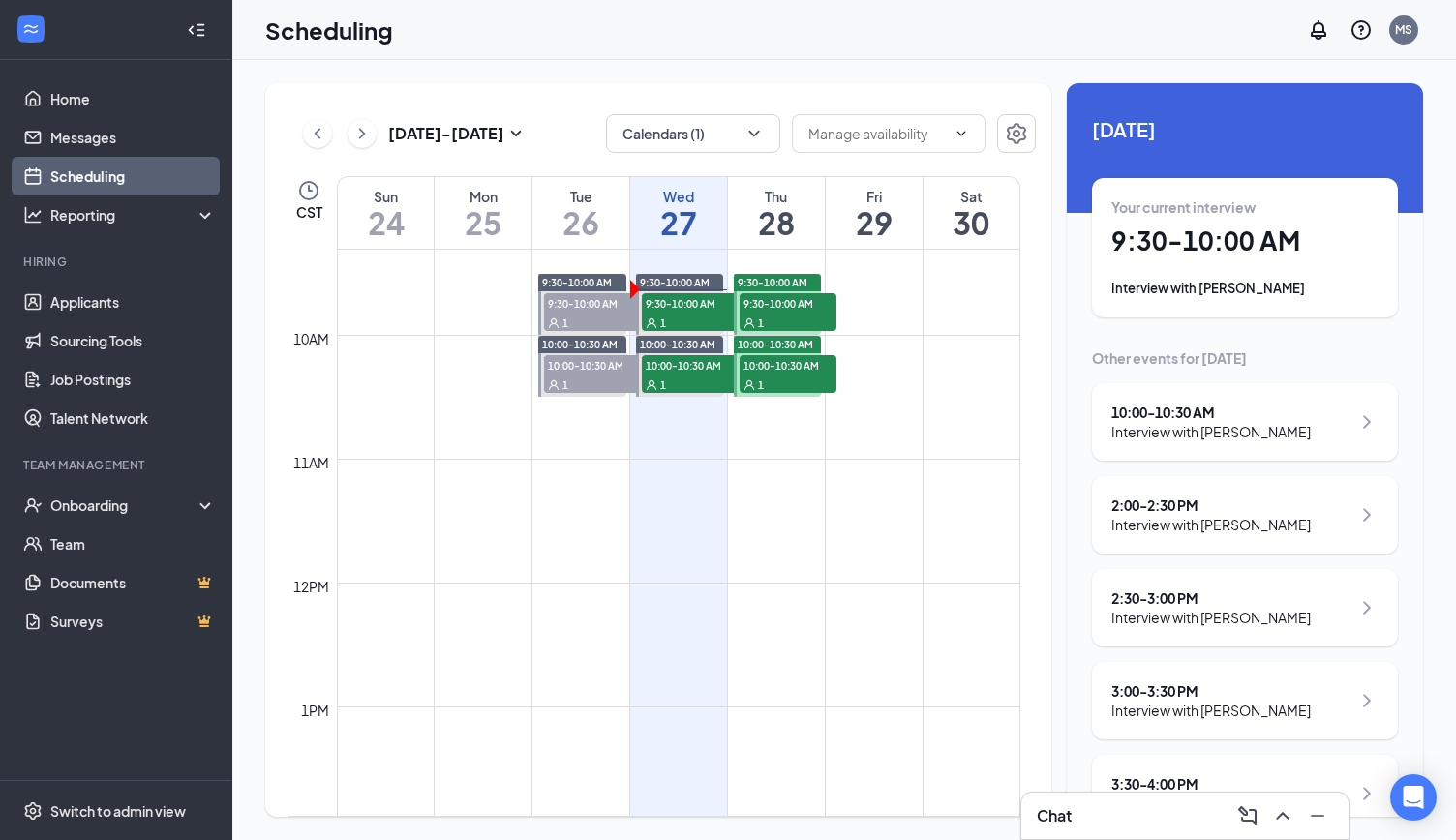
scroll to position [1155, 0]
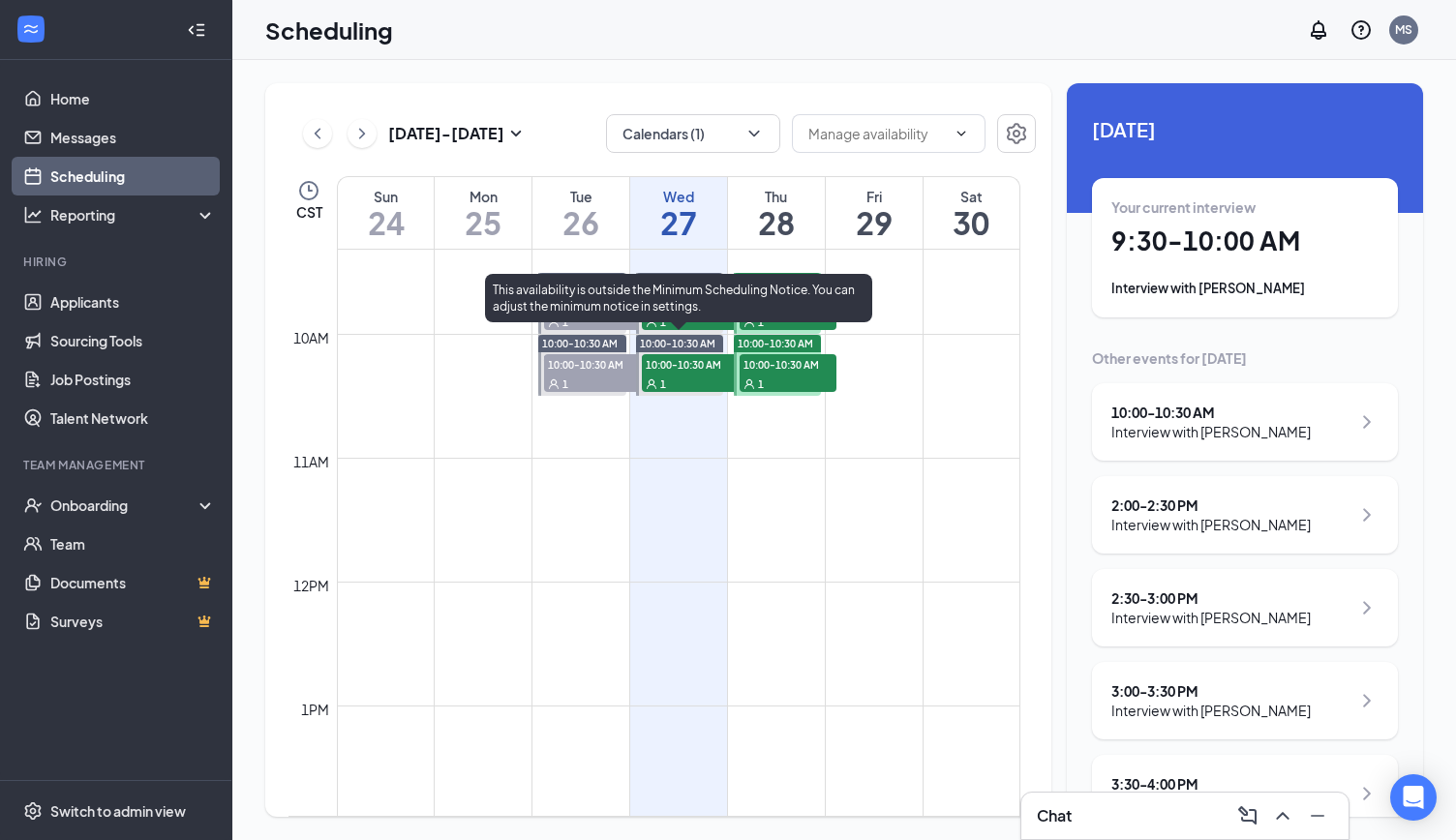
click at [679, 357] on span "10:00-10:30 AM" at bounding box center [690, 363] width 97 height 19
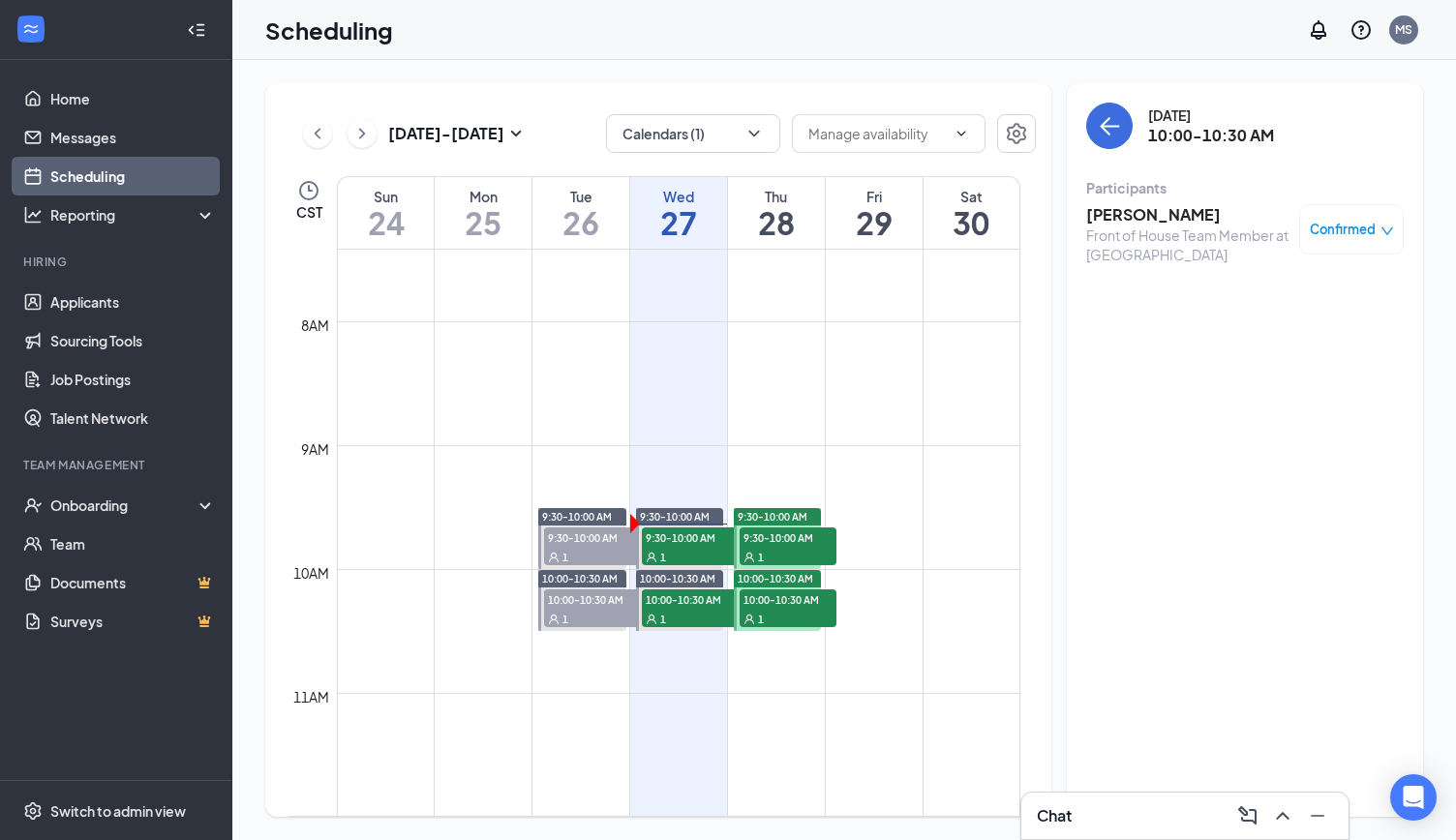
scroll to position [919, 0]
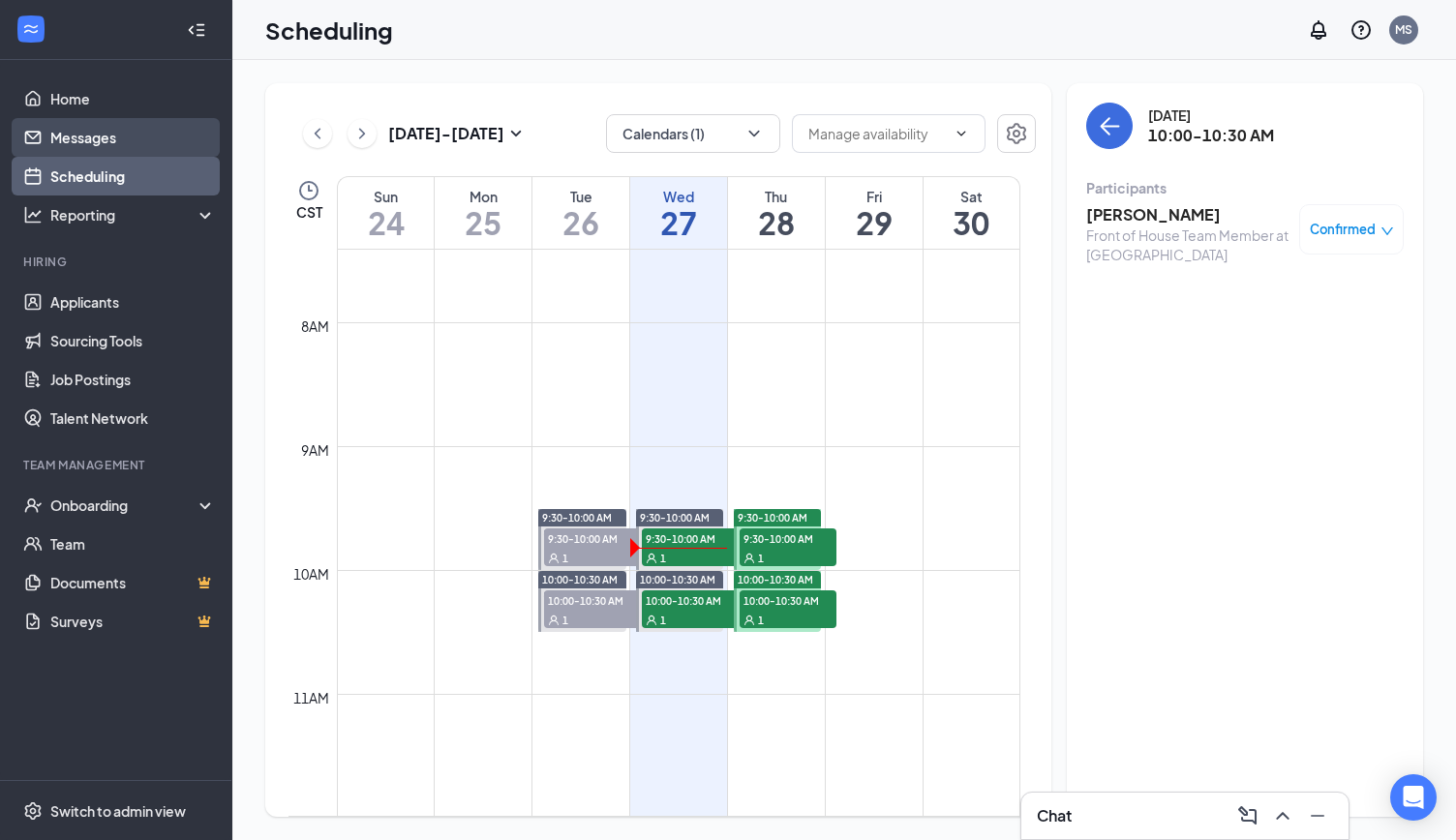
click at [105, 130] on link "Messages" at bounding box center [133, 137] width 165 height 39
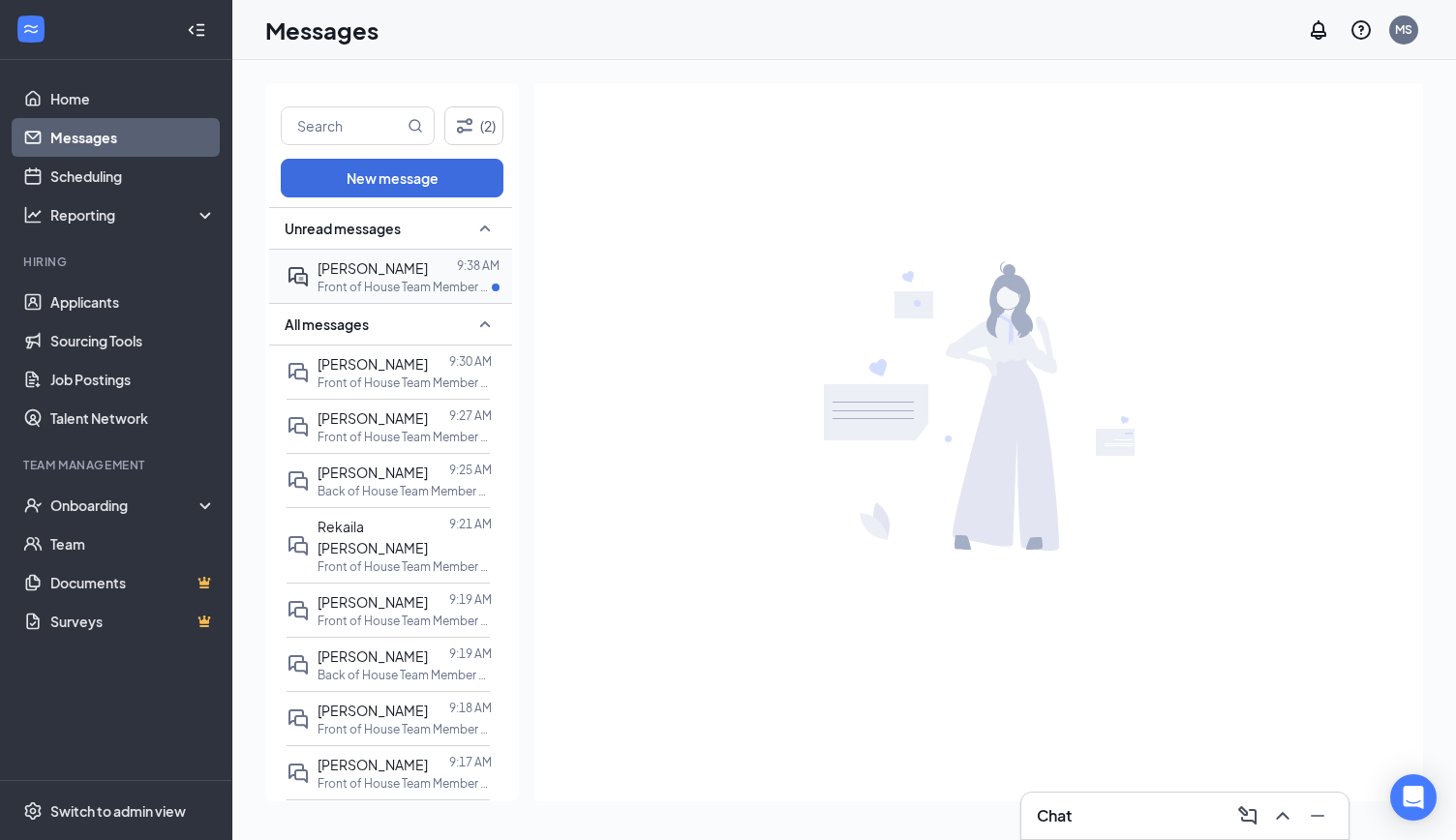
click at [321, 268] on span "[PERSON_NAME]" at bounding box center [372, 269] width 110 height 18
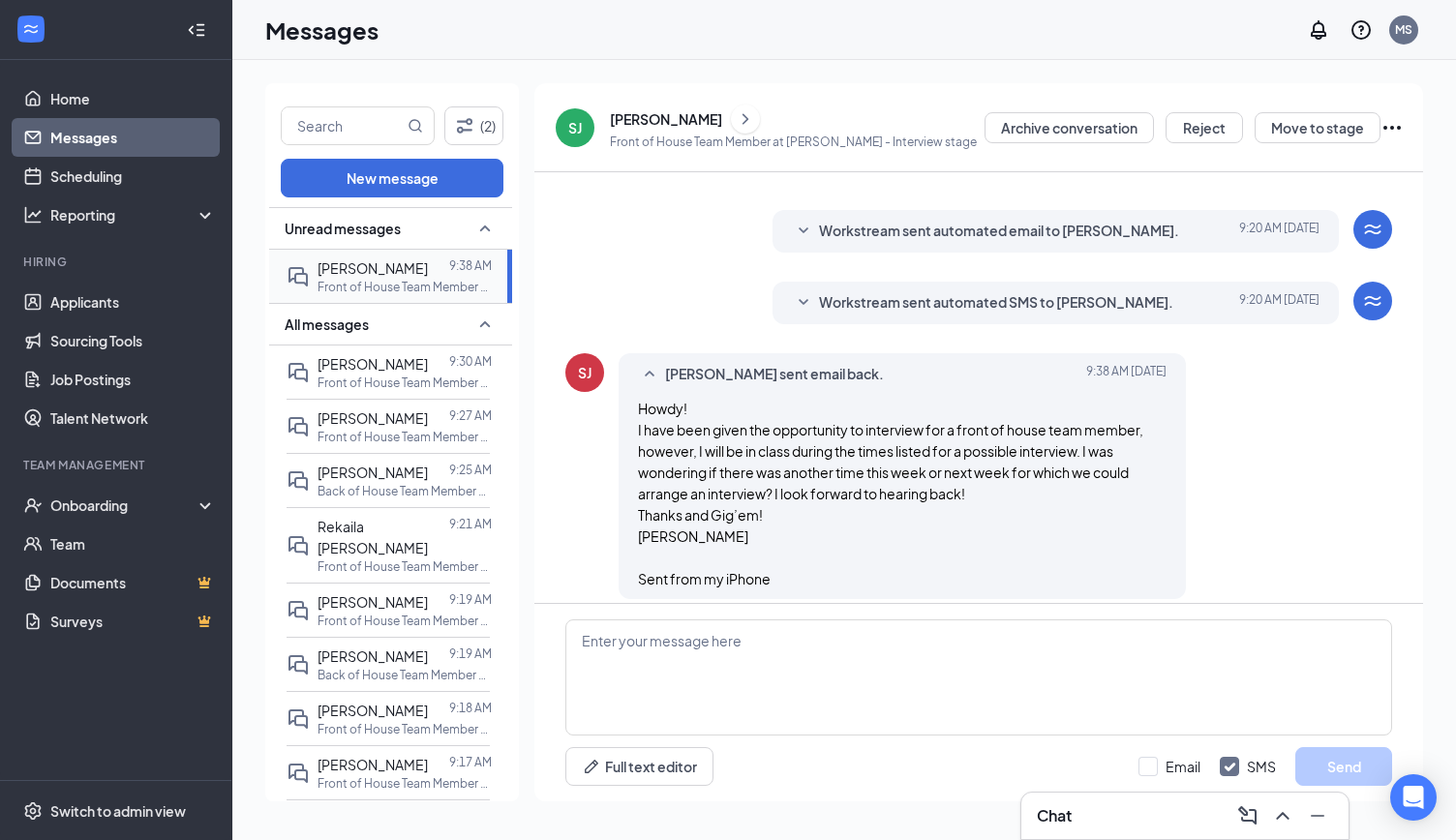
scroll to position [765, 0]
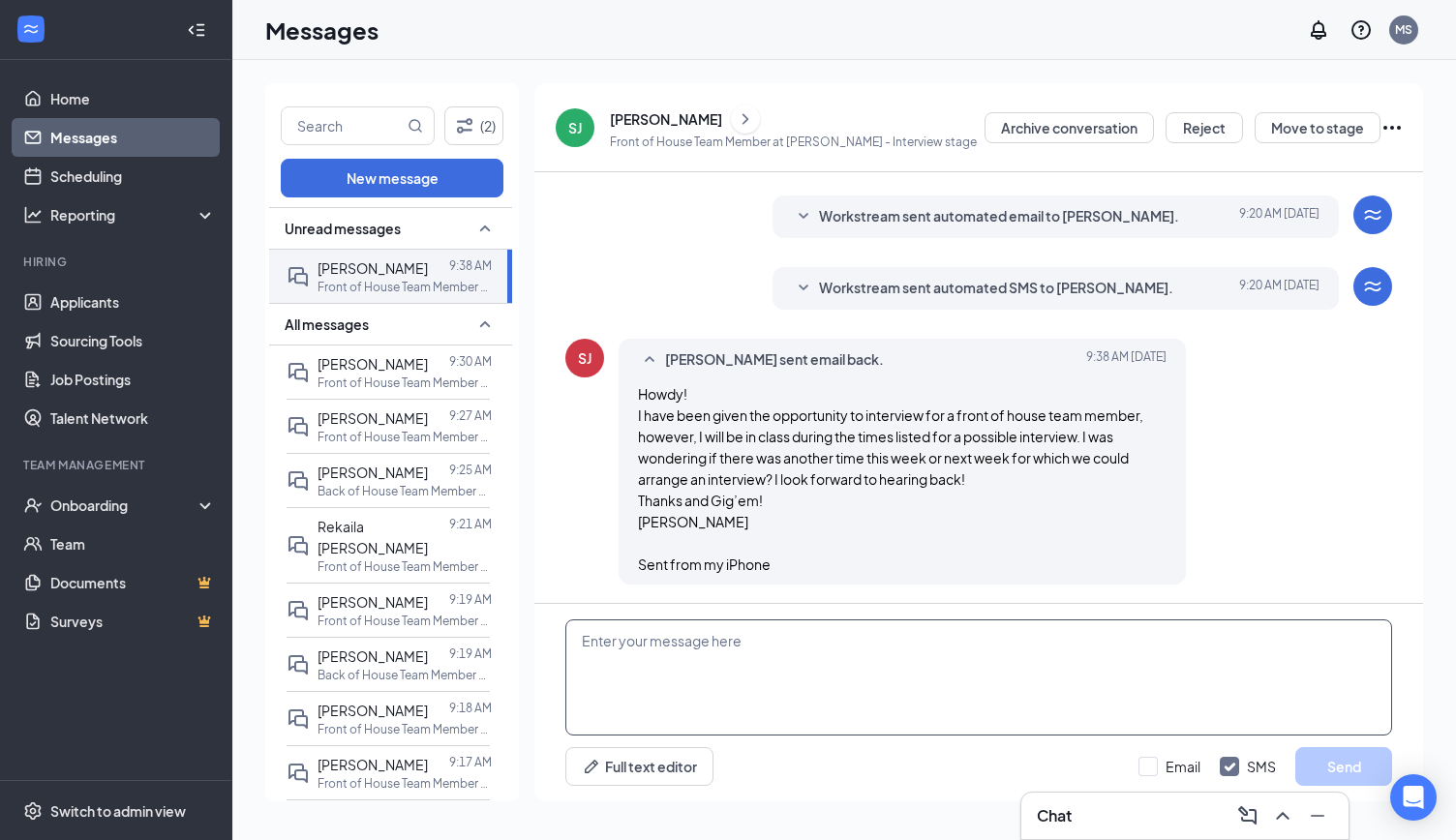
click at [778, 662] on textarea at bounding box center [978, 678] width 827 height 116
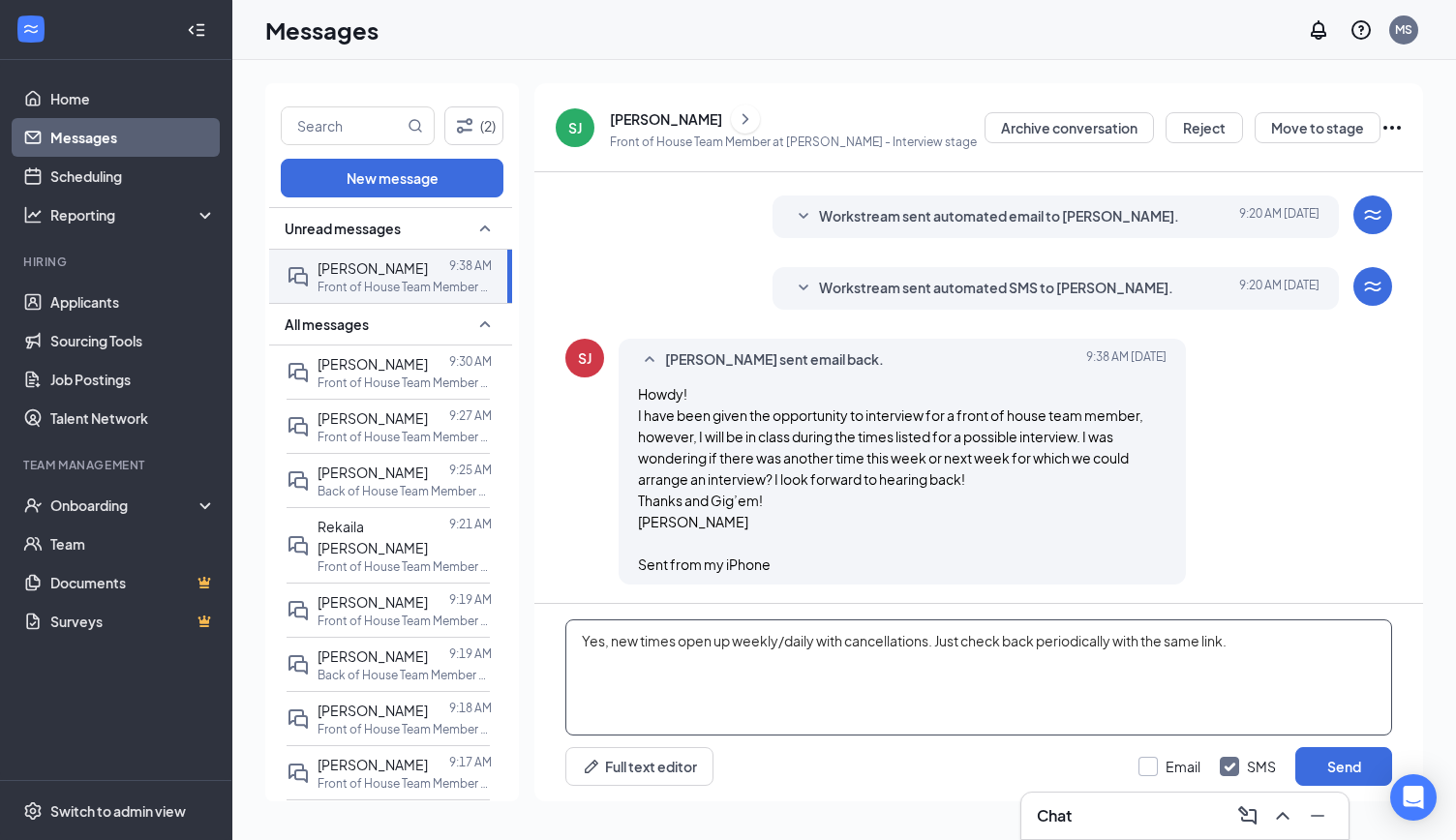
type textarea "Yes, new times open up weekly/daily with cancellations. Just check back periodi…"
click at [1160, 768] on input "Email" at bounding box center [1169, 766] width 62 height 19
checkbox input "true"
click at [1327, 747] on button "Send" at bounding box center [1344, 766] width 97 height 39
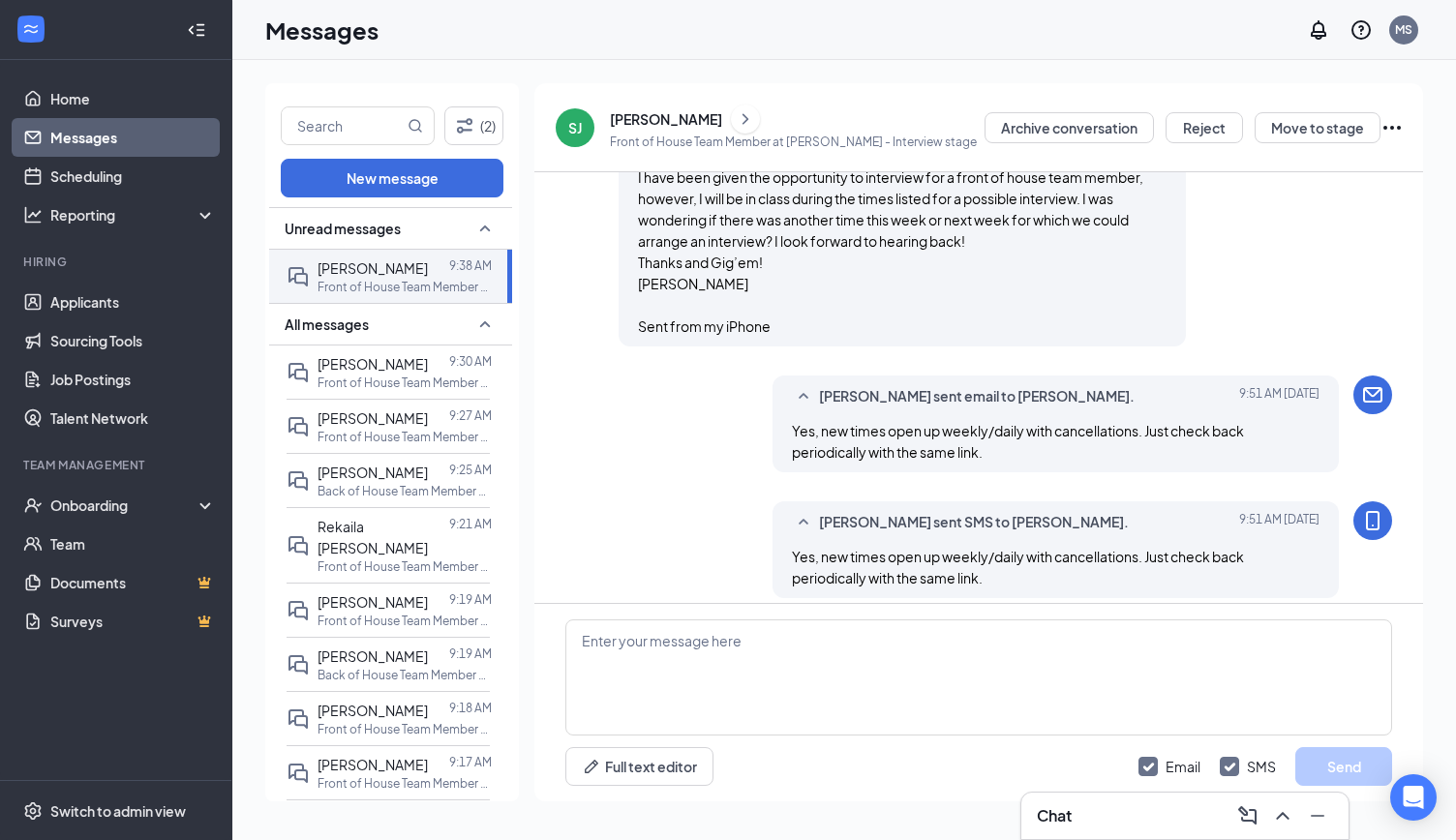
scroll to position [1017, 0]
